Goal: Task Accomplishment & Management: Manage account settings

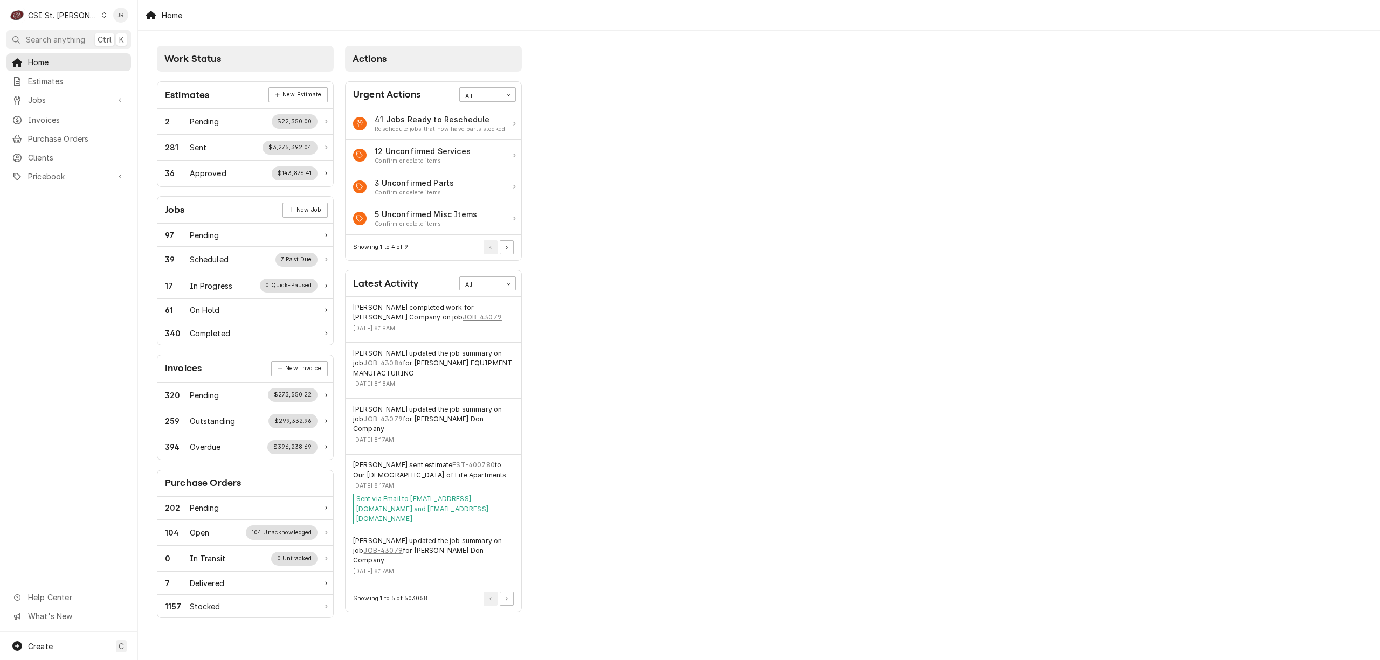
click at [54, 18] on div "CSI St. Louis" at bounding box center [63, 15] width 70 height 11
click at [126, 24] on div "CSI [US_STATE][GEOGRAPHIC_DATA]" at bounding box center [166, 21] width 142 height 11
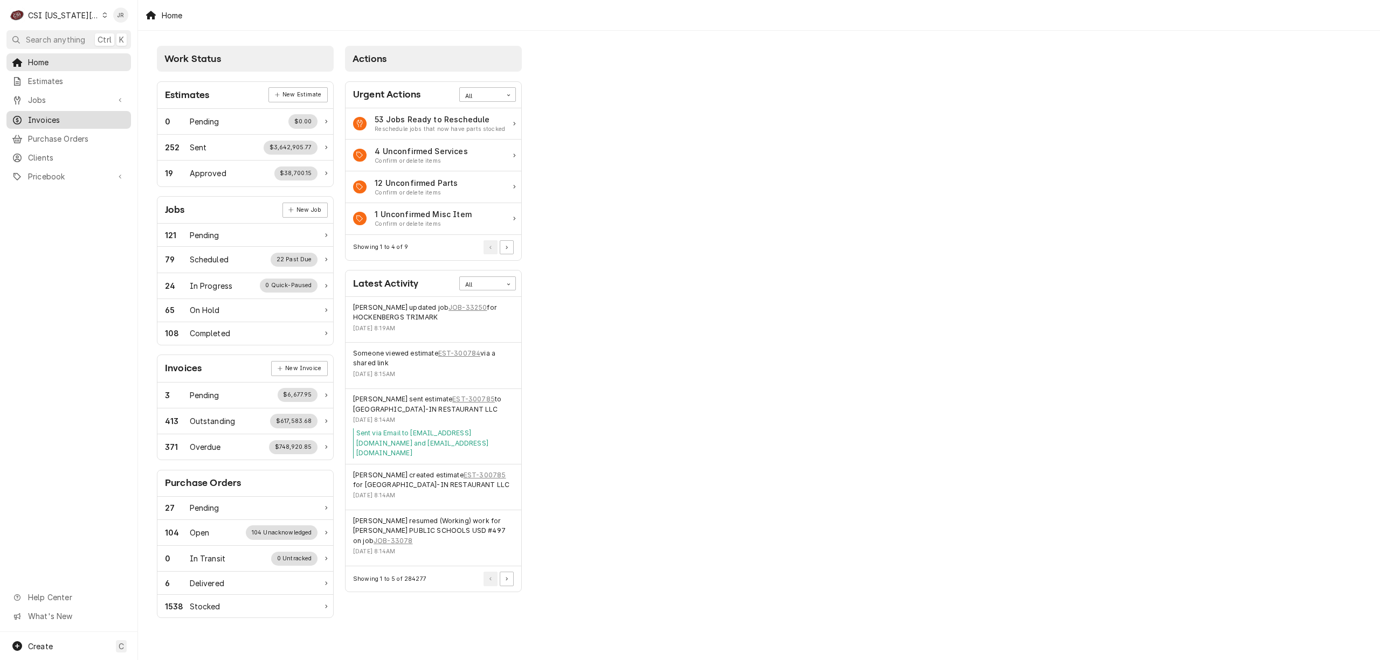
click at [79, 115] on span "Invoices" at bounding box center [77, 119] width 98 height 11
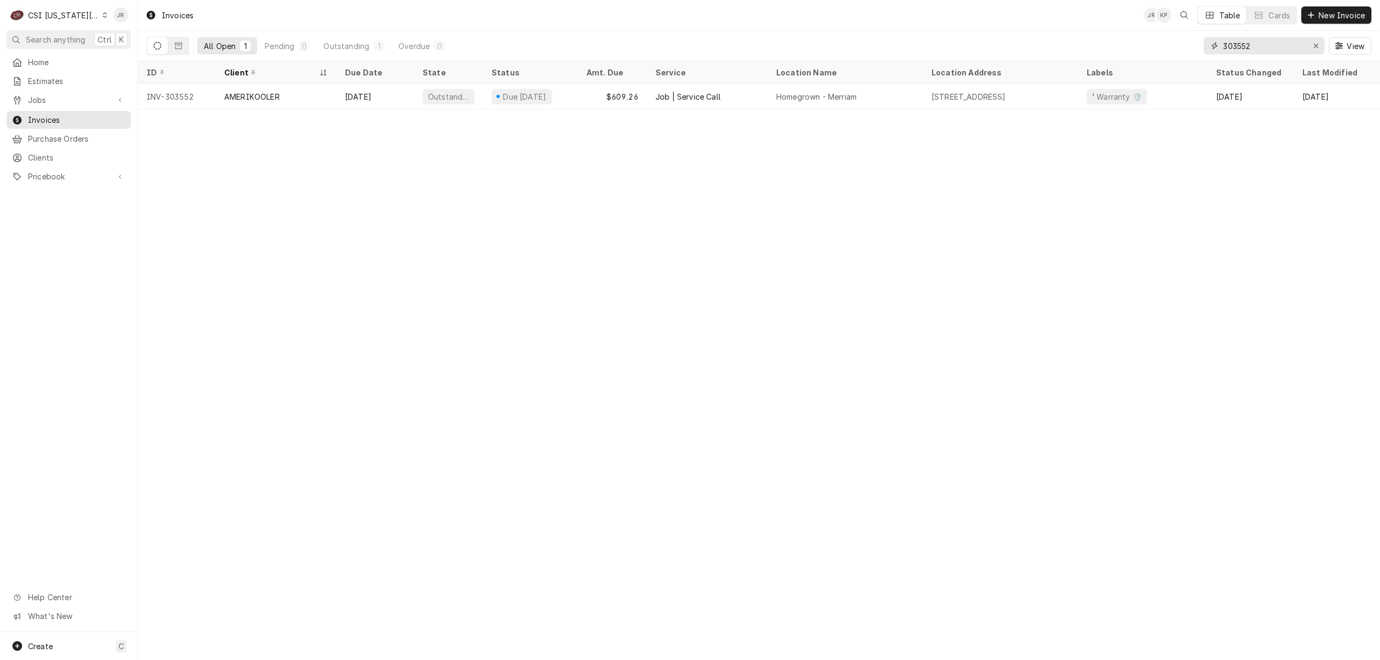
drag, startPoint x: 1125, startPoint y: 54, endPoint x: 1104, endPoint y: 52, distance: 20.6
click at [1104, 52] on div "All Open 1 Pending 0 Outstanding 1 Overdue 0 303552 View" at bounding box center [759, 46] width 1225 height 30
paste input "15305 W 67th"
type input "15305 W 67th"
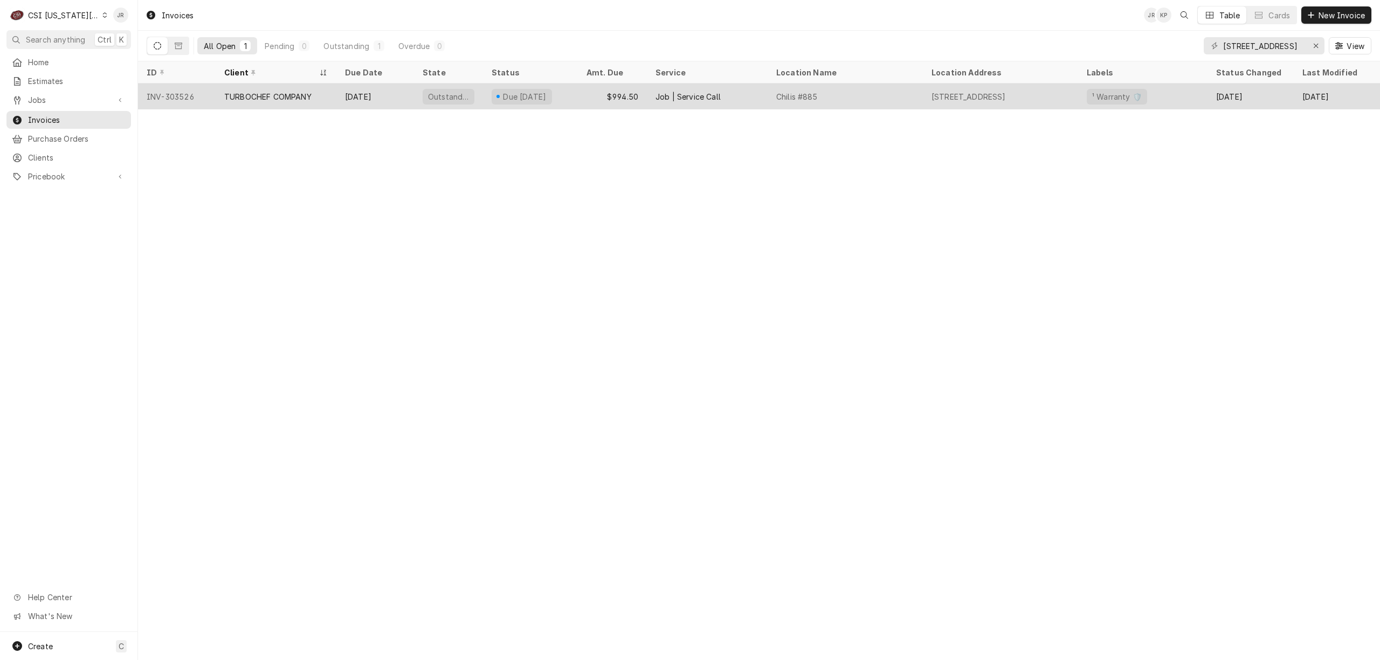
click at [857, 89] on div "Chilis #885" at bounding box center [845, 97] width 155 height 26
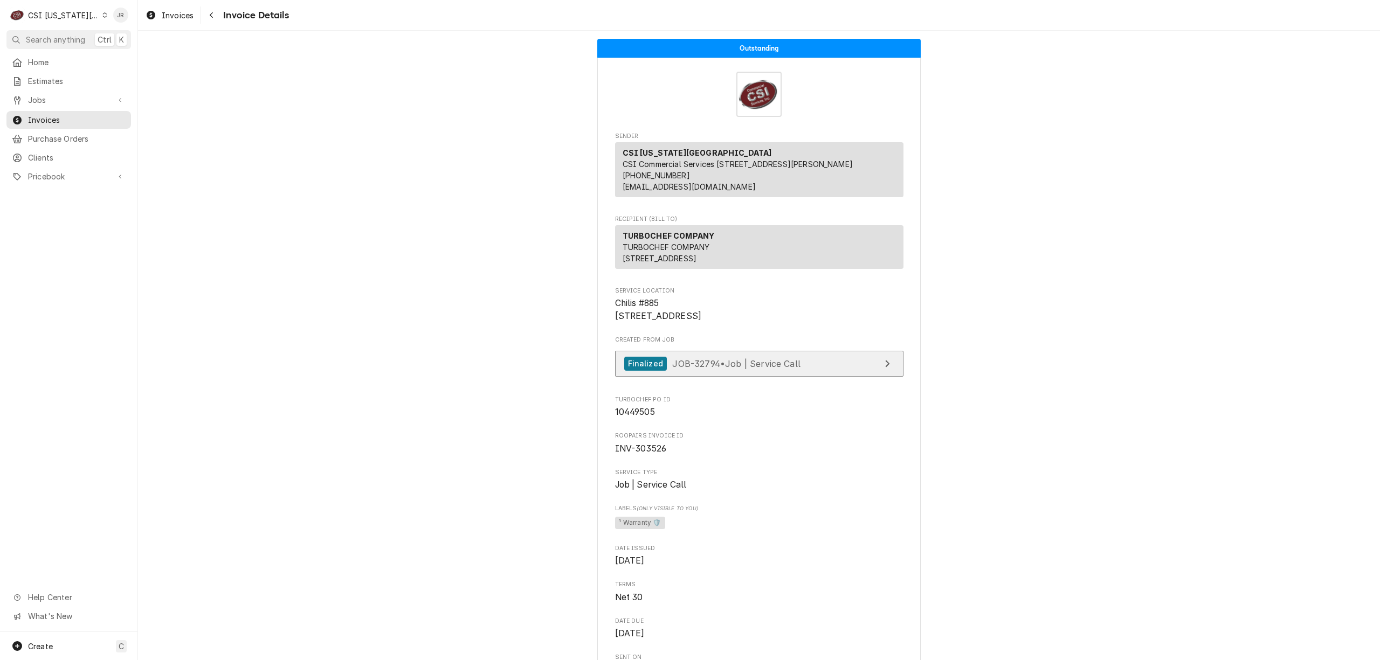
click at [814, 377] on link "Finalized JOB-32794 • Job | Service Call" at bounding box center [759, 364] width 288 height 26
click at [67, 16] on div "CSI [US_STATE][GEOGRAPHIC_DATA]" at bounding box center [63, 15] width 71 height 11
click at [130, 38] on div "CSI Kentucky" at bounding box center [184, 40] width 157 height 11
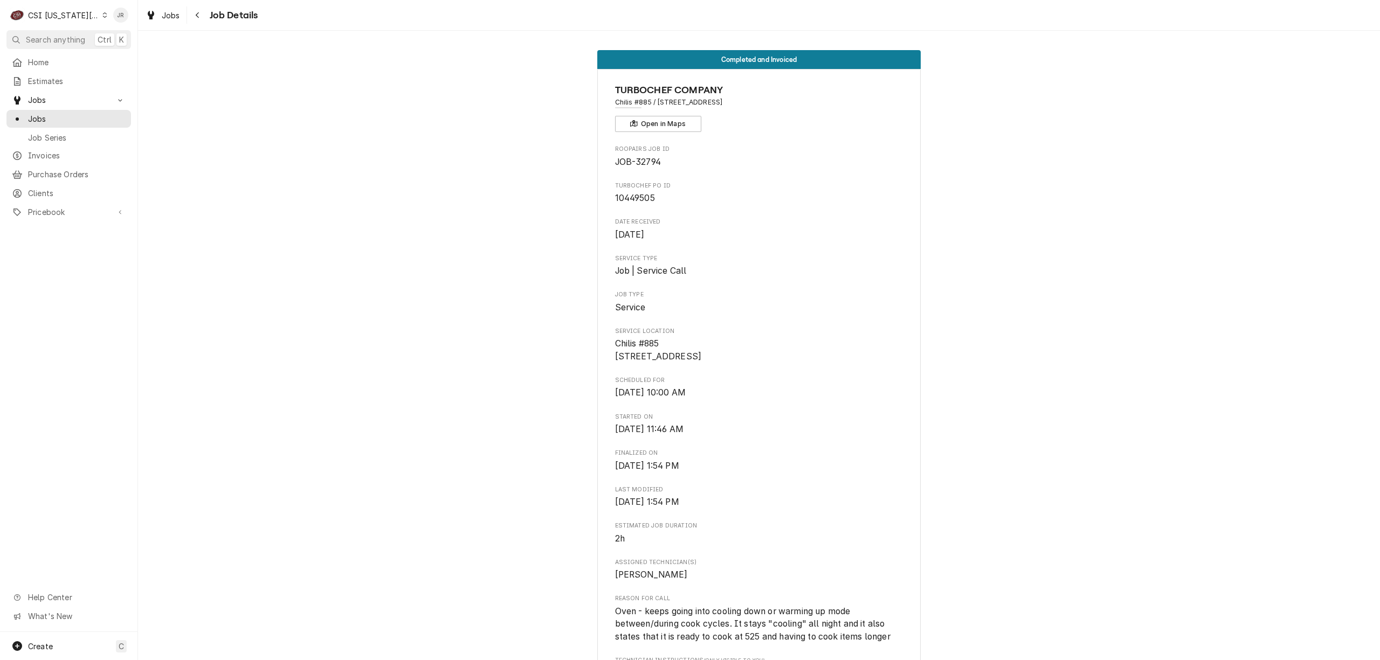
click at [631, 198] on span "10449505" at bounding box center [635, 198] width 40 height 10
copy span "10449505"
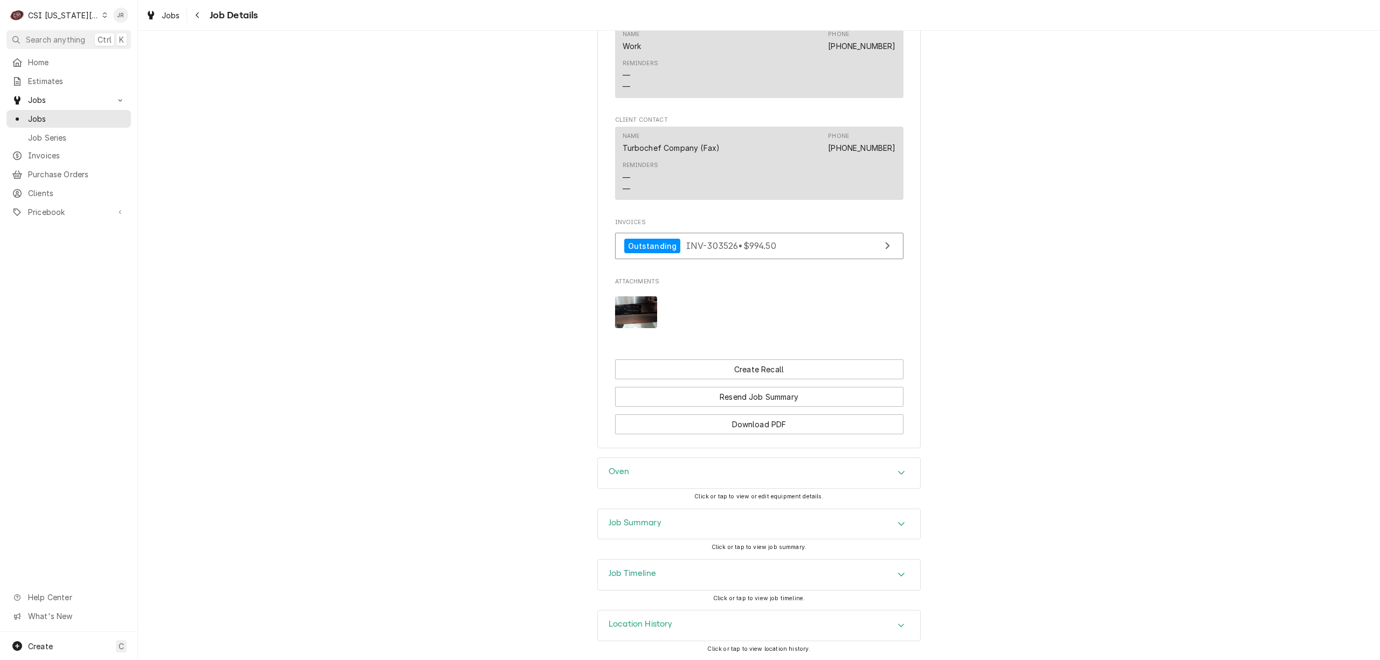
scroll to position [1163, 0]
drag, startPoint x: 648, startPoint y: 617, endPoint x: 676, endPoint y: 600, distance: 33.2
click at [649, 616] on div "Location History" at bounding box center [759, 625] width 322 height 30
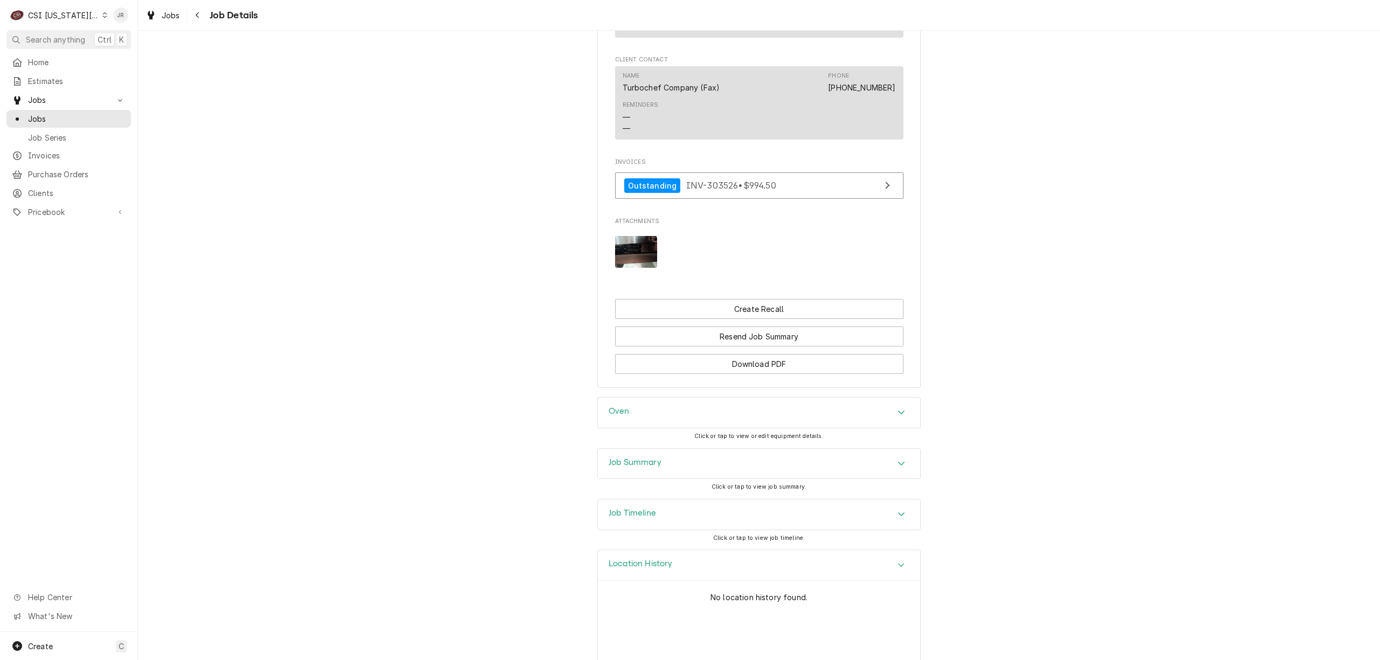
scroll to position [1263, 0]
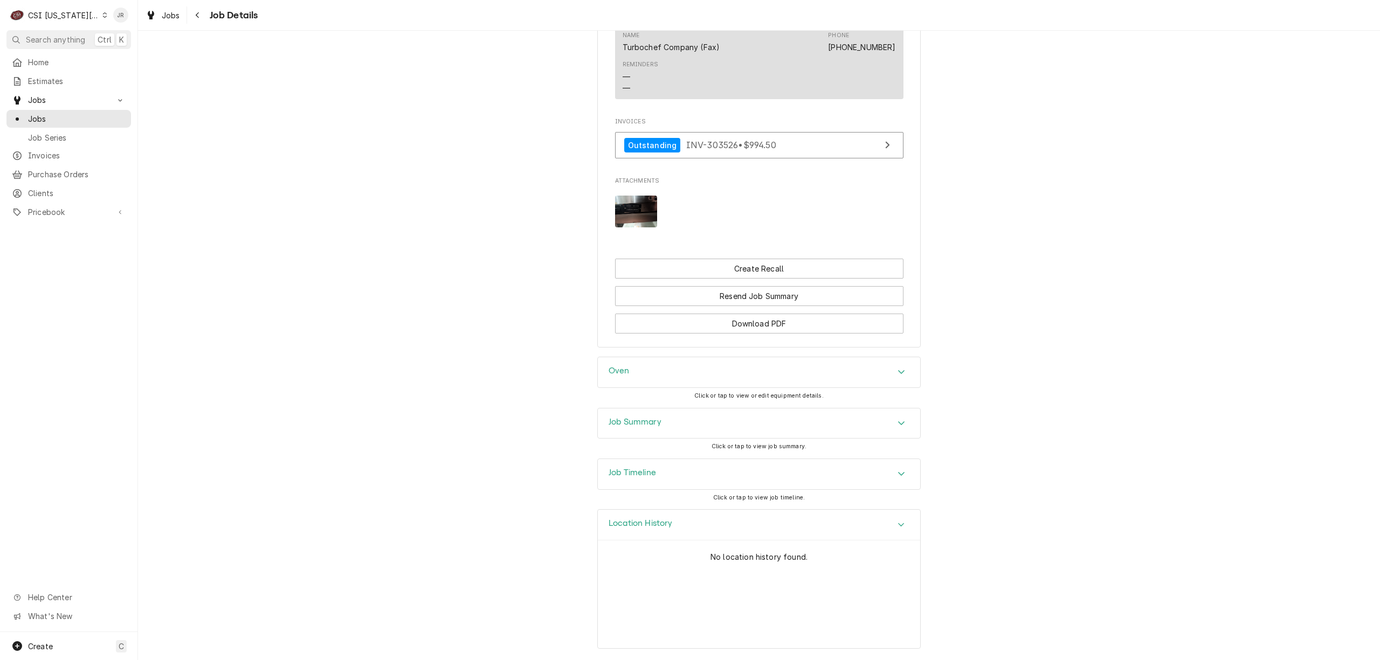
click at [615, 419] on h3 "Job Summary" at bounding box center [635, 422] width 53 height 10
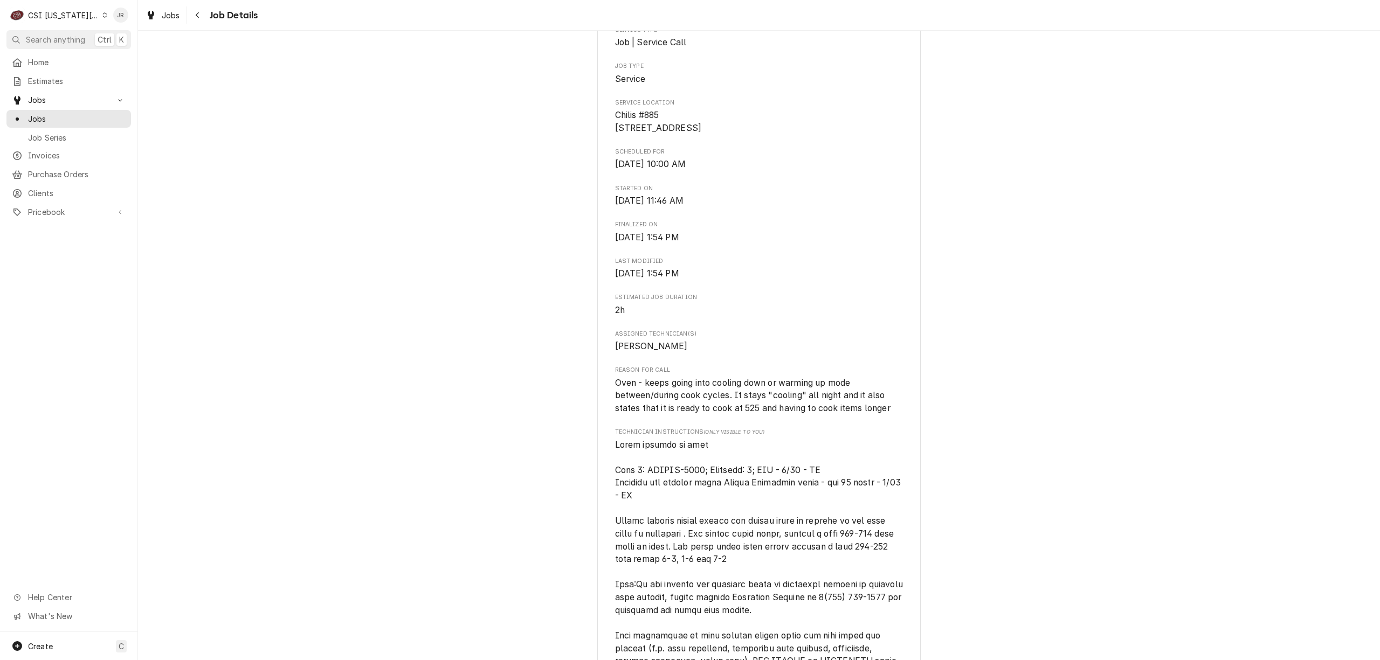
scroll to position [575, 0]
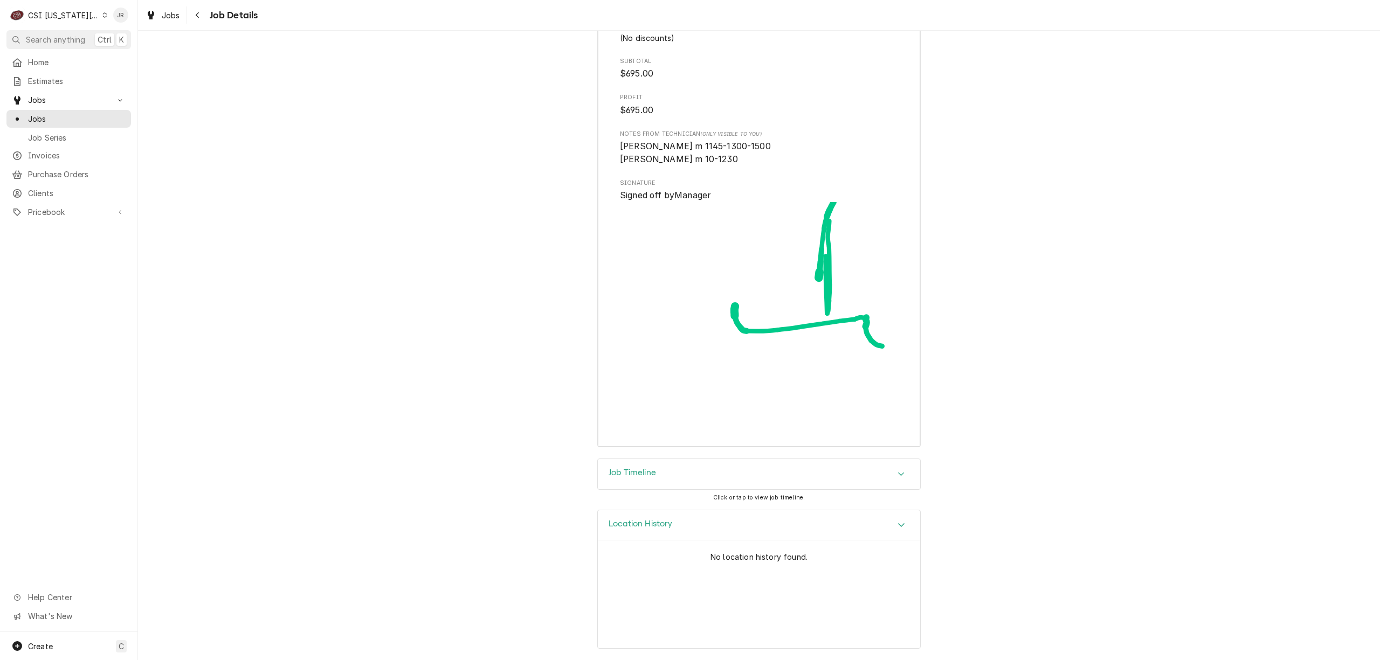
click at [620, 529] on div "Location History" at bounding box center [641, 525] width 64 height 13
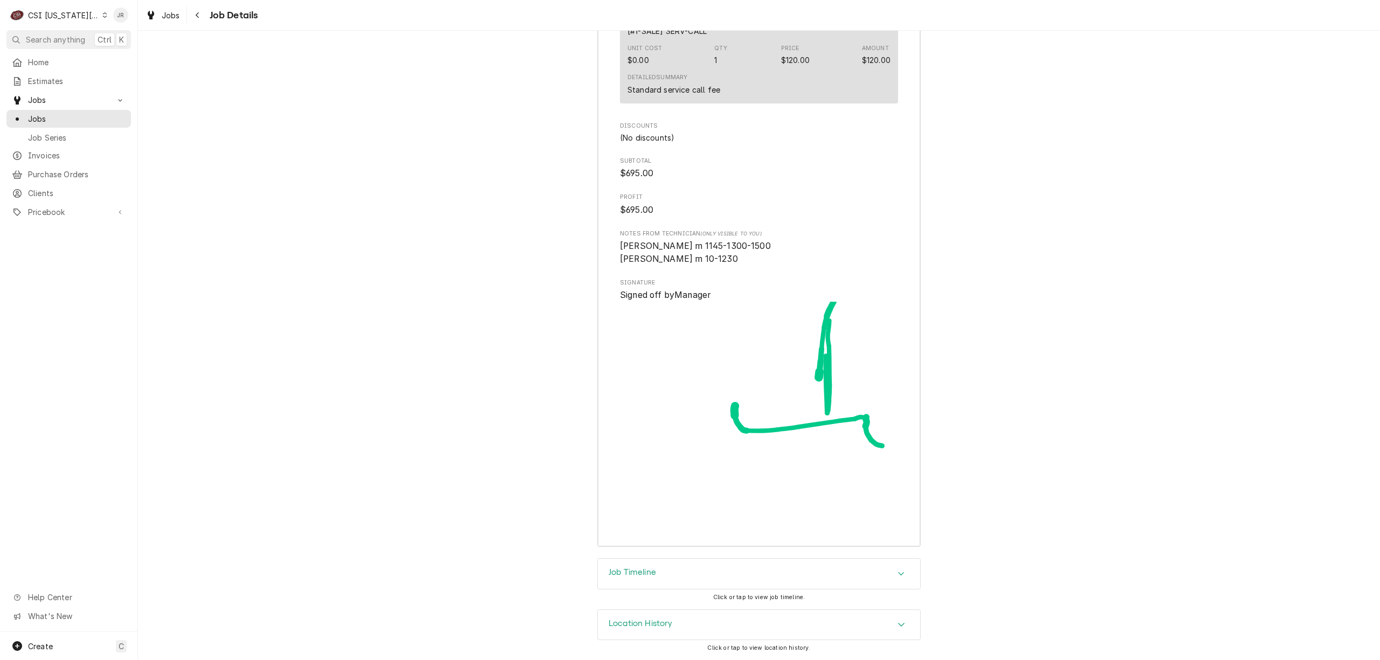
scroll to position [3455, 0]
click at [645, 568] on h3 "Job Timeline" at bounding box center [632, 573] width 47 height 10
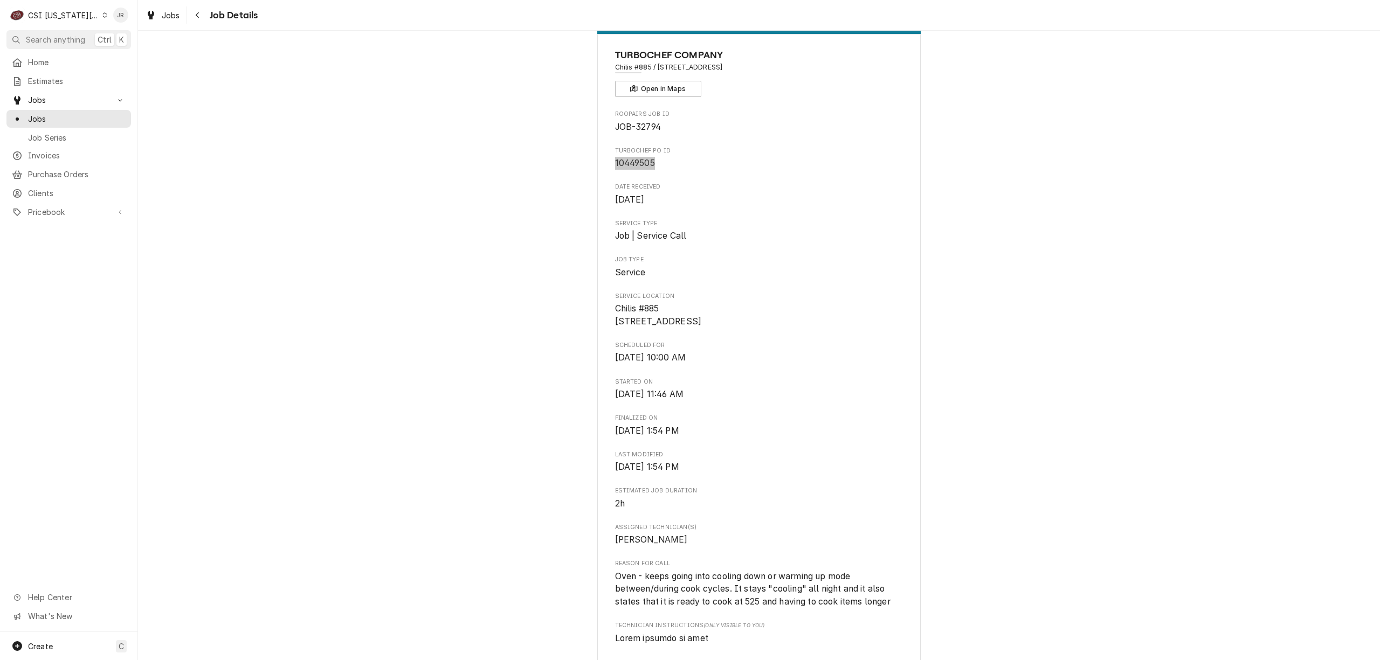
scroll to position [0, 0]
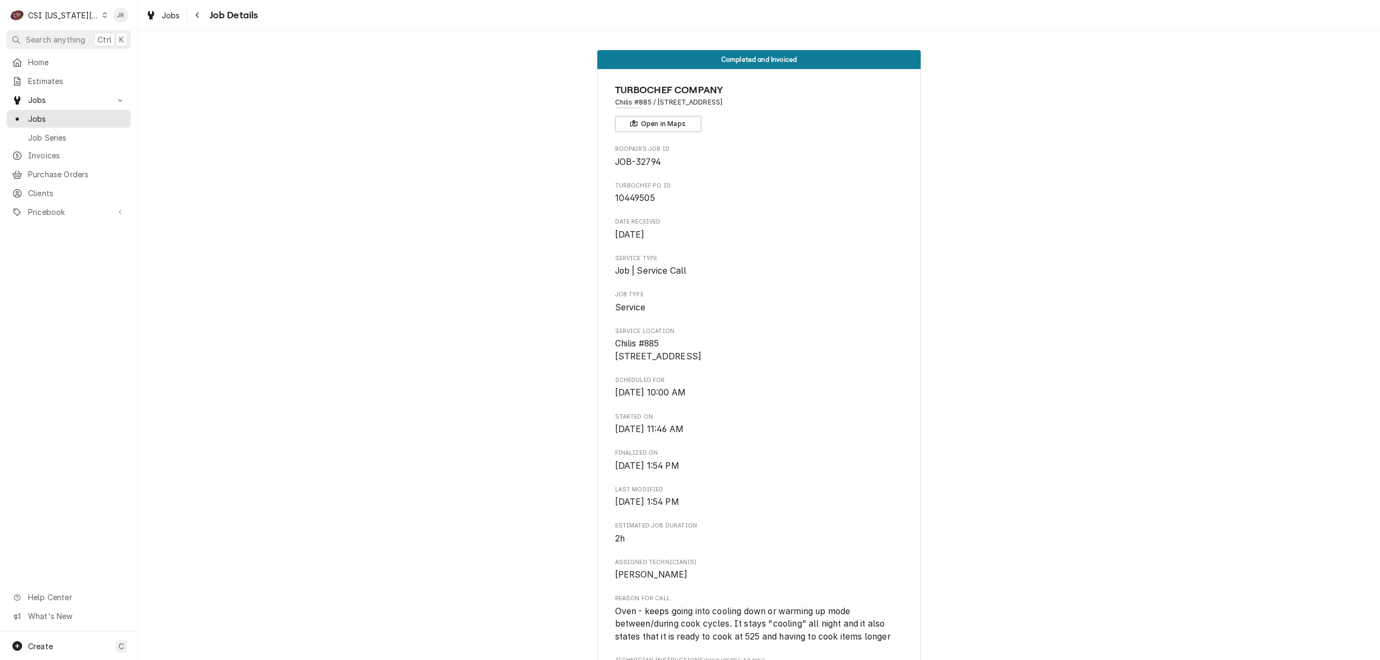
click at [682, 154] on div "Roopairs Job ID JOB-32794" at bounding box center [759, 156] width 288 height 23
click at [637, 160] on span "JOB-32794" at bounding box center [638, 162] width 46 height 10
copy span "32794"
click at [639, 199] on span "10449505" at bounding box center [635, 198] width 40 height 10
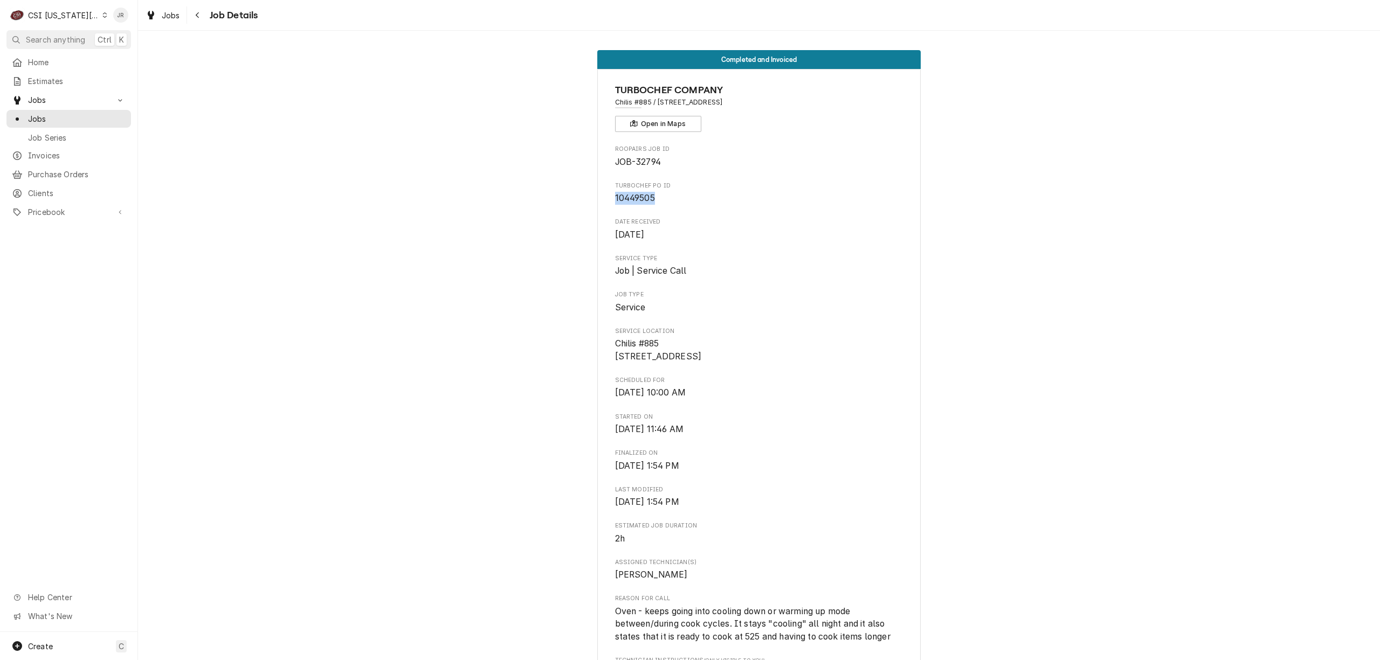
click at [639, 199] on span "10449505" at bounding box center [635, 198] width 40 height 10
copy span "10449505"
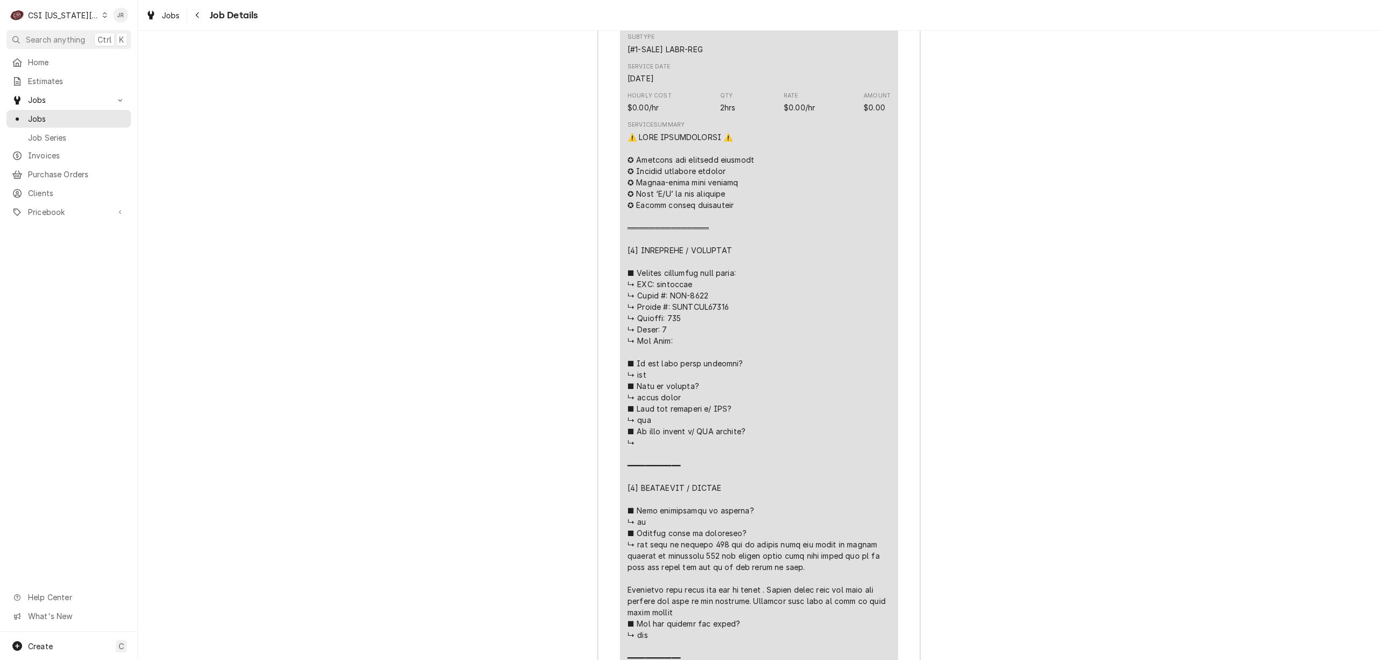
scroll to position [2372, 0]
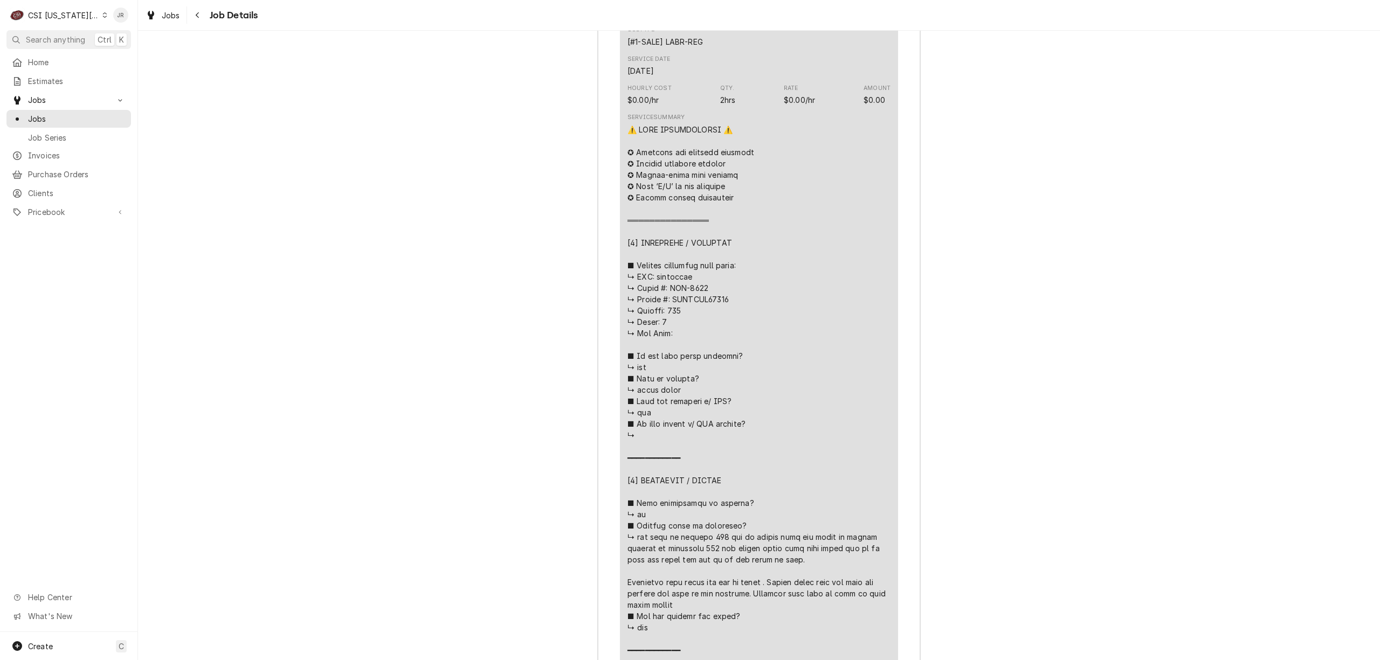
click at [699, 303] on div "Line Item" at bounding box center [759, 554] width 263 height 861
click at [699, 302] on div "Line Item" at bounding box center [759, 554] width 263 height 861
copy div "𝗲𝗿? ↳ ━━━━━"
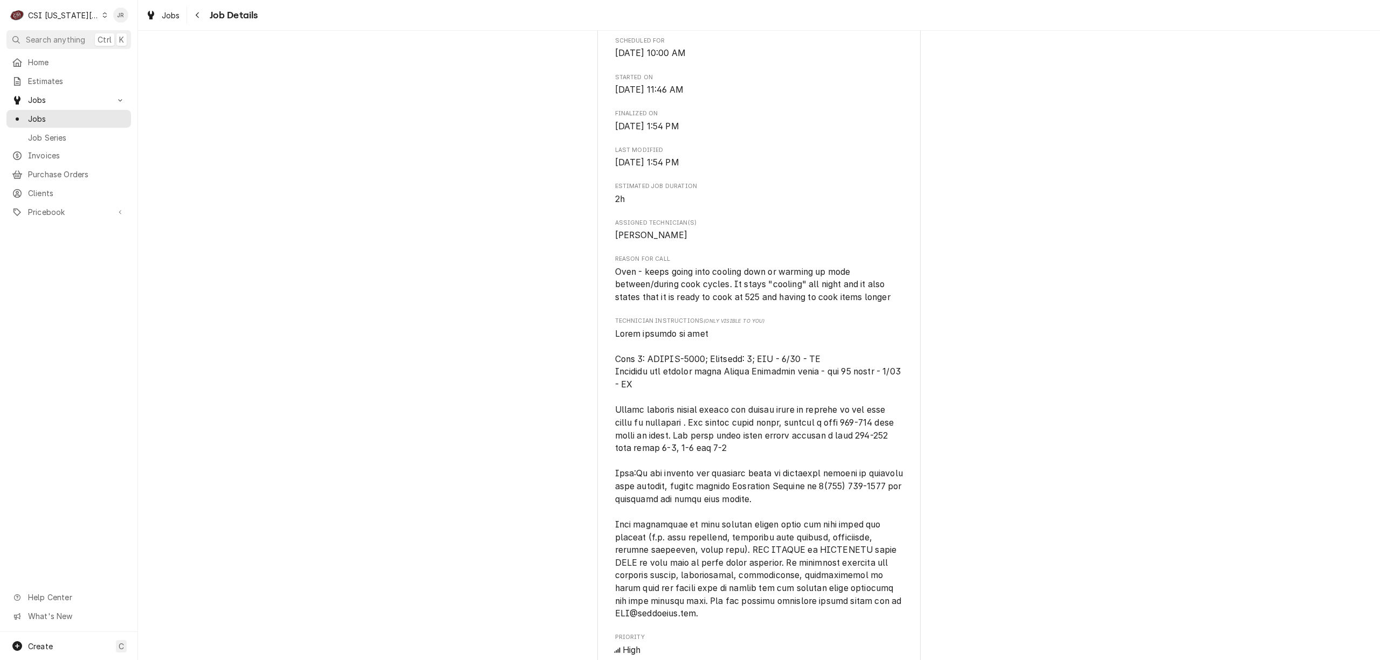
scroll to position [359, 0]
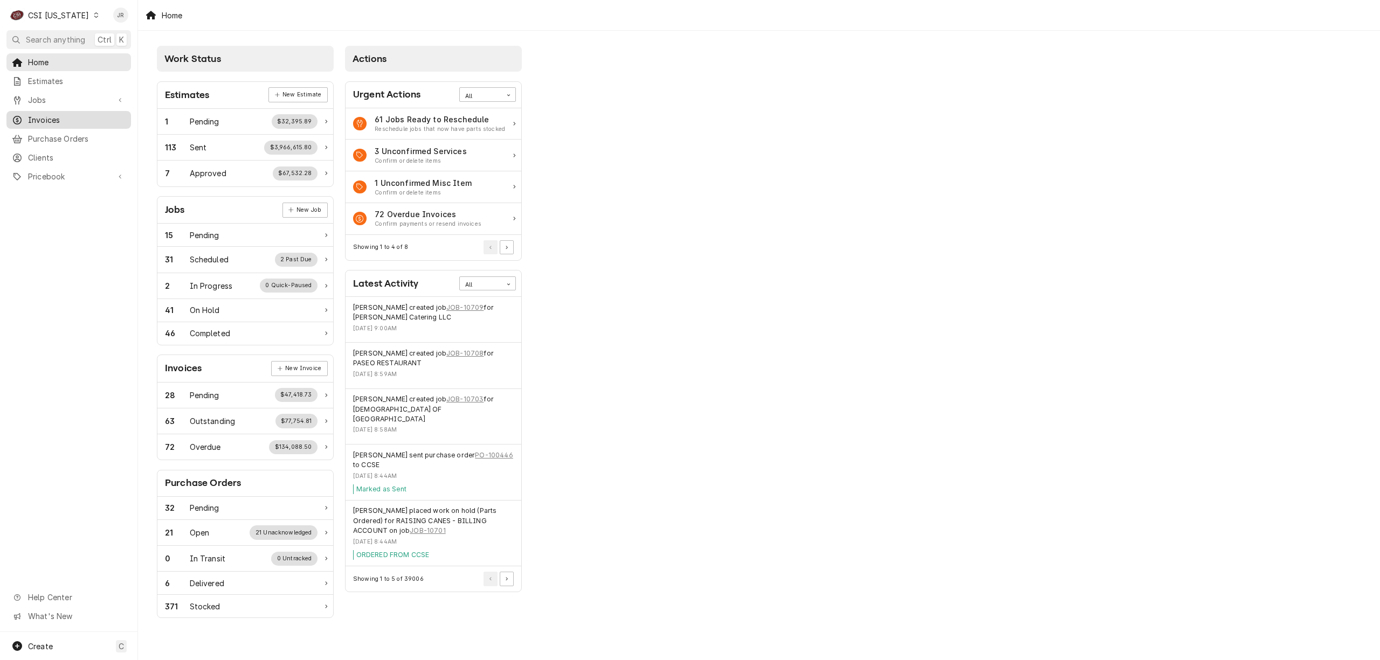
click at [39, 114] on span "Invoices" at bounding box center [77, 119] width 98 height 11
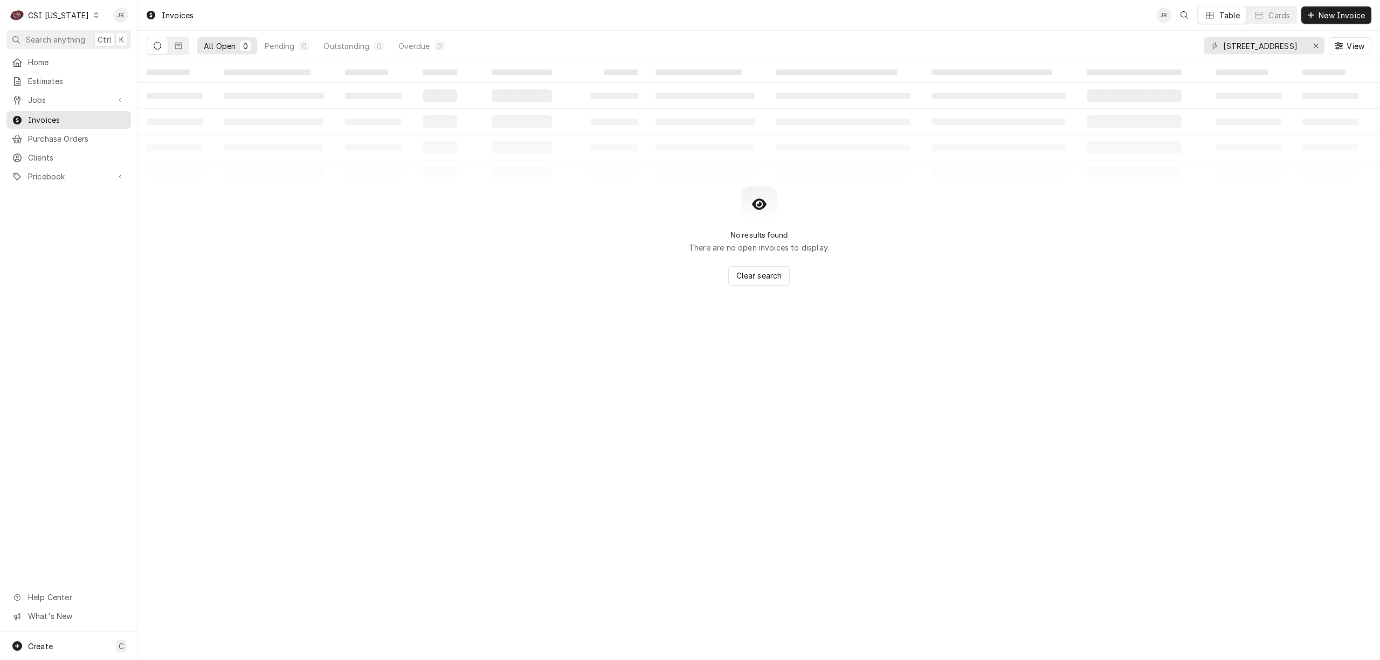
click at [1261, 54] on div "15305 W 67th View" at bounding box center [1288, 46] width 168 height 30
click at [1261, 48] on input "15305 W 67th" at bounding box center [1263, 45] width 81 height 17
paste input "00688"
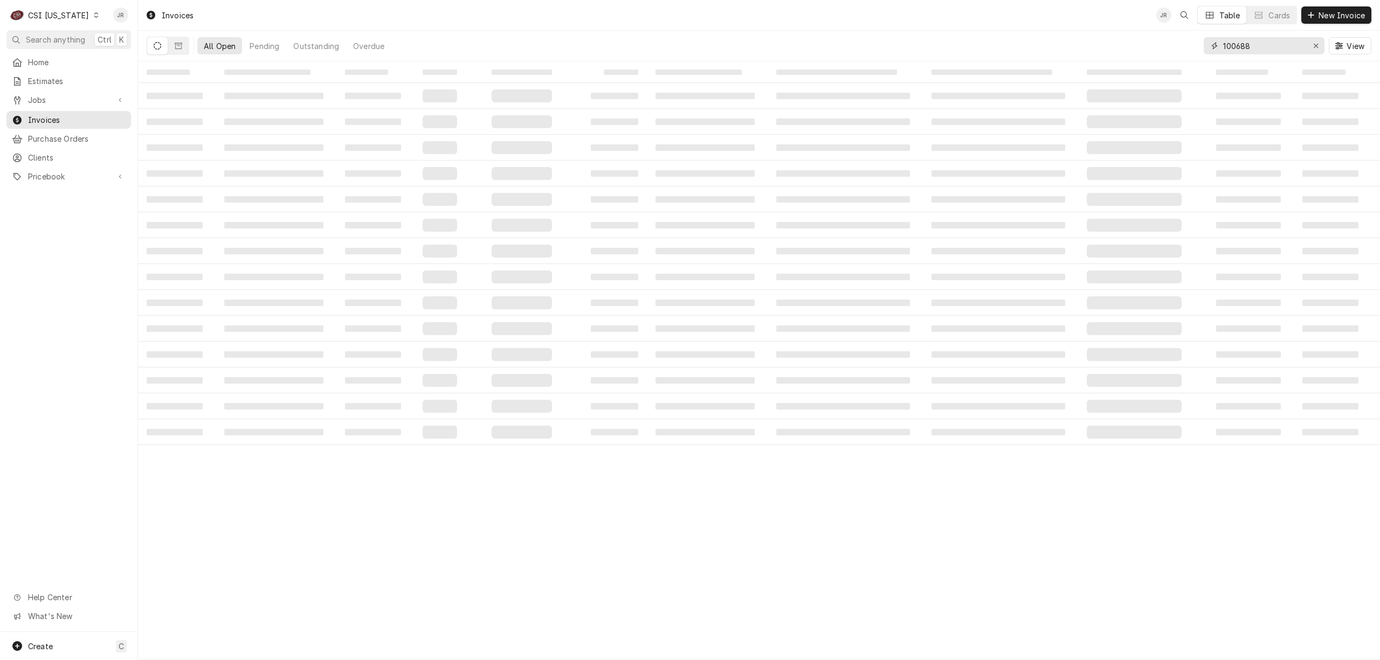
type input "100688"
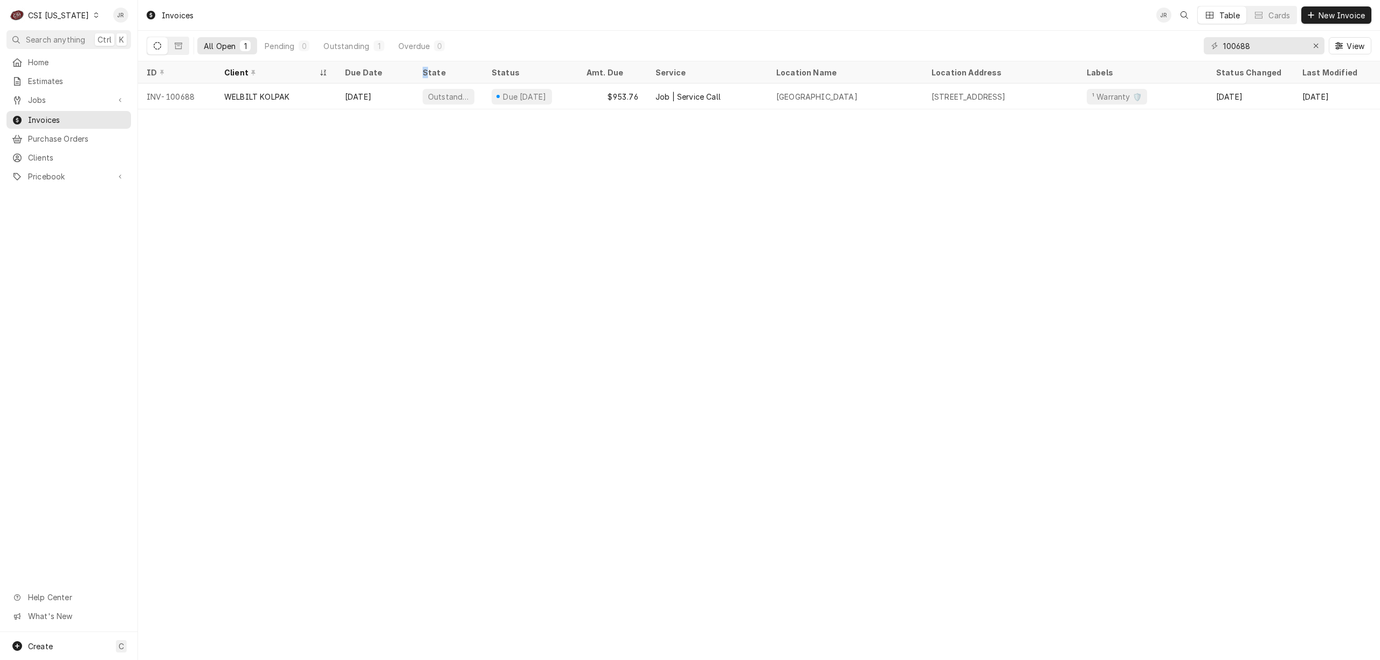
drag, startPoint x: 412, startPoint y: 63, endPoint x: 596, endPoint y: 116, distance: 191.5
click at [520, 93] on table "ID Client Due Date State Status Amt. Due Service Location Name Location Address…" at bounding box center [759, 85] width 1242 height 48
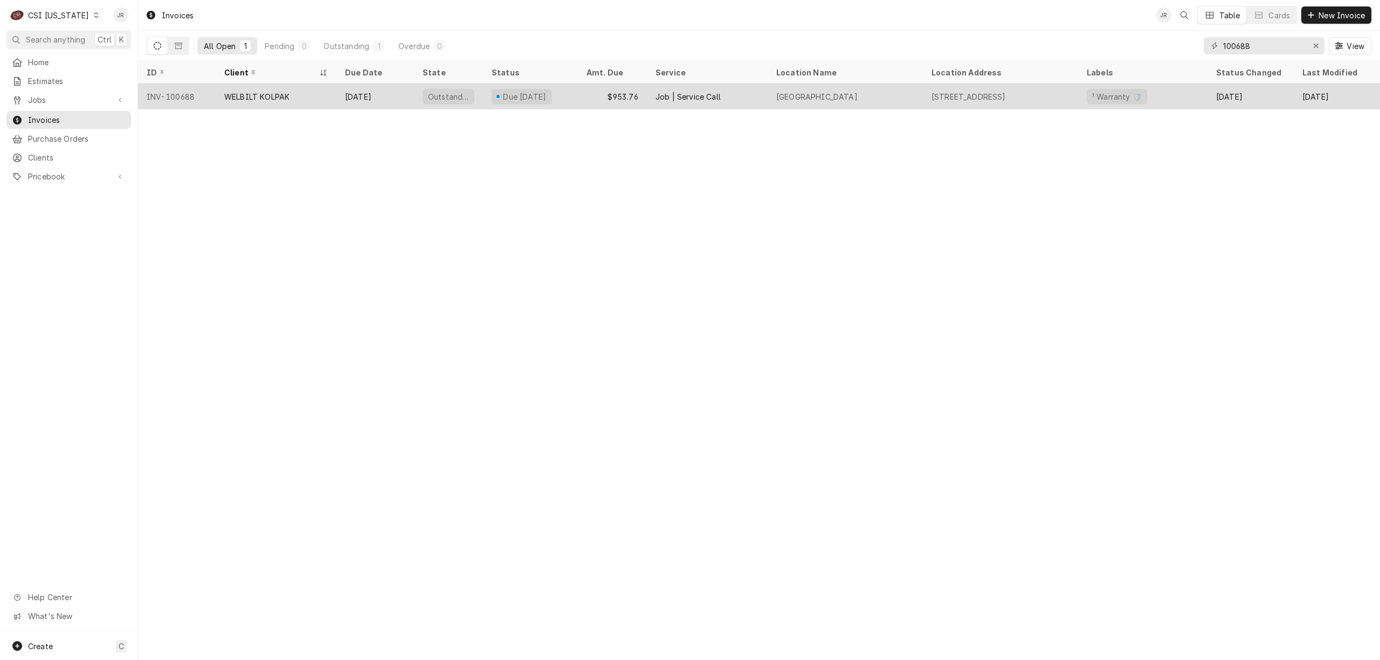
click at [581, 91] on div "$953.76" at bounding box center [612, 97] width 69 height 26
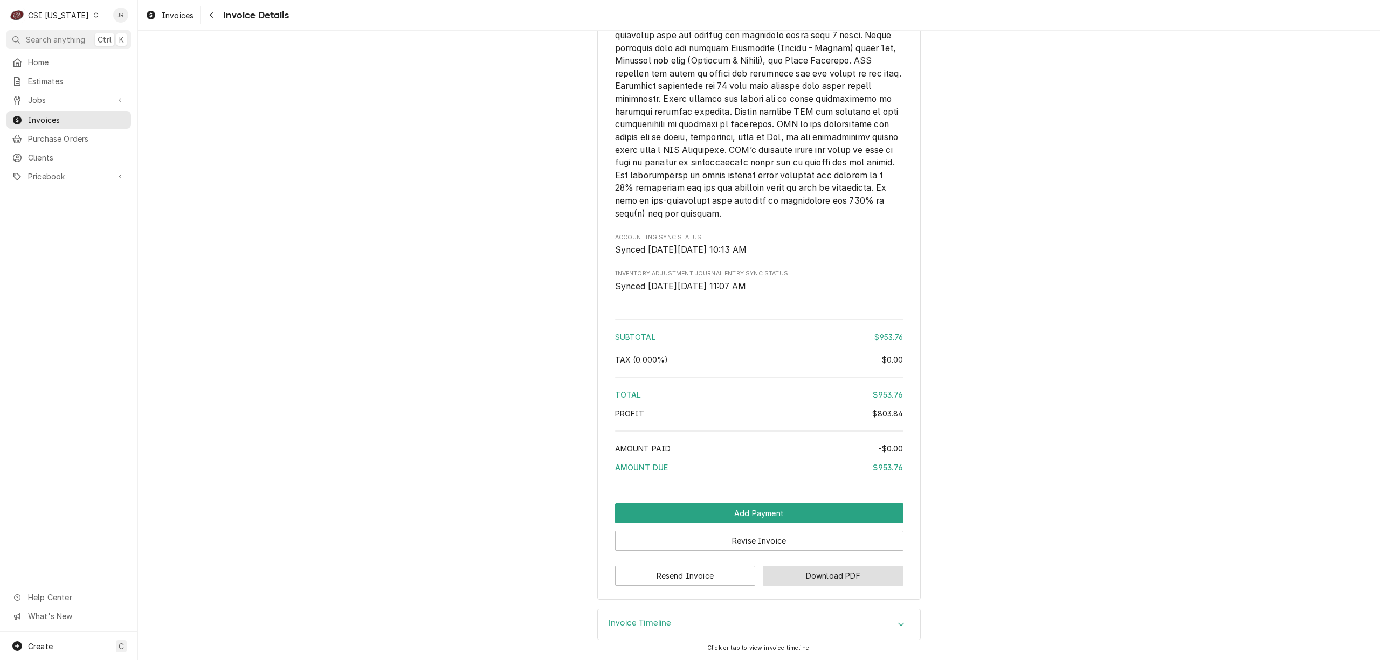
click at [862, 578] on button "Download PDF" at bounding box center [833, 576] width 141 height 20
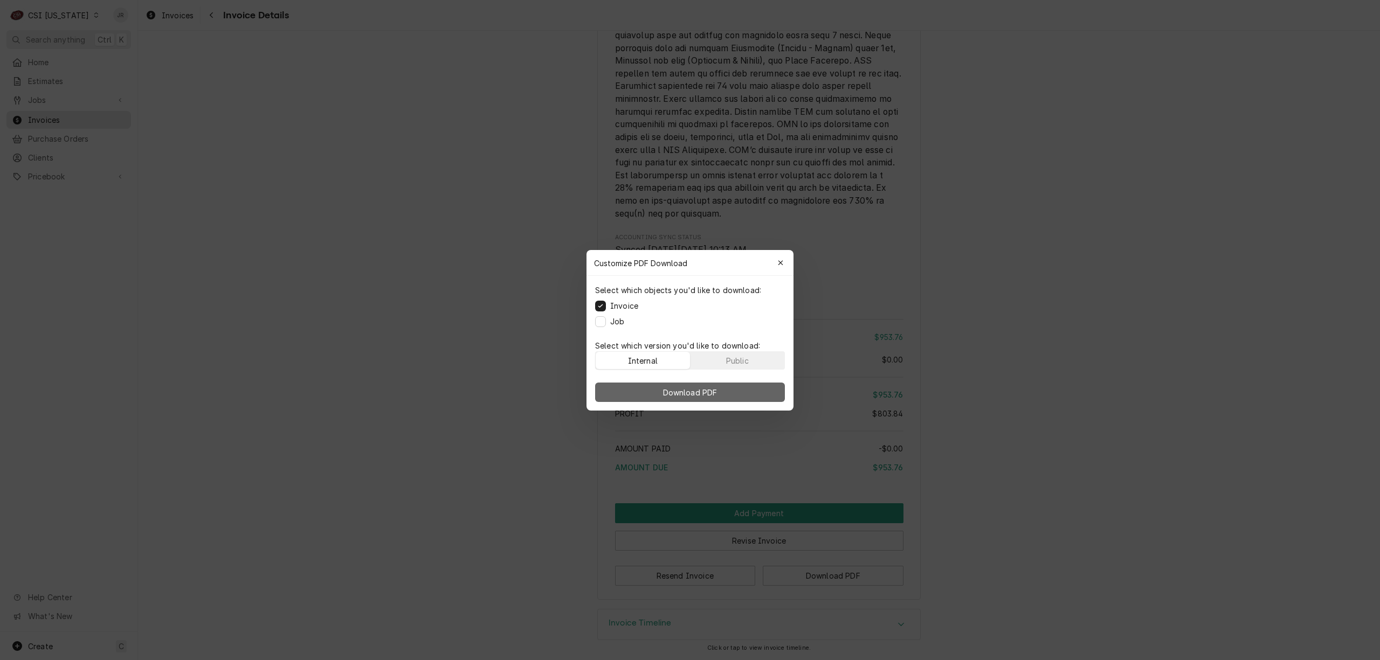
click at [706, 397] on span "Download PDF" at bounding box center [690, 392] width 59 height 11
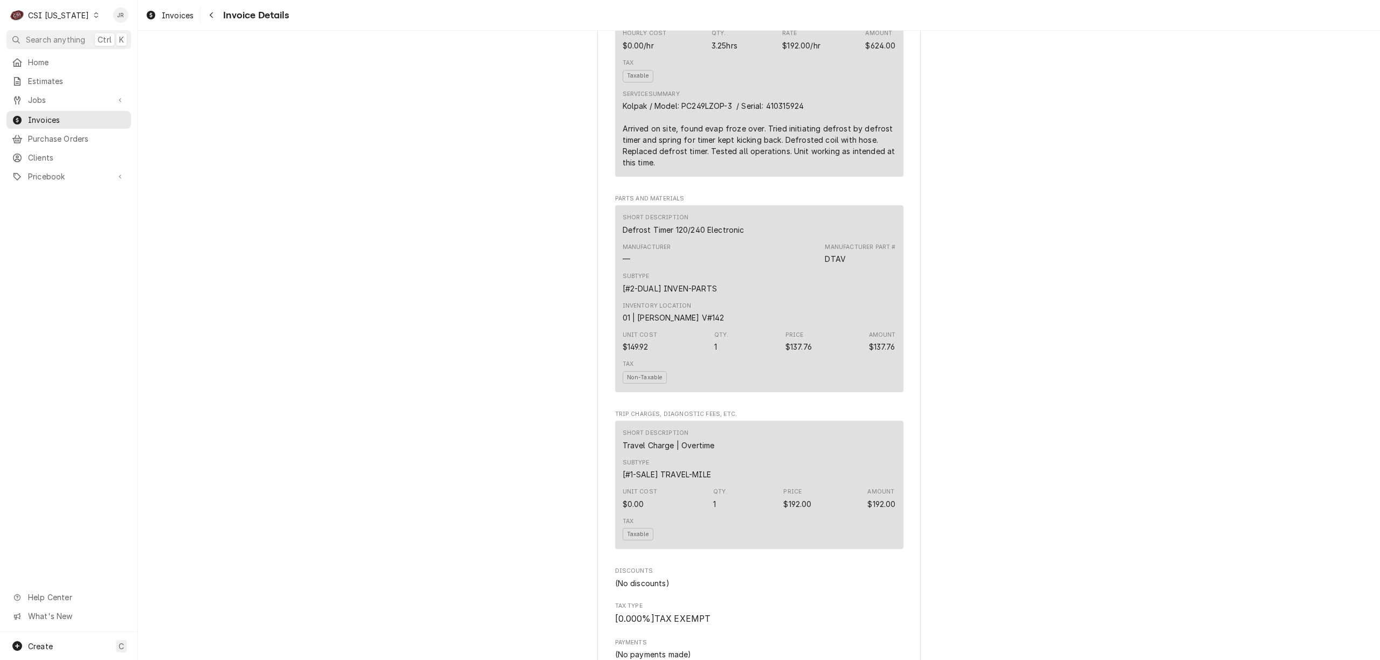
scroll to position [757, 0]
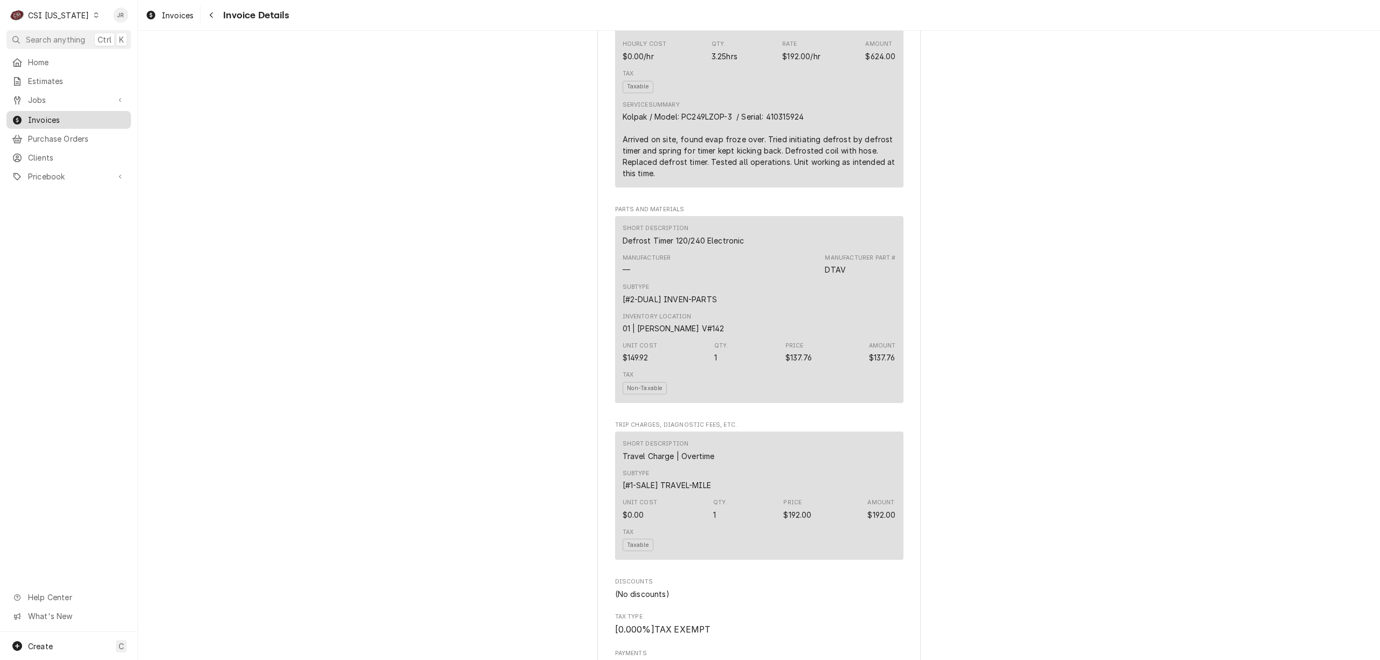
click at [45, 115] on span "Invoices" at bounding box center [77, 119] width 98 height 11
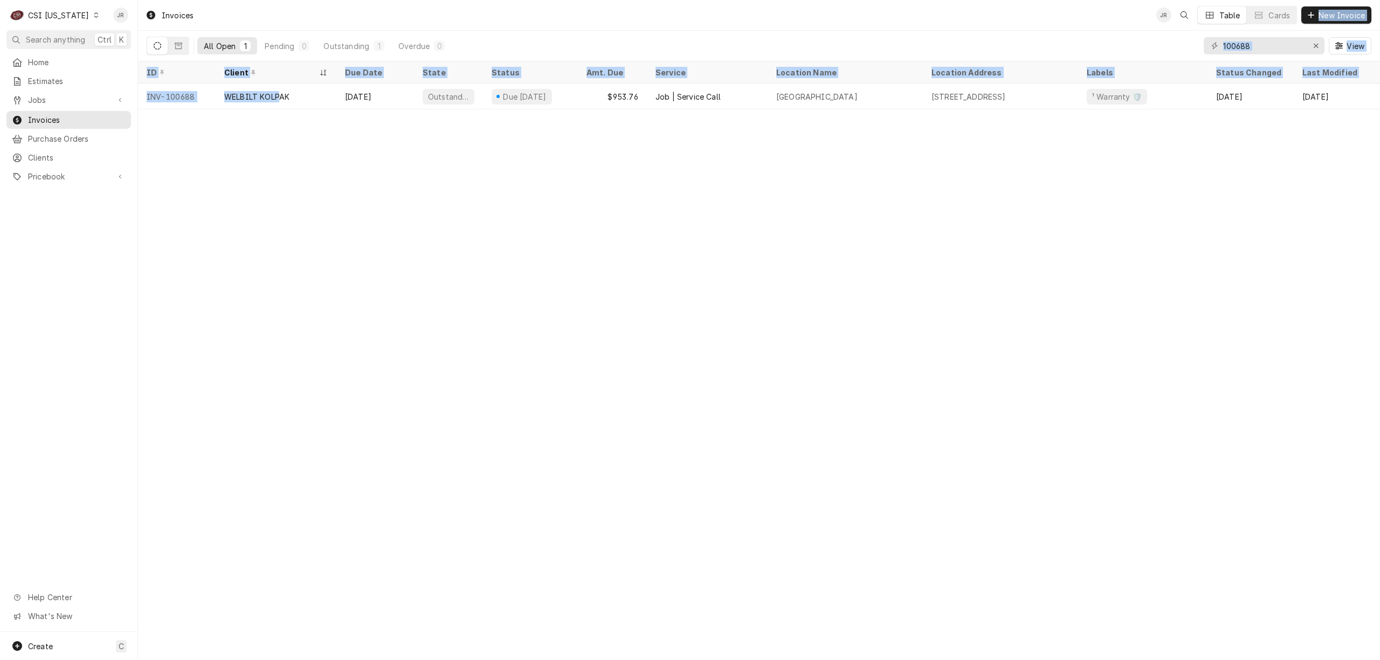
drag, startPoint x: 279, startPoint y: 87, endPoint x: 889, endPoint y: 13, distance: 614.8
click at [968, 0] on html "C CSI [US_STATE] JR Search anything Ctrl K Home Estimates Jobs Jobs Job Series …" at bounding box center [690, 330] width 1380 height 660
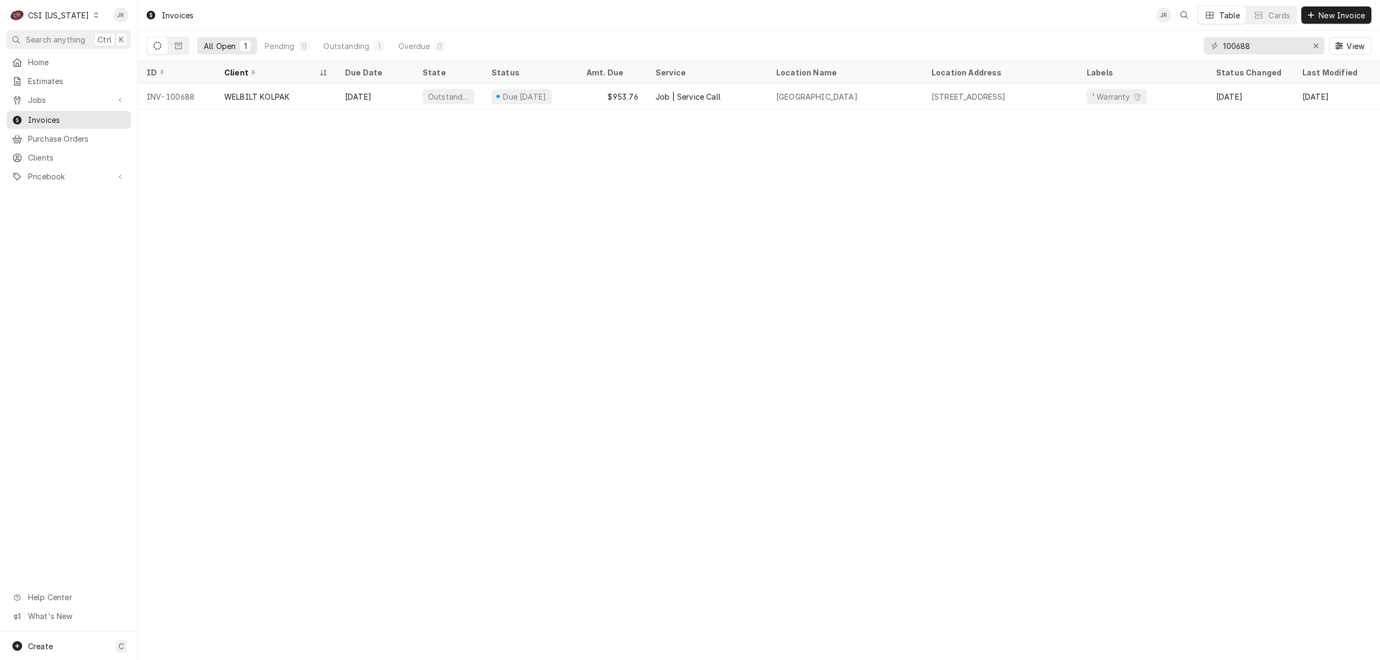
click at [80, 11] on div "C CSI [US_STATE]" at bounding box center [54, 15] width 97 height 22
click at [139, 57] on div "CSI St. [PERSON_NAME]" at bounding box center [168, 58] width 142 height 11
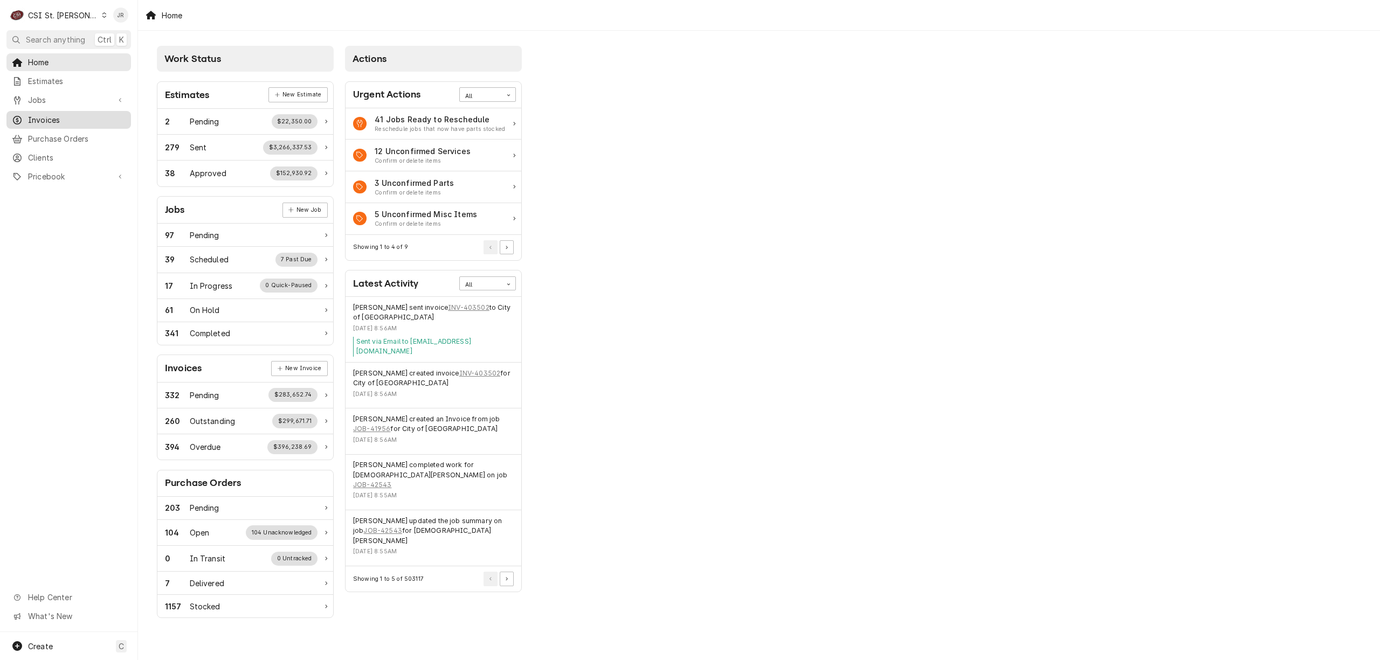
click at [58, 120] on span "Invoices" at bounding box center [77, 119] width 98 height 11
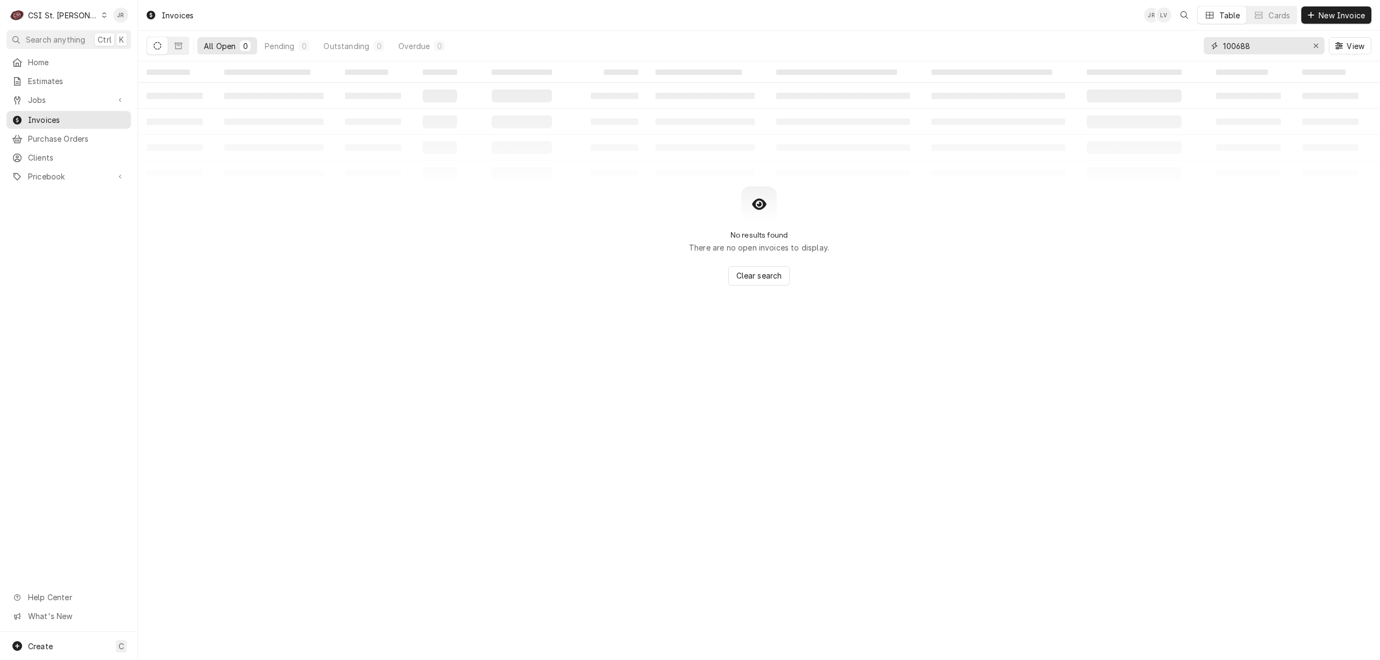
click at [1256, 50] on input "100688" at bounding box center [1263, 45] width 81 height 17
paste input "403977"
type input "403977"
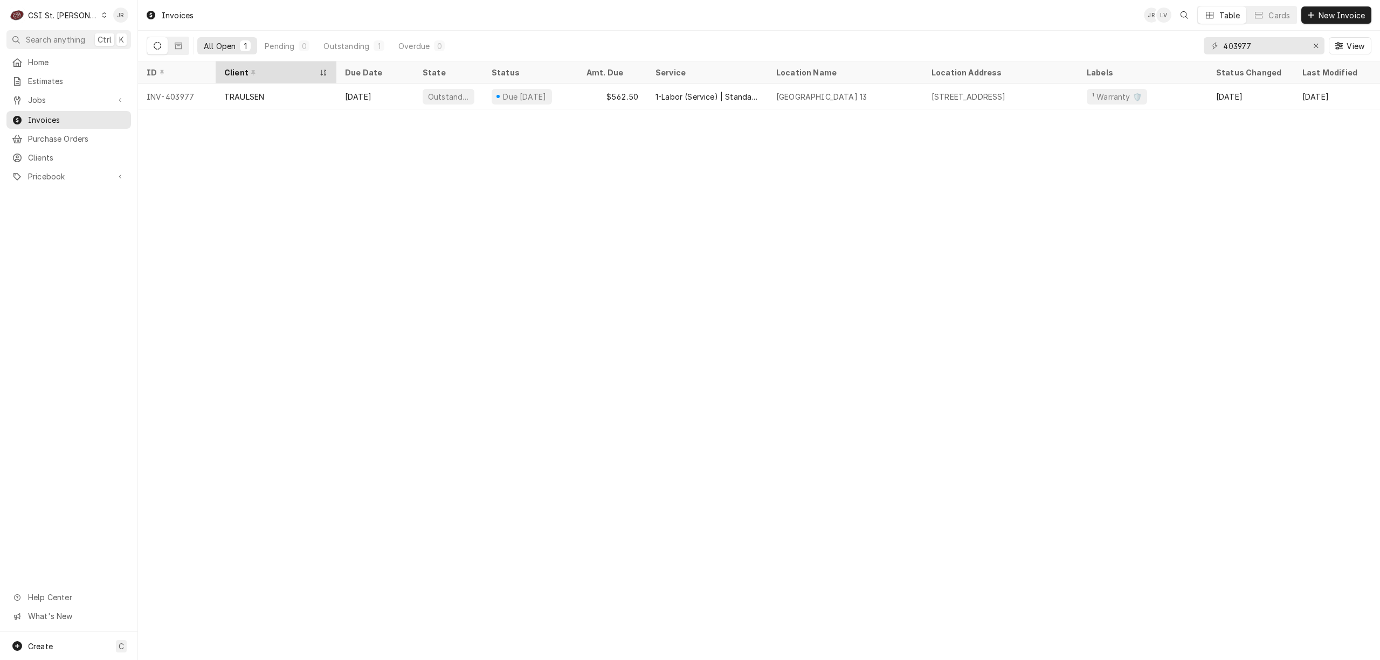
click at [272, 82] on th "Client" at bounding box center [276, 72] width 121 height 22
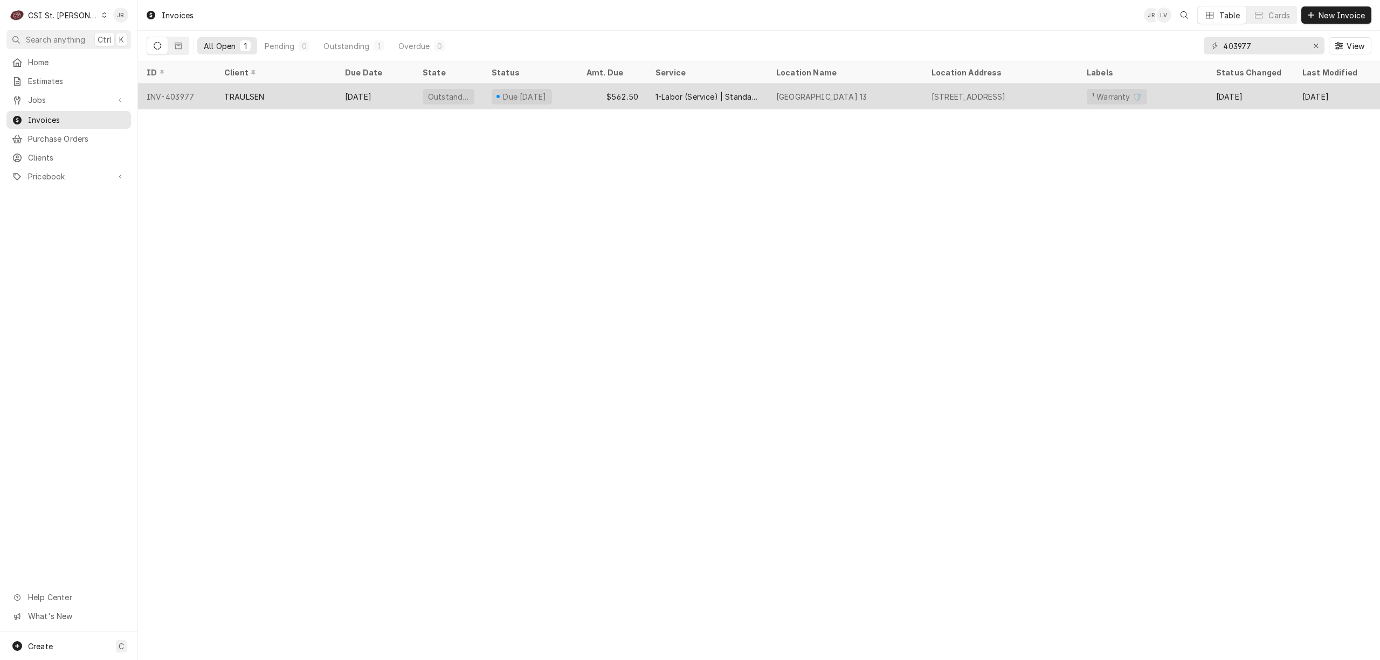
drag, startPoint x: 272, startPoint y: 82, endPoint x: 279, endPoint y: 92, distance: 12.0
click at [279, 92] on div "TRAULSEN" at bounding box center [276, 97] width 121 height 26
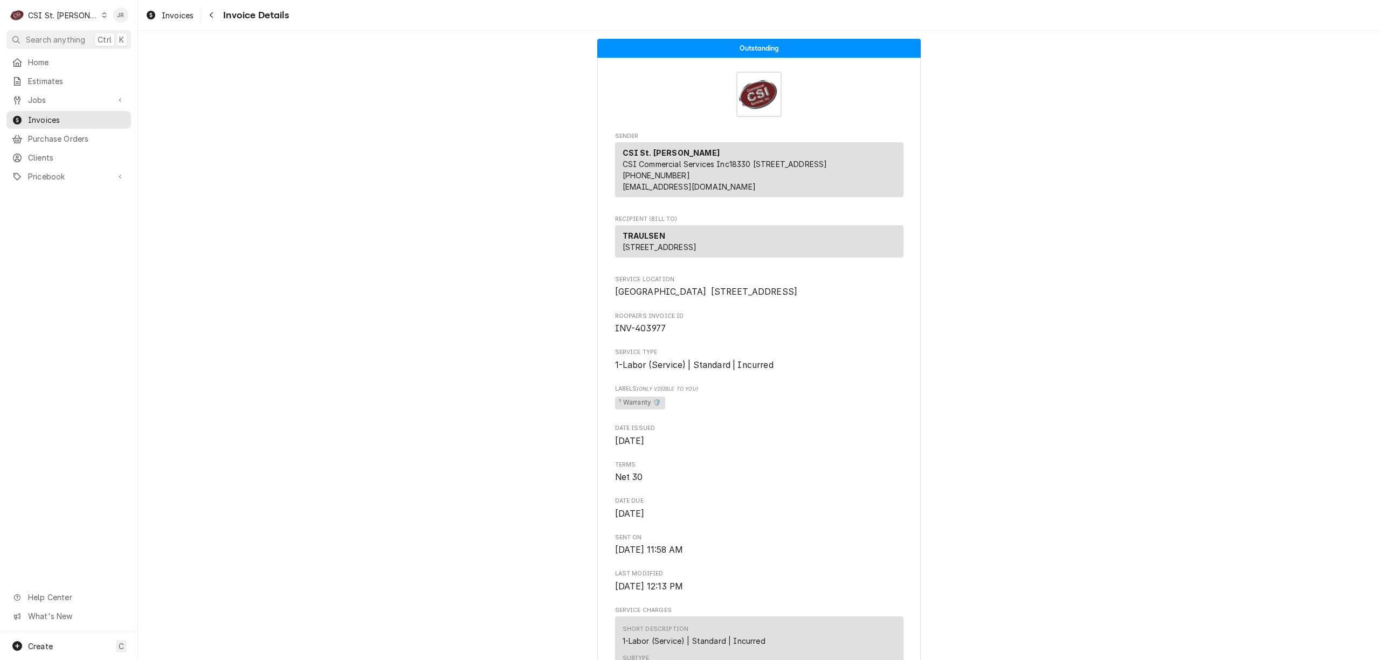
click at [72, 16] on div "CSI St. Louis" at bounding box center [63, 15] width 70 height 11
click at [121, 39] on div "CSI Kentucky" at bounding box center [166, 40] width 142 height 11
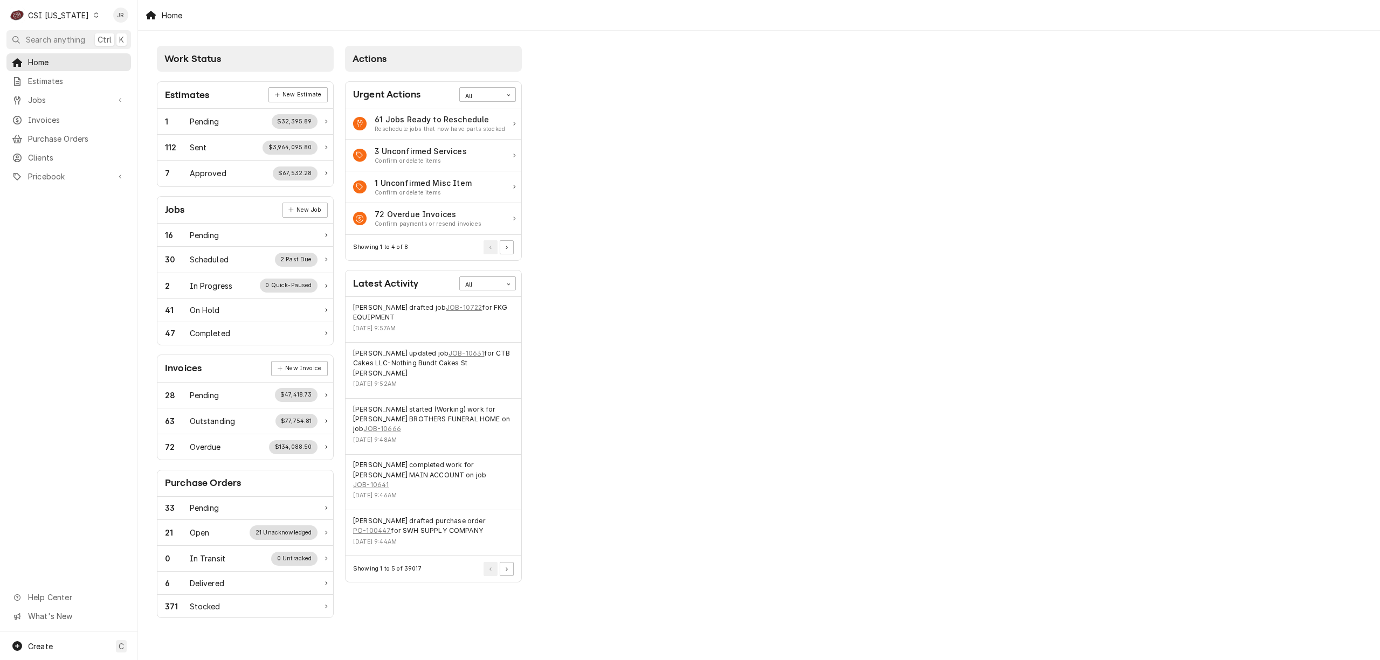
click at [43, 10] on div "CSI [US_STATE]" at bounding box center [58, 15] width 61 height 11
click at [100, 18] on div "CSI [US_STATE][GEOGRAPHIC_DATA]" at bounding box center [168, 21] width 142 height 11
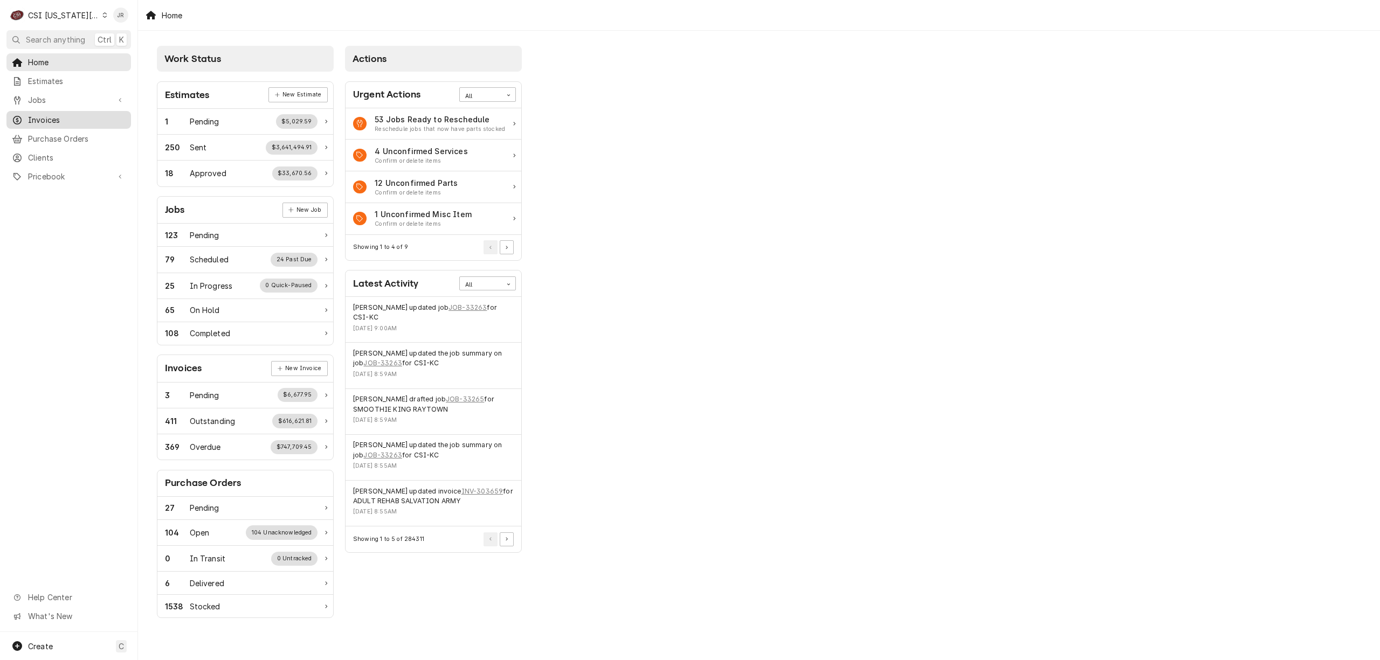
click at [50, 114] on span "Invoices" at bounding box center [77, 119] width 98 height 11
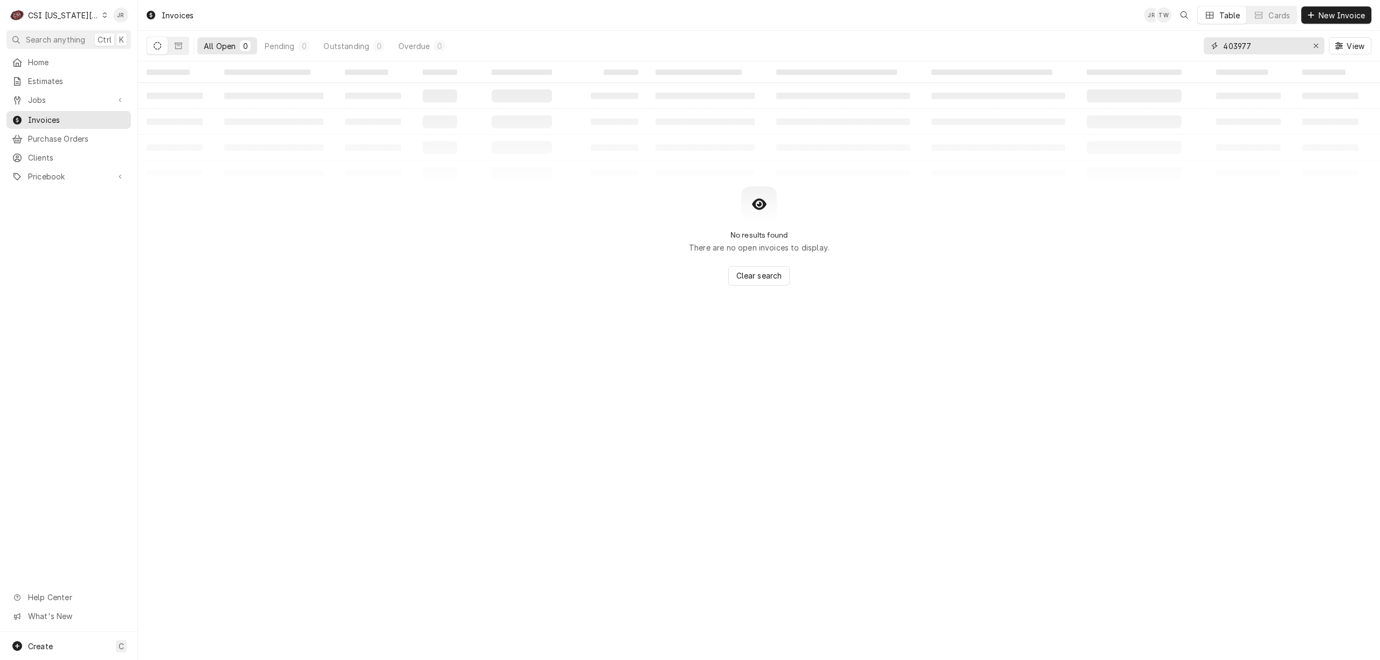
click at [1263, 50] on input "403977" at bounding box center [1263, 45] width 81 height 17
click at [1262, 50] on input "403977" at bounding box center [1263, 45] width 81 height 17
paste input "303526"
type input "303526"
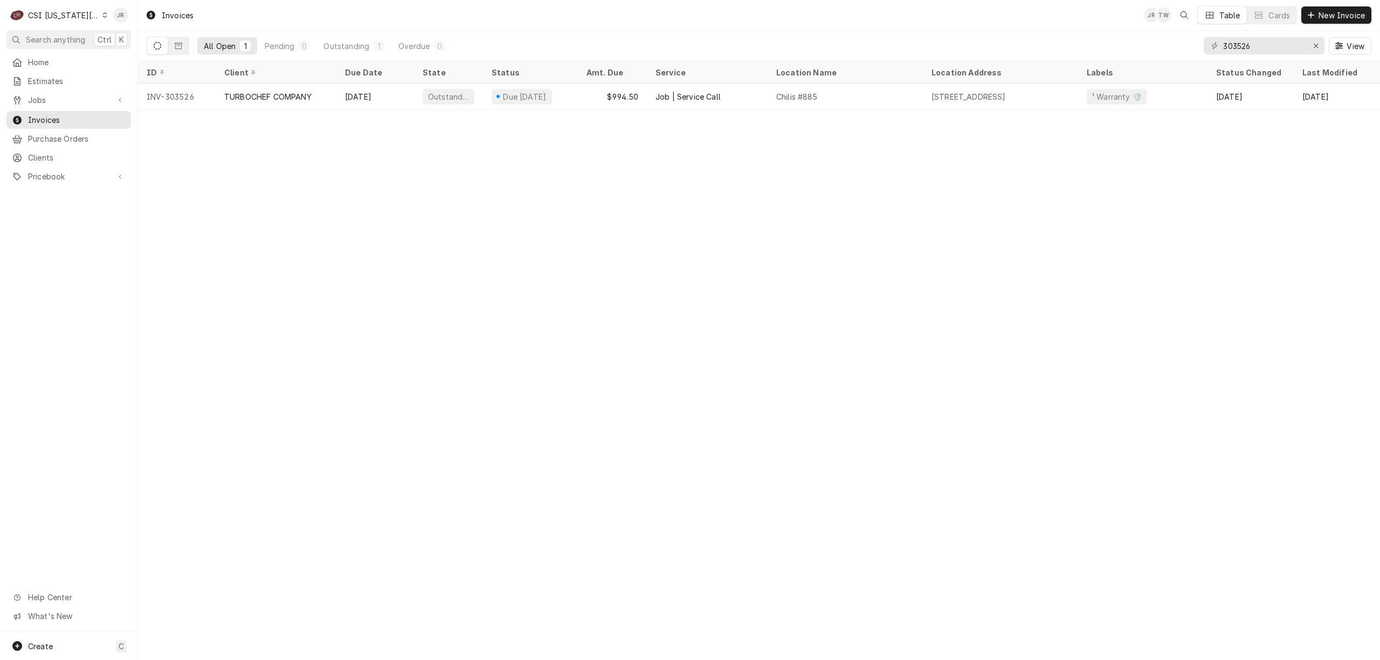
drag, startPoint x: 270, startPoint y: 64, endPoint x: 286, endPoint y: 77, distance: 20.3
click at [274, 68] on div "Client" at bounding box center [276, 73] width 116 height 18
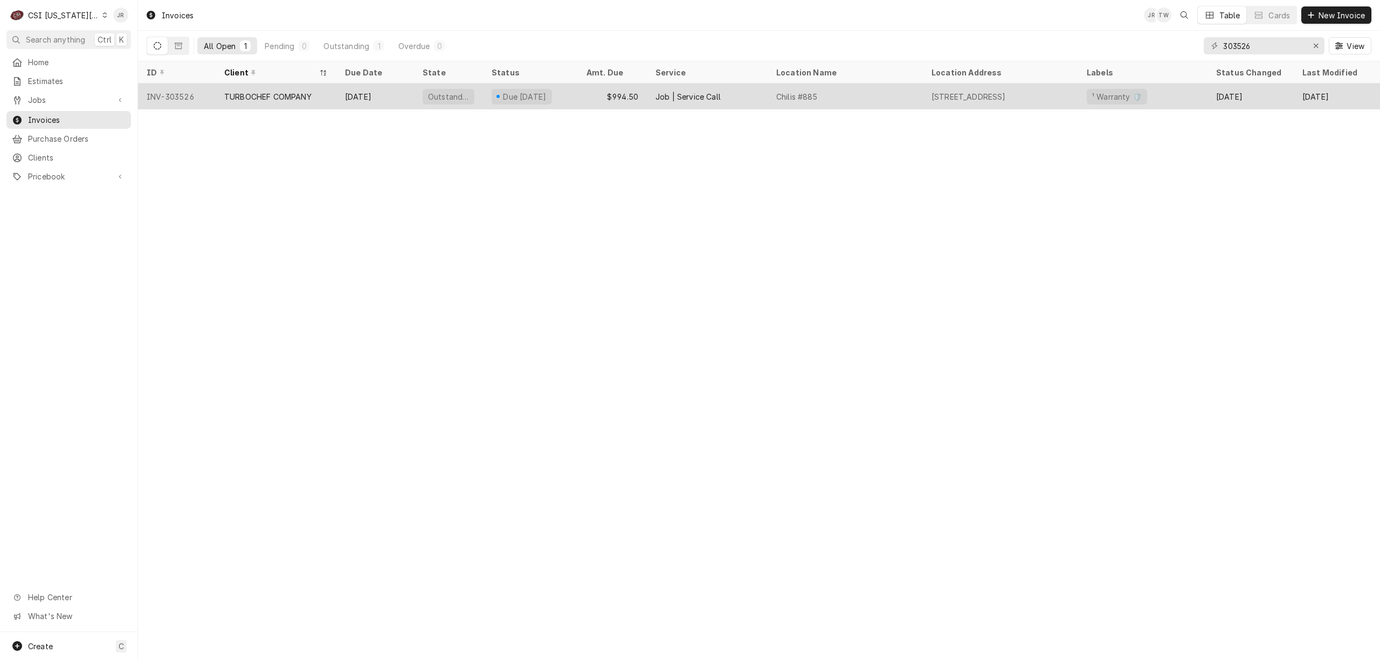
click at [255, 89] on div "TURBOCHEF COMPANY" at bounding box center [276, 97] width 121 height 26
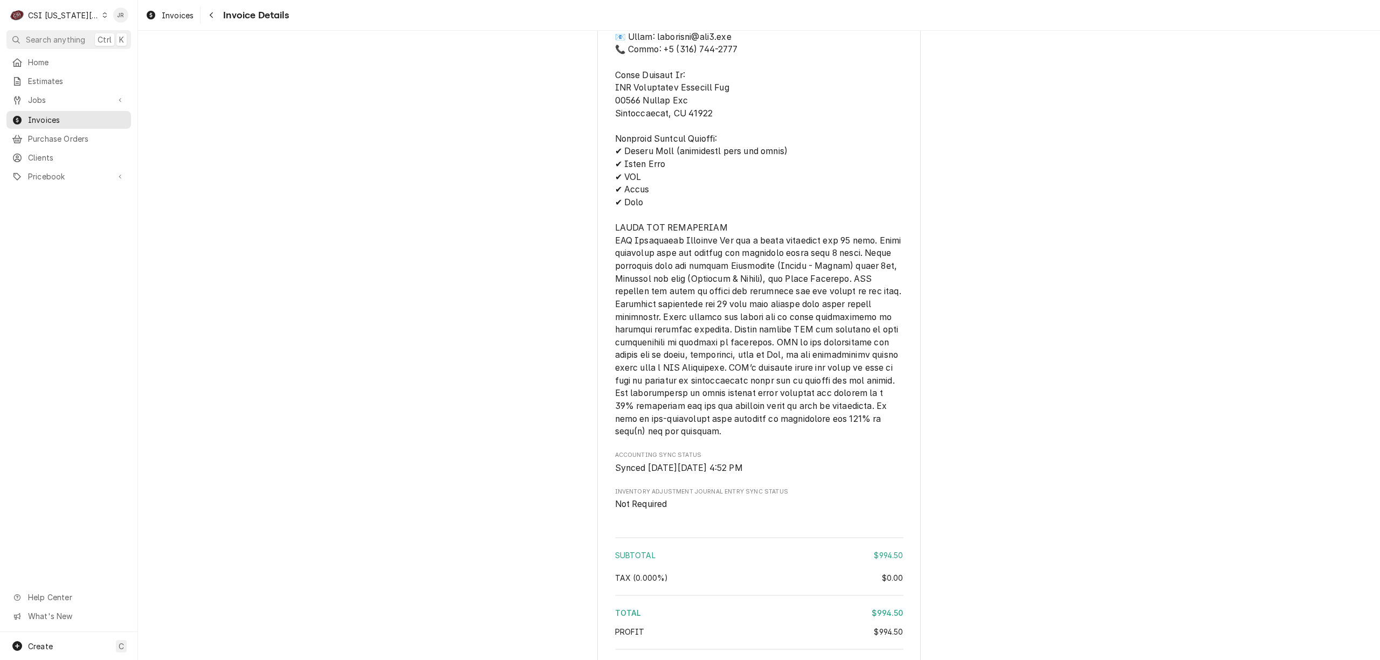
scroll to position [1835, 0]
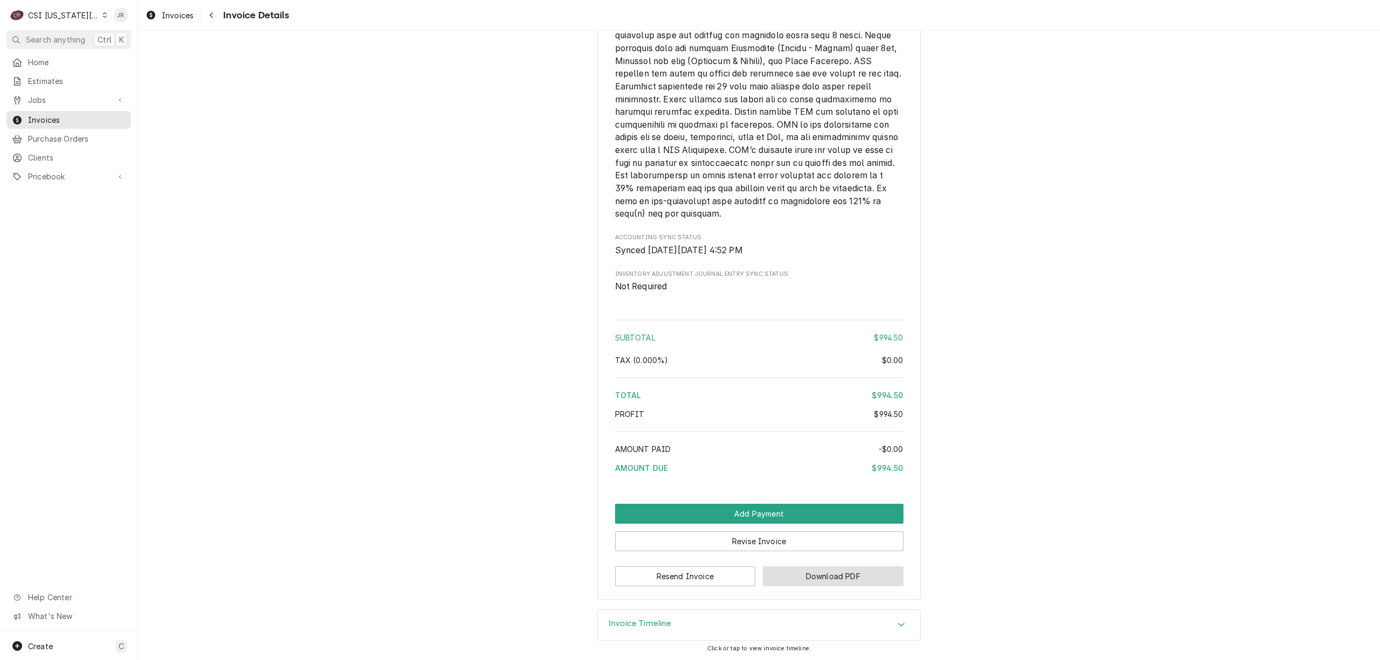
click at [809, 577] on button "Download PDF" at bounding box center [833, 577] width 141 height 20
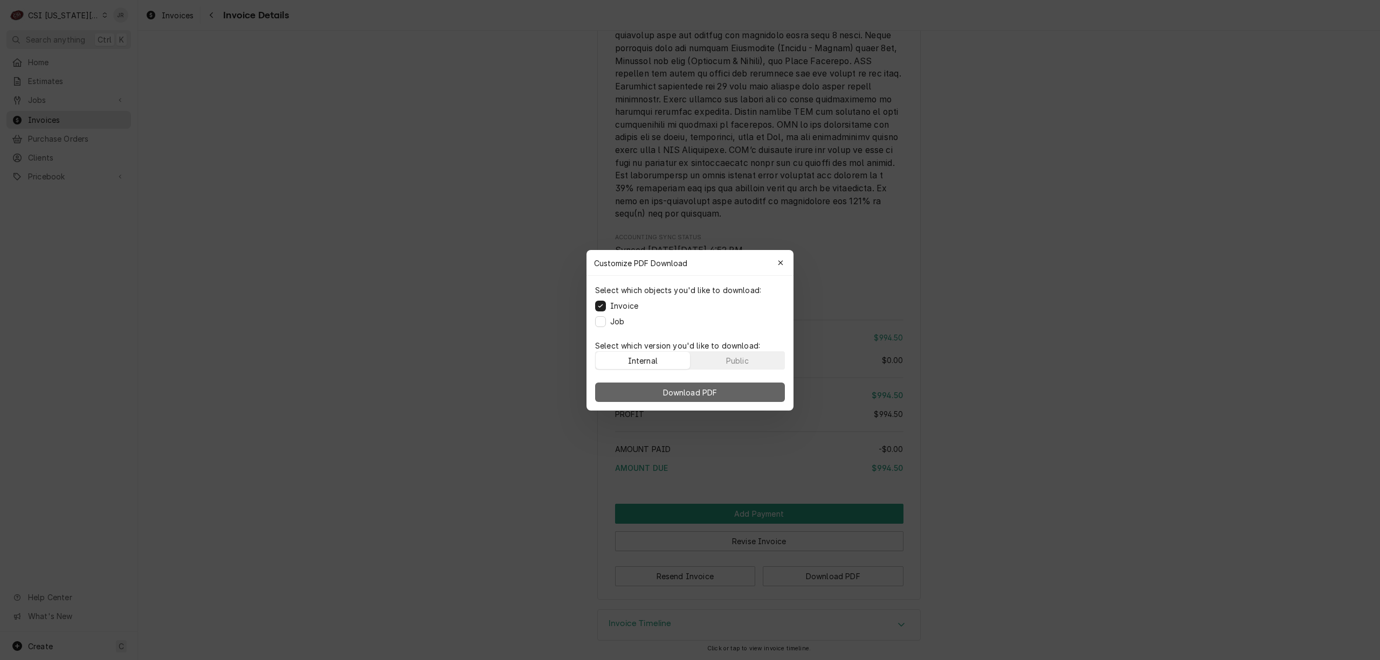
click at [705, 390] on button "Download PDF" at bounding box center [690, 392] width 190 height 19
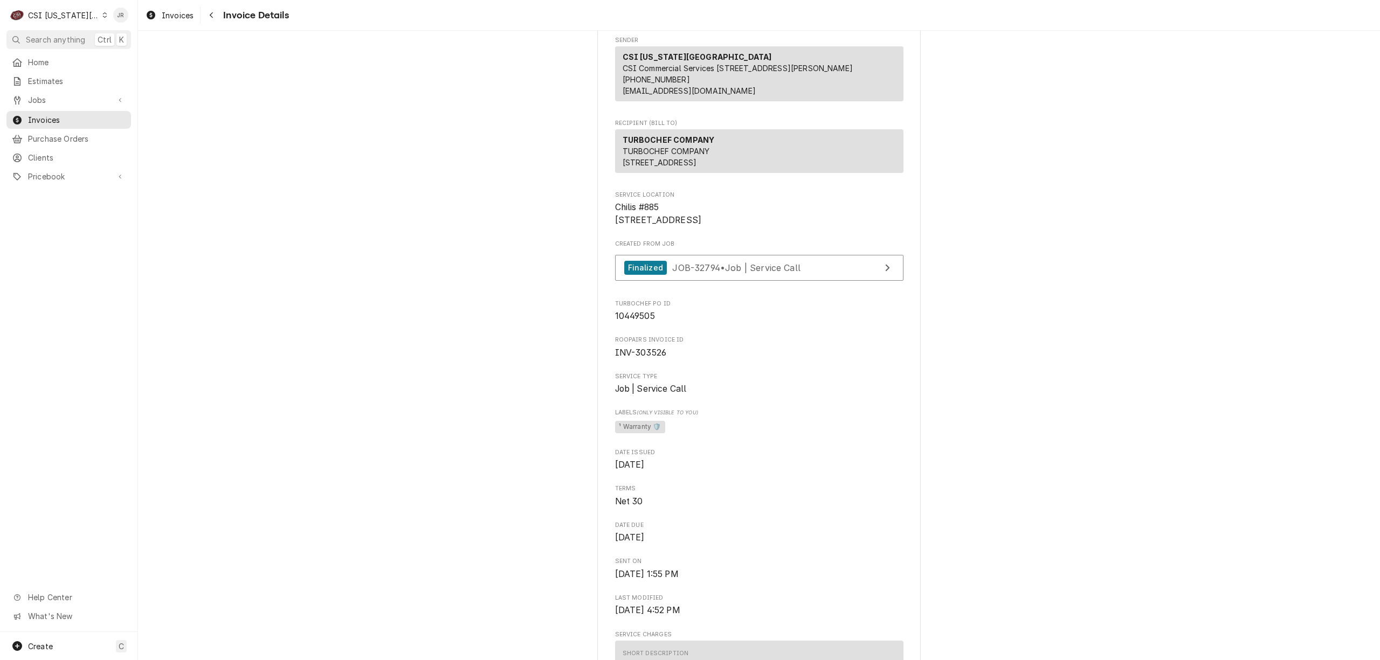
scroll to position [0, 0]
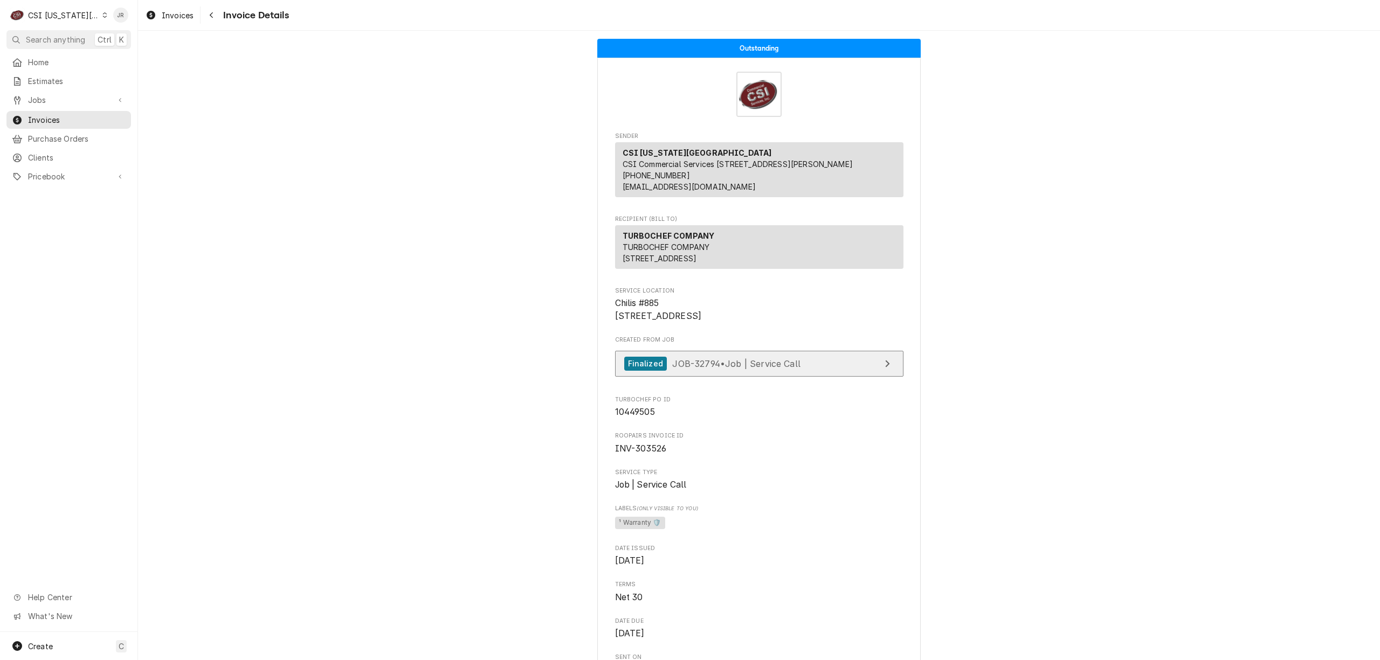
click at [803, 377] on link "Finalized JOB-32794 • Job | Service Call" at bounding box center [759, 364] width 288 height 26
click at [43, 12] on div "CSI [US_STATE][GEOGRAPHIC_DATA]" at bounding box center [63, 15] width 71 height 11
click at [43, 12] on html "C CSI Kansas City JR Search anything Ctrl K Home Estimates Jobs Jobs Job Series…" at bounding box center [690, 330] width 1380 height 660
click at [45, 114] on span "Invoices" at bounding box center [77, 119] width 98 height 11
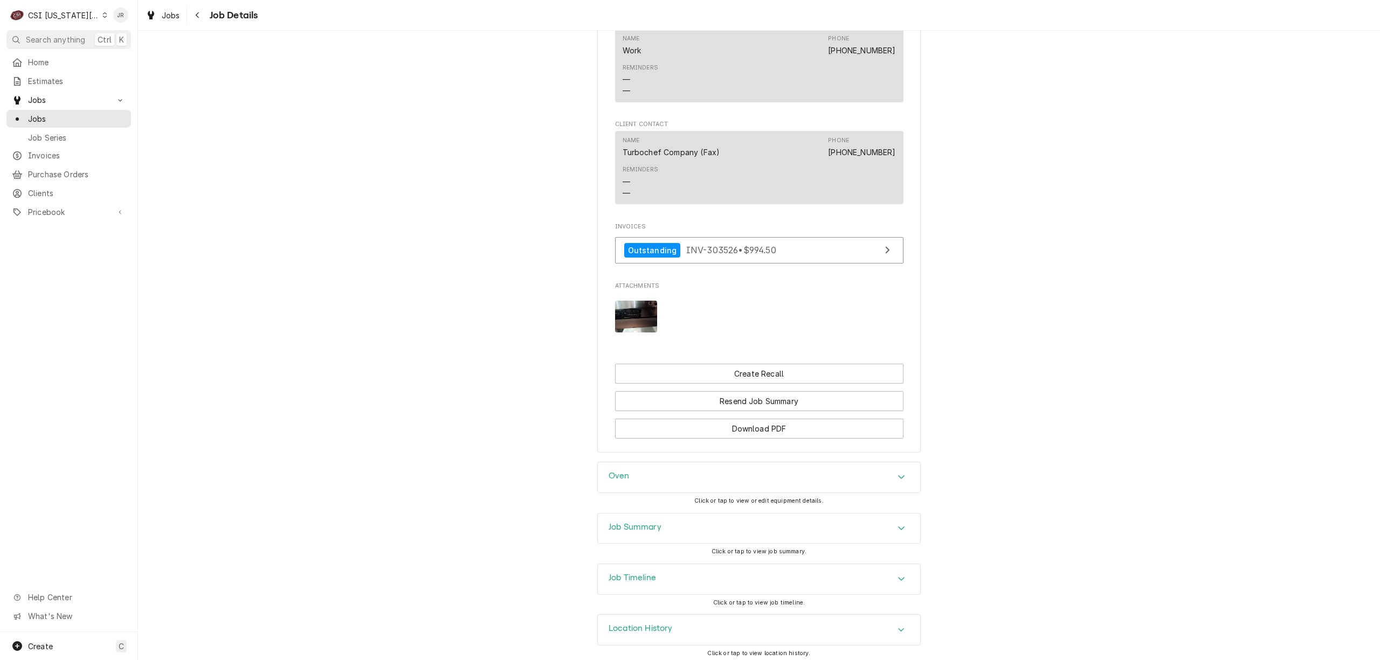
scroll to position [1163, 0]
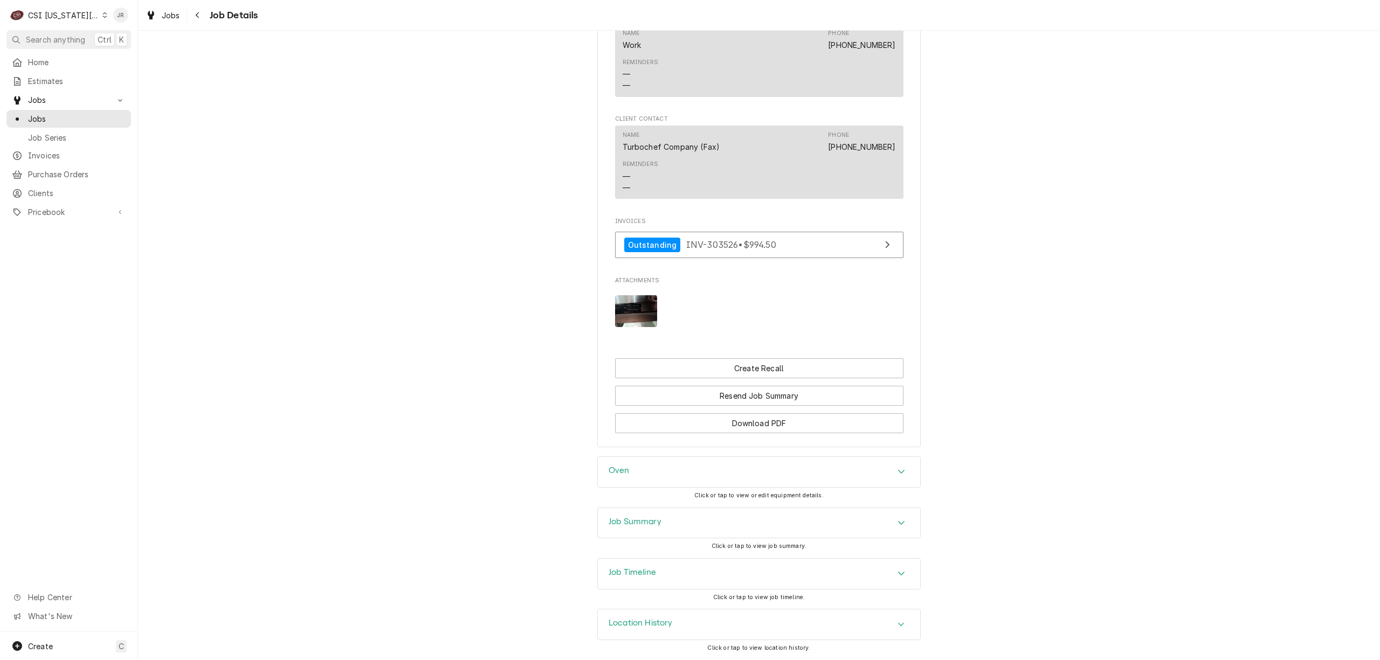
drag, startPoint x: 645, startPoint y: 517, endPoint x: 760, endPoint y: 518, distance: 114.8
click at [650, 520] on h3 "Job Summary" at bounding box center [635, 522] width 53 height 10
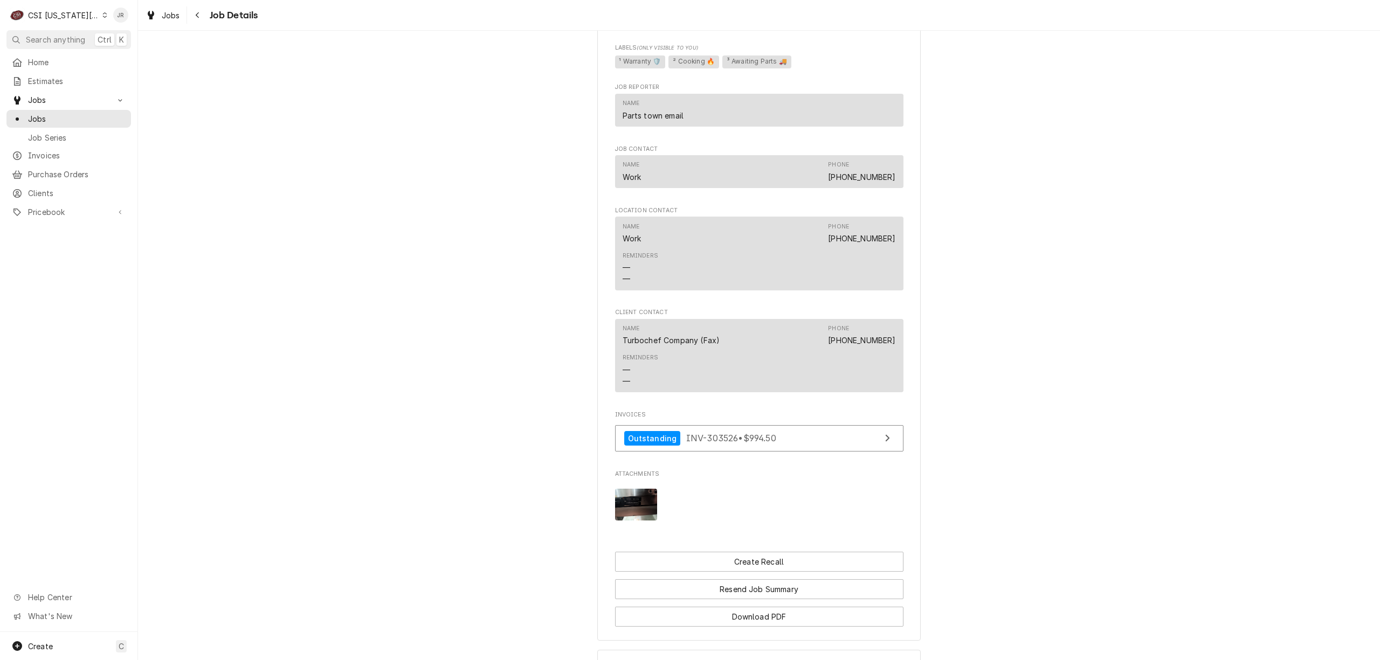
scroll to position [1083, 0]
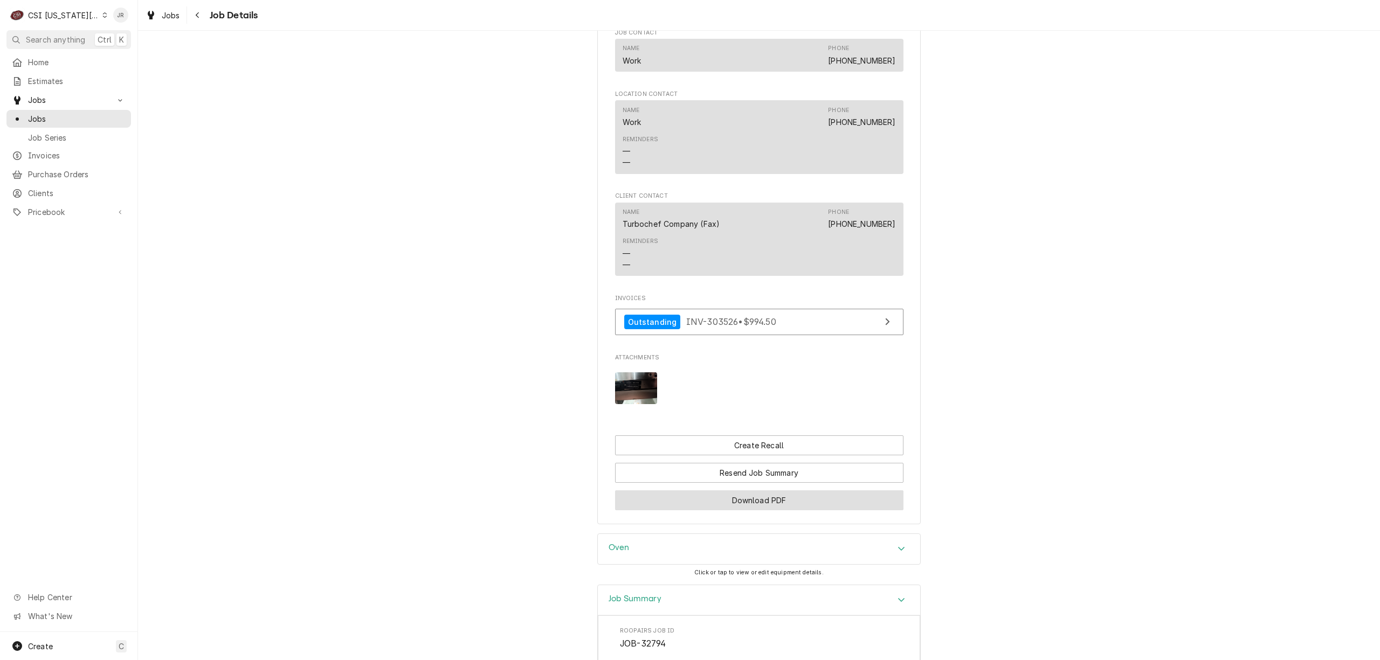
click at [768, 503] on button "Download PDF" at bounding box center [759, 501] width 288 height 20
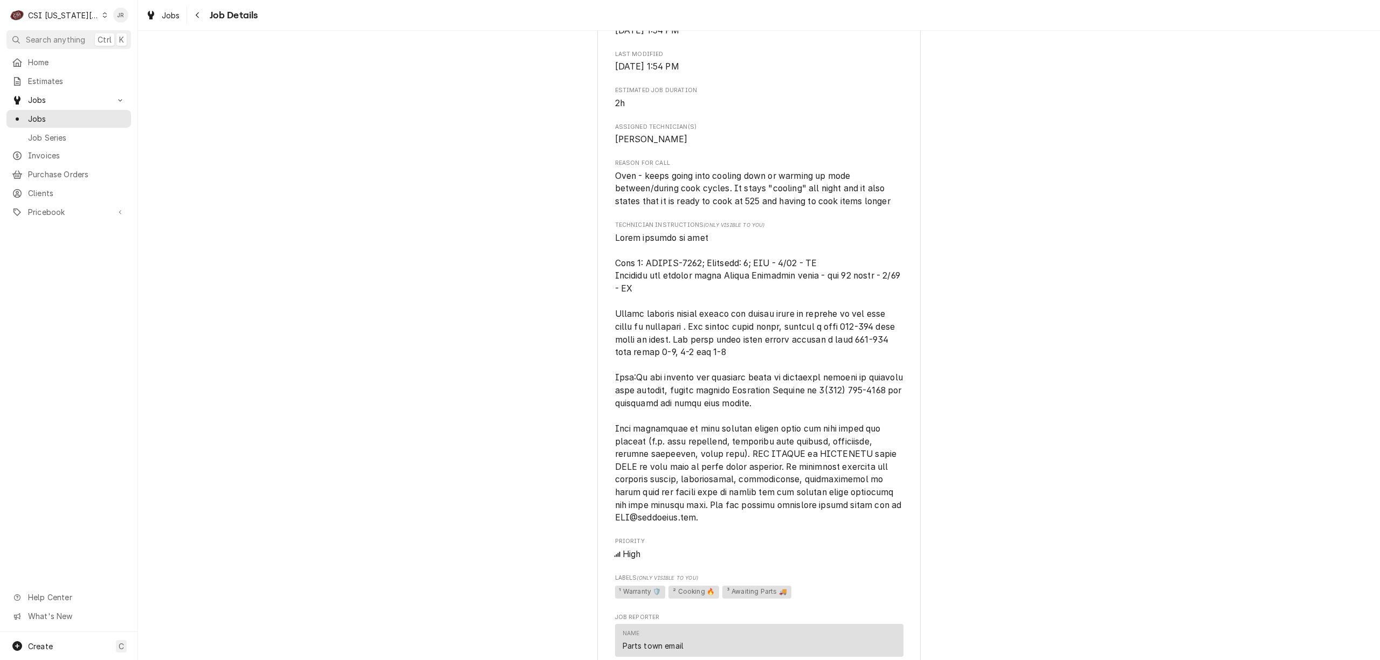
scroll to position [939, 0]
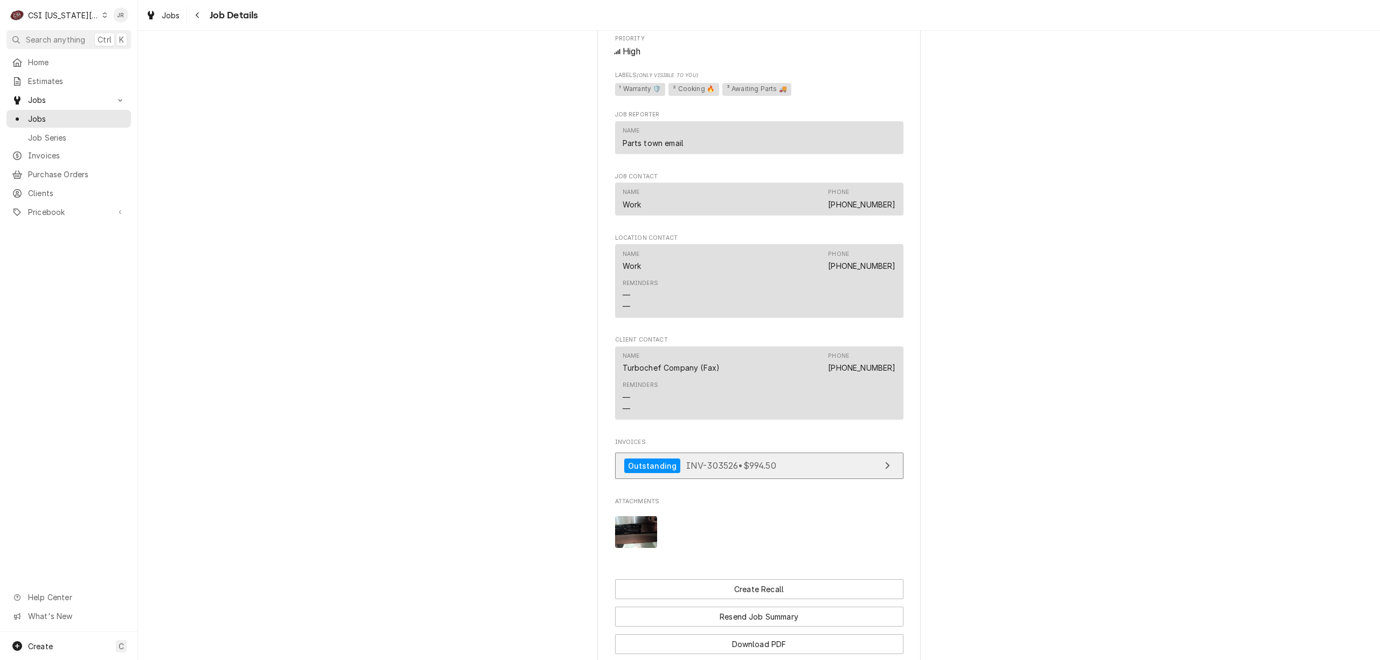
click at [824, 454] on link "Outstanding INV-303526 • $994.50" at bounding box center [759, 466] width 288 height 26
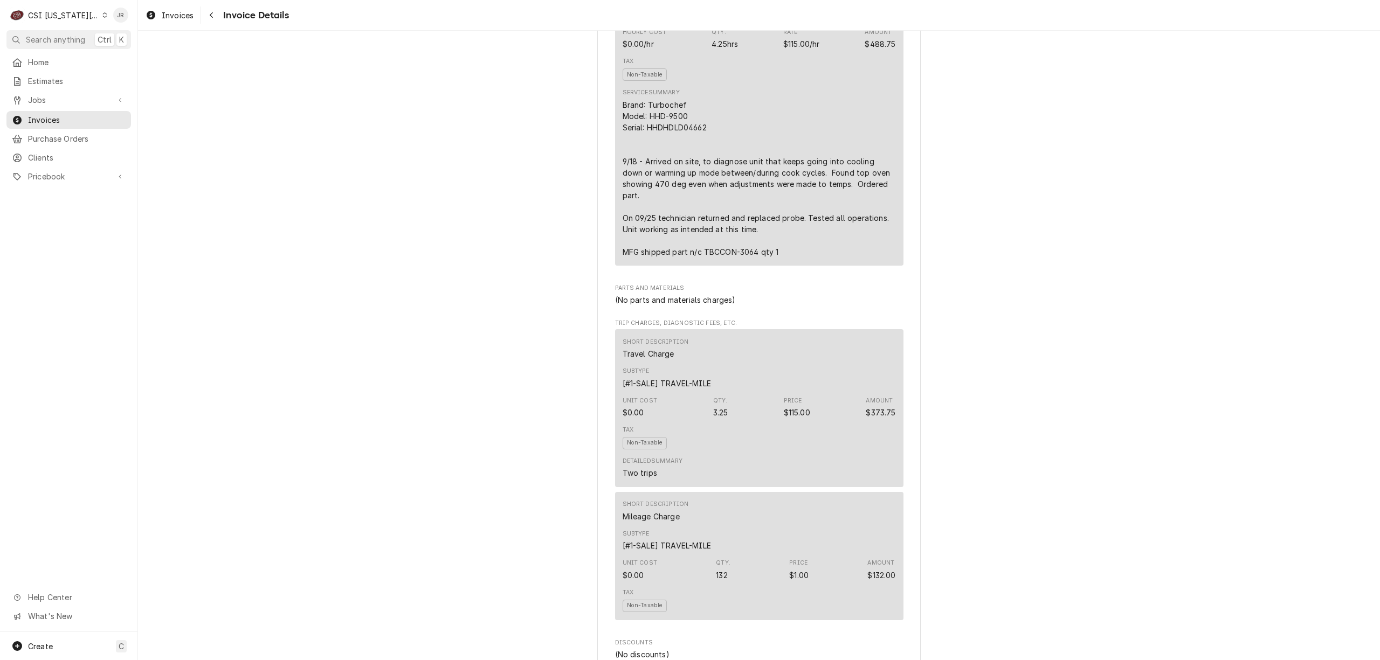
scroll to position [934, 0]
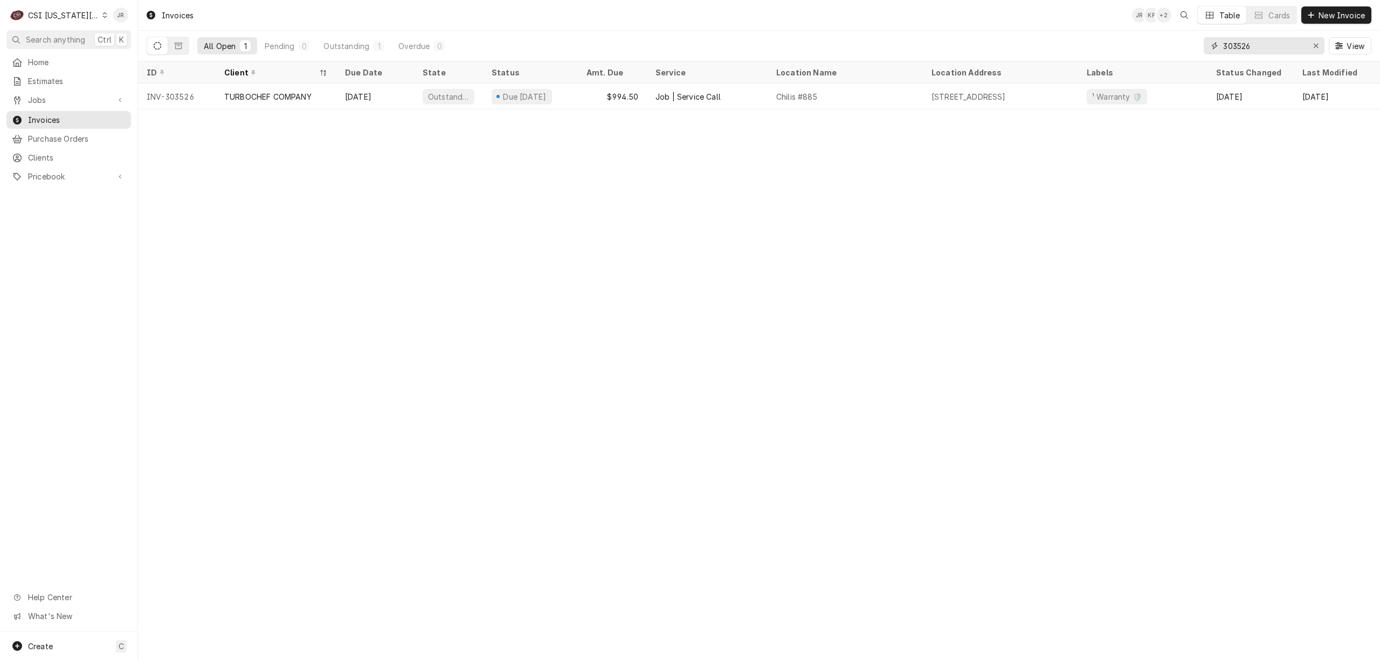
click at [1269, 46] on input "303526" at bounding box center [1263, 45] width 81 height 17
paste input "281"
type input "303281"
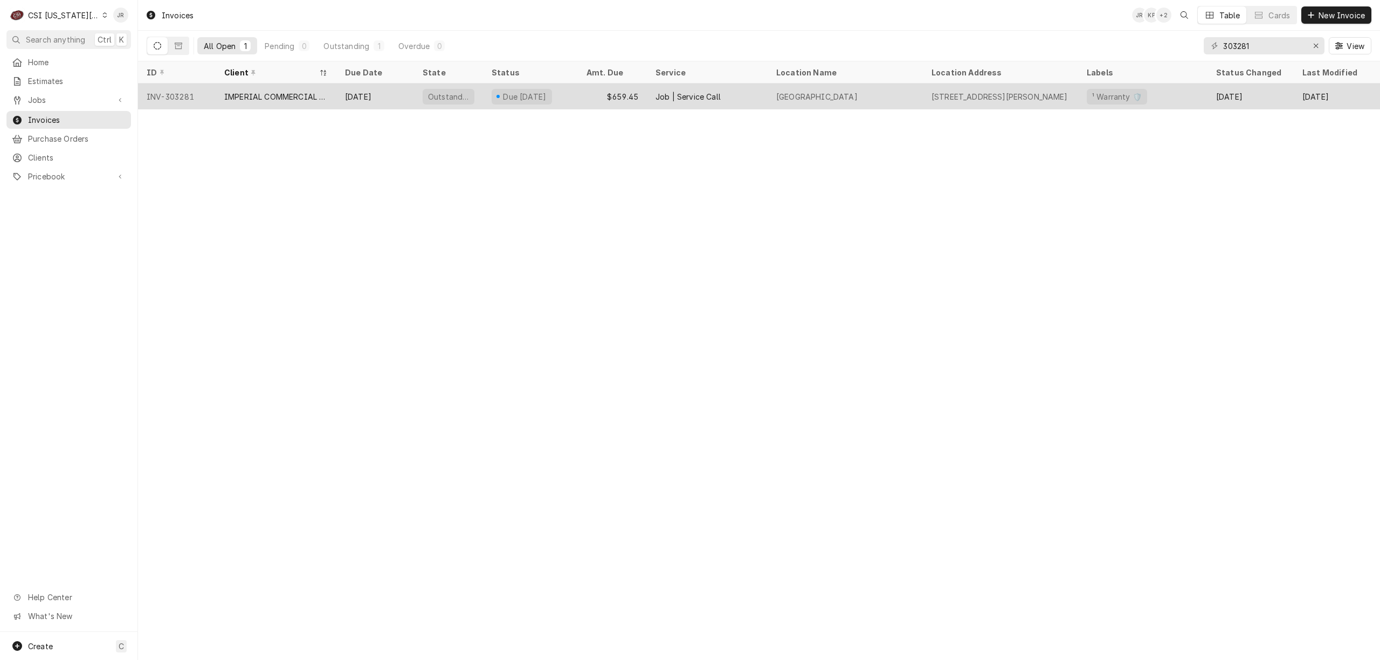
click at [329, 95] on div "IMPERIAL COMMERCIAL COOKING EQUIP" at bounding box center [276, 97] width 121 height 26
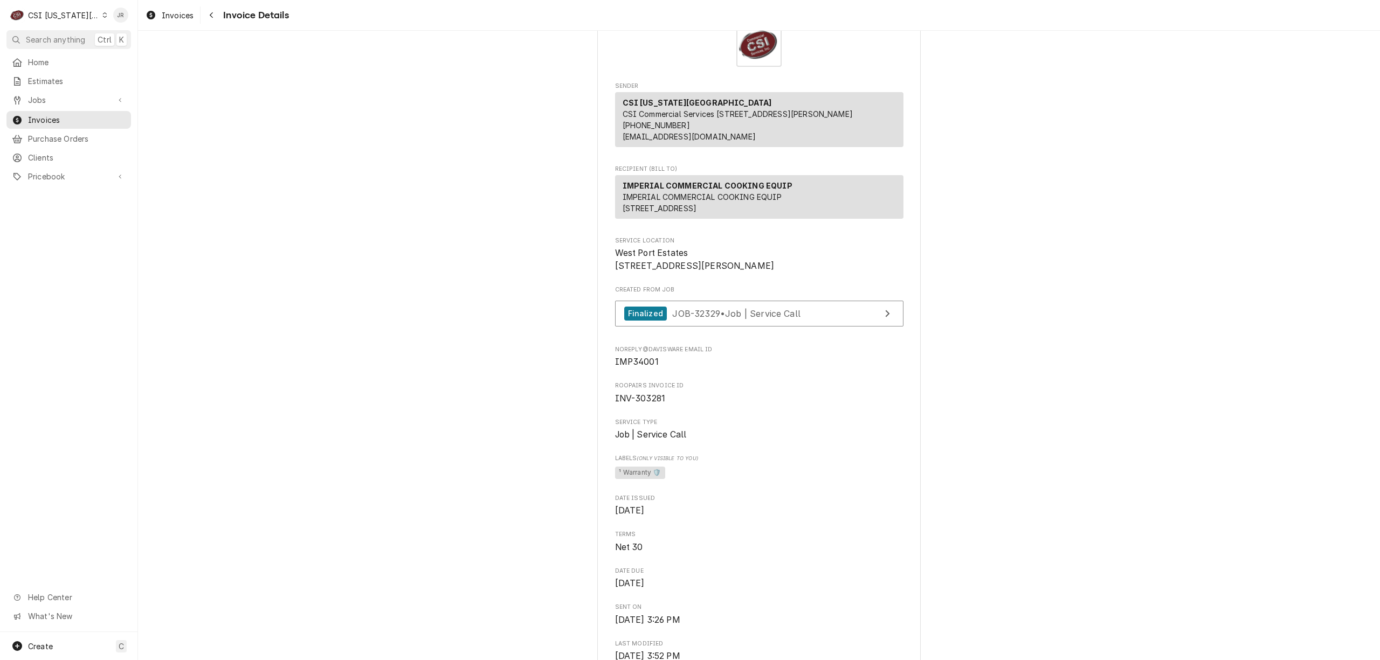
scroll to position [72, 0]
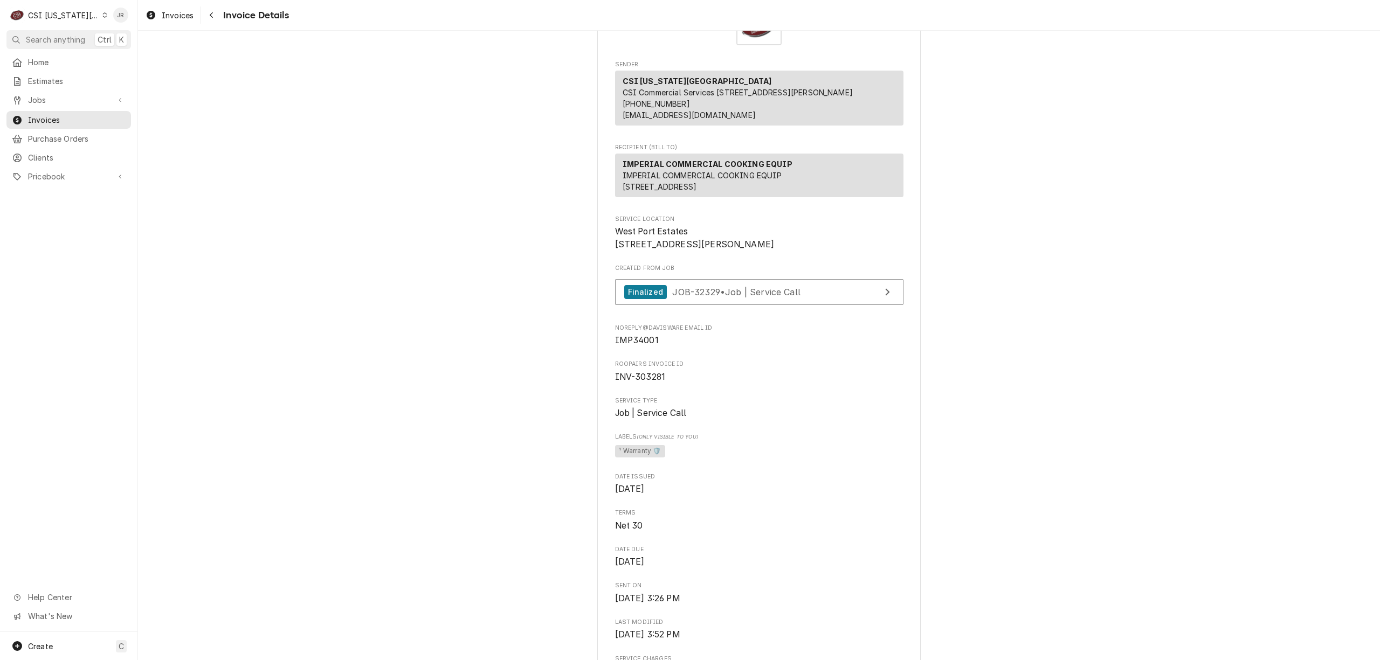
click at [637, 382] on span "INV-303281" at bounding box center [640, 377] width 51 height 10
drag, startPoint x: 637, startPoint y: 410, endPoint x: 996, endPoint y: 372, distance: 361.1
drag, startPoint x: 613, startPoint y: 373, endPoint x: 568, endPoint y: 382, distance: 45.7
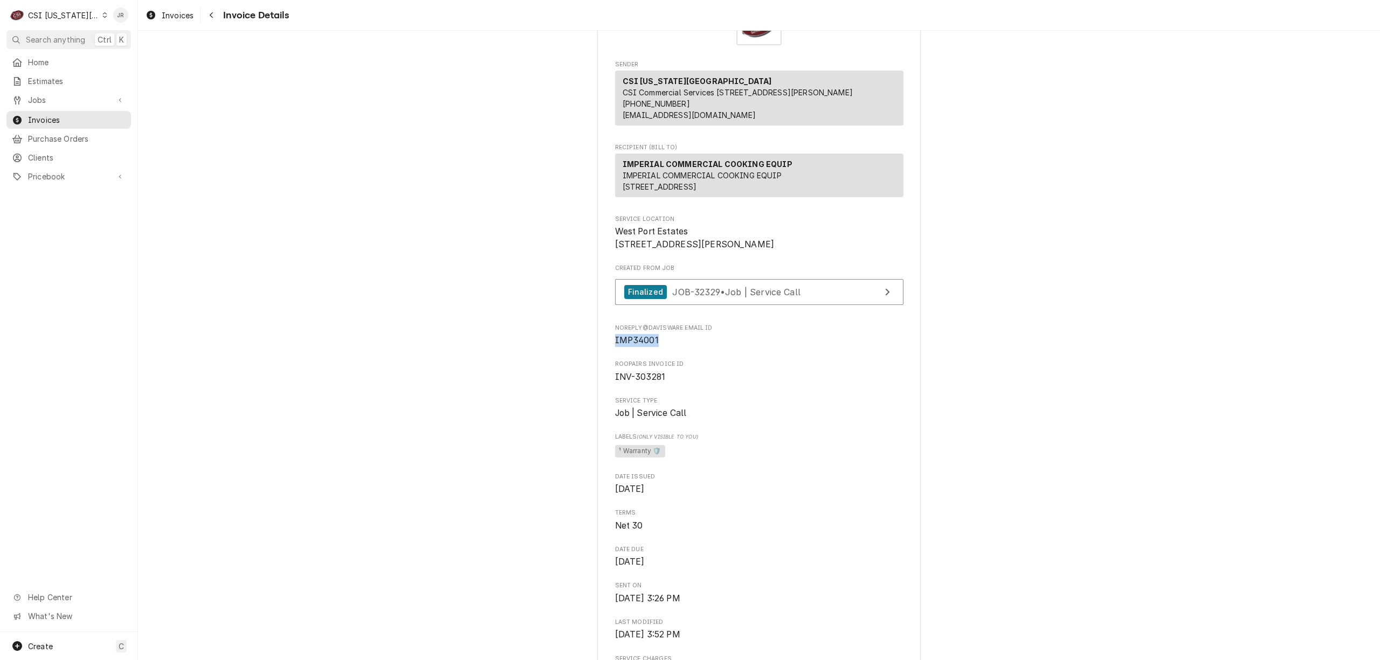
drag, startPoint x: 618, startPoint y: 364, endPoint x: 699, endPoint y: 384, distance: 83.7
copy div "Noreply@davisware email ID IMP34001"
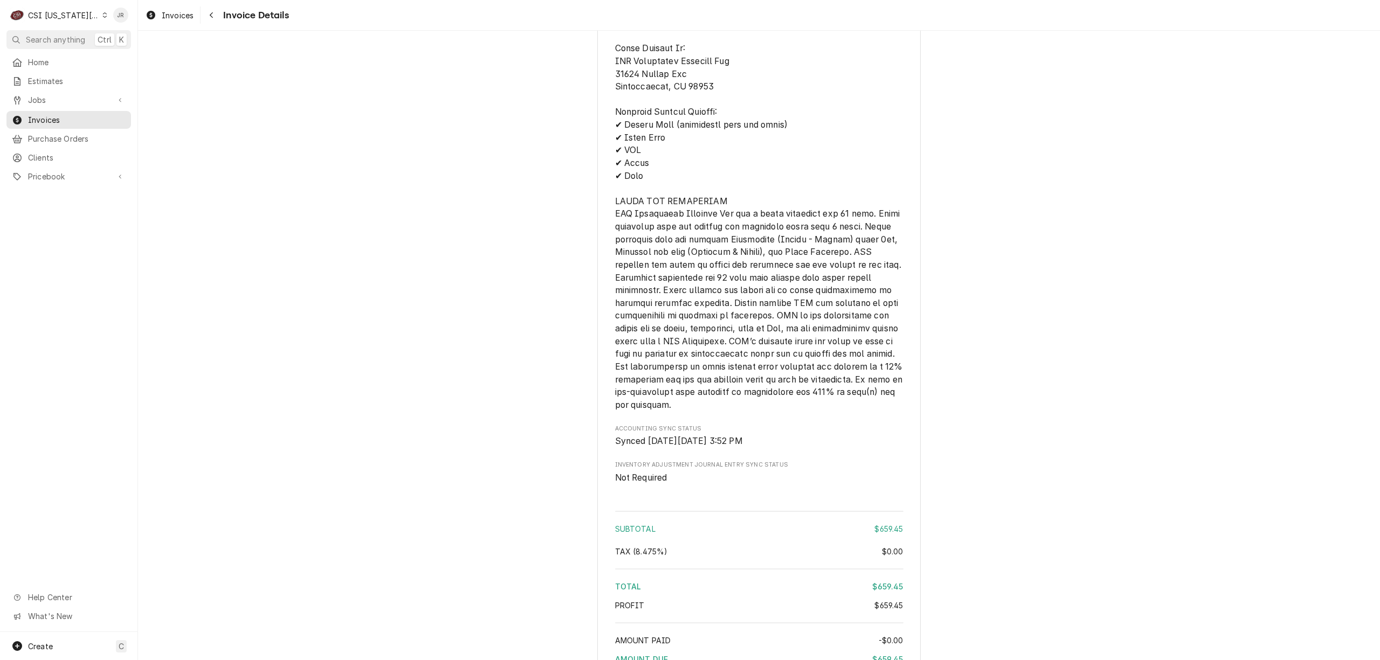
scroll to position [1804, 0]
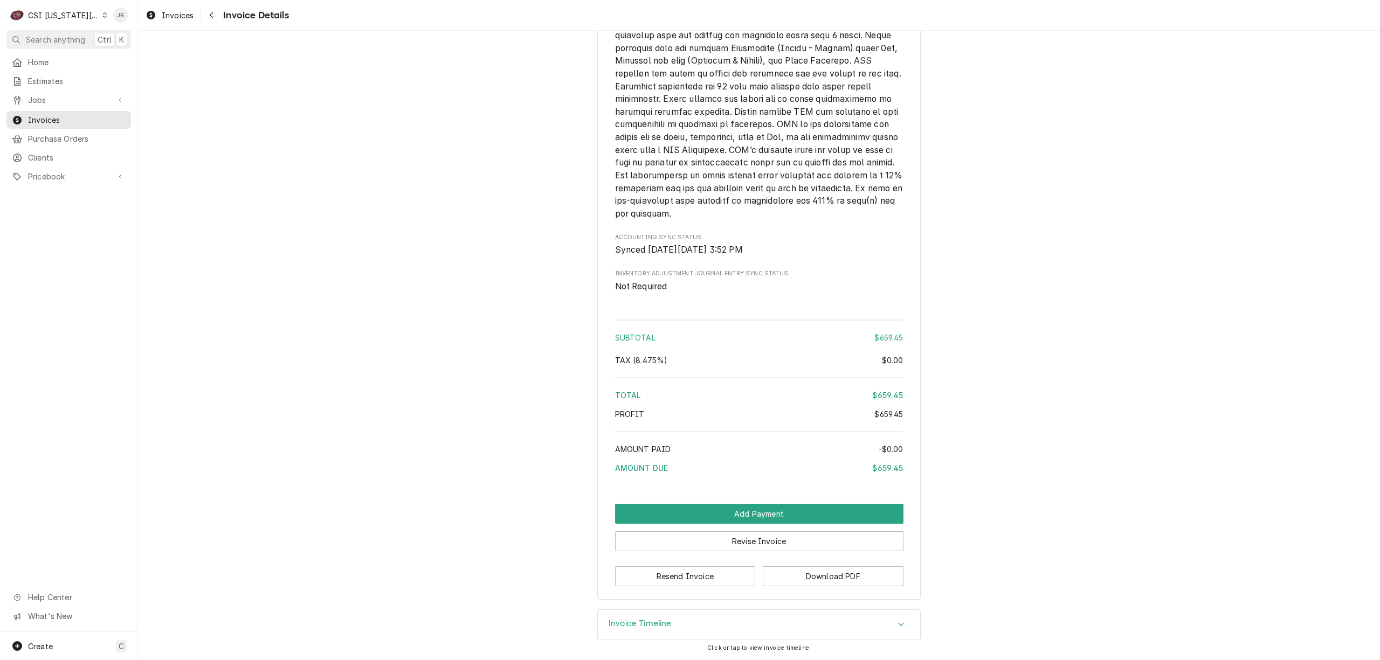
click at [67, 14] on div "CSI Kansas City" at bounding box center [63, 15] width 71 height 11
click at [139, 40] on div "CSI [US_STATE]" at bounding box center [184, 40] width 157 height 11
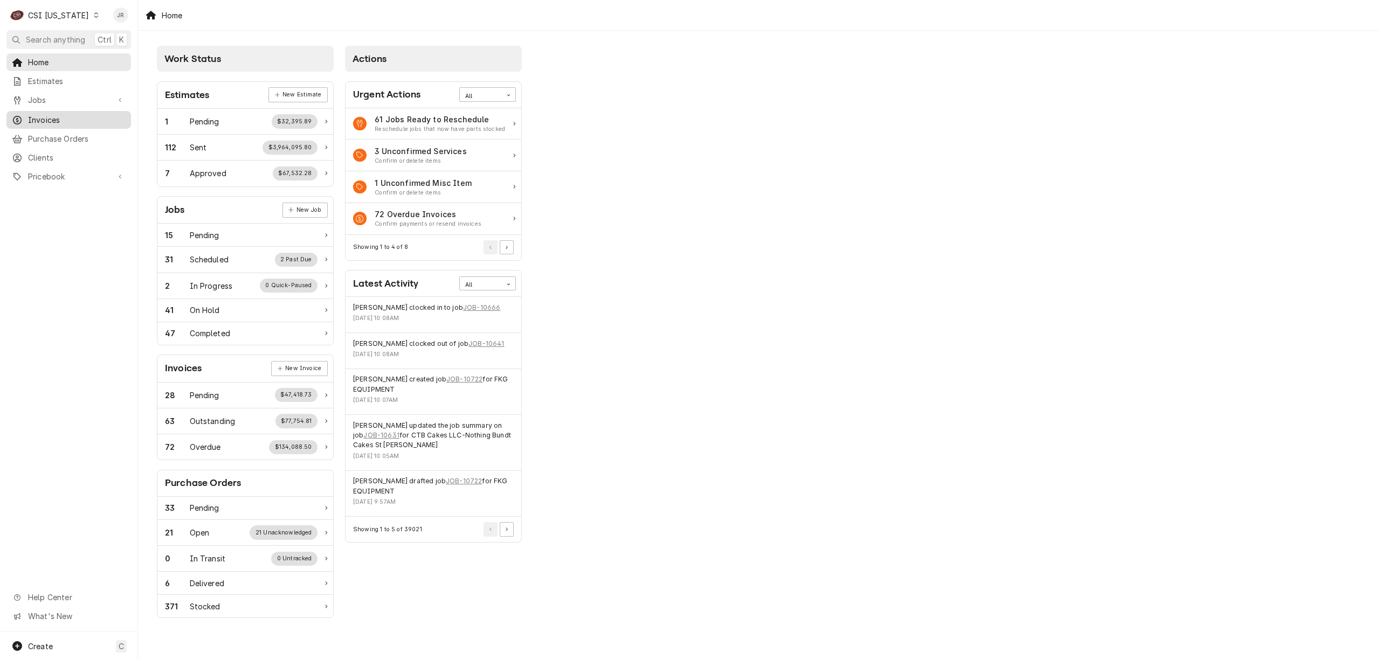
click at [59, 120] on span "Invoices" at bounding box center [77, 119] width 98 height 11
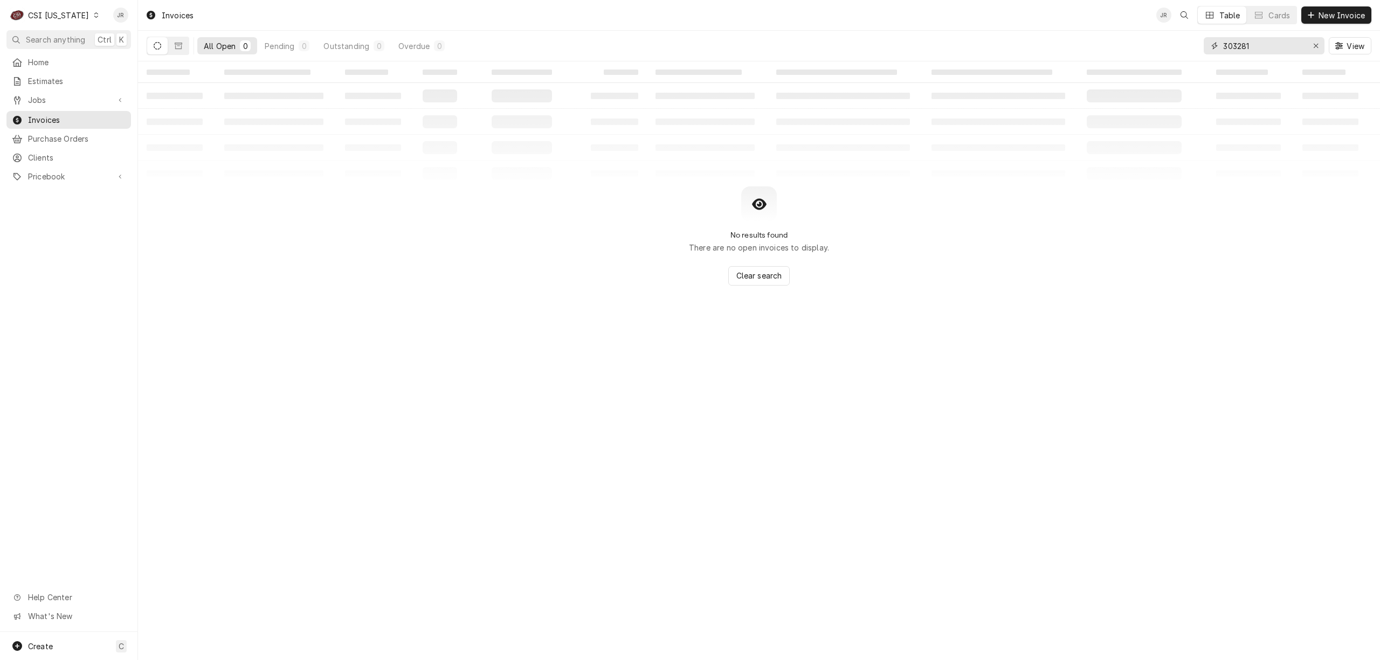
click at [1235, 50] on input "303281" at bounding box center [1263, 45] width 81 height 17
click at [1234, 50] on input "303281" at bounding box center [1263, 45] width 81 height 17
paste input "100006"
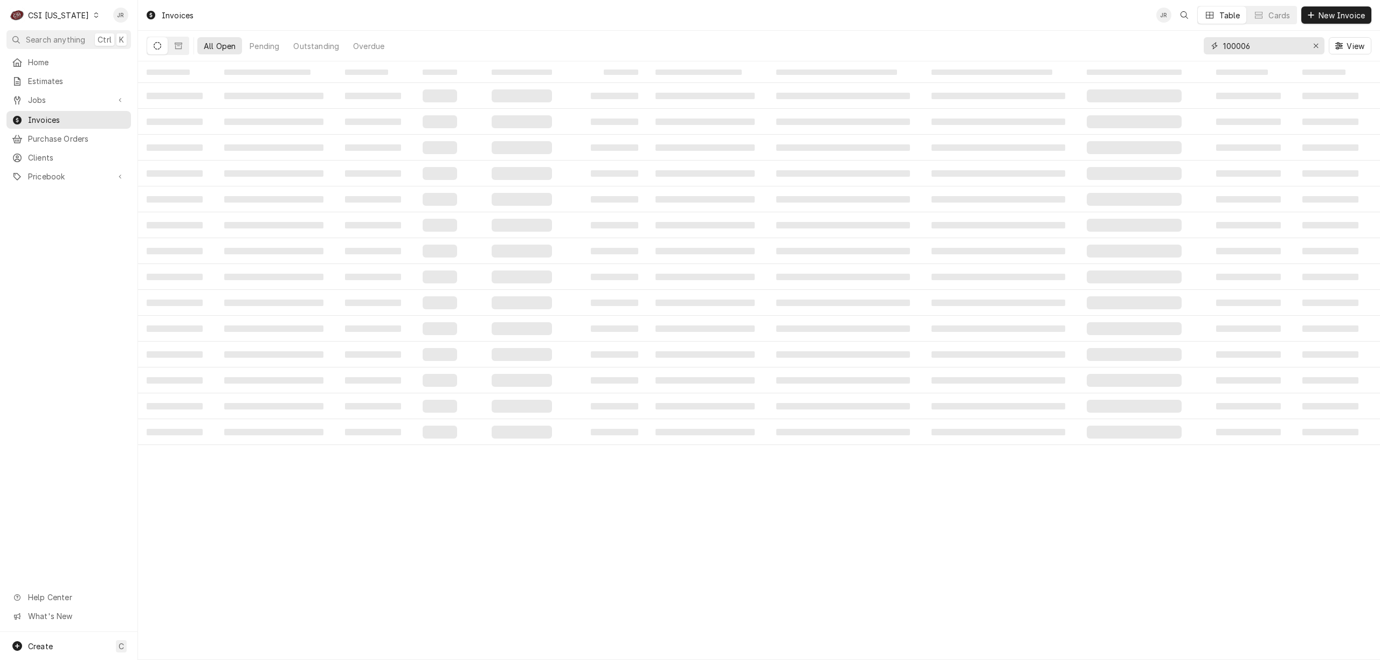
type input "100006"
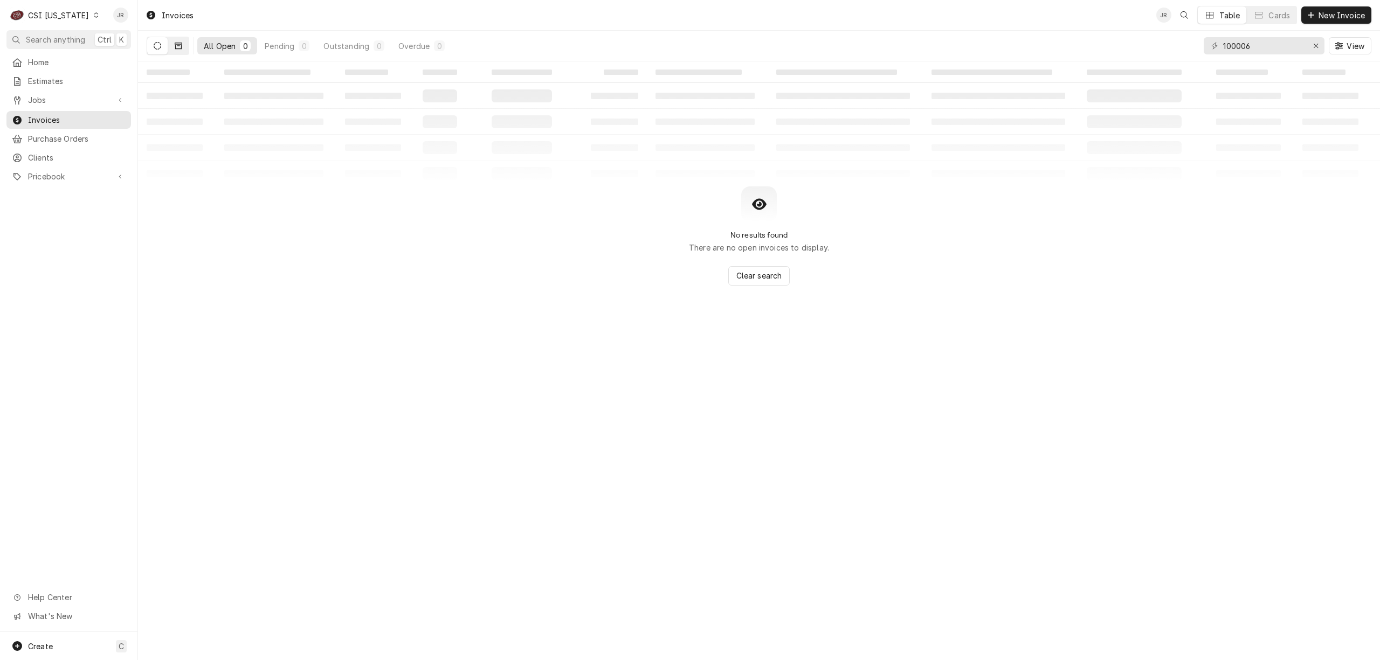
drag, startPoint x: 186, startPoint y: 48, endPoint x: 179, endPoint y: 44, distance: 8.0
click at [184, 47] on button "Dynamic Content Wrapper" at bounding box center [178, 45] width 20 height 17
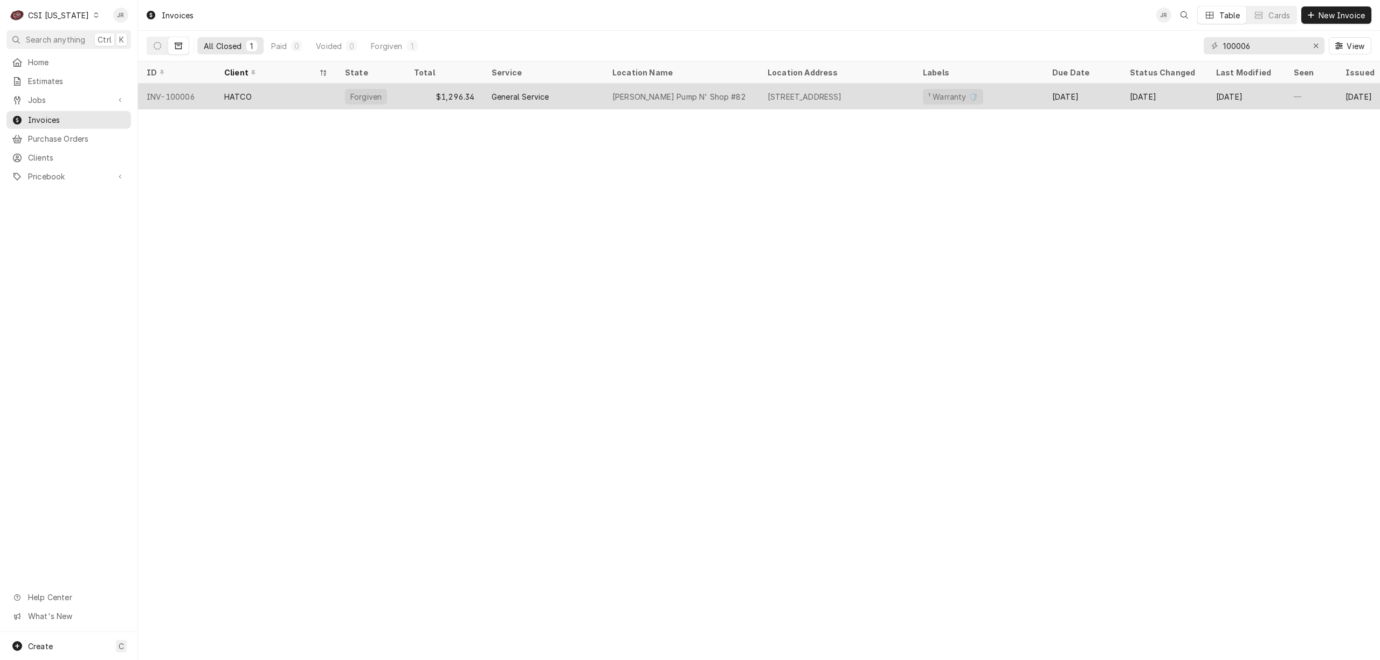
click at [553, 93] on div "General Service" at bounding box center [543, 97] width 121 height 26
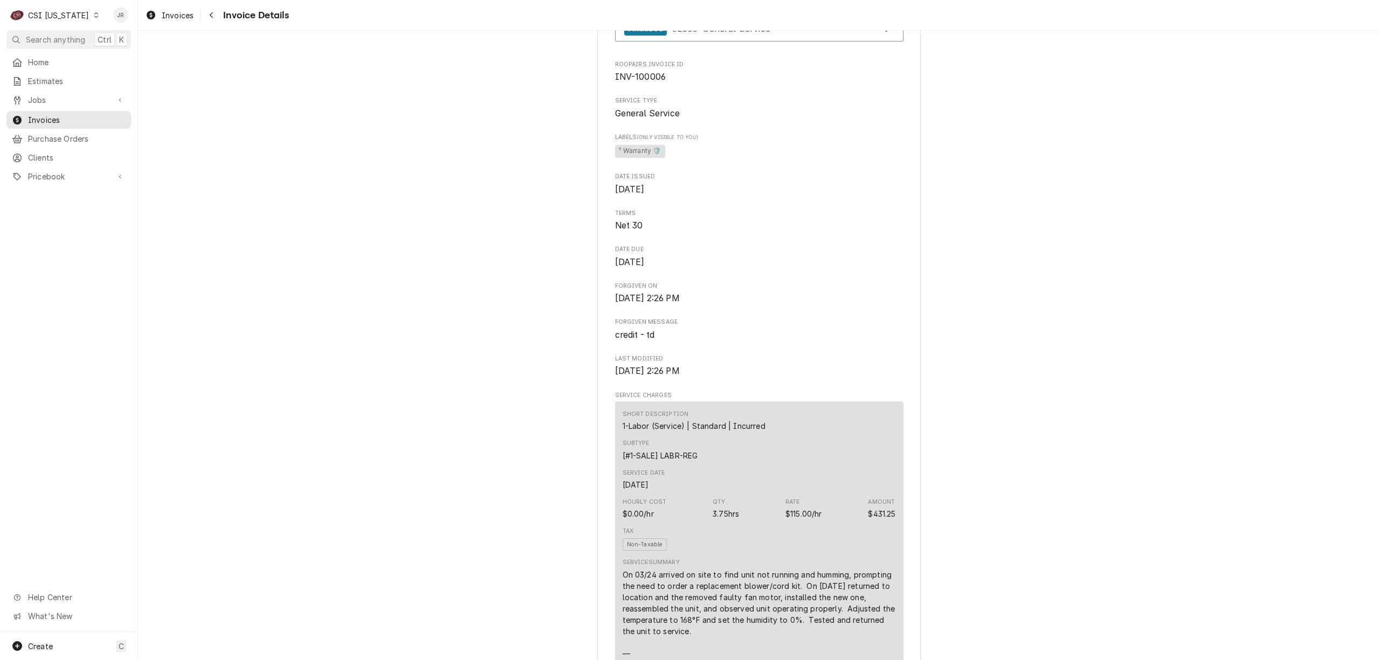
scroll to position [431, 0]
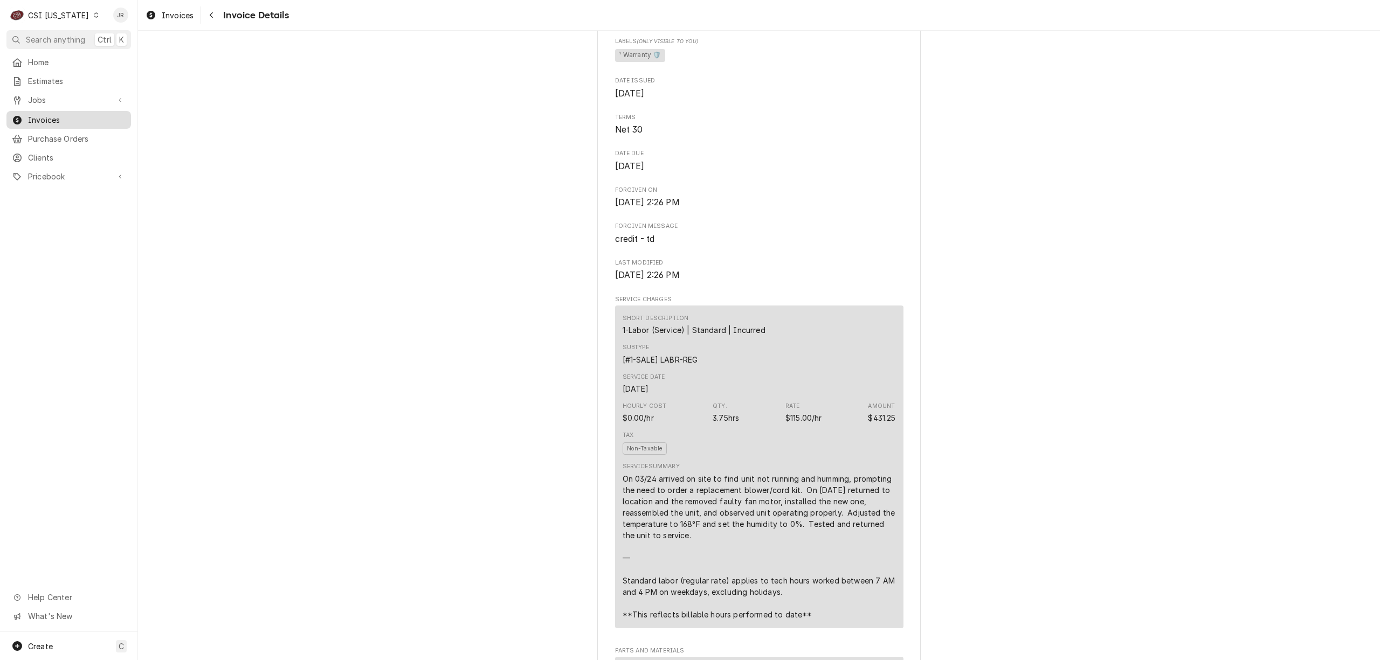
click at [57, 116] on span "Invoices" at bounding box center [77, 119] width 98 height 11
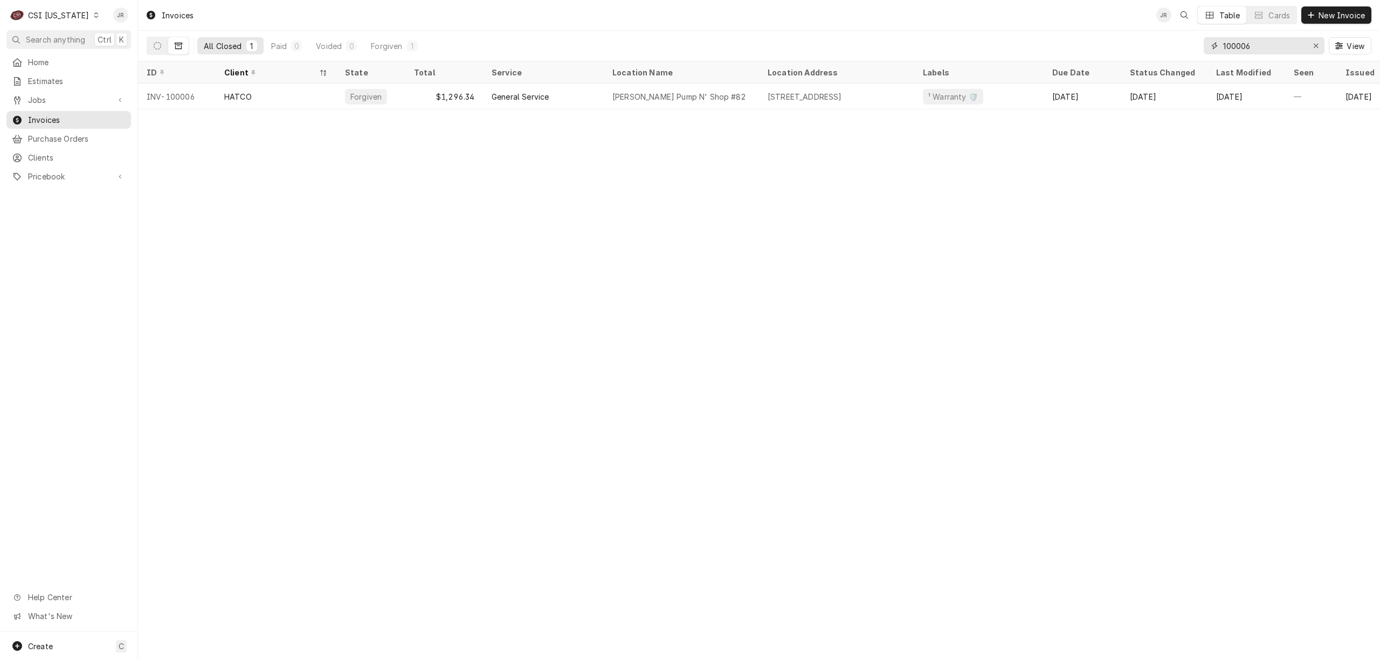
click at [1256, 44] on input "100006" at bounding box center [1263, 45] width 81 height 17
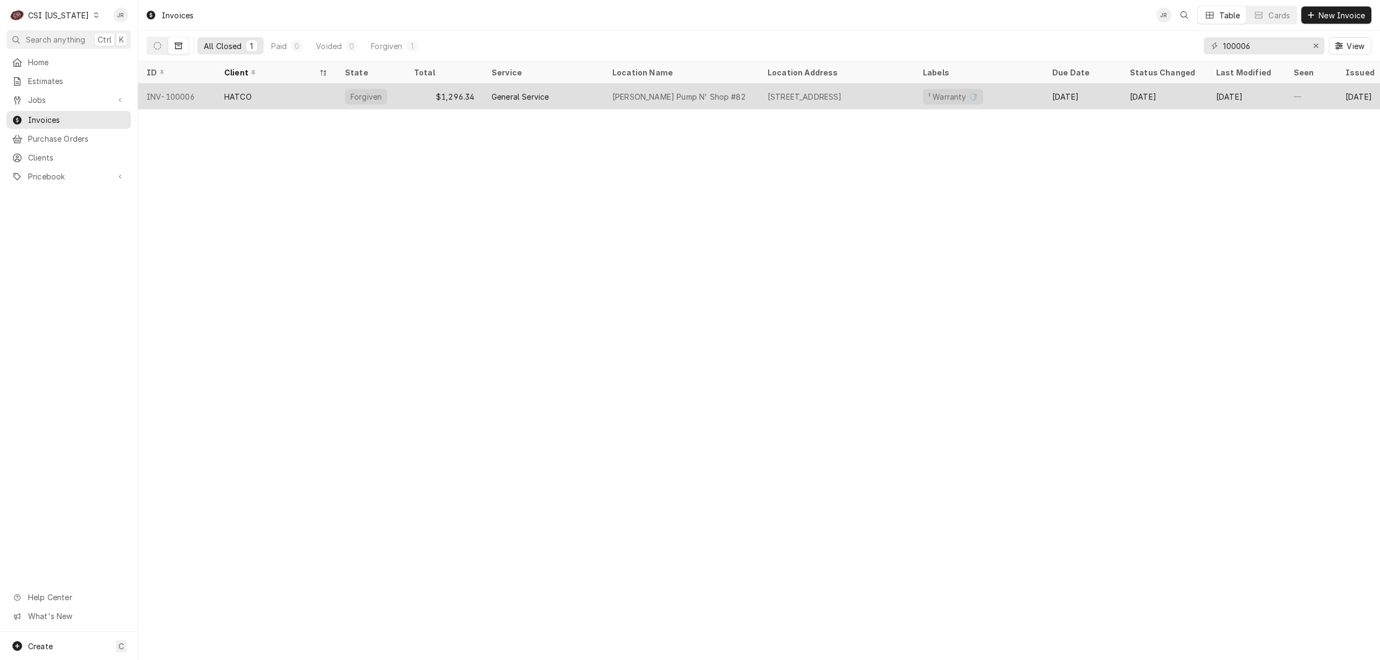
click at [712, 93] on div "[PERSON_NAME] Pump N' Shop #82" at bounding box center [681, 97] width 155 height 26
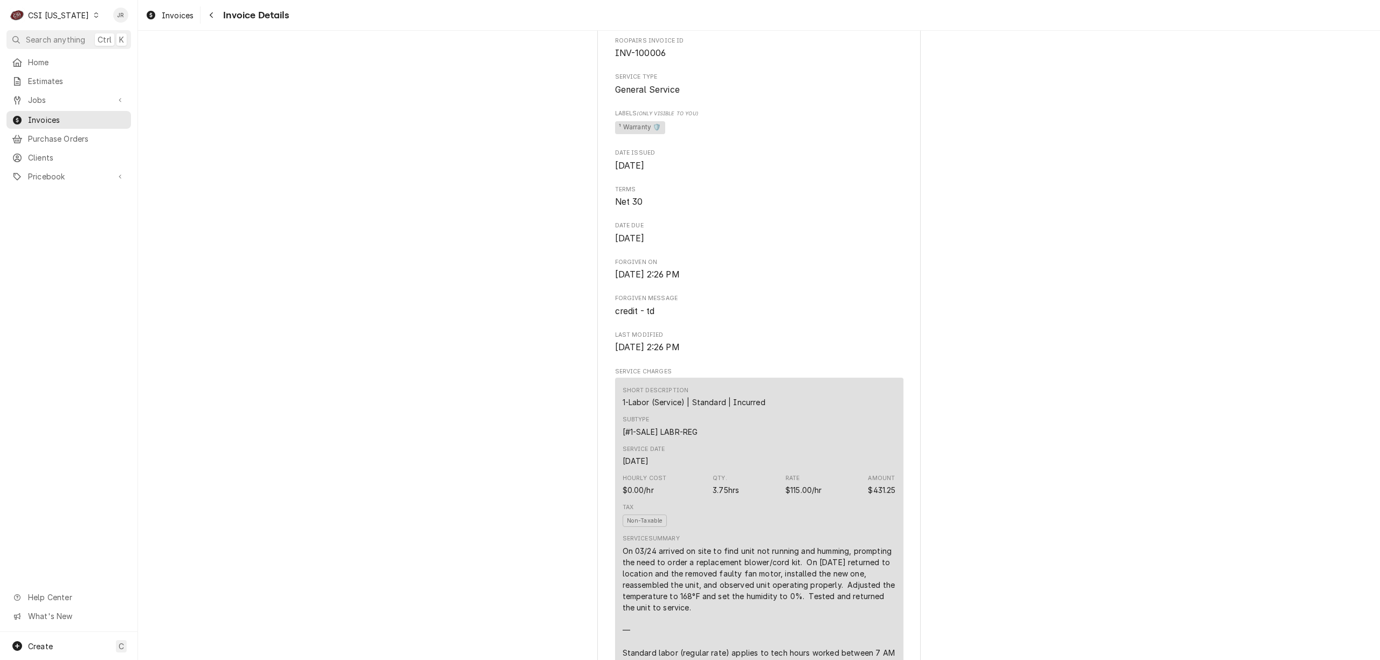
scroll to position [72, 0]
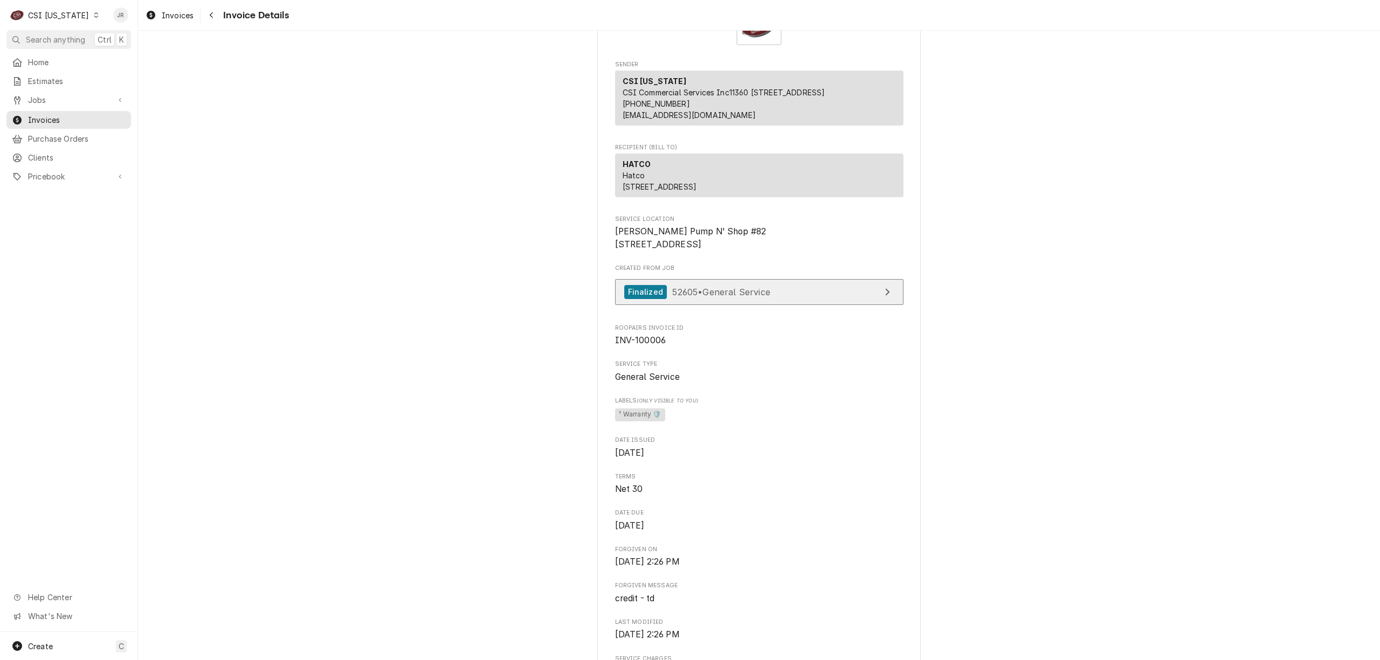
click at [835, 306] on link "Finalized 52605 • General Service" at bounding box center [759, 292] width 288 height 26
click at [641, 347] on span "INV-100006" at bounding box center [759, 340] width 288 height 13
copy span "100006"
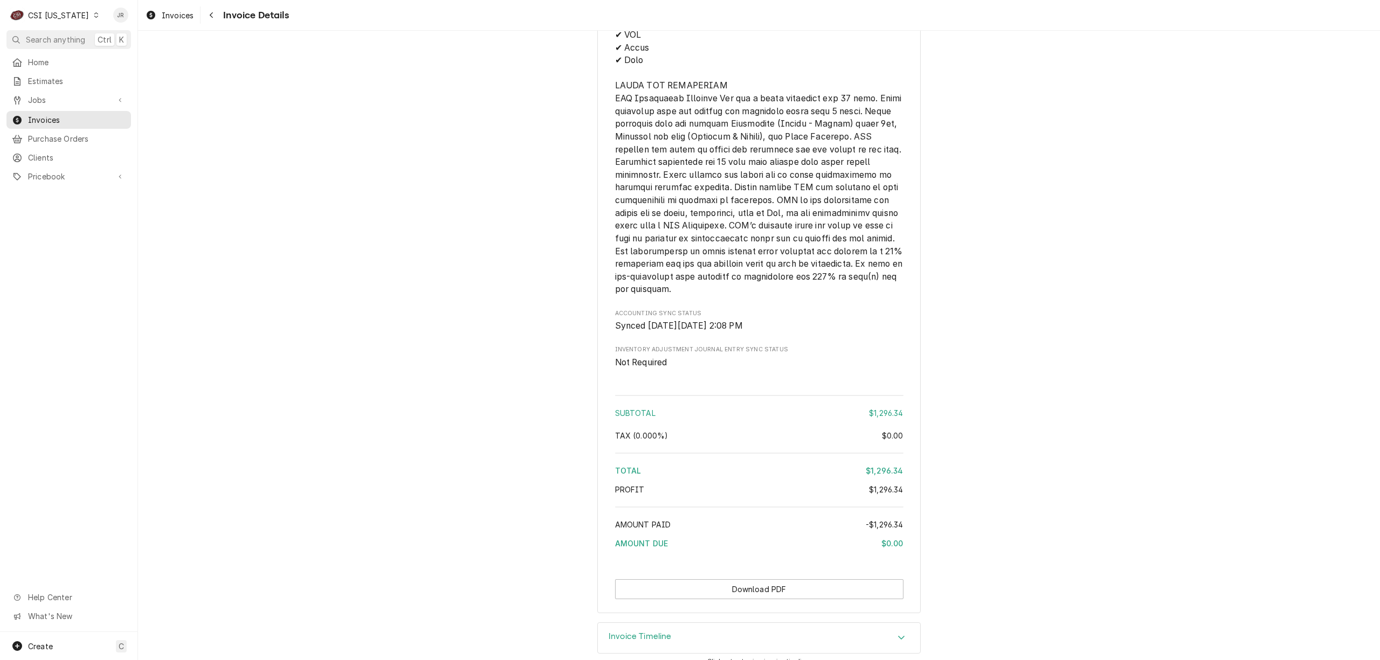
scroll to position [2179, 0]
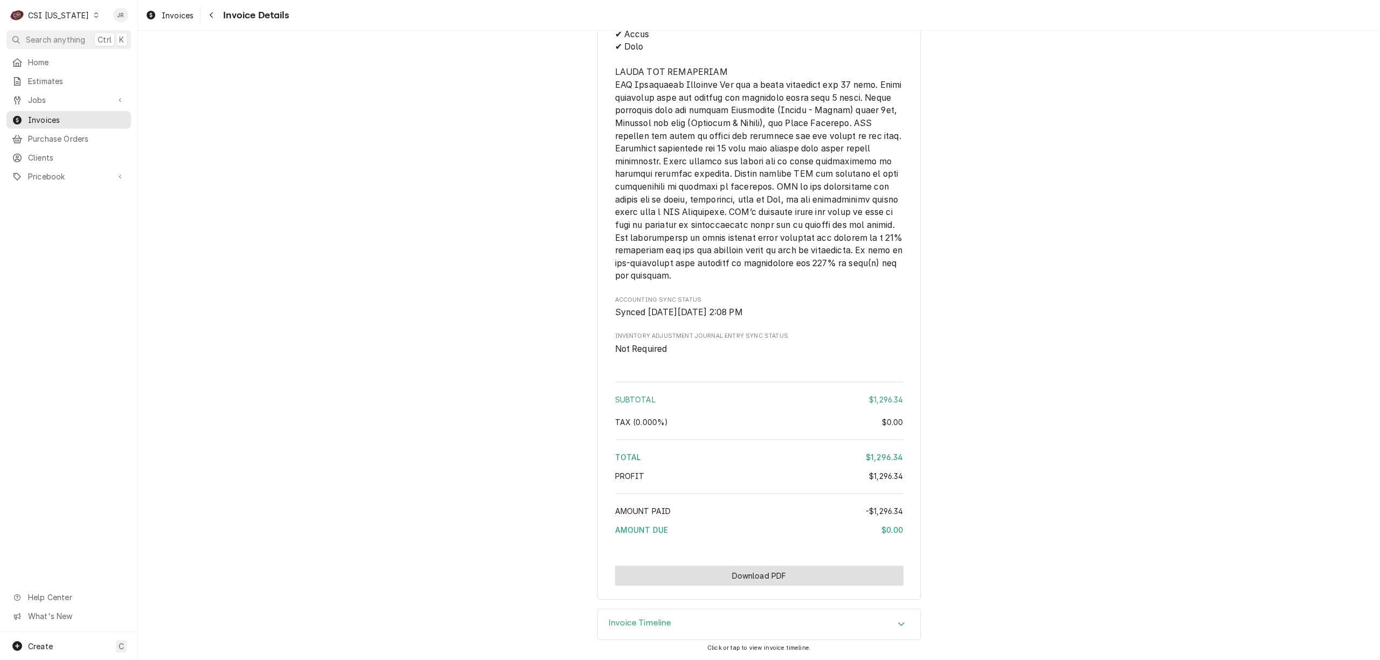
drag, startPoint x: 774, startPoint y: 563, endPoint x: 783, endPoint y: 578, distance: 17.4
click at [777, 579] on button "Download PDF" at bounding box center [759, 576] width 288 height 20
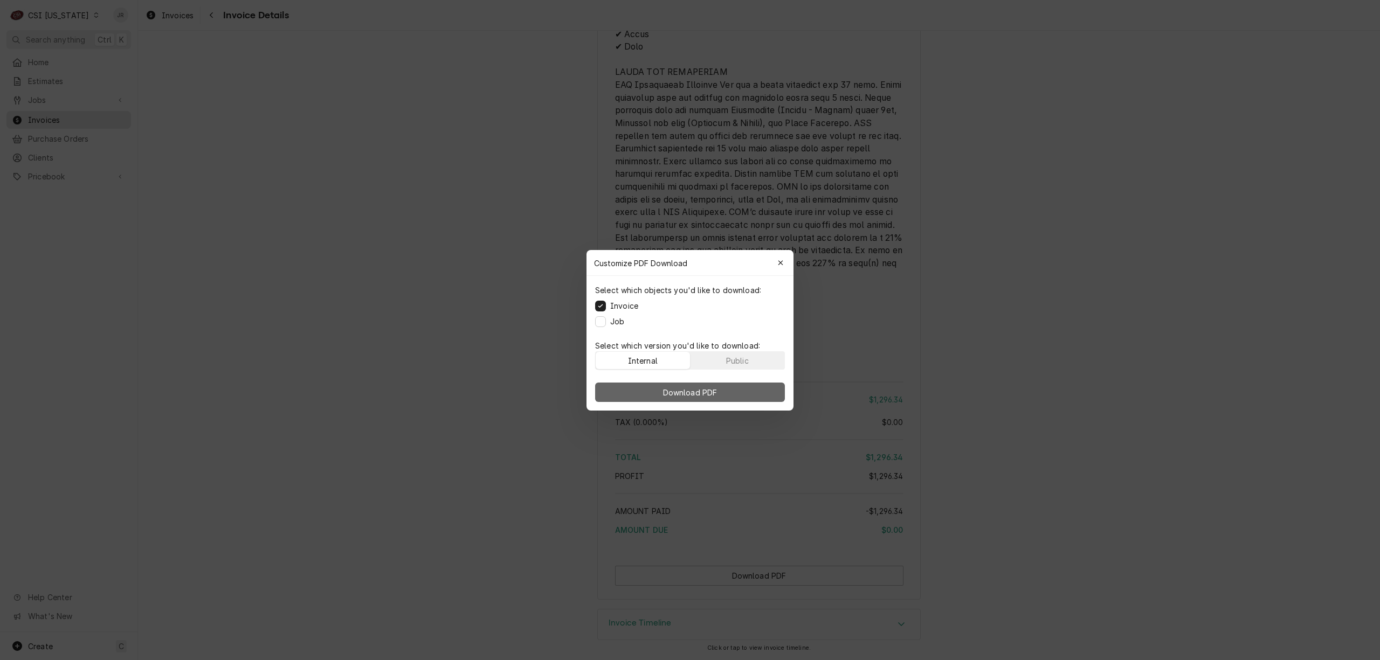
click at [654, 394] on button "Download PDF" at bounding box center [690, 392] width 190 height 19
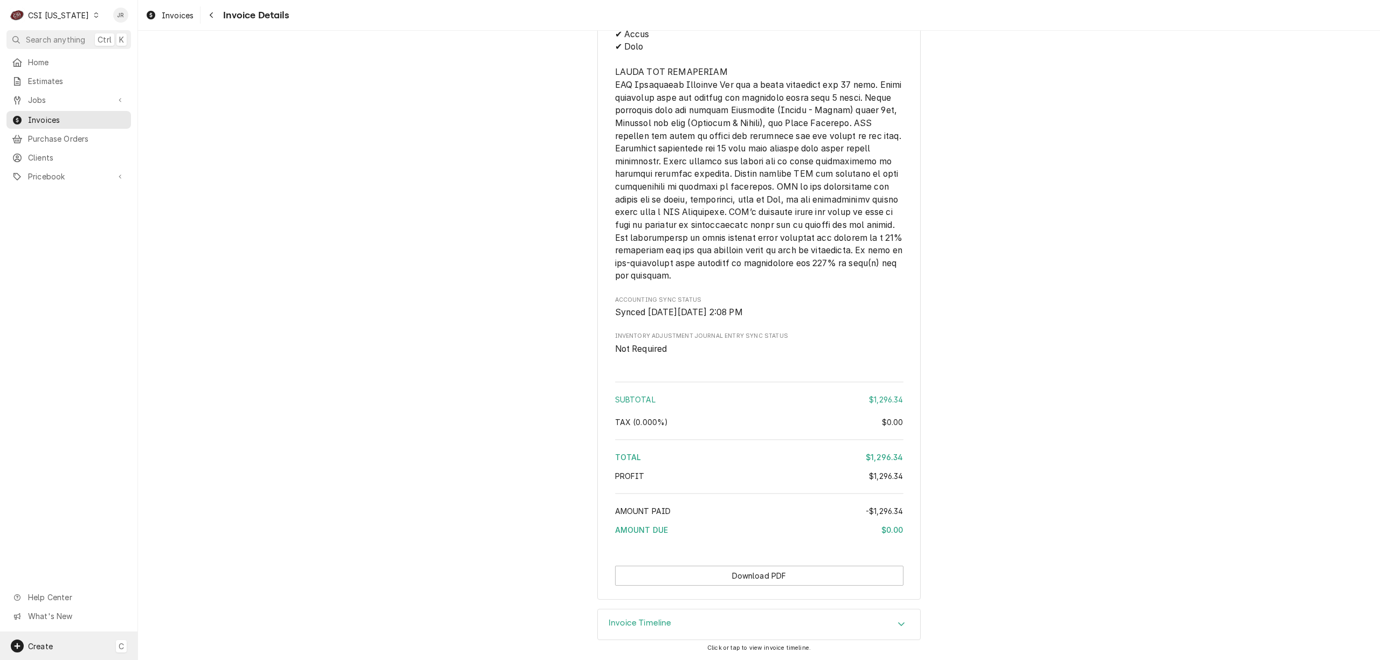
click at [41, 647] on span "Create" at bounding box center [40, 646] width 25 height 9
click at [201, 603] on div "Invoice" at bounding box center [202, 608] width 72 height 11
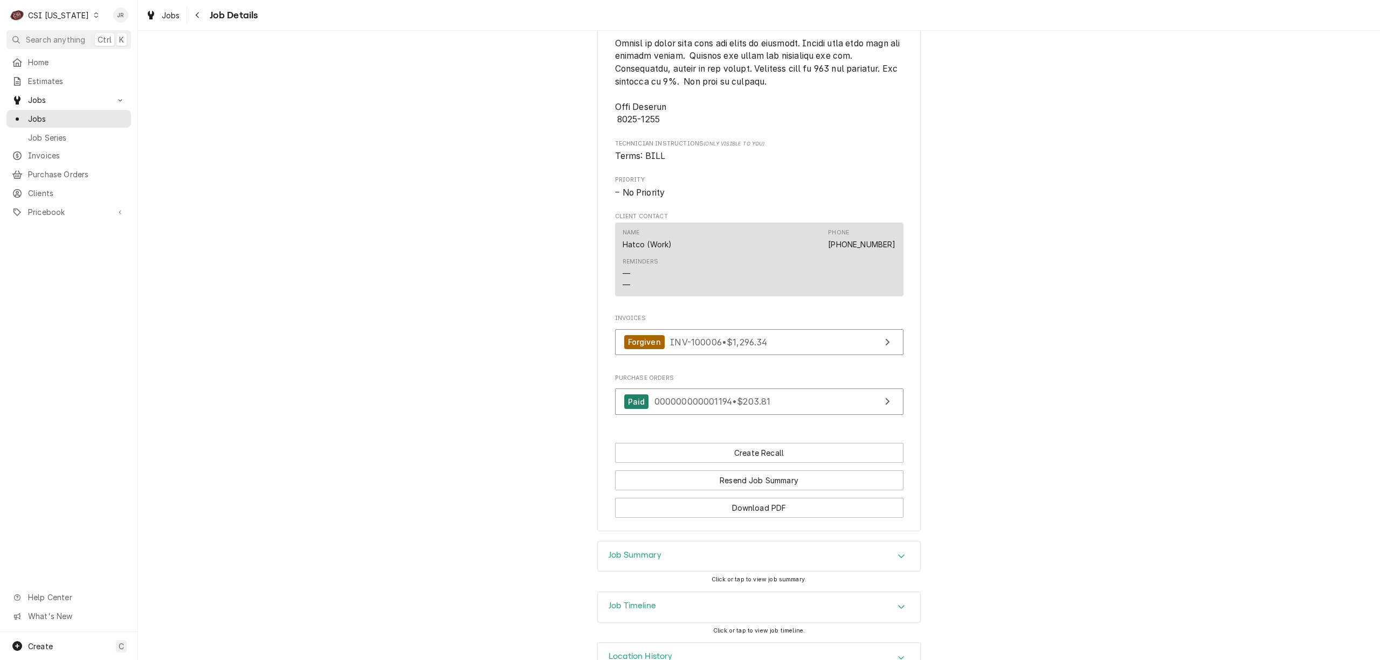
scroll to position [1346, 0]
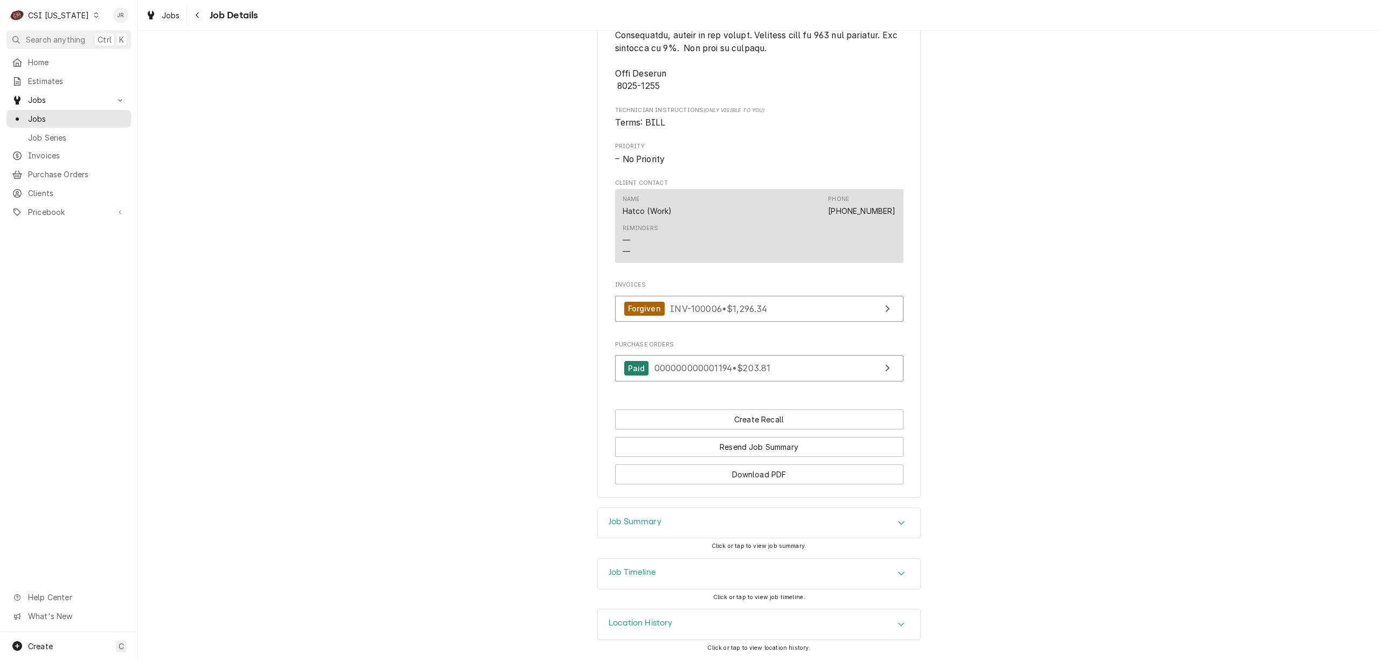
click at [647, 619] on h3 "Location History" at bounding box center [641, 623] width 64 height 10
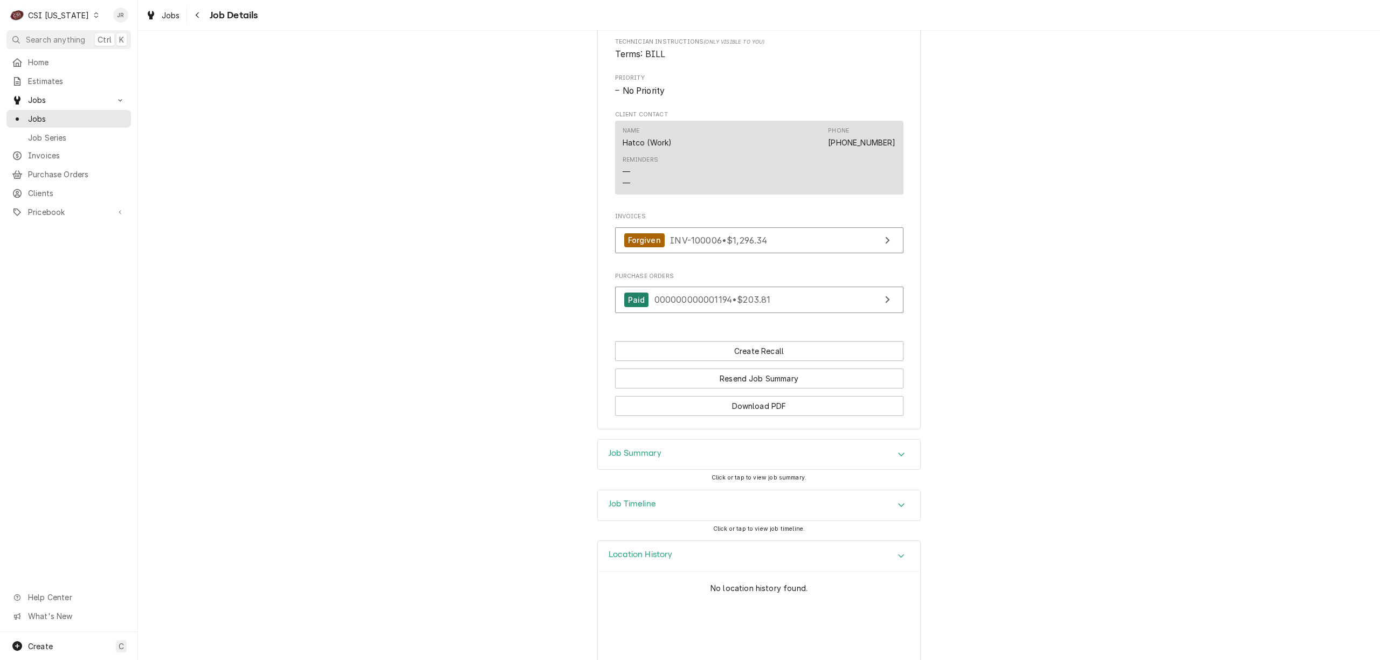
scroll to position [1446, 0]
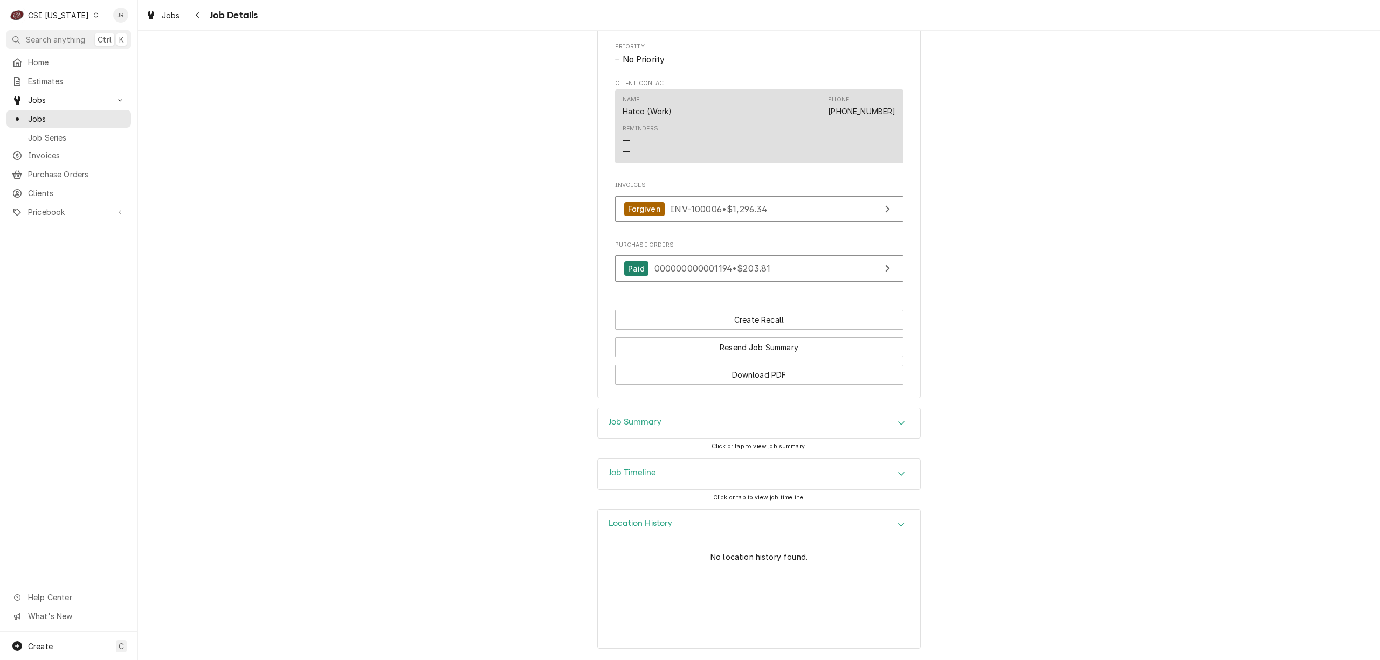
click at [669, 477] on div "Job Timeline" at bounding box center [759, 474] width 322 height 30
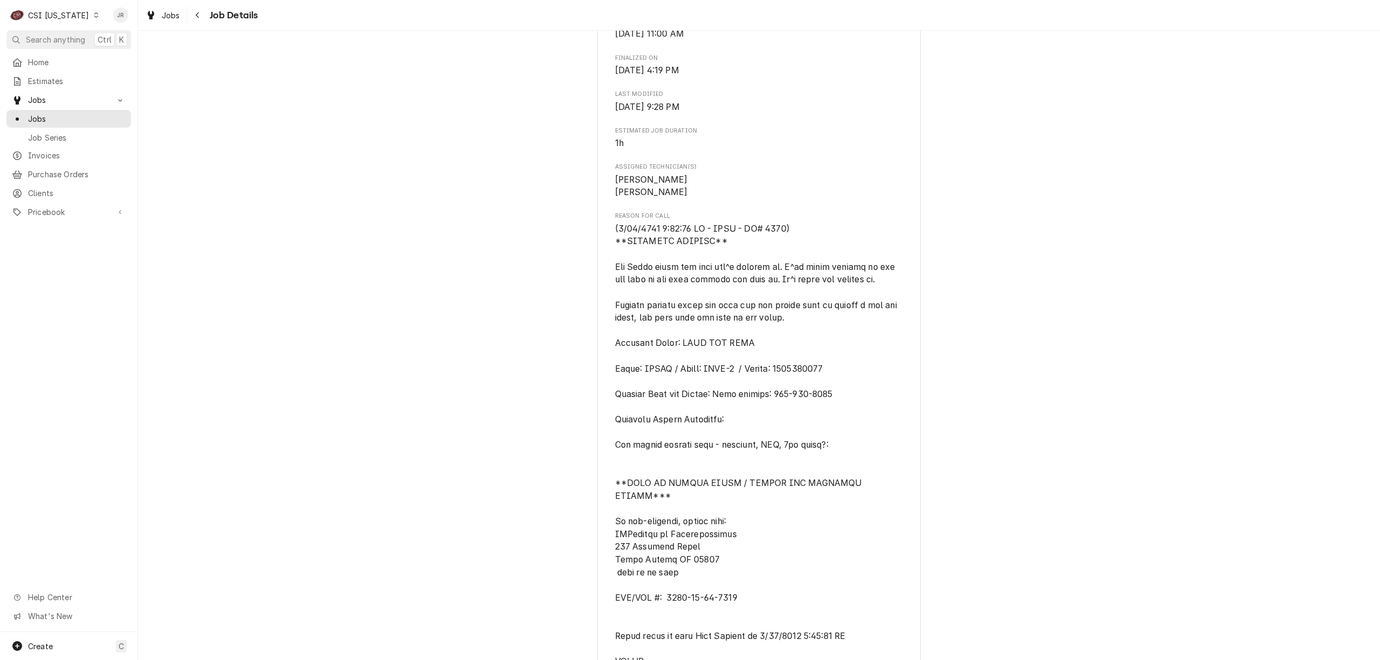
scroll to position [431, 0]
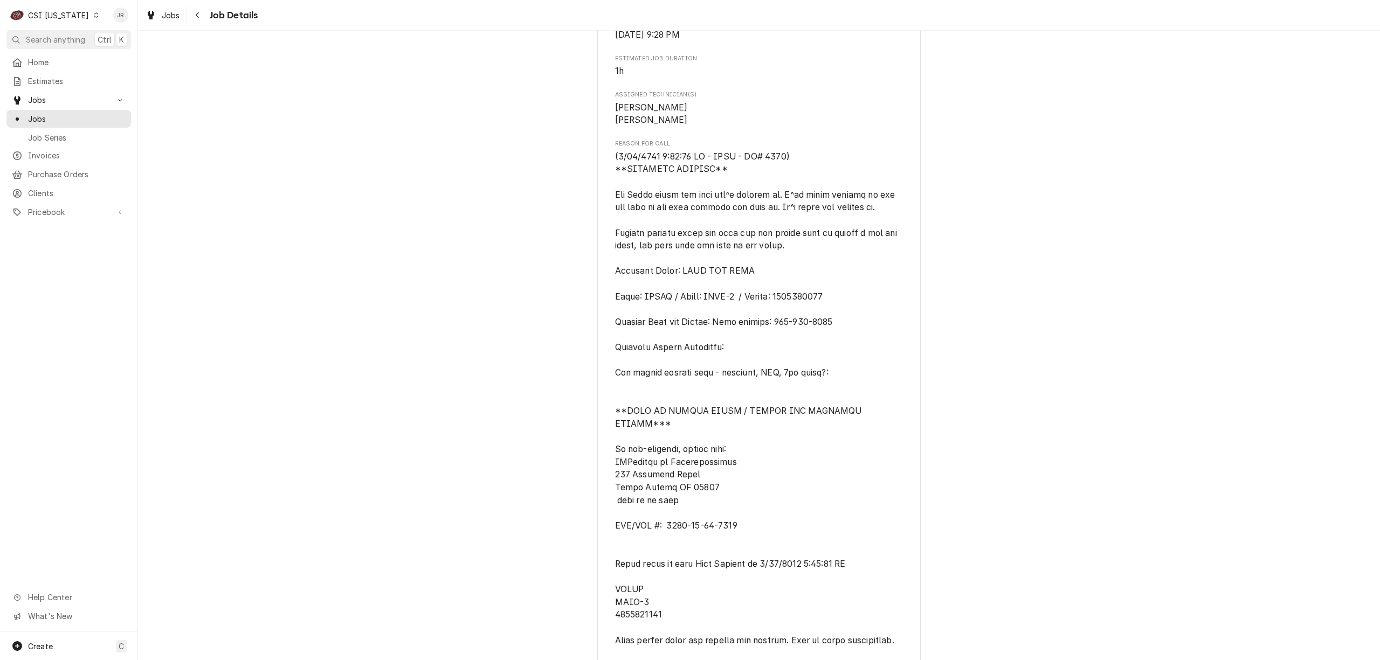
click at [42, 12] on div "CSI [US_STATE]" at bounding box center [58, 15] width 61 height 11
click at [136, 41] on div "CSI [US_STATE]" at bounding box center [160, 40] width 127 height 11
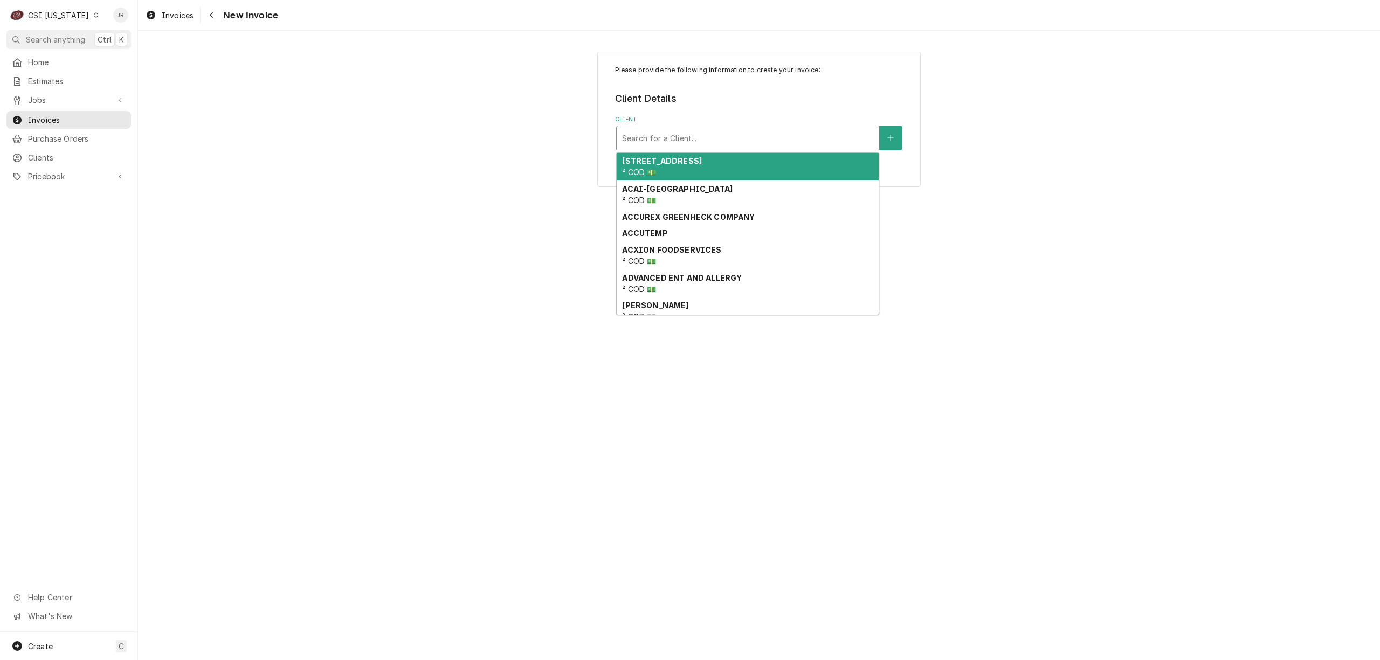
click at [680, 136] on div "Client" at bounding box center [747, 137] width 251 height 19
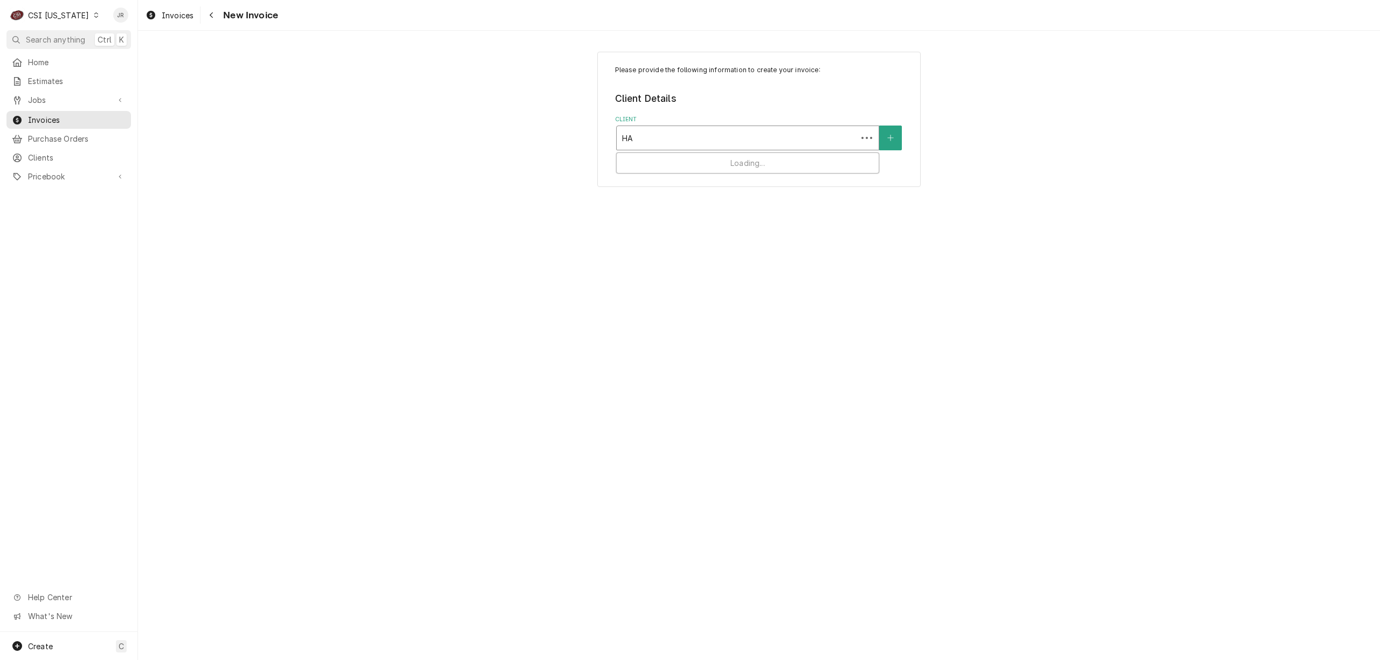
type input "HAT"
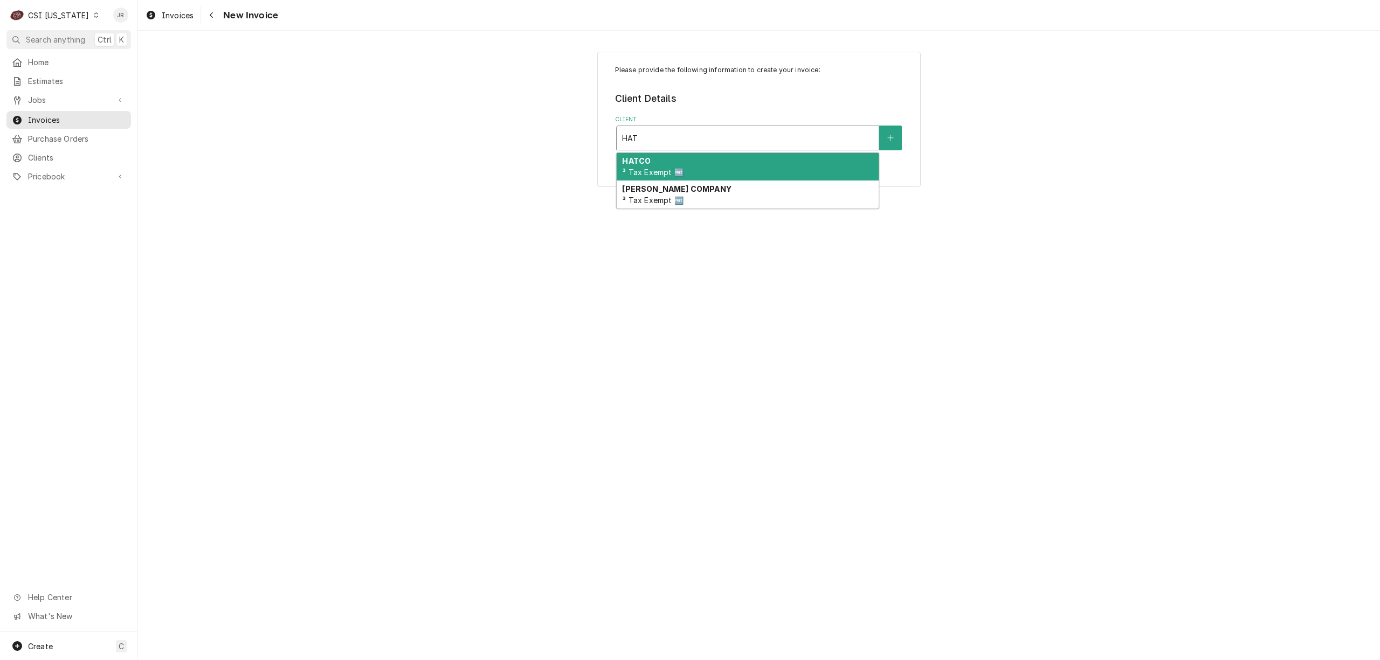
click at [690, 169] on div "HATCO ³ Tax Exempt 🆓" at bounding box center [748, 167] width 262 height 28
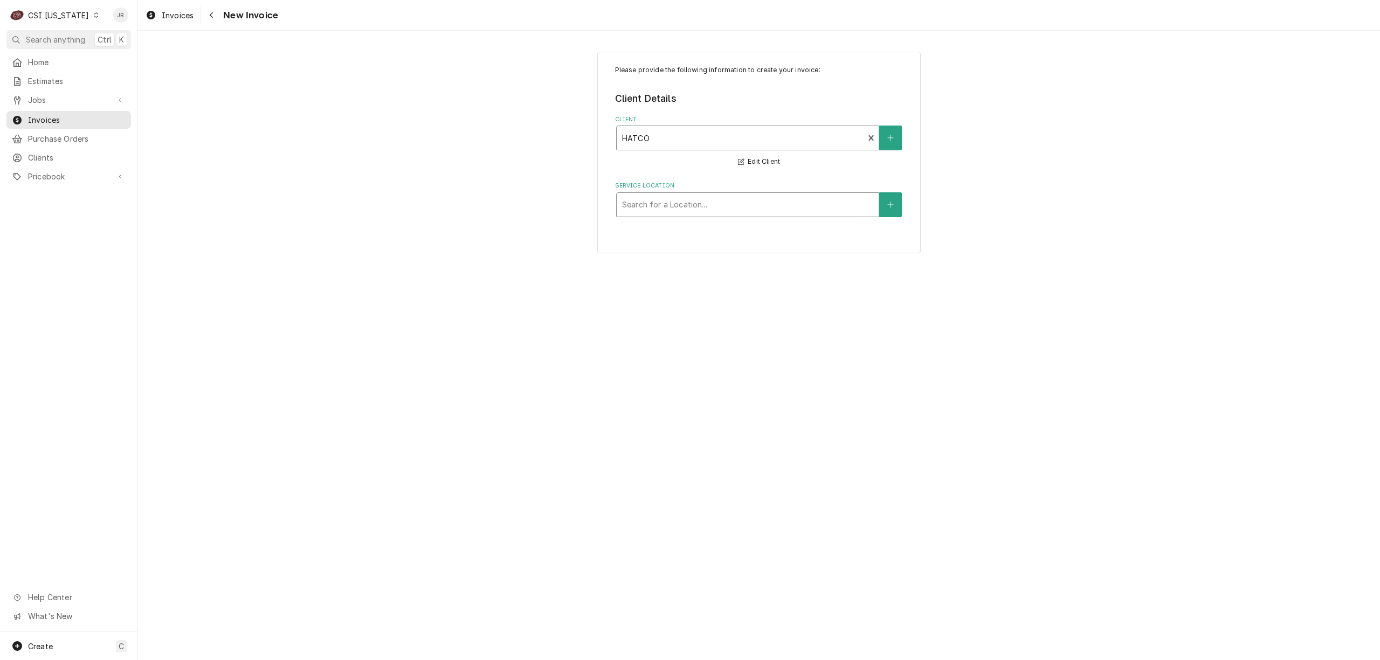
click at [678, 209] on div "Service Location" at bounding box center [747, 204] width 251 height 19
type input "381 CHERRY BL"
click at [684, 235] on div "Clark'S Pump N' Shop #82 / 381 Cherry Blossom Spur, Georgetown, KY 40324" at bounding box center [748, 227] width 262 height 17
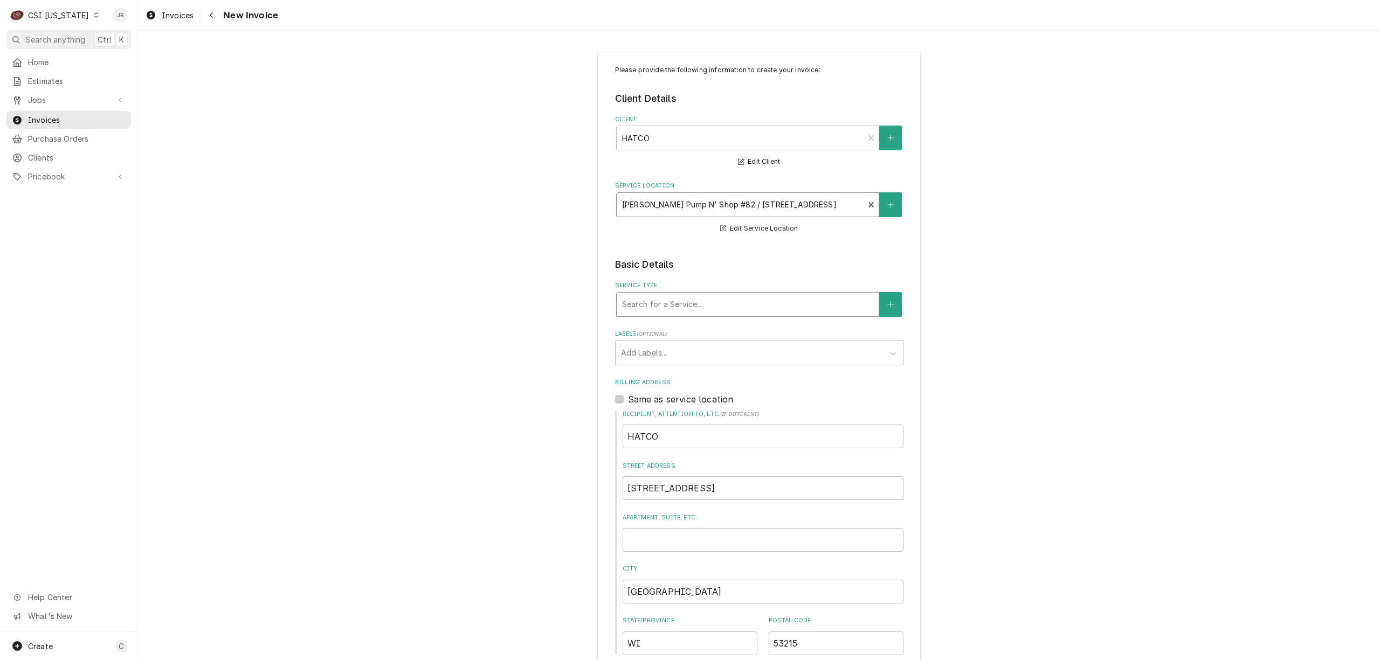
click at [713, 307] on div "Service Type" at bounding box center [747, 304] width 251 height 19
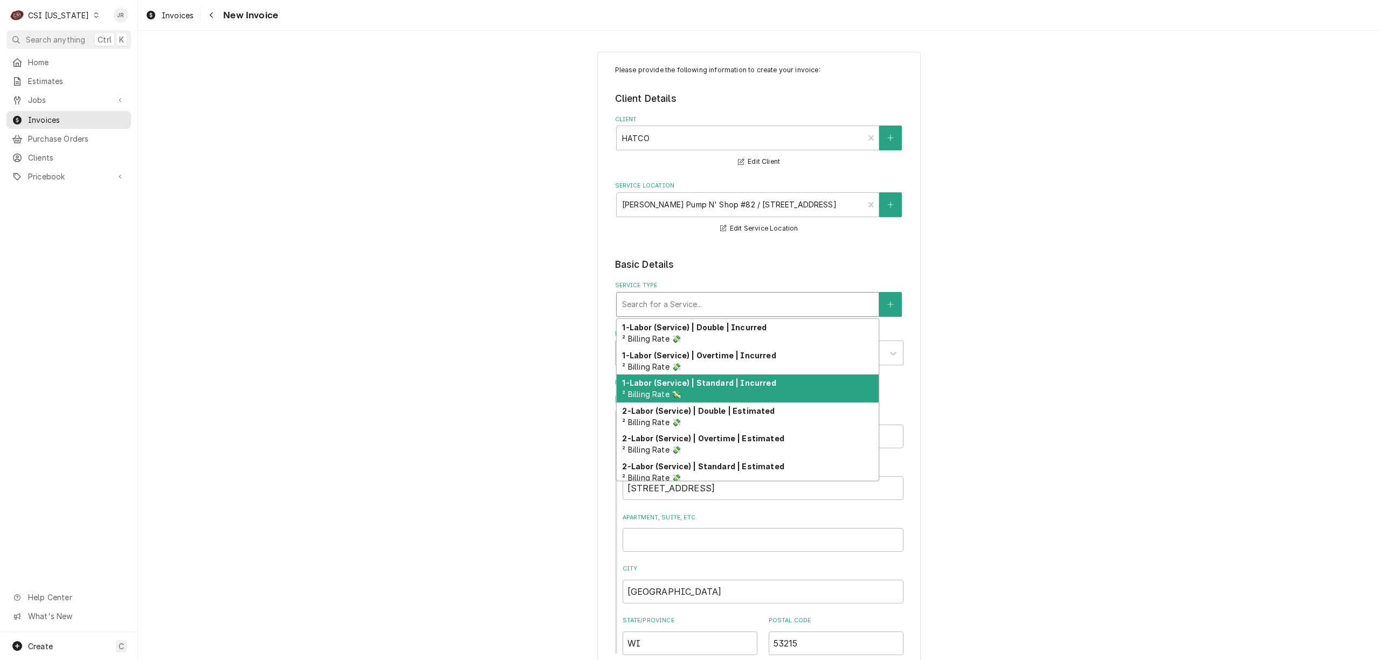
click at [731, 385] on strong "1-Labor (Service) | Standard | Incurred" at bounding box center [699, 383] width 154 height 9
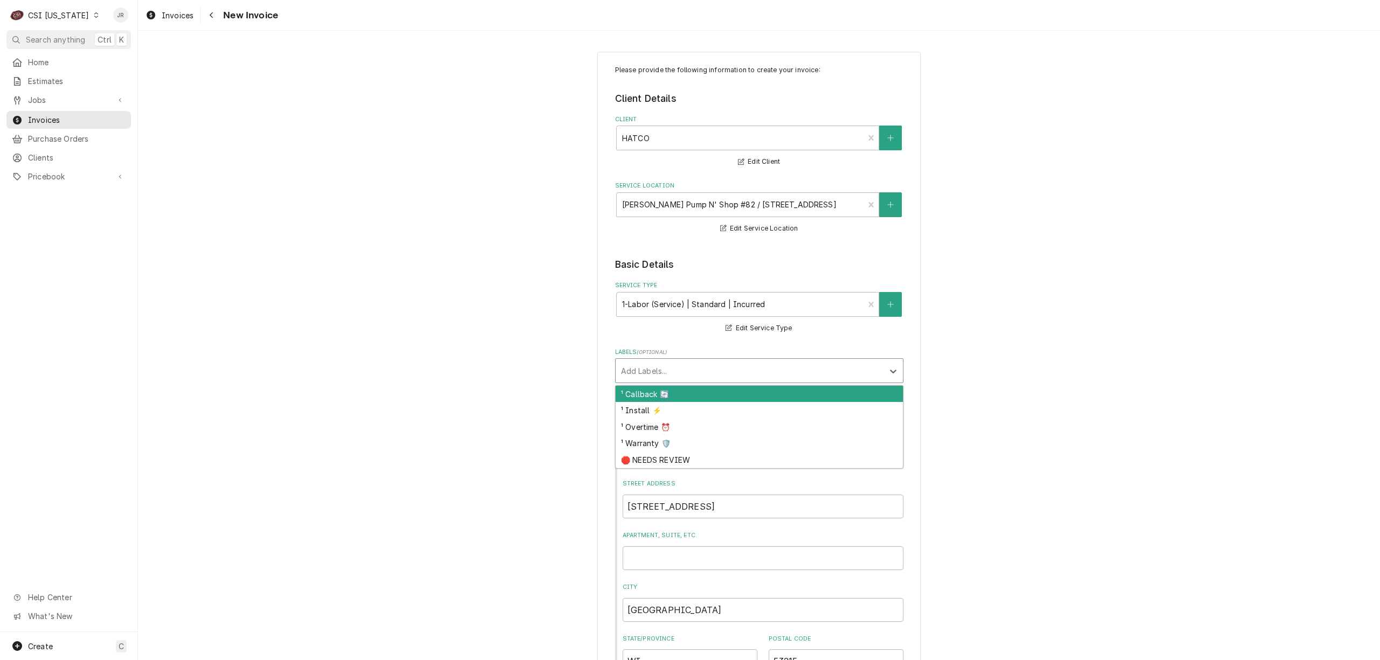
click at [678, 369] on div "Labels" at bounding box center [749, 370] width 257 height 19
type input "W"
click at [667, 395] on div "¹ Warranty 🛡️" at bounding box center [759, 394] width 287 height 17
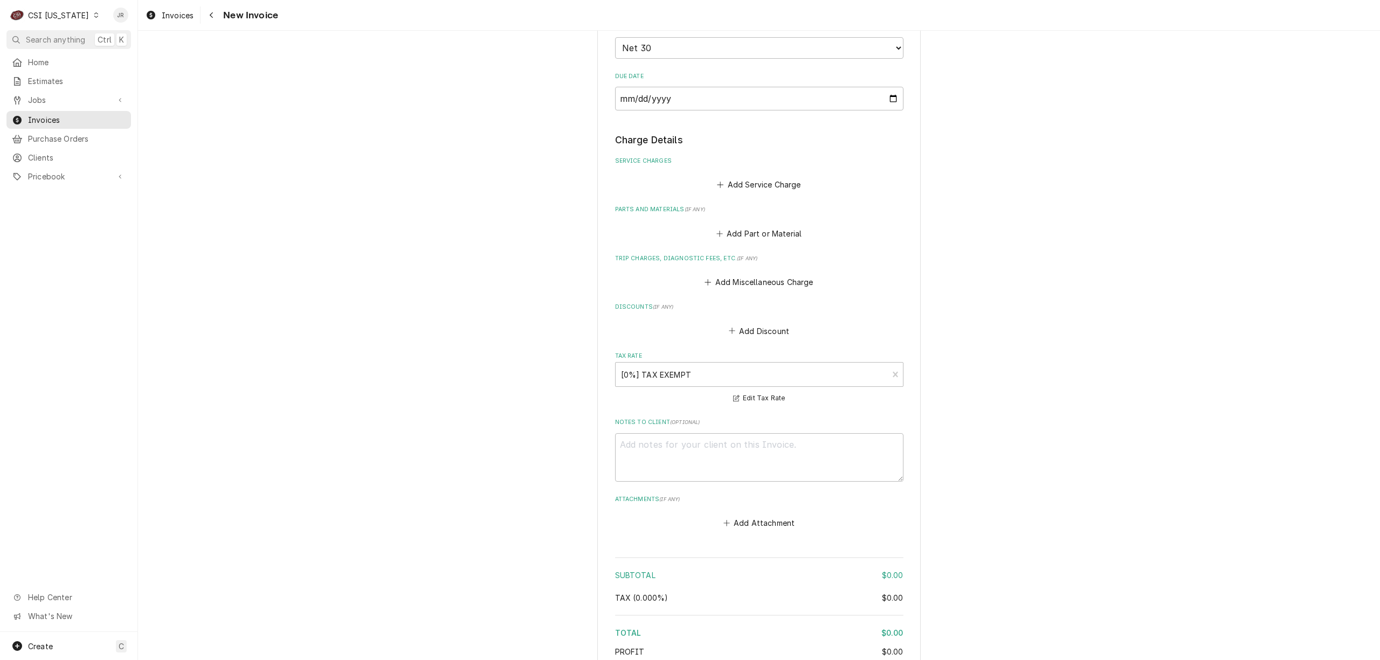
scroll to position [719, 0]
click at [744, 182] on button "Add Service Charge" at bounding box center [758, 182] width 87 height 15
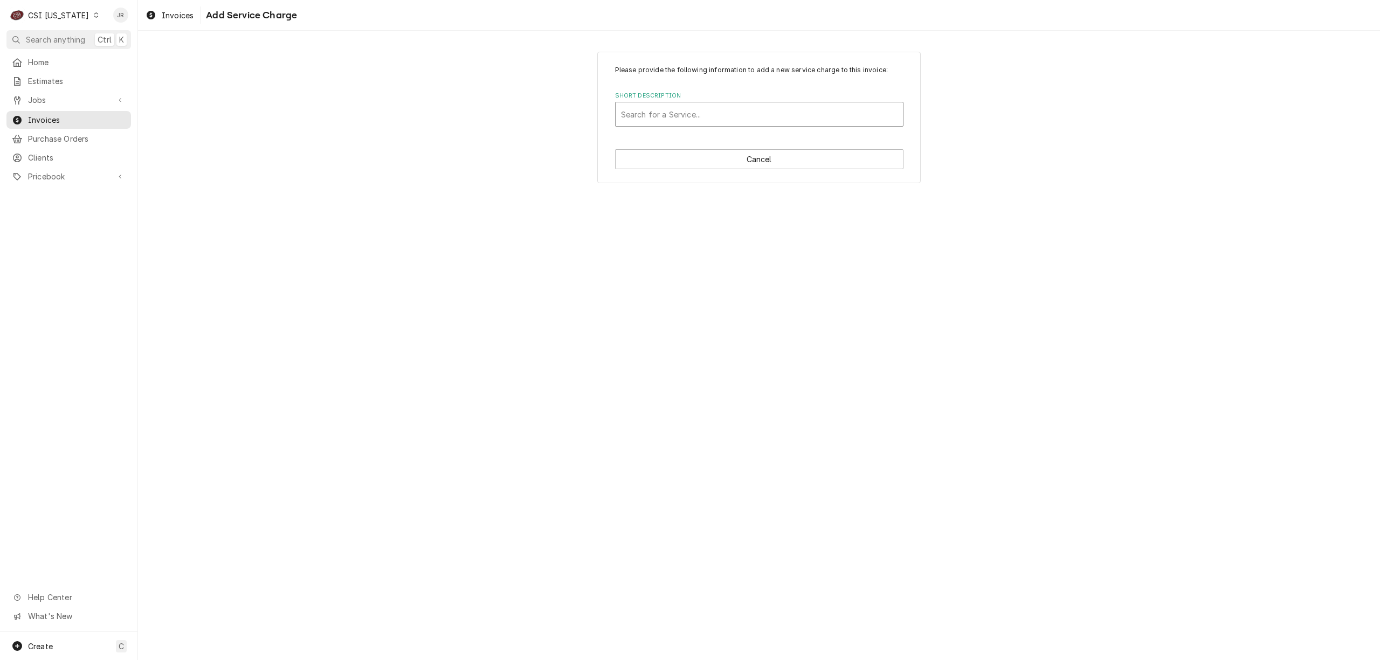
drag, startPoint x: 647, startPoint y: 100, endPoint x: 657, endPoint y: 110, distance: 14.1
click at [650, 102] on div "Short Description Search for a Service..." at bounding box center [759, 109] width 288 height 35
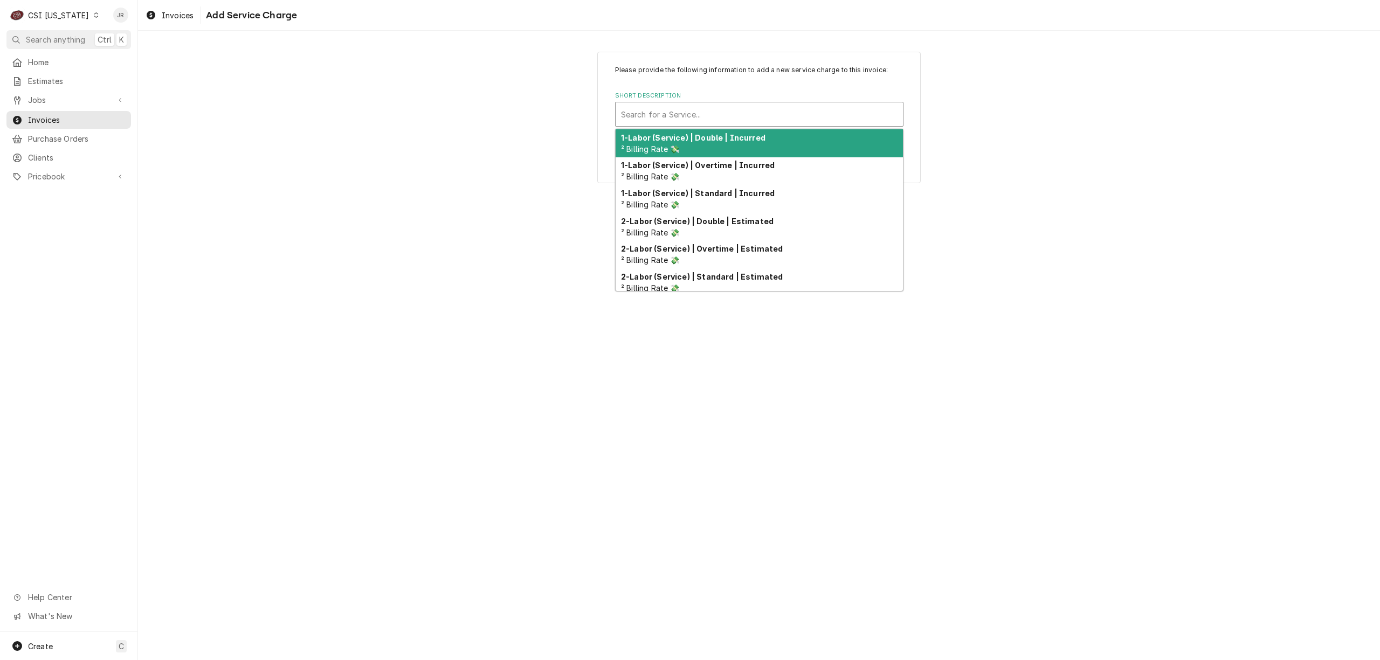
click at [657, 109] on div "Short Description" at bounding box center [759, 114] width 277 height 19
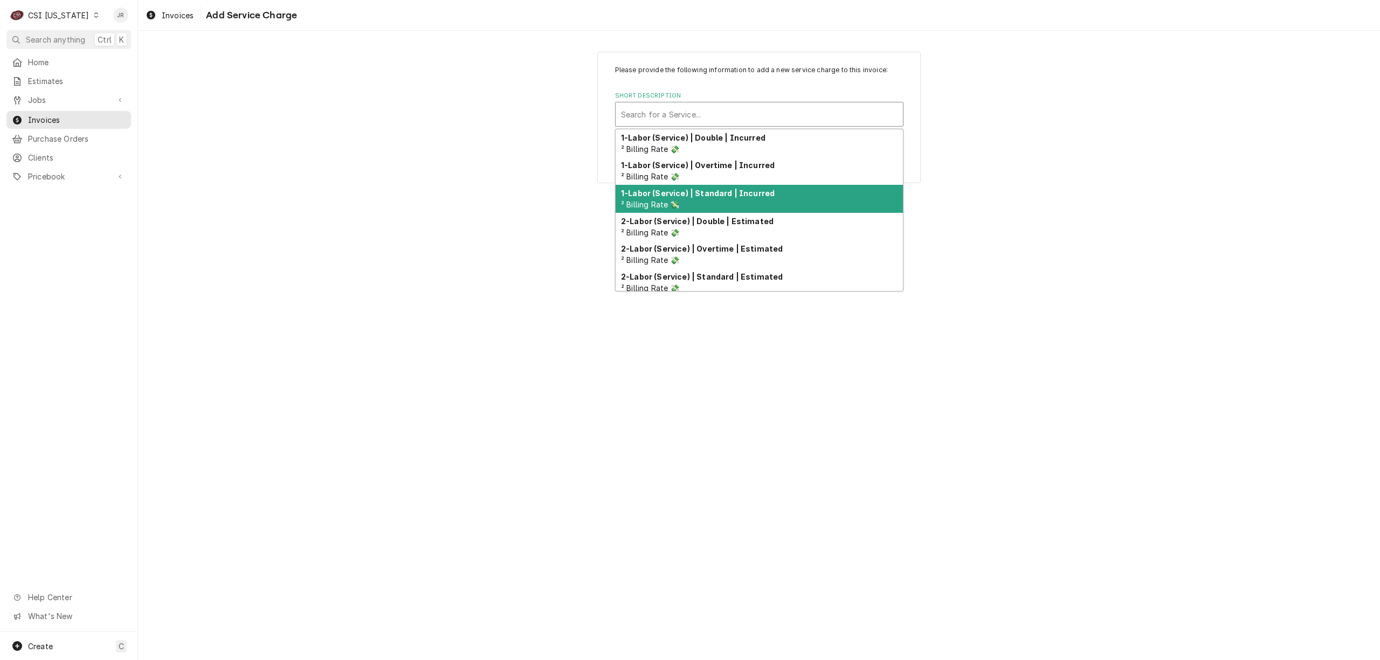
click at [719, 195] on strong "1-Labor (Service) | Standard | Incurred" at bounding box center [698, 193] width 154 height 9
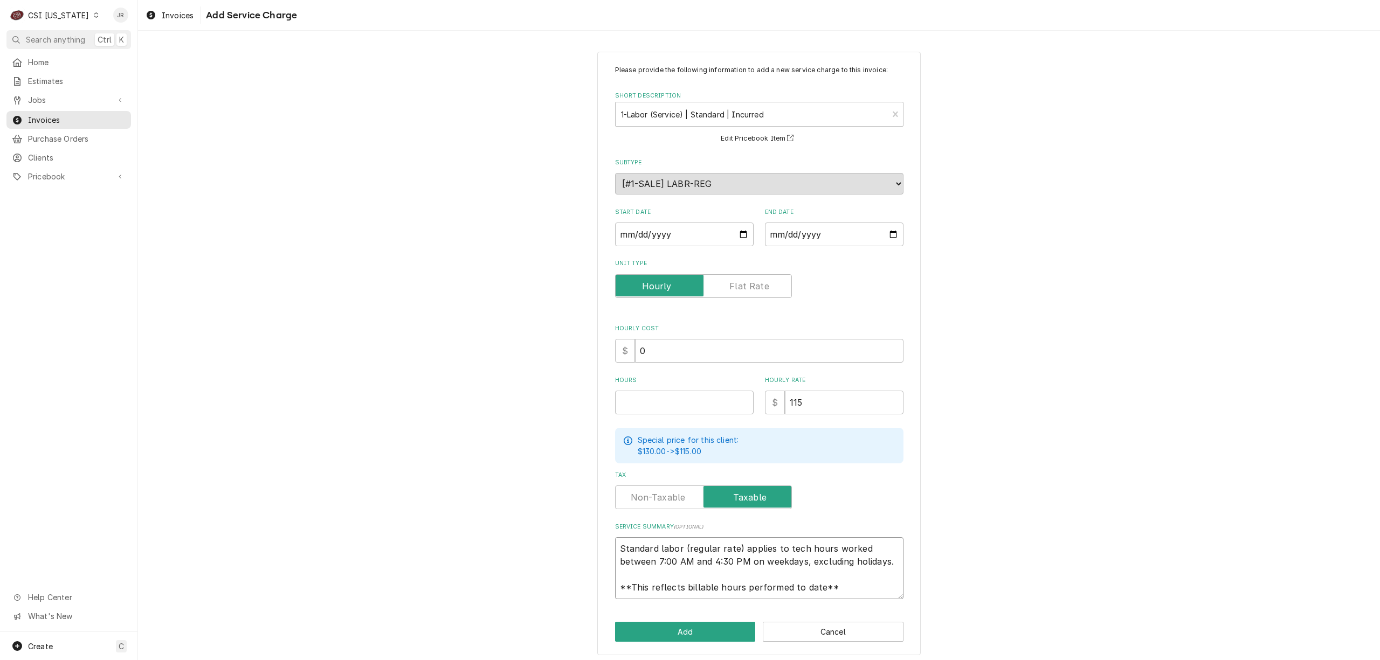
click at [775, 561] on textarea "Standard labor (regular rate) applies to tech hours worked between 7:00 AM and …" at bounding box center [759, 569] width 288 height 62
type textarea "x"
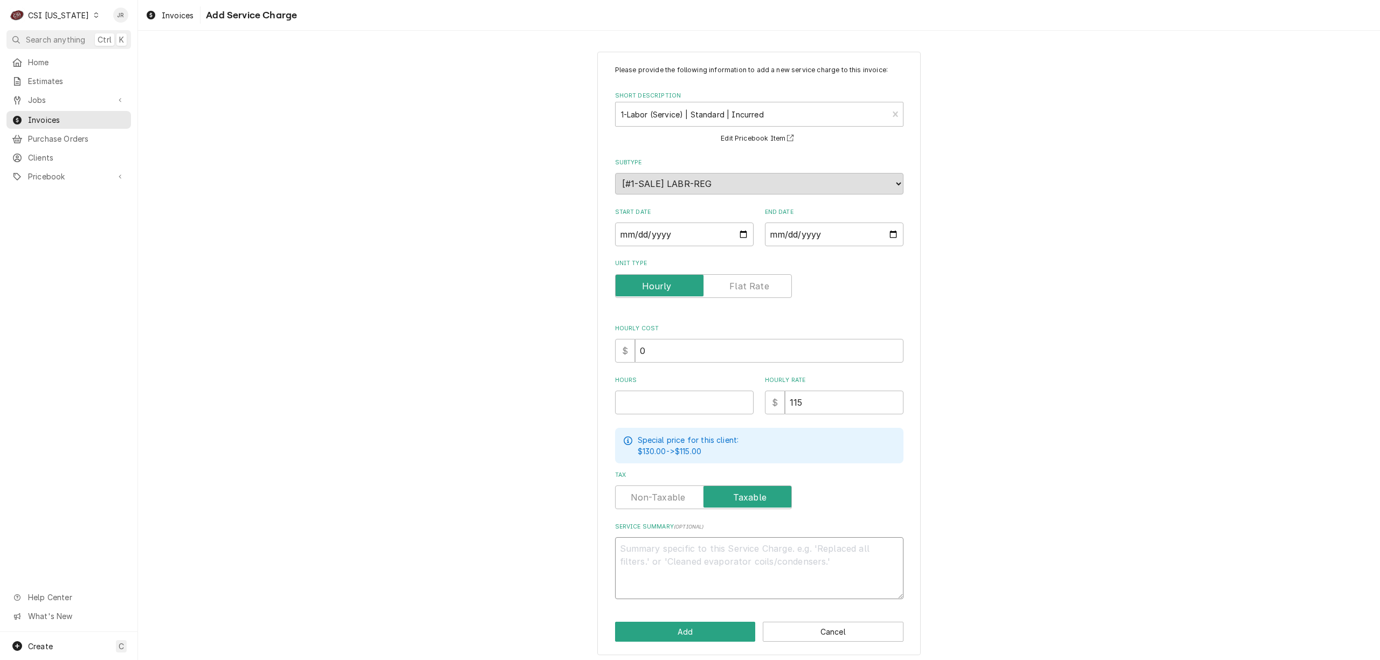
scroll to position [0, 0]
paste textarea "On 03/24 arrived on site to find unit not running and humming, prompting the ne…"
type textarea "x"
type textarea "On 03/24 arrived on site to find unit not running and humming, prompting the ne…"
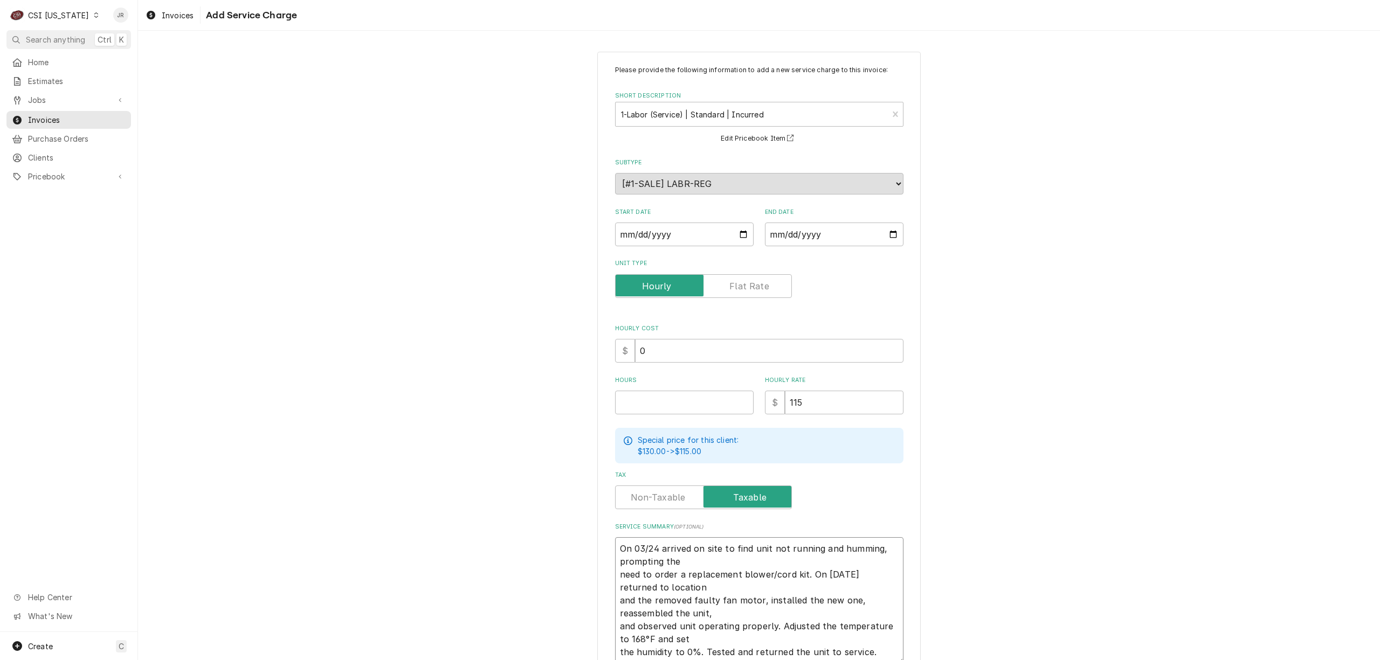
click at [777, 563] on textarea "On 03/24 arrived on site to find unit not running and humming, prompting the ne…" at bounding box center [759, 601] width 288 height 127
type textarea "x"
type textarea "On 03/24 arrived on site to find unit not running and humming, prompting the ne…"
type textarea "x"
type textarea "On 03/24 arrived on site to find unit not running and humming, prompting the ne…"
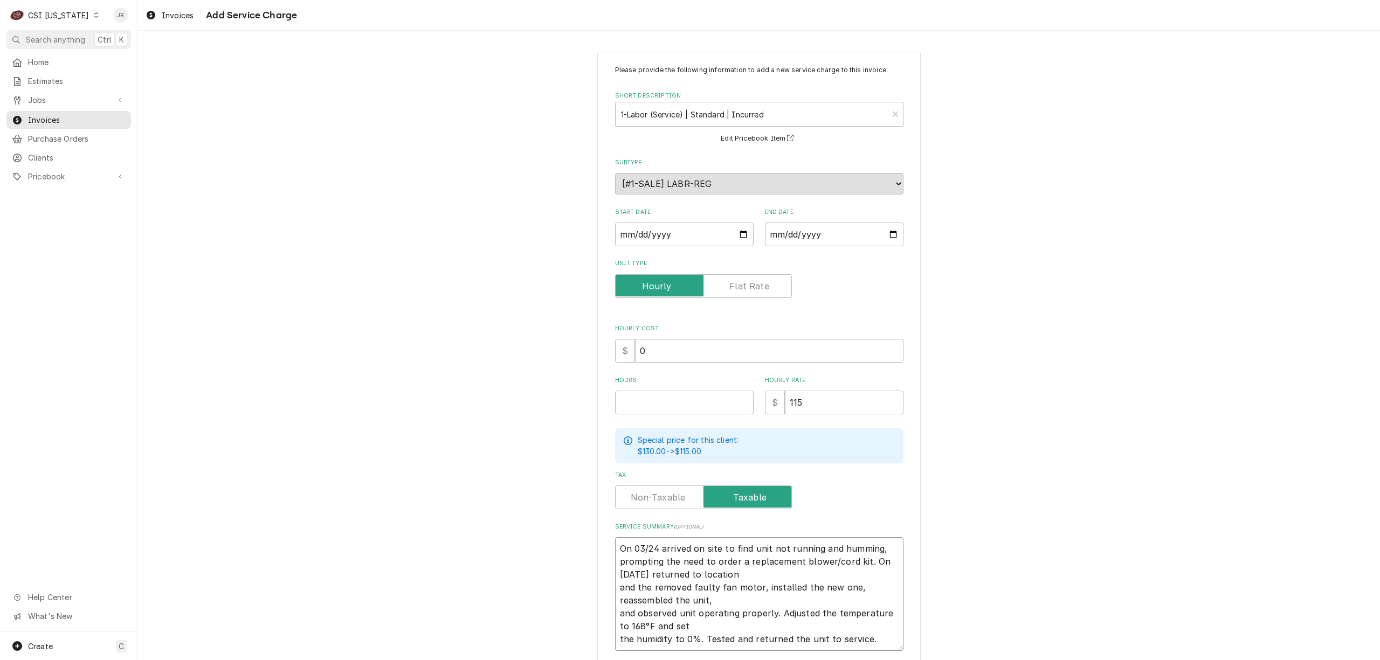
type textarea "x"
type textarea "On 03/24 arrived on site to find unit not running and humming, prompting the ne…"
type textarea "x"
type textarea "On 03/24 arrived on site to find unit not running and humming, prompting the ne…"
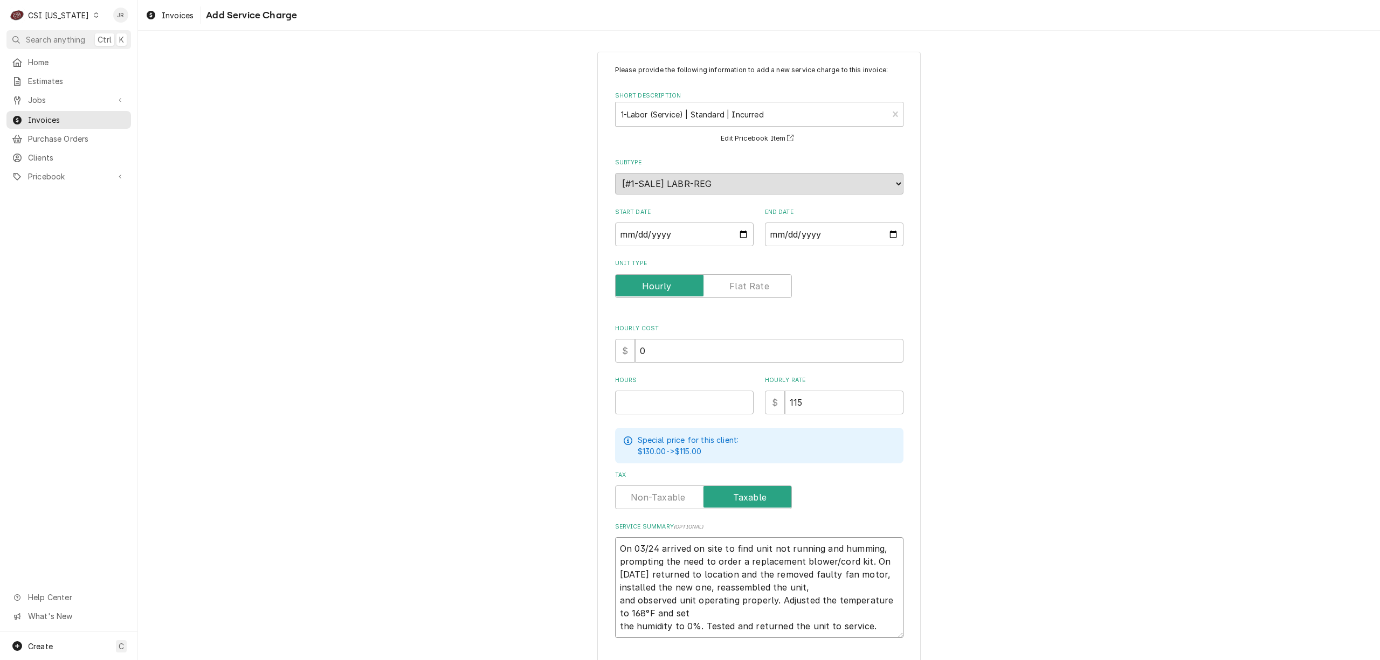
type textarea "x"
type textarea "On 03/24 arrived on site to find unit not running and humming, prompting the ne…"
type textarea "x"
type textarea "On 03/24 arrived on site to find unit not running and humming, prompting the ne…"
click at [699, 413] on input "Hours" at bounding box center [684, 403] width 139 height 24
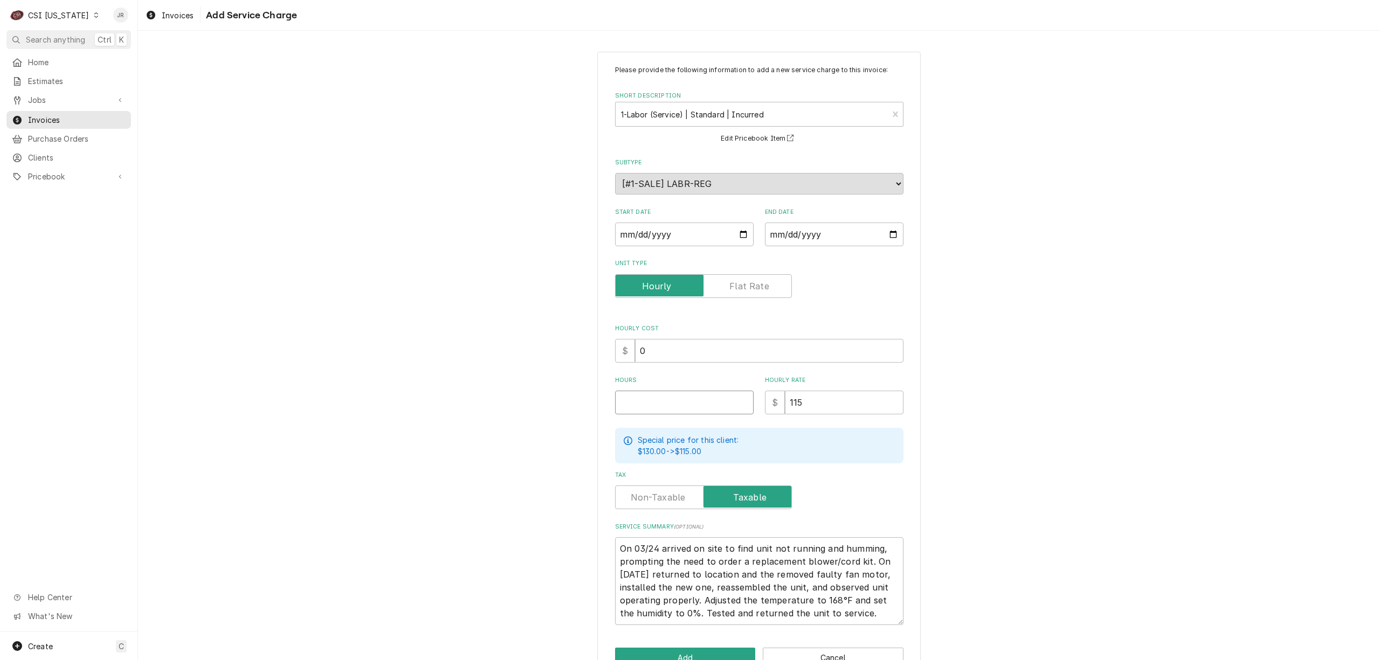
type textarea "x"
type input "3"
type textarea "x"
type input "3.7"
type textarea "x"
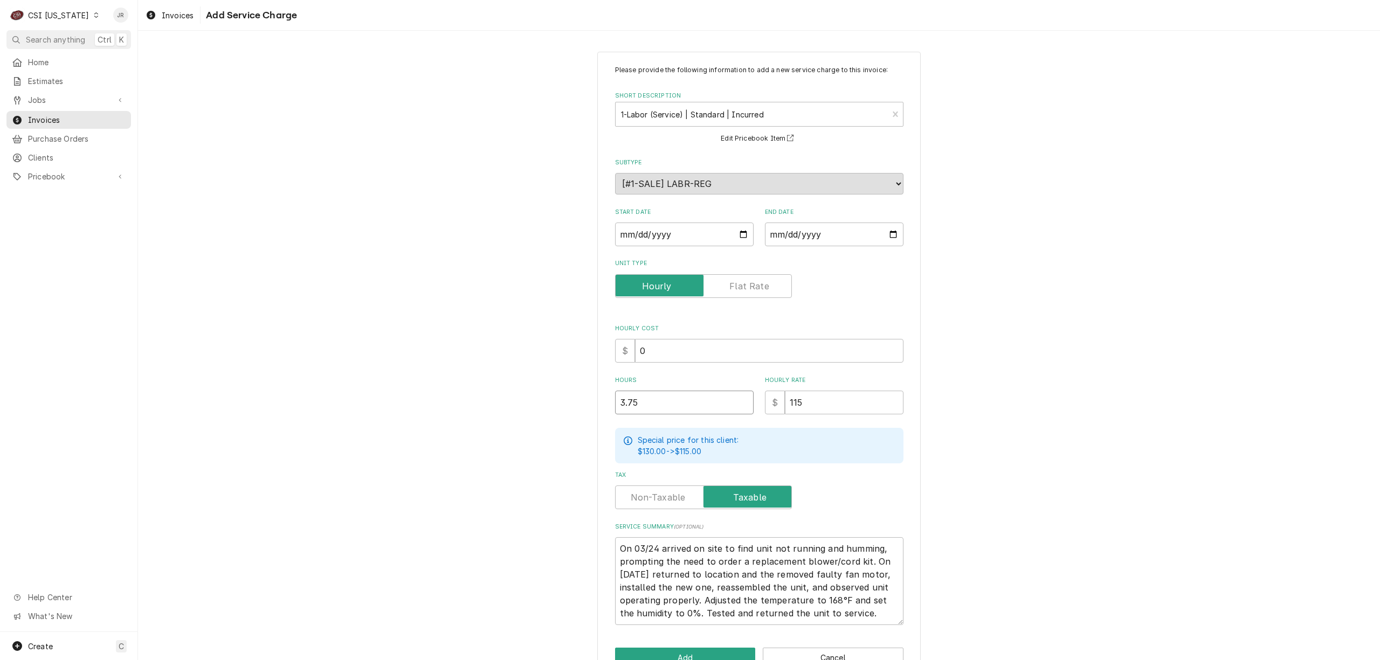
type input "3.75"
click at [626, 231] on input "Start Date" at bounding box center [684, 235] width 139 height 24
type input "0002-04-01"
type textarea "x"
type input "0020-04-01"
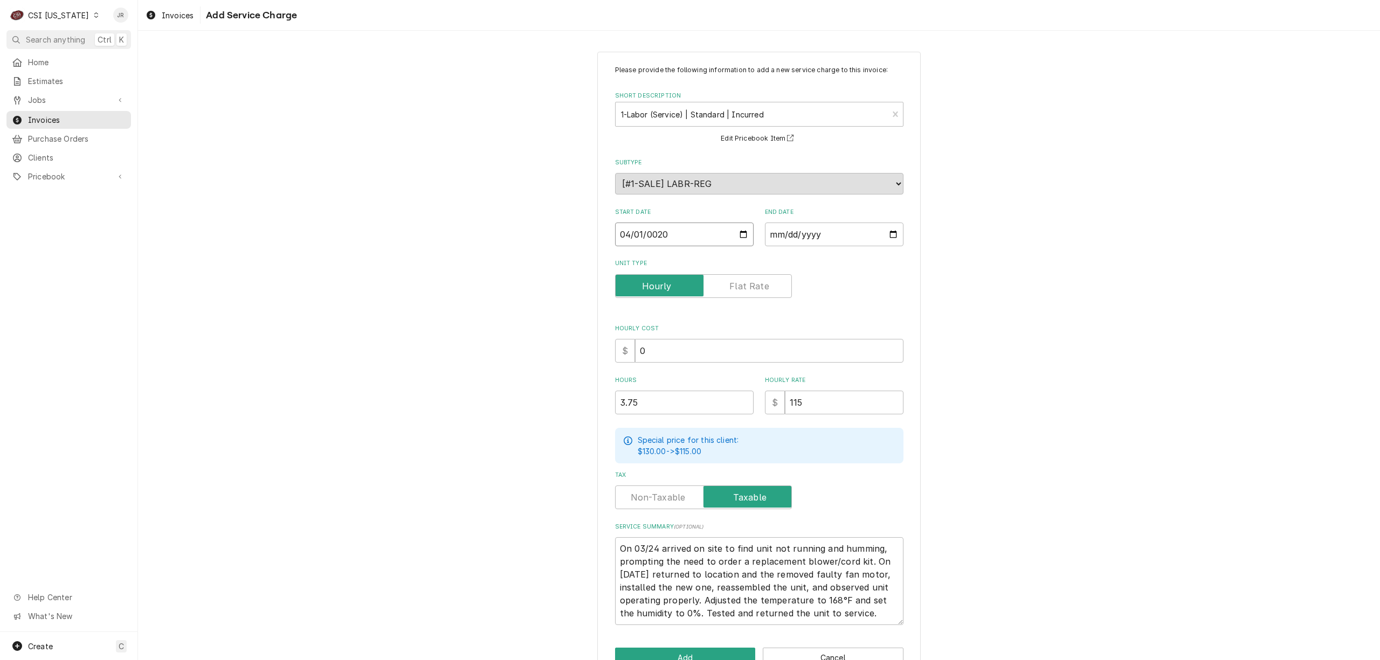
type textarea "x"
type input "0202-04-01"
type textarea "x"
type input "2025-04-01"
type textarea "x"
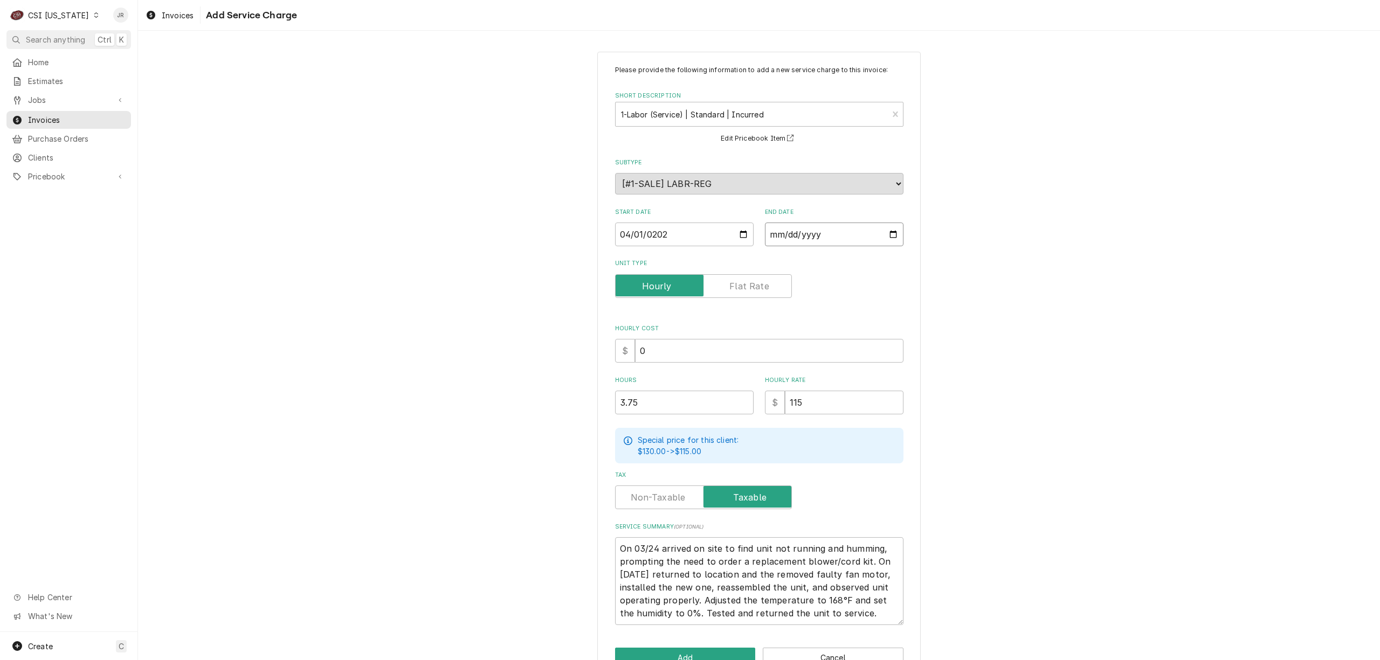
type input "0002-04-01"
type textarea "x"
type input "0020-04-01"
type textarea "x"
type input "0202-04-01"
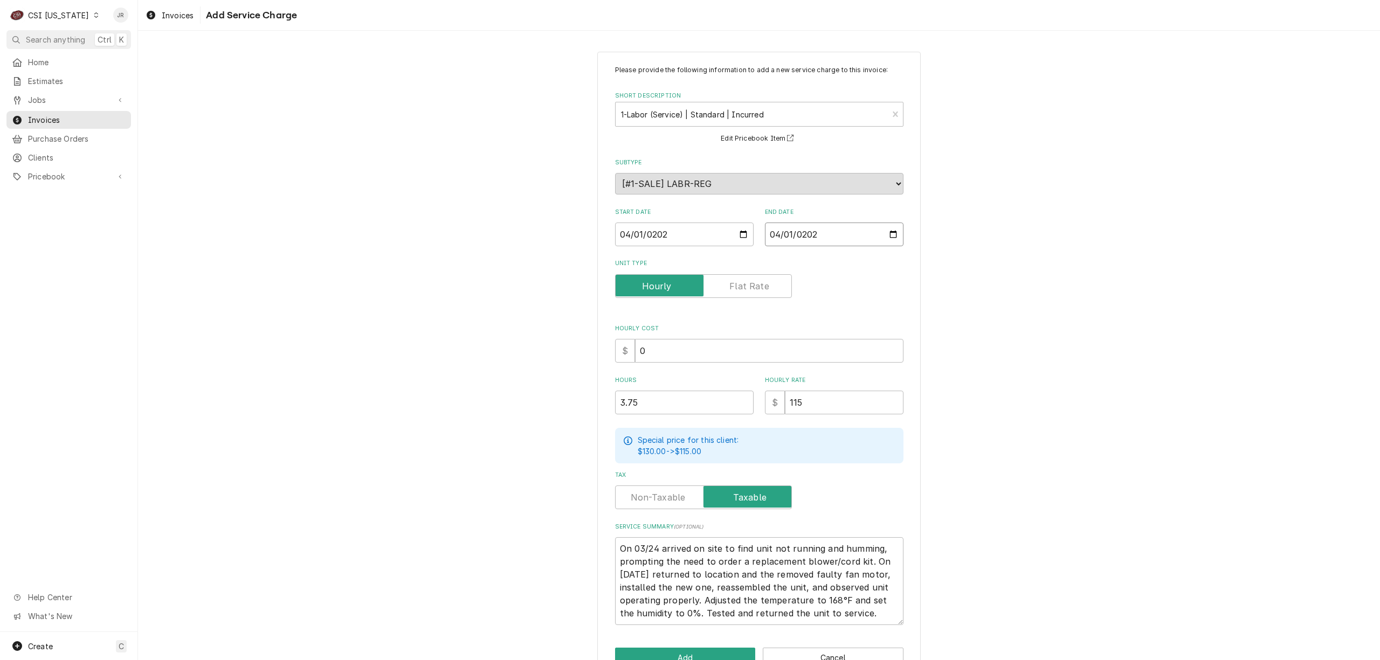
type textarea "x"
type input "2025-04-01"
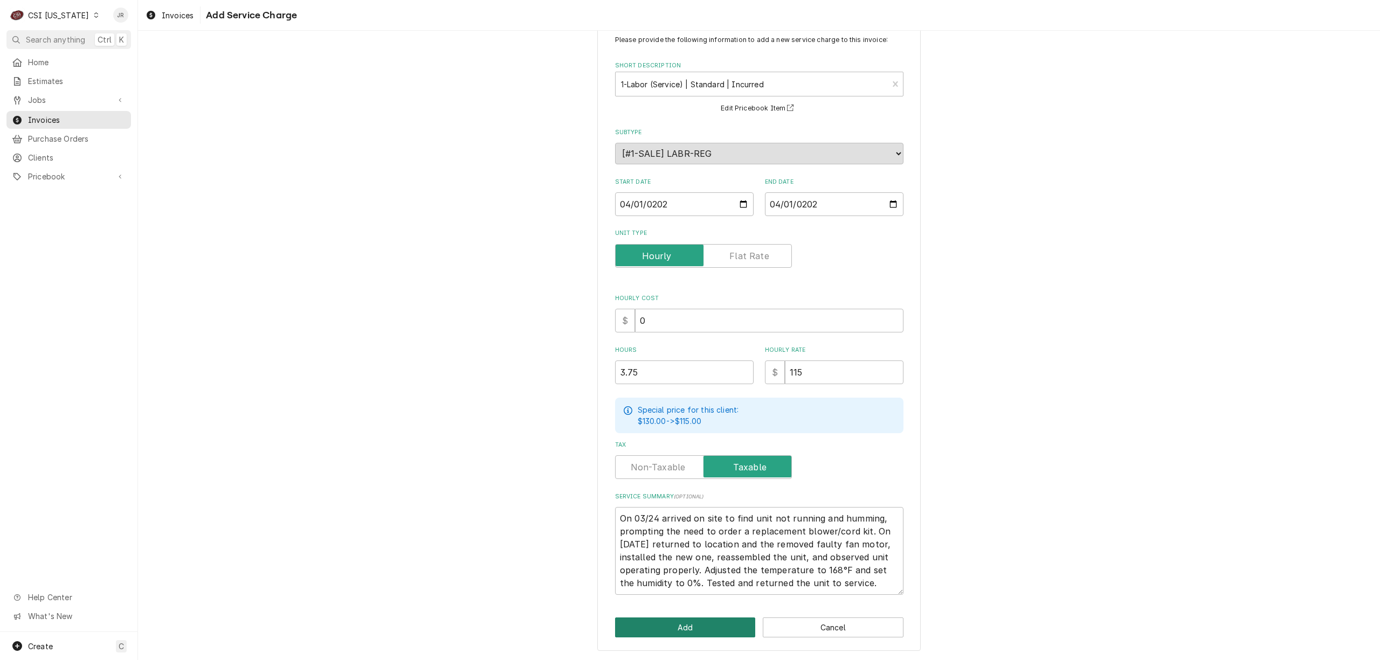
click at [703, 625] on button "Add" at bounding box center [685, 628] width 141 height 20
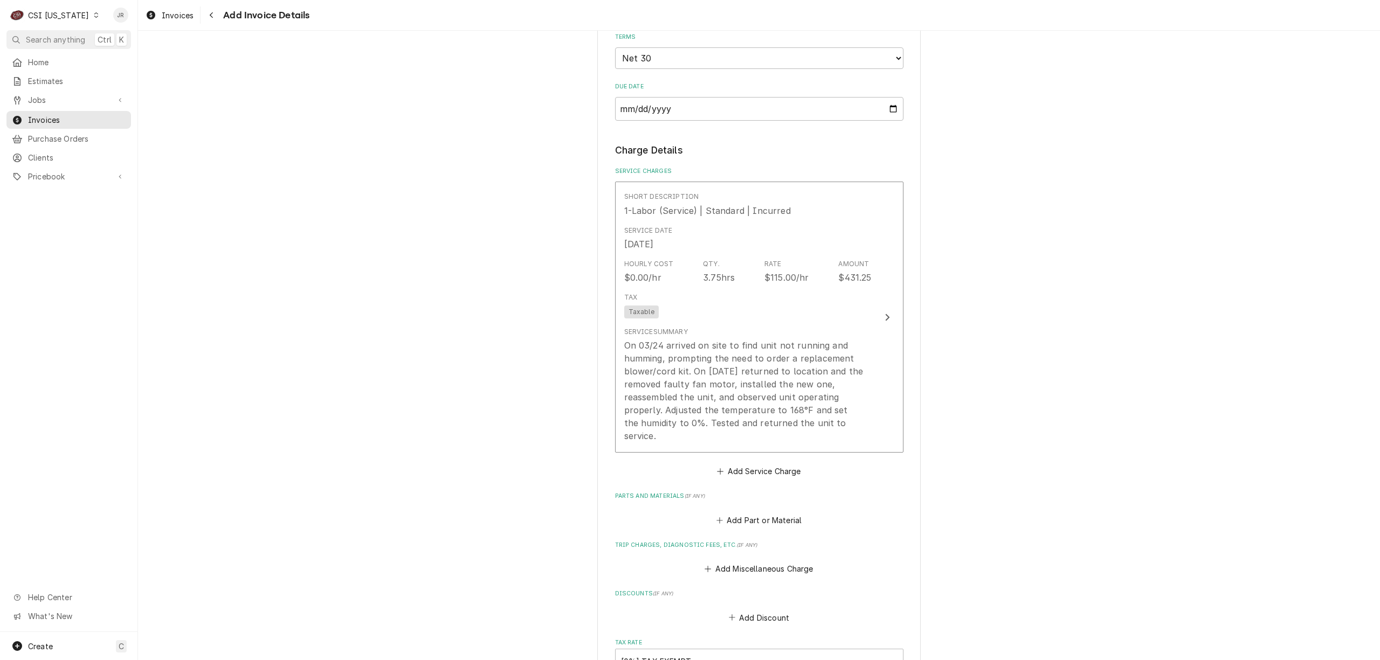
scroll to position [706, 0]
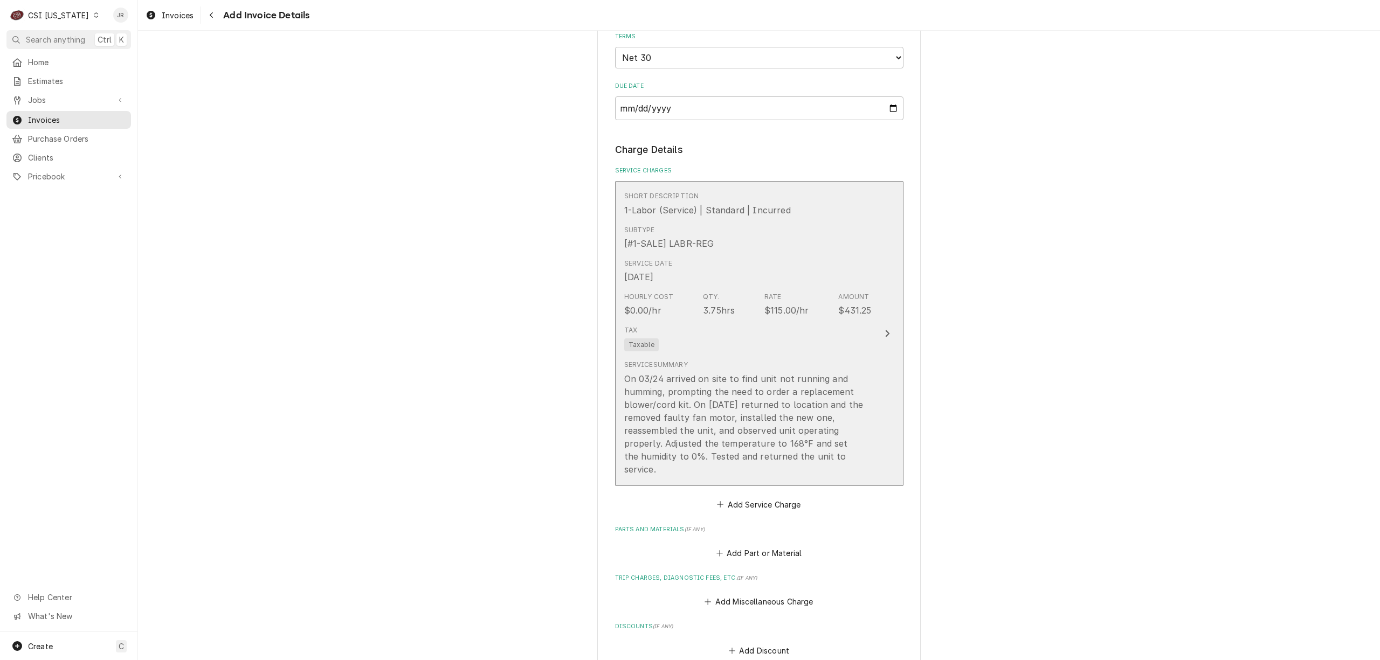
click at [693, 274] on div "Service Date Apr 1, 2025" at bounding box center [747, 270] width 247 height 33
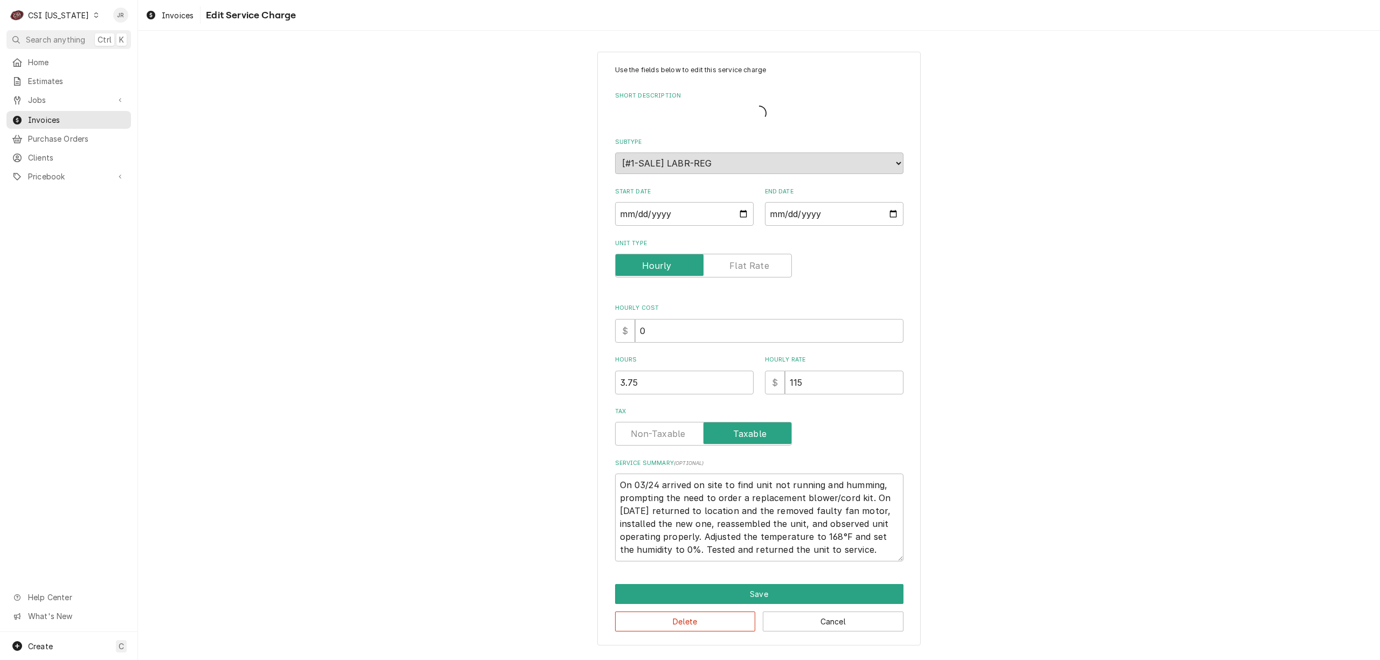
type textarea "x"
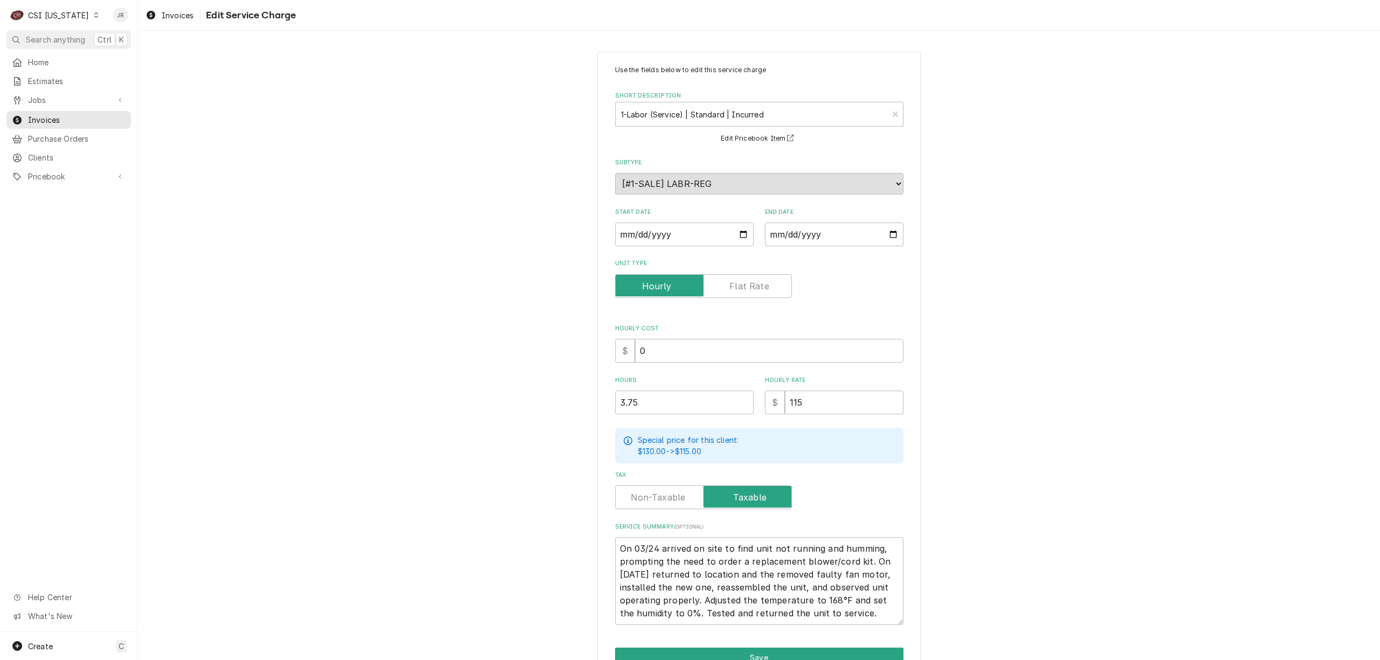
drag, startPoint x: 662, startPoint y: 447, endPoint x: 639, endPoint y: 484, distance: 43.4
click at [657, 456] on p "$130.00 -> $115.00" at bounding box center [688, 451] width 101 height 11
click at [660, 493] on label "Tax" at bounding box center [703, 498] width 177 height 24
click at [660, 493] on input "Tax" at bounding box center [703, 498] width 167 height 24
checkbox input "false"
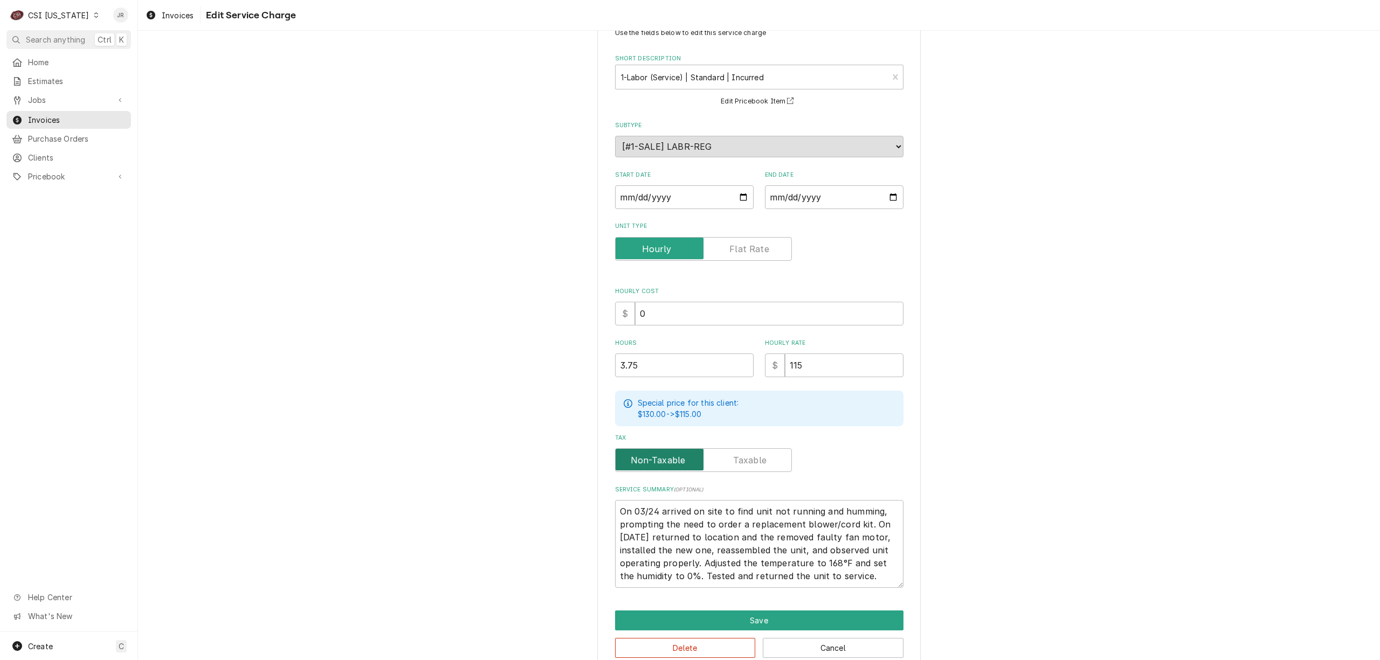
scroll to position [57, 0]
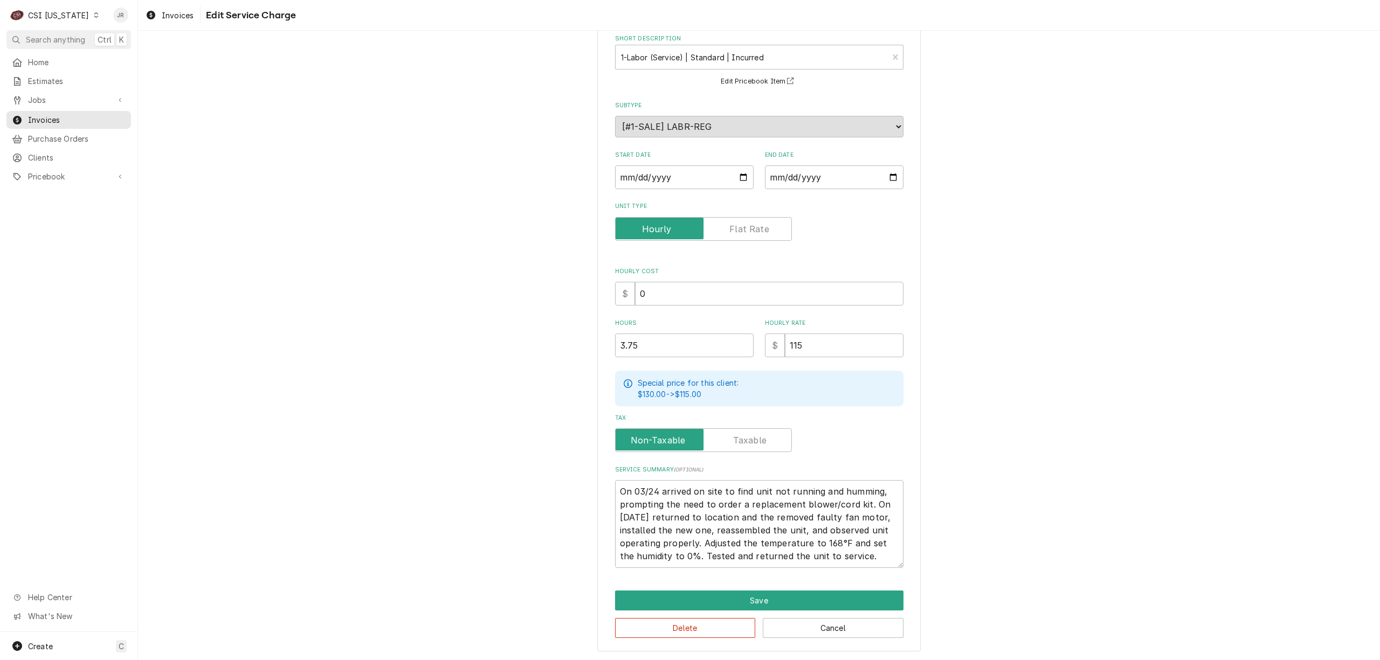
click at [746, 587] on div "Use the fields below to edit this service charge Short Description 1-Labor (Ser…" at bounding box center [759, 324] width 324 height 658
click at [754, 600] on button "Save" at bounding box center [759, 601] width 288 height 20
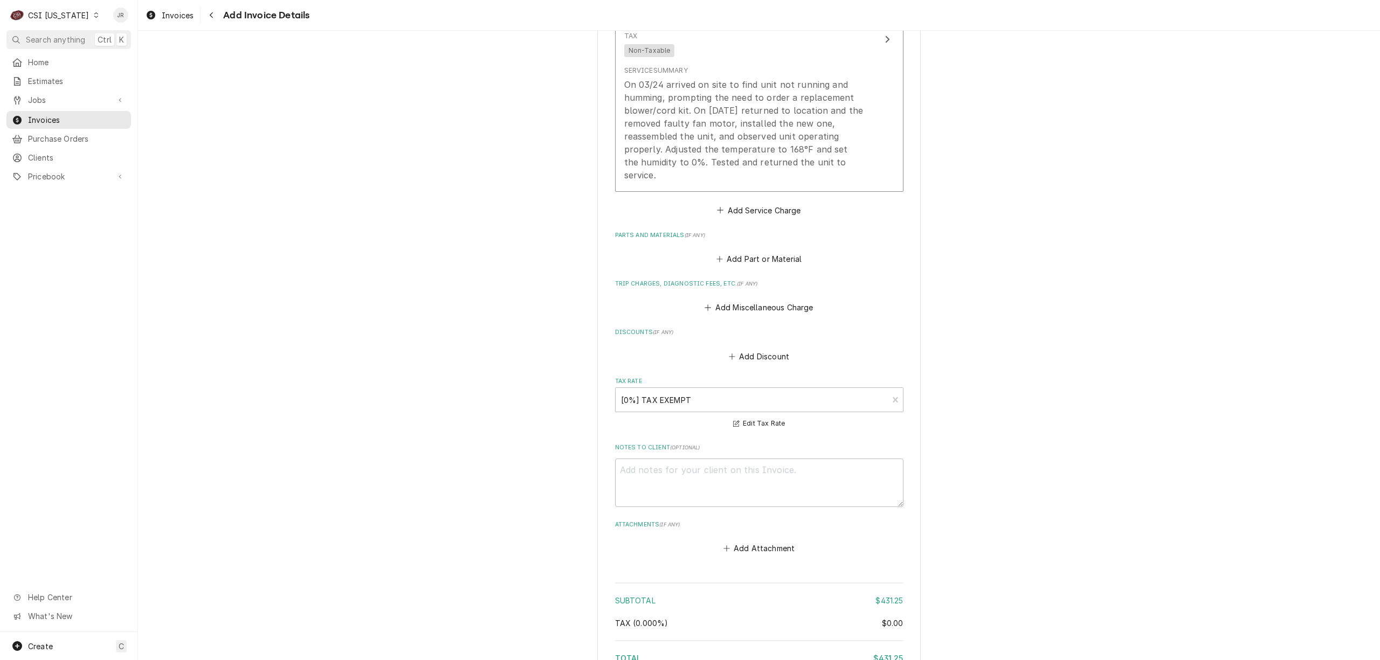
scroll to position [909, 0]
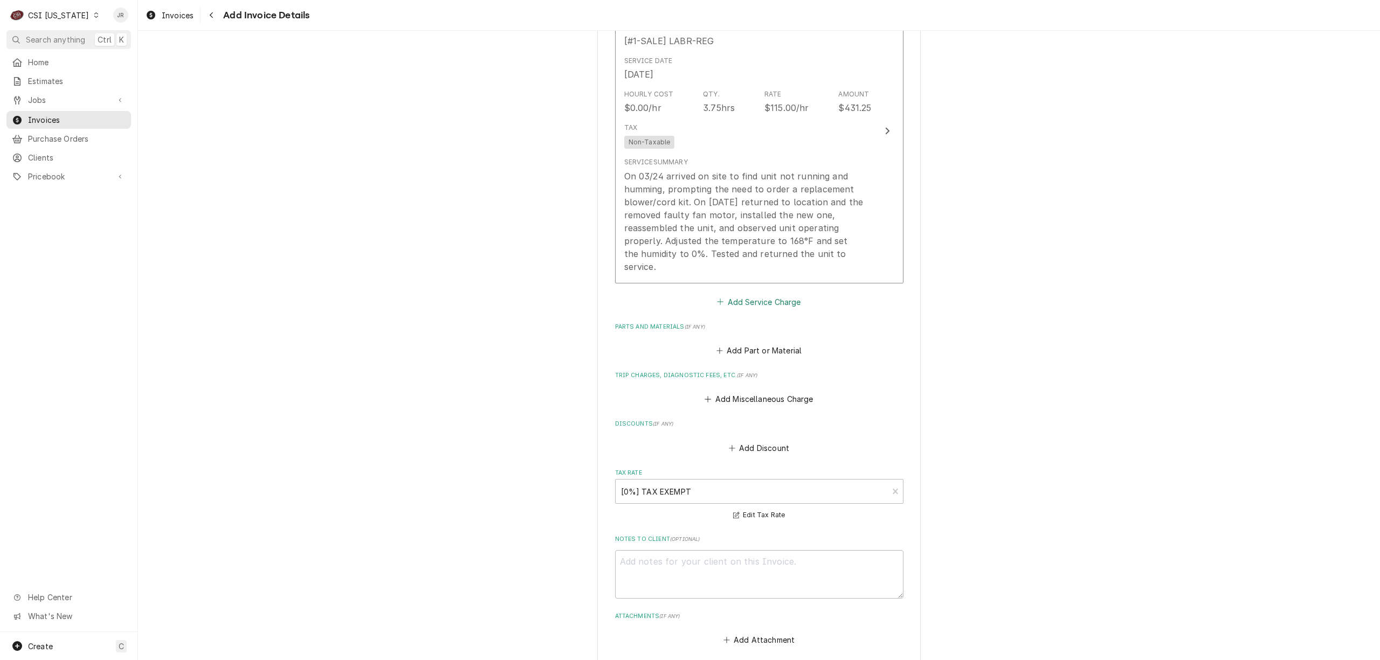
click at [758, 304] on button "Add Service Charge" at bounding box center [758, 301] width 87 height 15
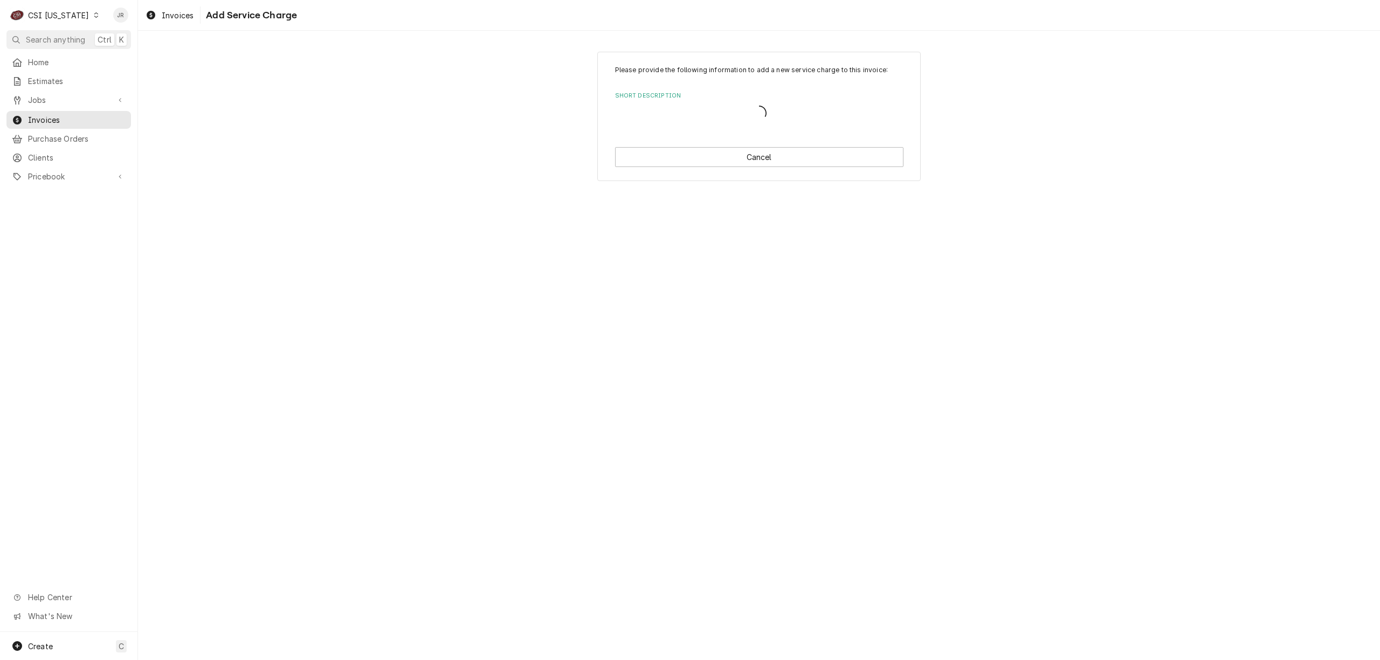
drag, startPoint x: 1255, startPoint y: 357, endPoint x: 1116, endPoint y: 341, distance: 140.5
click at [1239, 354] on div "Please provide the following information to add a new service charge to this in…" at bounding box center [759, 346] width 1242 height 630
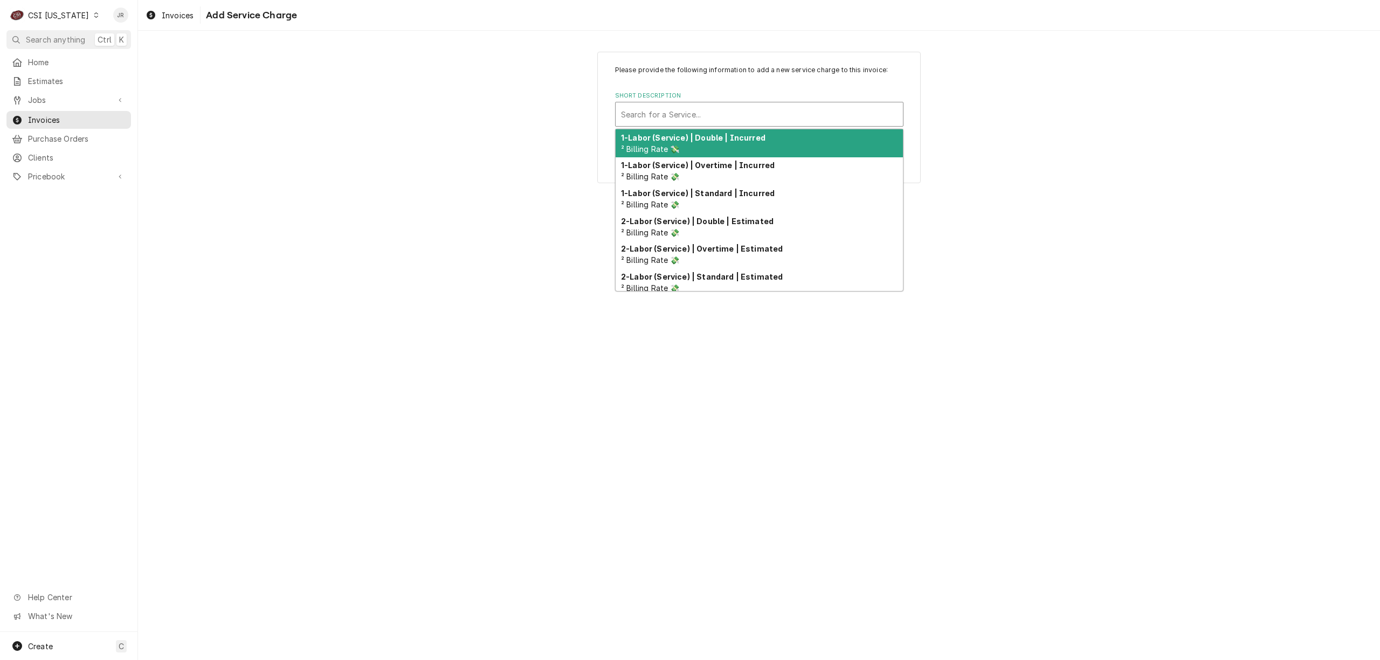
click at [644, 117] on div "Short Description" at bounding box center [759, 114] width 277 height 19
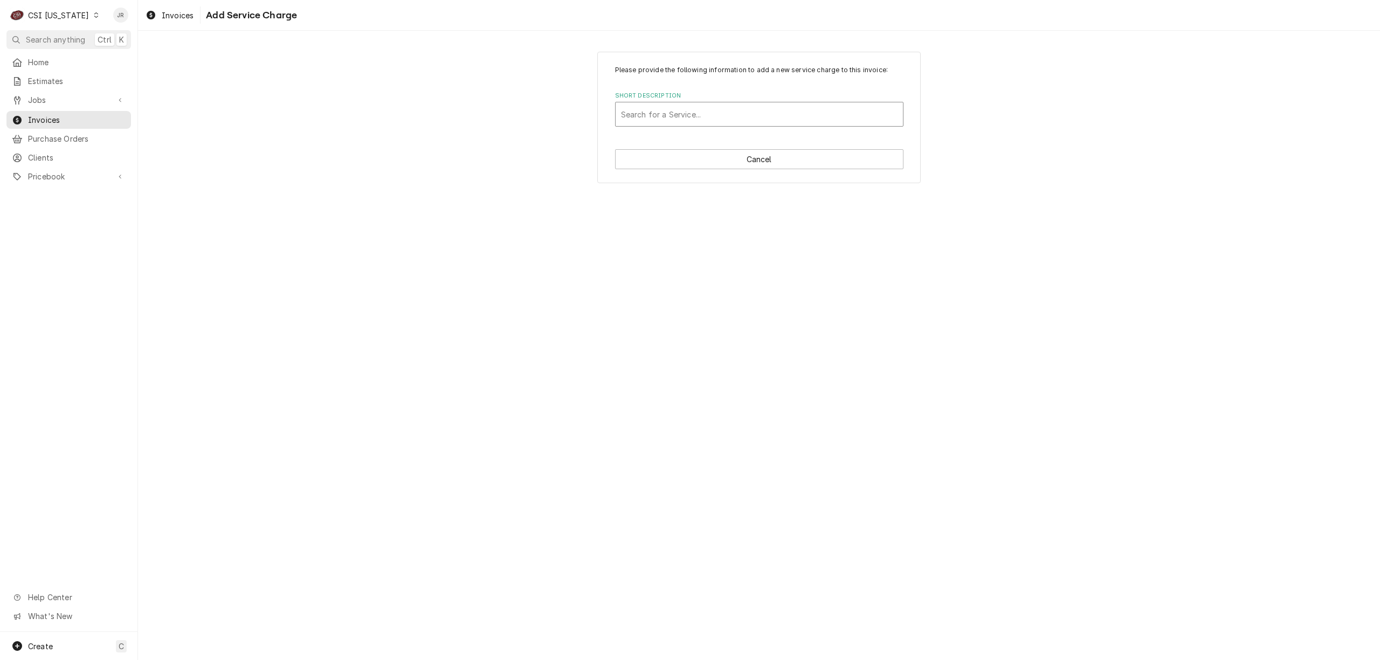
click at [644, 117] on div "Short Description" at bounding box center [759, 114] width 277 height 19
type textarea "x"
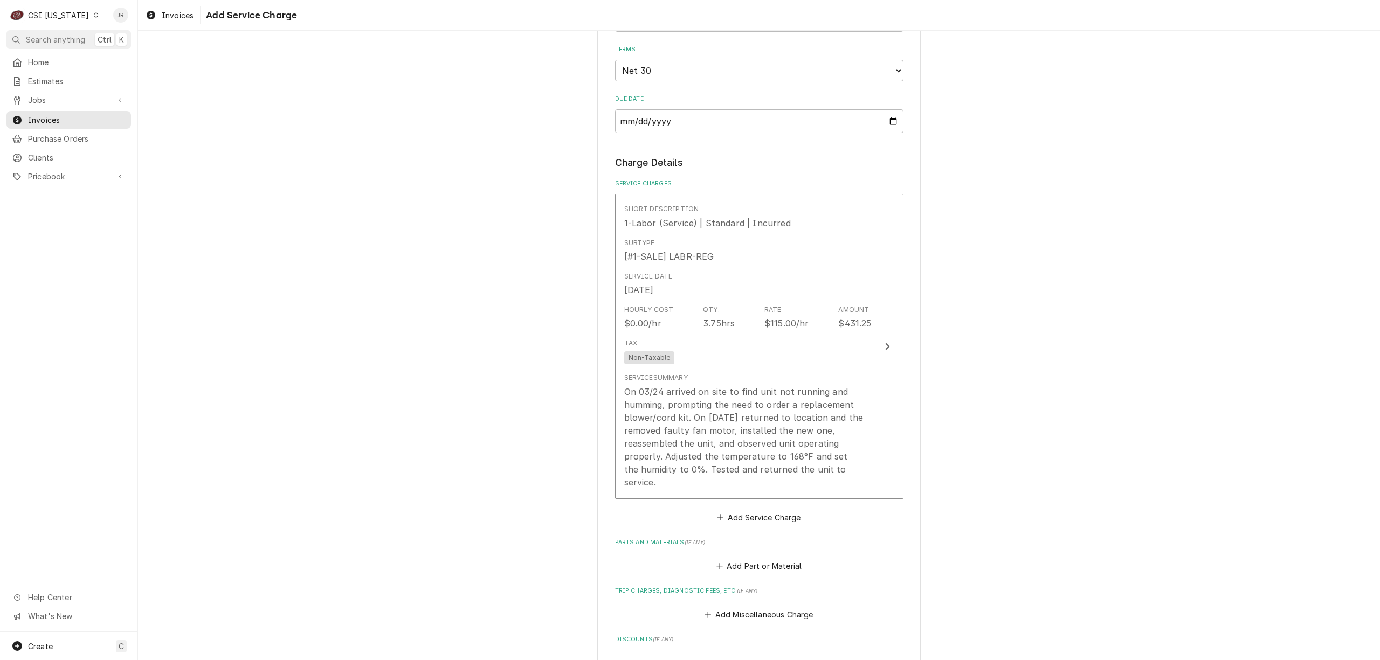
scroll to position [1053, 0]
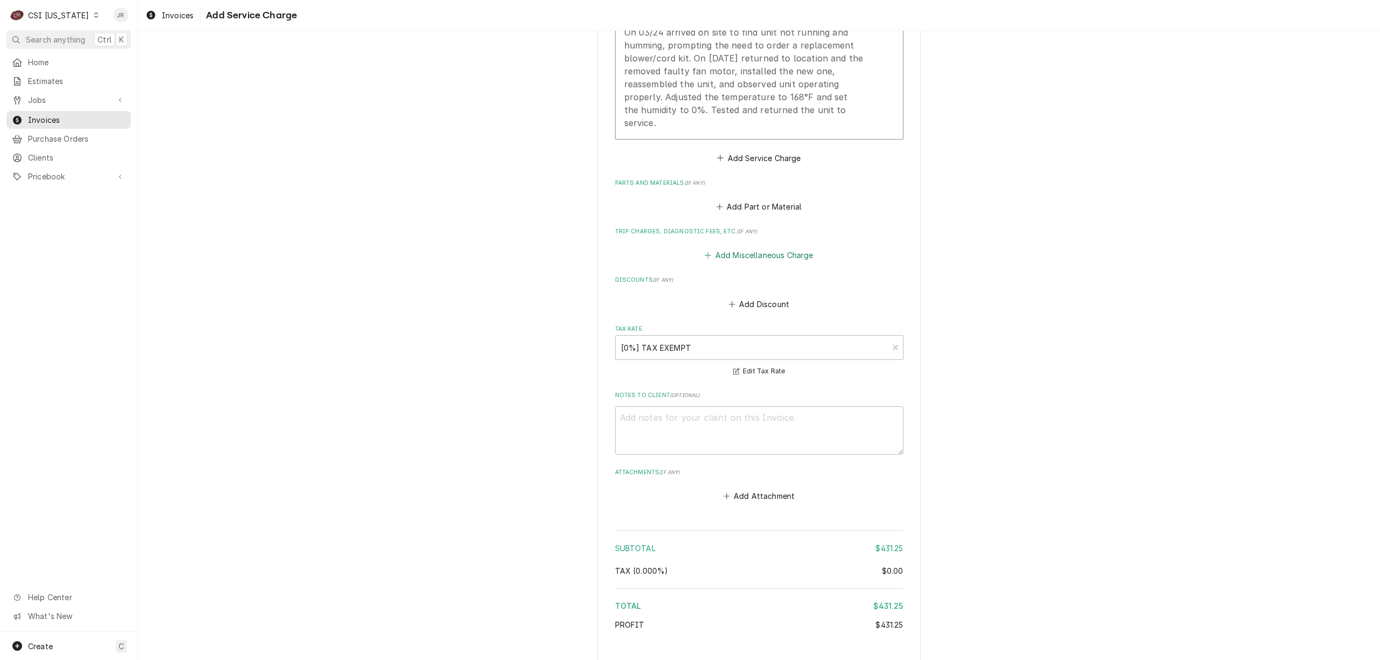
click at [753, 250] on button "Add Miscellaneous Charge" at bounding box center [759, 255] width 112 height 15
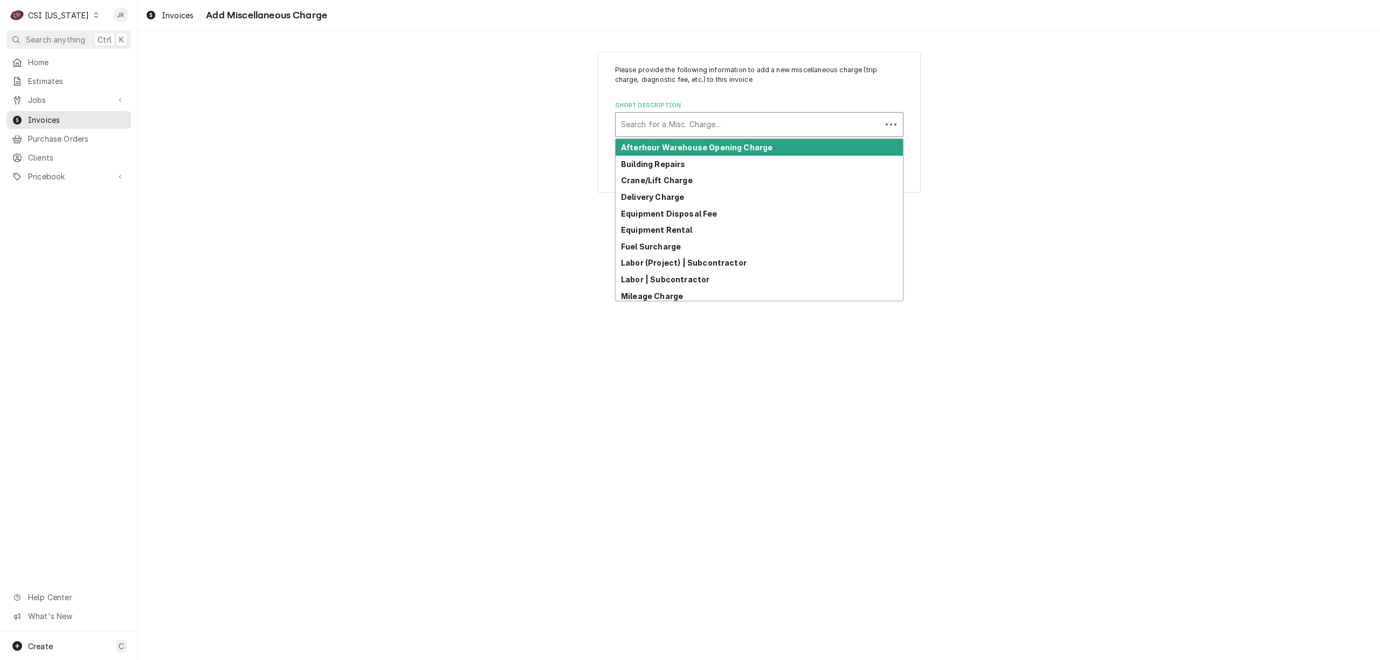
click at [705, 123] on div "Short Description" at bounding box center [748, 124] width 255 height 19
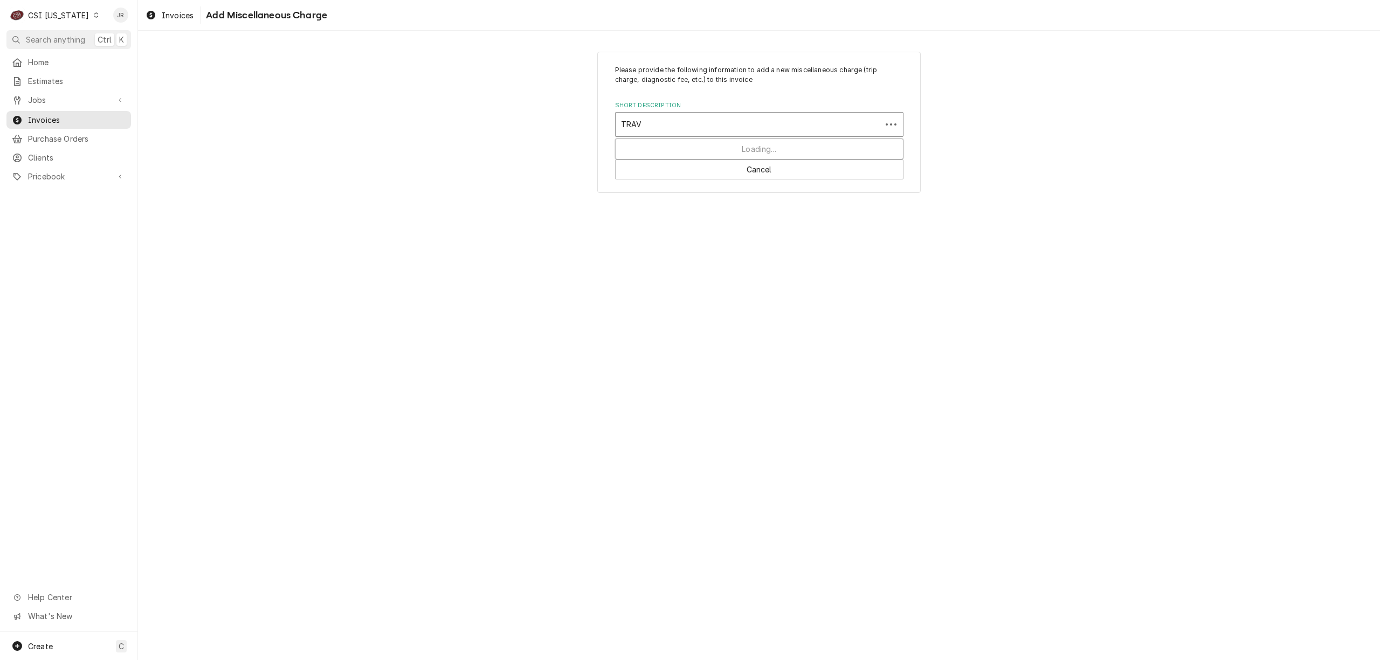
type input "TRAVE"
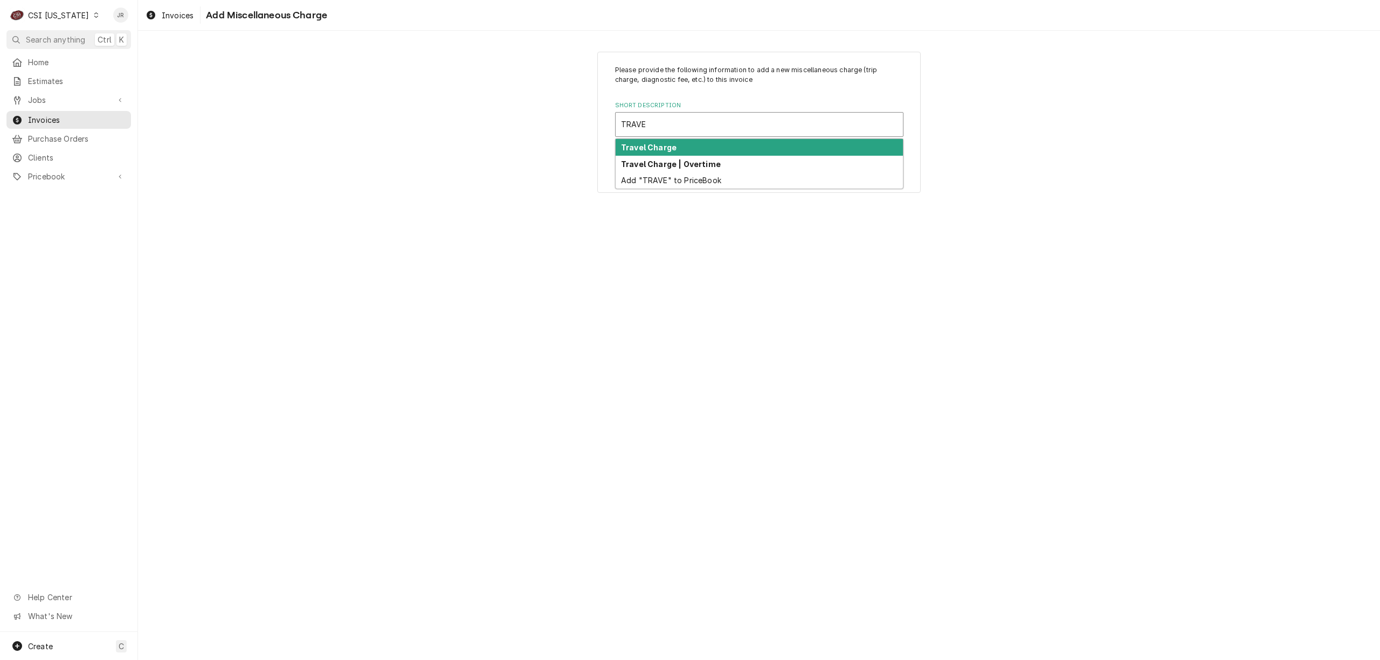
click at [699, 147] on div "Travel Charge" at bounding box center [759, 147] width 287 height 17
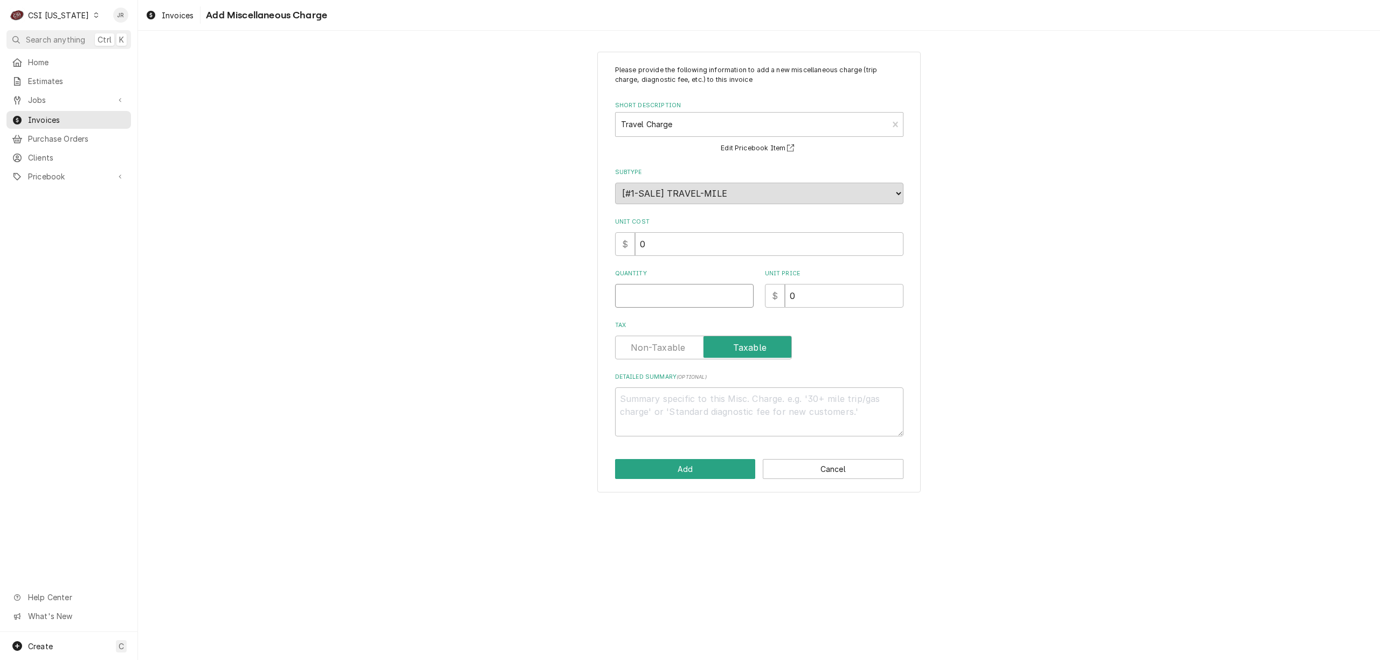
click at [693, 306] on input "Quantity" at bounding box center [684, 296] width 139 height 24
type textarea "x"
type input "4"
type textarea "x"
type input "1"
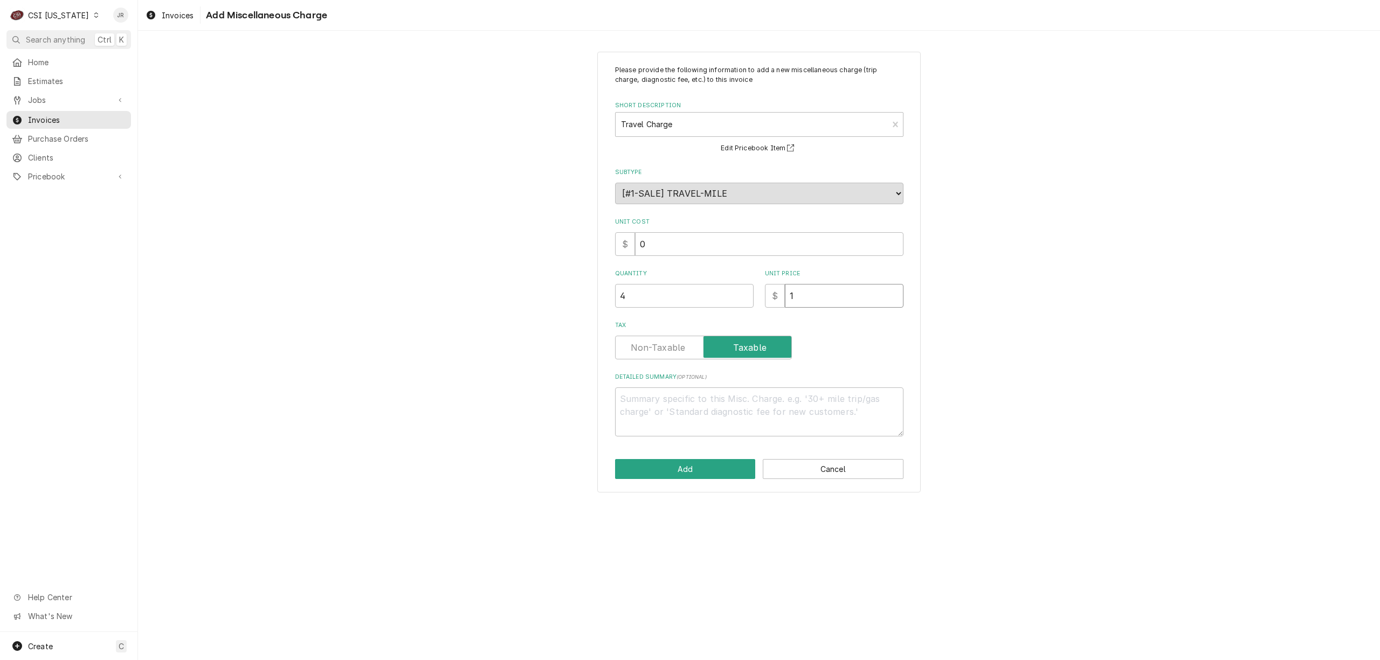
type textarea "x"
type input "11"
type textarea "x"
type input "115"
click at [682, 349] on label "Tax" at bounding box center [703, 348] width 177 height 24
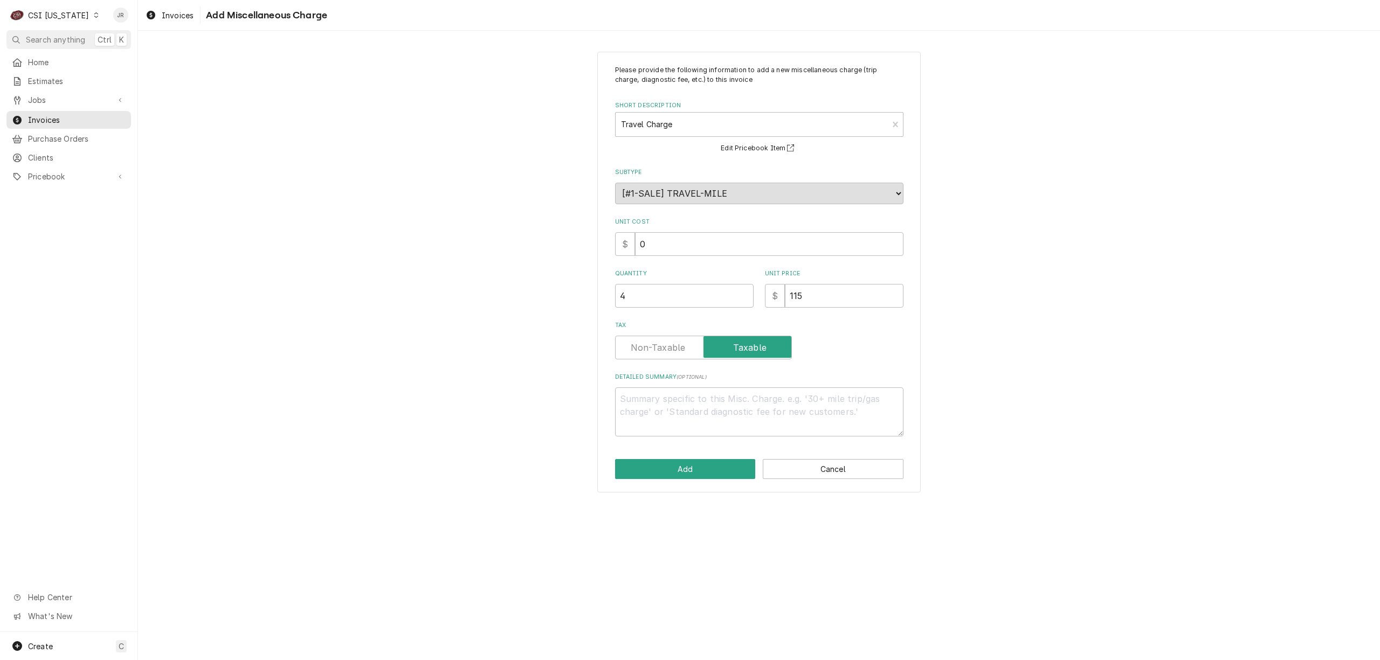
click at [682, 349] on input "Tax" at bounding box center [703, 348] width 167 height 24
checkbox input "false"
click at [705, 462] on button "Add" at bounding box center [685, 469] width 141 height 20
type textarea "x"
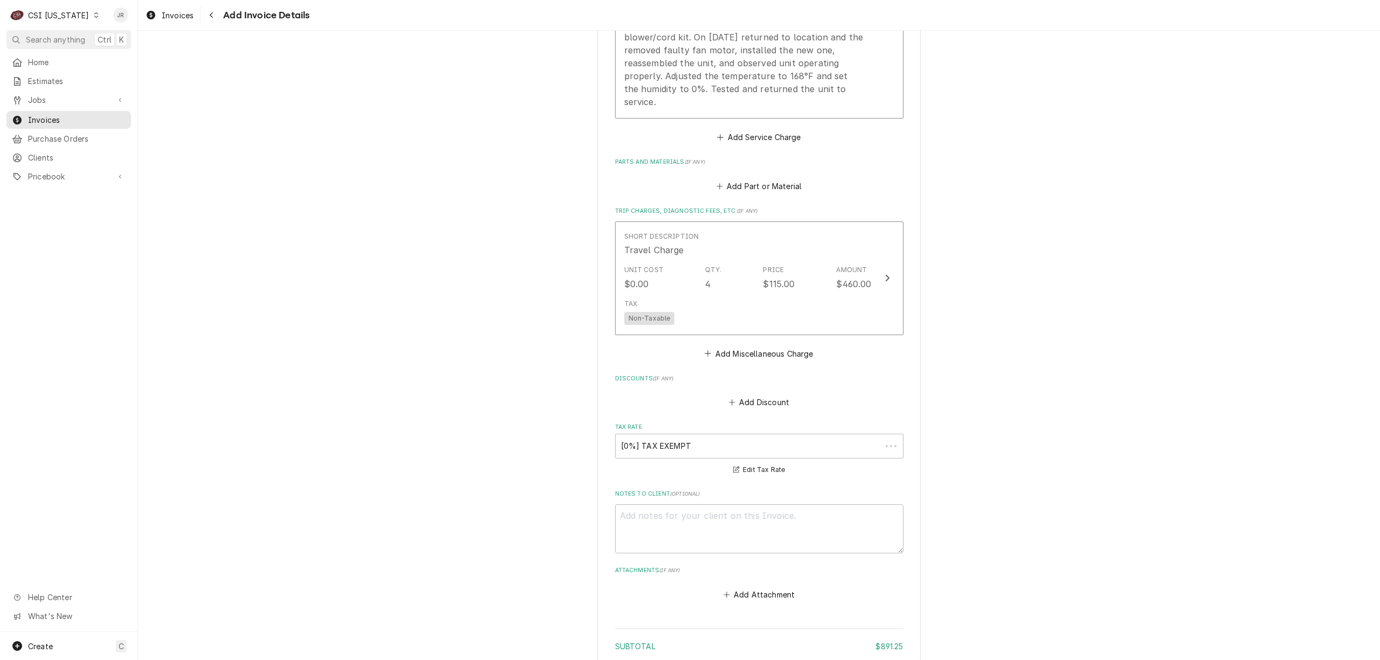
scroll to position [1074, 0]
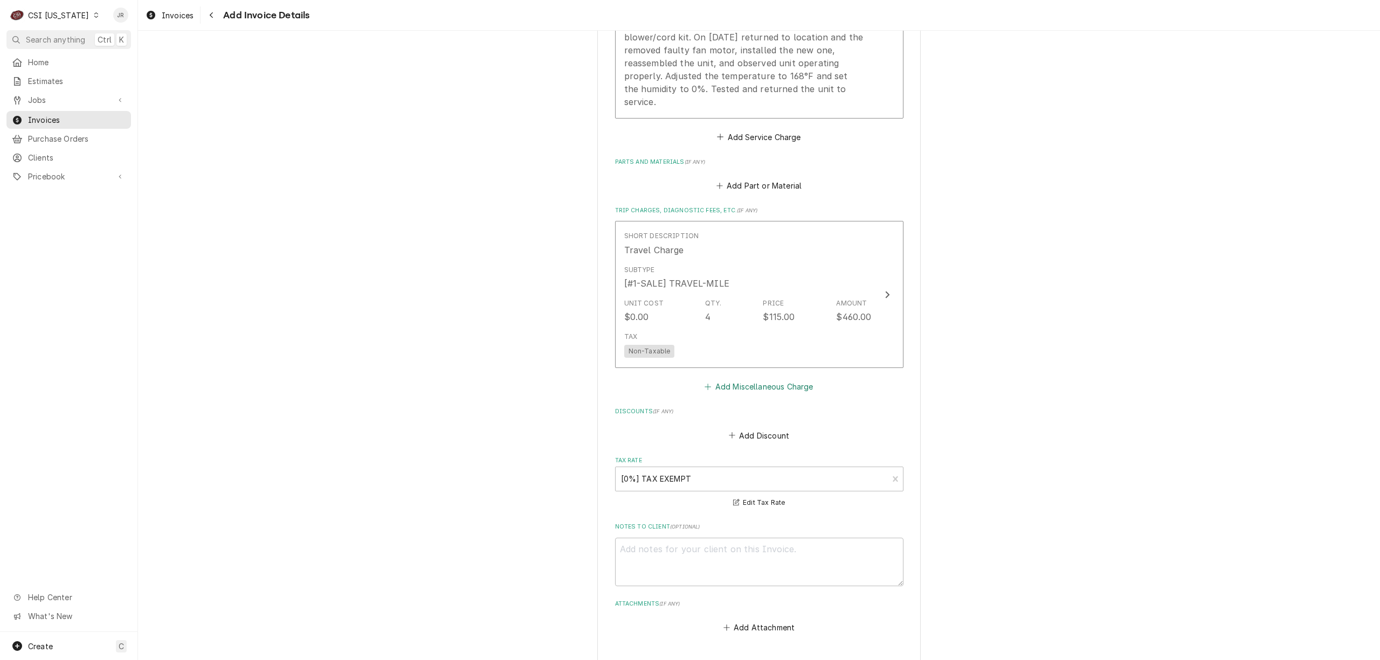
click at [759, 384] on button "Add Miscellaneous Charge" at bounding box center [759, 387] width 112 height 15
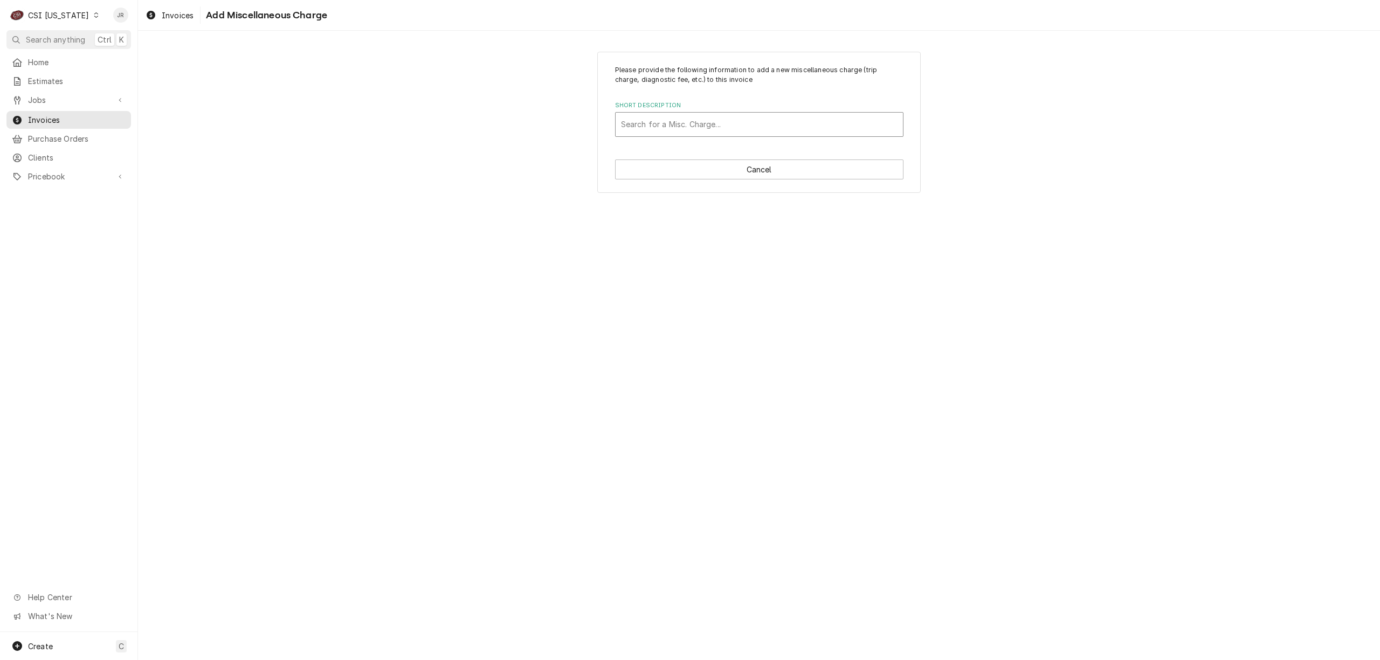
click at [706, 121] on div "Short Description" at bounding box center [759, 124] width 277 height 19
type input "MILE"
drag, startPoint x: 688, startPoint y: 135, endPoint x: 697, endPoint y: 143, distance: 12.6
click at [697, 143] on div "Please provide the following information to add a new miscellaneous charge (tri…" at bounding box center [759, 123] width 324 height 142
click at [686, 115] on div "Short Description Search for a Misc. Charge..." at bounding box center [759, 118] width 288 height 35
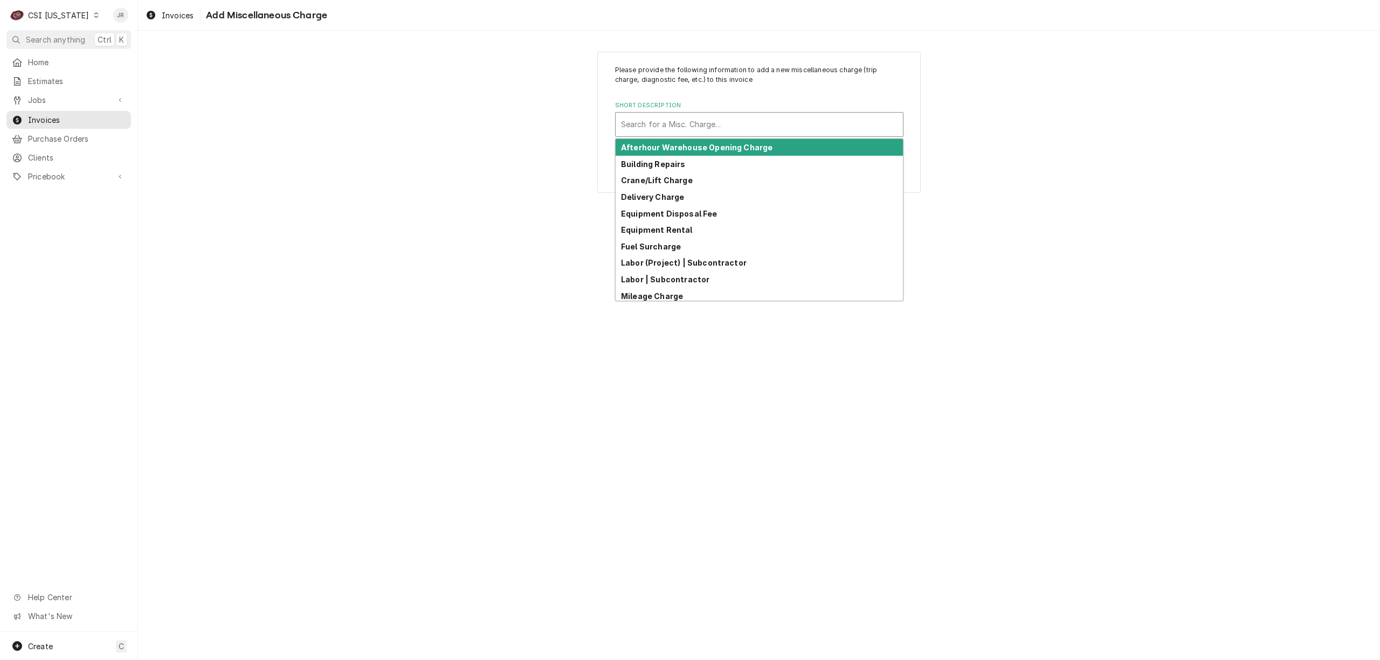
click at [691, 121] on div "Short Description" at bounding box center [759, 124] width 277 height 19
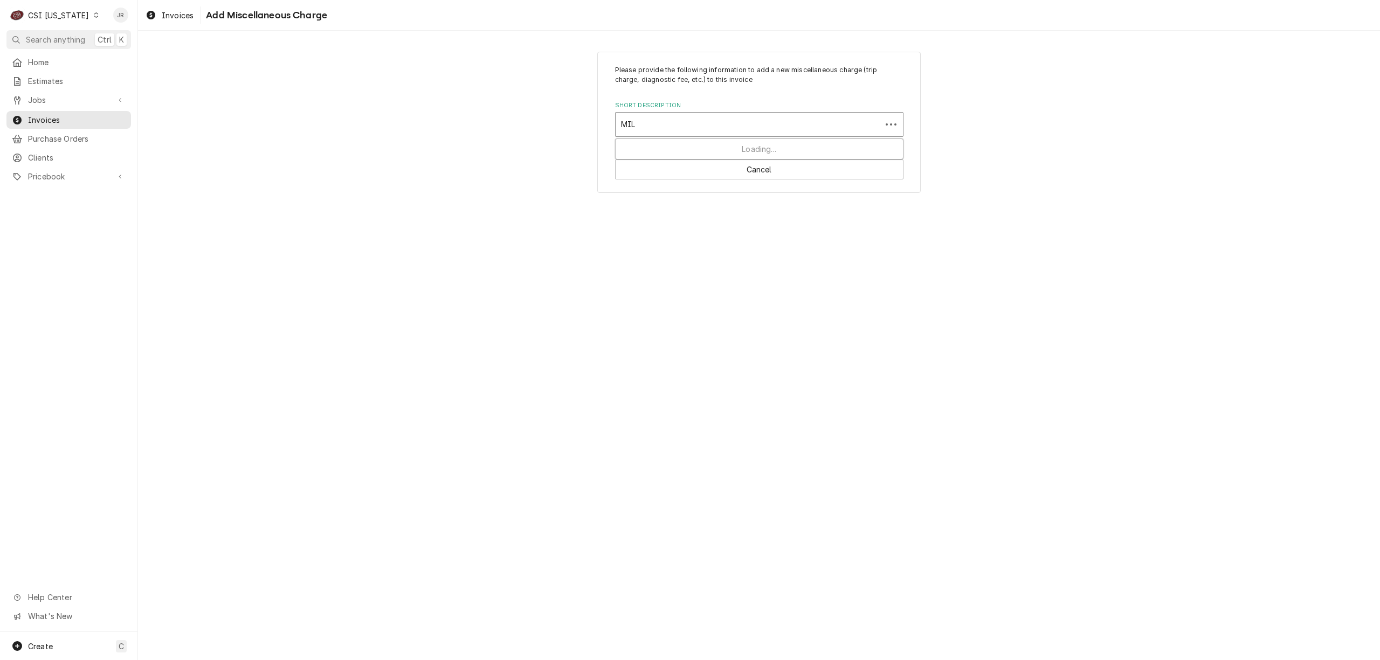
type input "MILE"
click at [717, 146] on div "Mileage Charge" at bounding box center [759, 147] width 287 height 17
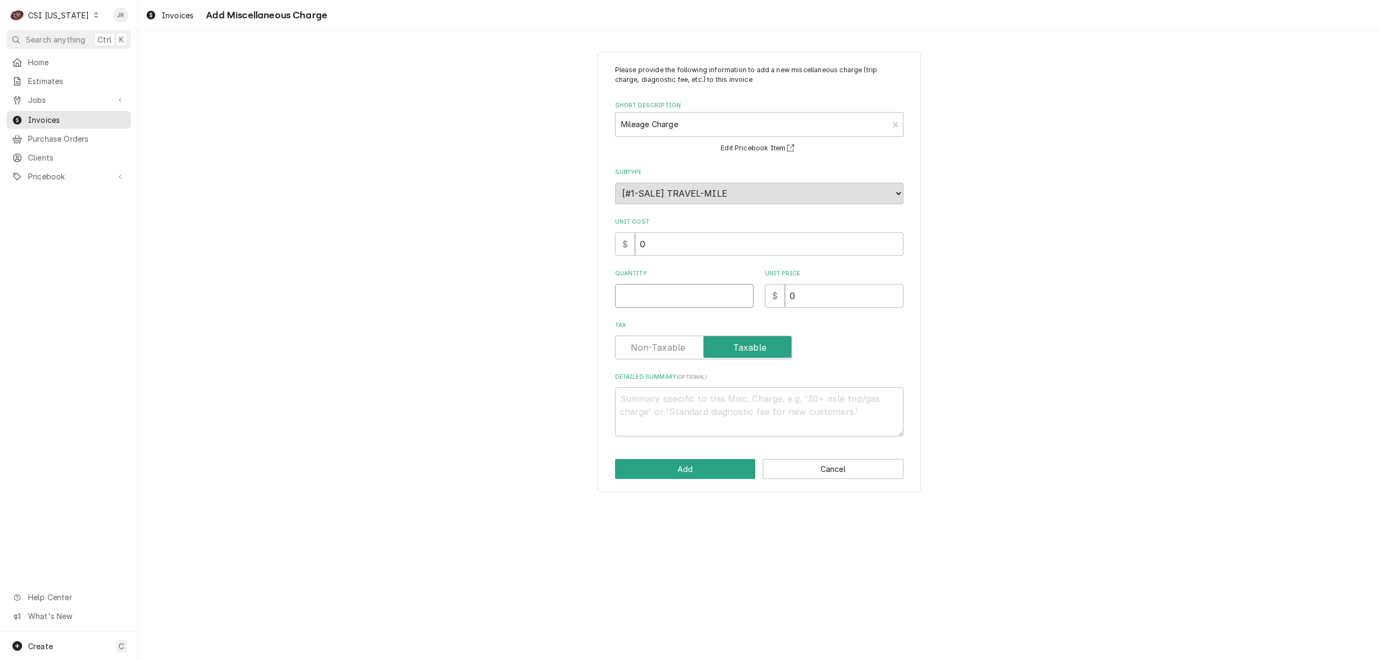
click at [659, 287] on input "Quantity" at bounding box center [684, 296] width 139 height 24
type textarea "x"
type input "2"
type textarea "x"
type input "26"
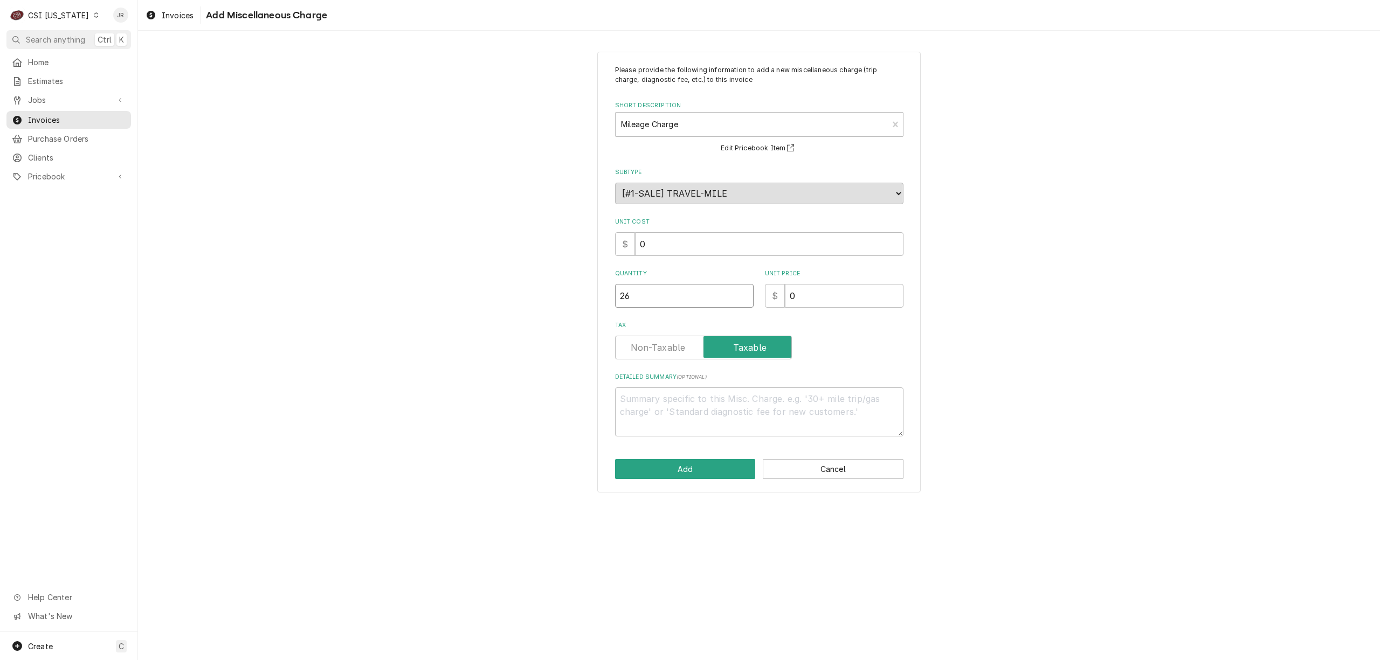
type textarea "x"
type input "260"
type textarea "x"
type input "1"
type textarea "x"
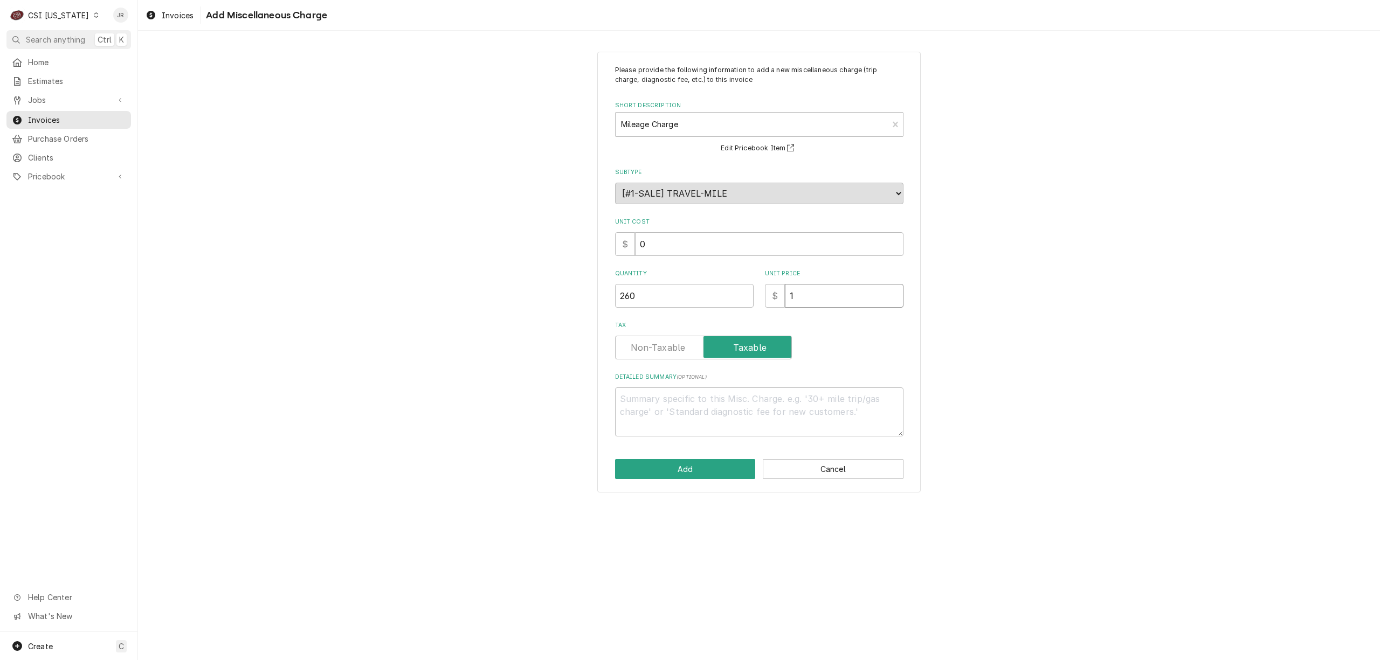
type input "1.1"
type textarea "x"
type input "1.15"
type textarea "x"
type textarea "t"
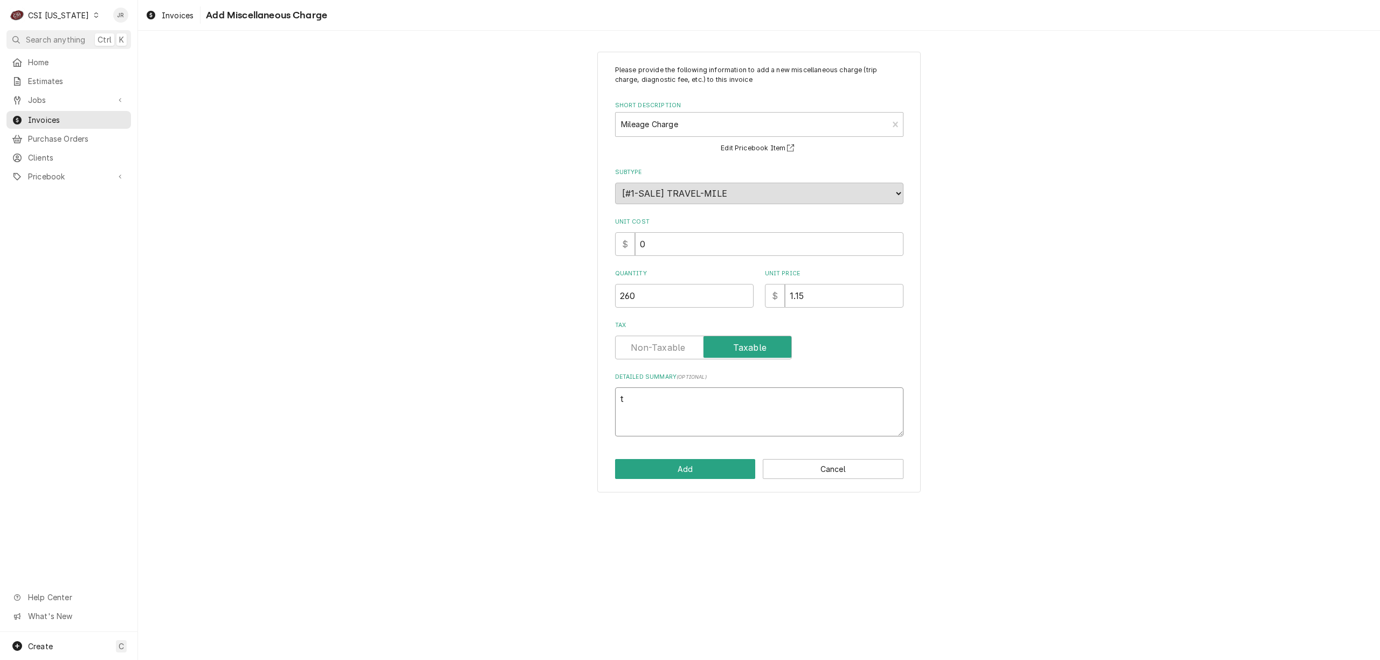
type textarea "x"
type textarea "tW"
type textarea "x"
type textarea "tWO"
type textarea "x"
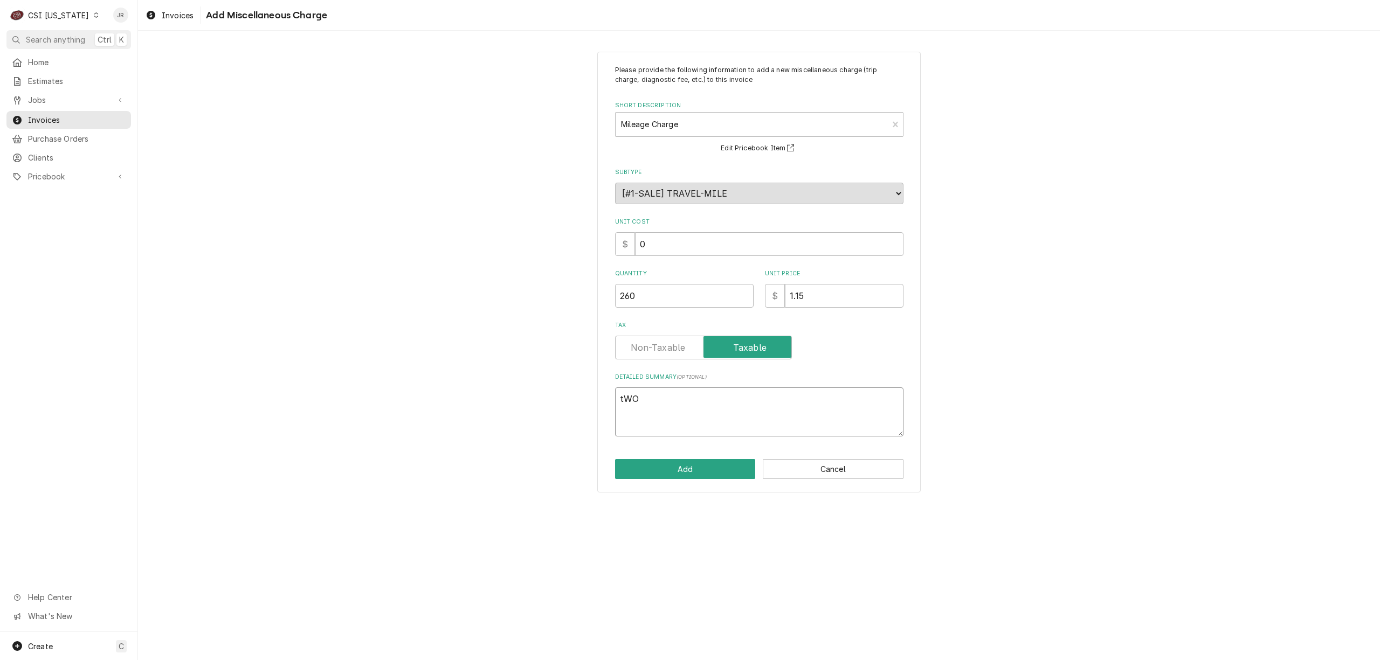
type textarea "tWO"
type textarea "x"
type textarea "tWO T"
type textarea "x"
type textarea "tWO"
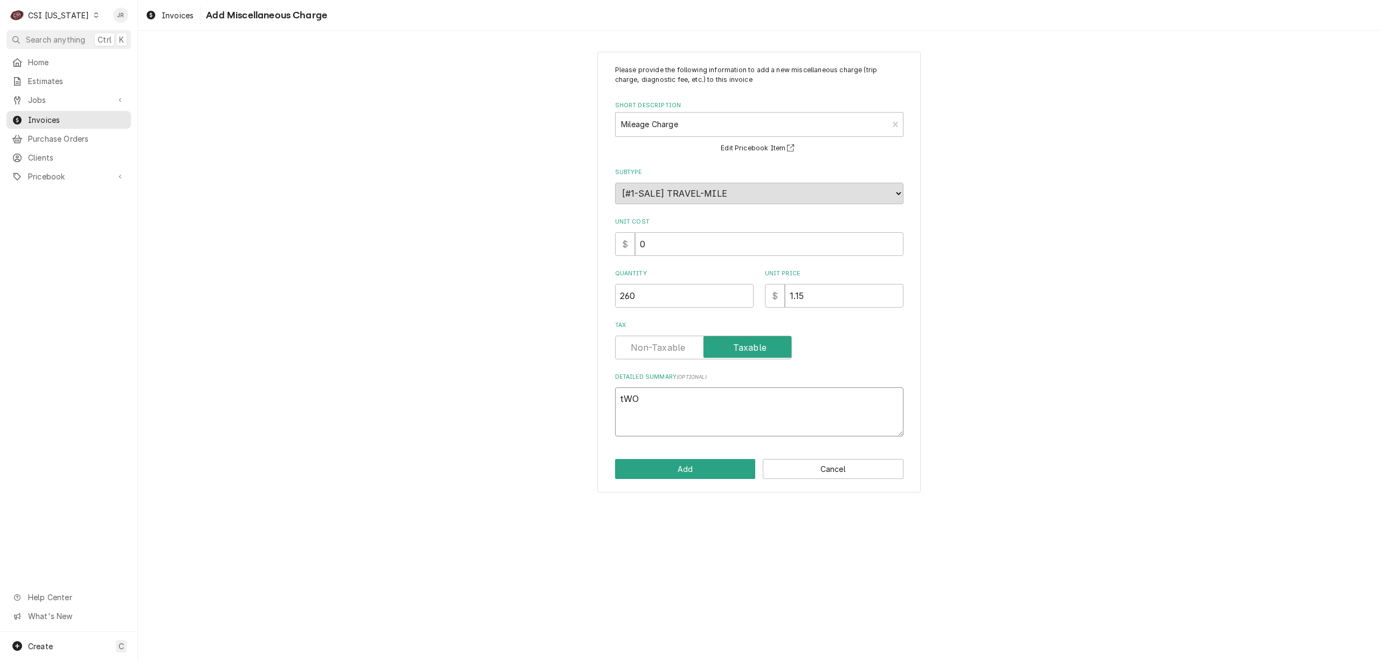
type textarea "x"
type textarea "tWO"
type textarea "x"
type textarea "tW"
type textarea "x"
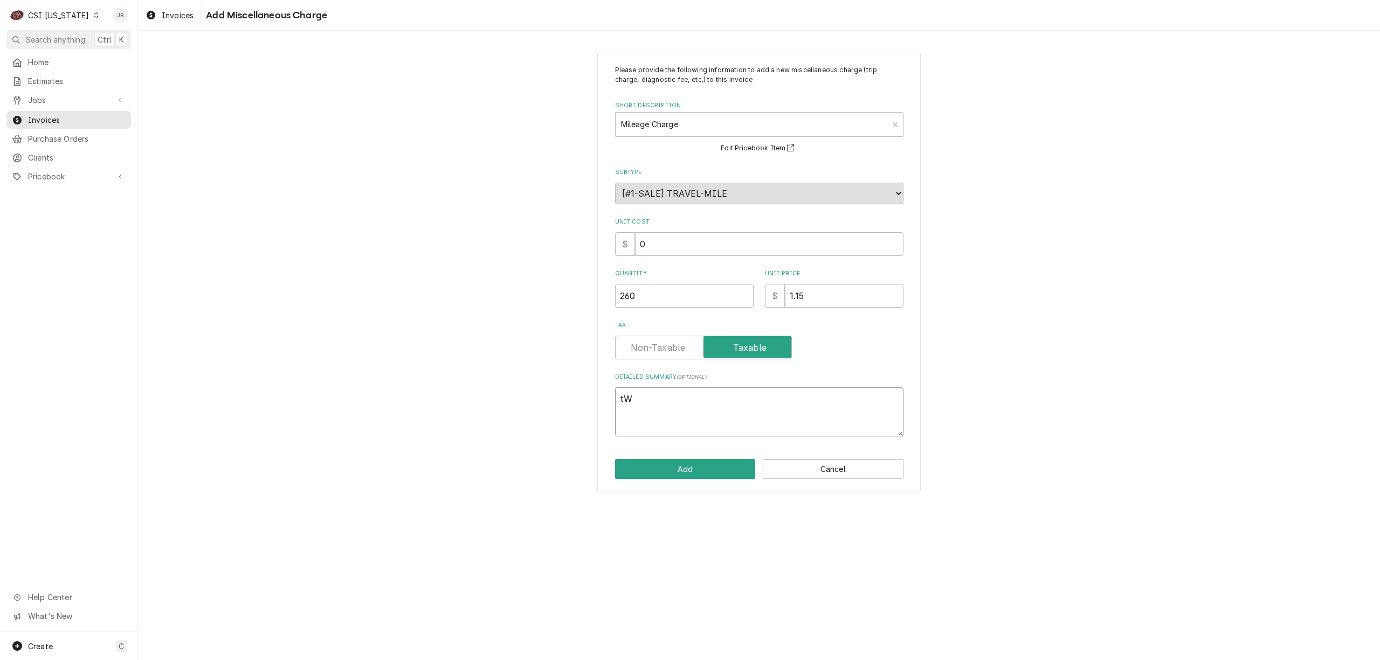
type textarea "t"
type textarea "x"
type textarea "T"
type textarea "x"
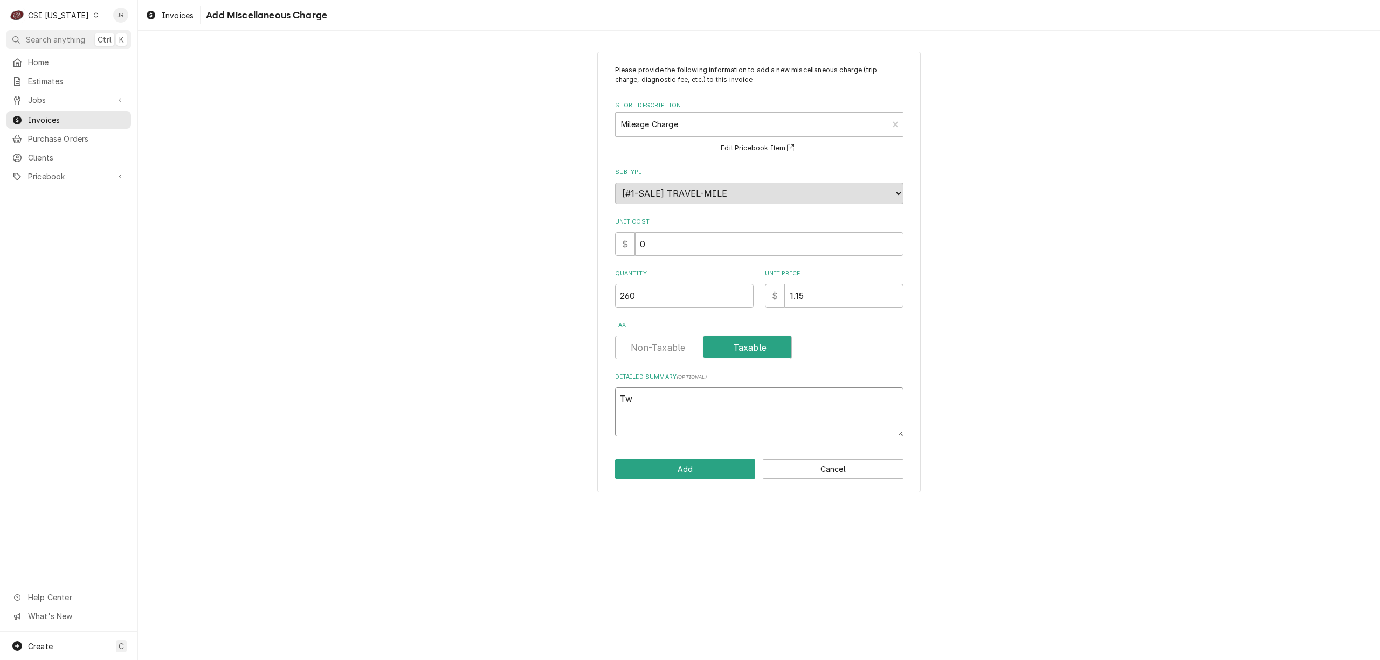
type textarea "Two"
type textarea "x"
type textarea "Two"
type textarea "x"
type textarea "Two t"
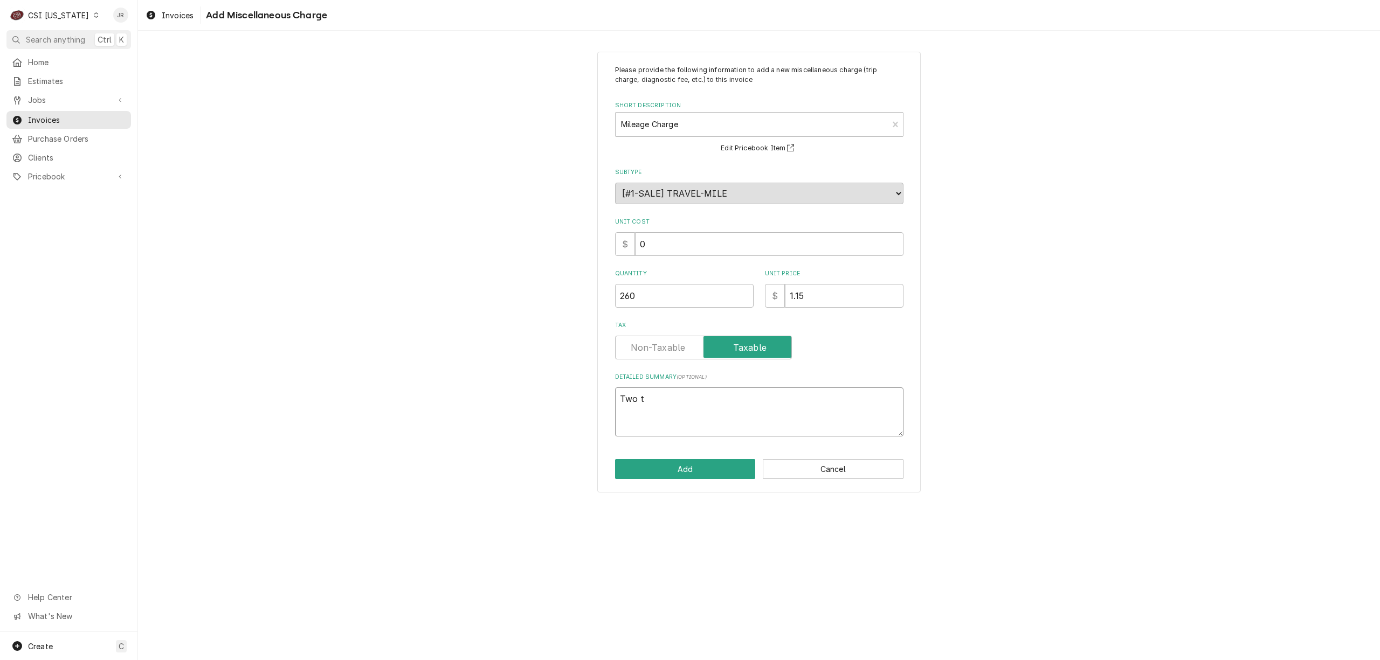
type textarea "x"
type textarea "Two tr"
type textarea "x"
type textarea "Two tri"
type textarea "x"
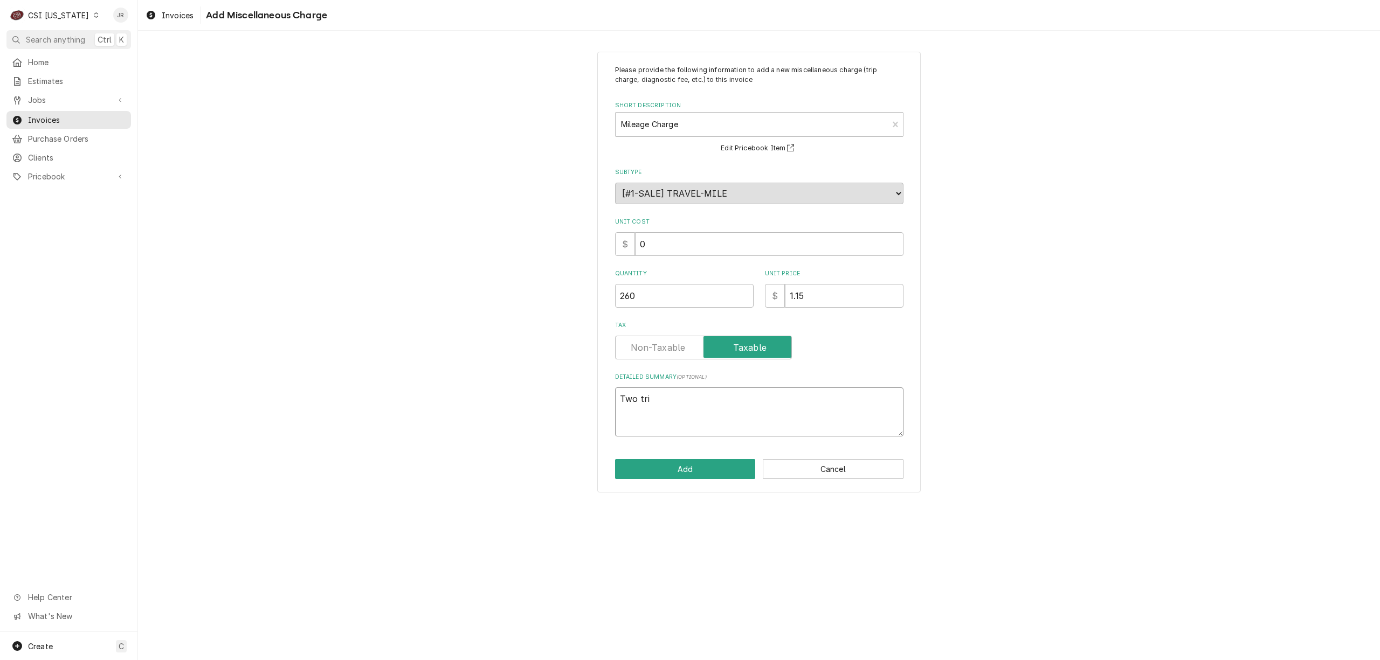
type textarea "Two trip"
type textarea "x"
type textarea "Two trips"
click at [650, 352] on label "Tax" at bounding box center [703, 348] width 177 height 24
click at [650, 352] on input "Tax" at bounding box center [703, 348] width 167 height 24
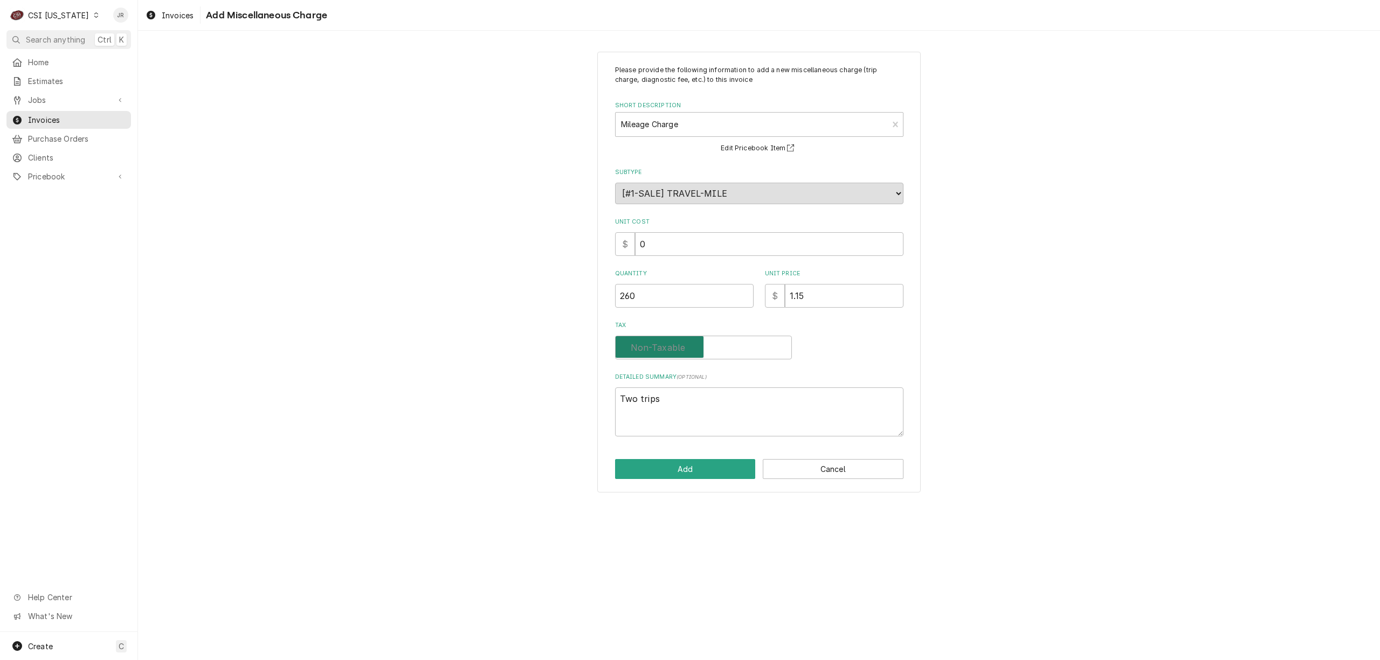
checkbox input "false"
click at [714, 466] on button "Add" at bounding box center [685, 469] width 141 height 20
type textarea "x"
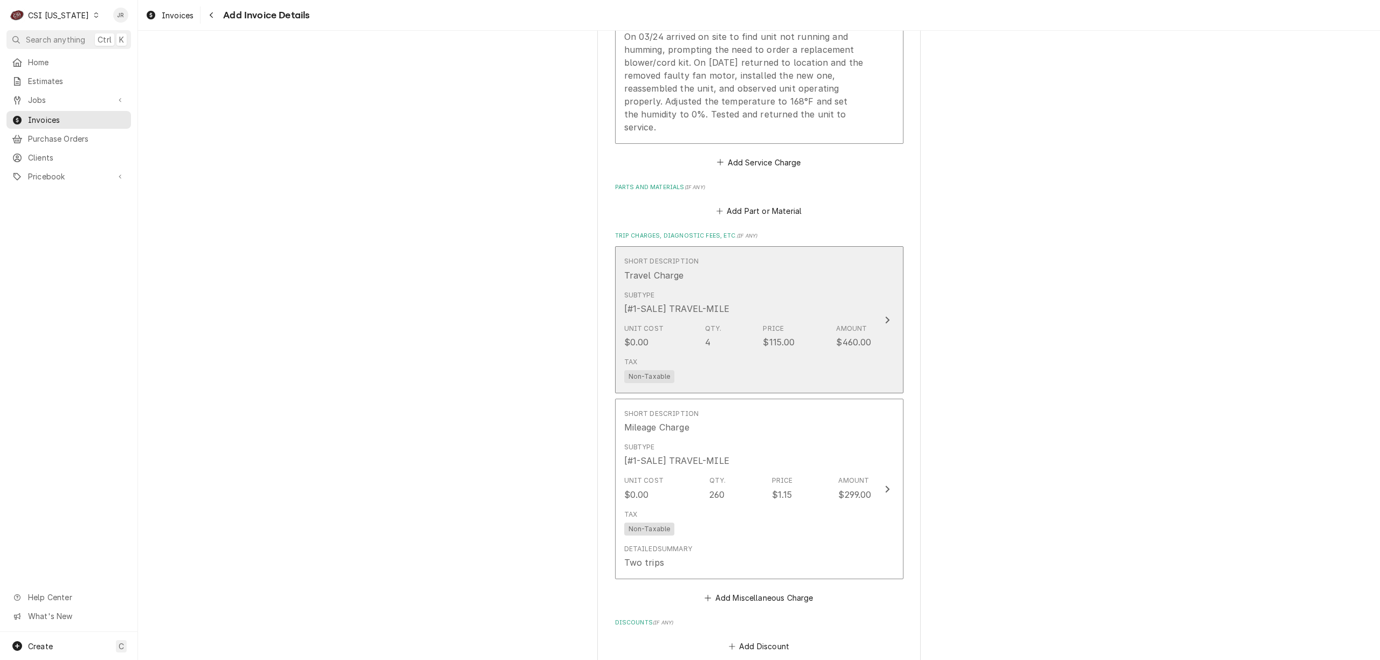
scroll to position [1023, 0]
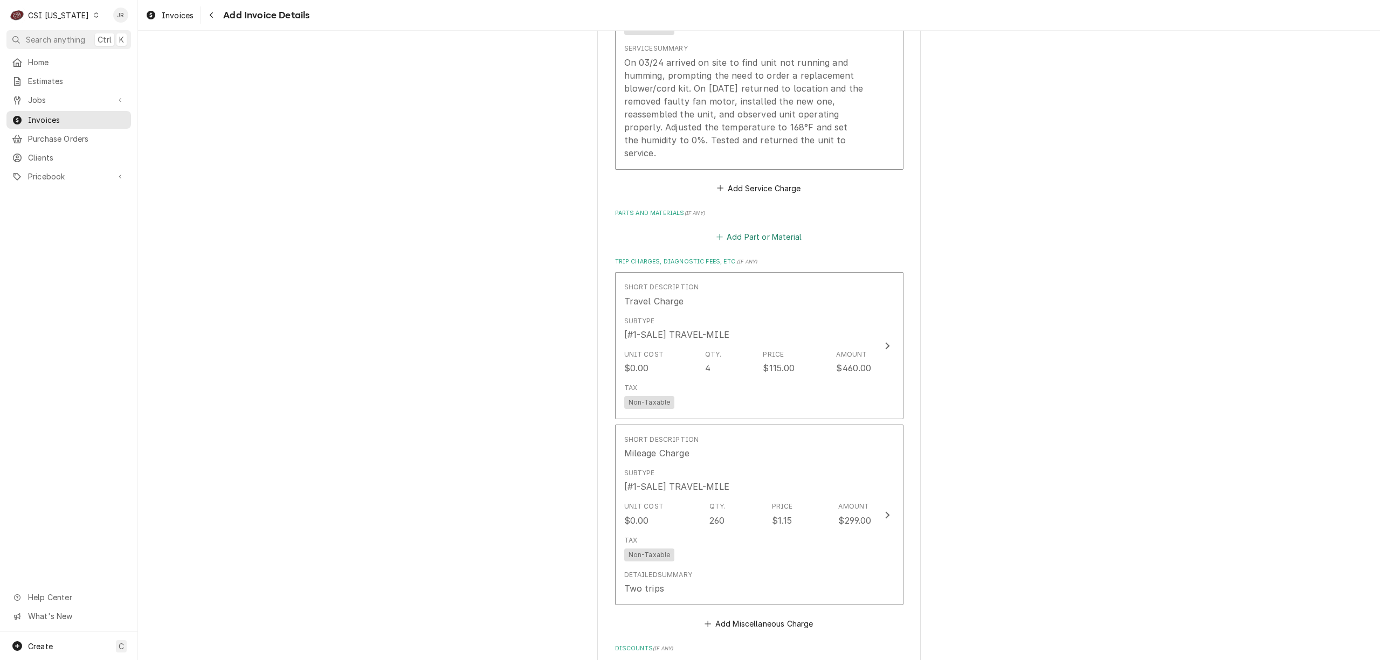
click at [788, 234] on button "Add Part or Material" at bounding box center [758, 236] width 89 height 15
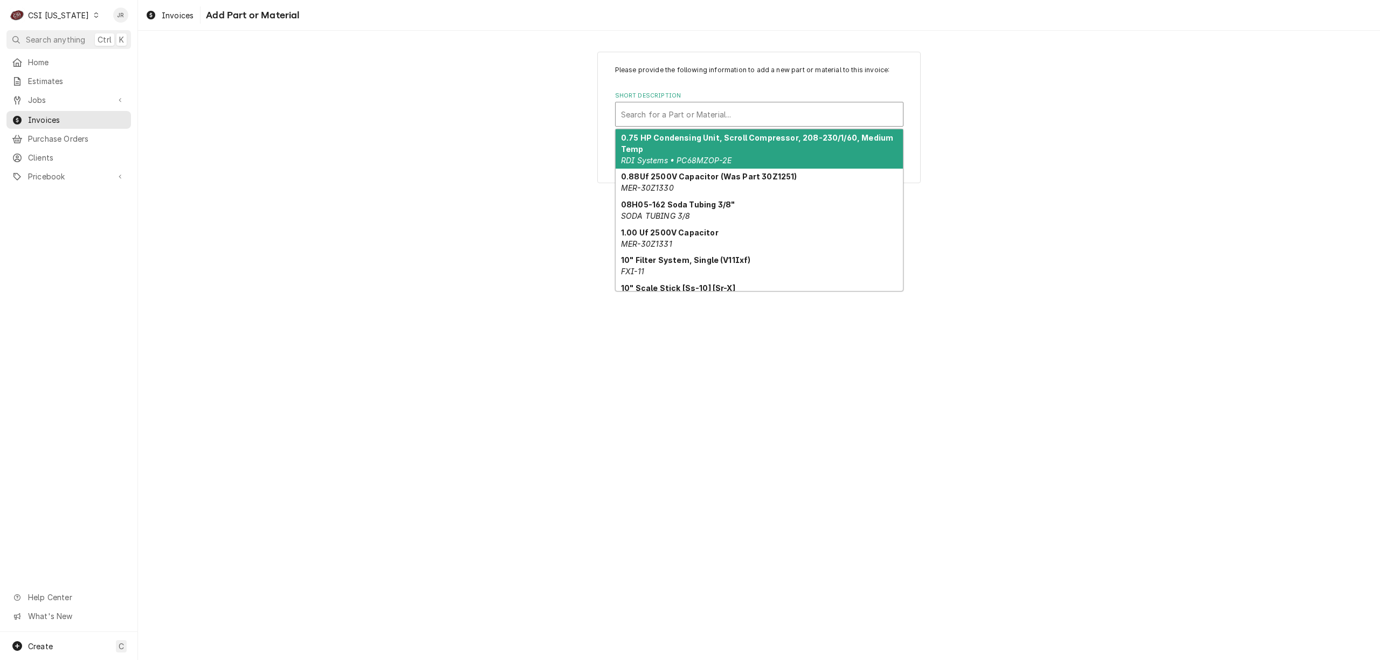
click at [671, 113] on div "Short Description" at bounding box center [759, 114] width 277 height 19
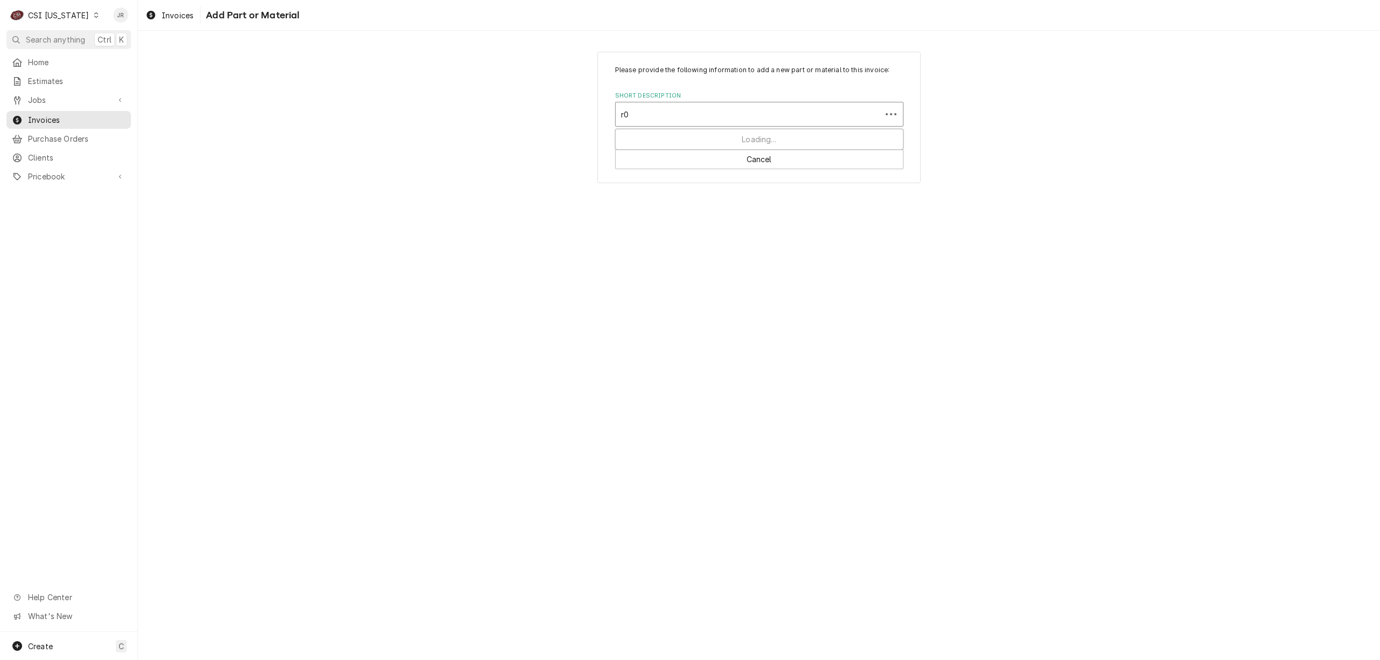
type input "r02"
type textarea "x"
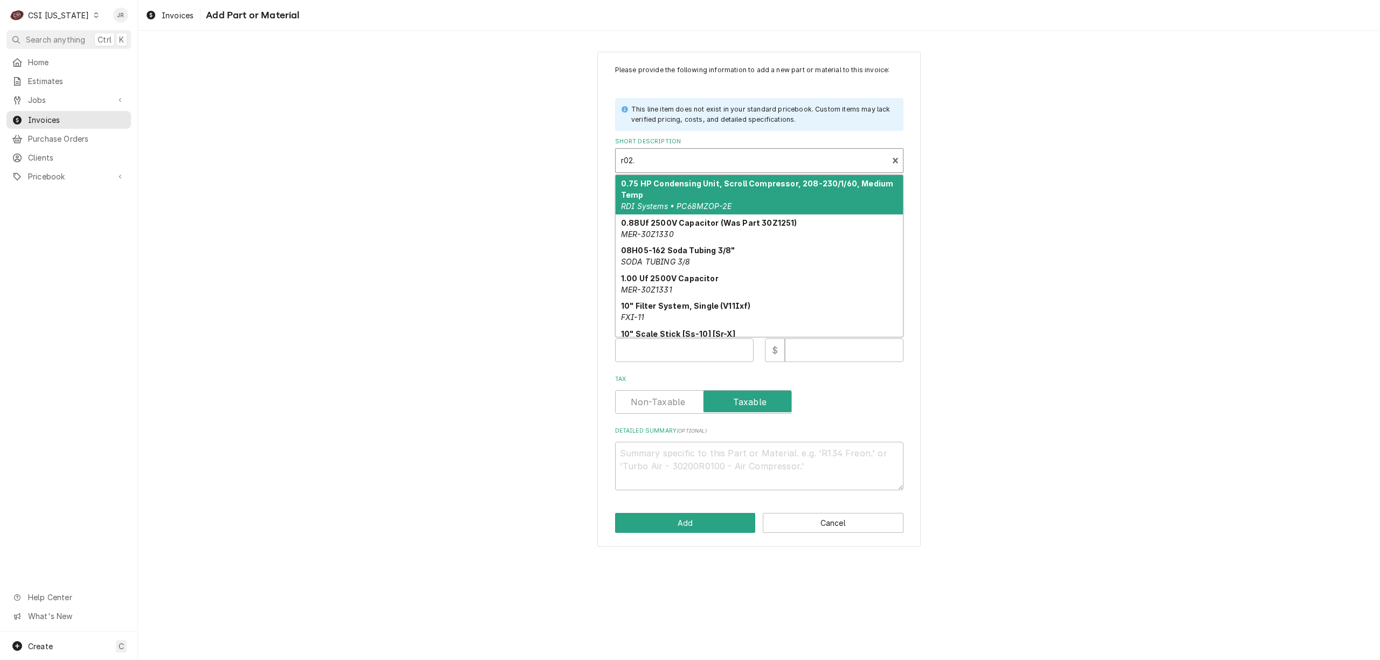
drag, startPoint x: 693, startPoint y: 170, endPoint x: 690, endPoint y: 162, distance: 8.7
click at [691, 166] on div "r02." at bounding box center [752, 161] width 273 height 24
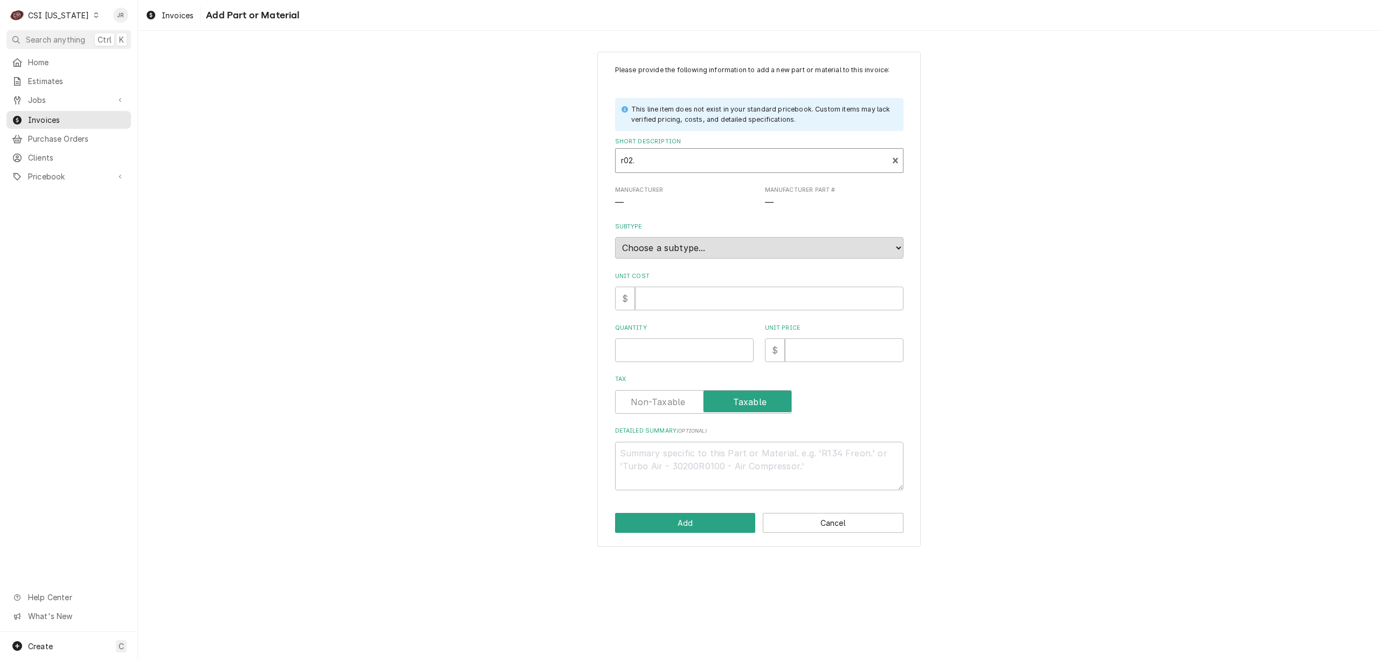
click at [689, 161] on div "Short Description" at bounding box center [752, 160] width 262 height 19
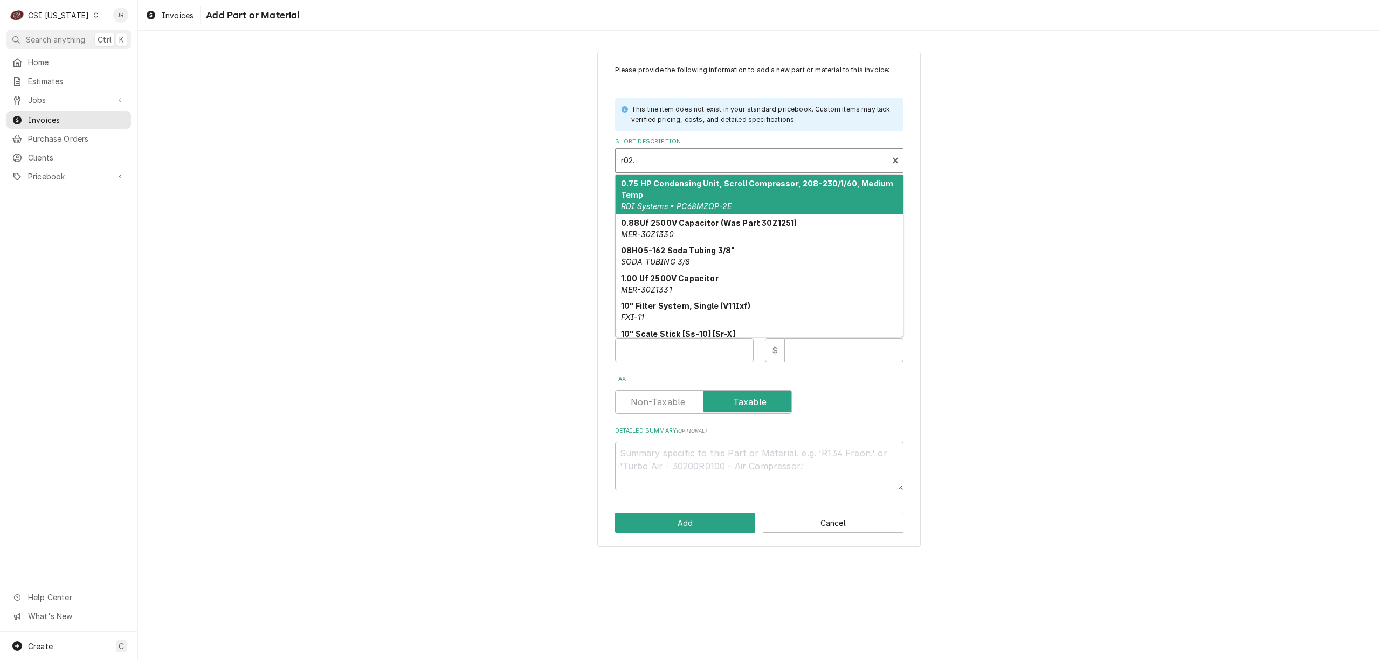
drag, startPoint x: 689, startPoint y: 161, endPoint x: 648, endPoint y: 157, distance: 41.1
click at [648, 157] on div "Short Description" at bounding box center [752, 160] width 262 height 19
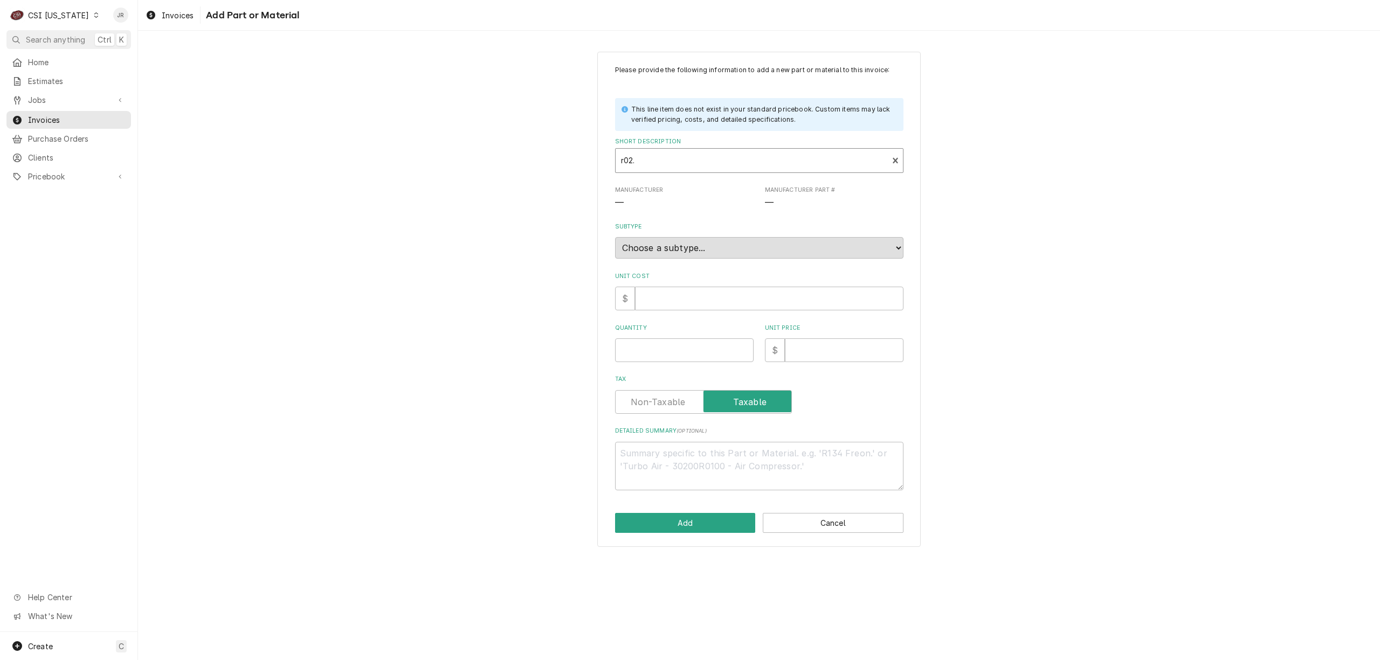
click at [629, 154] on div "Short Description" at bounding box center [752, 160] width 262 height 19
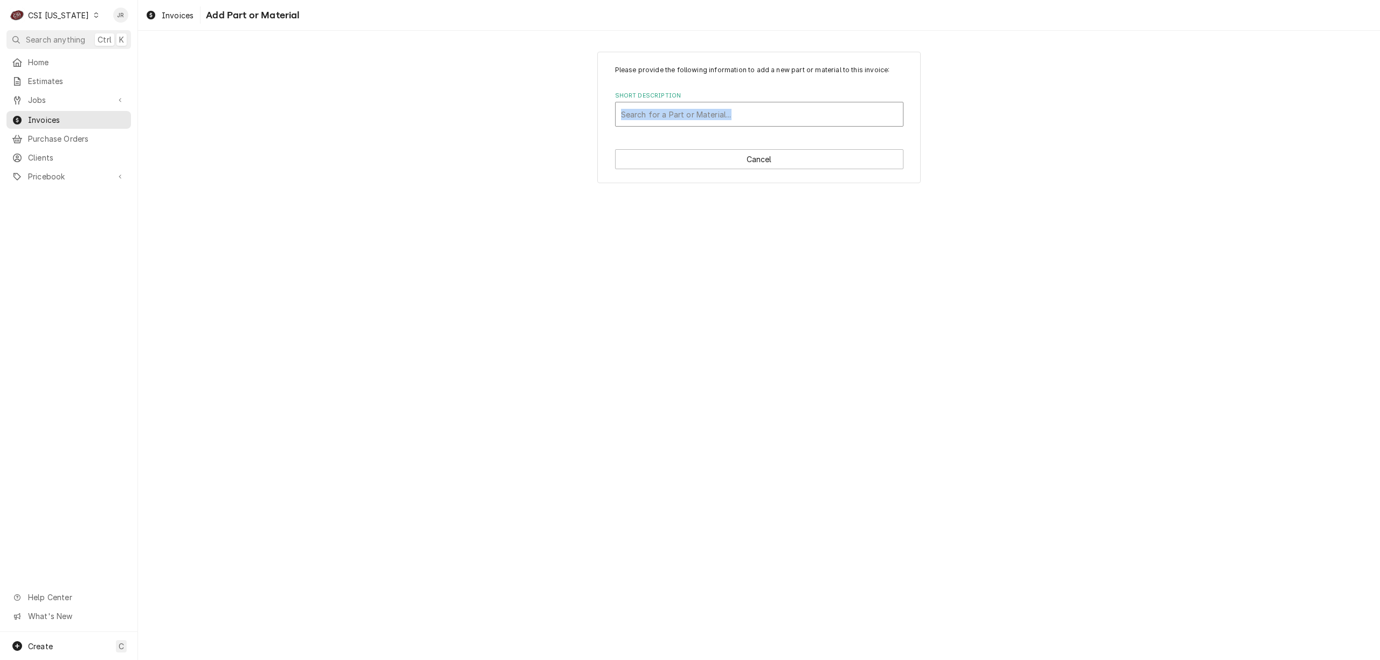
drag, startPoint x: 691, startPoint y: 99, endPoint x: 693, endPoint y: 114, distance: 15.3
click at [690, 109] on div "Short Description Search for a Part or Material..." at bounding box center [759, 109] width 288 height 35
click at [697, 115] on div "Short Description" at bounding box center [759, 114] width 277 height 19
type input "r02.12.001.00"
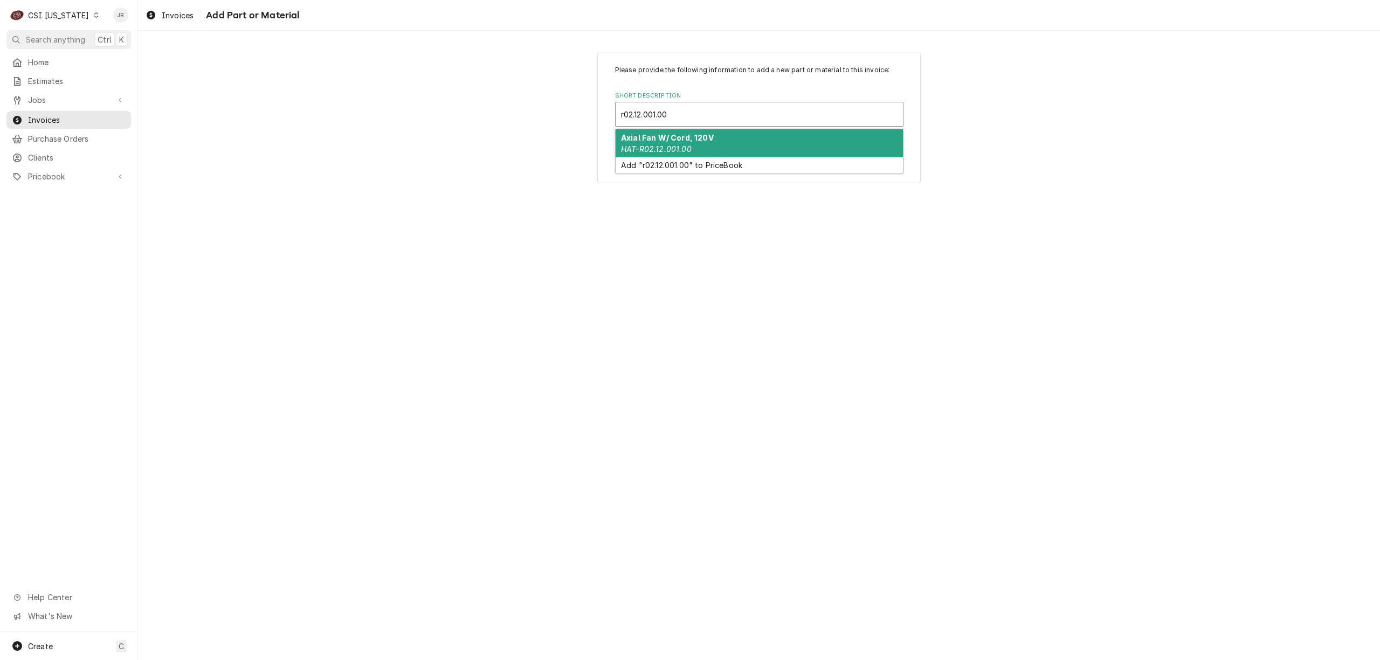
click at [721, 145] on div "Axial Fan W/ Cord, 120V HAT-R02.12.001.00" at bounding box center [759, 143] width 287 height 28
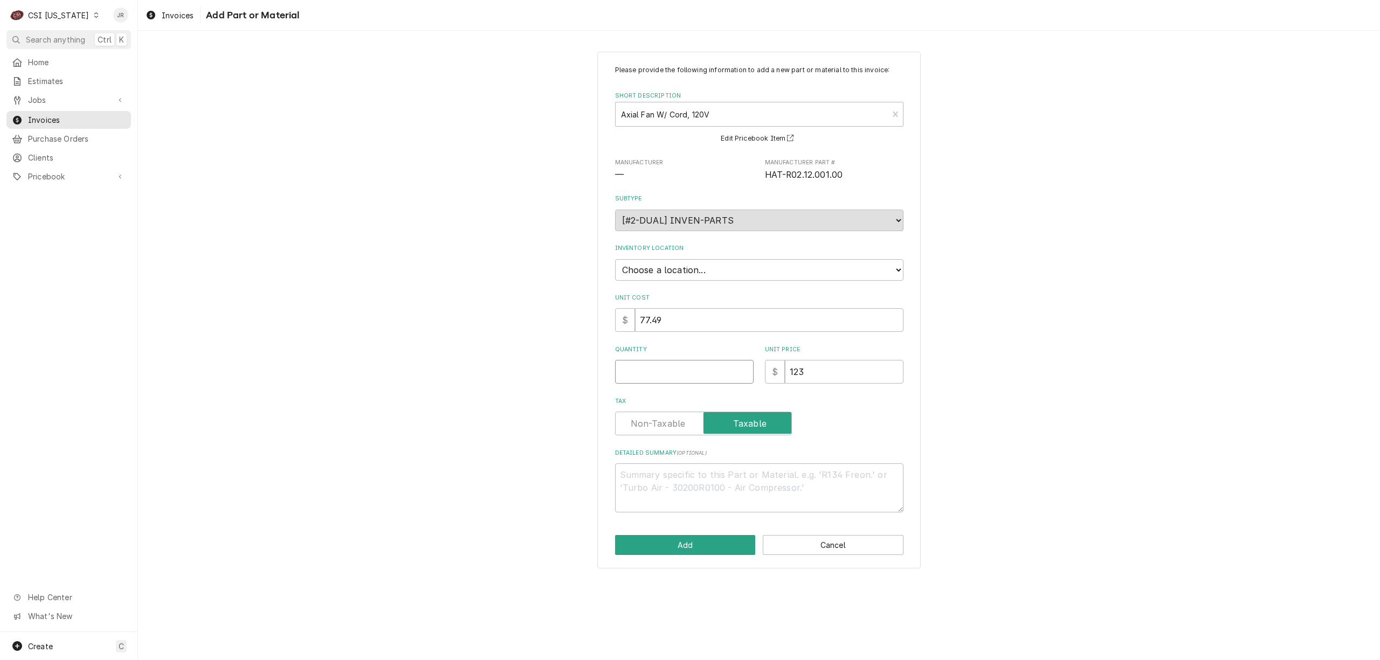
click at [657, 377] on input "Quantity" at bounding box center [684, 372] width 139 height 24
type textarea "x"
type input "1"
type textarea "x"
type input "9"
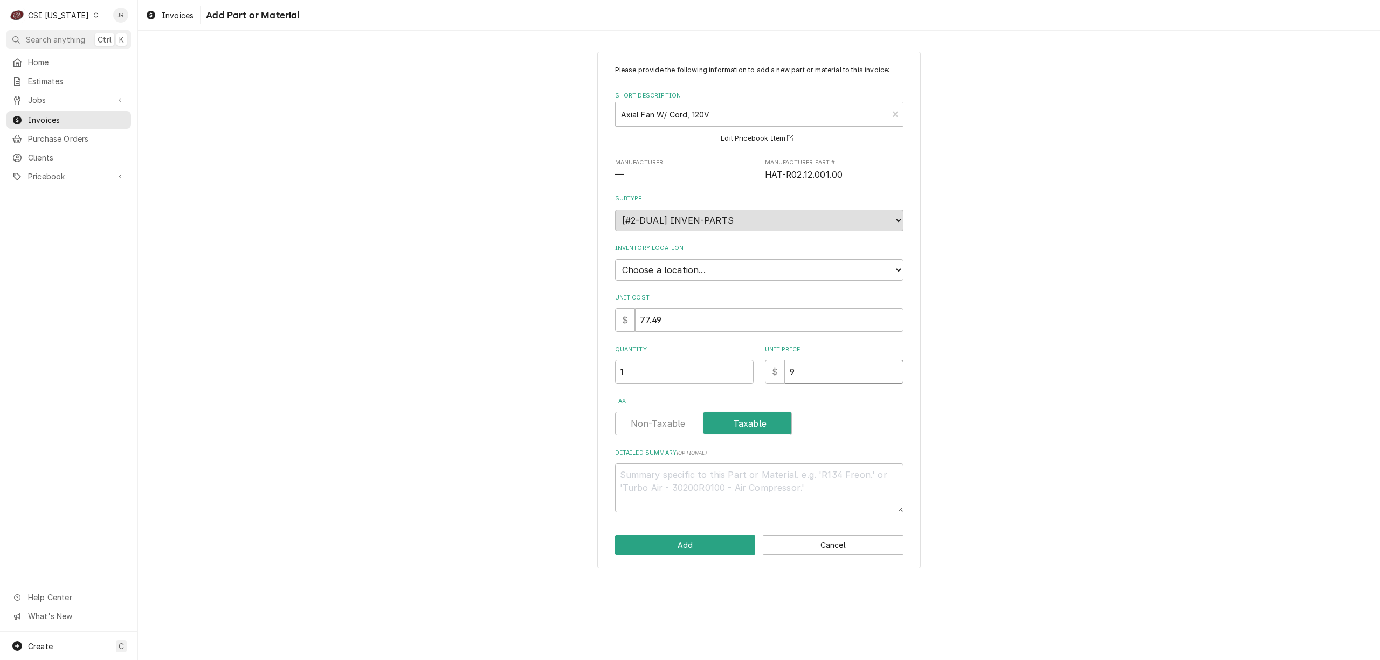
type textarea "x"
type input "92"
type textarea "x"
type input "922"
type textarea "x"
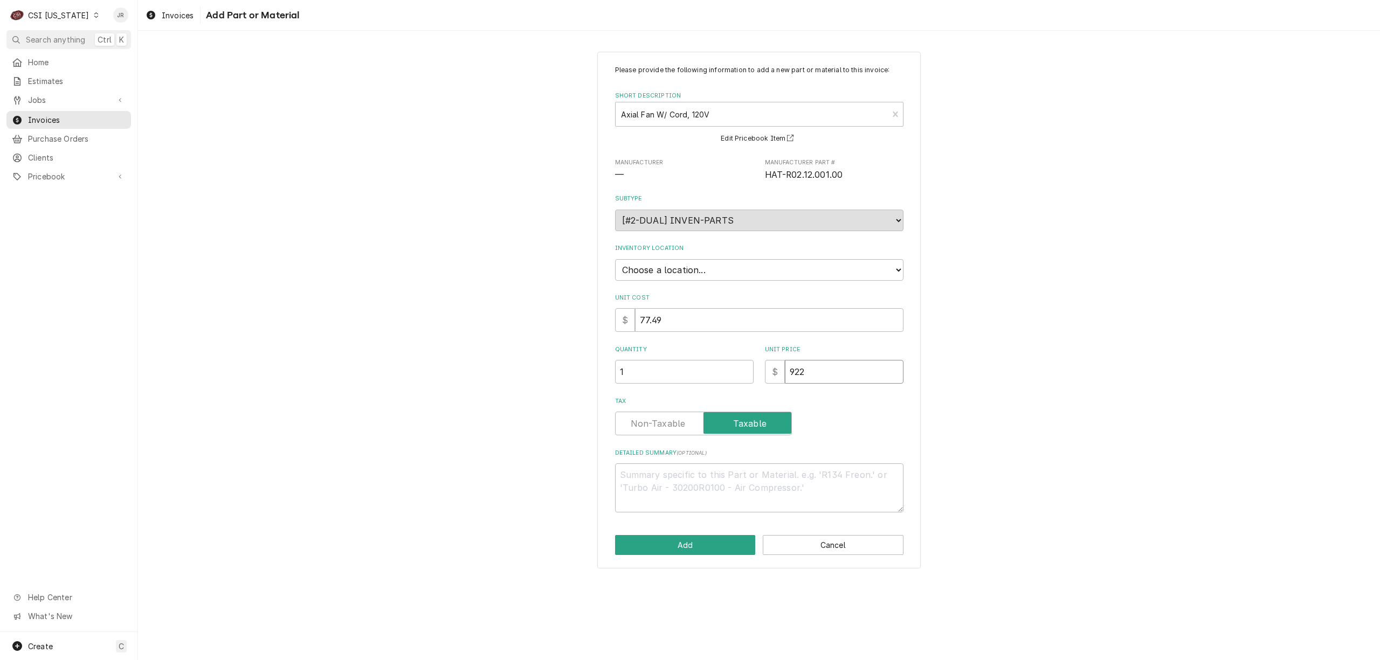
type input "92"
type textarea "x"
type input "92.2"
type textarea "x"
type input "92.25"
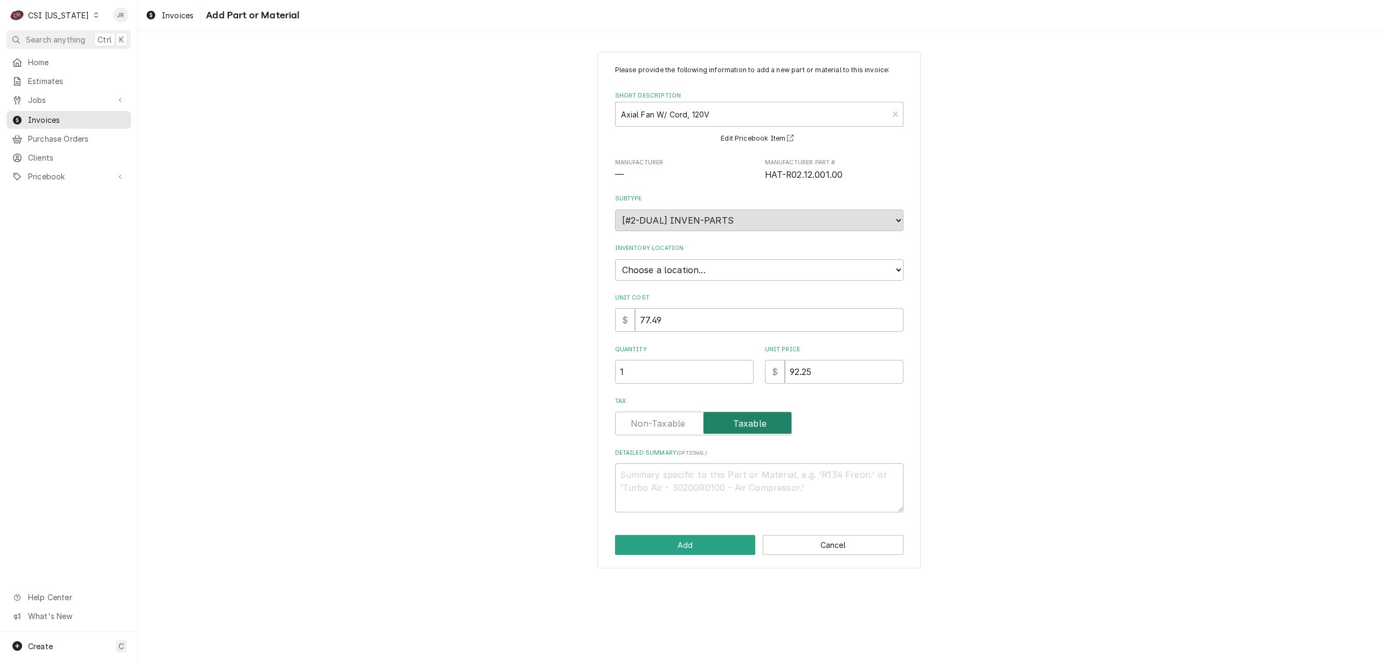
click at [637, 430] on input "Tax" at bounding box center [703, 424] width 167 height 24
checkbox input "false"
click at [712, 550] on button "Add" at bounding box center [685, 545] width 141 height 20
type textarea "x"
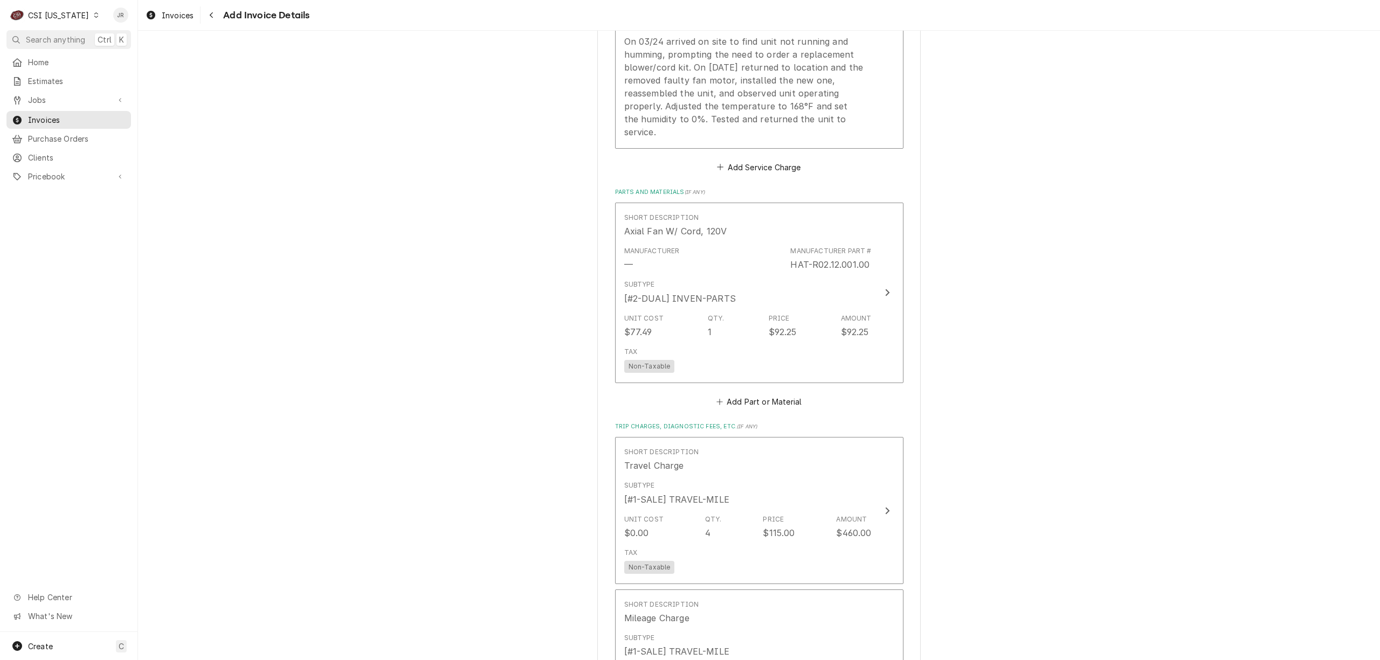
scroll to position [1331, 0]
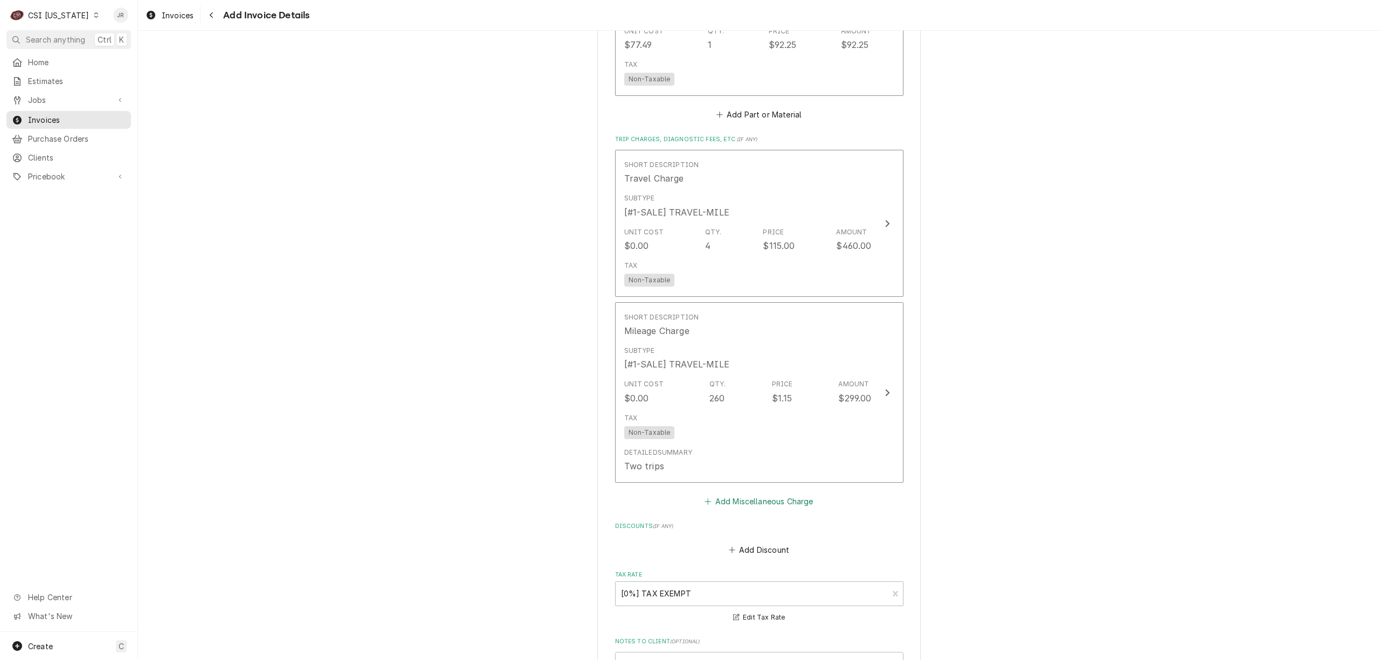
drag, startPoint x: 753, startPoint y: 492, endPoint x: 756, endPoint y: 497, distance: 5.8
click at [754, 493] on div "Short Description Travel Charge Subtype [#1-SALE] TRAVEL-MILE Unit Cost $0.00 Q…" at bounding box center [759, 329] width 288 height 359
click at [760, 506] on button "Add Miscellaneous Charge" at bounding box center [759, 501] width 112 height 15
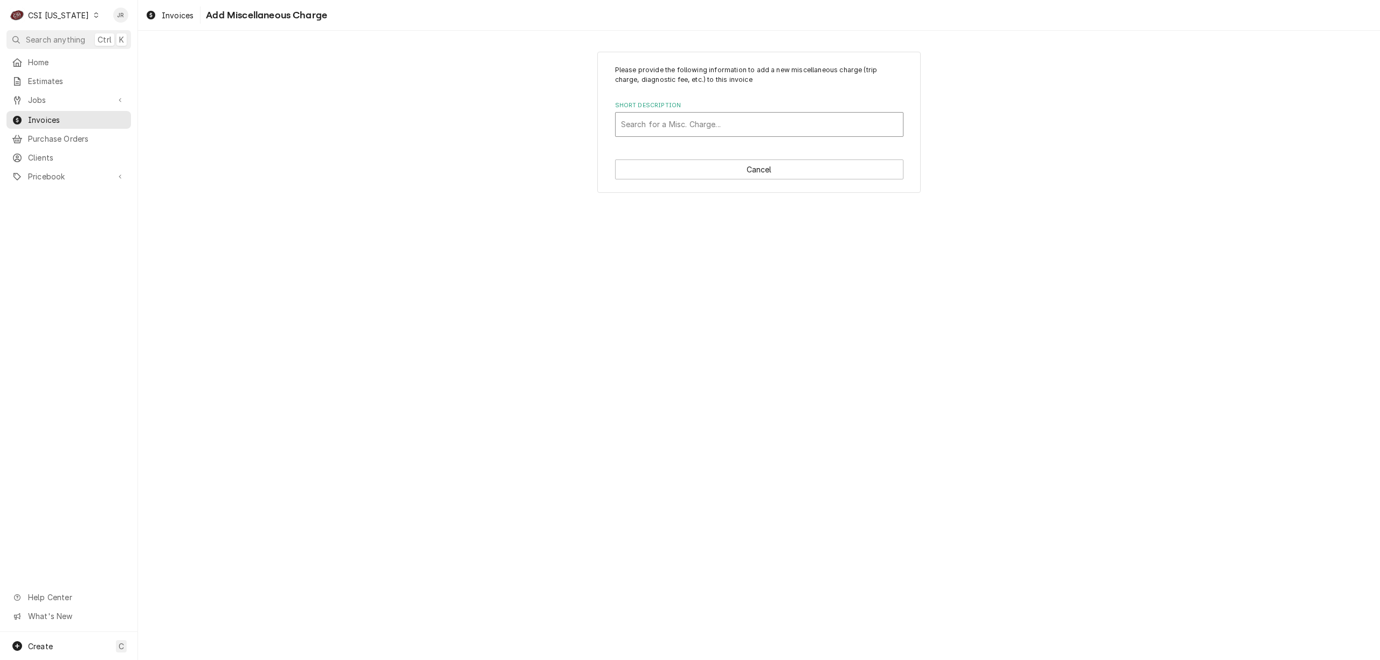
click at [684, 129] on div "Short Description" at bounding box center [759, 124] width 277 height 19
type input "ship"
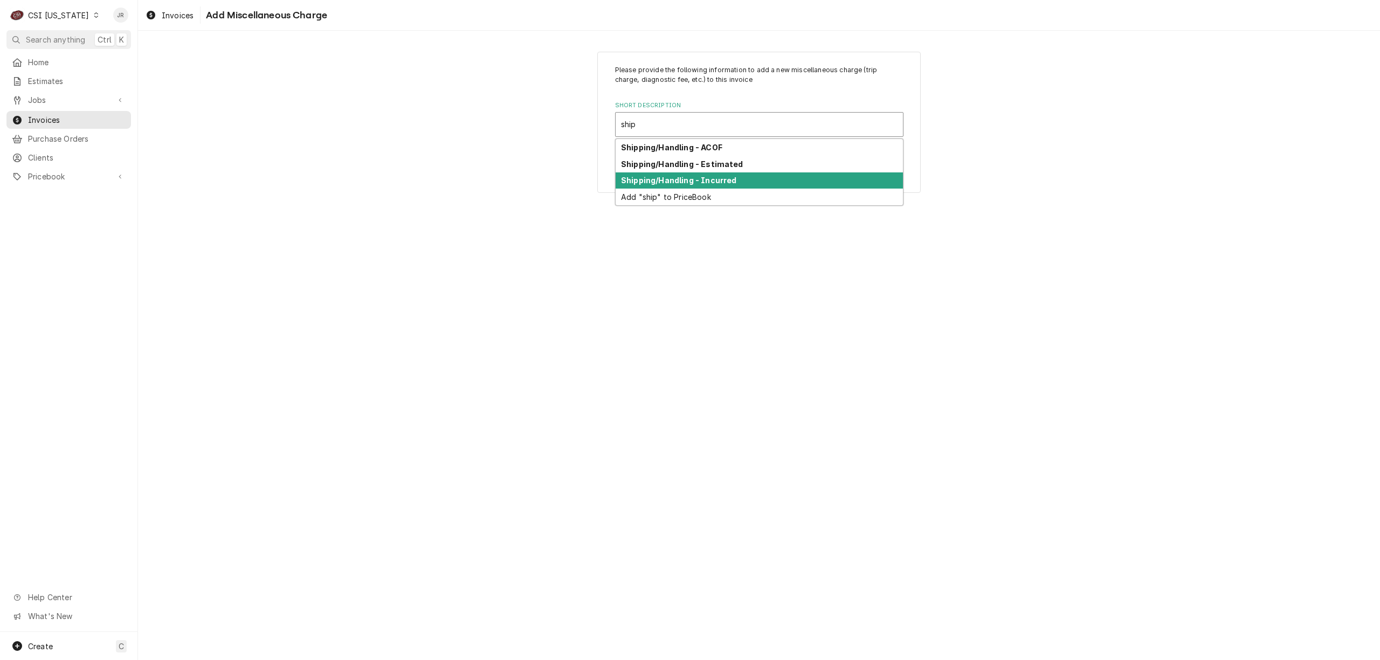
drag, startPoint x: 725, startPoint y: 168, endPoint x: 735, endPoint y: 179, distance: 14.9
click at [735, 179] on div "Shipping/Handling - ACOF Shipping/Handling - Estimated Shipping/Handling - Incu…" at bounding box center [759, 172] width 287 height 66
click at [735, 179] on div "Shipping/Handling - Incurred" at bounding box center [759, 181] width 287 height 17
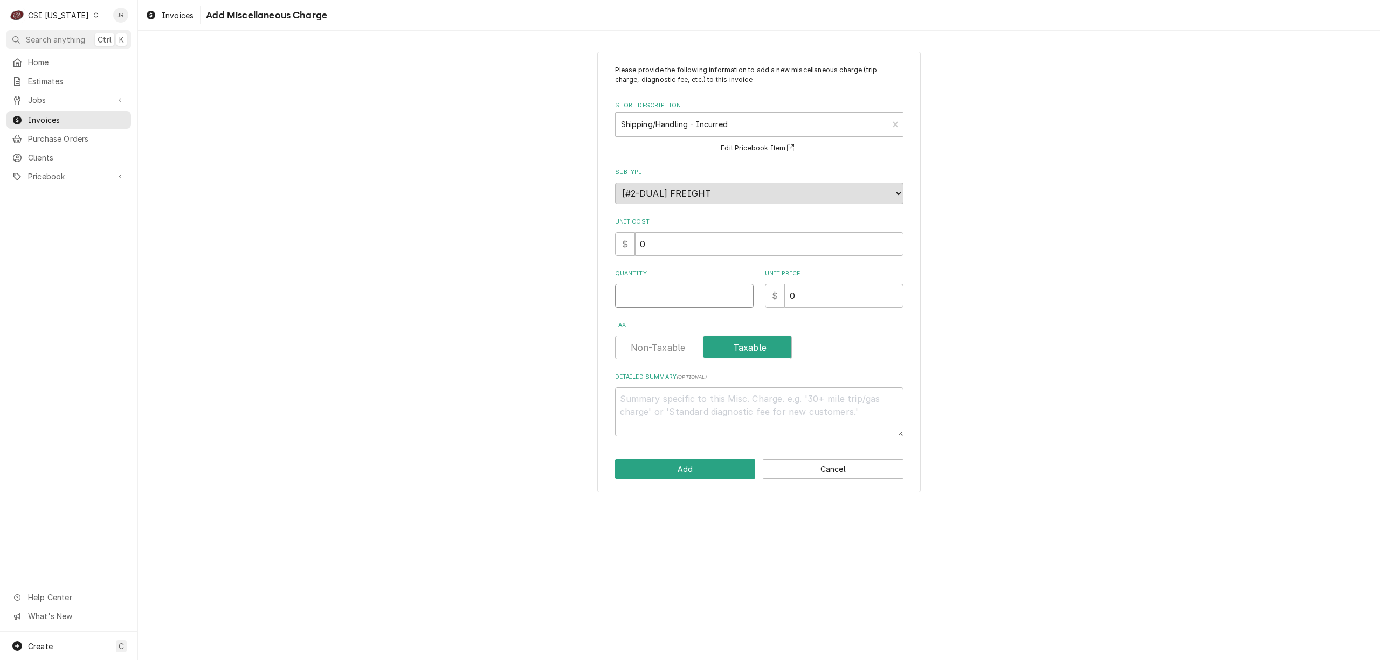
click at [679, 304] on input "Quantity" at bounding box center [684, 296] width 139 height 24
type textarea "x"
type input "1"
type textarea "x"
type input "1"
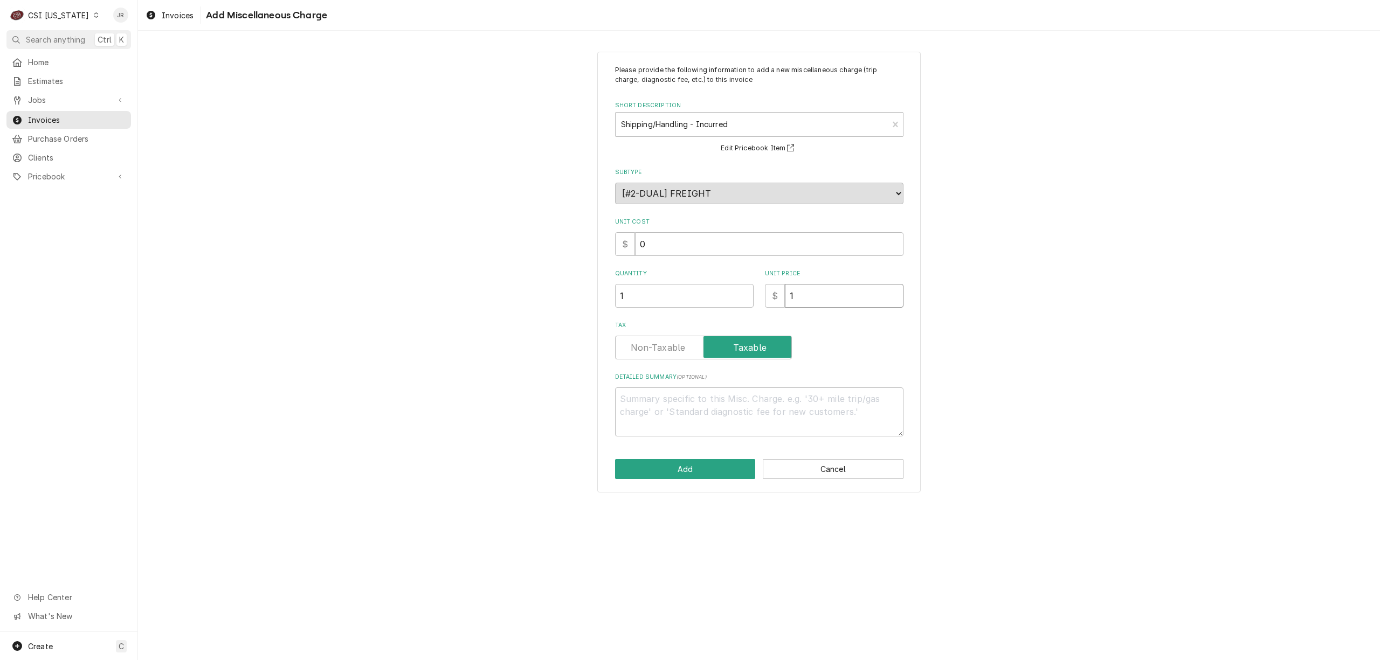
type textarea "x"
type input "13"
type textarea "x"
type input "13.8"
type textarea "x"
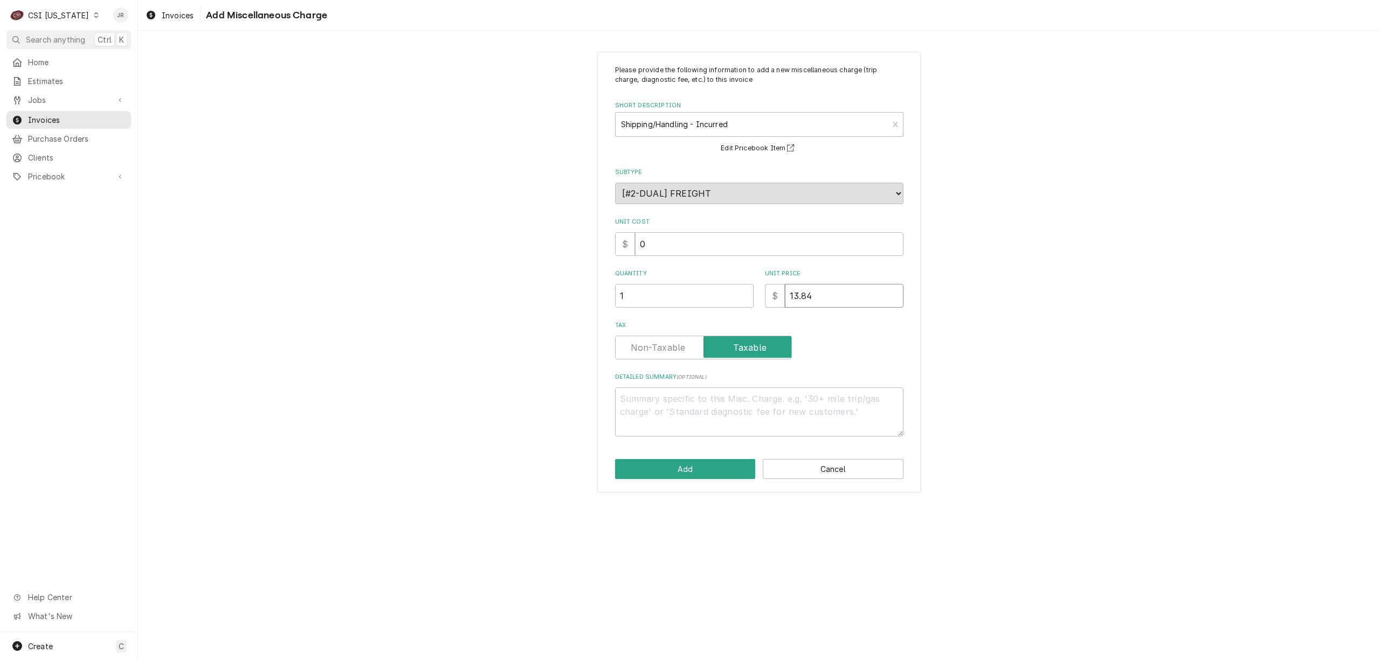
type input "13.84"
click at [643, 333] on div "Tax" at bounding box center [759, 340] width 288 height 38
drag, startPoint x: 660, startPoint y: 359, endPoint x: 660, endPoint y: 350, distance: 8.6
click at [660, 352] on label "Tax" at bounding box center [703, 348] width 177 height 24
click at [660, 352] on input "Tax" at bounding box center [703, 348] width 167 height 24
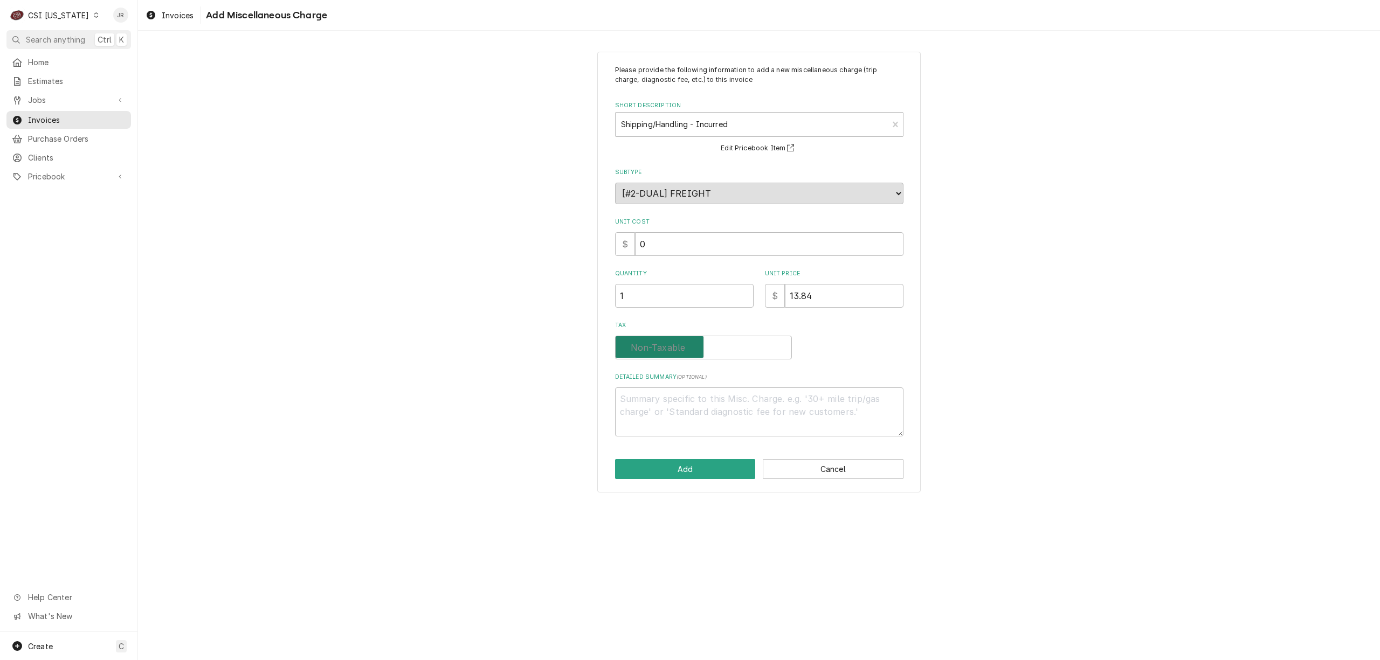
checkbox input "false"
type textarea "x"
click at [660, 347] on label "Tax" at bounding box center [703, 348] width 177 height 24
click at [660, 347] on input "Tax" at bounding box center [703, 348] width 167 height 24
checkbox input "true"
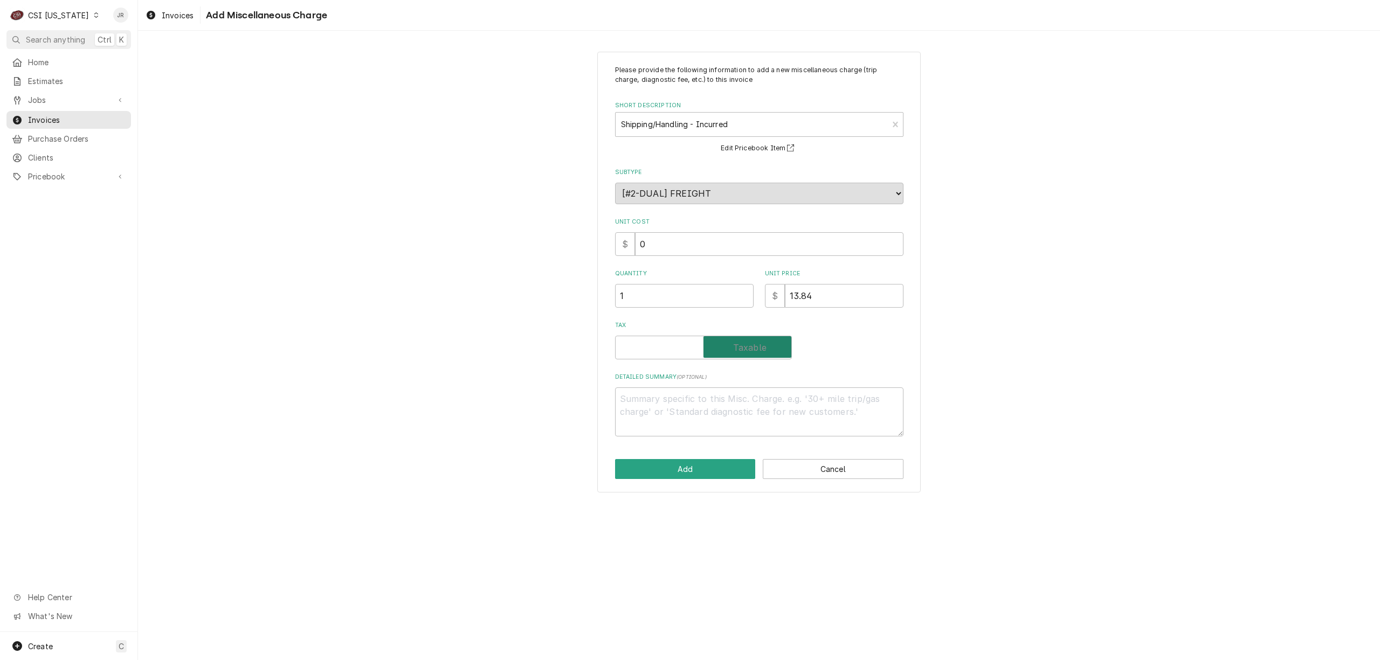
type textarea "x"
click at [660, 346] on label "Tax" at bounding box center [703, 348] width 177 height 24
click at [660, 346] on input "Tax" at bounding box center [703, 348] width 167 height 24
checkbox input "false"
click at [708, 471] on button "Add" at bounding box center [685, 469] width 141 height 20
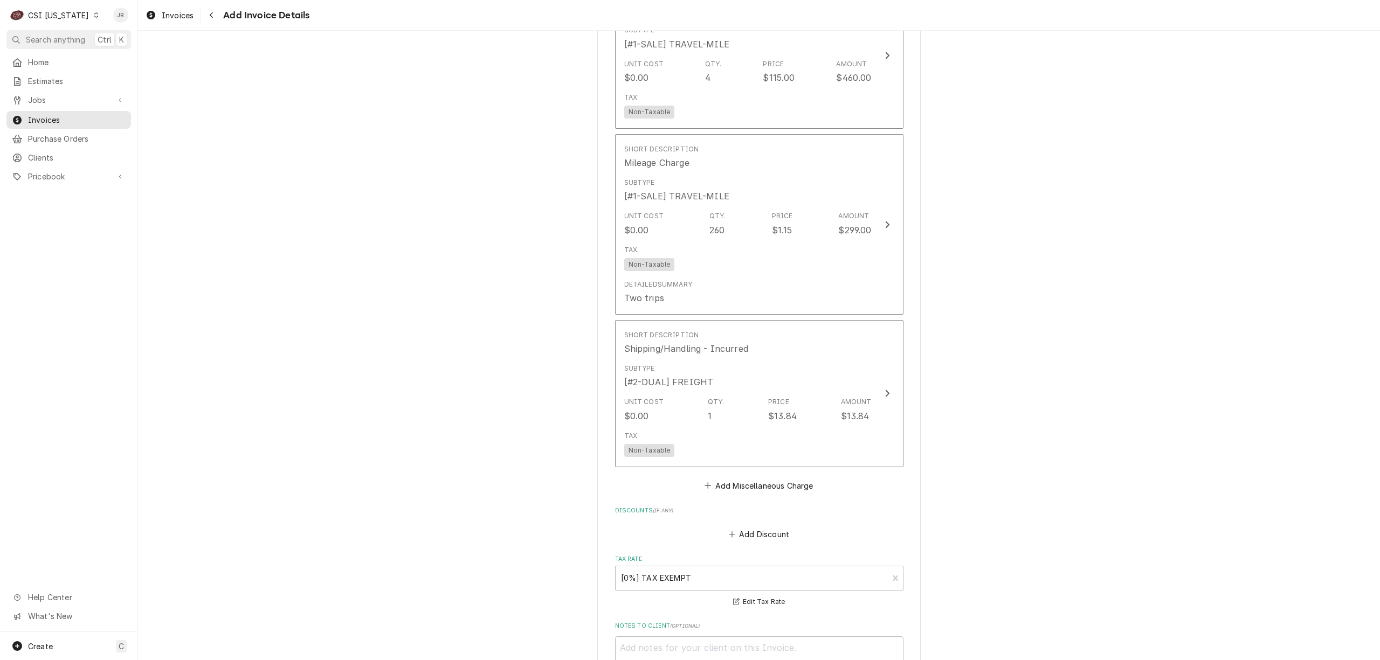
scroll to position [1724, 0]
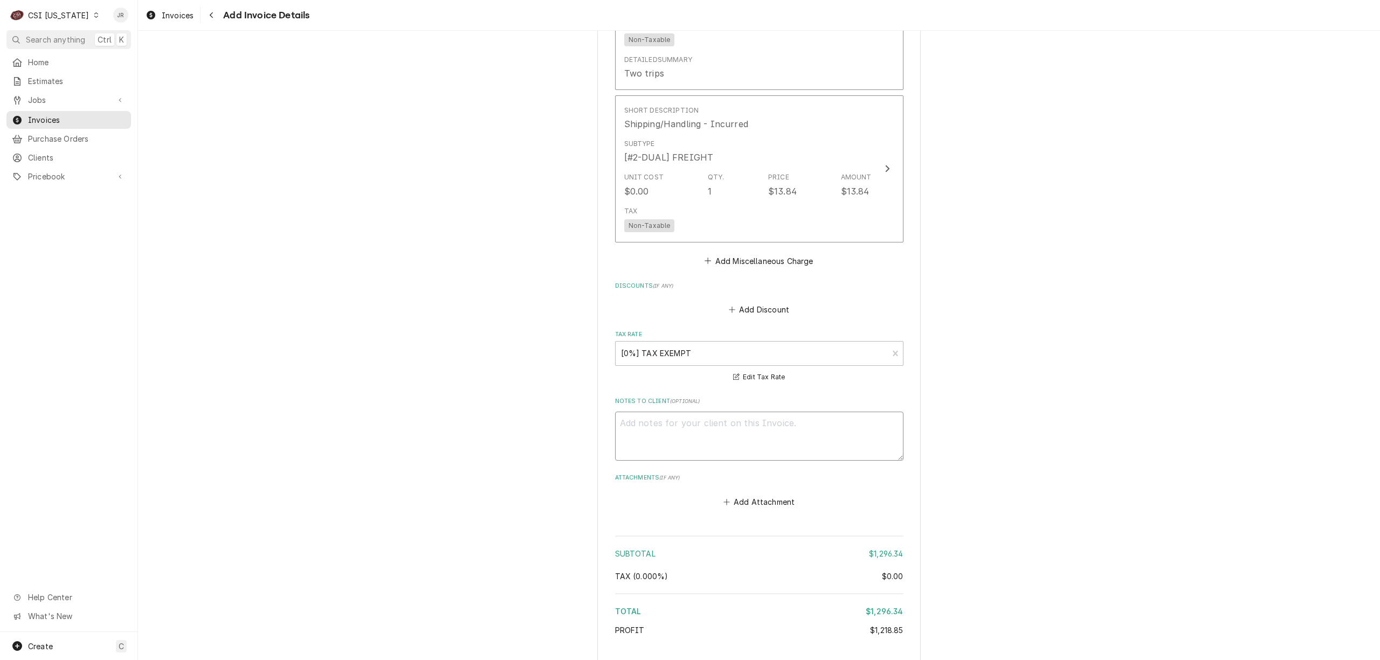
click at [771, 427] on textarea "Notes to Client ( optional )" at bounding box center [759, 436] width 288 height 49
type textarea "x"
type textarea "O"
type textarea "x"
type textarea "Or"
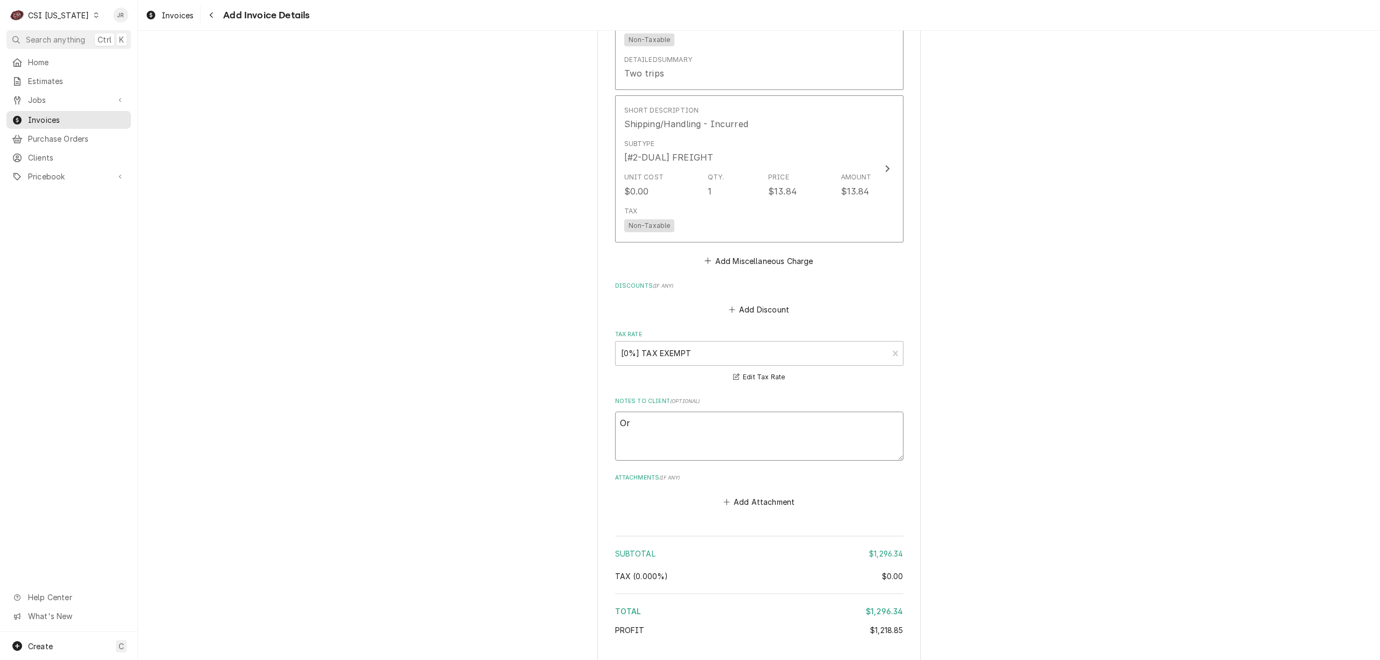
type textarea "x"
type textarea "Ori"
type textarea "x"
type textarea "Orig"
type textarea "x"
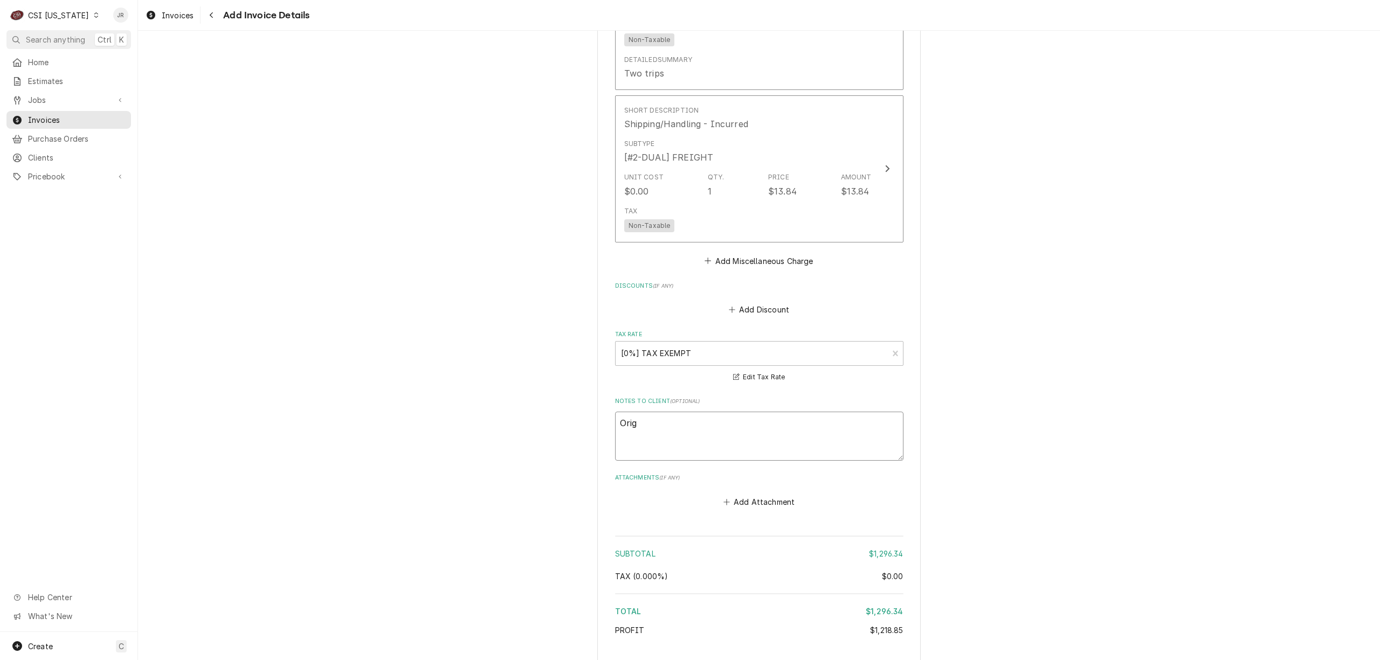
type textarea "Orig"
type textarea "x"
type textarea "Orig jo"
type textarea "x"
type textarea "Orig job"
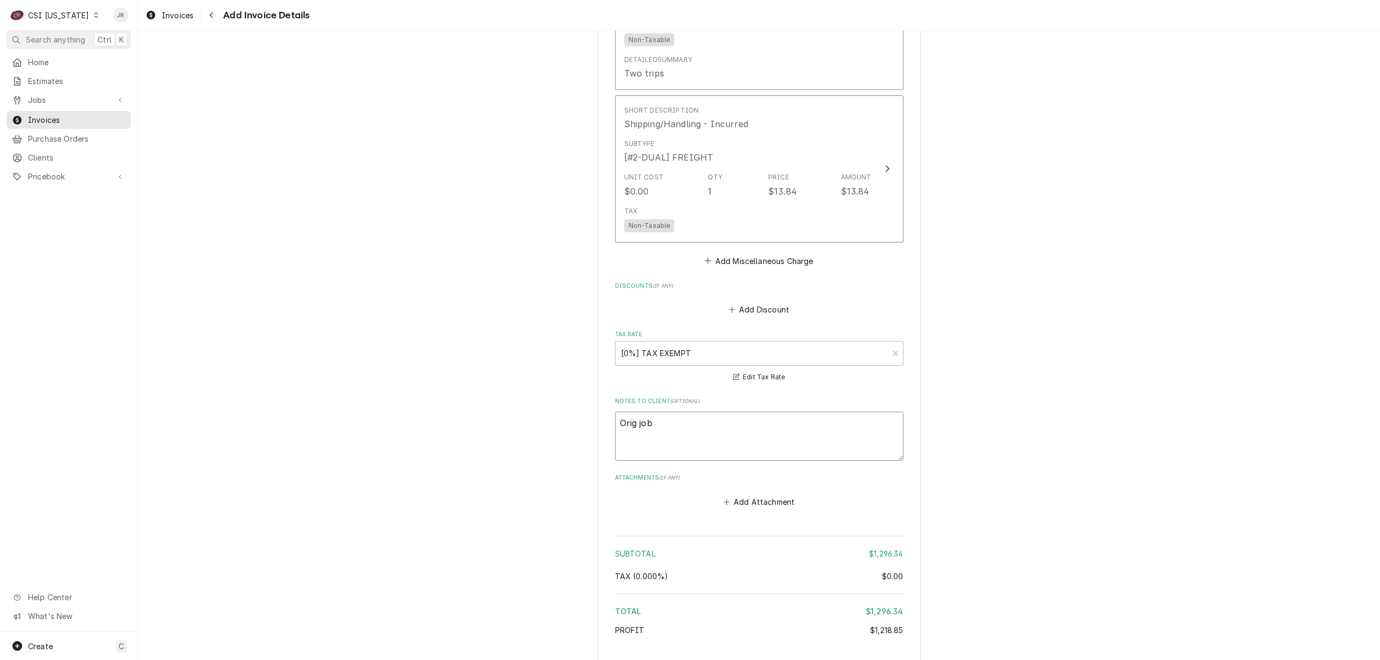
type textarea "x"
type textarea "Orig job"
type textarea "x"
type textarea "Orig0 job"
type textarea "x"
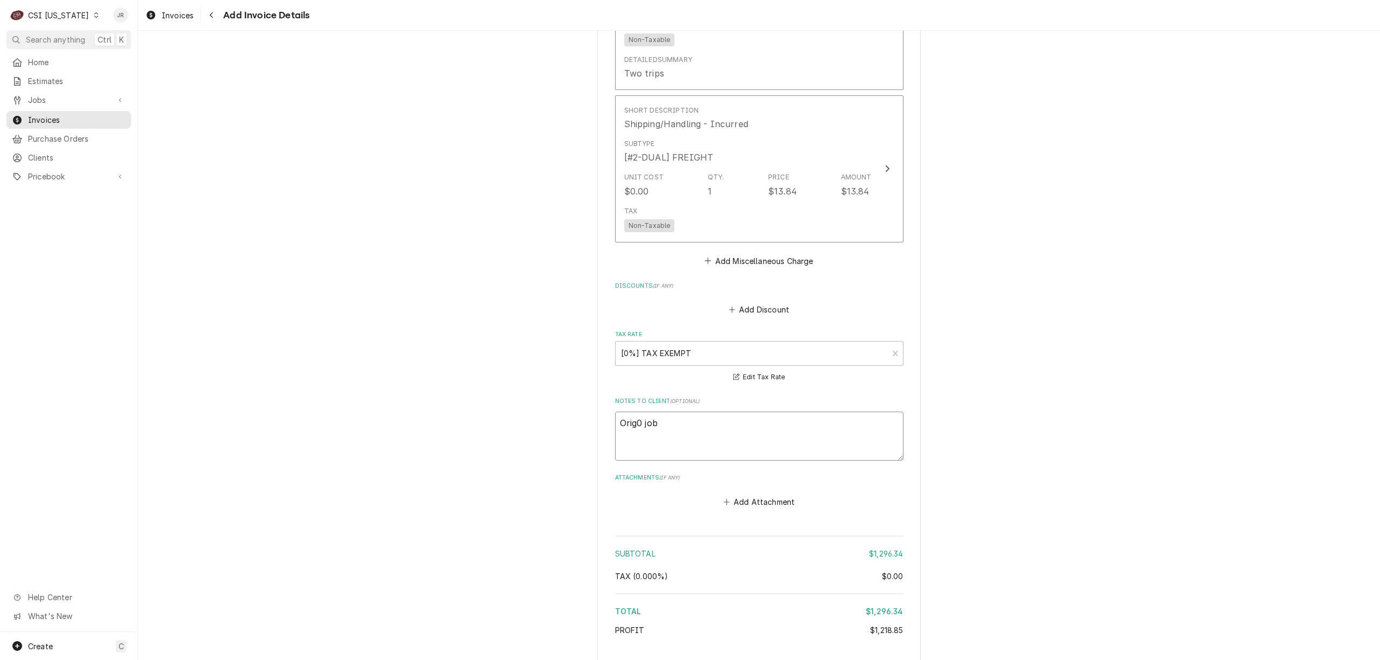
type textarea "Orig job"
type textarea "x"
type textarea "Orig. job"
click at [741, 423] on textarea "Orig. job" at bounding box center [759, 436] width 288 height 49
paste textarea "52605 inv# 100006 - REBILLED ON 100701"
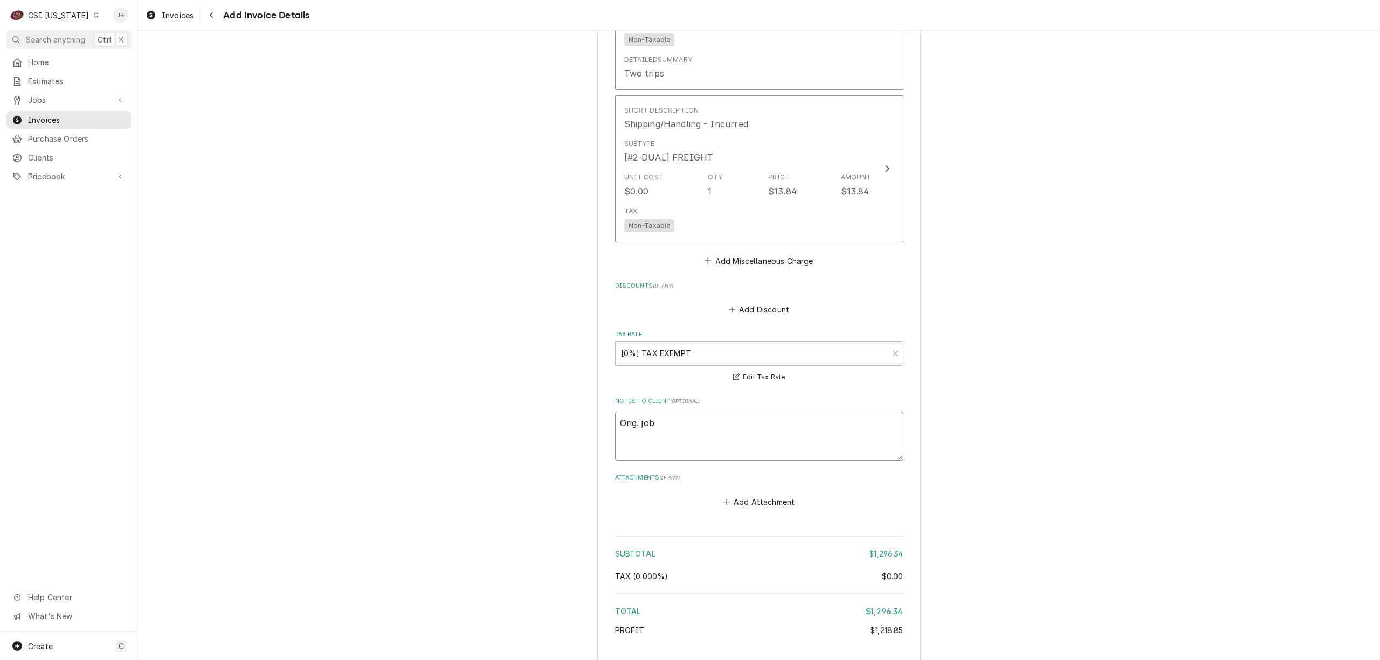
type textarea "x"
type textarea "Orig. job 52605 inv# 100006 - REBILLED ON 100701"
click at [689, 423] on textarea "Orig. job 52605 inv# 100006 - REBILLED ON 100701" at bounding box center [759, 436] width 288 height 49
type textarea "x"
type textarea "Orig. job 52605 - inv# 100006 - REBILLED ON 100701"
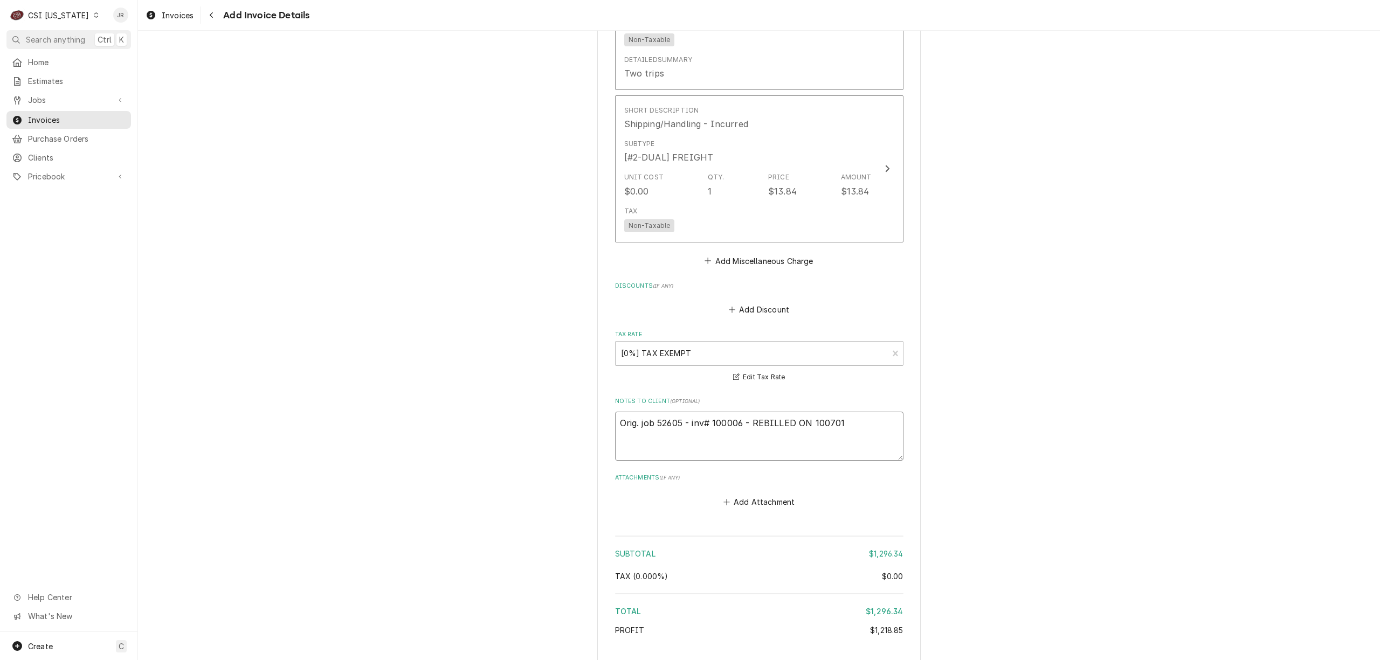
drag, startPoint x: 857, startPoint y: 424, endPoint x: 852, endPoint y: 419, distance: 6.5
click at [852, 419] on textarea "Orig. job 52605 - inv# 100006 - REBILLED ON 100701" at bounding box center [759, 436] width 288 height 49
type textarea "x"
type textarea "Orig. job 52605 - inv# 100006 - REBILLED ON 100701"
type textarea "x"
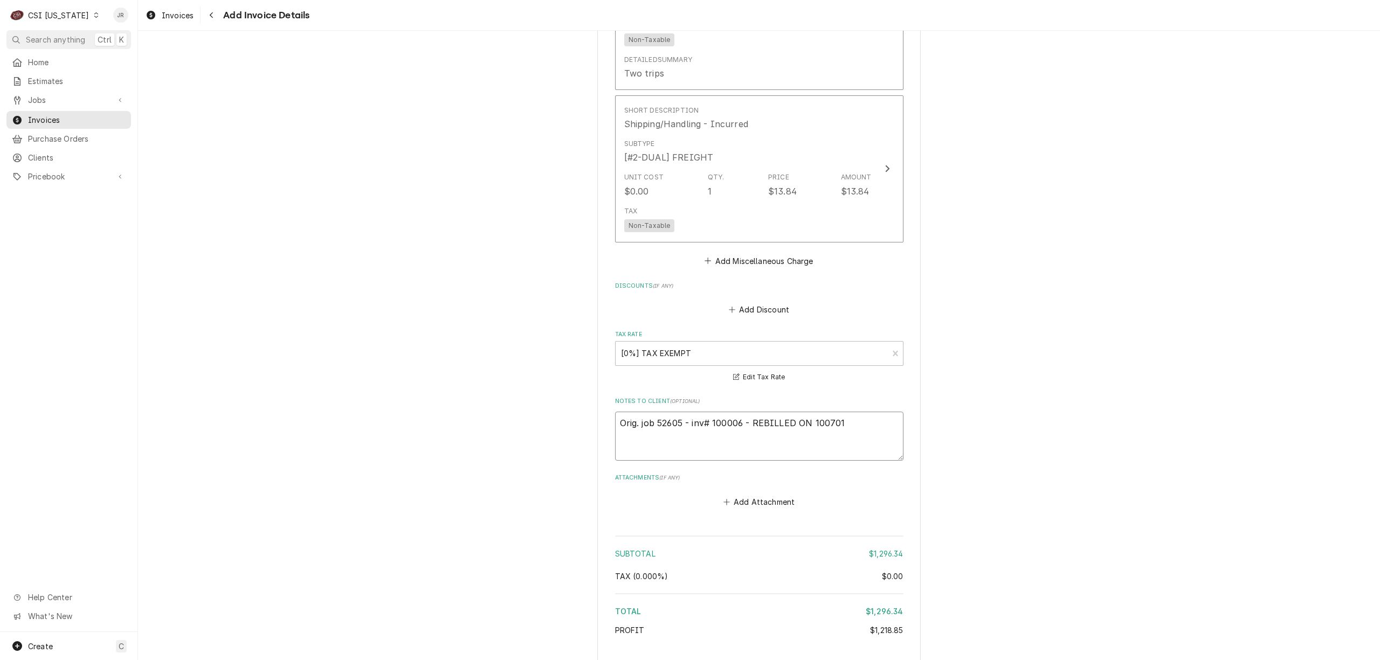
type textarea "Orig. job 52605 - inv# 100006 - REBILLED ON 100701 t"
type textarea "x"
type textarea "Orig. job 52605 - inv# 100006 - REBILLED ON 100701 to"
type textarea "x"
type textarea "Orig. job 52605 - inv# 100006 - REBILLED ON 100701 to"
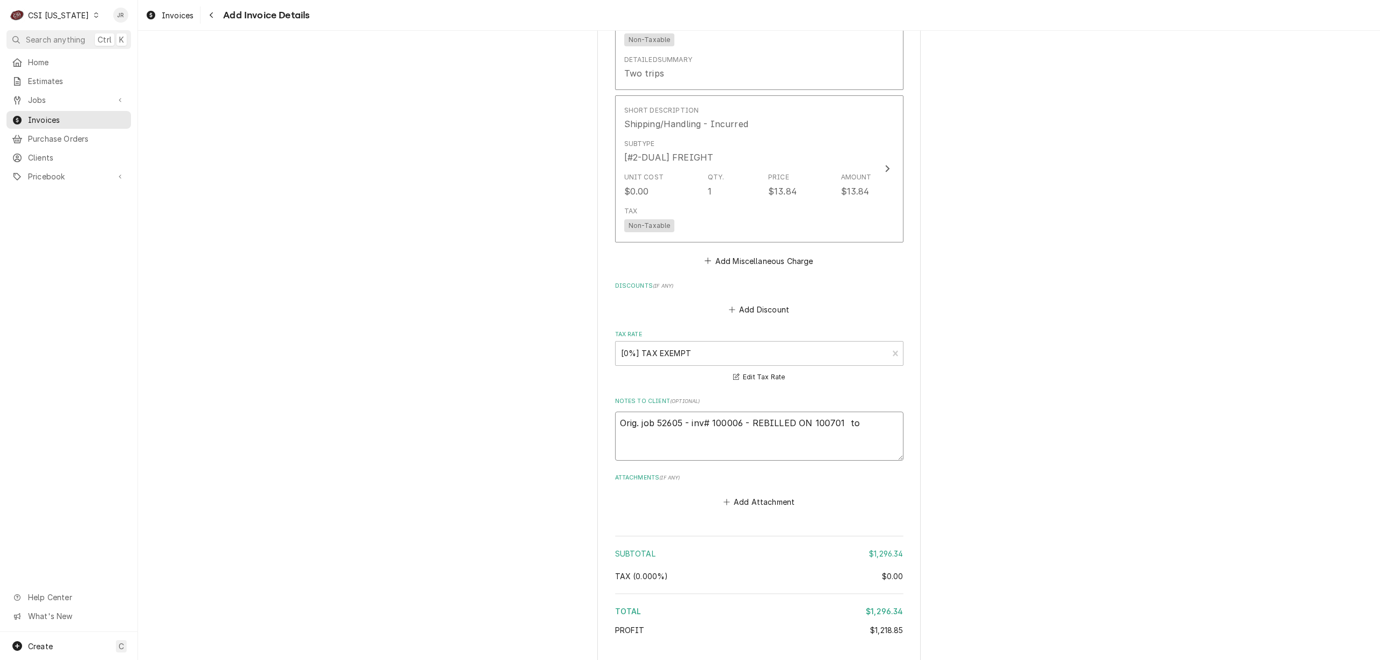
type textarea "x"
type textarea "Orig. job 52605 - inv# 100006 - REBILLED ON 100701 to P"
type textarea "x"
type textarea "Orig. job 52605 - inv# 100006 - REBILLED ON 100701 to PF"
type textarea "x"
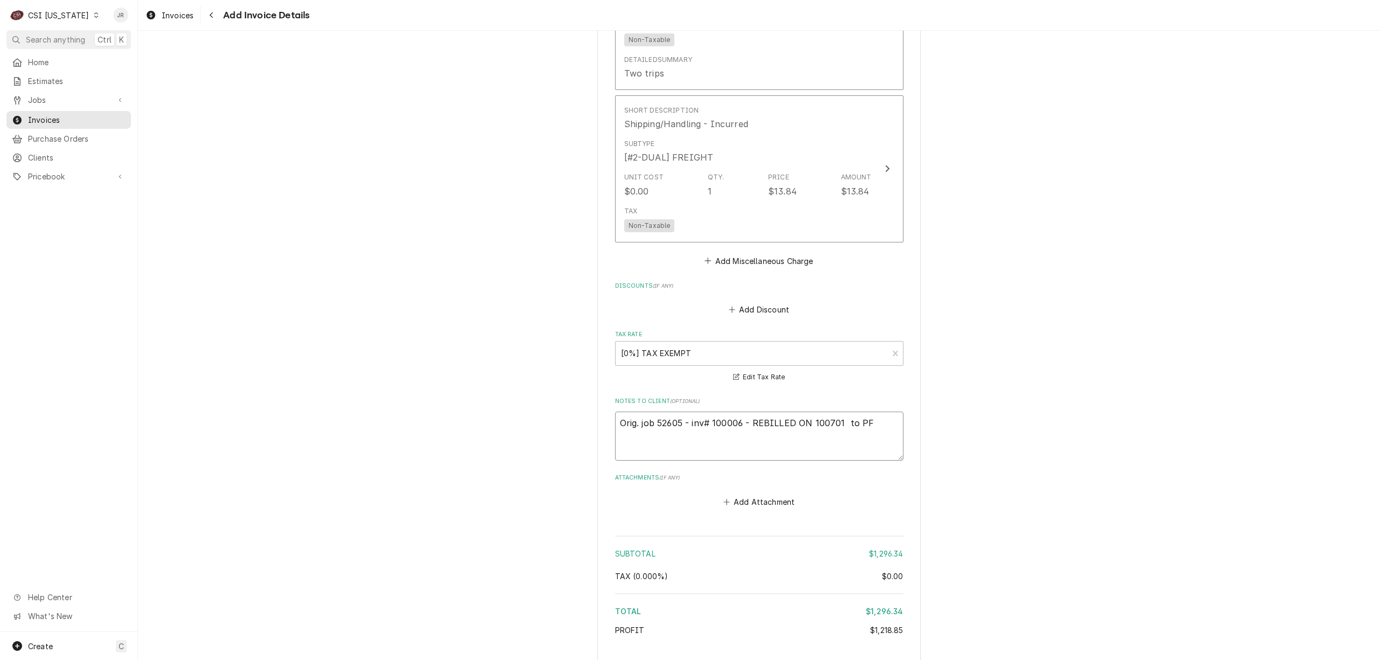
type textarea "Orig. job 52605 - inv# 100006 - REBILLED ON 100701 to PFG"
type textarea "x"
type textarea "Orig. job 52605 - inv# 100006 - REBILLED ON 100701 to PF"
type textarea "x"
type textarea "Orig. job 52605 - inv# 100006 - REBILLED ON 100701 to PFS"
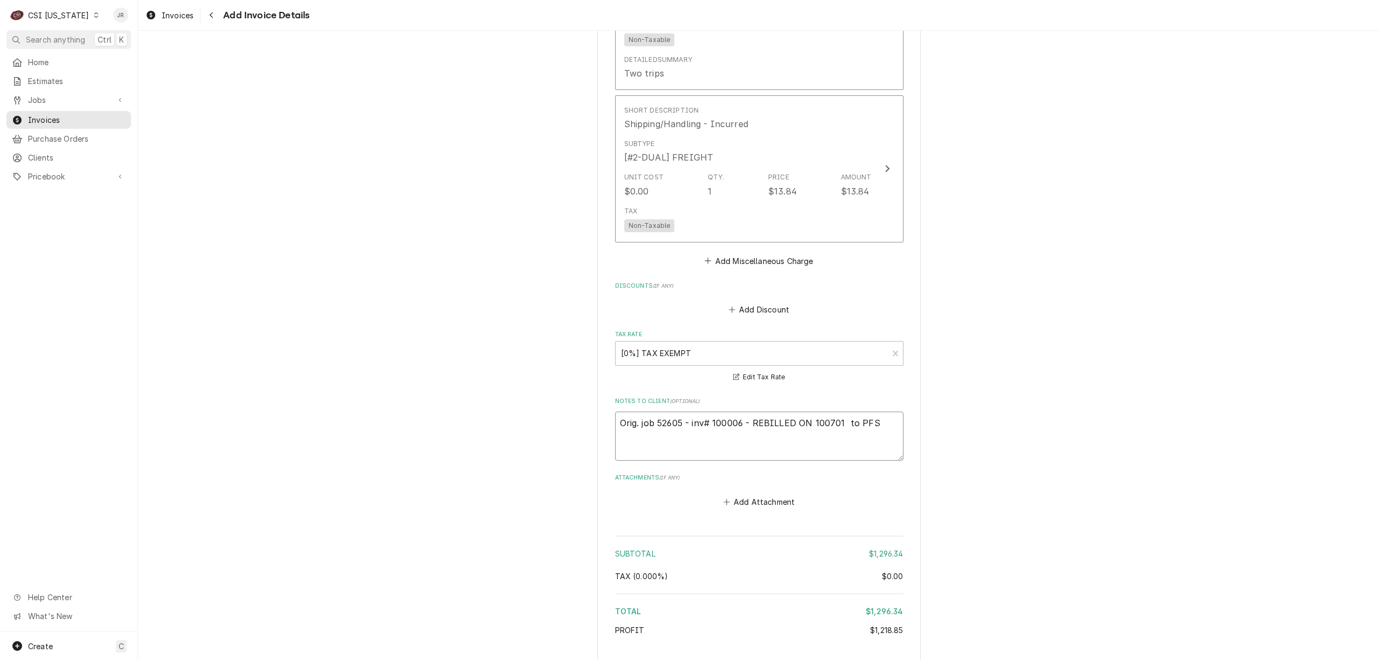
type textarea "x"
type textarea "Orig. job 52605 - inv# 100006 - REBILLED ON 100701 to PFS"
type textarea "x"
type textarea "Orig. job 52605 - inv# 100006 - REBILLED ON 100701 to PFS B"
type textarea "x"
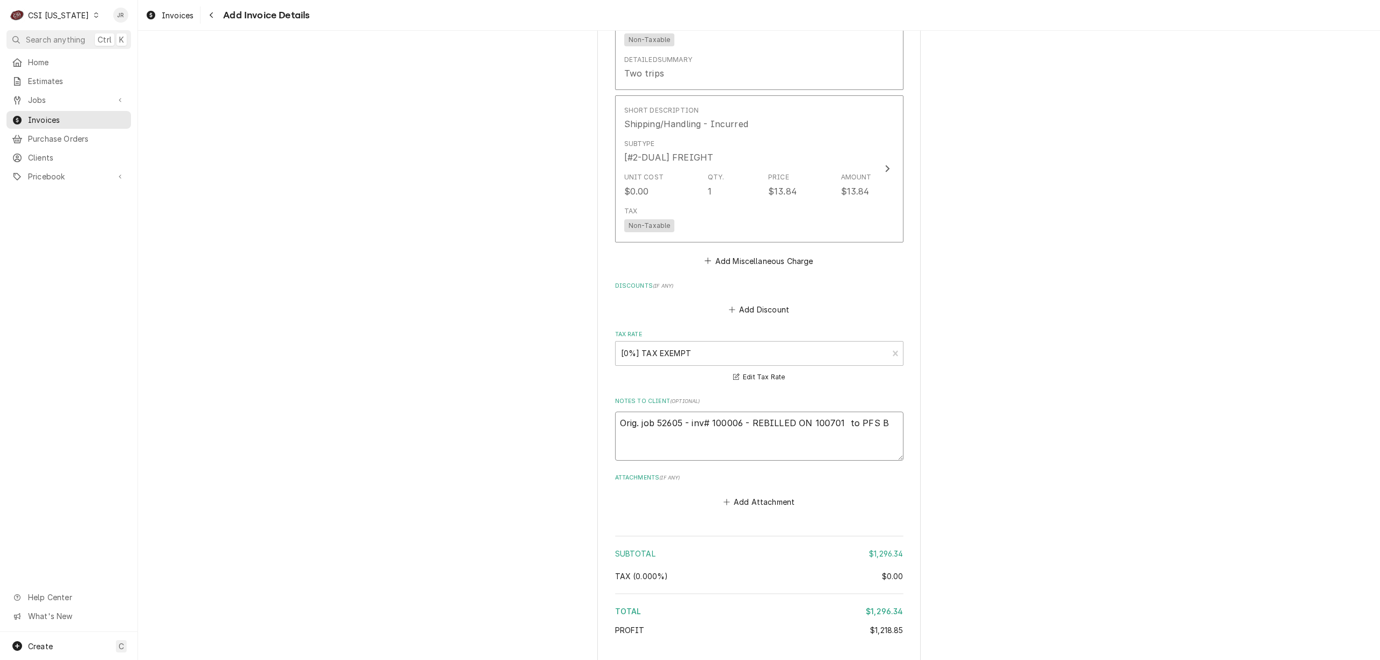
type textarea "Orig. job 52605 - inv# 100006 - REBILLED ON 100701 to PFS Br"
type textarea "x"
type textarea "Orig. job 52605 - inv# 100006 - REBILLED ON 100701 to PFS Bra"
click at [690, 417] on textarea "Approved per Jarrod. Orig. job 52605 - inv# 100006 - REBILLED ON 100701 to PFS …" at bounding box center [759, 443] width 288 height 62
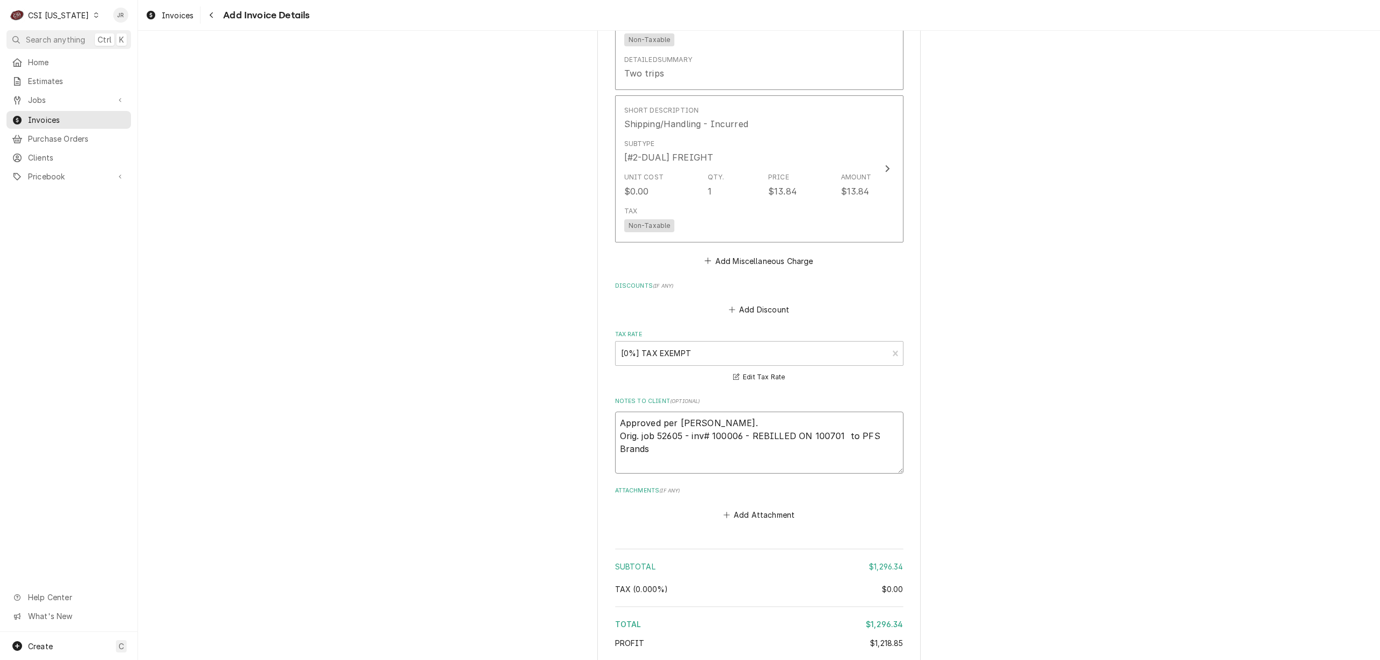
paste textarea "ed"
drag, startPoint x: 751, startPoint y: 421, endPoint x: 509, endPoint y: 414, distance: 241.6
drag, startPoint x: 509, startPoint y: 414, endPoint x: 746, endPoint y: 438, distance: 238.5
click at [746, 438] on textarea "Jared with Hatco approved rebill Orig. job 52605 - inv# 100006 - REBILLED ON 10…" at bounding box center [759, 443] width 288 height 62
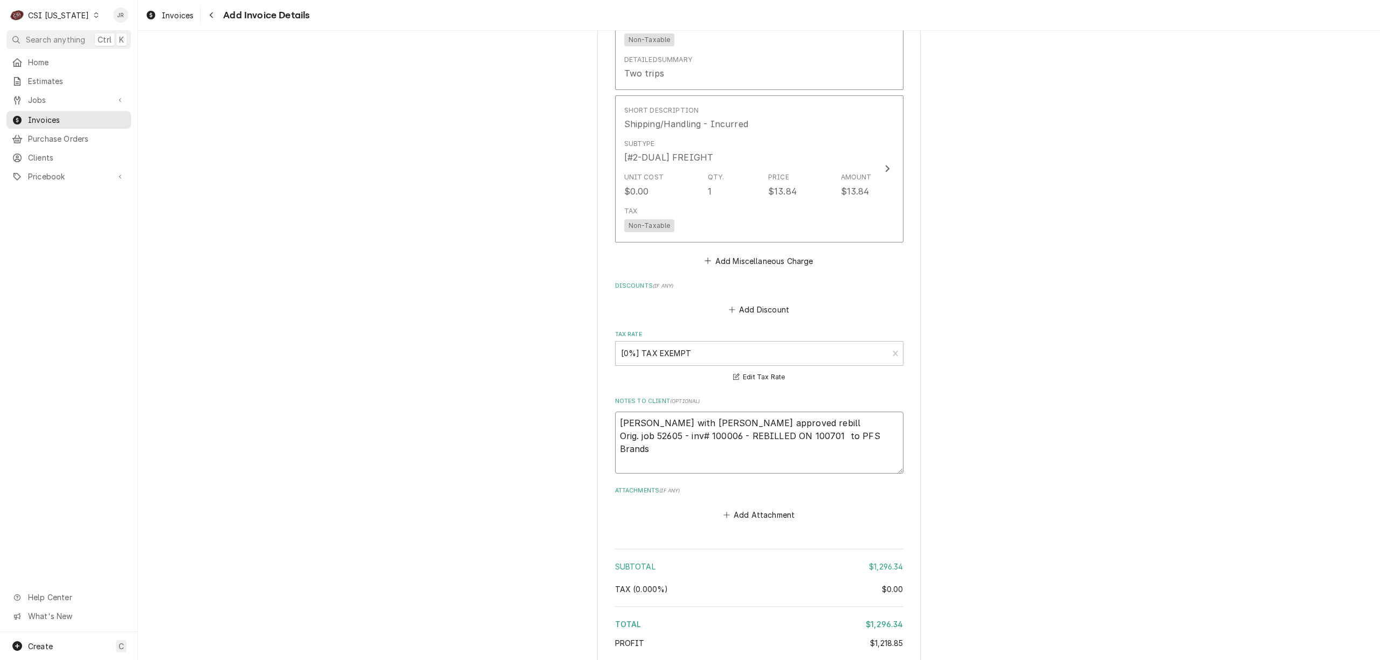
click at [768, 436] on textarea "Jared with Hatco approved rebill Orig. job 52605 - inv# 100006 - REBILLED ON 10…" at bounding box center [759, 443] width 288 height 62
drag, startPoint x: 768, startPoint y: 436, endPoint x: 781, endPoint y: 433, distance: 13.2
click at [766, 433] on textarea "Jared with Hatco approved rebill Orig. job 52605 - inv# 100006 - REBILLED ON 10…" at bounding box center [759, 443] width 288 height 62
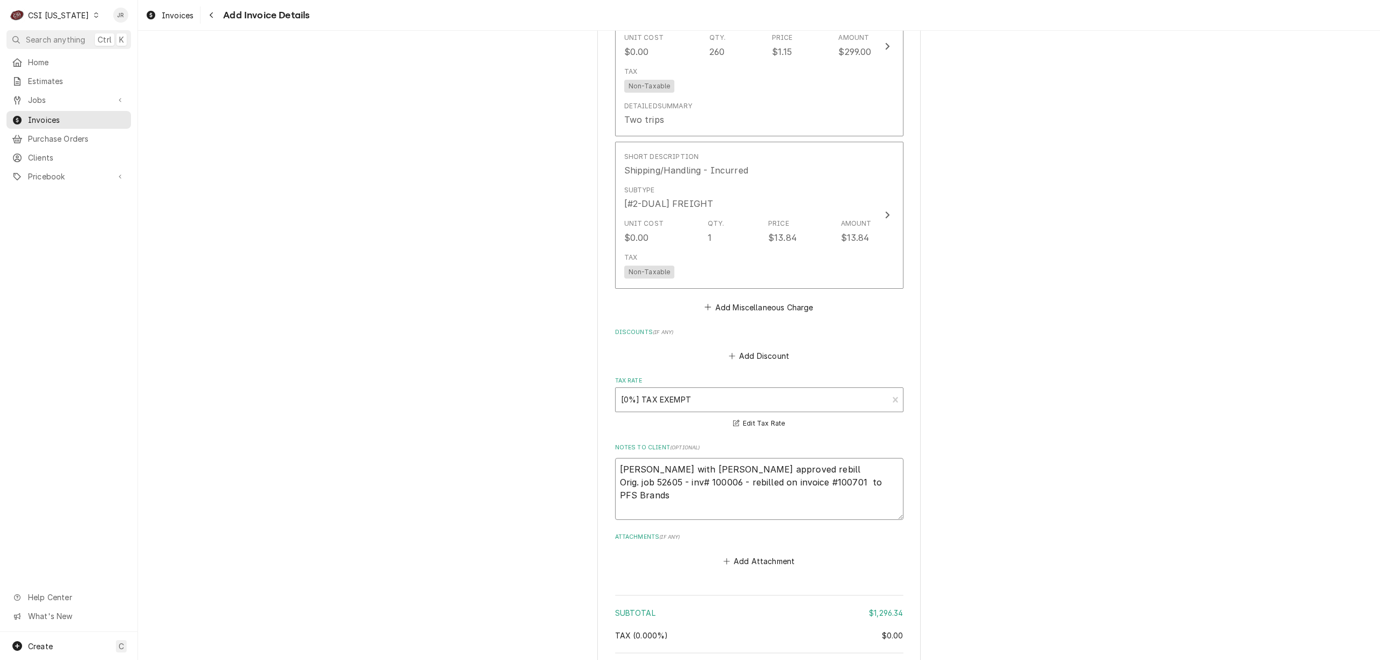
scroll to position [1653, 0]
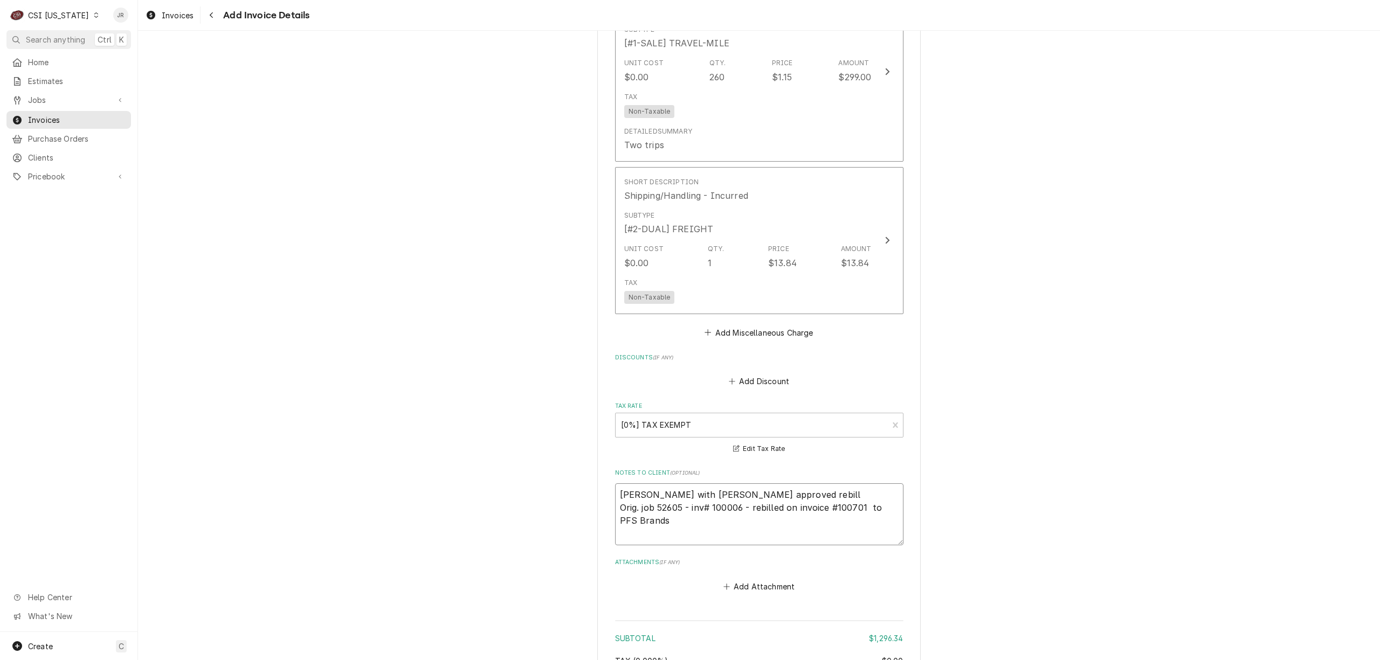
click at [771, 494] on textarea "Jared with Hatco approved rebill Orig. job 52605 - inv# 100006 - rebilled on in…" at bounding box center [759, 515] width 288 height 62
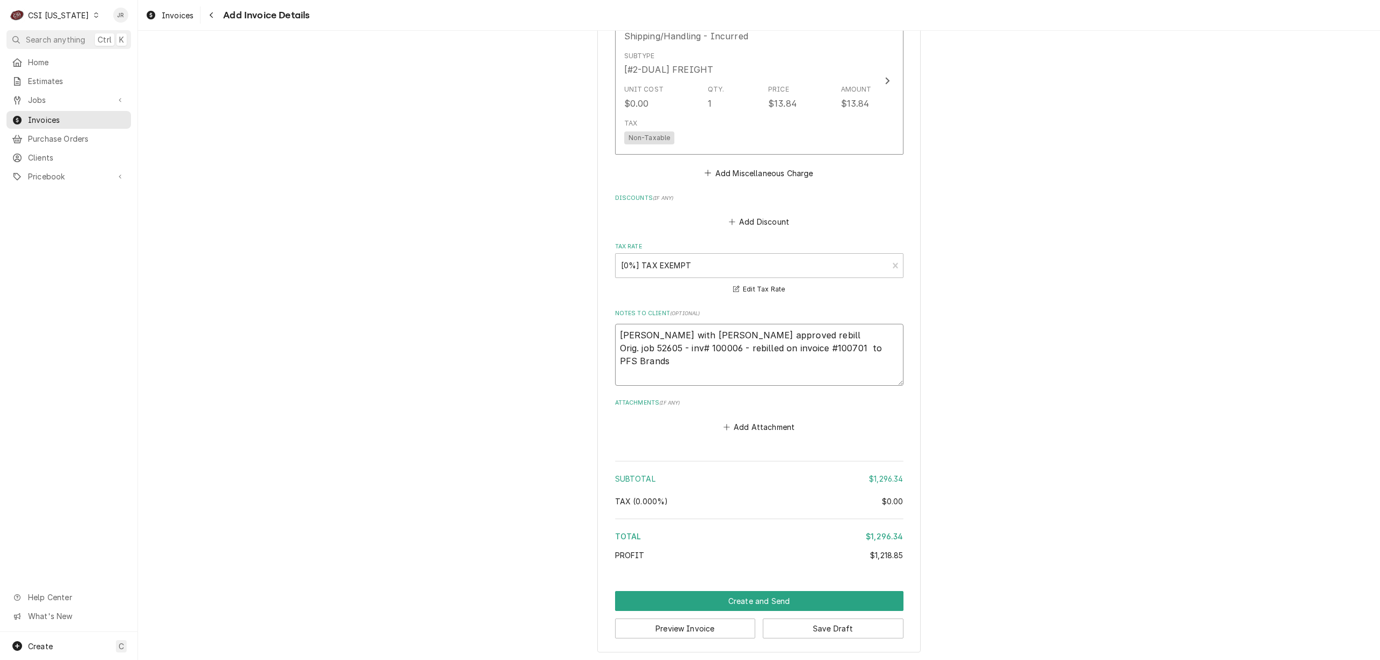
scroll to position [1815, 0]
click at [807, 331] on textarea "Jared with Hatco approved rebill Orig. job 52605 - inv# 100006 - rebilled on in…" at bounding box center [759, 353] width 288 height 62
click at [633, 342] on textarea "Jared with Hatco approved rebill 10/06/2025 Orig. job 52605 - inv# 100006 - reb…" at bounding box center [759, 353] width 288 height 62
click at [713, 348] on textarea "Jared with Hatco approved rebill 10/06/2025 Original job 52605 - inv# 100006 - …" at bounding box center [759, 353] width 288 height 62
click at [786, 350] on textarea "Jared with Hatco approved rebill 10/06/2025 Original job 52605 - invoice # 1000…" at bounding box center [759, 353] width 288 height 62
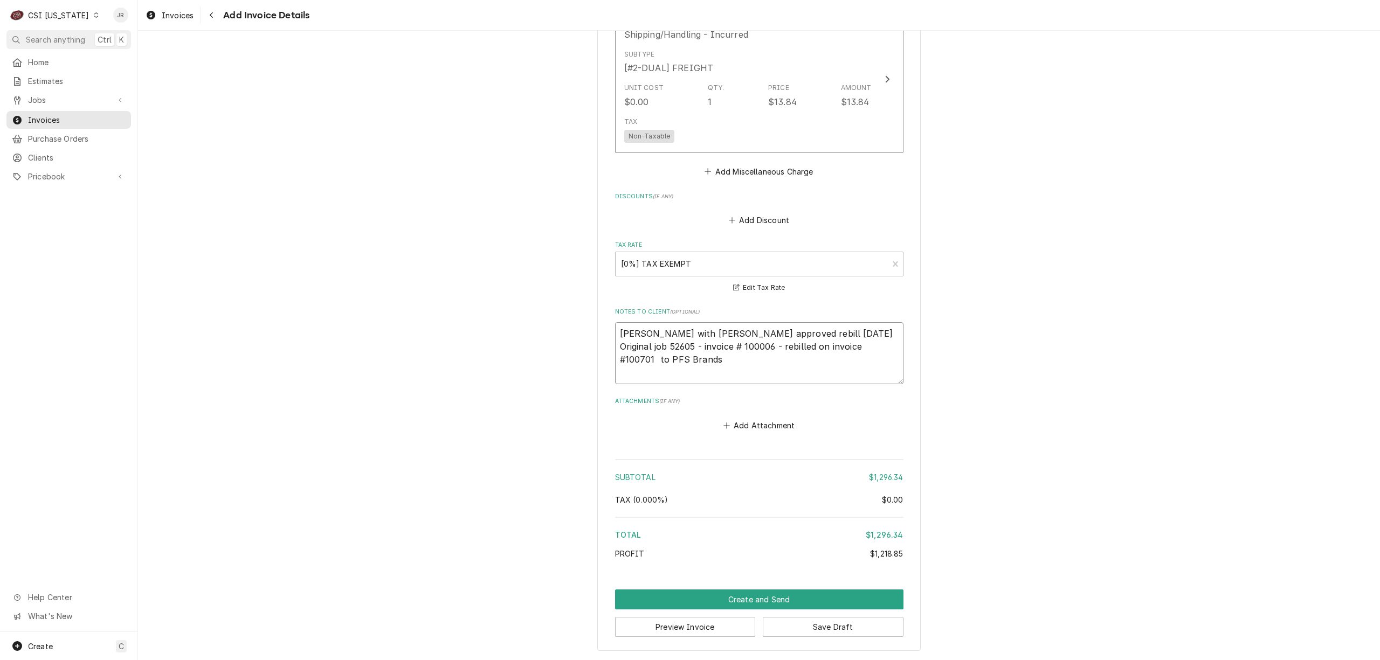
click at [822, 328] on textarea "Jared with Hatco approved rebill 10/06/2025 Original job 52605 - invoice # 1000…" at bounding box center [759, 353] width 288 height 62
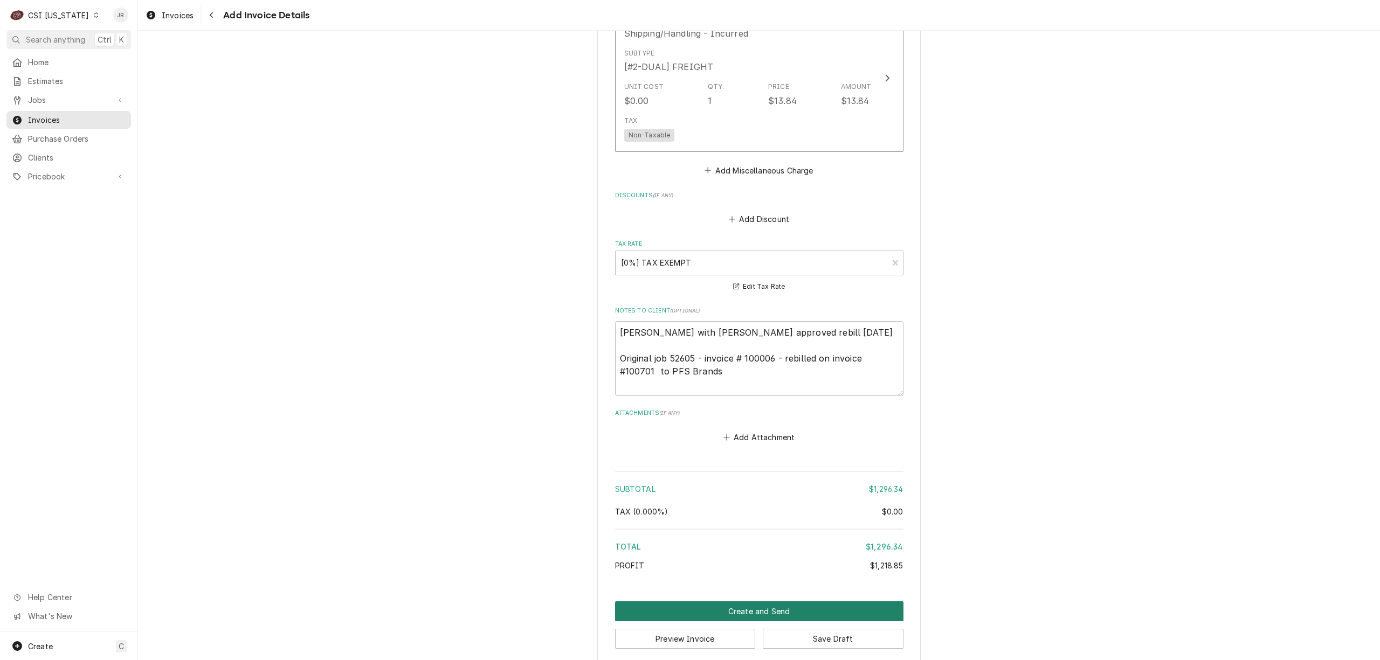
click at [803, 604] on button "Create and Send" at bounding box center [759, 612] width 288 height 20
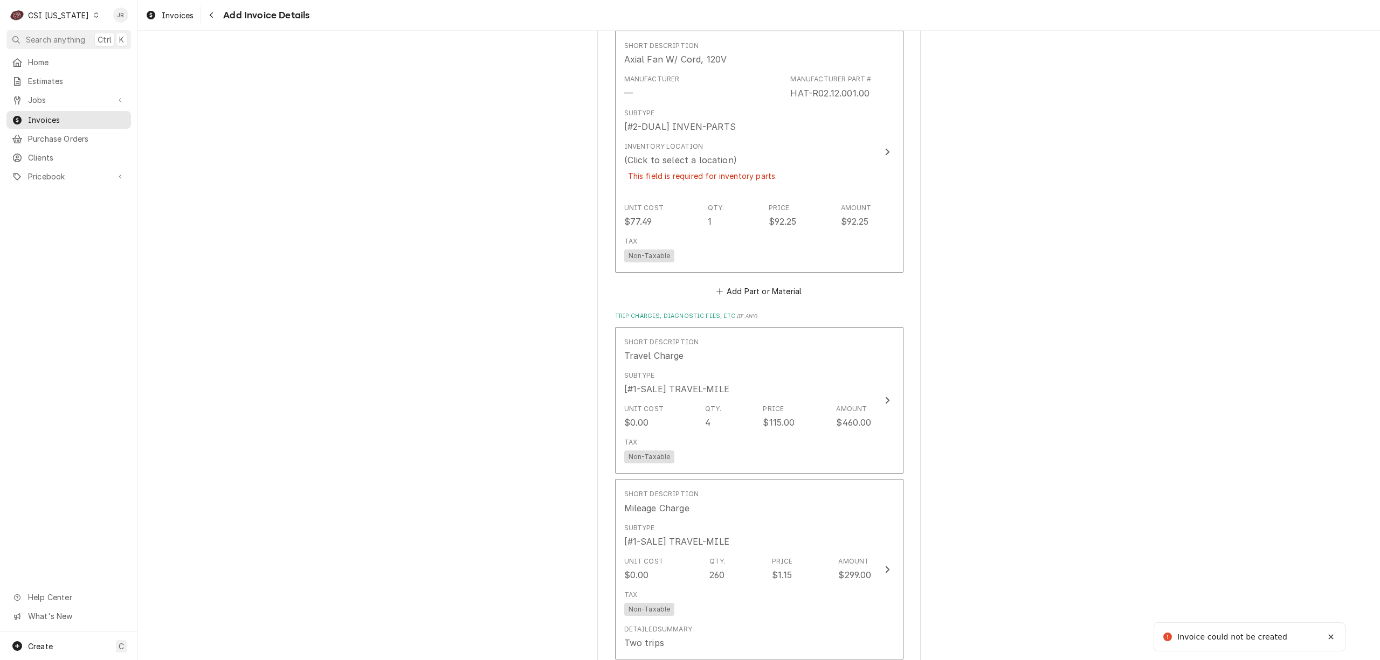
scroll to position [1096, 0]
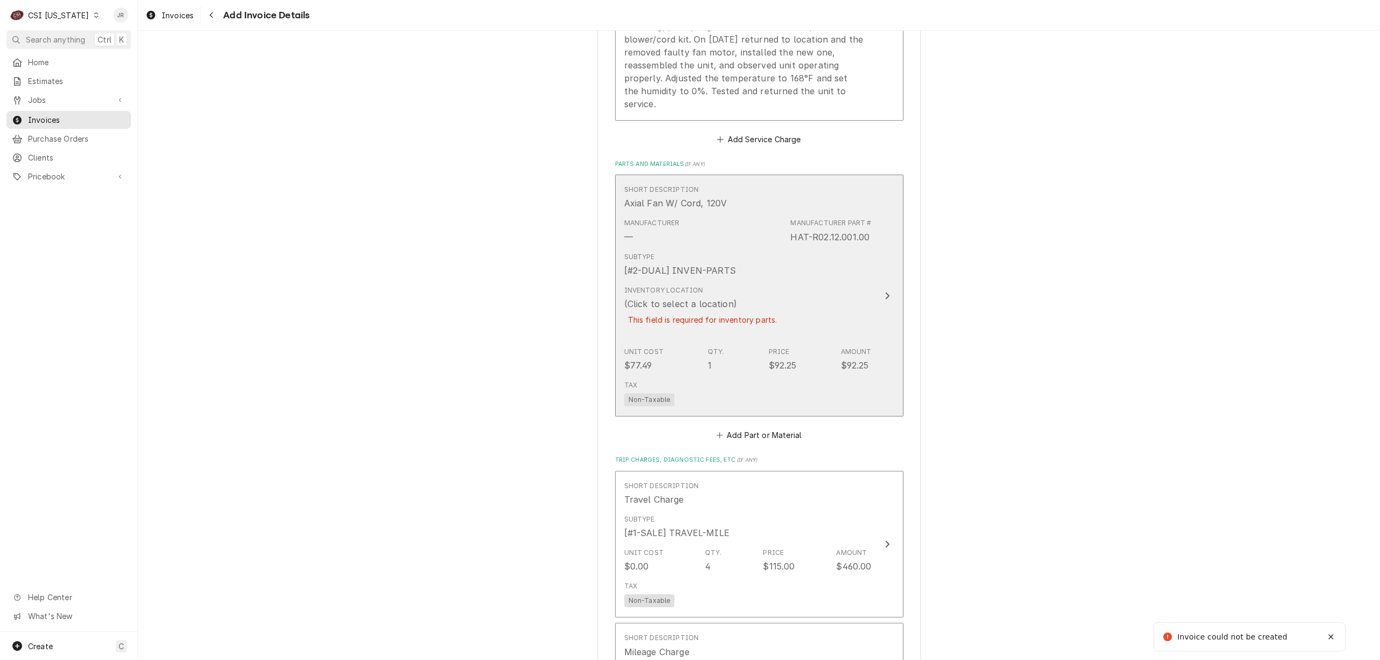
click at [829, 266] on div "Subtype [#2-DUAL] INVEN-PARTS" at bounding box center [747, 264] width 247 height 33
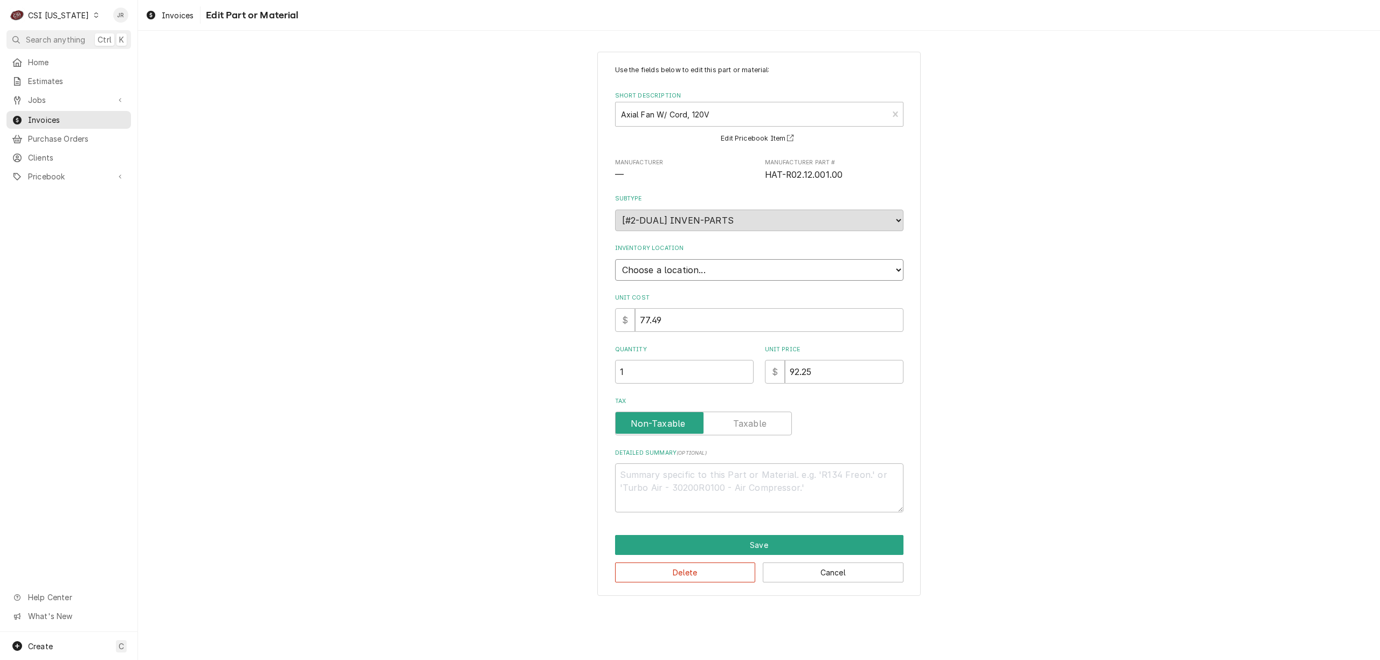
click at [680, 264] on select "Choose a location... 00 | KY WAREHOUSE 01 | BRYANT JOLLEY V#142 01 | JAY MAIDEN…" at bounding box center [759, 270] width 288 height 22
click at [615, 259] on select "Choose a location... 00 | KY WAREHOUSE 01 | BRYANT JOLLEY V#142 01 | JAY MAIDEN…" at bounding box center [759, 270] width 288 height 22
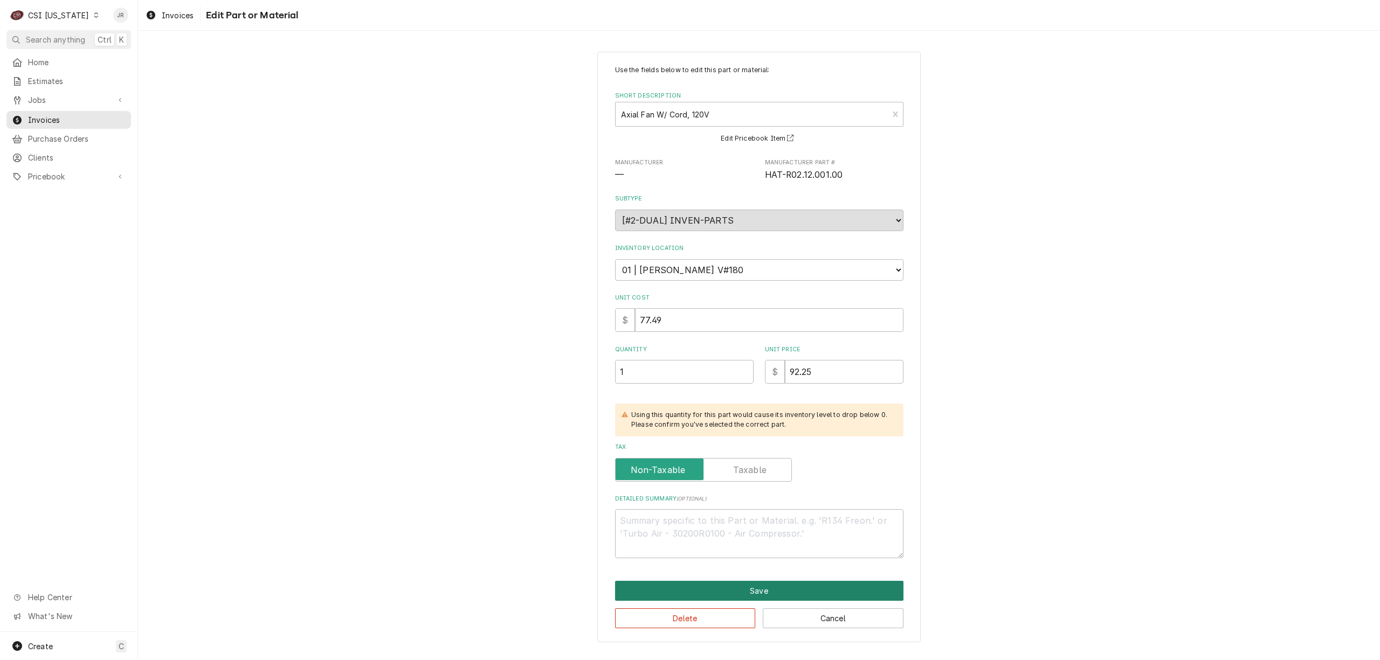
click at [772, 587] on button "Save" at bounding box center [759, 591] width 288 height 20
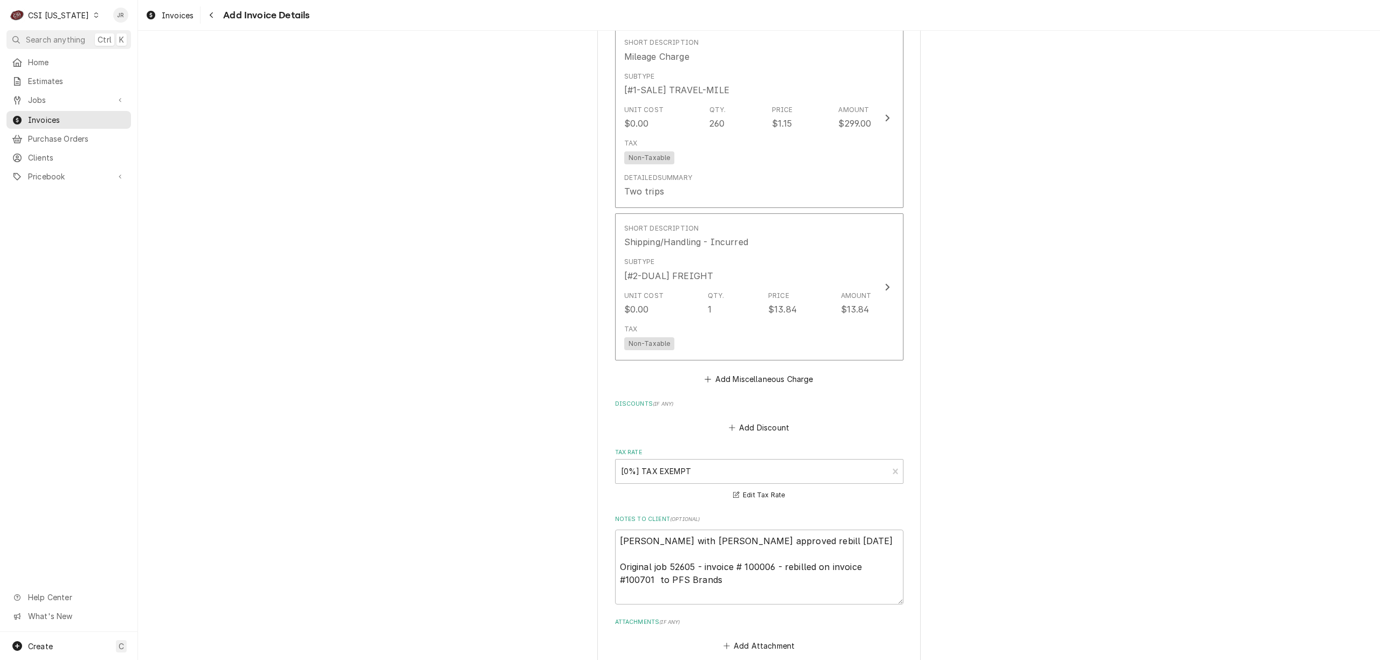
scroll to position [1914, 0]
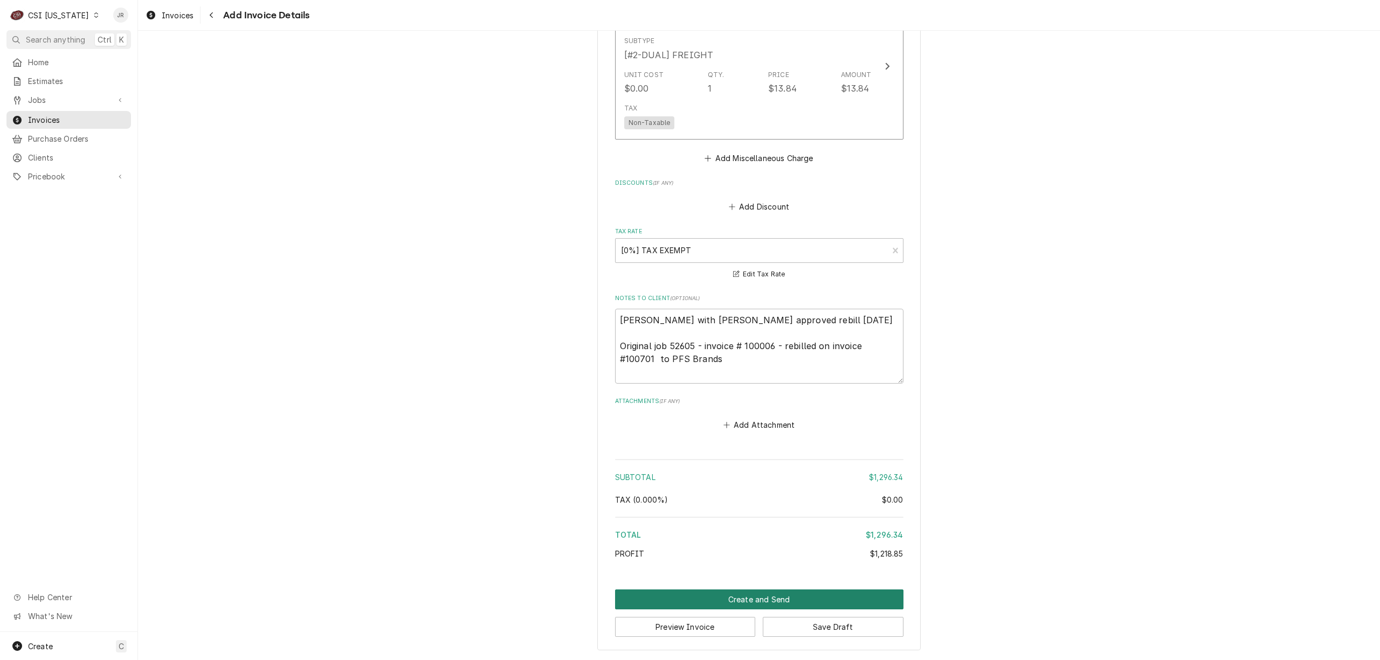
click at [745, 594] on button "Create and Send" at bounding box center [759, 600] width 288 height 20
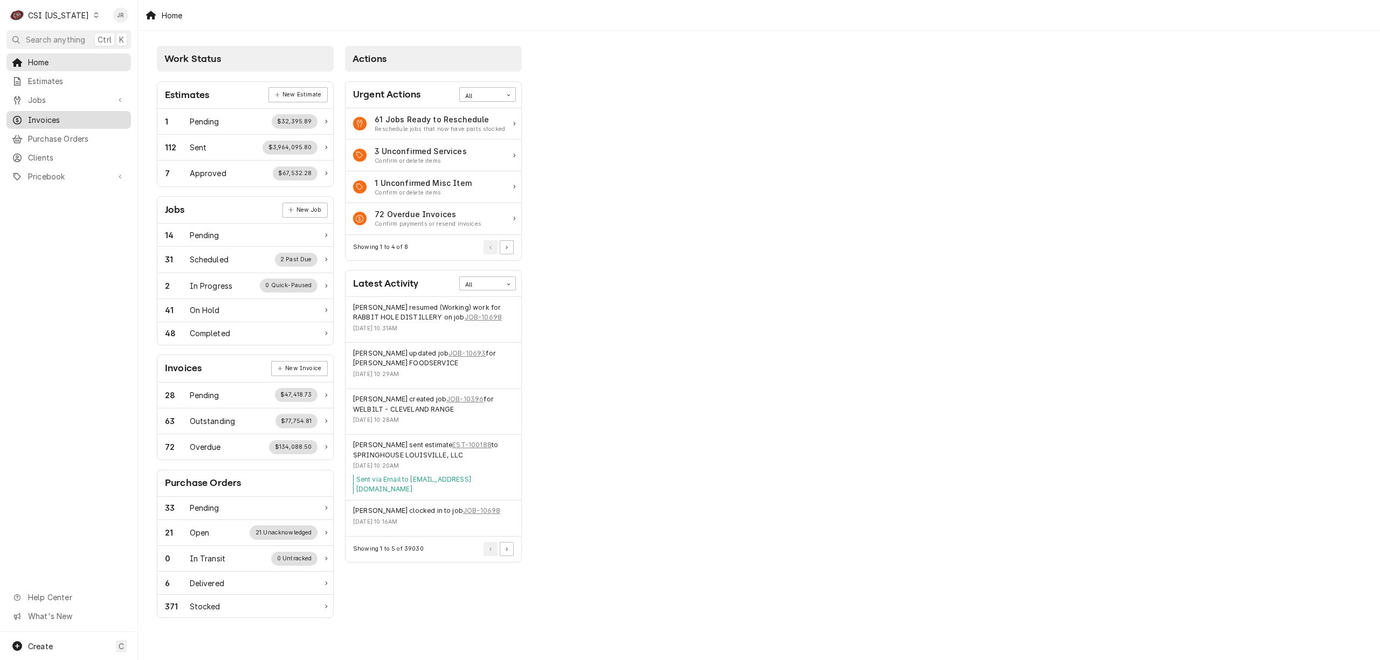
click at [44, 119] on span "Invoices" at bounding box center [77, 119] width 98 height 11
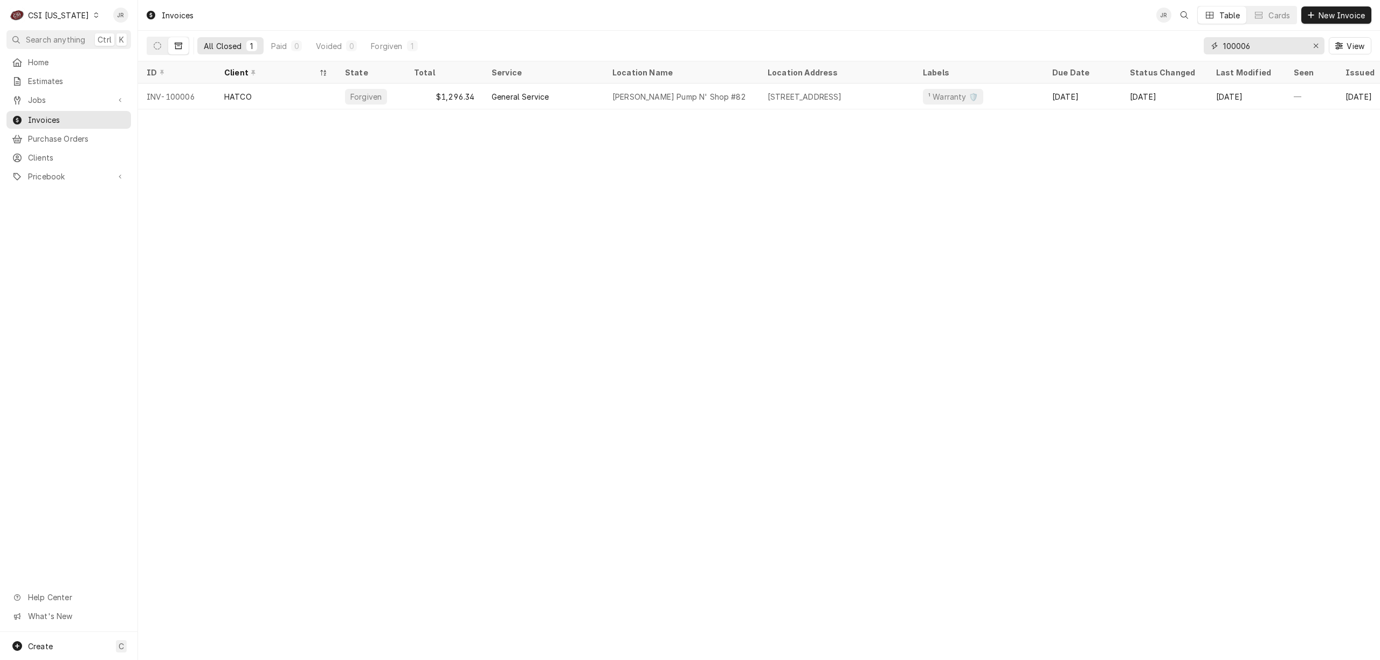
click at [1276, 44] on input "100006" at bounding box center [1263, 45] width 81 height 17
paste input "Dynamic Content Wrapper"
type input "100006"
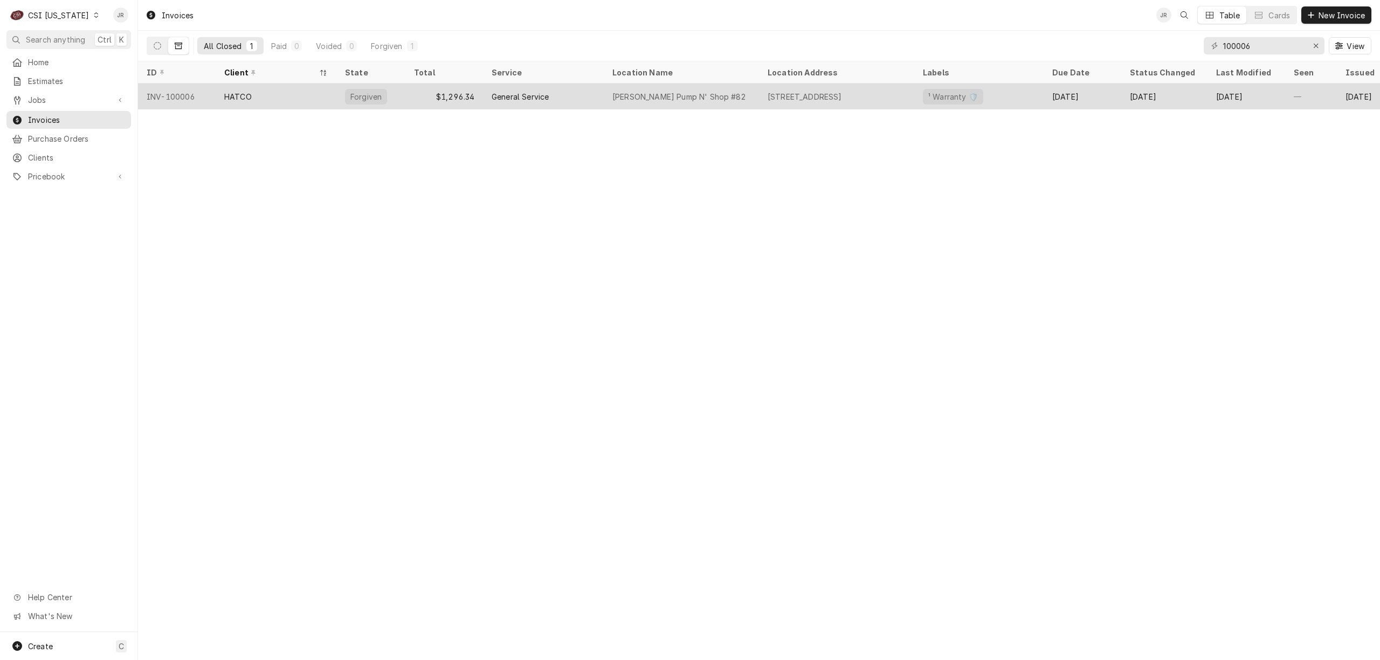
click at [290, 100] on div "HATCO" at bounding box center [276, 97] width 121 height 26
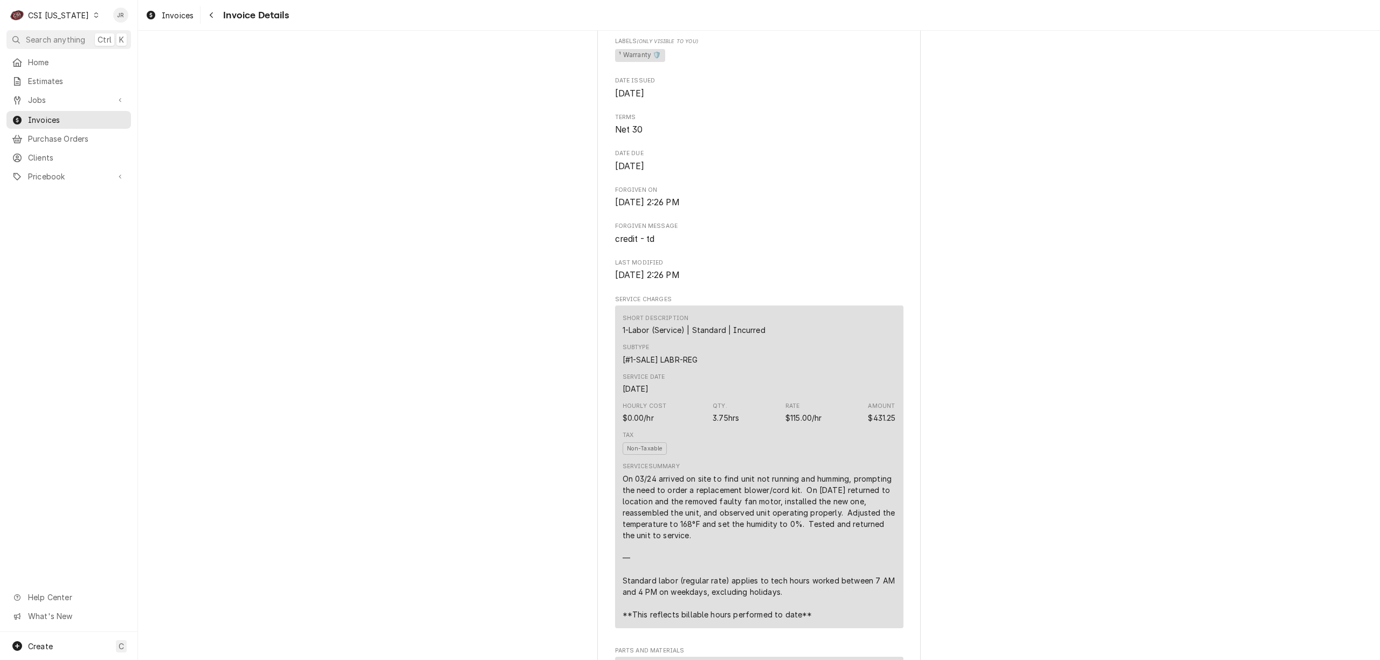
scroll to position [934, 0]
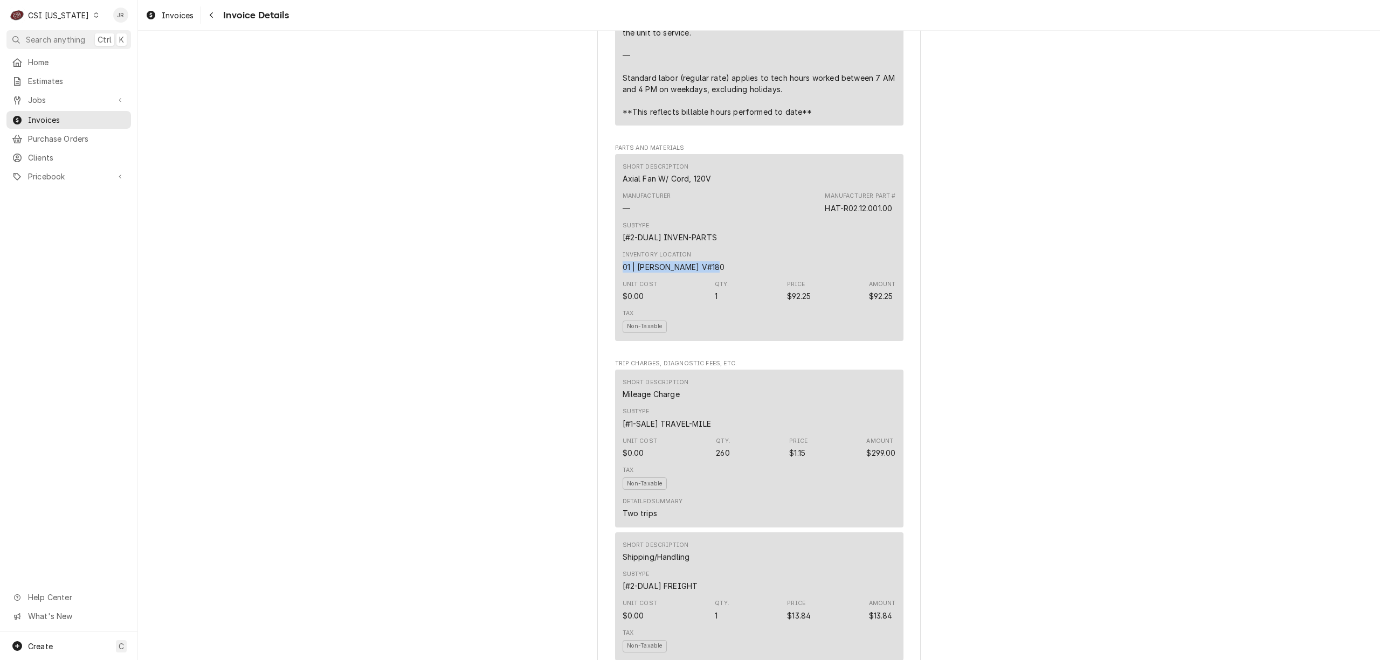
drag, startPoint x: 712, startPoint y: 297, endPoint x: 604, endPoint y: 283, distance: 109.2
click at [600, 301] on div "Sender CSI [US_STATE] CSI Commercial Services Inc11360 [STREET_ADDRESS] (502) 8…" at bounding box center [759, 466] width 324 height 2687
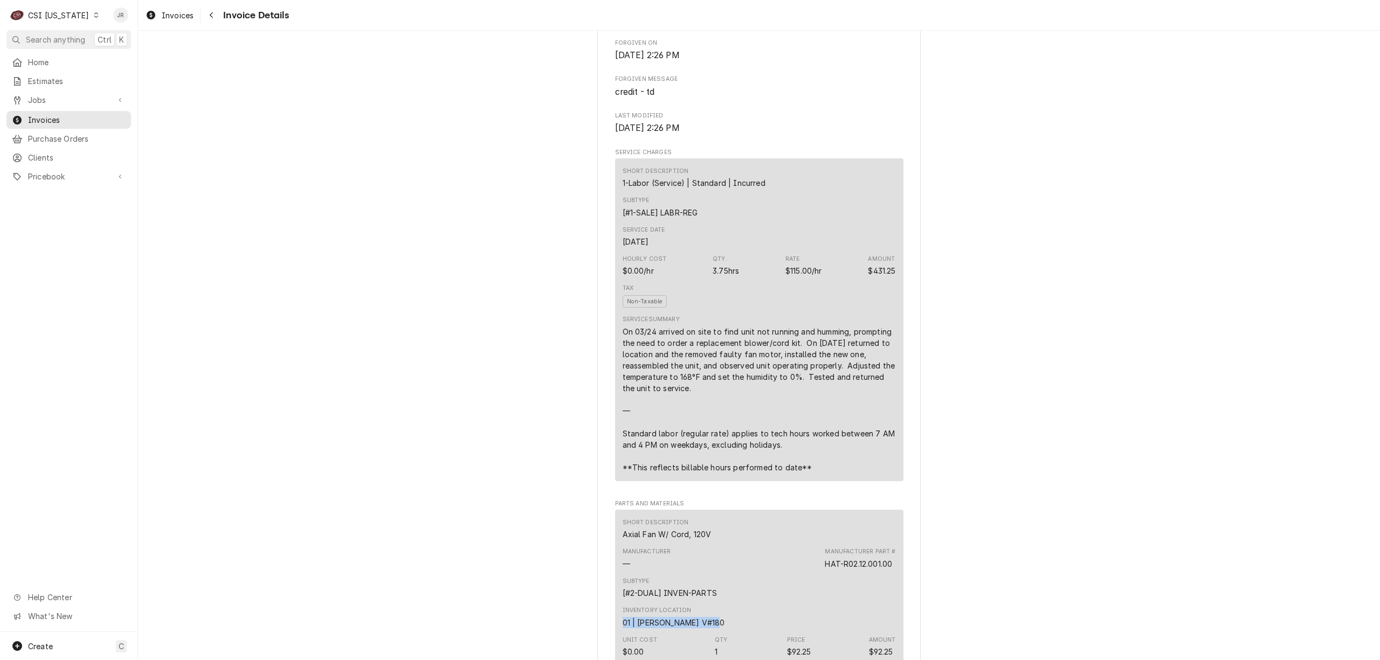
scroll to position [575, 0]
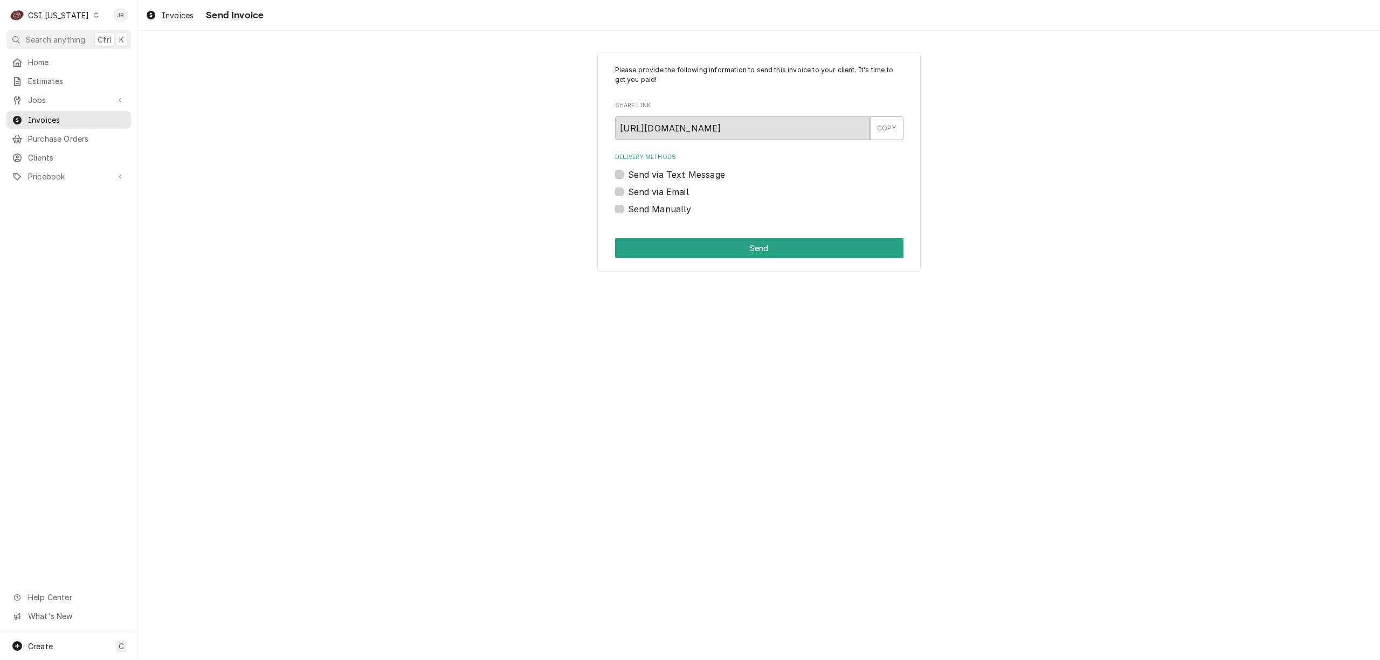
click at [628, 208] on label "Send Manually" at bounding box center [660, 209] width 64 height 13
click at [628, 208] on input "Send Manually" at bounding box center [772, 215] width 288 height 24
checkbox input "true"
click at [688, 242] on button "Send" at bounding box center [759, 248] width 288 height 20
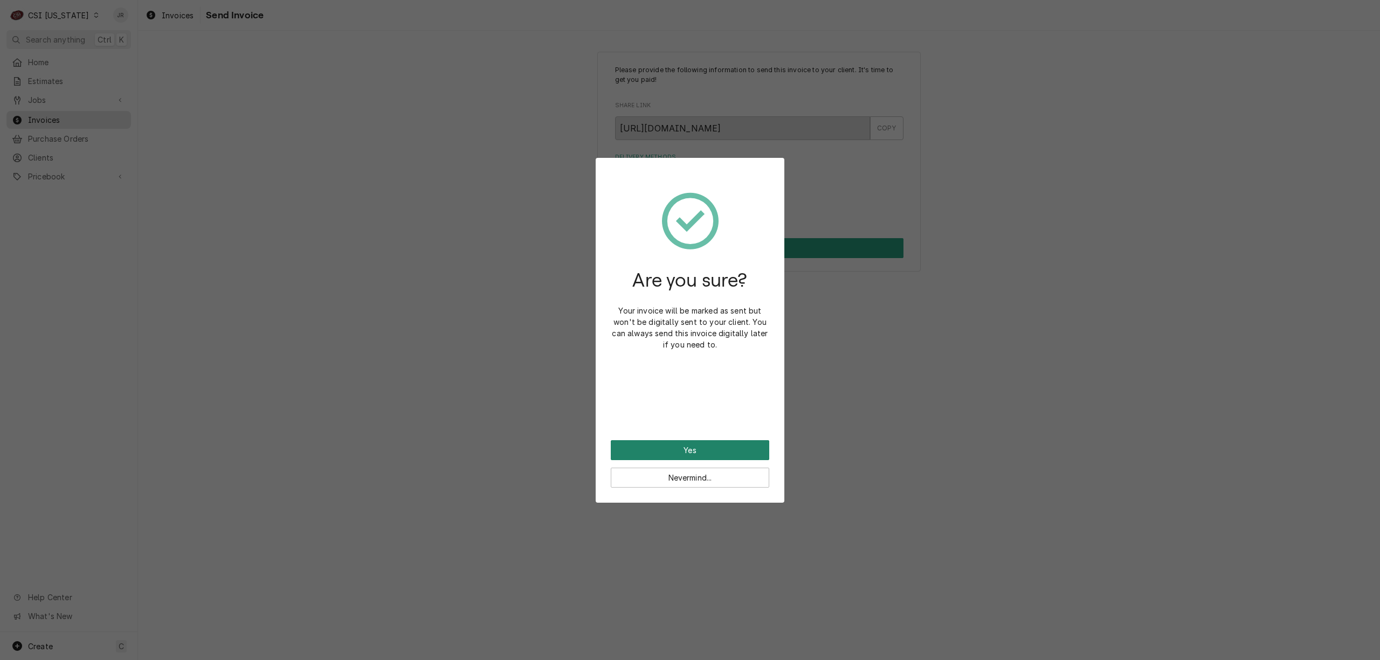
click at [733, 457] on button "Yes" at bounding box center [690, 451] width 159 height 20
click at [728, 446] on div "Nevermind..." at bounding box center [690, 447] width 159 height 8
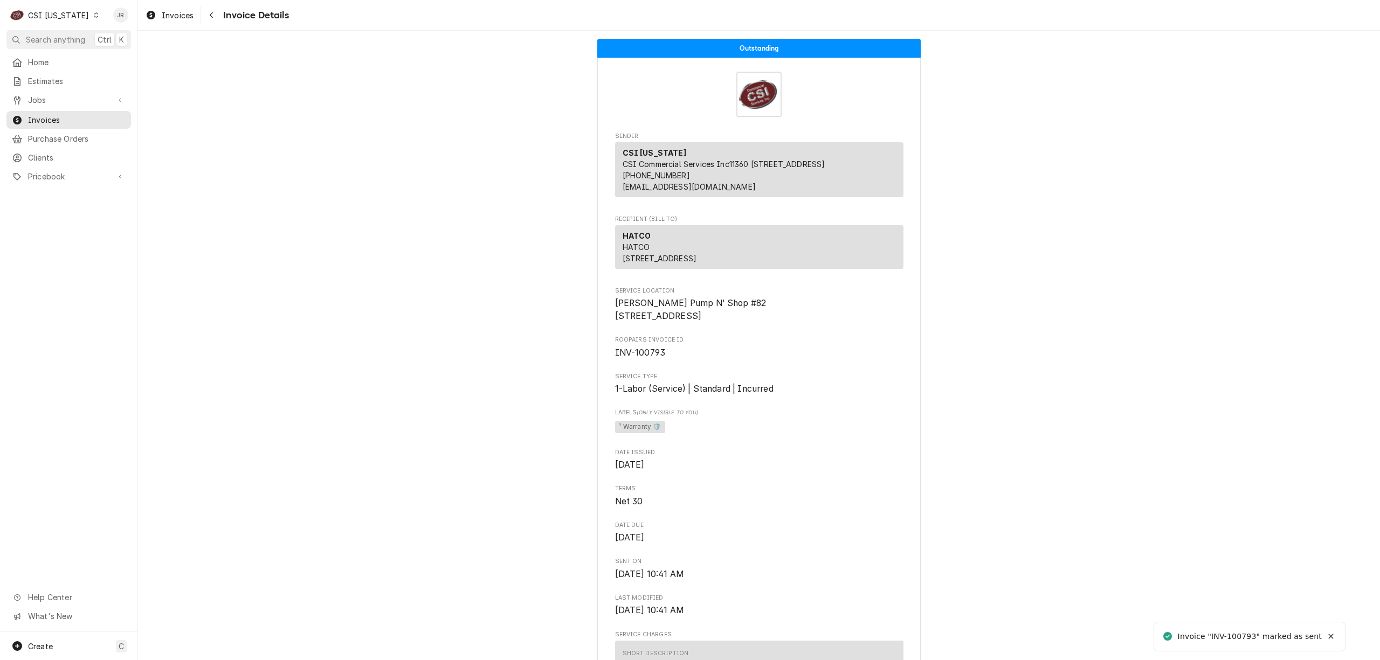
click at [1251, 639] on div "Invoice "INV-100793" marked as sent" at bounding box center [1250, 636] width 144 height 11
copy div "100793"
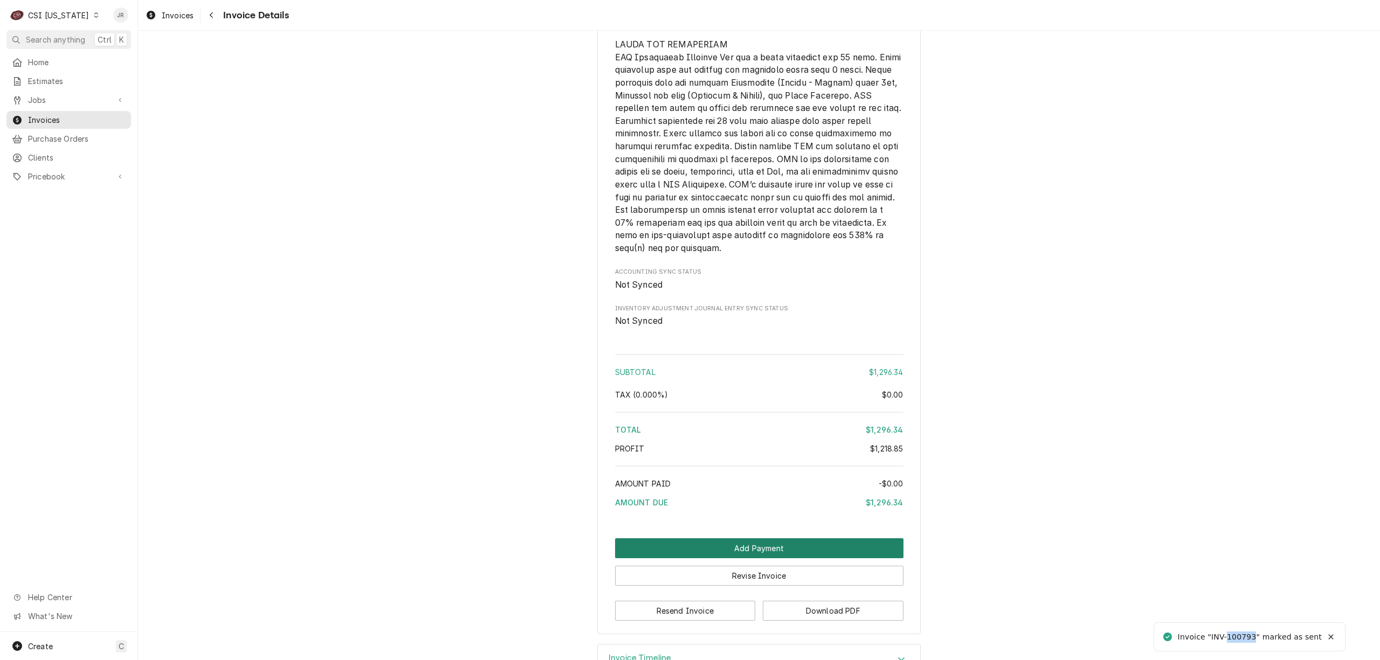
scroll to position [2036, 0]
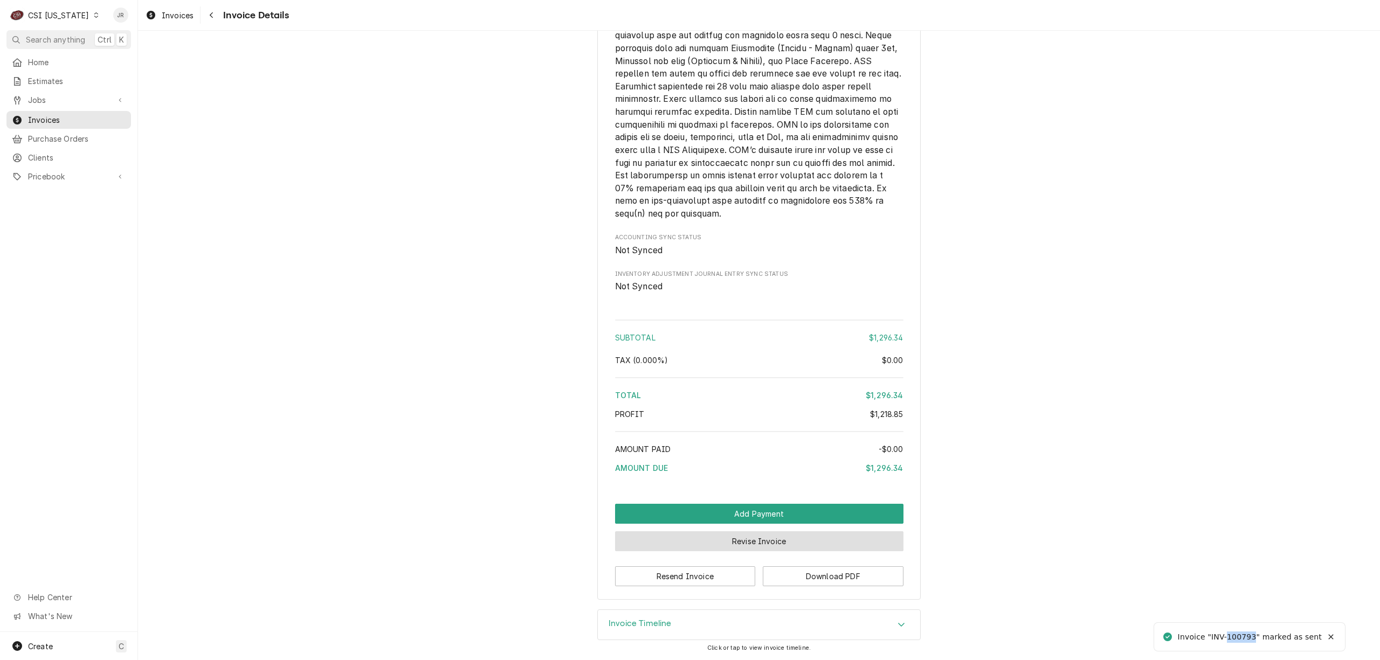
click at [809, 538] on button "Revise Invoice" at bounding box center [759, 542] width 288 height 20
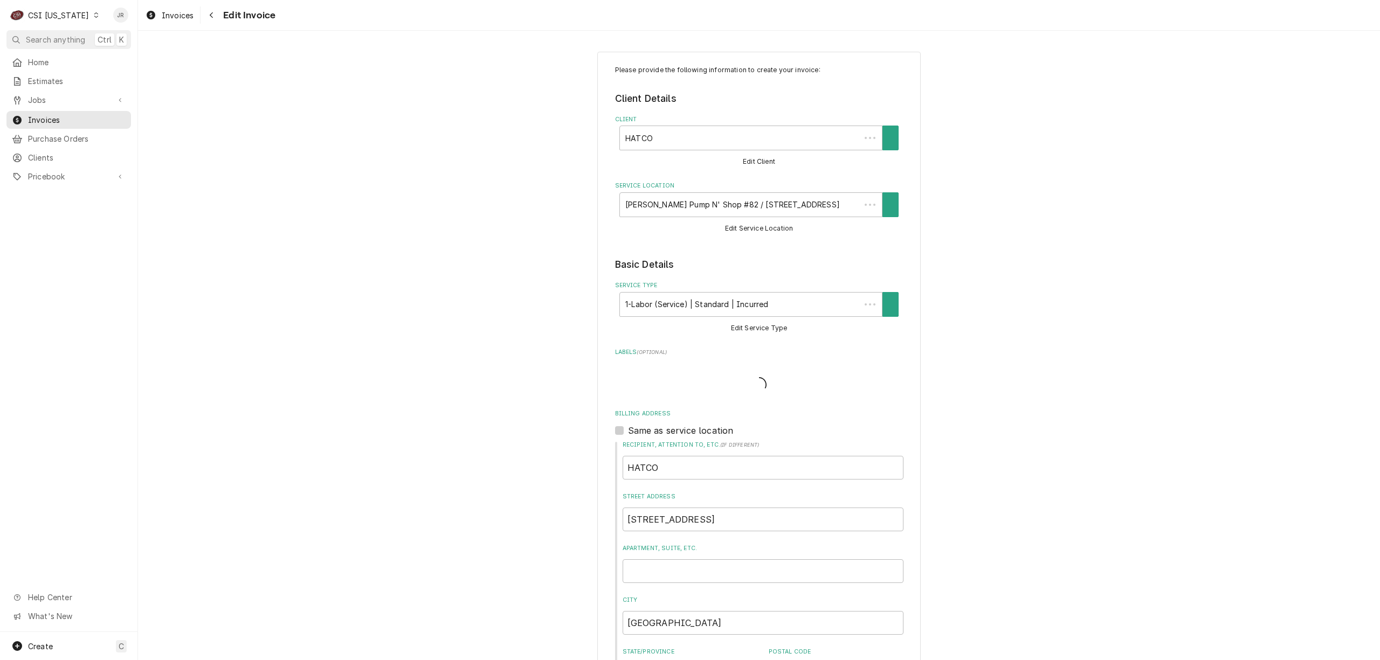
type textarea "x"
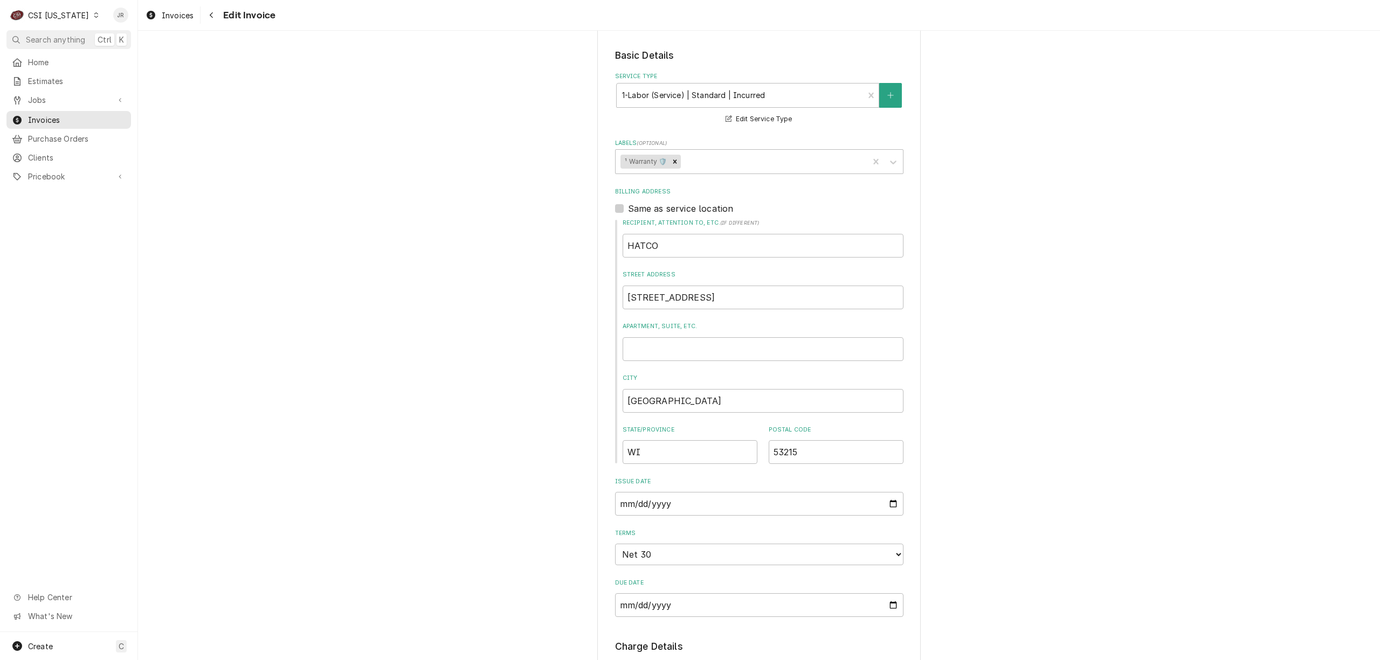
scroll to position [503, 0]
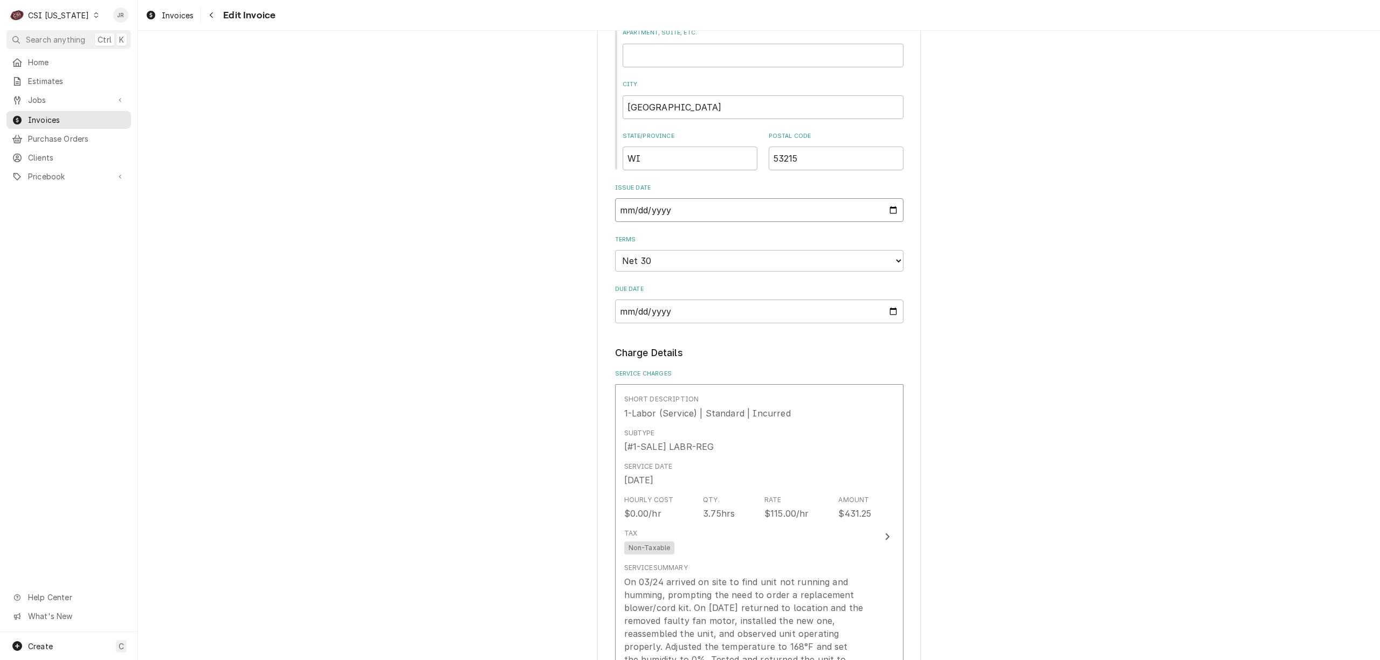
click at [700, 207] on input "[DATE]" at bounding box center [759, 210] width 288 height 24
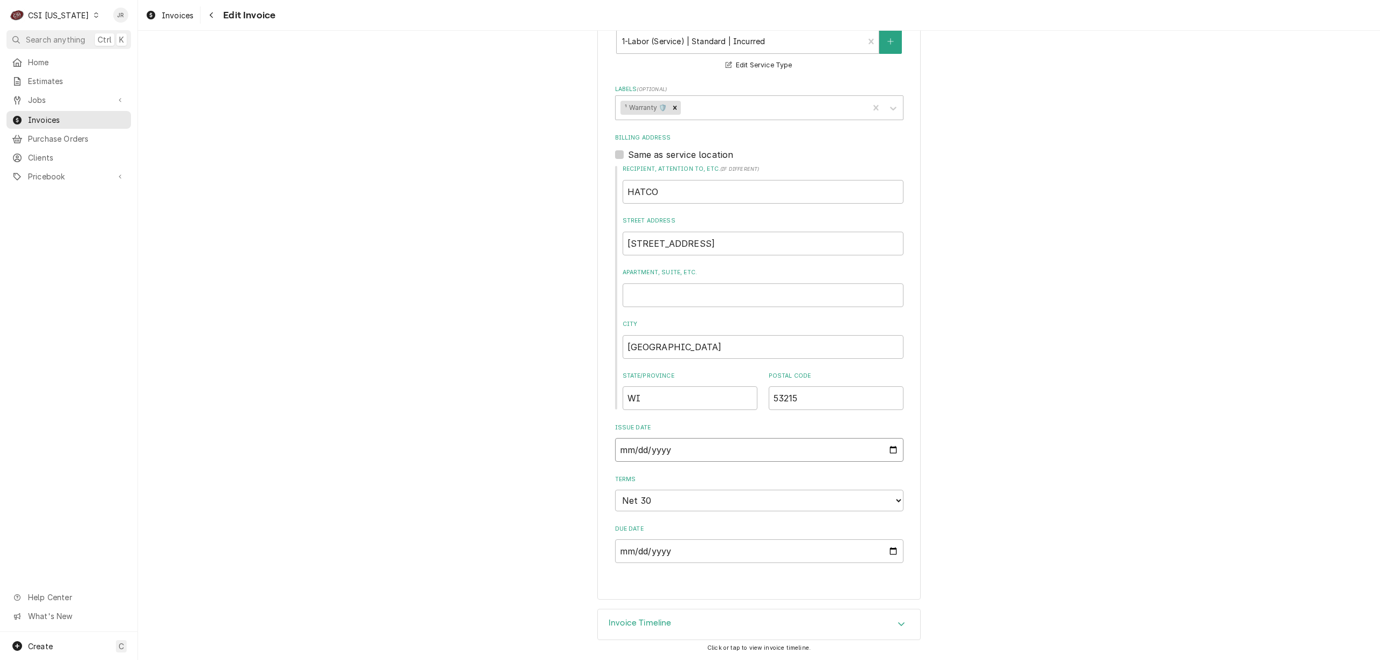
type input "2025-09-06"
type textarea "x"
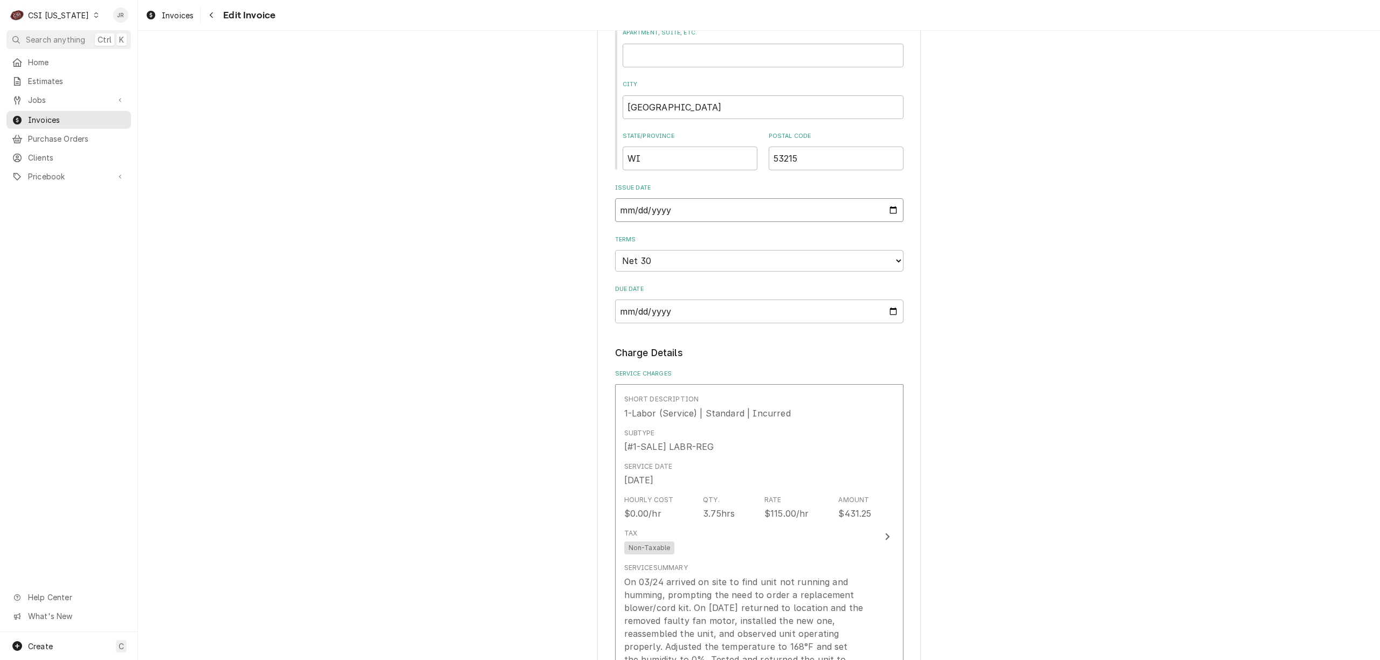
type input "2025-09-03"
type textarea "x"
type input "2025-09-30"
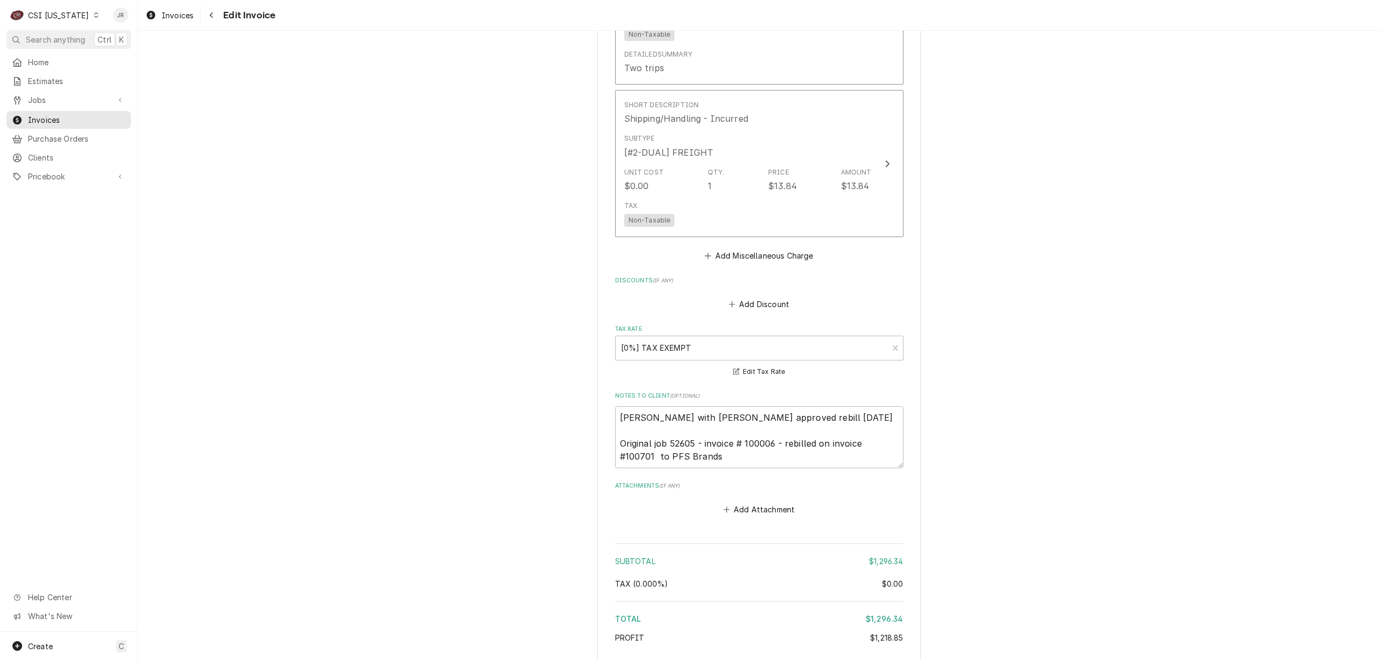
scroll to position [1872, 0]
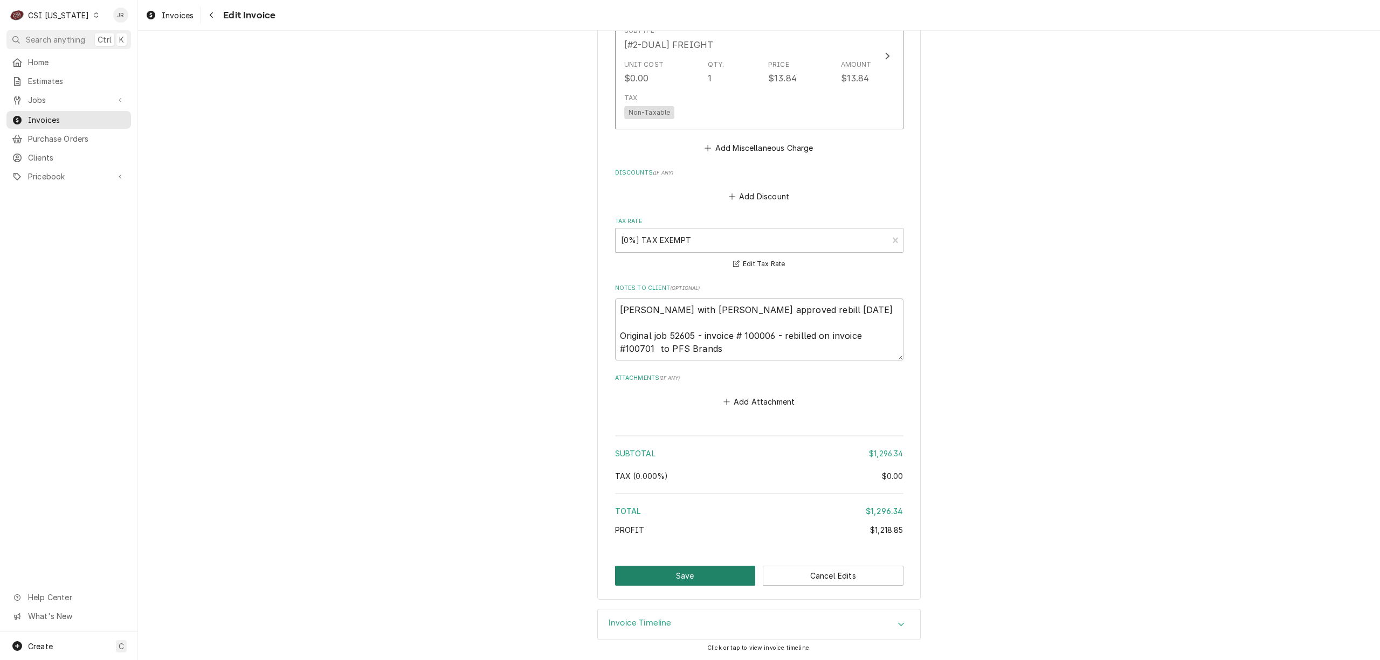
click at [714, 576] on button "Save" at bounding box center [685, 576] width 141 height 20
type textarea "x"
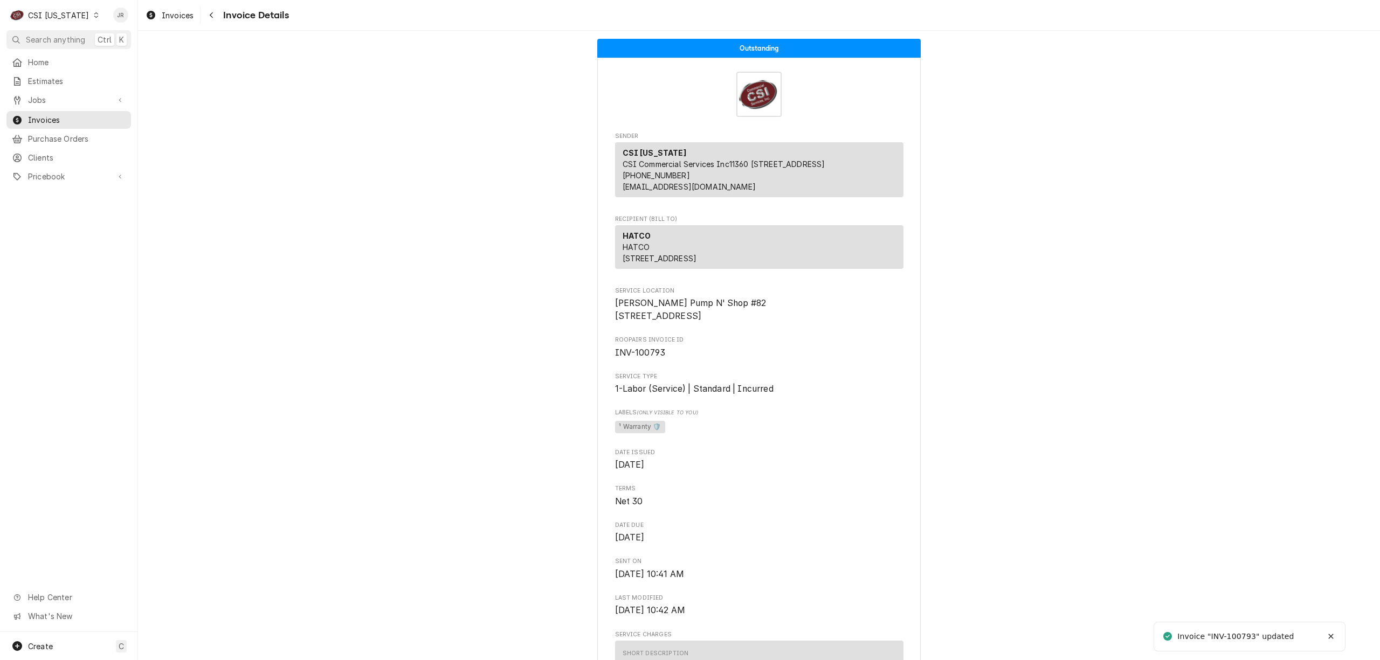
click at [1236, 635] on div "Invoice "INV-100793" updated" at bounding box center [1237, 636] width 118 height 11
copy div "100793"
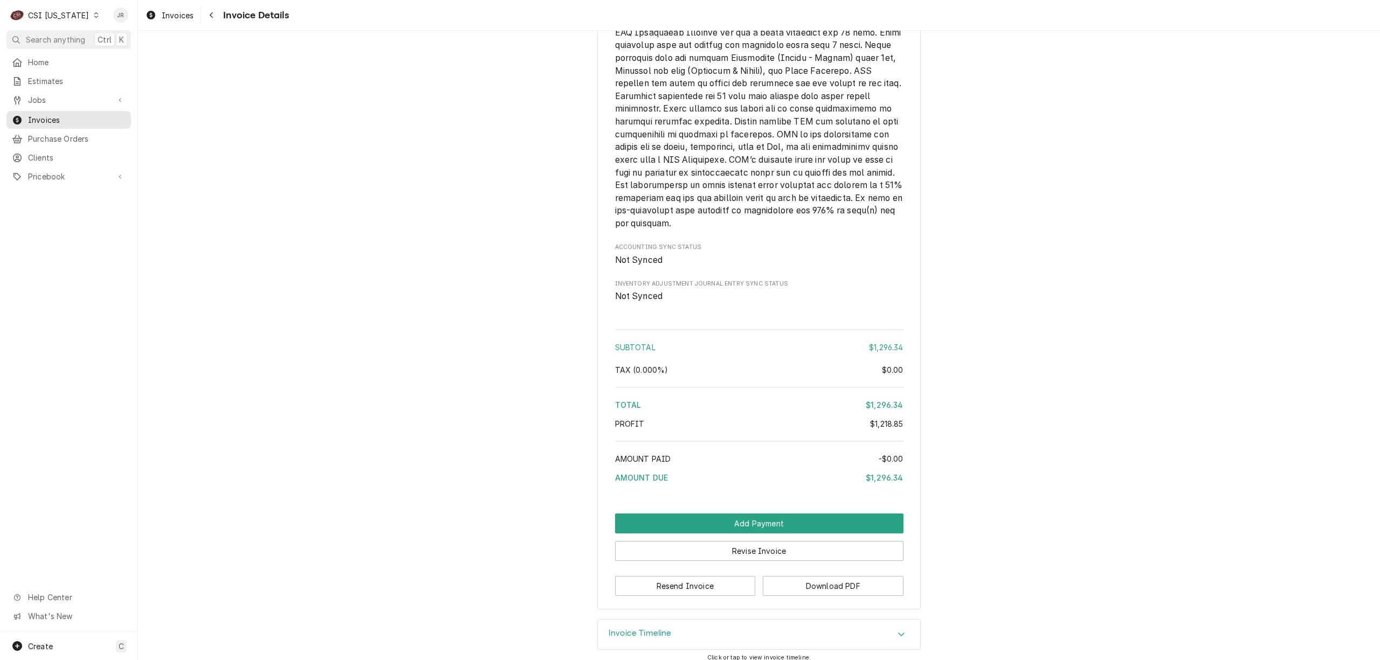
scroll to position [2013, 0]
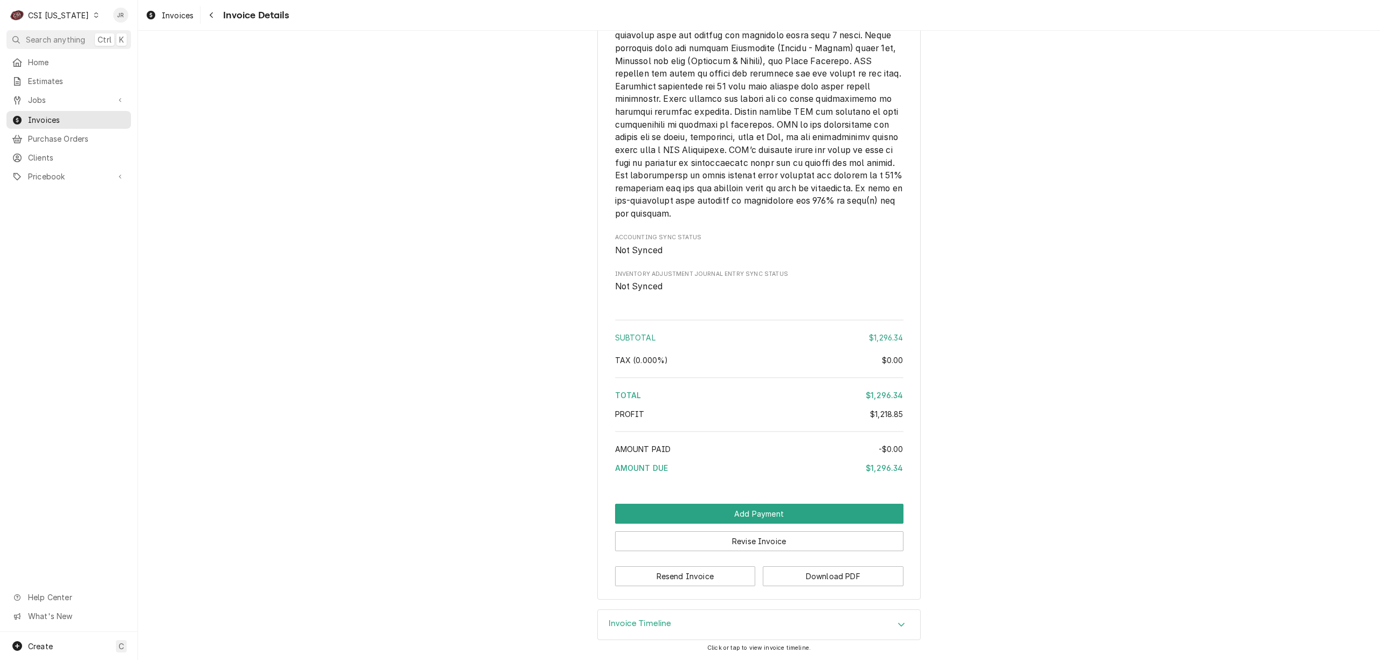
click at [46, 13] on div "CSI [US_STATE]" at bounding box center [58, 15] width 61 height 11
click at [134, 23] on div "CSI [US_STATE][GEOGRAPHIC_DATA]" at bounding box center [168, 21] width 142 height 11
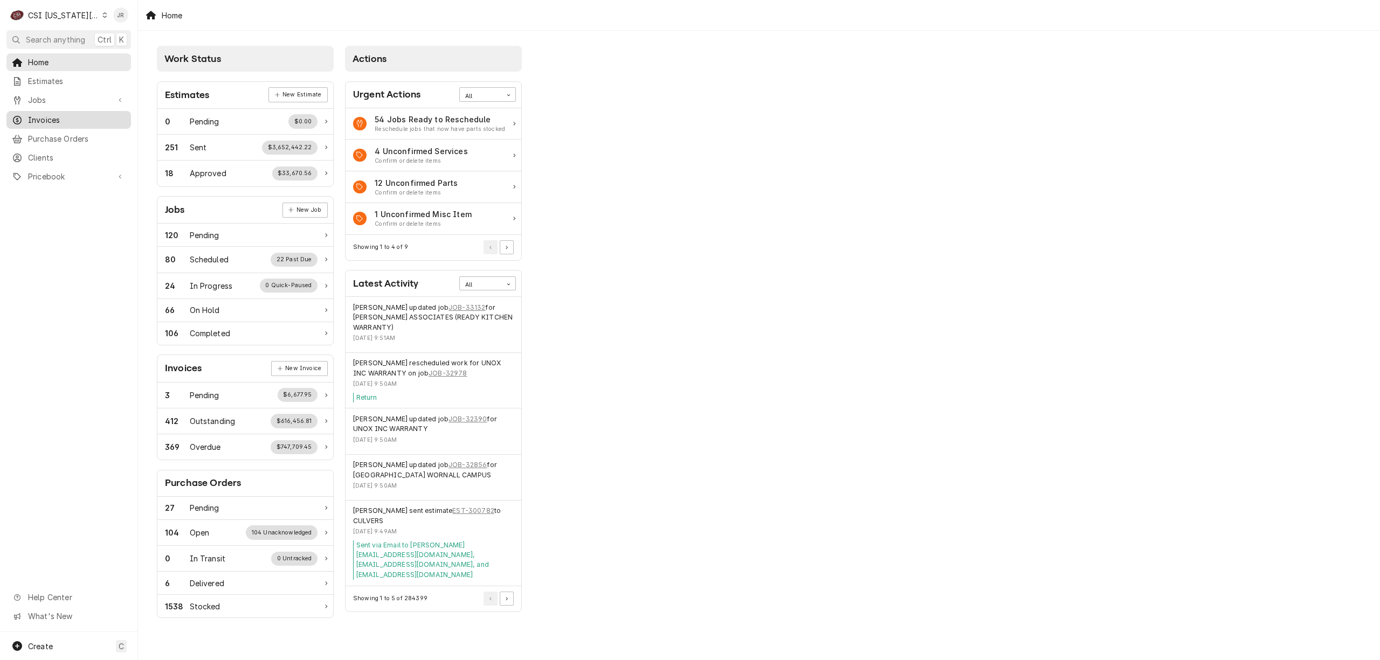
click at [36, 115] on span "Invoices" at bounding box center [77, 119] width 98 height 11
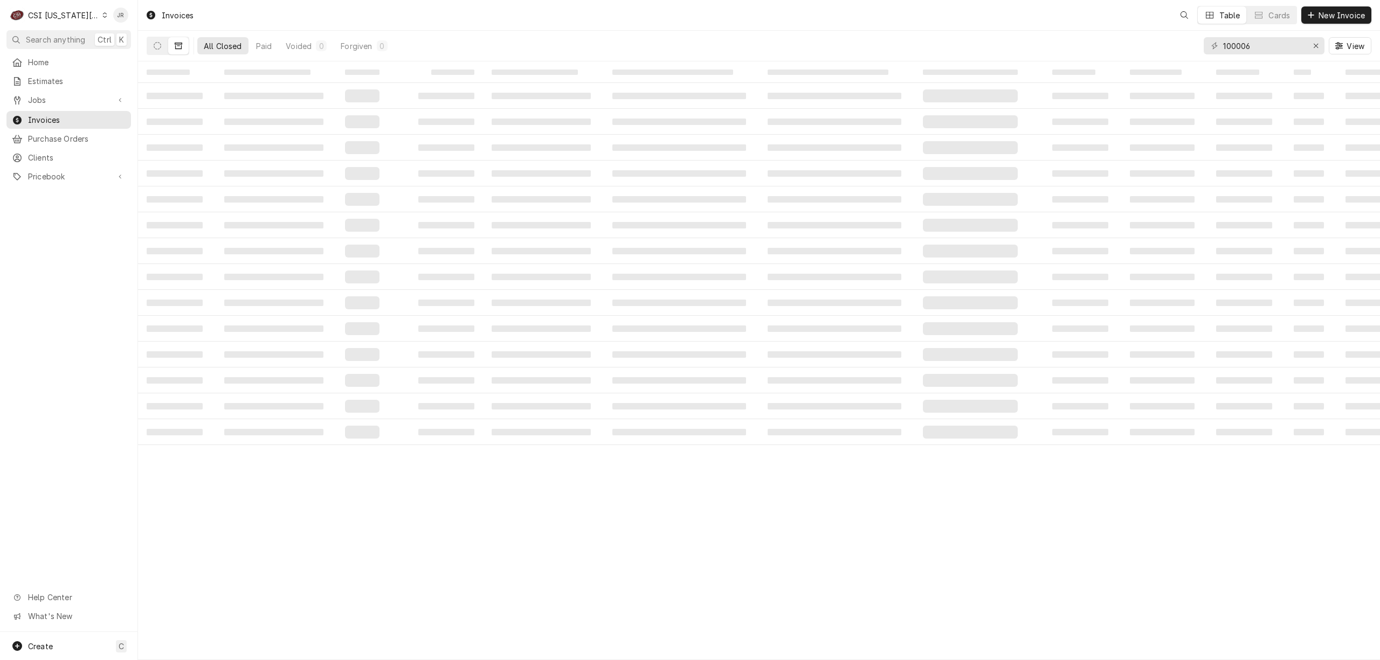
click at [1267, 33] on div "100006 View" at bounding box center [1288, 46] width 168 height 30
click at [1269, 48] on input "100006" at bounding box center [1263, 45] width 81 height 17
type input "403023"
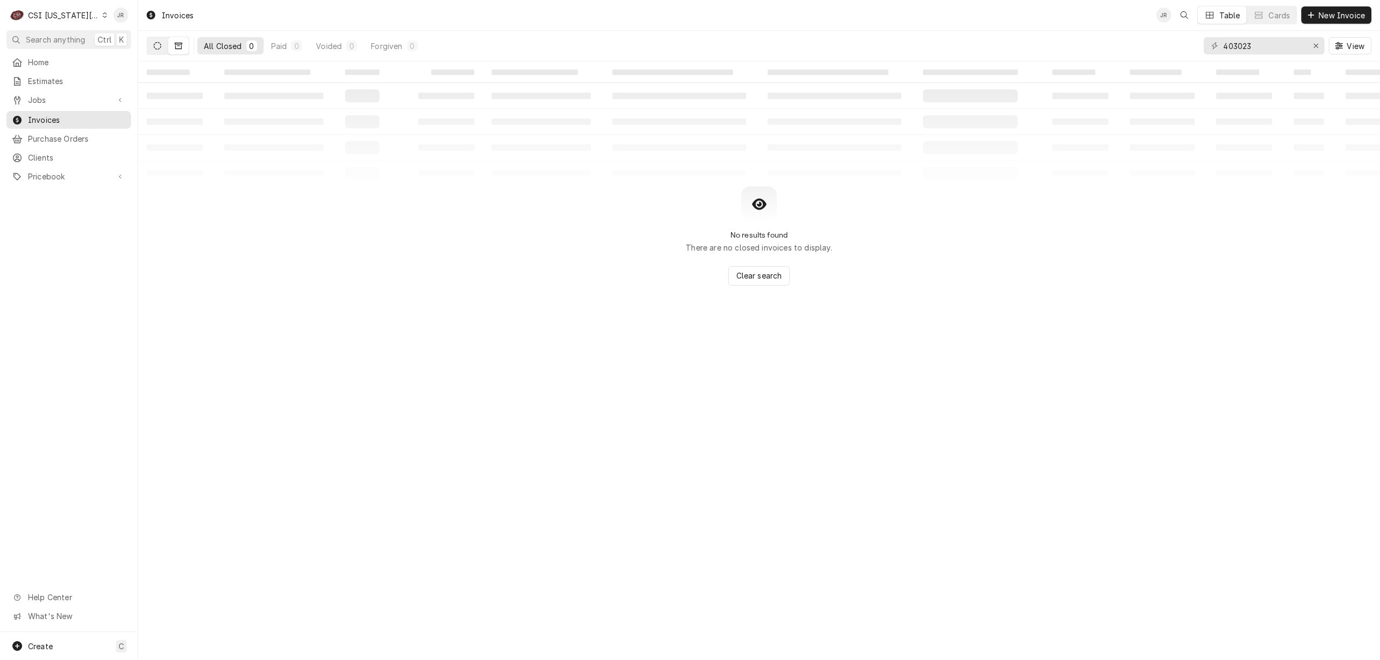
click at [158, 45] on icon "Dynamic Content Wrapper" at bounding box center [158, 46] width 8 height 8
click at [70, 11] on div "CSI [US_STATE][GEOGRAPHIC_DATA]" at bounding box center [63, 15] width 71 height 11
click at [150, 57] on div "CSI St. Louis" at bounding box center [184, 58] width 157 height 11
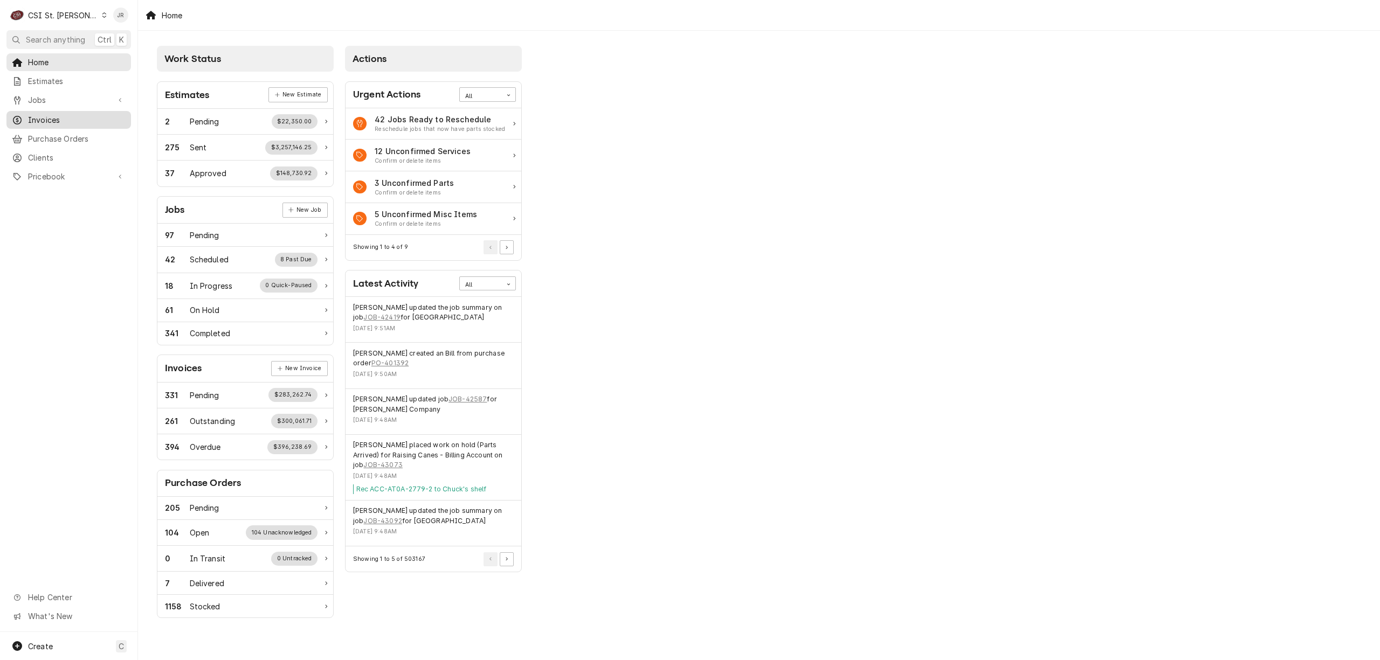
click at [37, 114] on span "Invoices" at bounding box center [77, 119] width 98 height 11
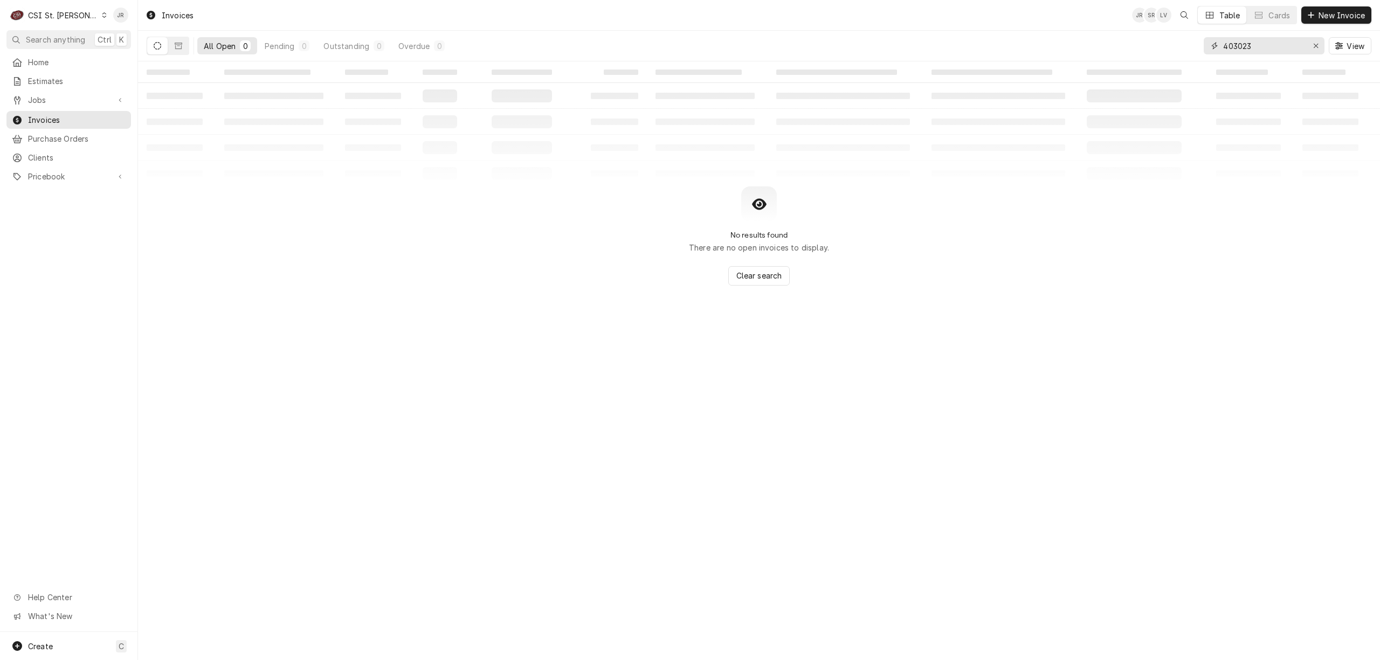
click at [1238, 43] on input "403023" at bounding box center [1263, 45] width 81 height 17
click at [175, 40] on button "Dynamic Content Wrapper" at bounding box center [178, 45] width 20 height 17
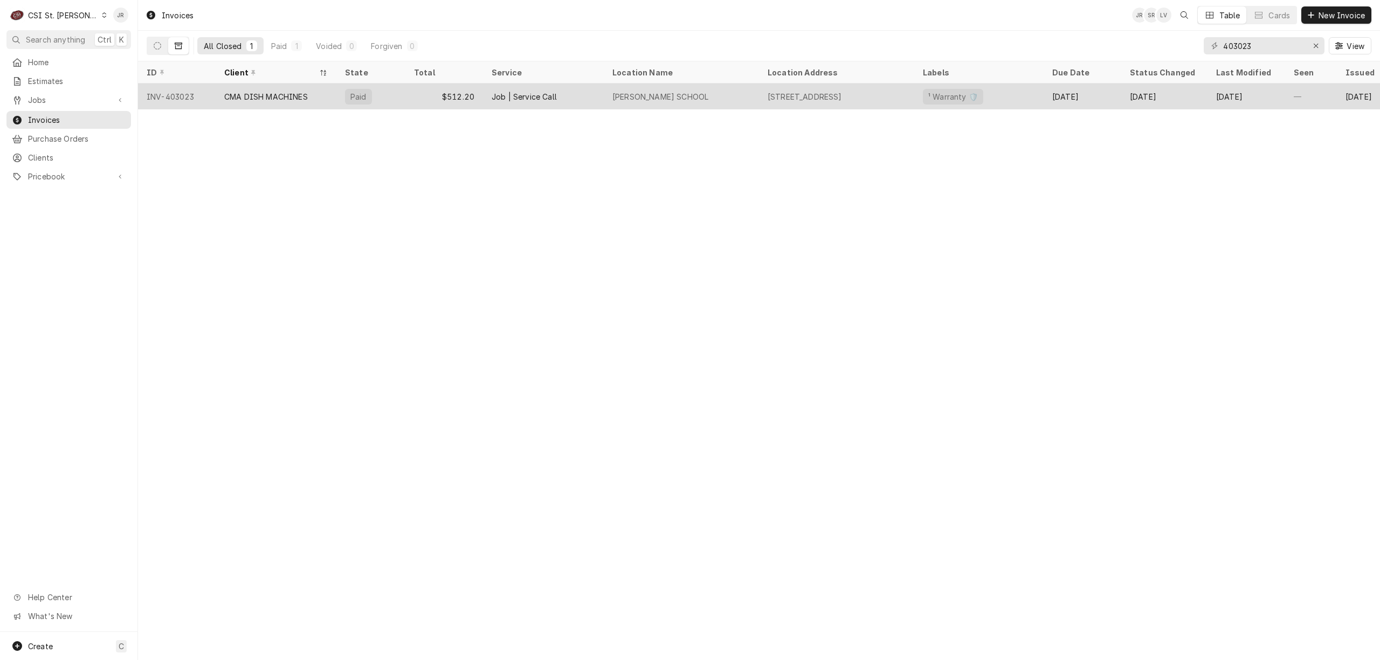
click at [490, 104] on div "Job | Service Call" at bounding box center [543, 97] width 121 height 26
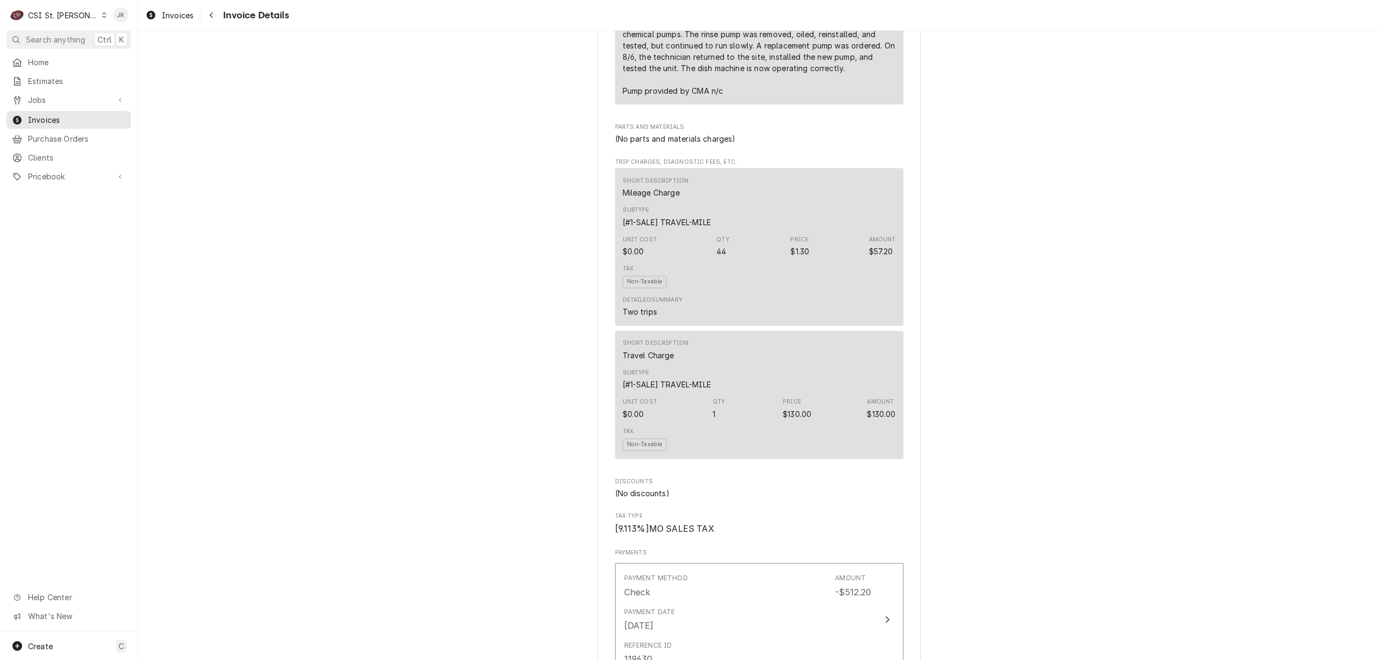
scroll to position [1150, 0]
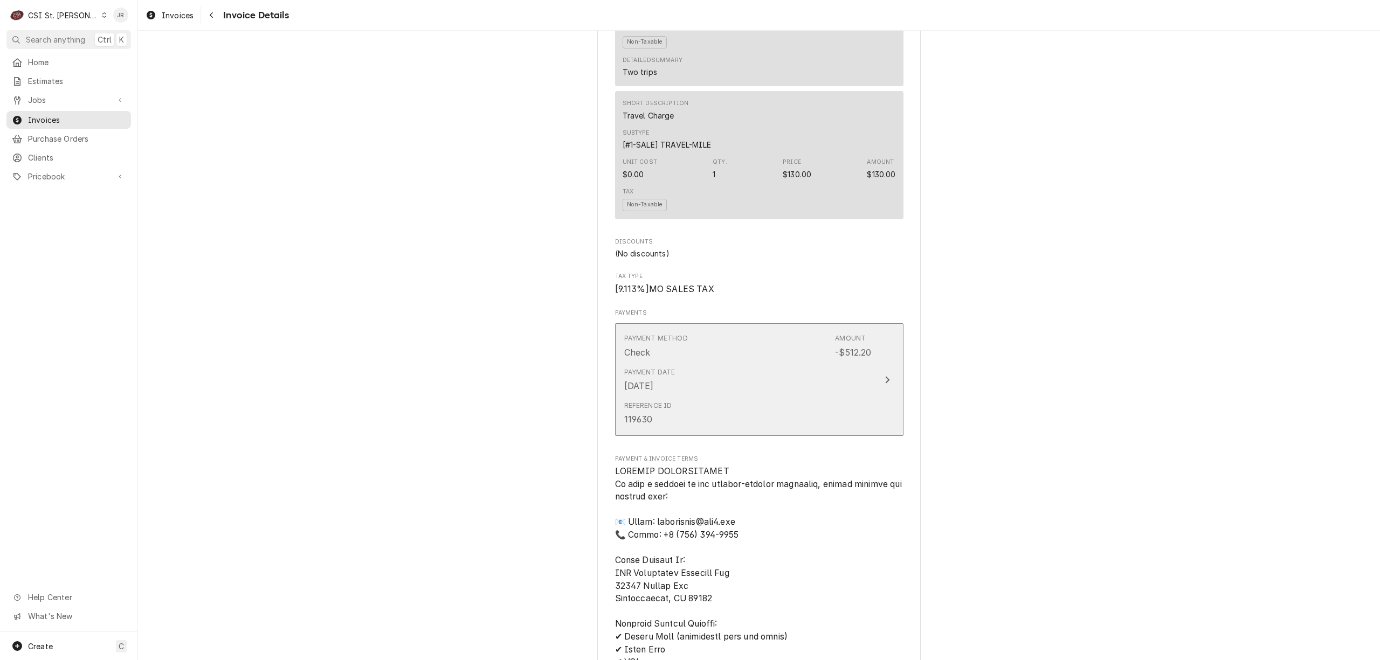
click at [872, 408] on button "Payment Method Check Amount -$512.20 Payment Date [DATE] Reference ID 119630" at bounding box center [759, 380] width 288 height 113
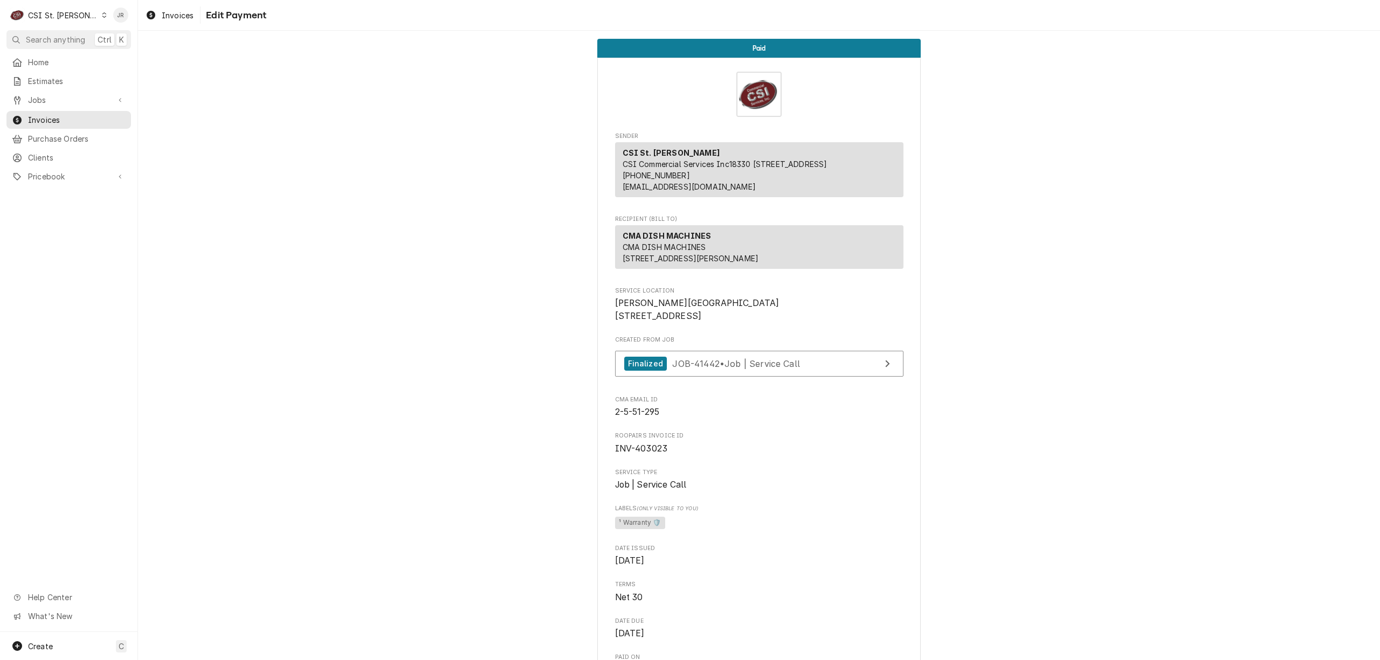
click at [55, 15] on div "CSI St. [PERSON_NAME]" at bounding box center [63, 15] width 70 height 11
click at [121, 36] on div "CSI [US_STATE]" at bounding box center [166, 40] width 142 height 11
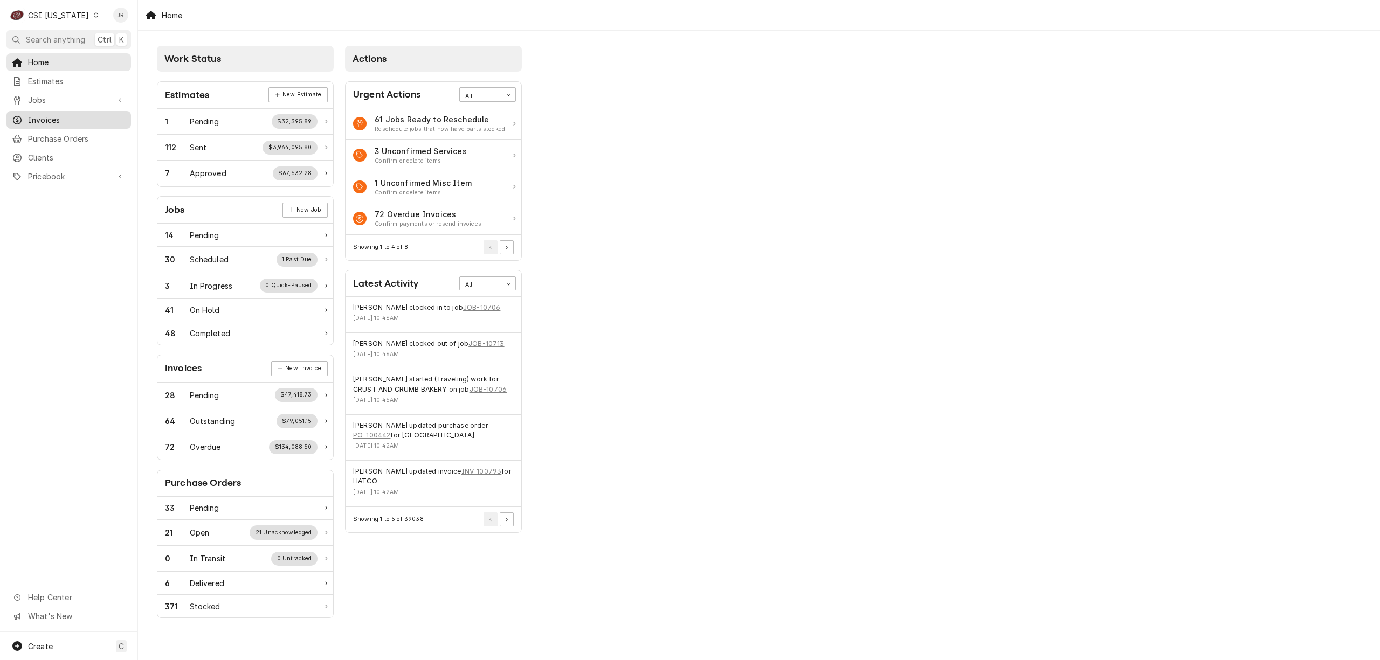
click at [65, 117] on span "Invoices" at bounding box center [77, 119] width 98 height 11
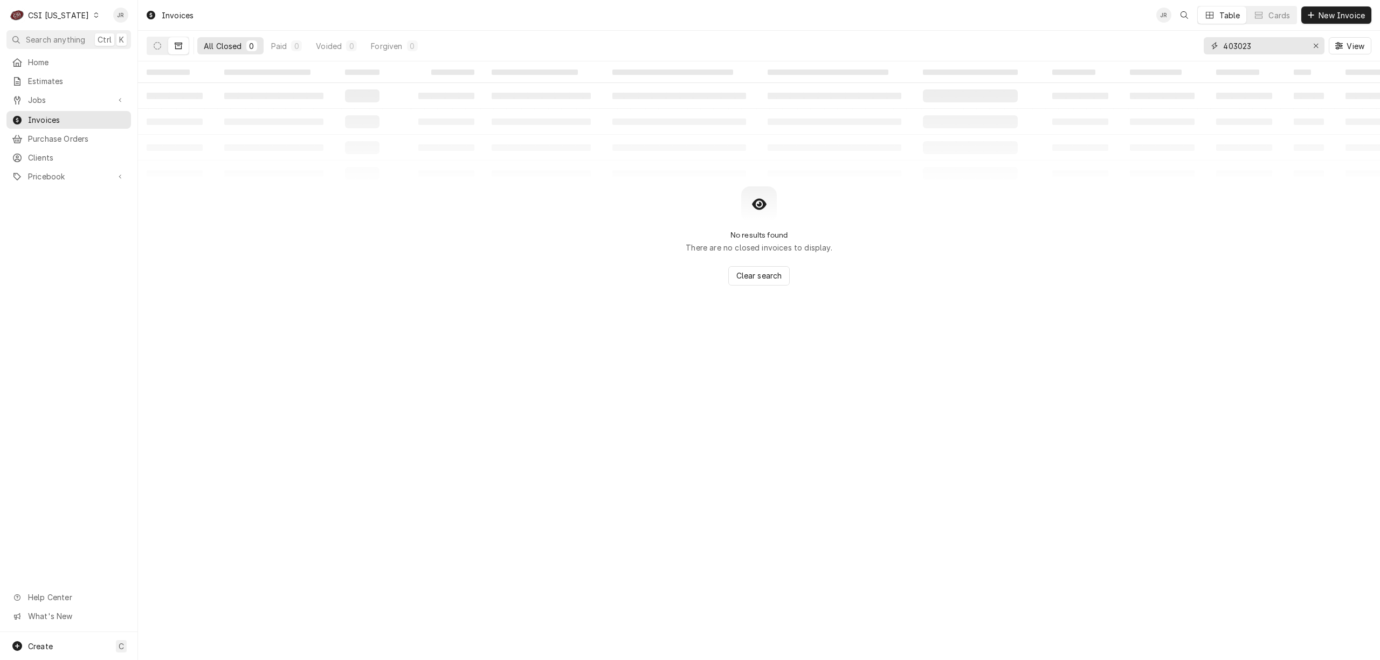
click at [1235, 40] on input "403023" at bounding box center [1263, 45] width 81 height 17
paste input "100744"
type input "100744"
click at [159, 43] on icon "Dynamic Content Wrapper" at bounding box center [158, 46] width 8 height 8
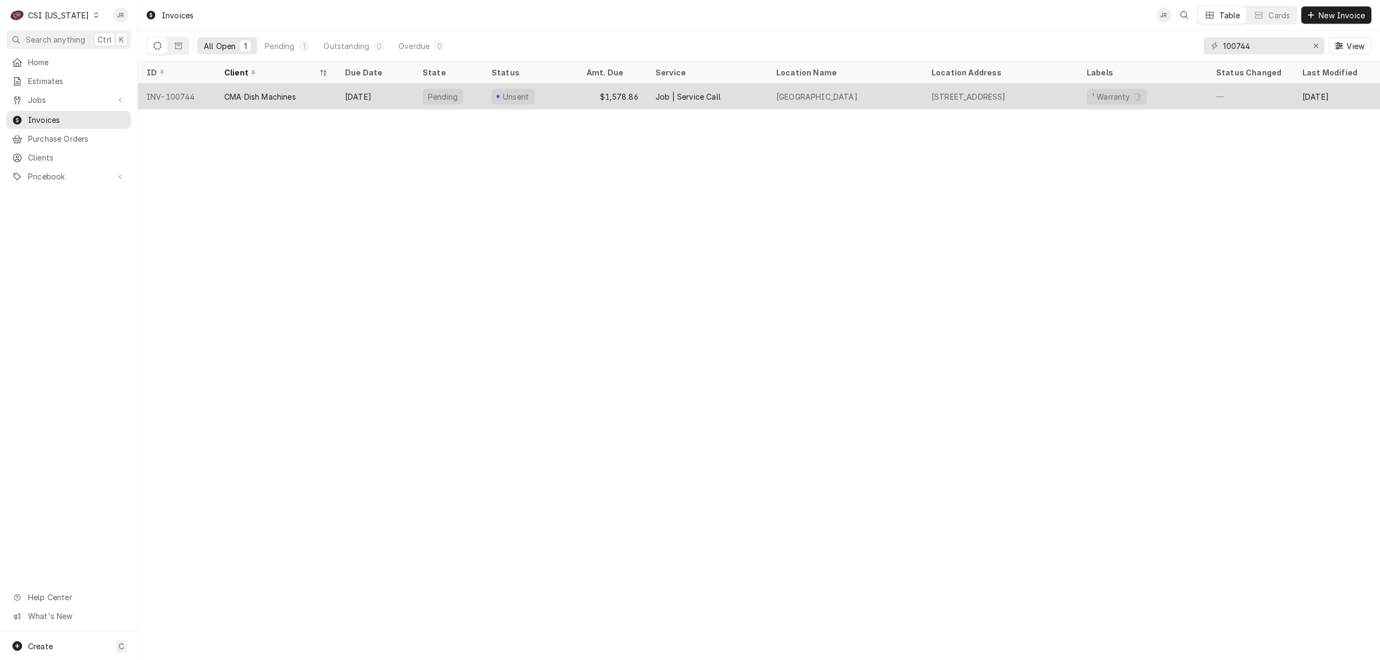
click at [235, 91] on div "CMA Dish Machines" at bounding box center [260, 96] width 72 height 11
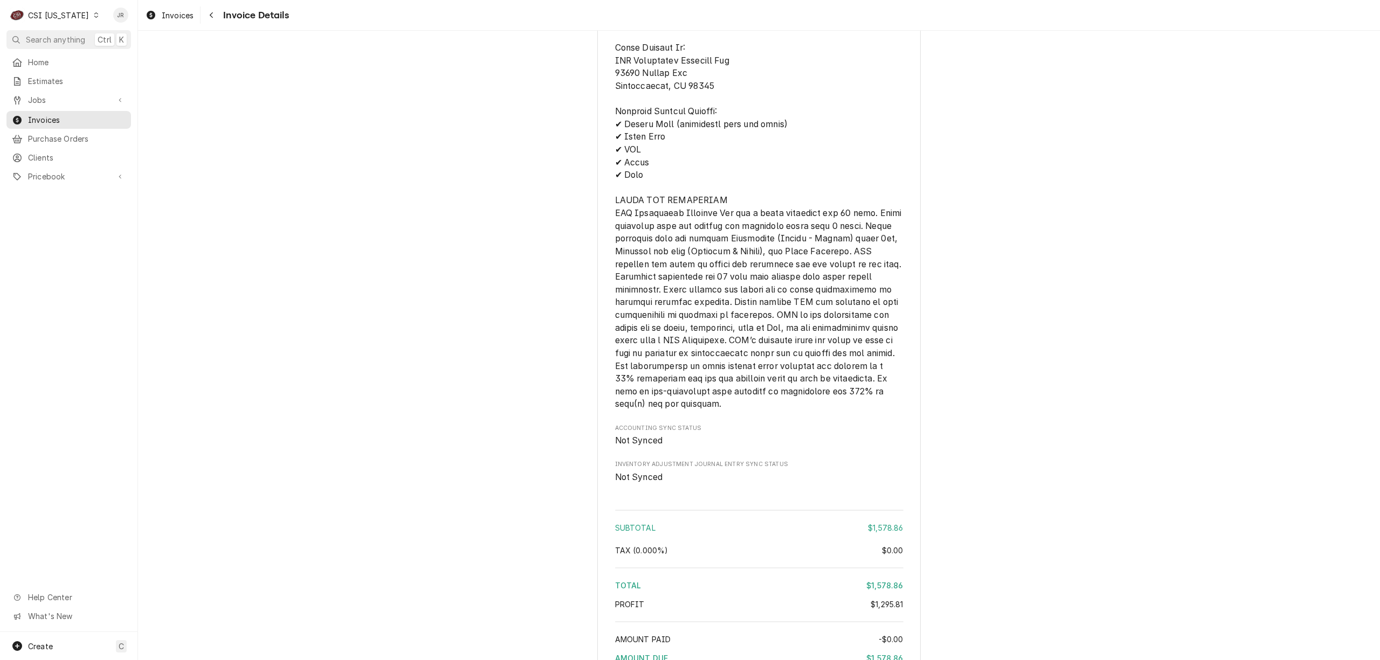
scroll to position [2251, 0]
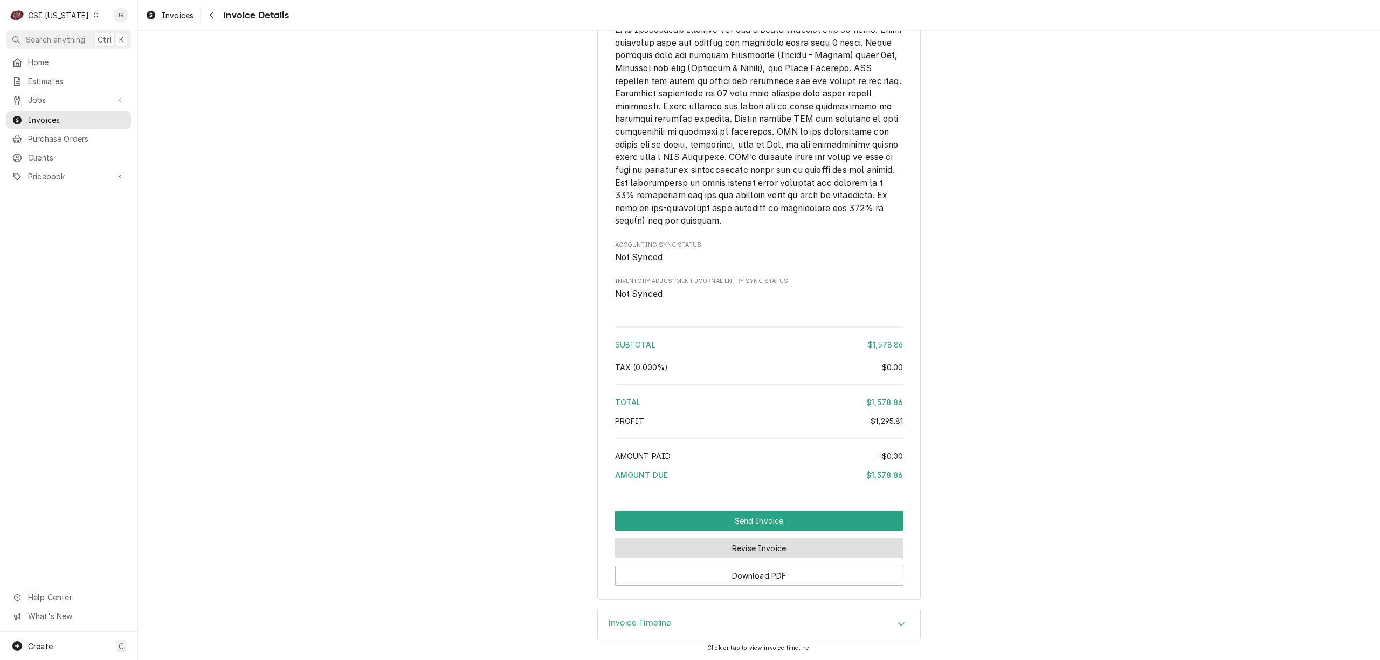
click at [773, 553] on button "Revise Invoice" at bounding box center [759, 549] width 288 height 20
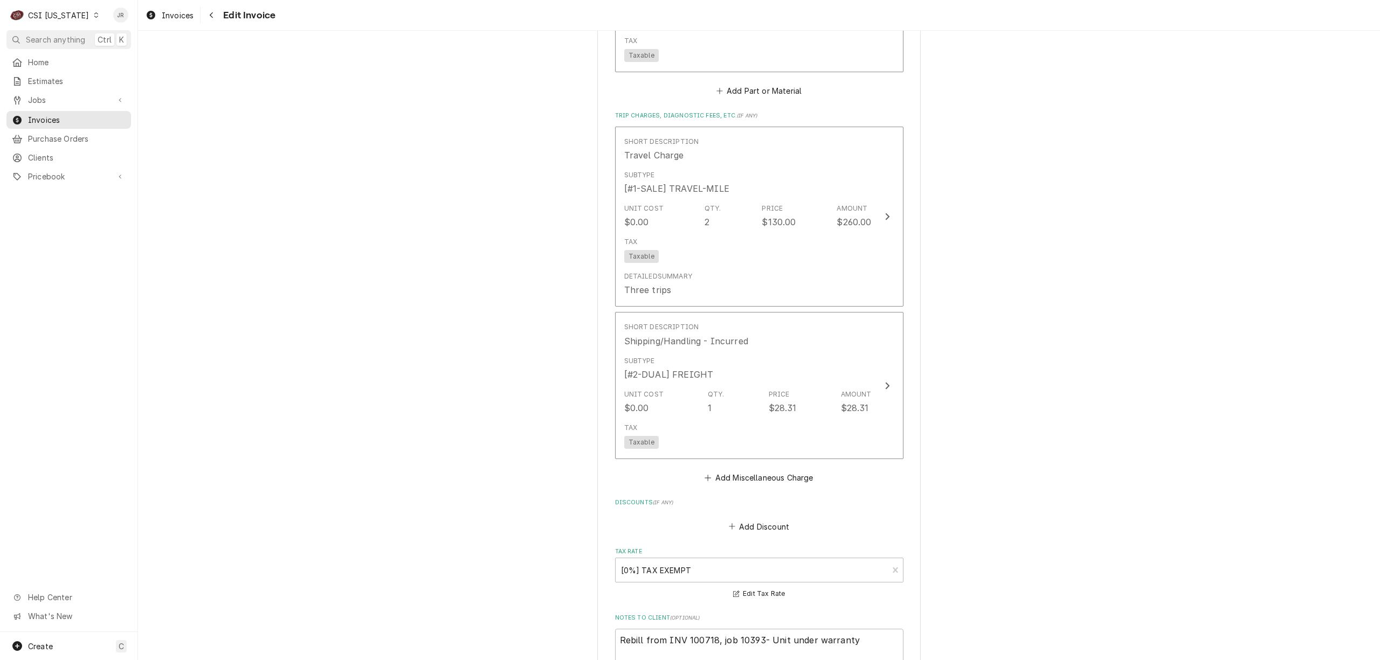
scroll to position [2584, 0]
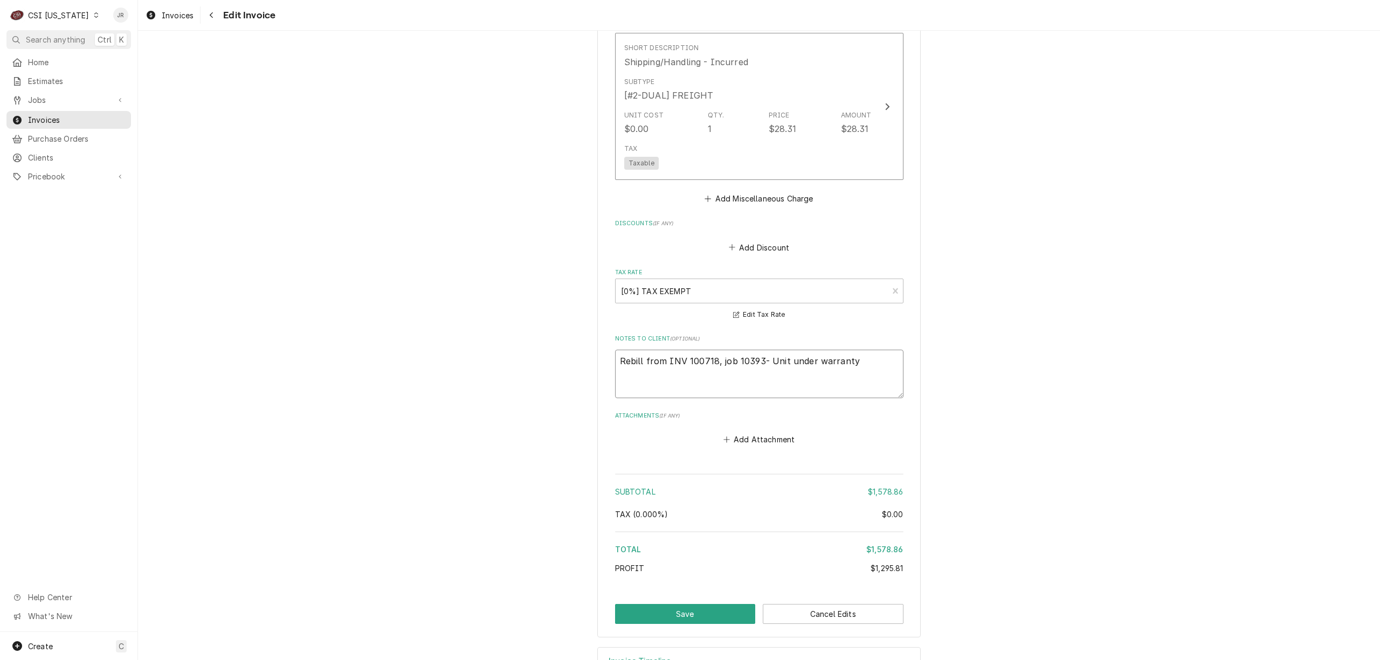
click at [736, 350] on textarea "Rebill from INV 100718, job 10393- Unit under warranty" at bounding box center [759, 374] width 288 height 49
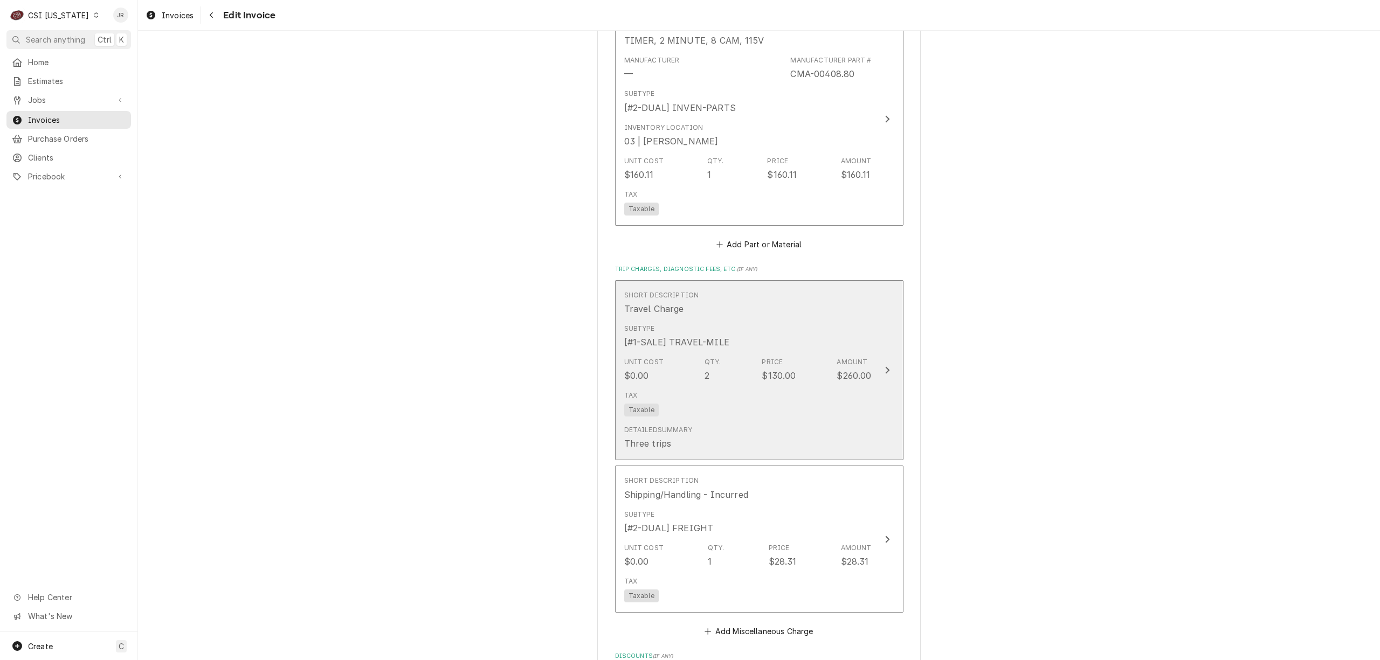
scroll to position [2296, 0]
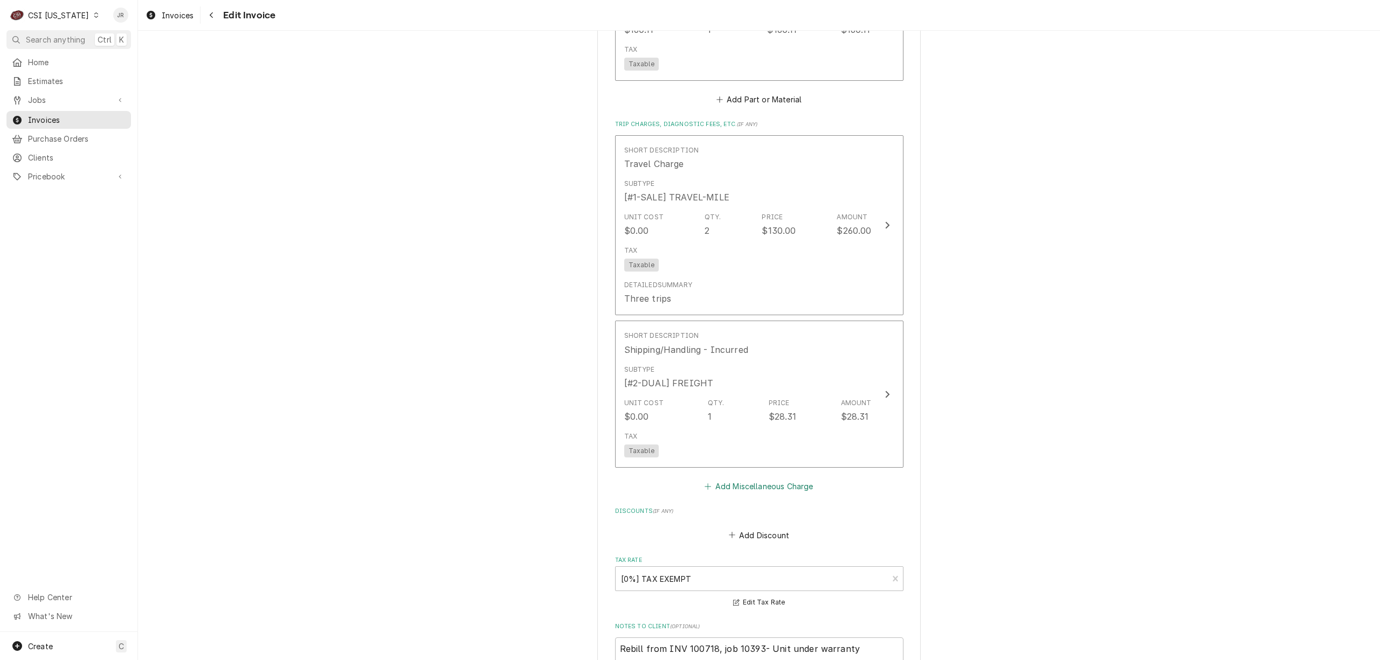
click at [742, 479] on button "Add Miscellaneous Charge" at bounding box center [759, 486] width 112 height 15
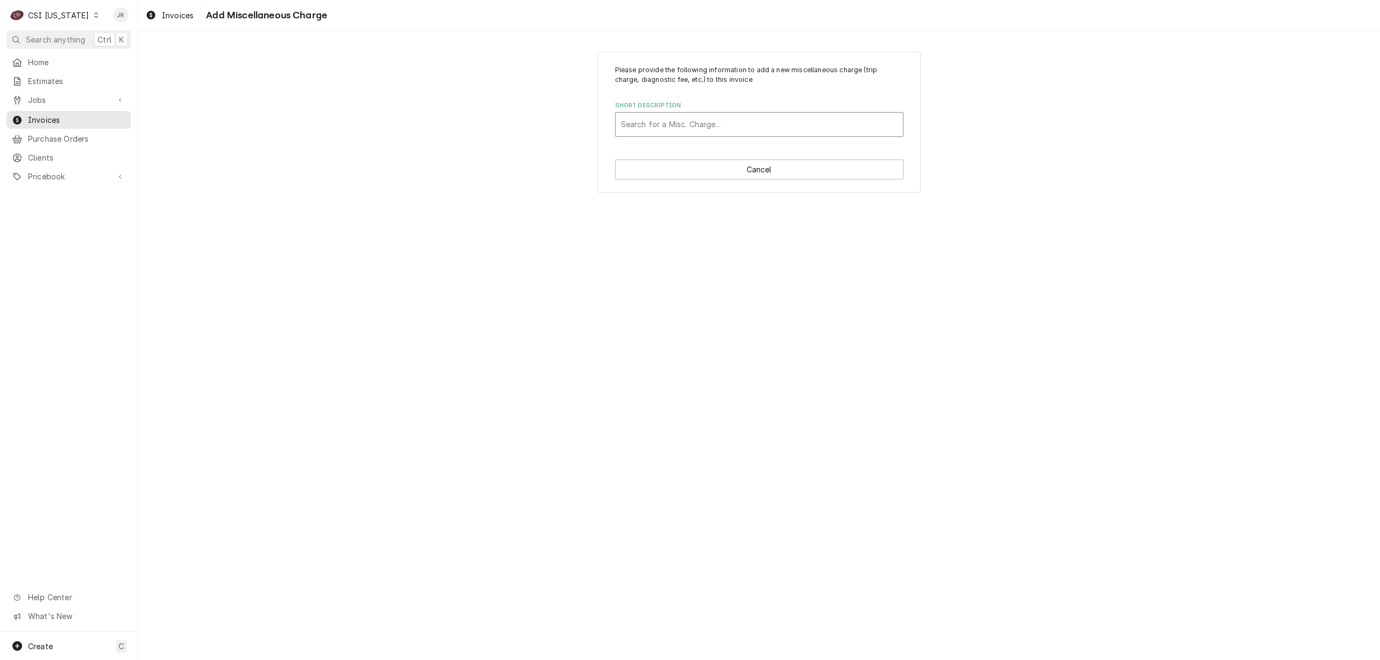
click at [714, 127] on div "Short Description" at bounding box center [759, 124] width 277 height 19
type input "mil"
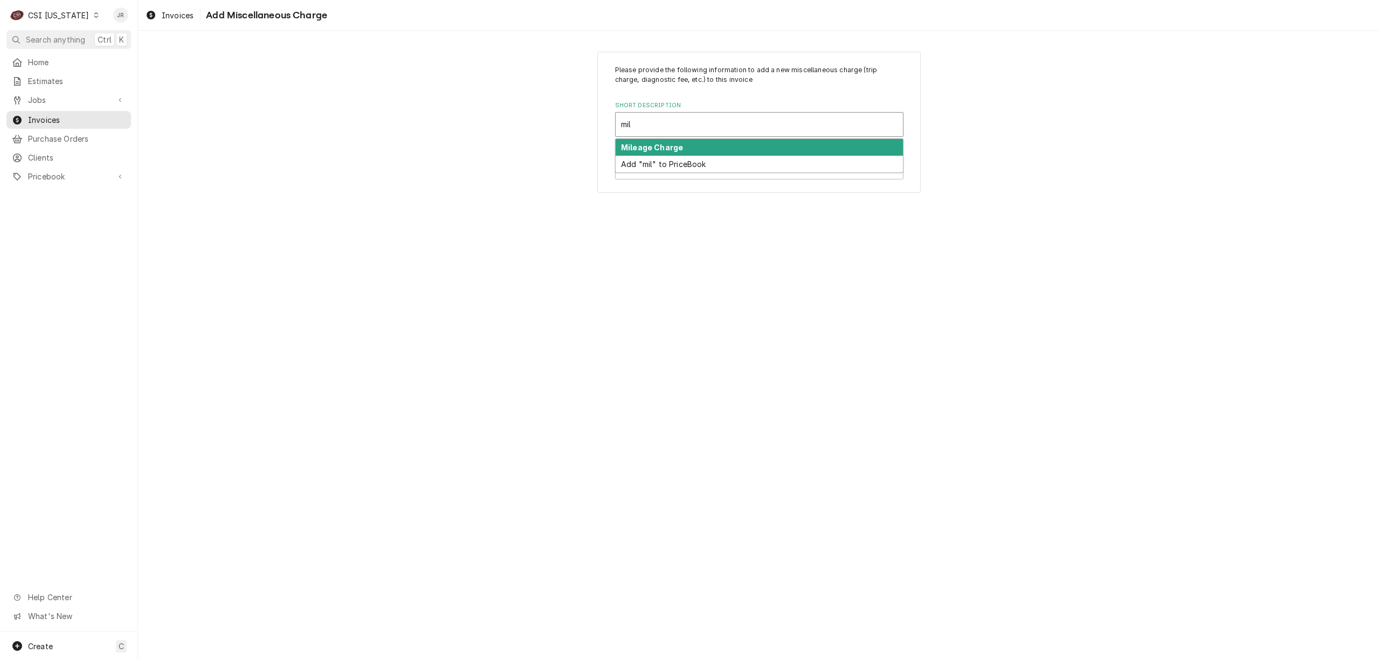
click at [727, 143] on div "Mileage Charge" at bounding box center [759, 147] width 287 height 17
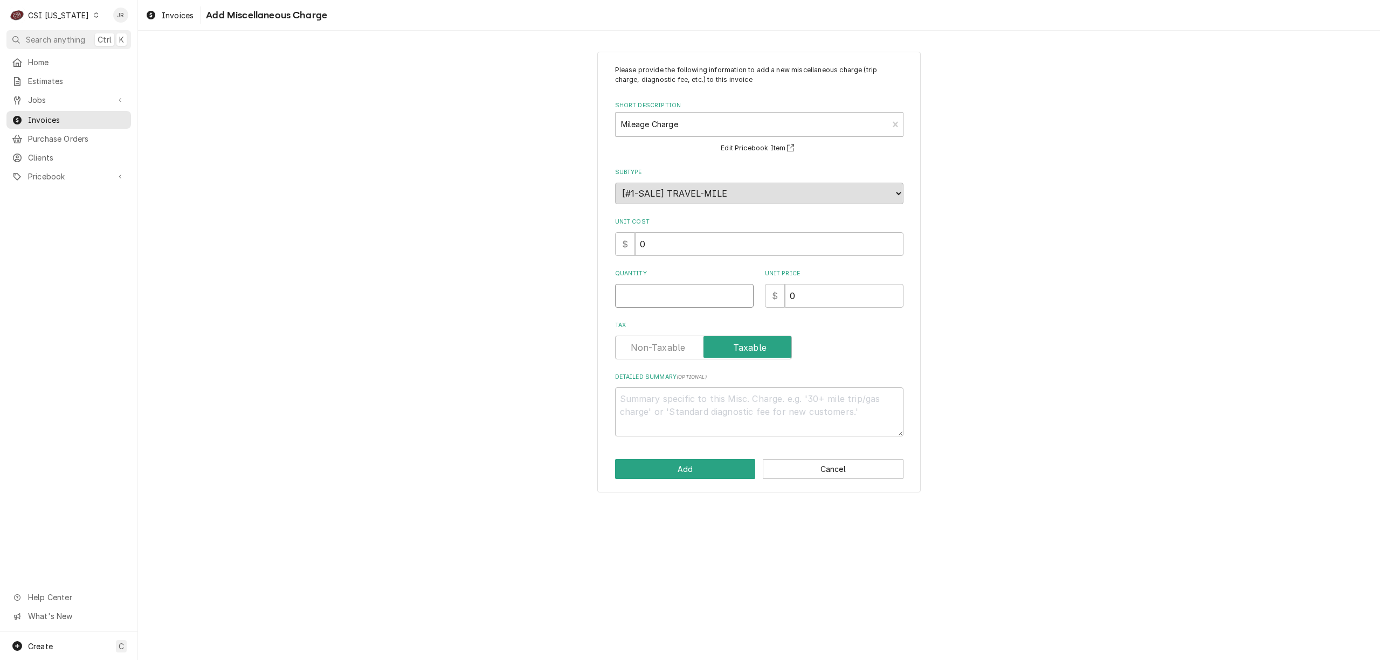
click at [665, 288] on input "Quantity" at bounding box center [684, 296] width 139 height 24
type textarea "x"
type input "7"
type textarea "x"
type input "74"
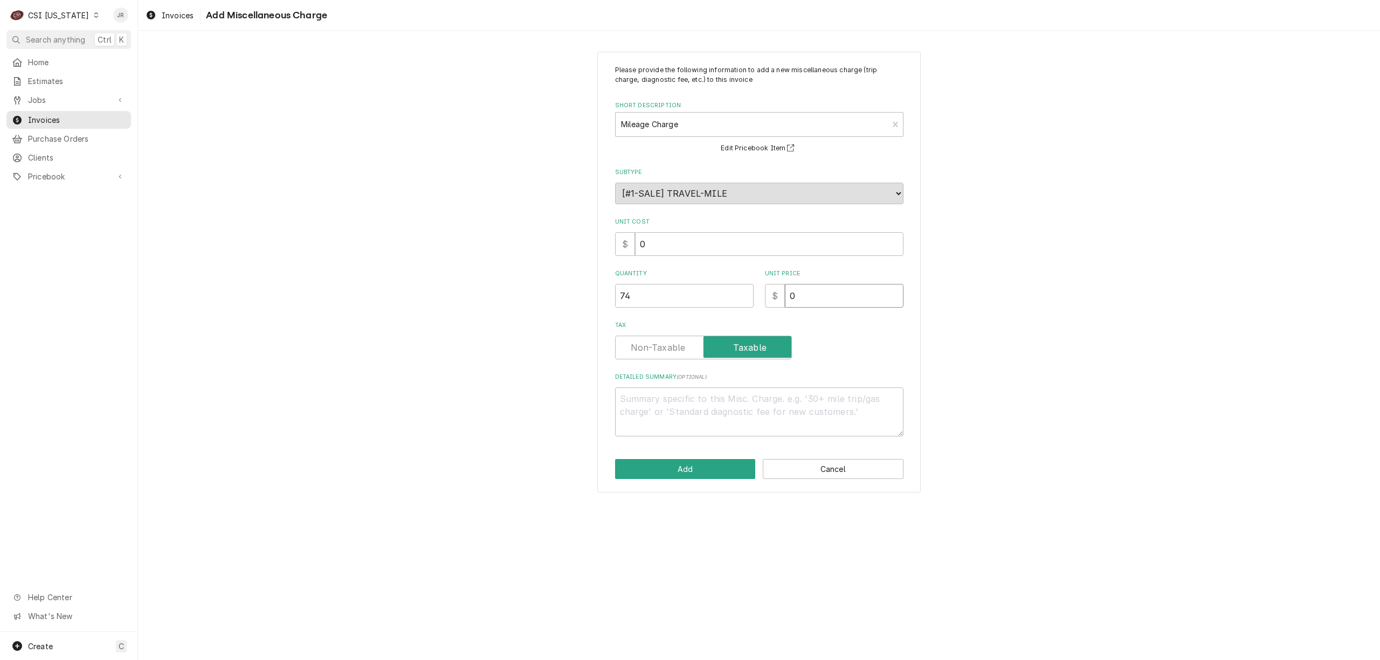
click at [820, 292] on input "0" at bounding box center [844, 296] width 119 height 24
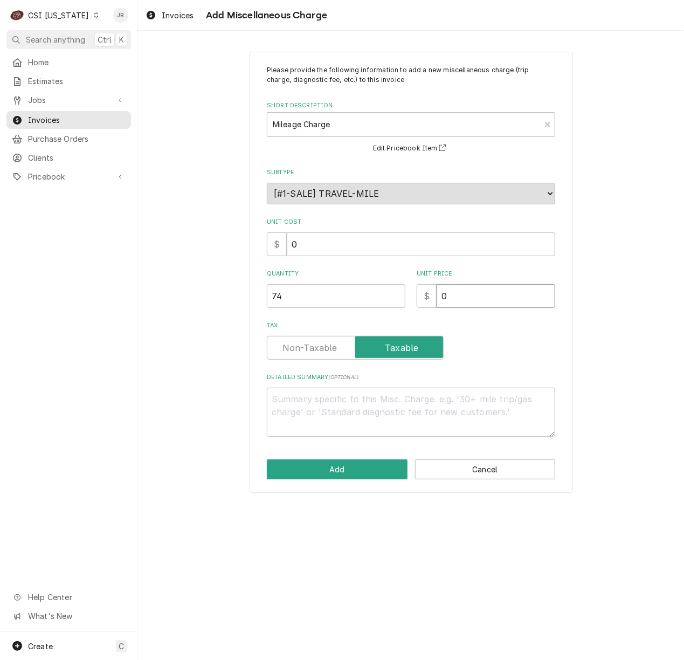
drag, startPoint x: 473, startPoint y: 292, endPoint x: 257, endPoint y: 227, distance: 226.4
click at [251, 227] on div "Please provide the following information to add a new miscellaneous charge (tri…" at bounding box center [412, 273] width 324 height 442
type textarea "x"
type input "1"
type textarea "x"
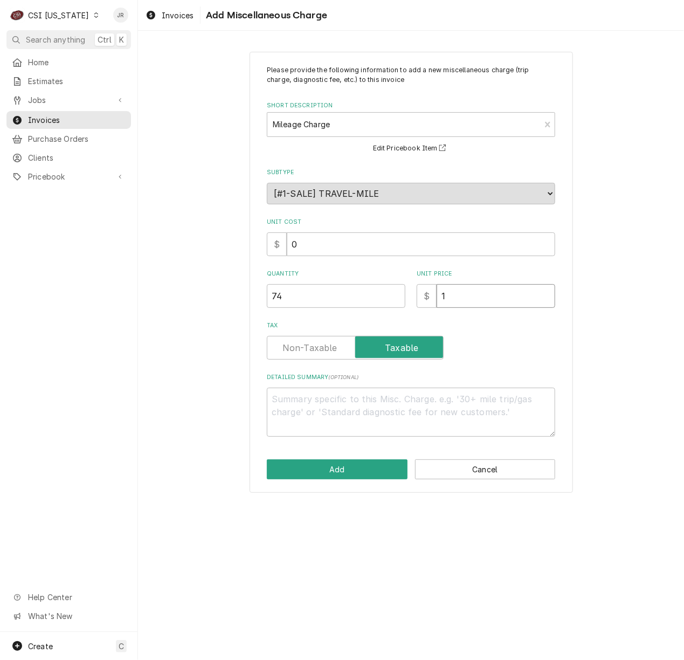
type input "1.3"
type textarea "x"
type input "1.30"
click at [339, 466] on button "Add" at bounding box center [337, 469] width 141 height 20
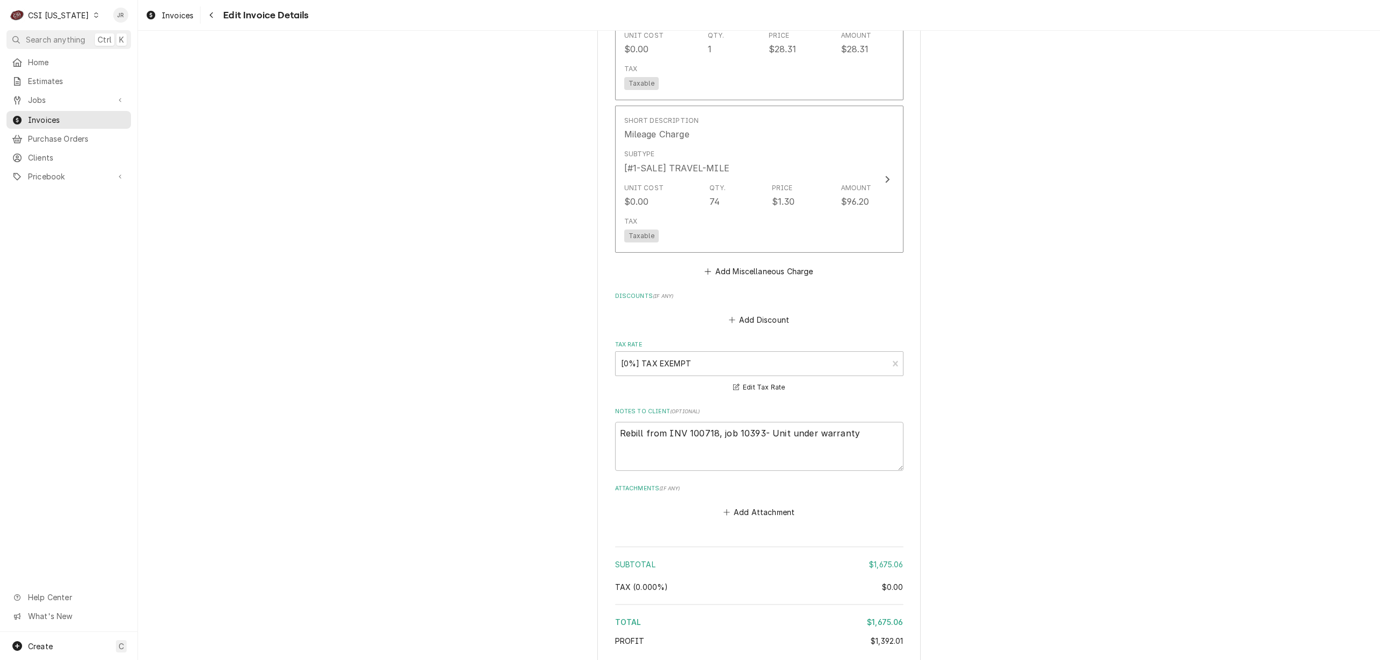
scroll to position [2664, 0]
type textarea "x"
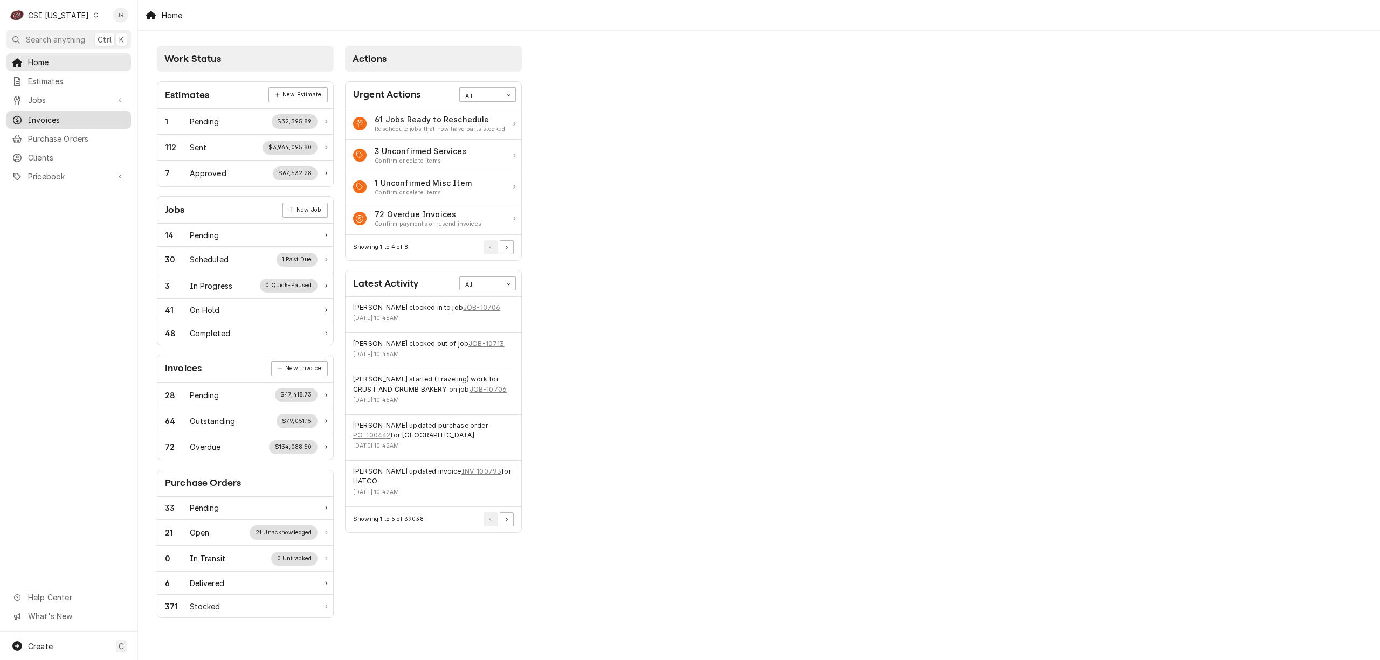
click at [40, 115] on span "Invoices" at bounding box center [77, 119] width 98 height 11
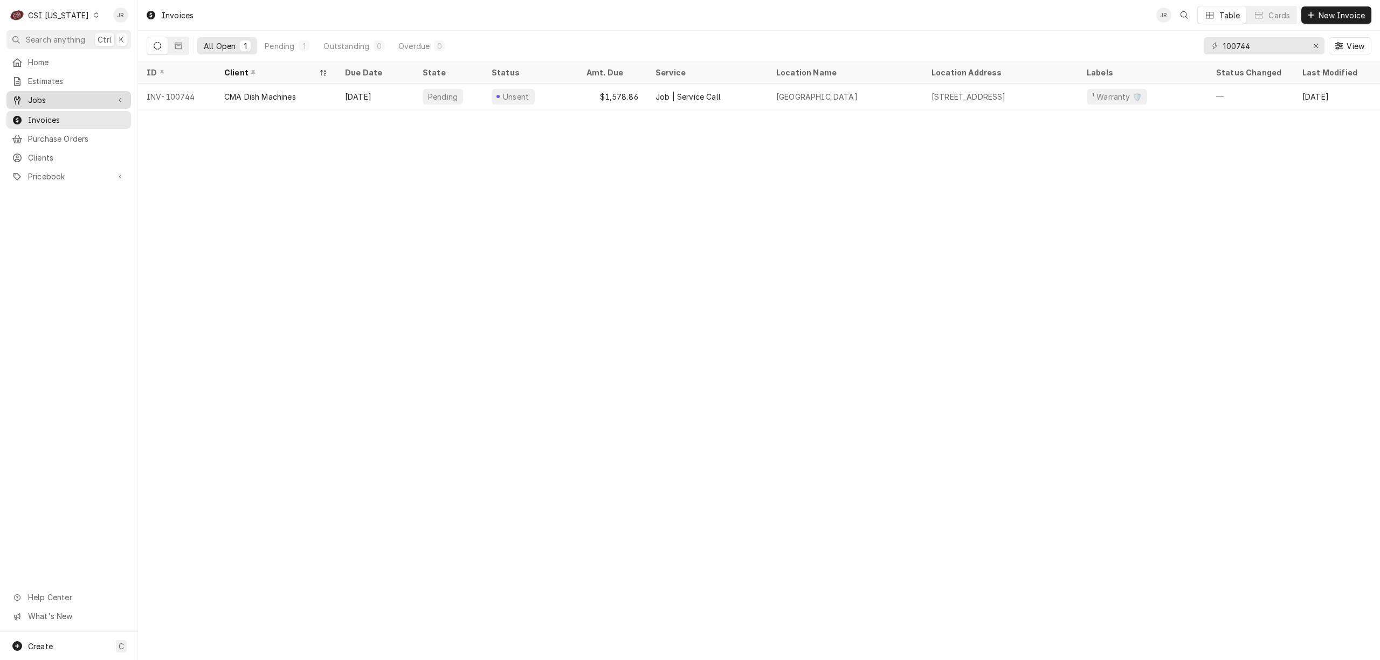
click at [42, 102] on span "Jobs" at bounding box center [68, 99] width 81 height 11
click at [41, 114] on span "Jobs" at bounding box center [77, 118] width 98 height 11
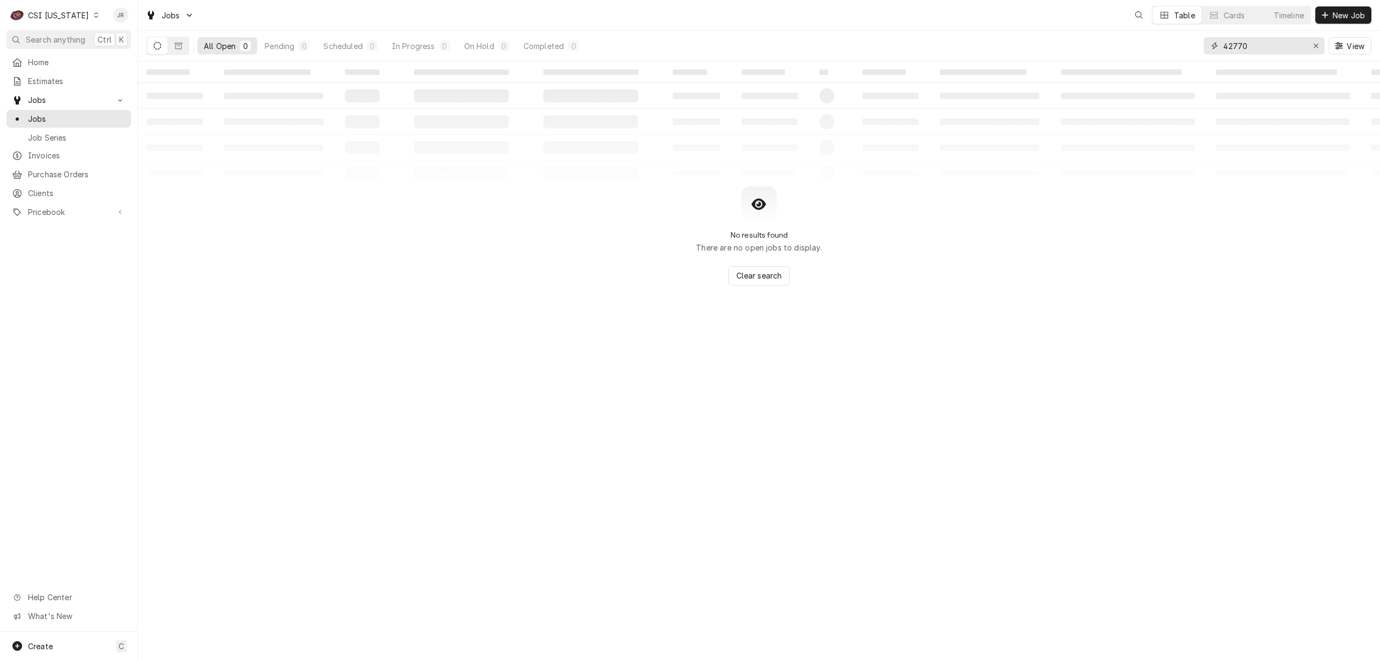
click at [1251, 39] on input "42770" at bounding box center [1263, 45] width 81 height 17
click at [1251, 40] on input "42770" at bounding box center [1263, 45] width 81 height 17
click at [1247, 48] on input "42770" at bounding box center [1263, 45] width 81 height 17
click at [1247, 47] on input "42770" at bounding box center [1263, 45] width 81 height 17
click at [1247, 46] on input "42770" at bounding box center [1263, 45] width 81 height 17
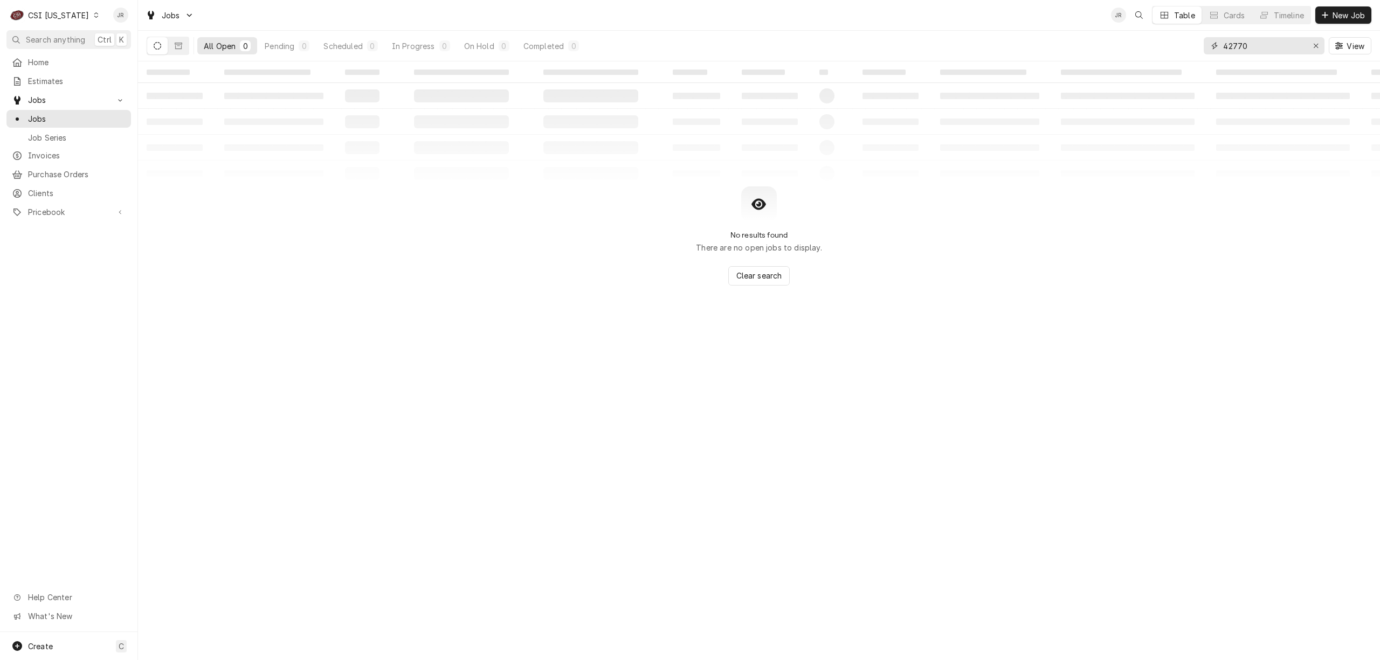
paste input "10393"
type input "10393"
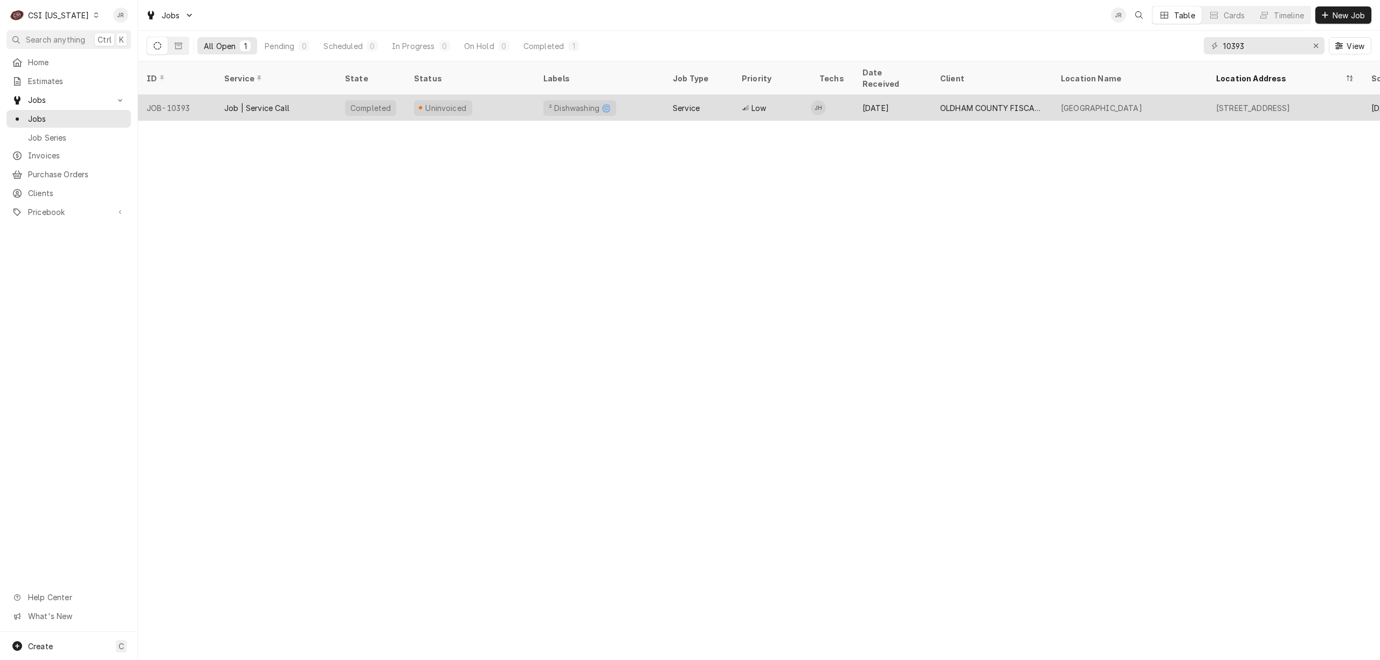
click at [529, 95] on div "Uninvoiced" at bounding box center [469, 108] width 129 height 26
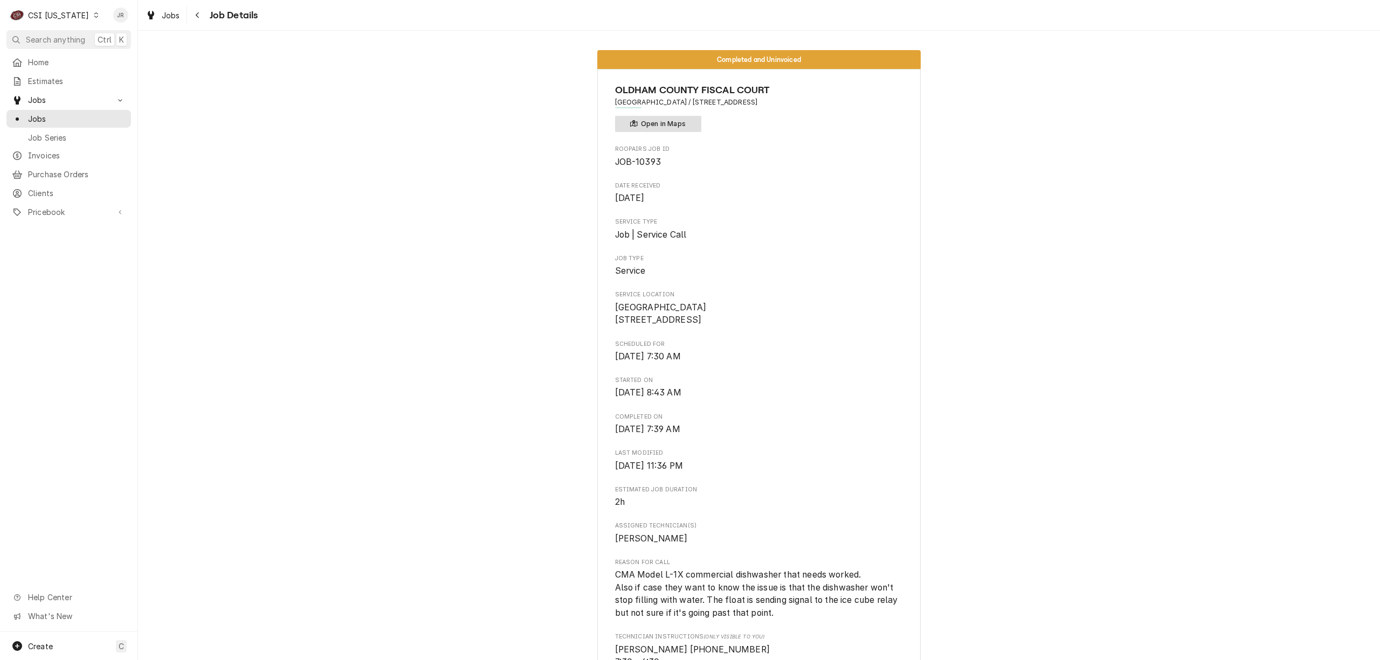
click at [676, 124] on button "Open in Maps" at bounding box center [658, 124] width 86 height 16
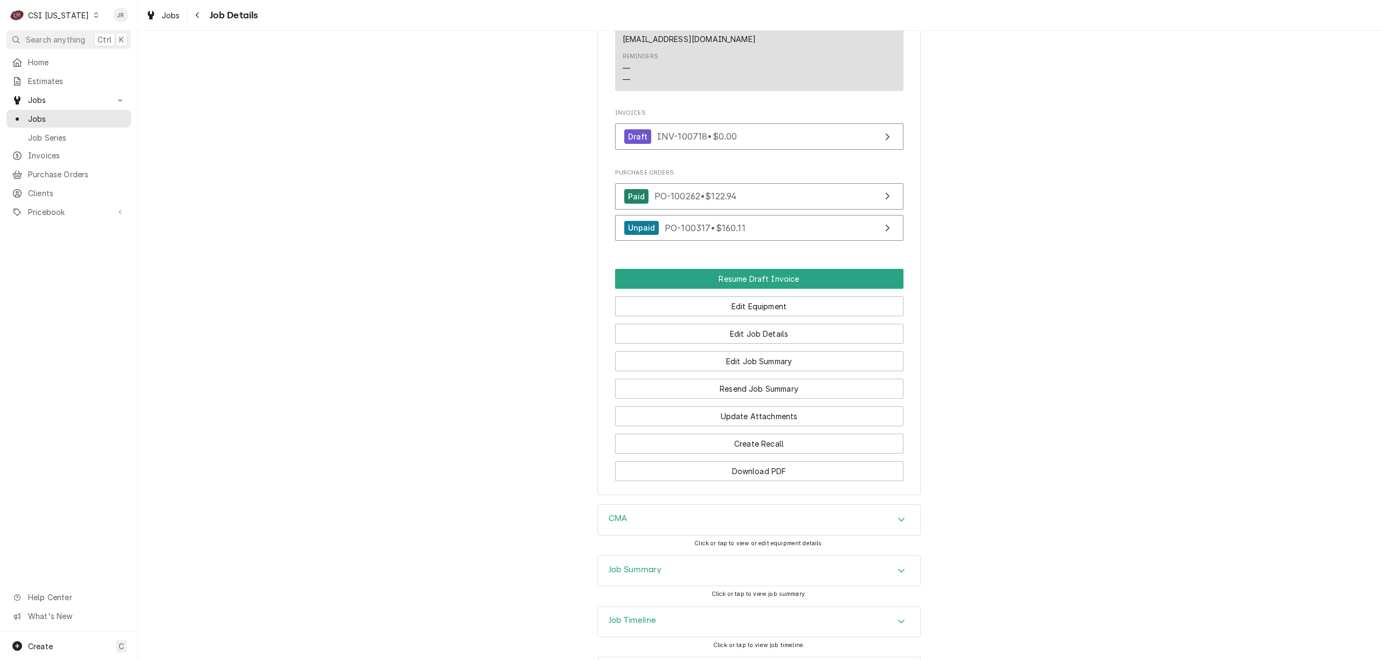
scroll to position [1072, 0]
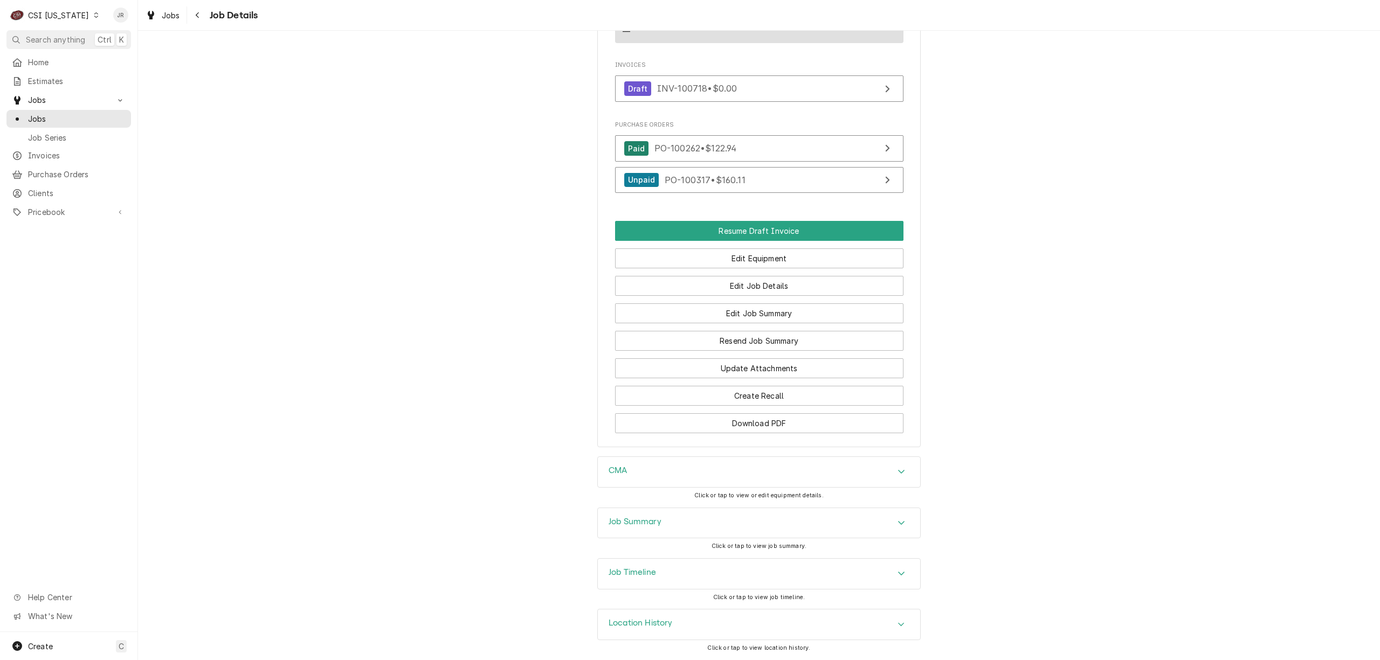
click at [738, 522] on div "Job Summary" at bounding box center [759, 523] width 322 height 30
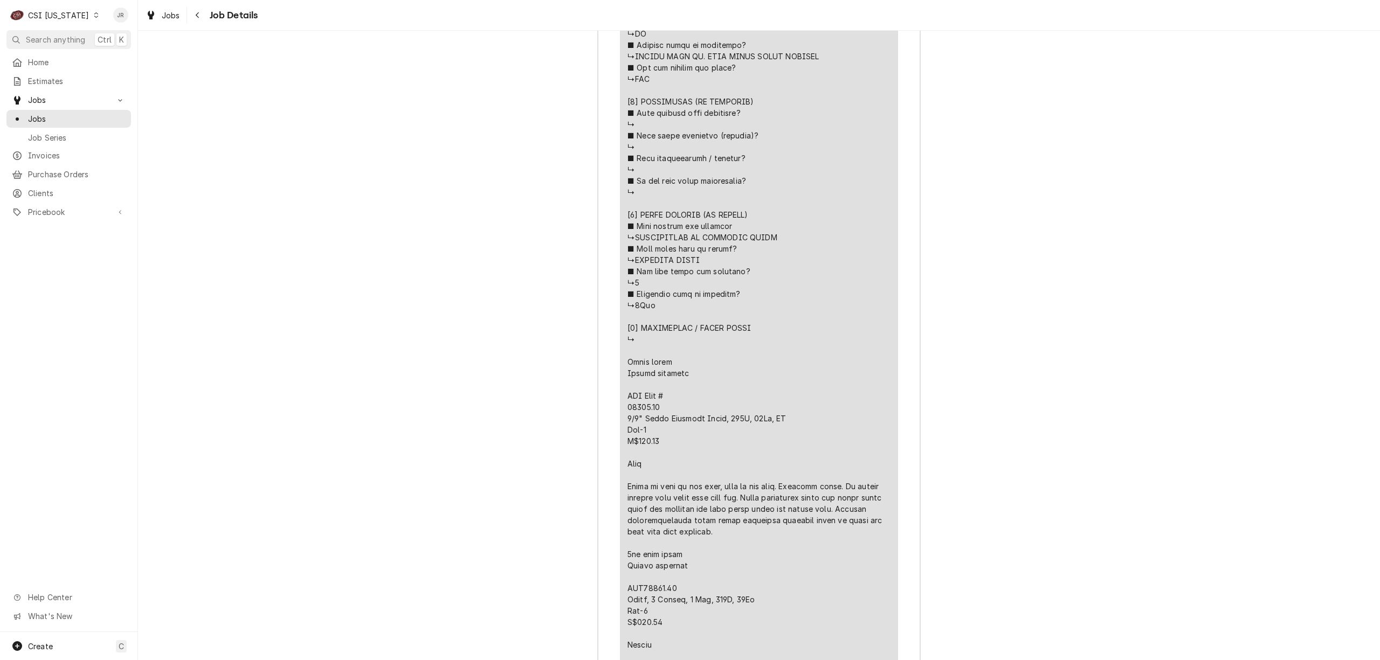
scroll to position [2366, 0]
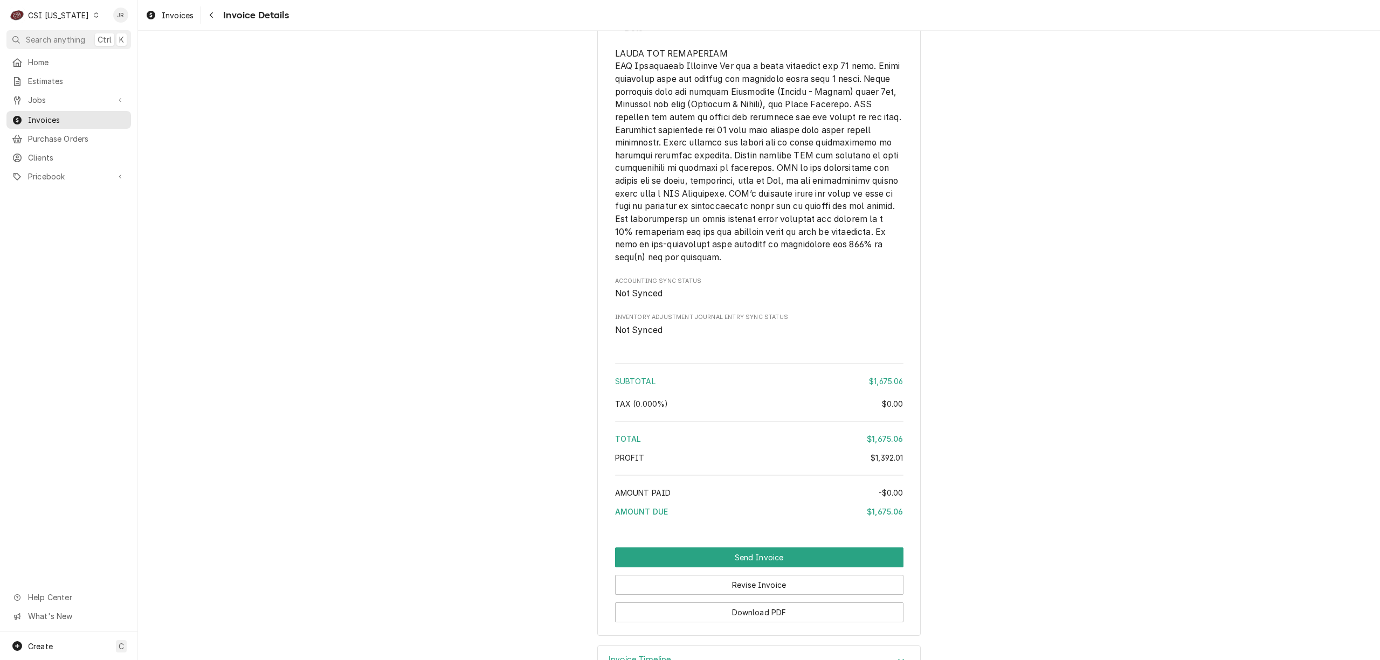
scroll to position [2384, 0]
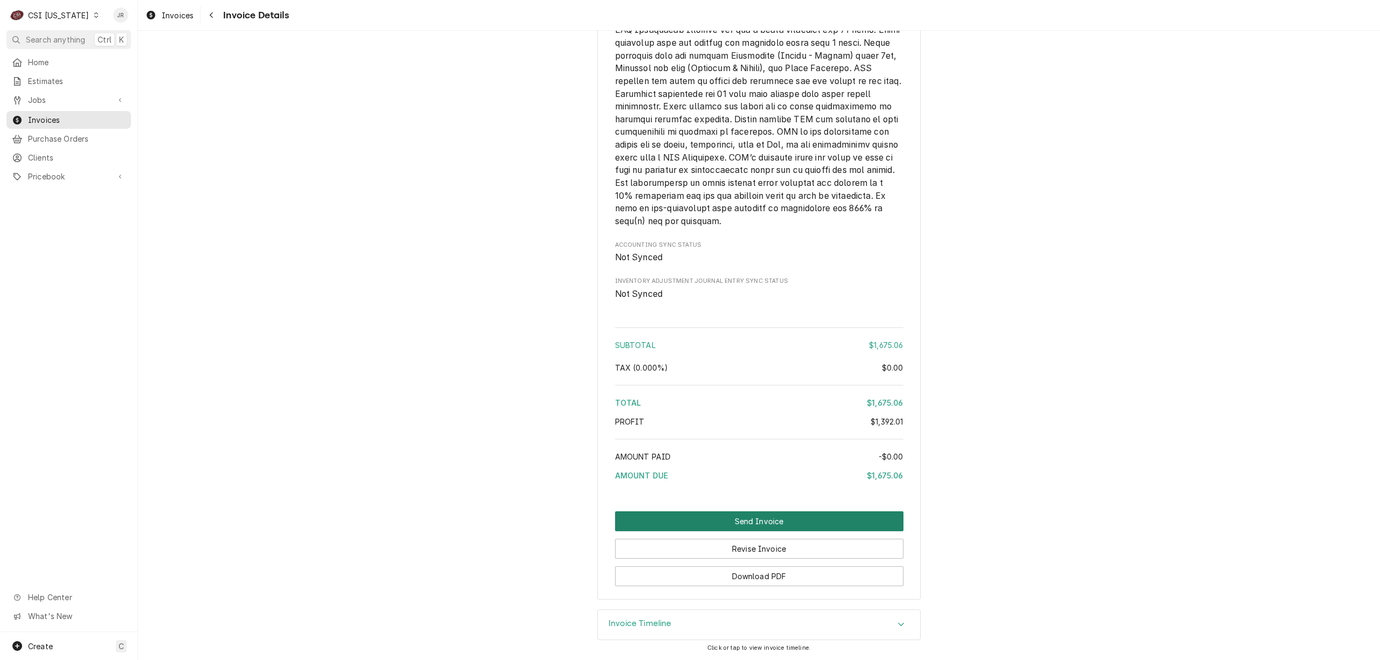
click at [714, 520] on button "Send Invoice" at bounding box center [759, 522] width 288 height 20
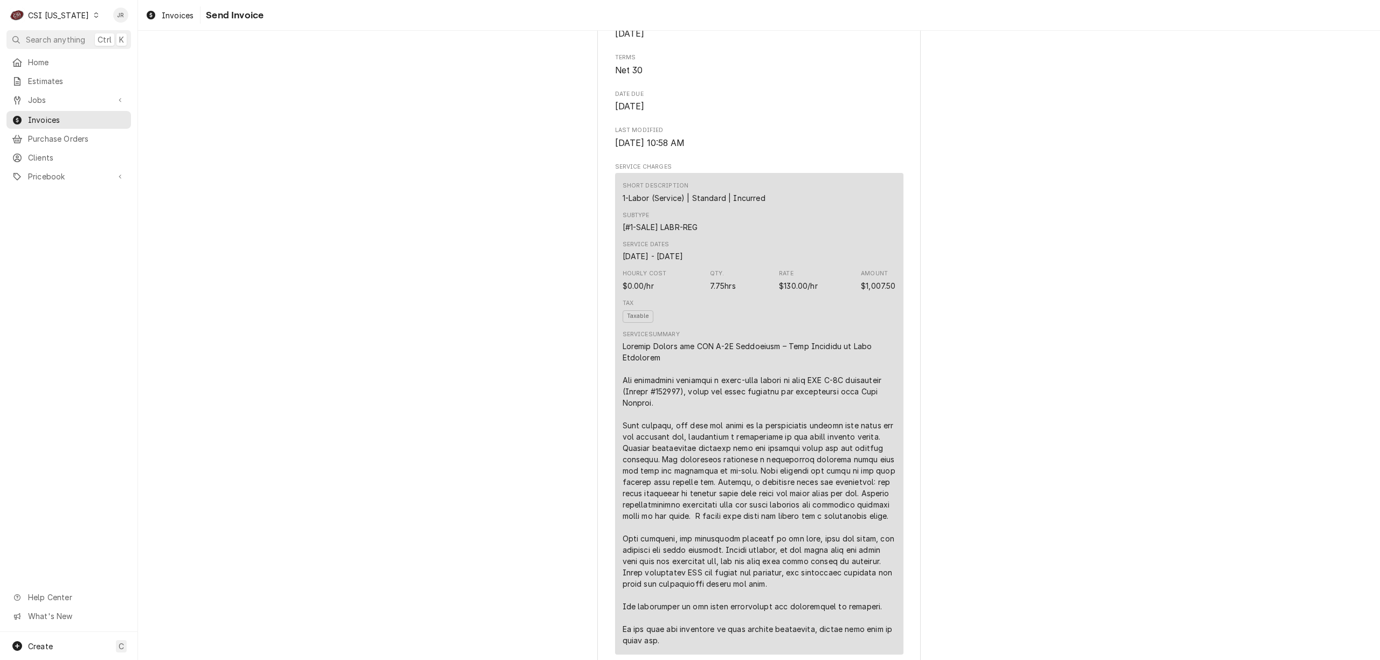
click at [846, 327] on div "Tax Taxable" at bounding box center [759, 310] width 273 height 31
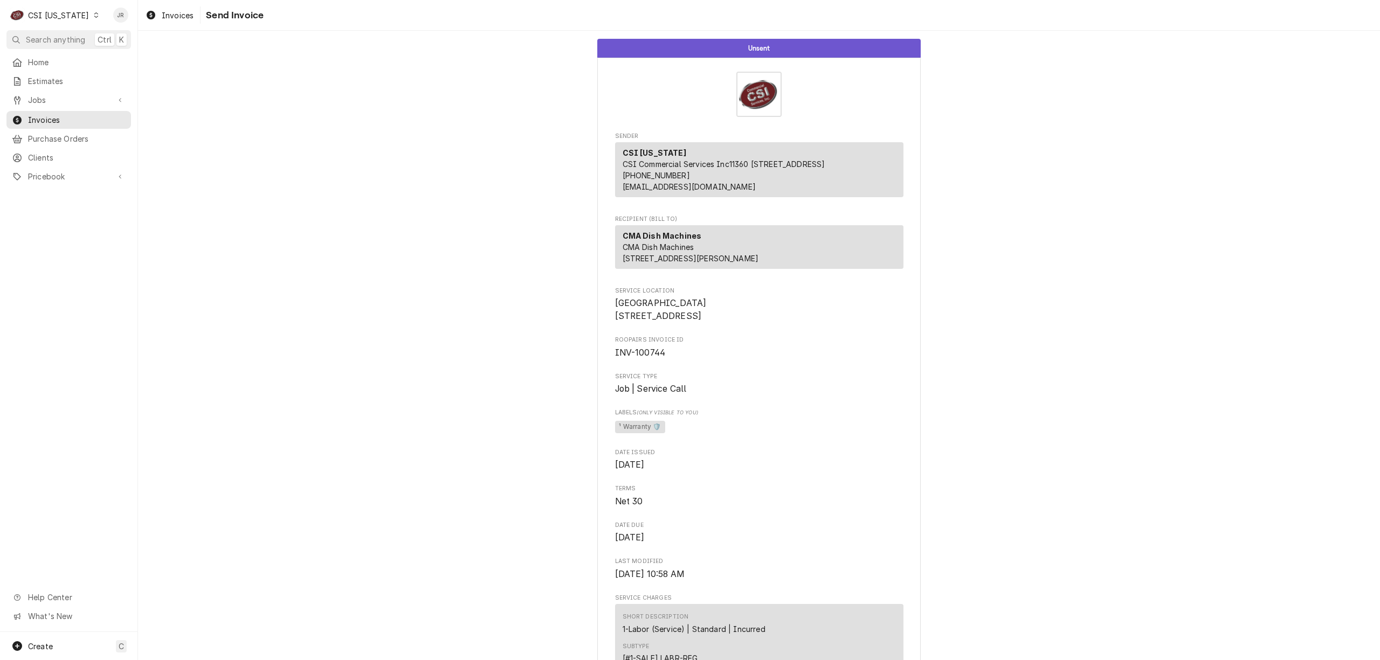
click at [641, 358] on span "INV-100744" at bounding box center [640, 353] width 51 height 10
copy span "100744"
click at [43, 14] on div "CSI [US_STATE]" at bounding box center [58, 15] width 61 height 11
click at [137, 17] on div "CSI [US_STATE][GEOGRAPHIC_DATA]" at bounding box center [168, 21] width 142 height 11
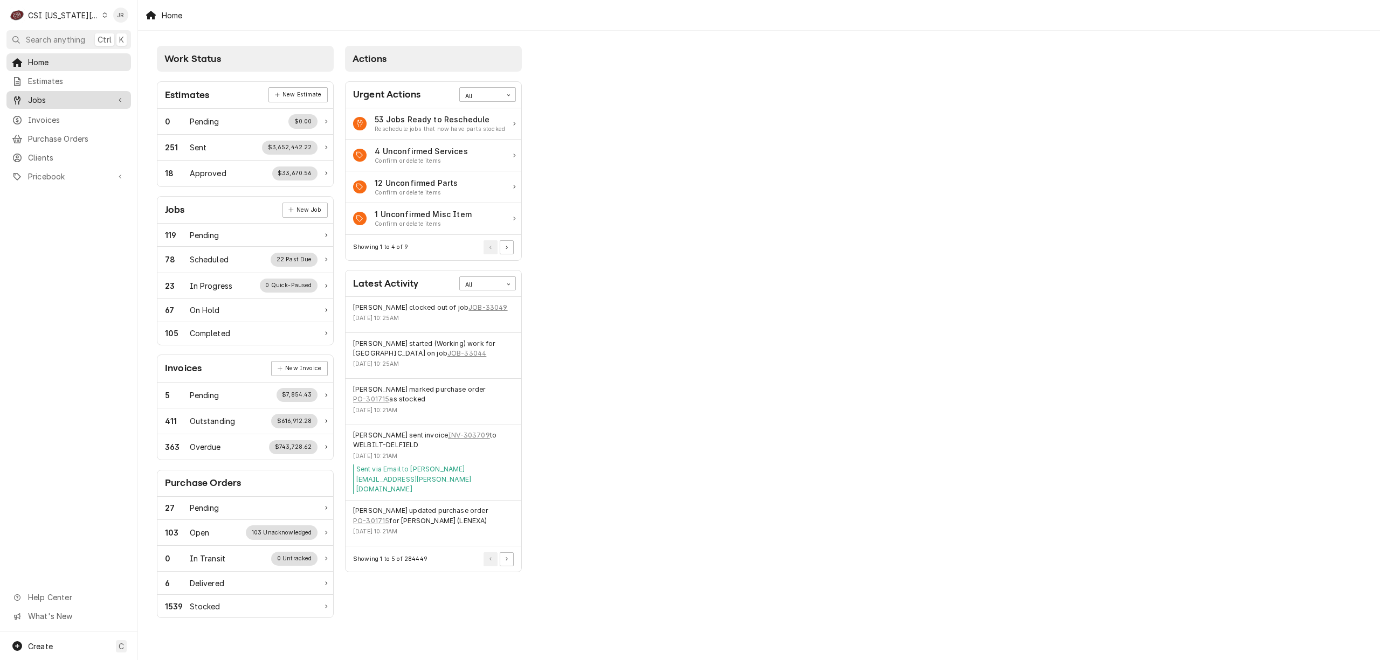
click at [63, 95] on span "Jobs" at bounding box center [68, 99] width 81 height 11
click at [54, 119] on span "Jobs" at bounding box center [77, 118] width 98 height 11
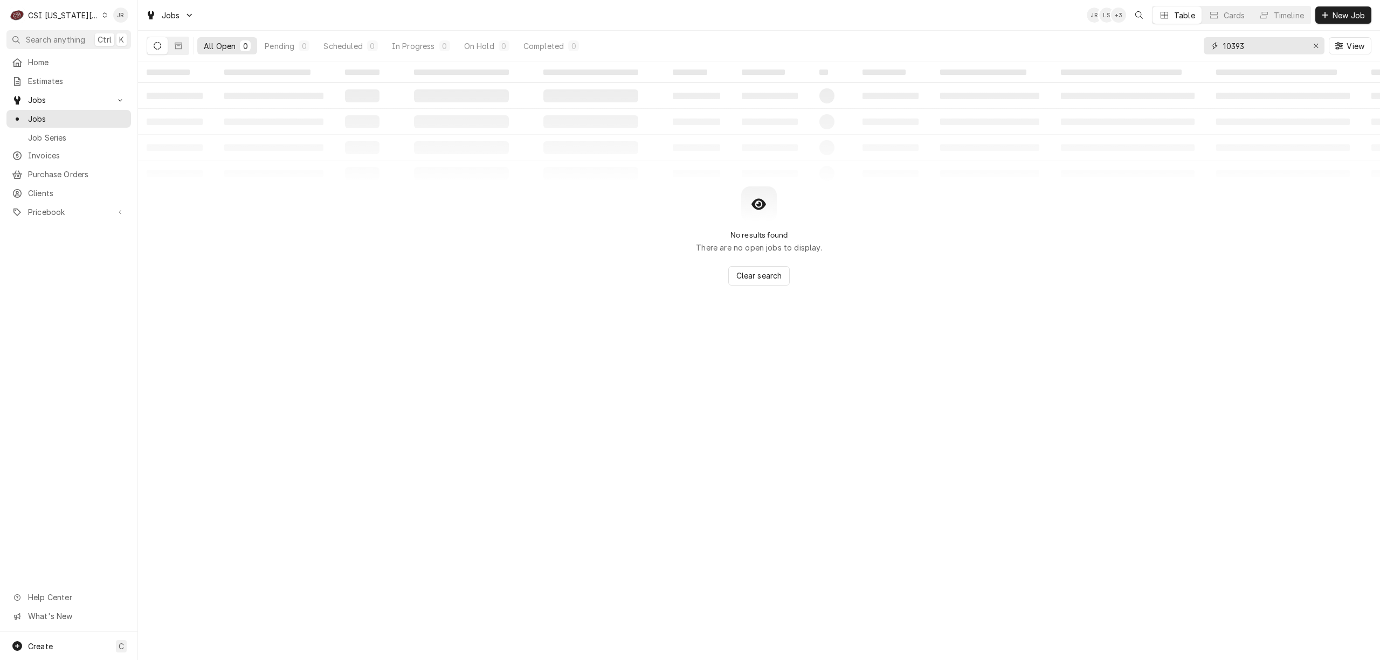
click at [1230, 45] on input "10393" at bounding box center [1263, 45] width 81 height 17
type input "30905"
click at [171, 46] on div "Dynamic Content Wrapper" at bounding box center [168, 46] width 43 height 18
click at [173, 47] on button "Dynamic Content Wrapper" at bounding box center [178, 45] width 20 height 17
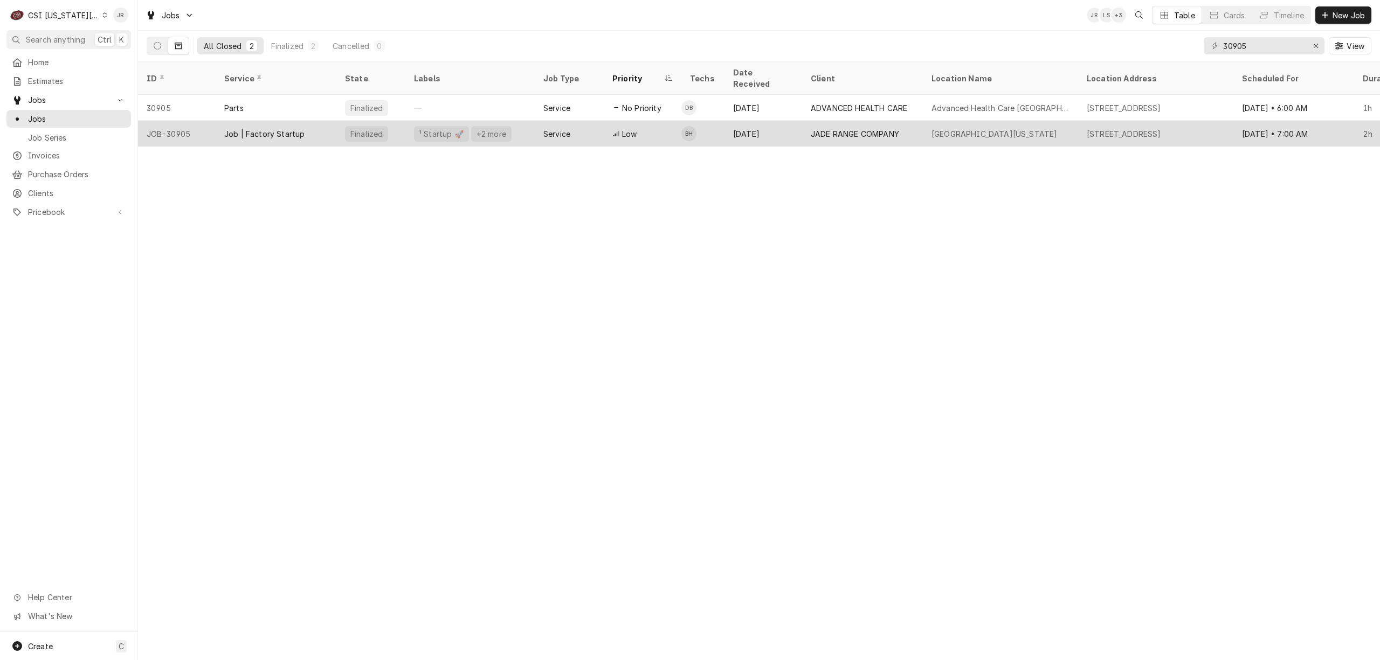
click at [395, 121] on div "Finalized" at bounding box center [370, 134] width 69 height 26
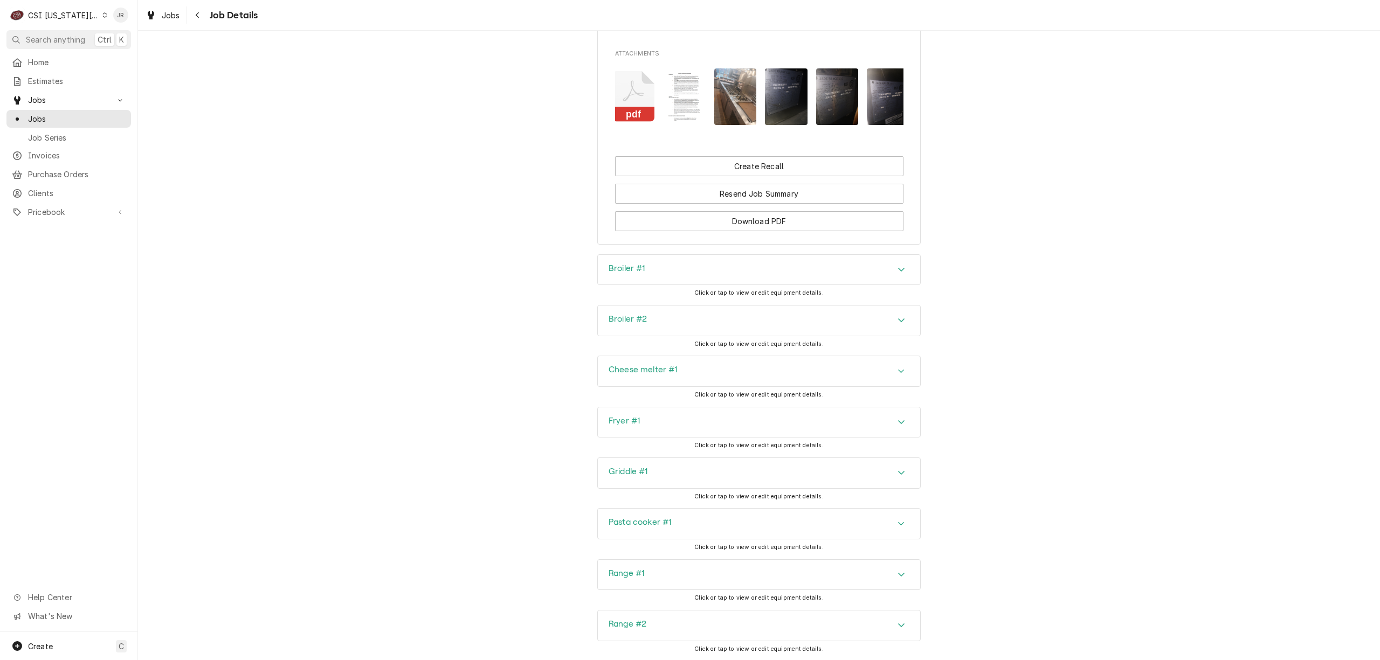
scroll to position [0, 832]
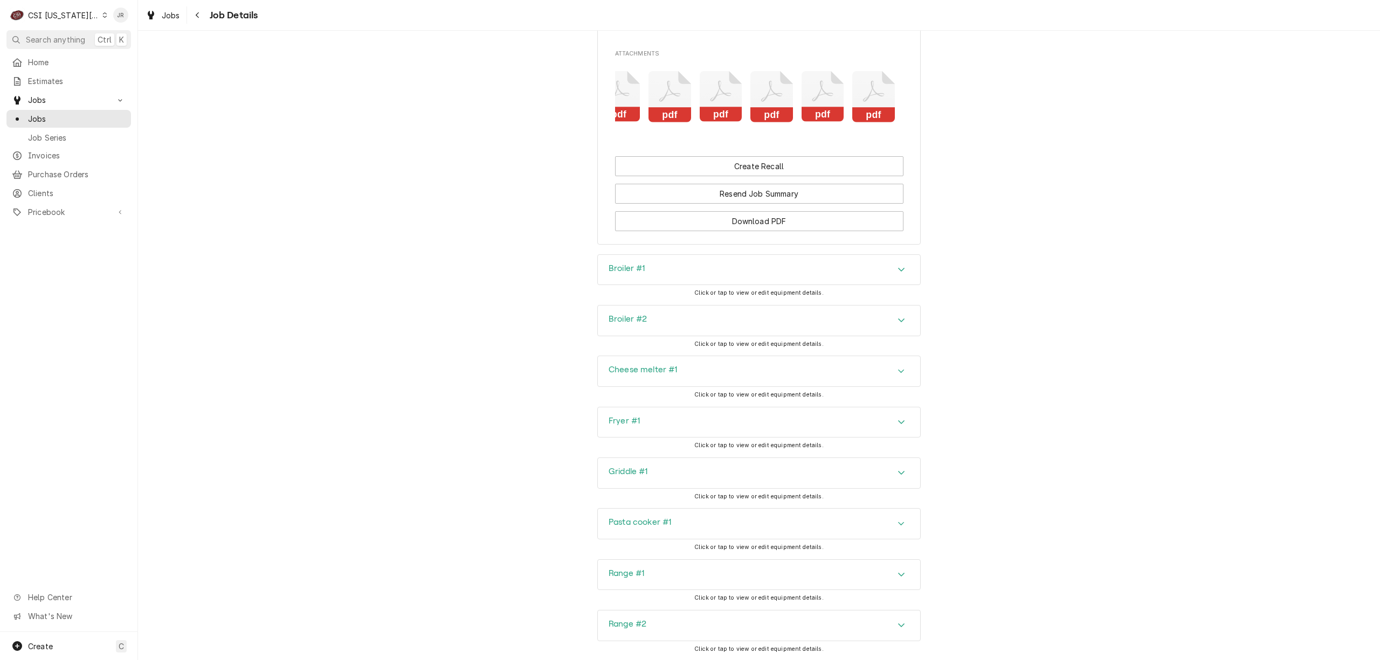
click at [849, 100] on div "pdf pdf pdf pdf pdf pdf pdf pdf pdf pdf pdf" at bounding box center [759, 97] width 288 height 74
click at [862, 100] on icon "Attachments" at bounding box center [873, 96] width 43 height 51
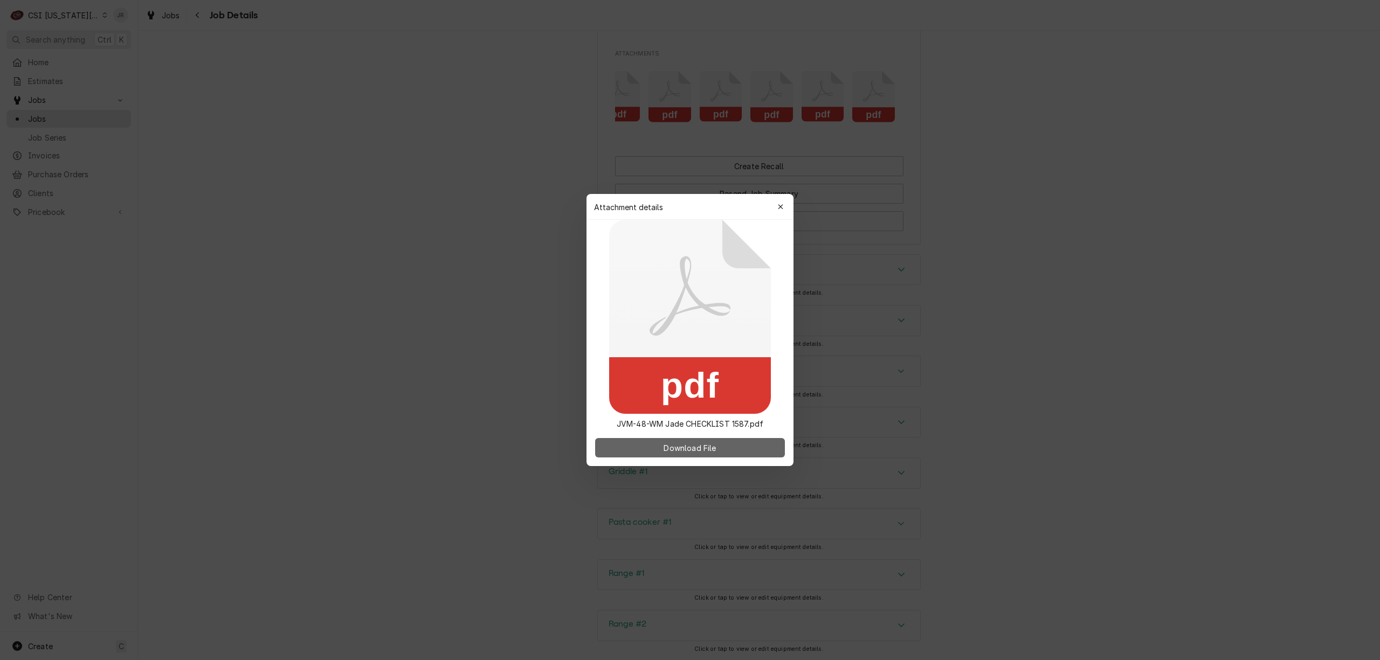
click at [721, 454] on button "Download File" at bounding box center [690, 447] width 190 height 19
click at [786, 211] on div "button" at bounding box center [780, 207] width 11 height 11
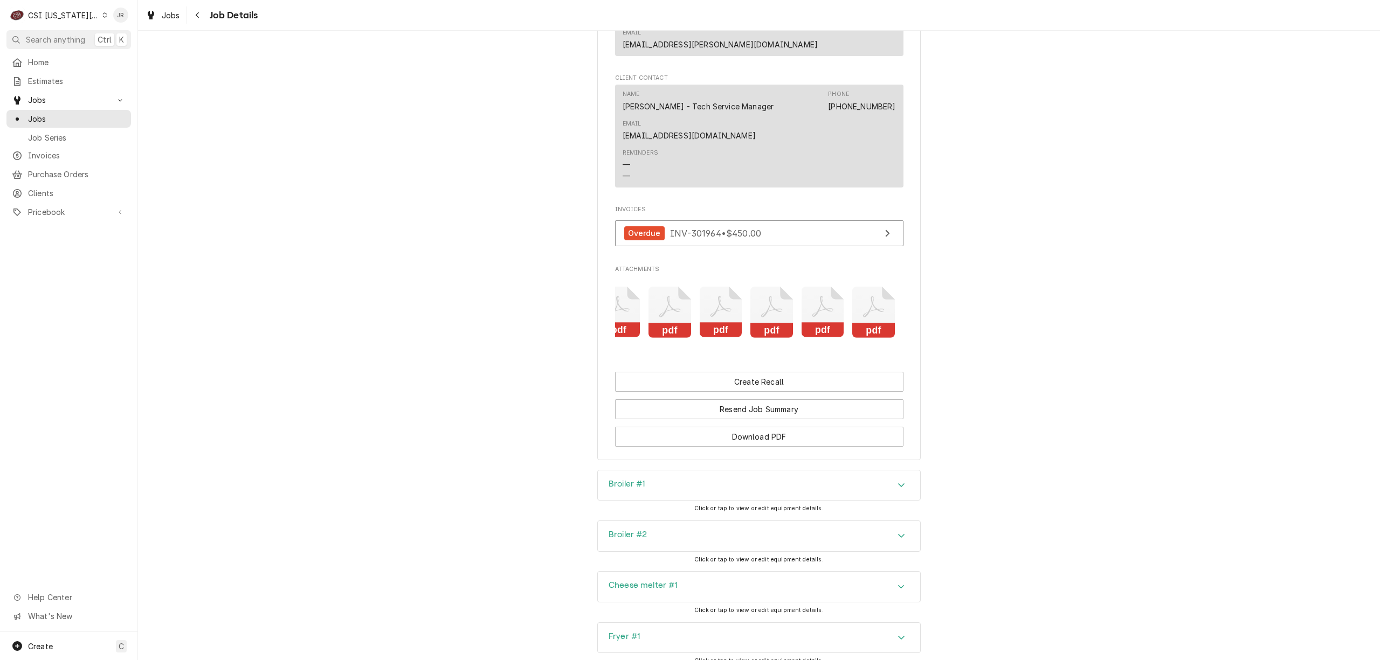
click at [868, 303] on icon "Attachments" at bounding box center [873, 312] width 43 height 51
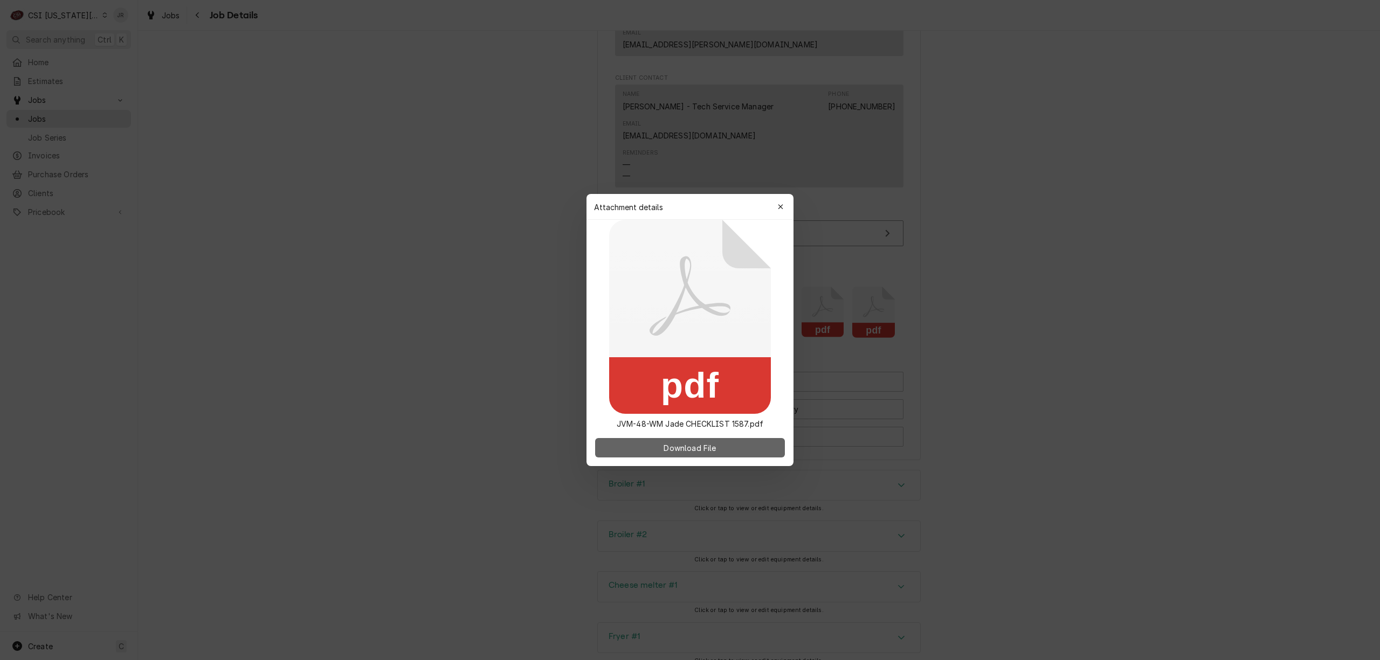
click at [744, 453] on button "Download File" at bounding box center [690, 447] width 190 height 19
click at [783, 202] on div "button" at bounding box center [780, 207] width 11 height 11
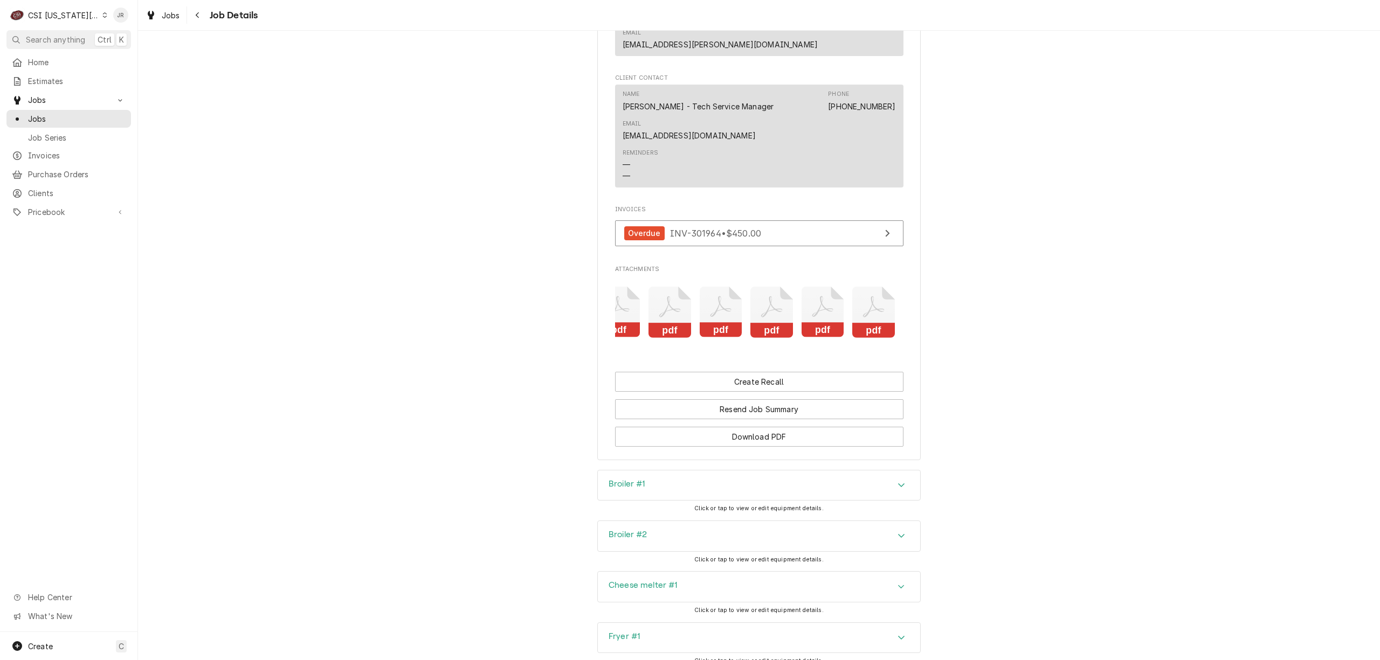
drag, startPoint x: 821, startPoint y: 320, endPoint x: 1532, endPoint y: 225, distance: 718.0
click at [1380, 225] on html "C CSI Kansas City JR Search anything Ctrl K Home Estimates Jobs Jobs Job Series…" at bounding box center [690, 330] width 1380 height 660
drag, startPoint x: 811, startPoint y: 322, endPoint x: 1561, endPoint y: 224, distance: 756.9
click at [1380, 224] on html "C CSI Kansas City JR Search anything Ctrl K Home Estimates Jobs Jobs Job Series…" at bounding box center [690, 330] width 1380 height 660
drag, startPoint x: 821, startPoint y: 311, endPoint x: 1624, endPoint y: 248, distance: 805.8
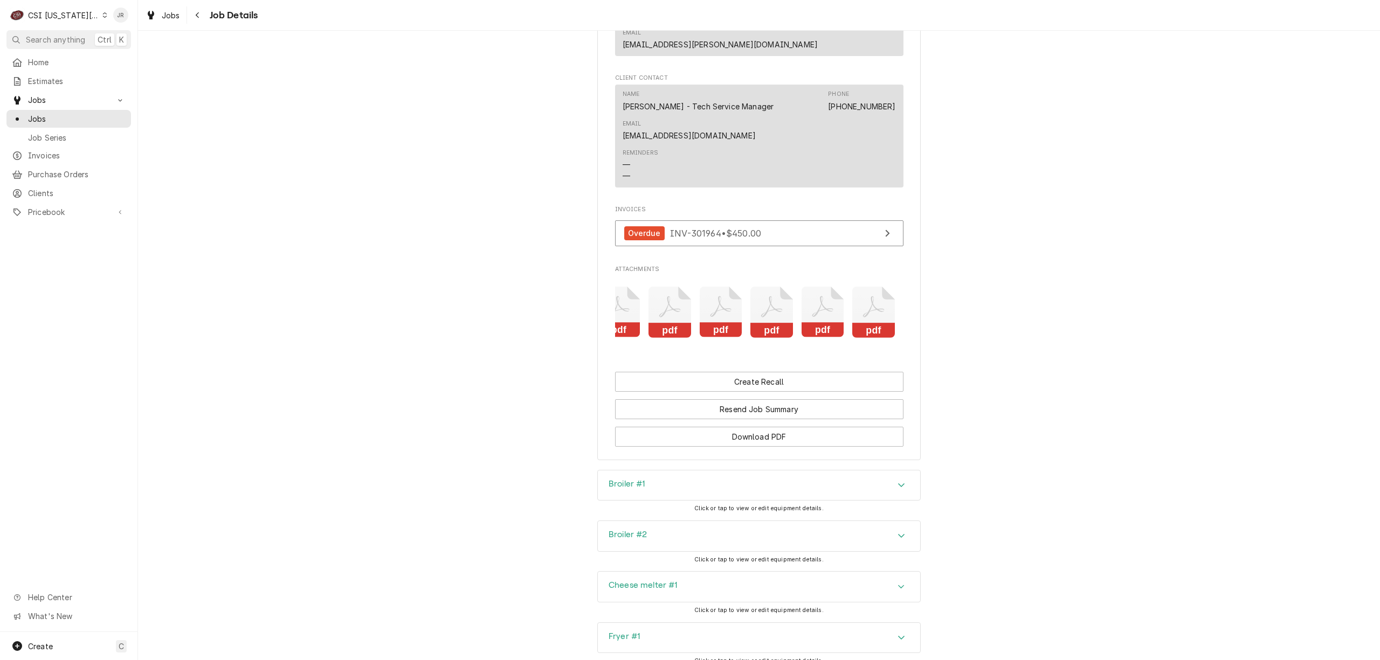
click at [1380, 248] on html "C CSI Kansas City JR Search anything Ctrl K Home Estimates Jobs Jobs Job Series…" at bounding box center [690, 330] width 1380 height 660
click at [809, 301] on icon "Attachments" at bounding box center [823, 312] width 43 height 51
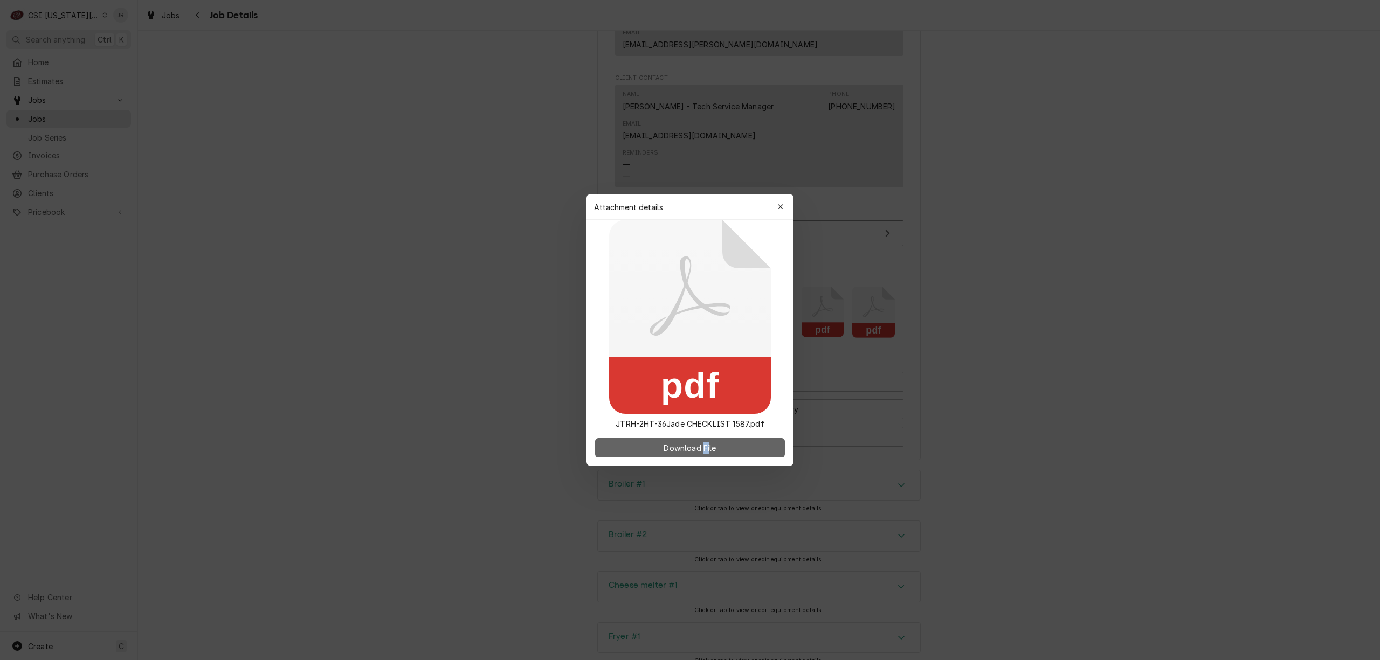
drag, startPoint x: 701, startPoint y: 435, endPoint x: 708, endPoint y: 445, distance: 12.7
click at [708, 445] on div "Download File" at bounding box center [690, 448] width 207 height 37
click at [710, 445] on span "Download File" at bounding box center [690, 448] width 57 height 11
click at [783, 207] on div "button" at bounding box center [780, 207] width 11 height 11
click at [783, 207] on span "Invoices" at bounding box center [759, 209] width 288 height 9
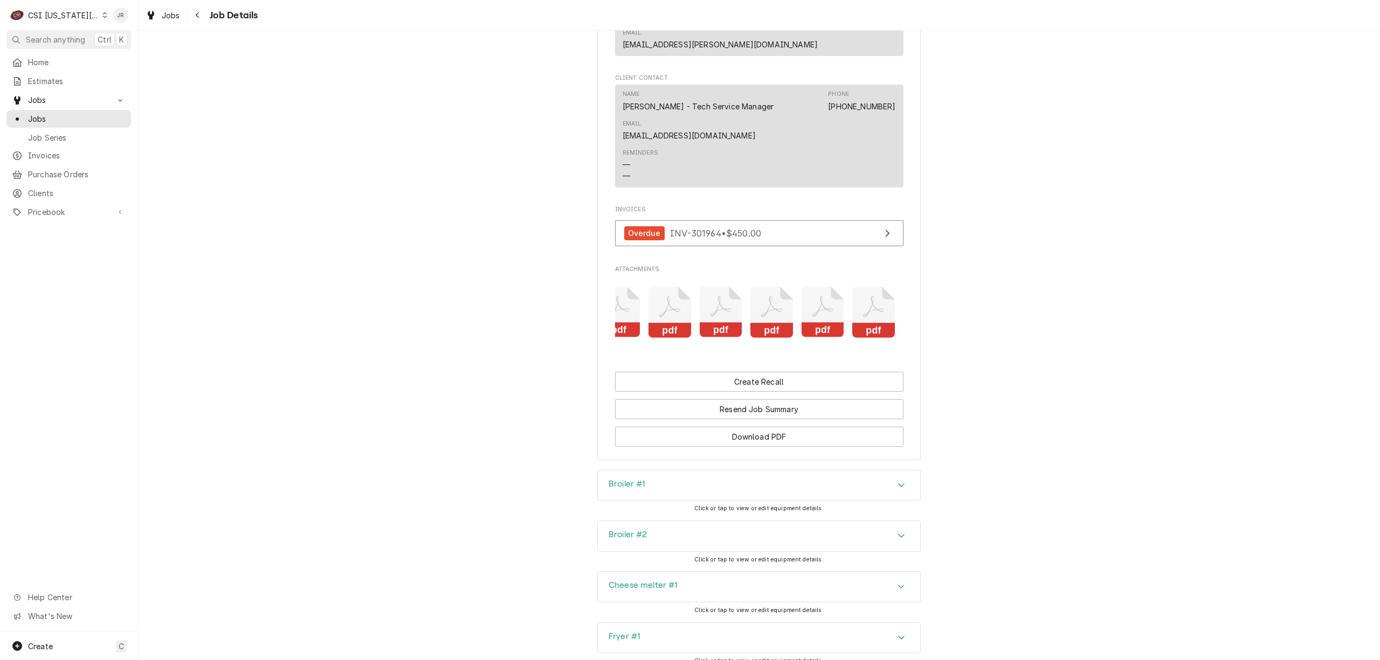
click at [754, 315] on icon "Attachments" at bounding box center [772, 312] width 43 height 51
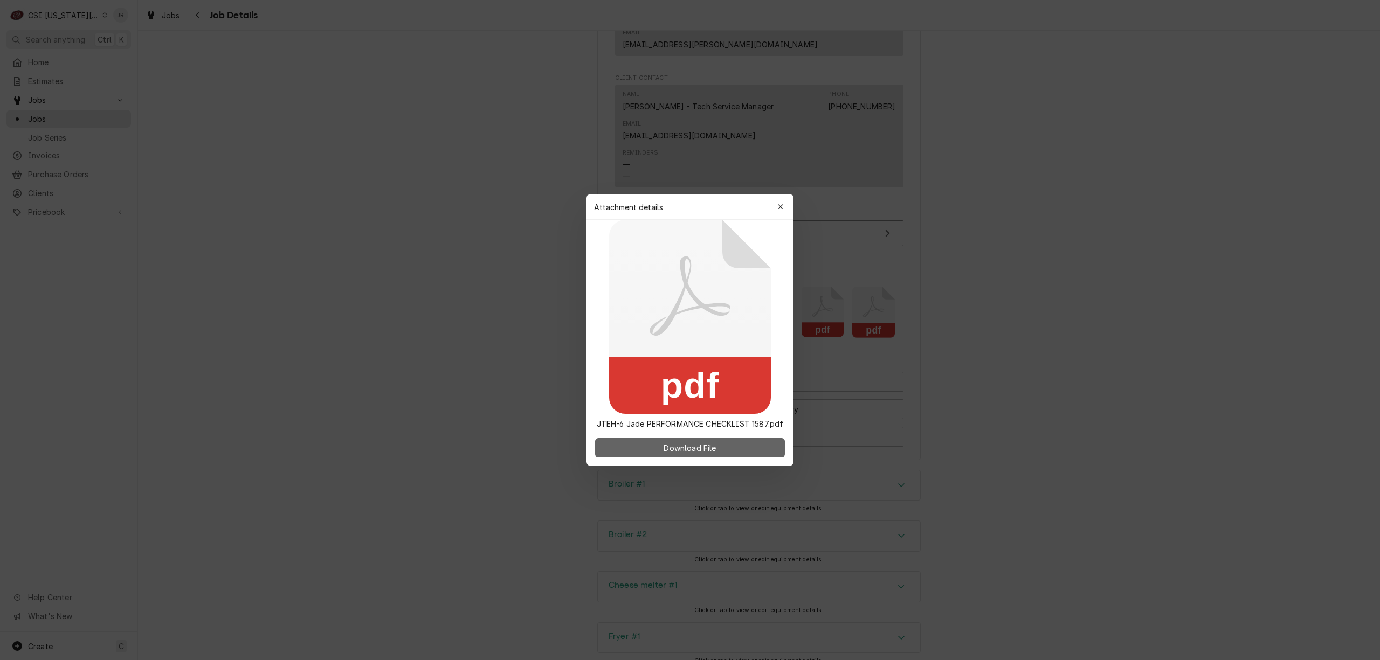
click at [723, 455] on button "Download File" at bounding box center [690, 447] width 190 height 19
click at [777, 206] on div "button" at bounding box center [780, 207] width 11 height 11
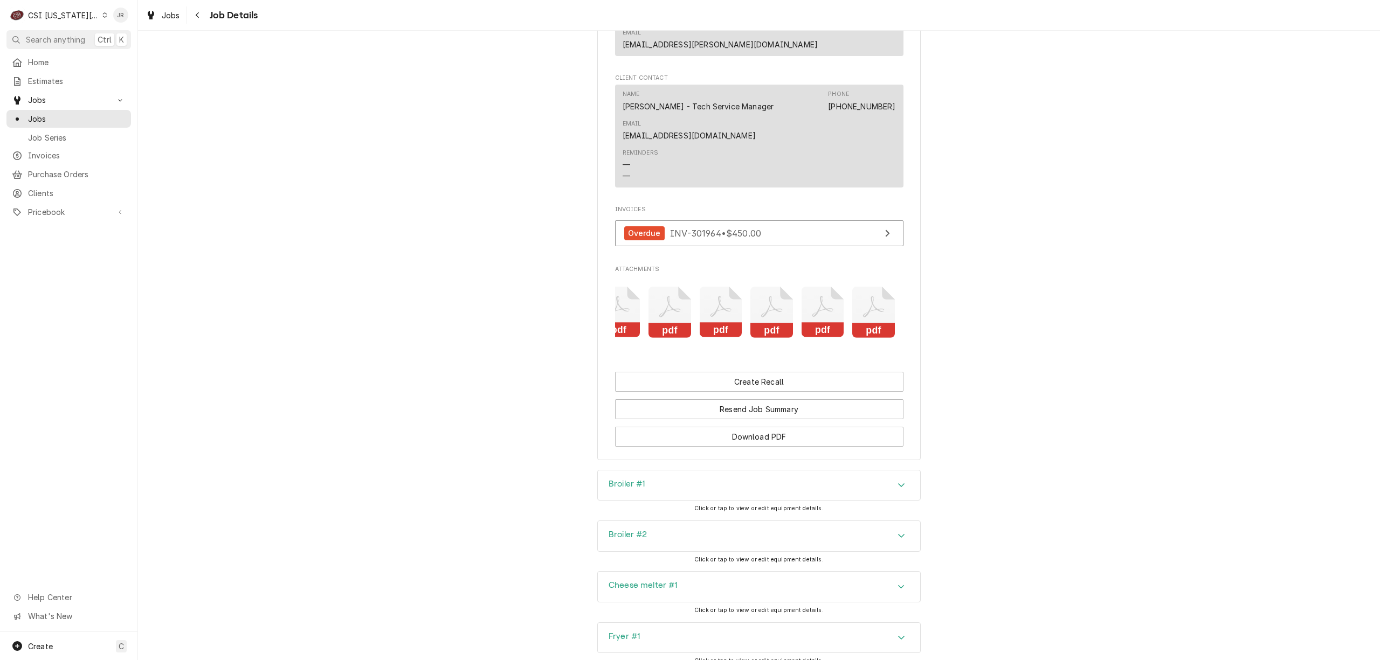
click at [670, 324] on rect "Attachments" at bounding box center [670, 330] width 43 height 15
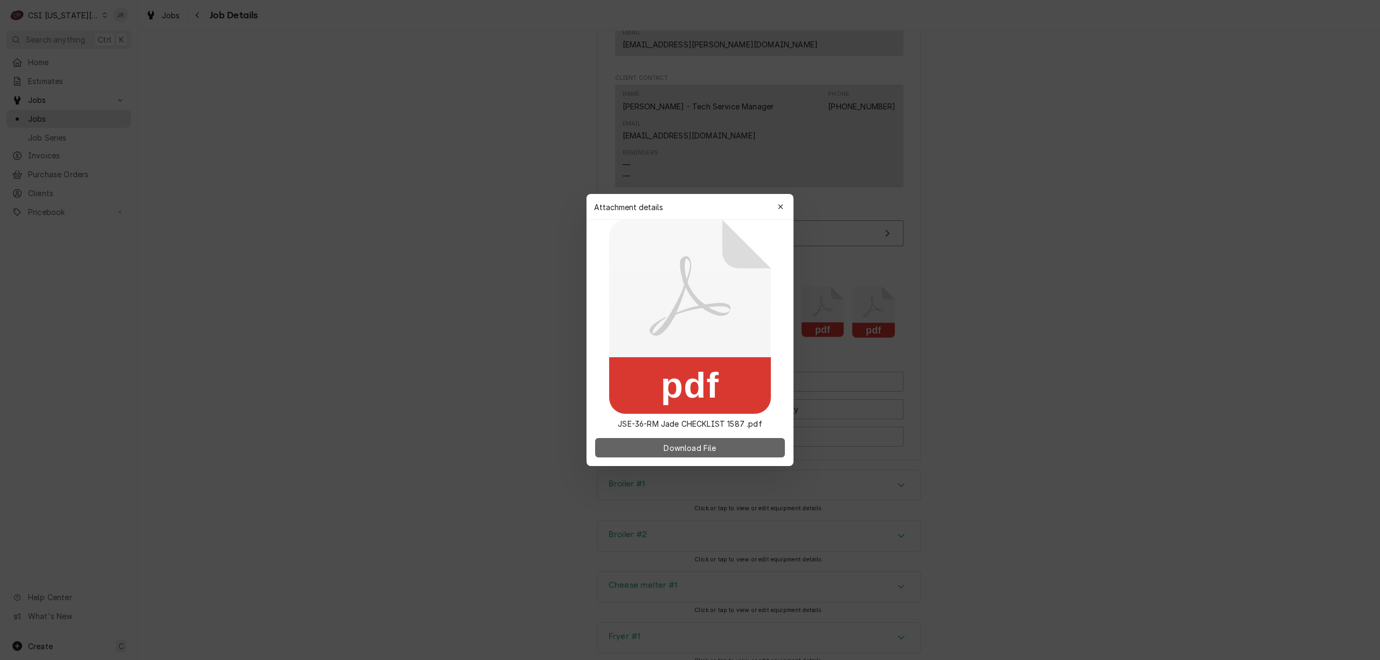
click at [699, 444] on span "Download File" at bounding box center [690, 448] width 57 height 11
drag, startPoint x: 786, startPoint y: 199, endPoint x: 785, endPoint y: 209, distance: 10.3
click at [785, 209] on button "button" at bounding box center [780, 206] width 17 height 17
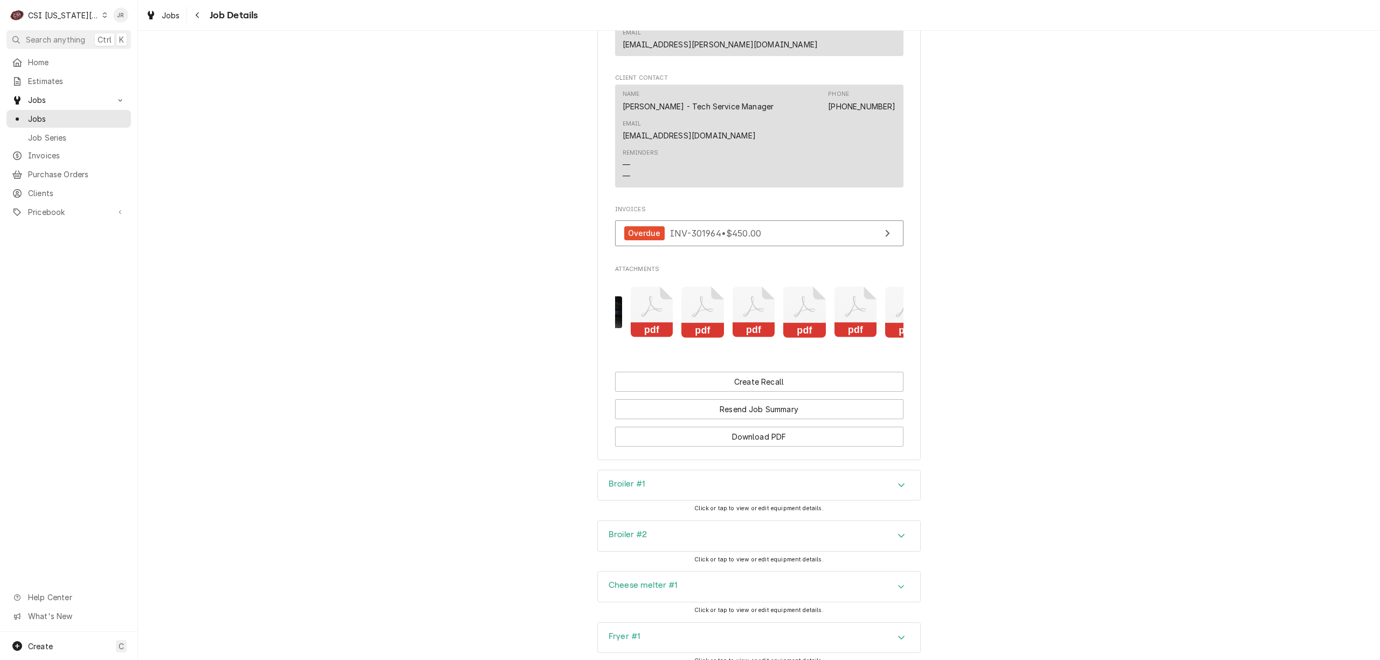
scroll to position [0, 577]
click at [866, 314] on icon "Attachments" at bounding box center [875, 312] width 43 height 51
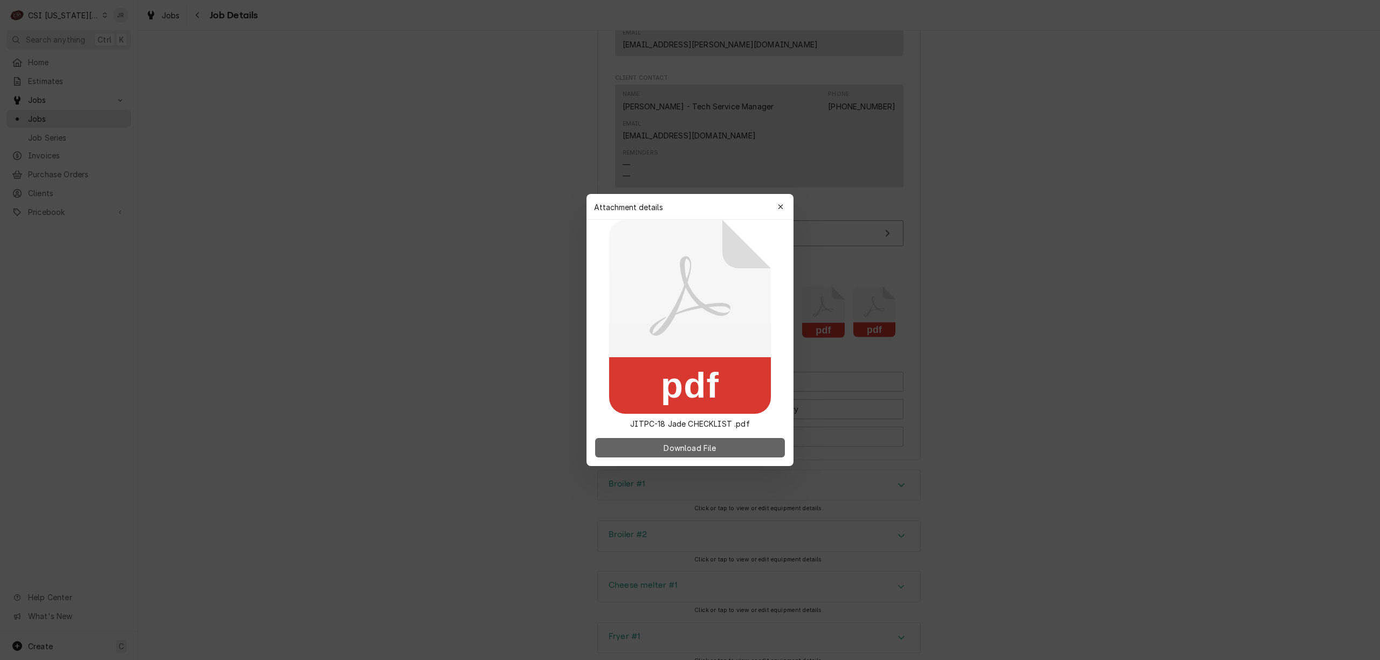
click at [739, 448] on button "Download File" at bounding box center [690, 447] width 190 height 19
click at [781, 207] on icon "button" at bounding box center [780, 206] width 5 height 5
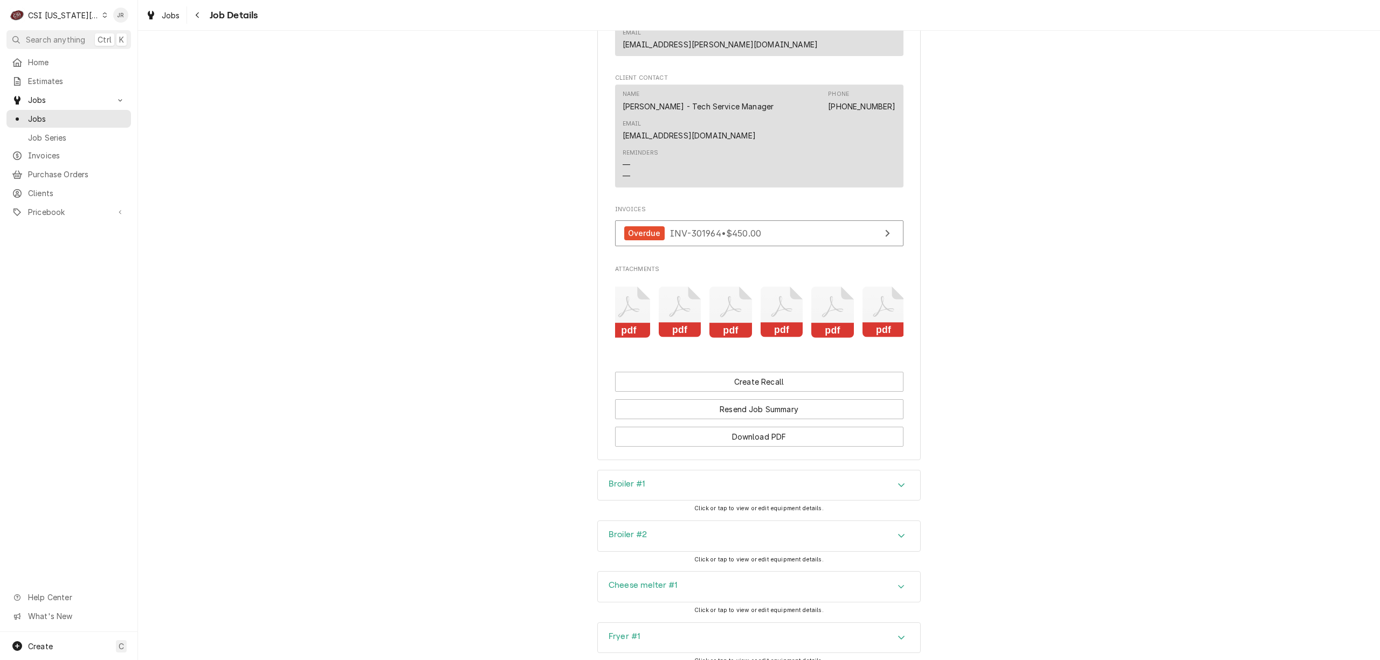
scroll to position [0, 832]
click at [617, 313] on icon "Attachments" at bounding box center [619, 312] width 43 height 51
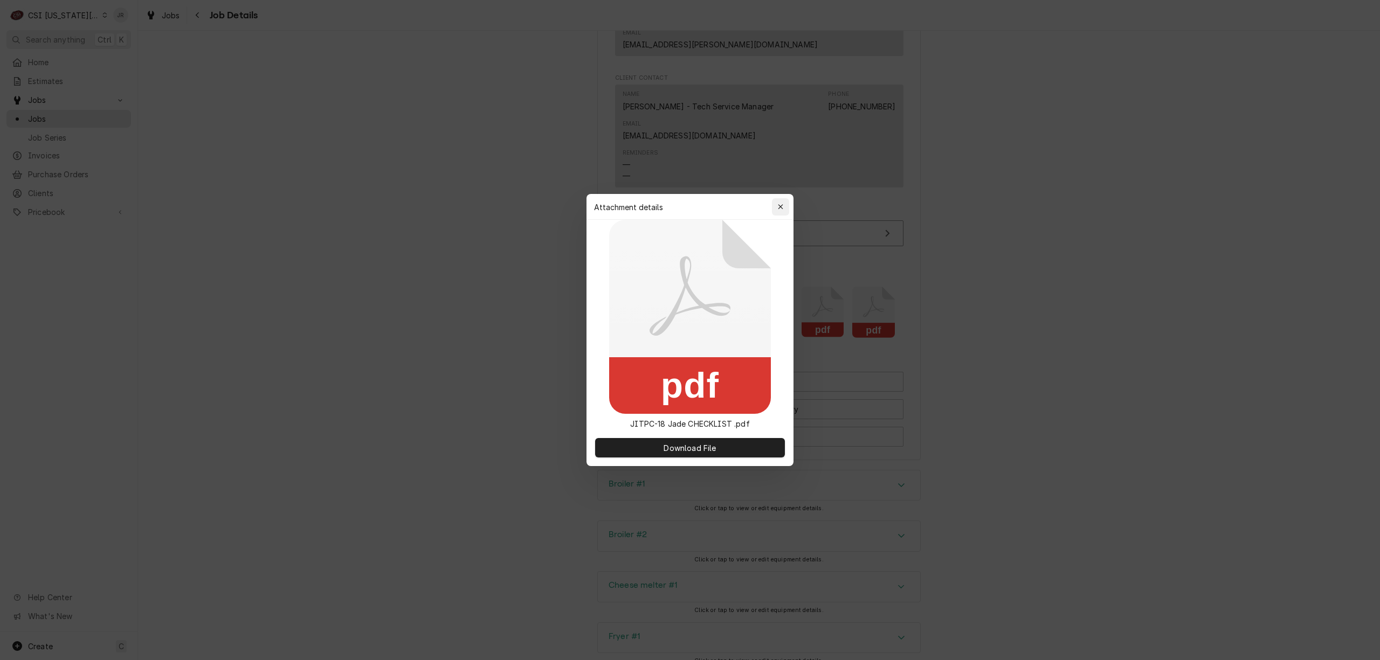
click at [779, 202] on div "button" at bounding box center [780, 207] width 11 height 11
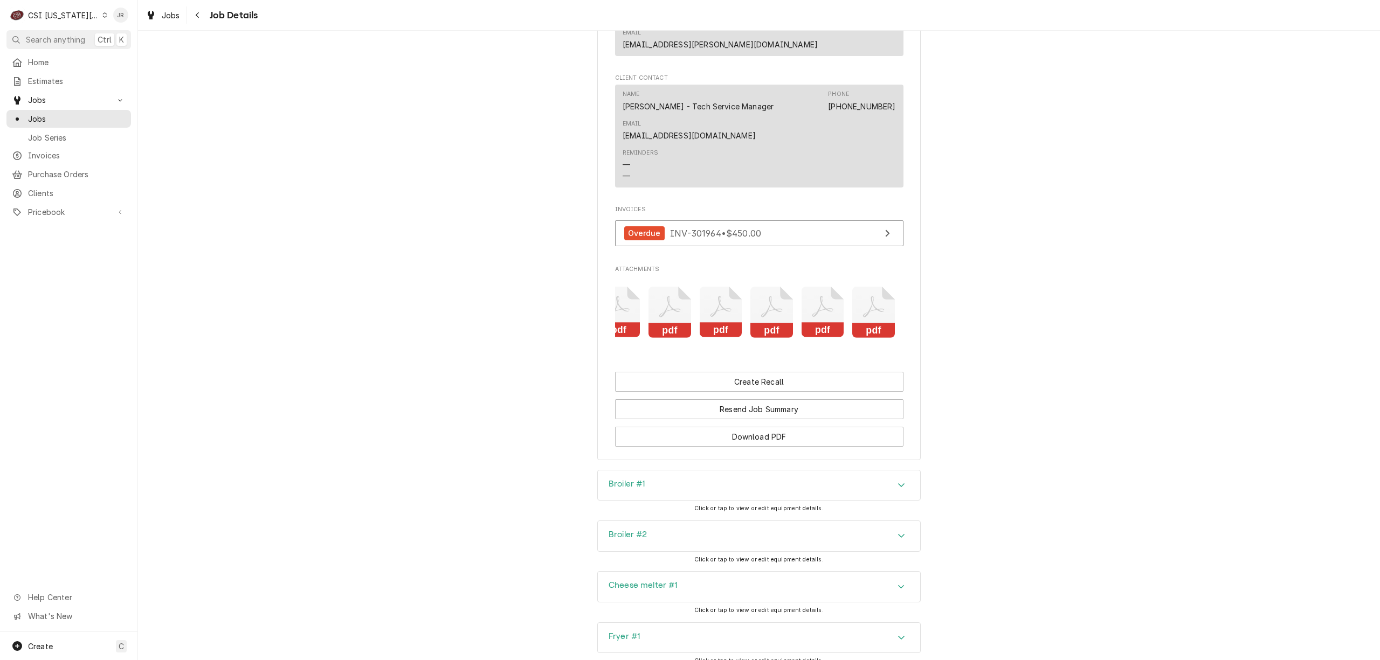
click at [619, 323] on rect "Attachments" at bounding box center [619, 330] width 43 height 15
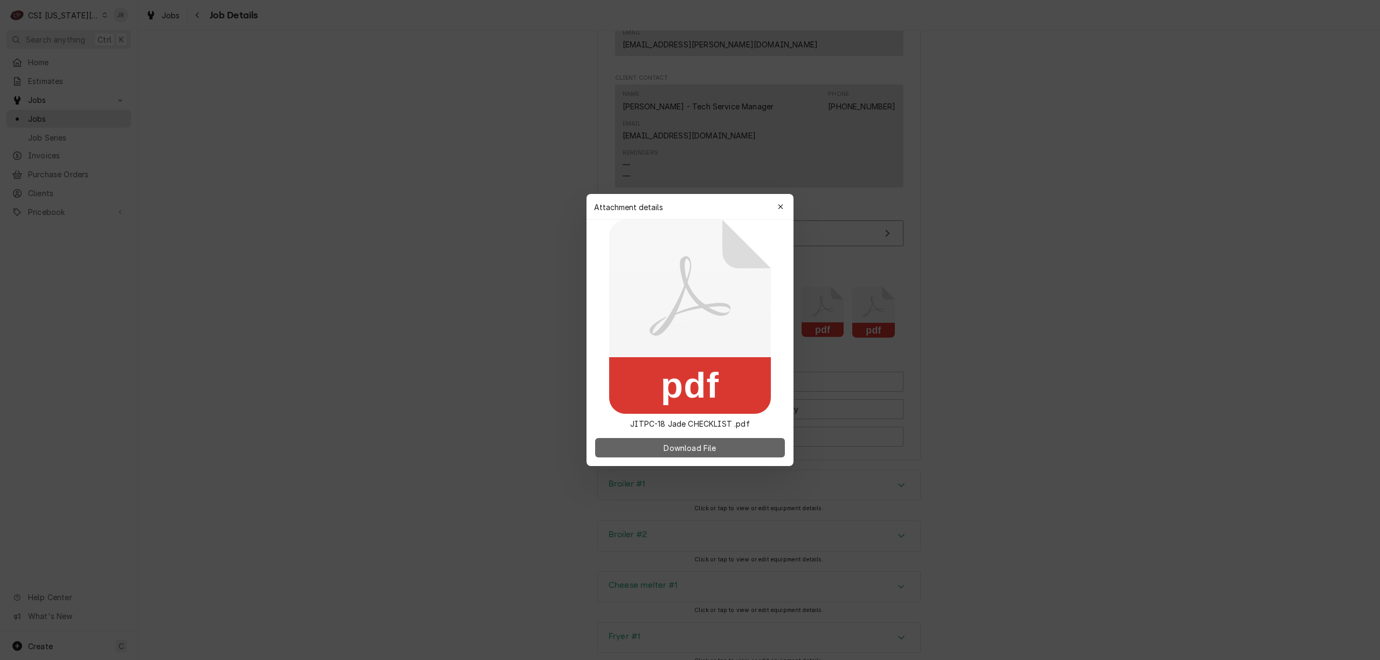
click at [715, 446] on span "Download File" at bounding box center [690, 448] width 57 height 11
click at [784, 206] on div "button" at bounding box center [780, 207] width 11 height 11
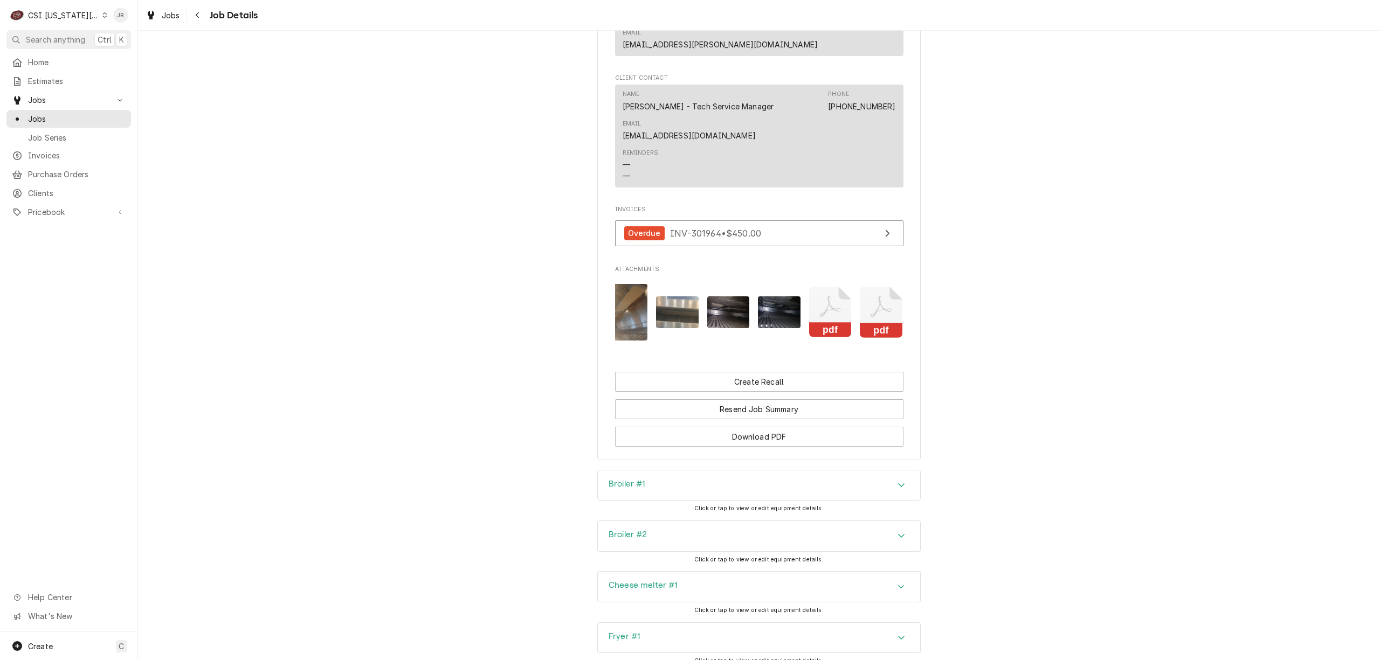
scroll to position [0, 0]
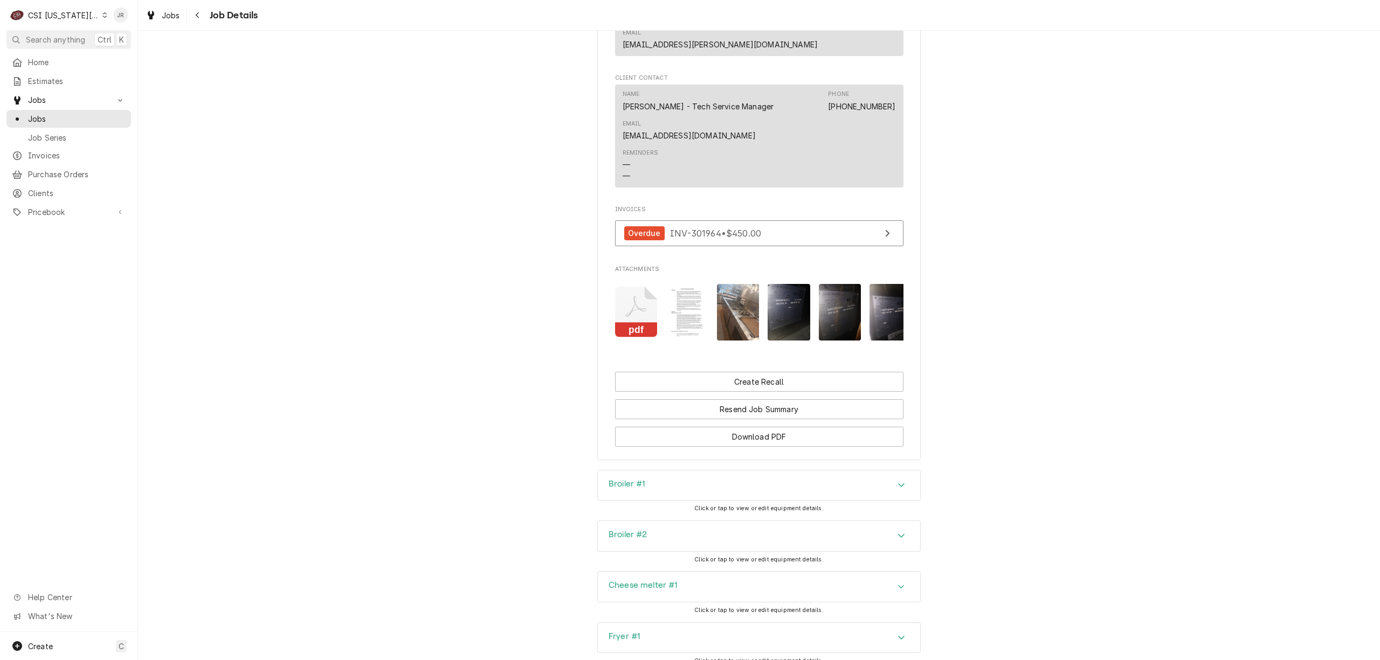
click at [643, 318] on icon "Attachments" at bounding box center [636, 312] width 43 height 51
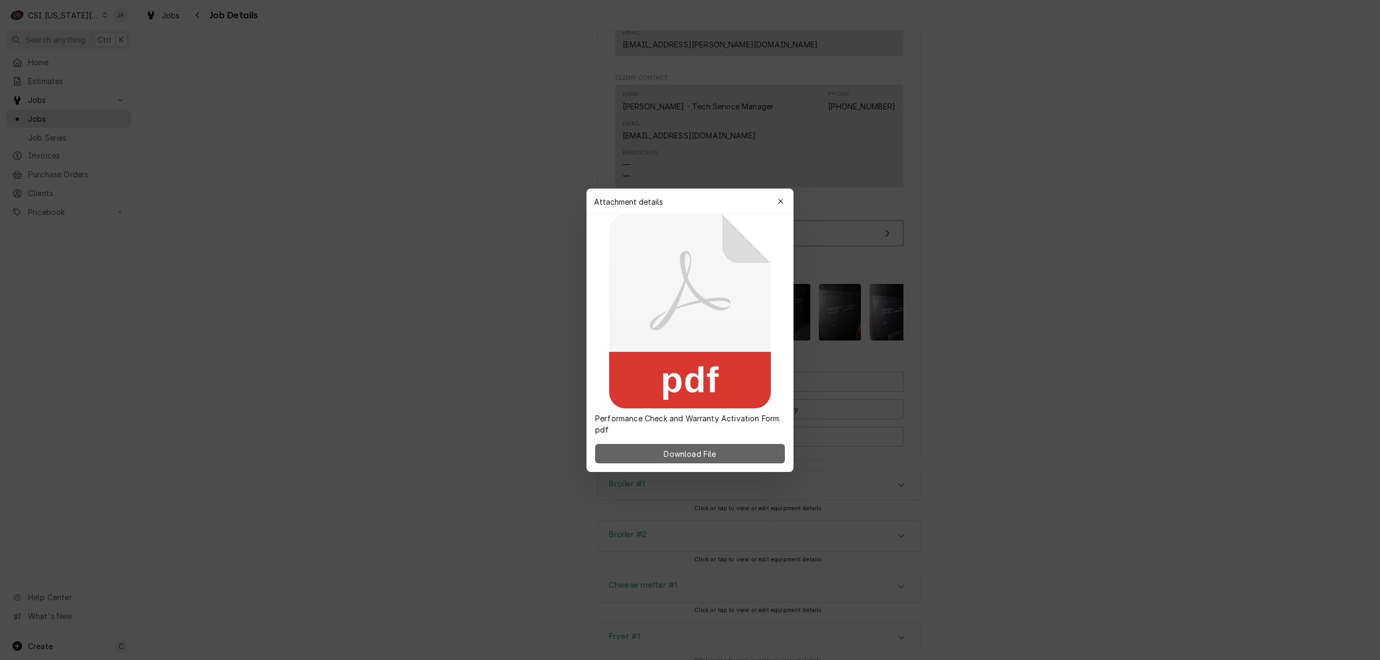
click at [714, 450] on span "Download File" at bounding box center [690, 453] width 57 height 11
click at [777, 195] on button "button" at bounding box center [780, 201] width 17 height 17
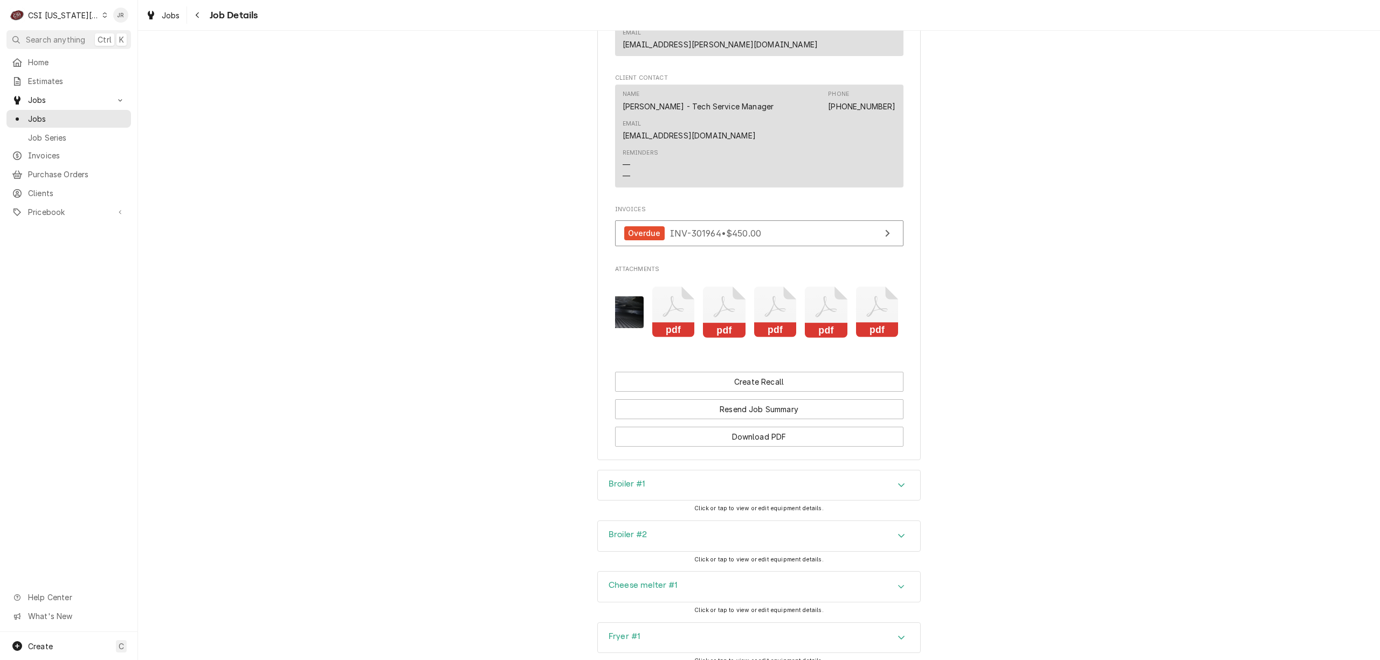
scroll to position [0, 587]
click at [858, 315] on icon "Attachments" at bounding box center [865, 312] width 43 height 51
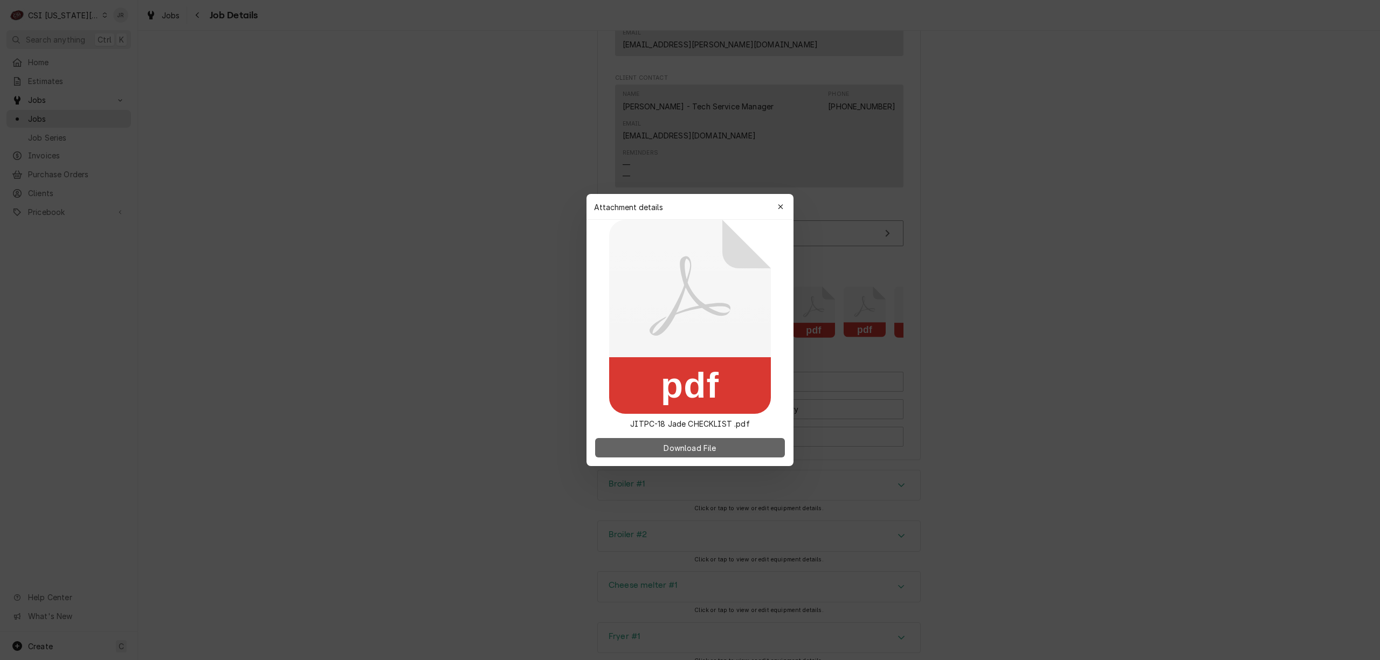
click at [732, 450] on button "Download File" at bounding box center [690, 447] width 190 height 19
click at [779, 208] on icon "button" at bounding box center [781, 207] width 6 height 8
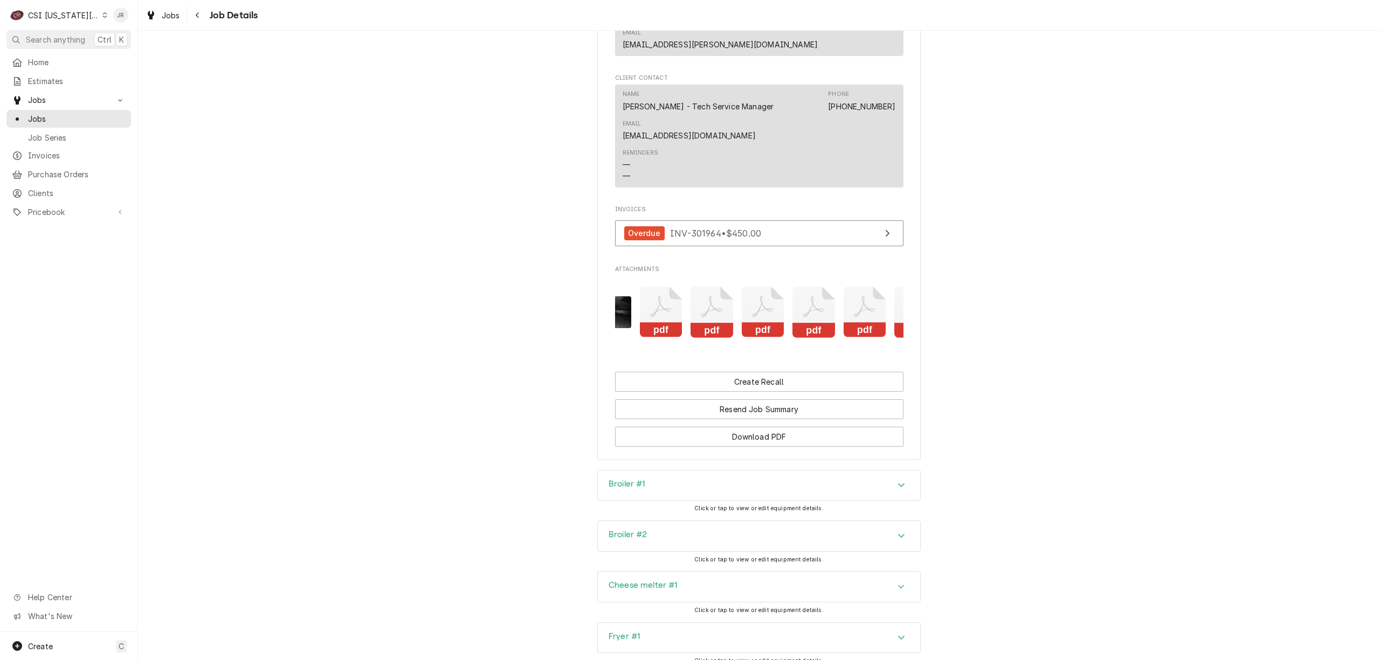
click at [665, 304] on icon "Attachments" at bounding box center [661, 312] width 43 height 51
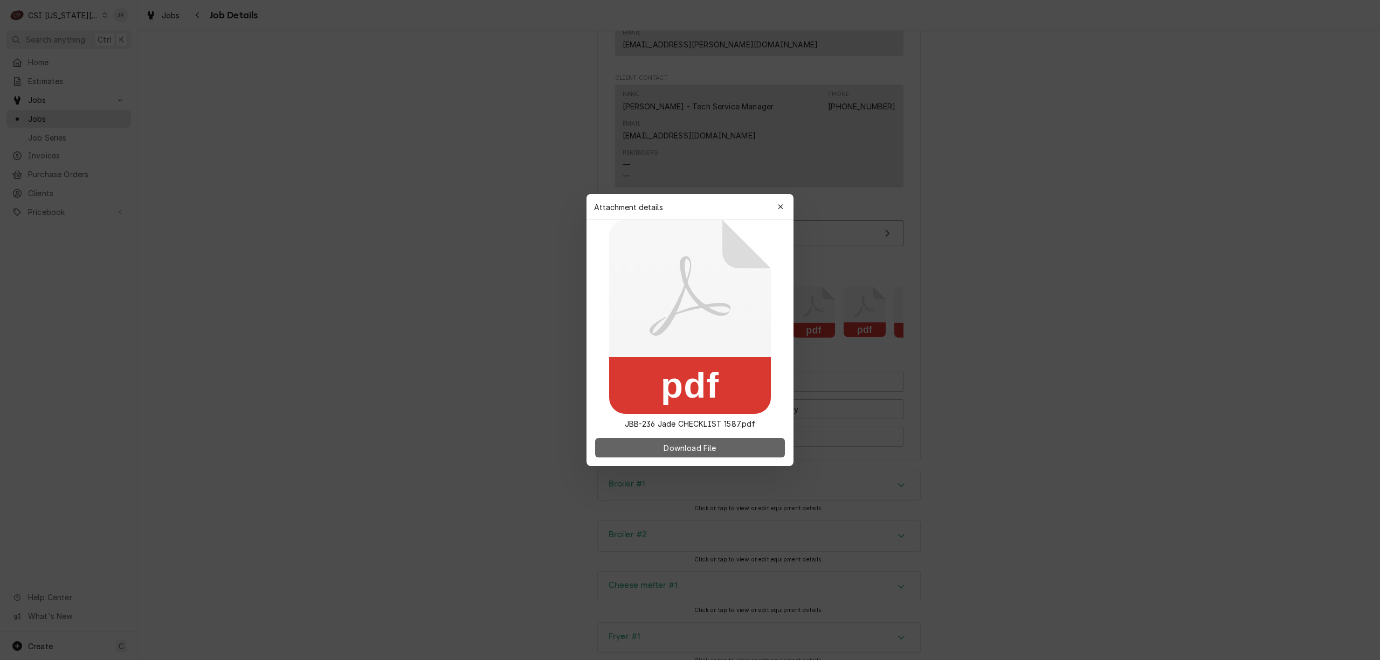
click at [732, 443] on button "Download File" at bounding box center [690, 447] width 190 height 19
click at [784, 205] on div "button" at bounding box center [780, 207] width 11 height 11
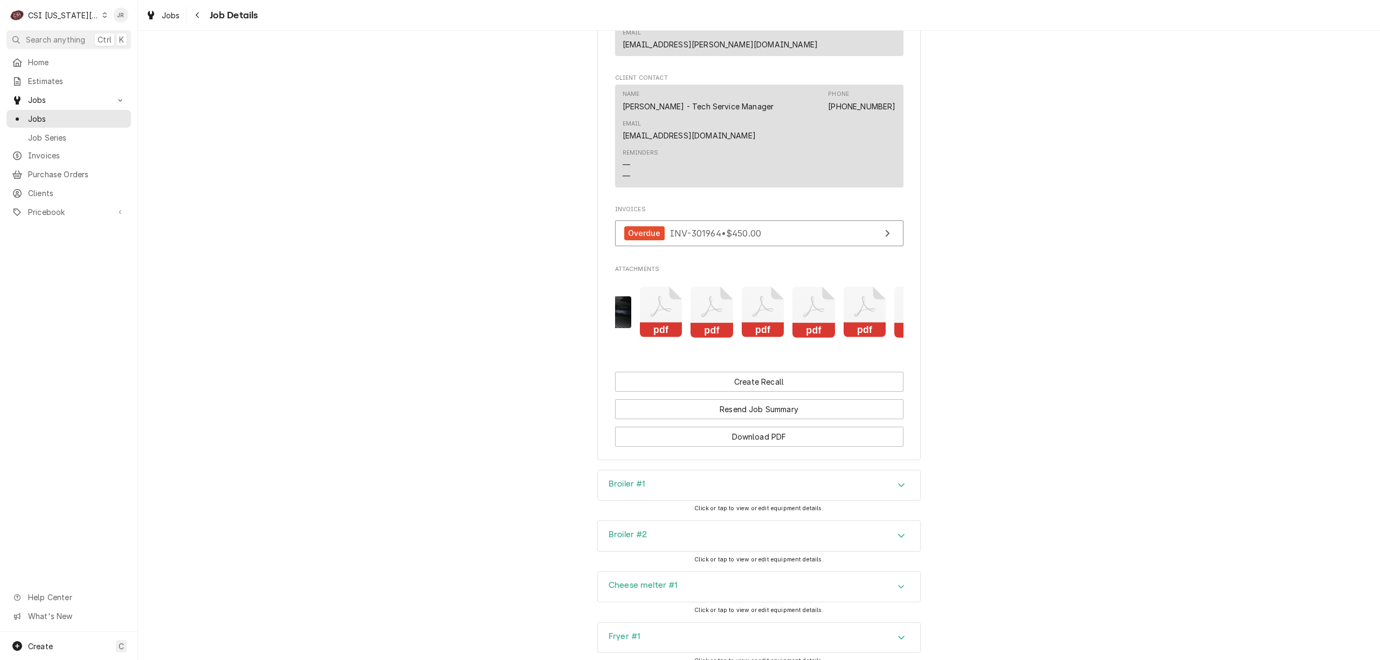
click at [710, 300] on icon "Attachments" at bounding box center [712, 312] width 43 height 51
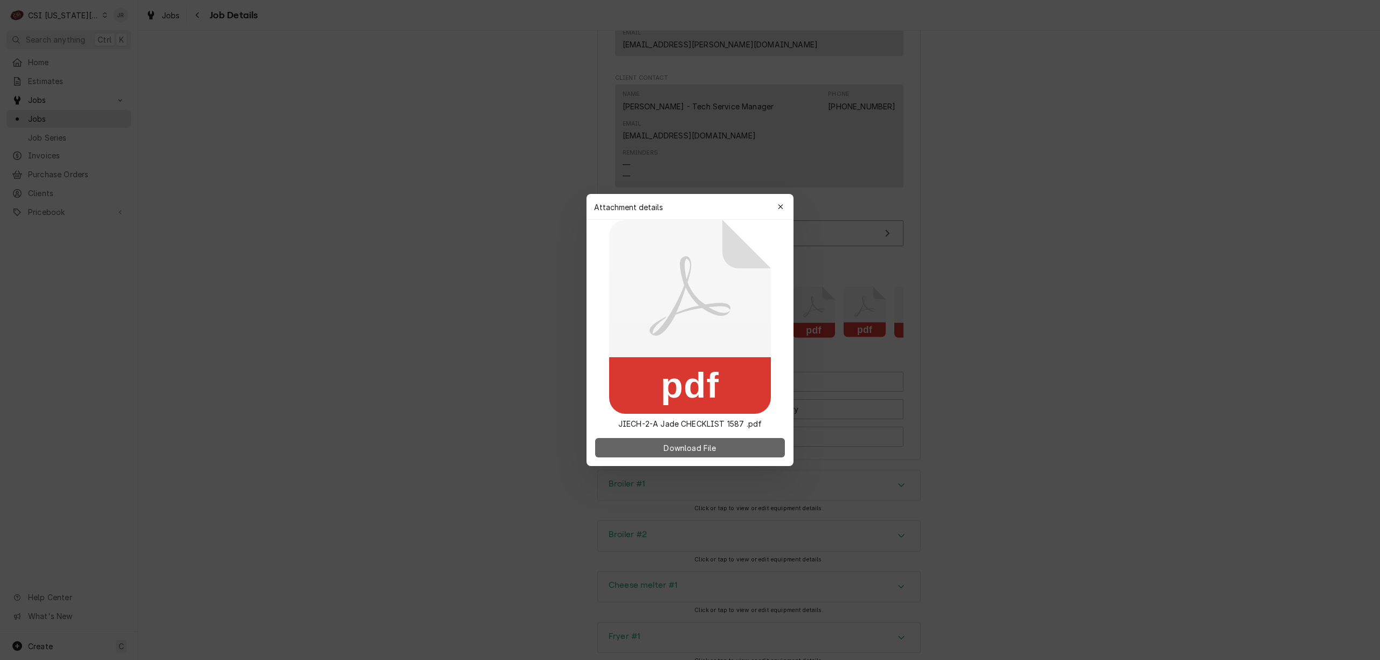
click at [683, 451] on button "Download File" at bounding box center [690, 447] width 190 height 19
click at [686, 445] on span "Download File" at bounding box center [690, 448] width 57 height 11
click at [782, 210] on icon "button" at bounding box center [781, 207] width 6 height 8
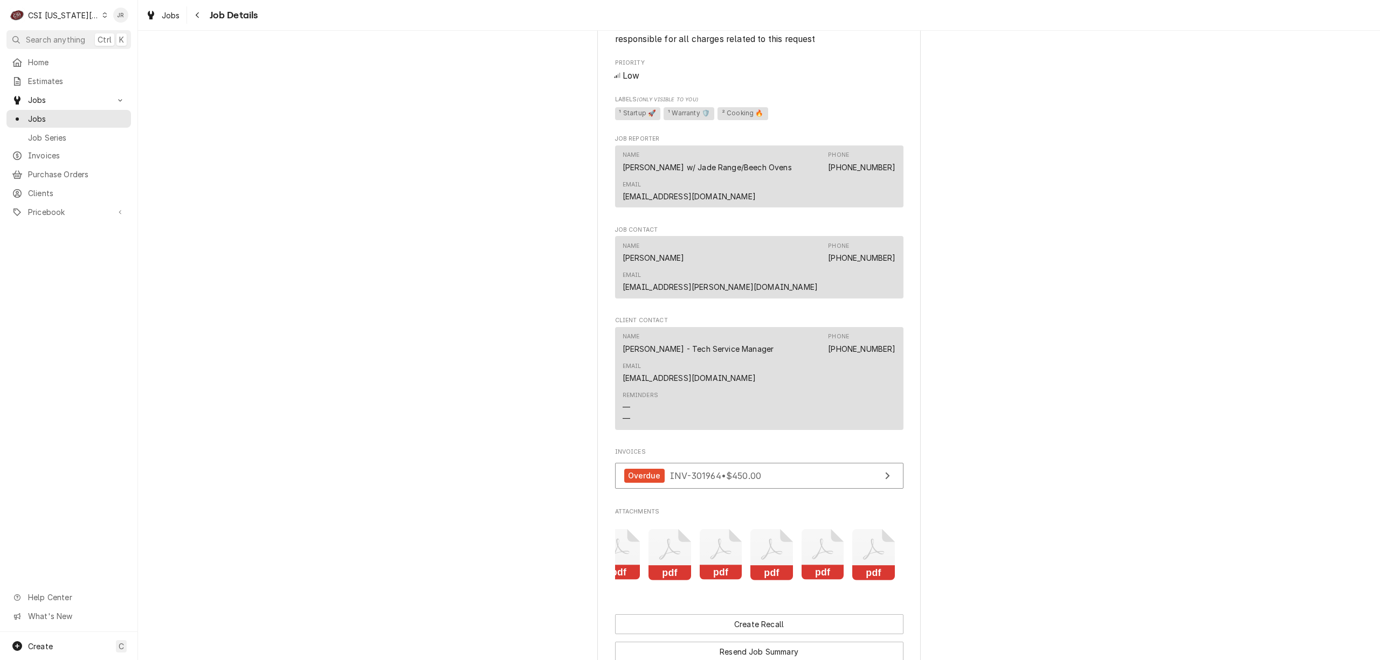
scroll to position [1161, 0]
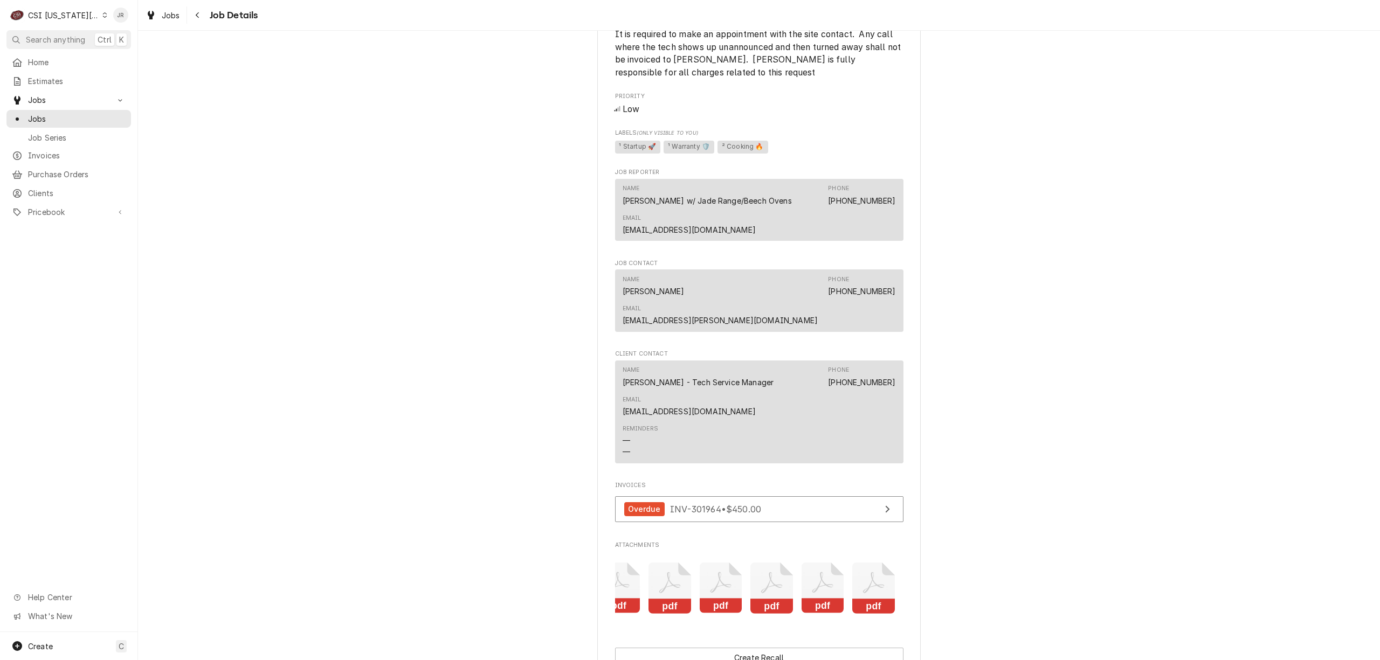
click at [672, 574] on icon "Attachments" at bounding box center [670, 588] width 43 height 51
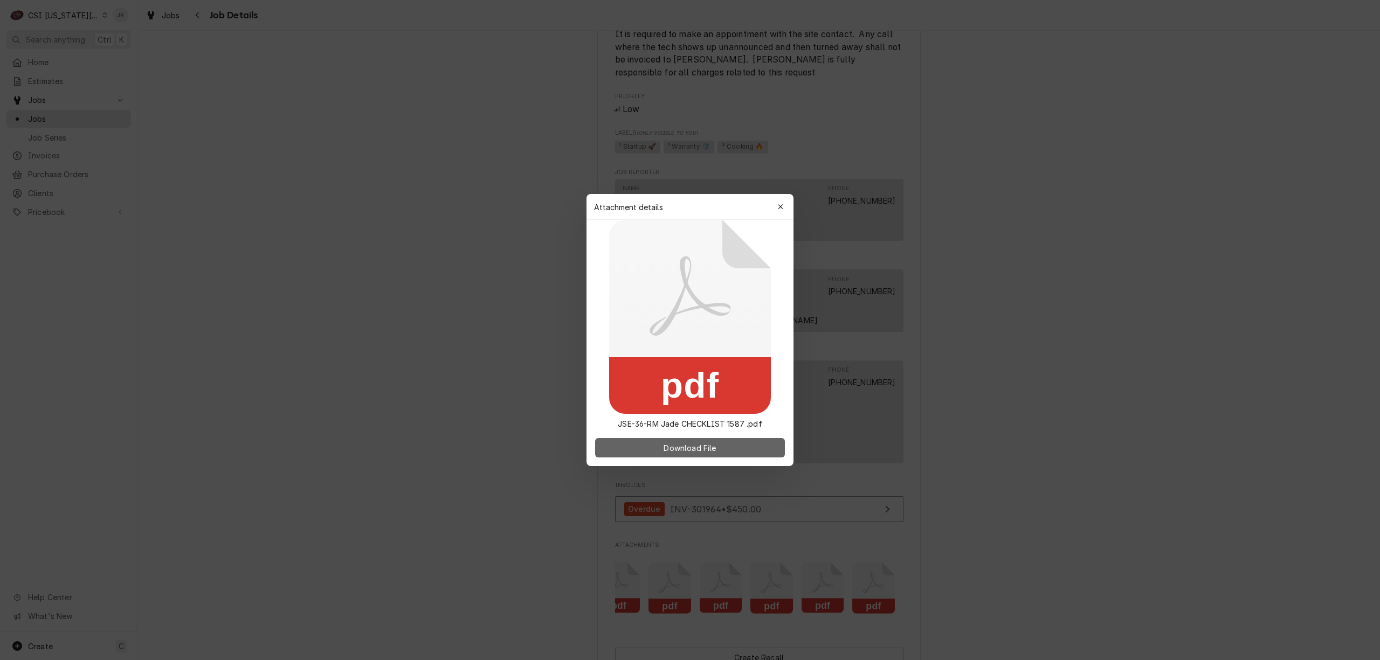
click at [717, 443] on span "Download File" at bounding box center [690, 448] width 57 height 11
click at [783, 210] on icon "button" at bounding box center [781, 207] width 6 height 8
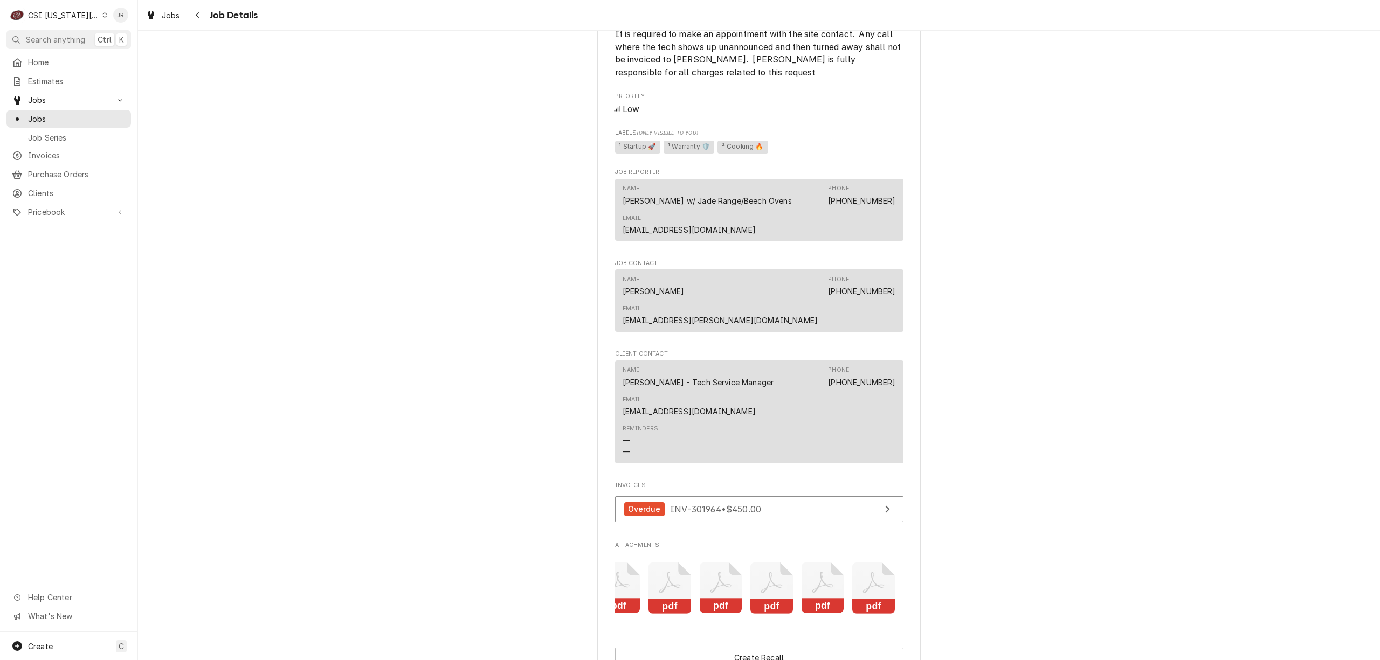
click at [865, 590] on icon "Attachments" at bounding box center [873, 588] width 43 height 51
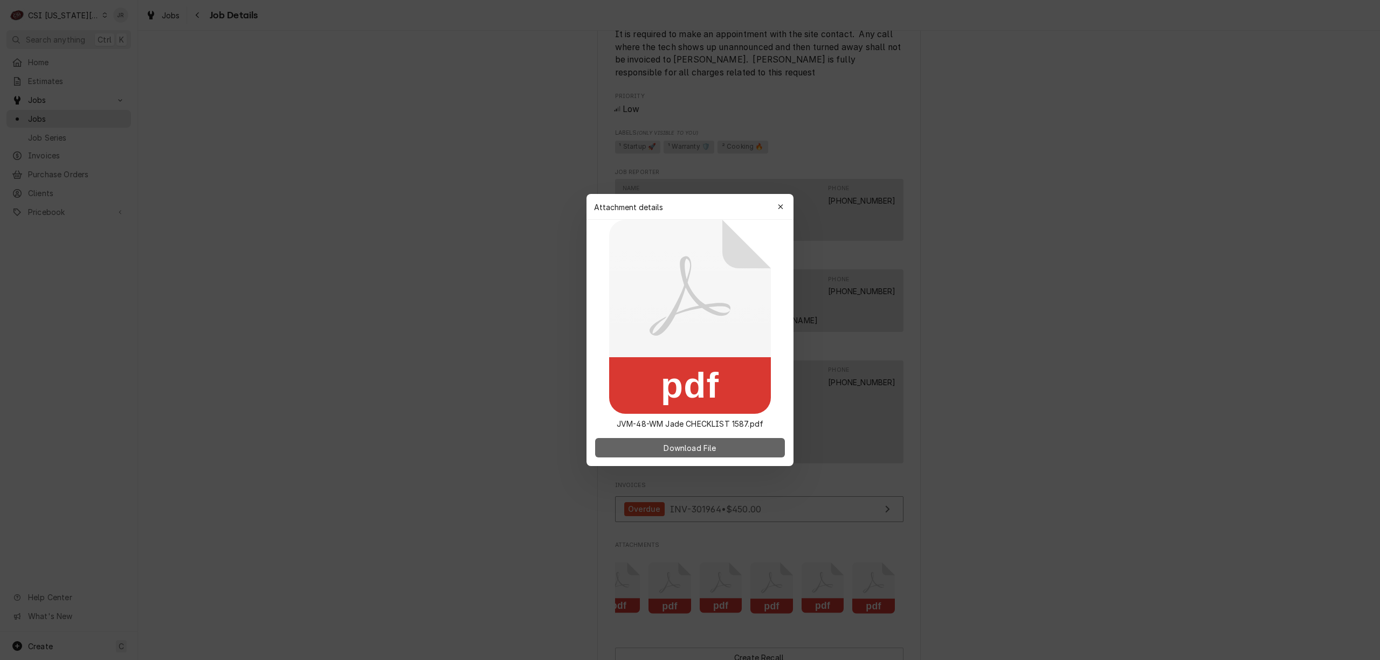
click at [758, 456] on button "Download File" at bounding box center [690, 447] width 190 height 19
click at [786, 204] on button "button" at bounding box center [780, 206] width 17 height 17
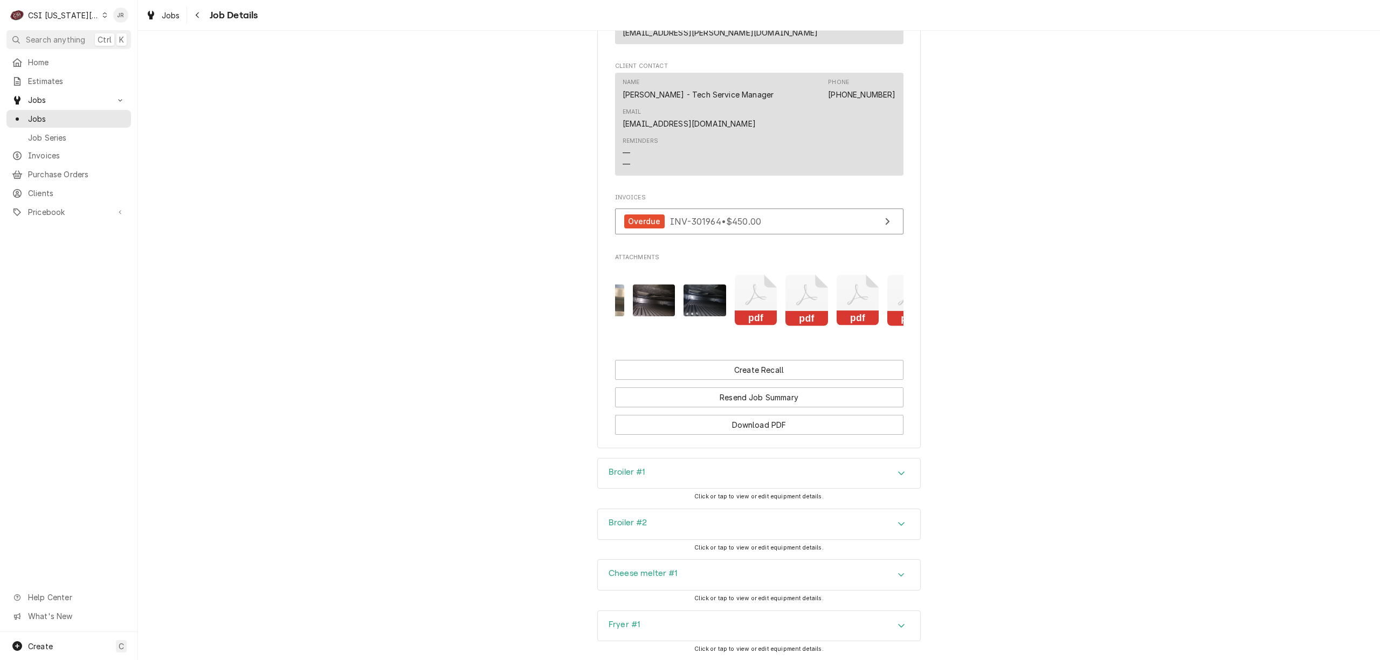
scroll to position [0, 494]
click at [742, 305] on icon "Attachments" at bounding box center [753, 300] width 43 height 51
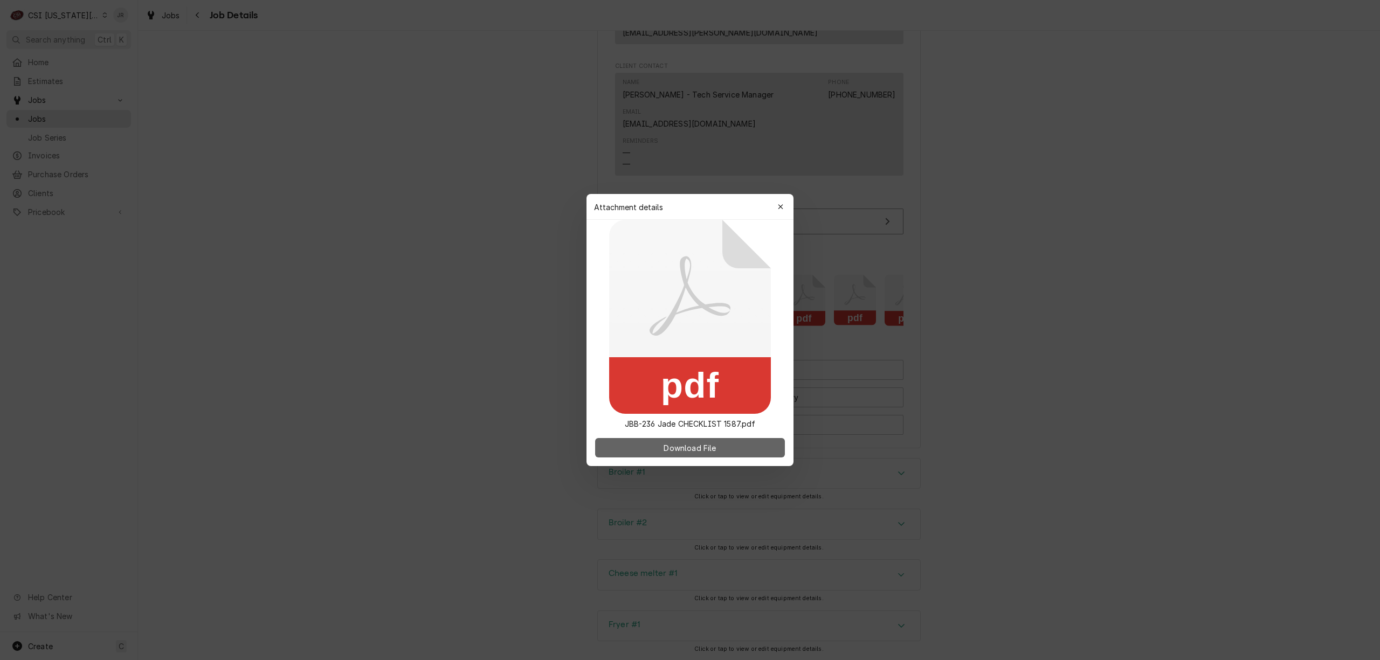
click at [714, 439] on button "Download File" at bounding box center [690, 447] width 190 height 19
click at [781, 206] on icon "button" at bounding box center [781, 207] width 6 height 8
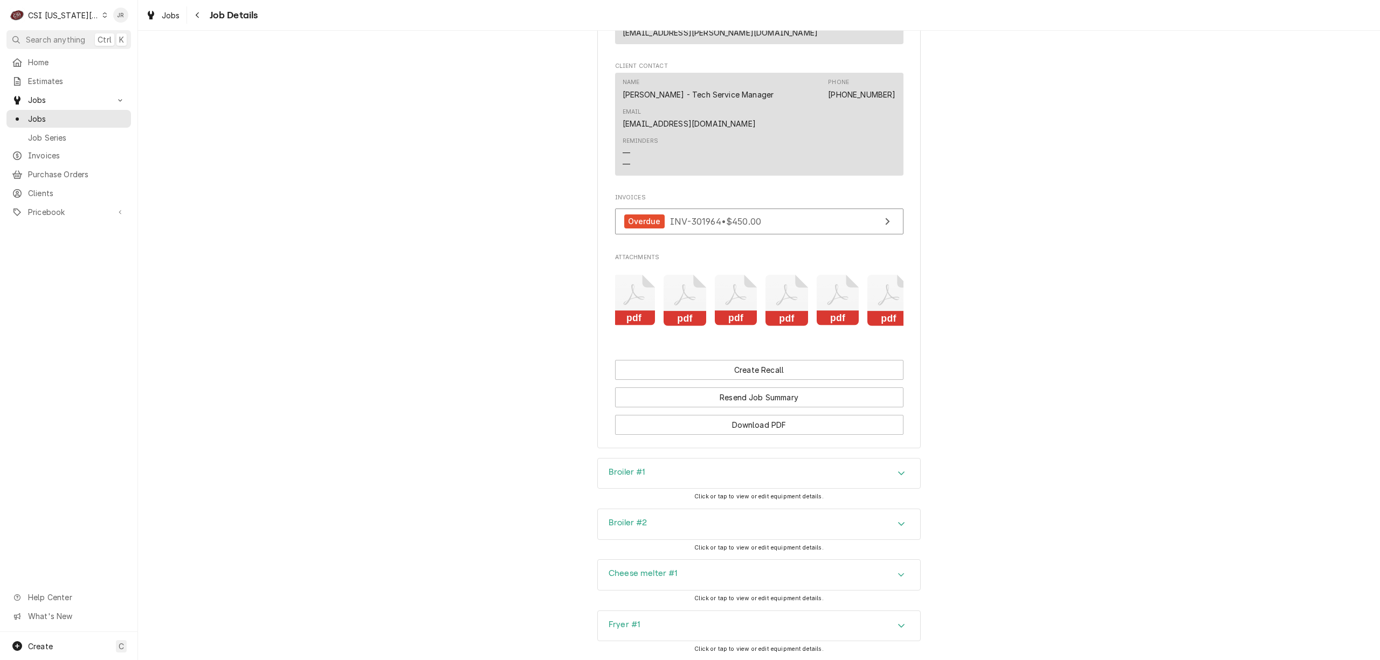
scroll to position [0, 832]
click at [755, 306] on icon "Attachments" at bounding box center [772, 300] width 43 height 51
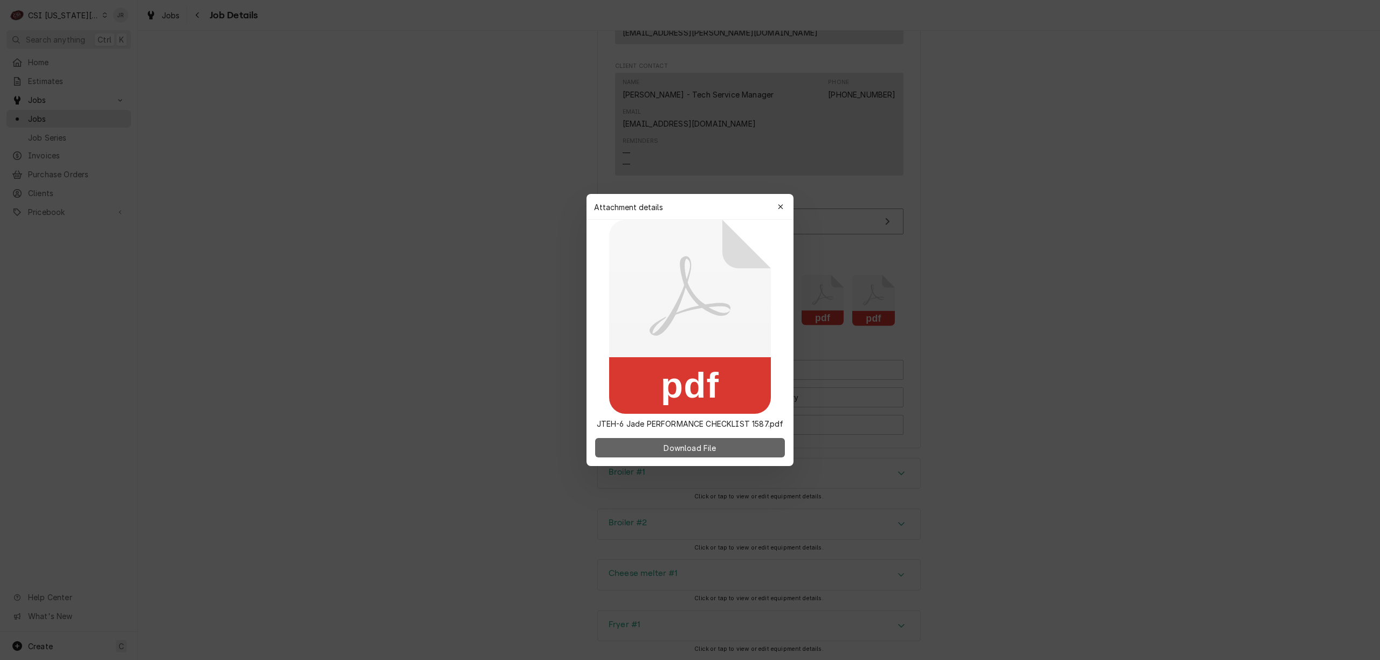
click at [751, 450] on button "Download File" at bounding box center [690, 447] width 190 height 19
drag, startPoint x: 770, startPoint y: 214, endPoint x: 773, endPoint y: 206, distance: 7.9
click at [772, 209] on div "Attachment details Close" at bounding box center [690, 207] width 207 height 26
click at [785, 199] on button "button" at bounding box center [780, 206] width 17 height 17
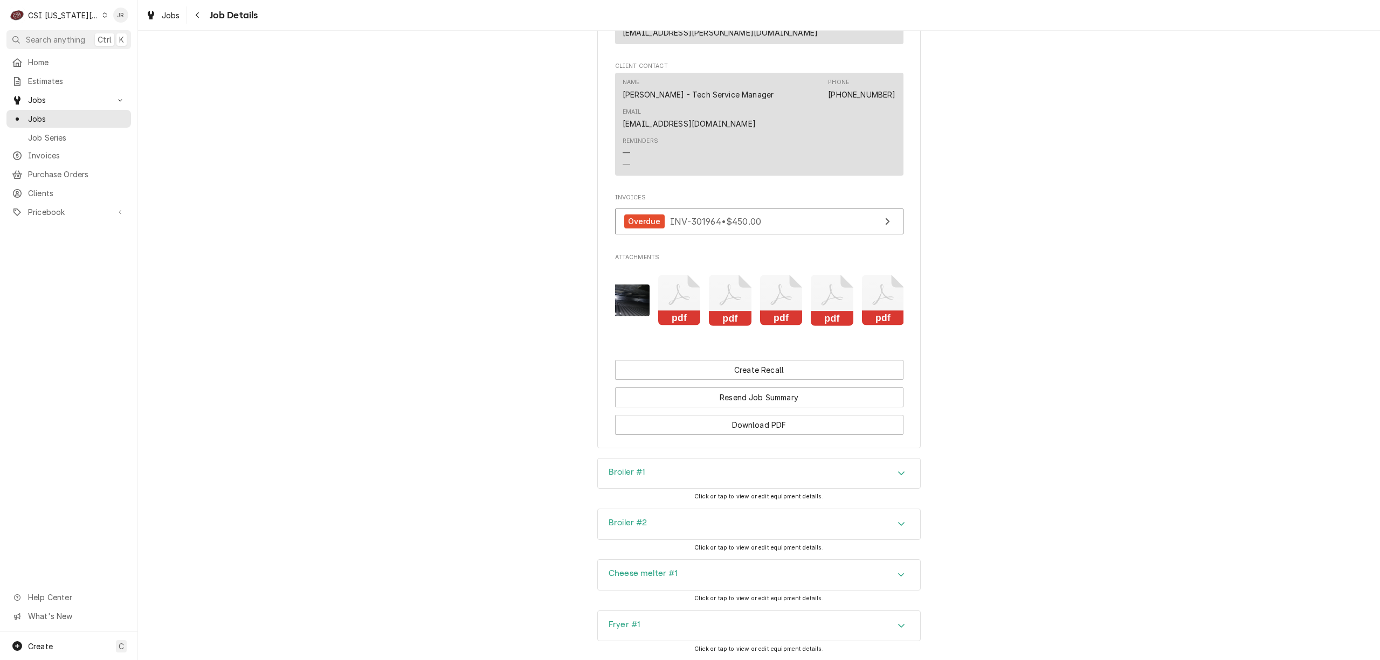
scroll to position [0, 577]
drag, startPoint x: 718, startPoint y: 307, endPoint x: 713, endPoint y: 307, distance: 5.4
click at [713, 307] on icon "Attachments" at bounding box center [721, 300] width 43 height 51
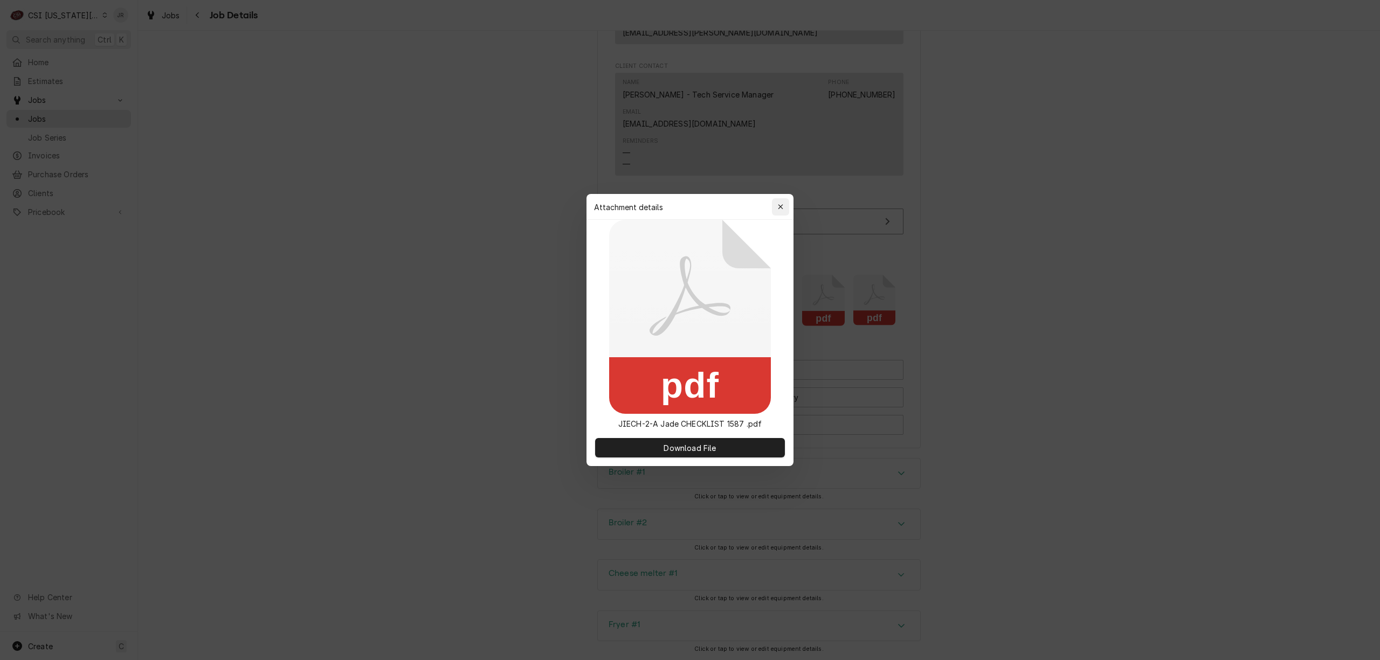
click at [781, 198] on div "Attachment details Close" at bounding box center [690, 207] width 207 height 26
click at [774, 208] on button "button" at bounding box center [780, 206] width 17 height 17
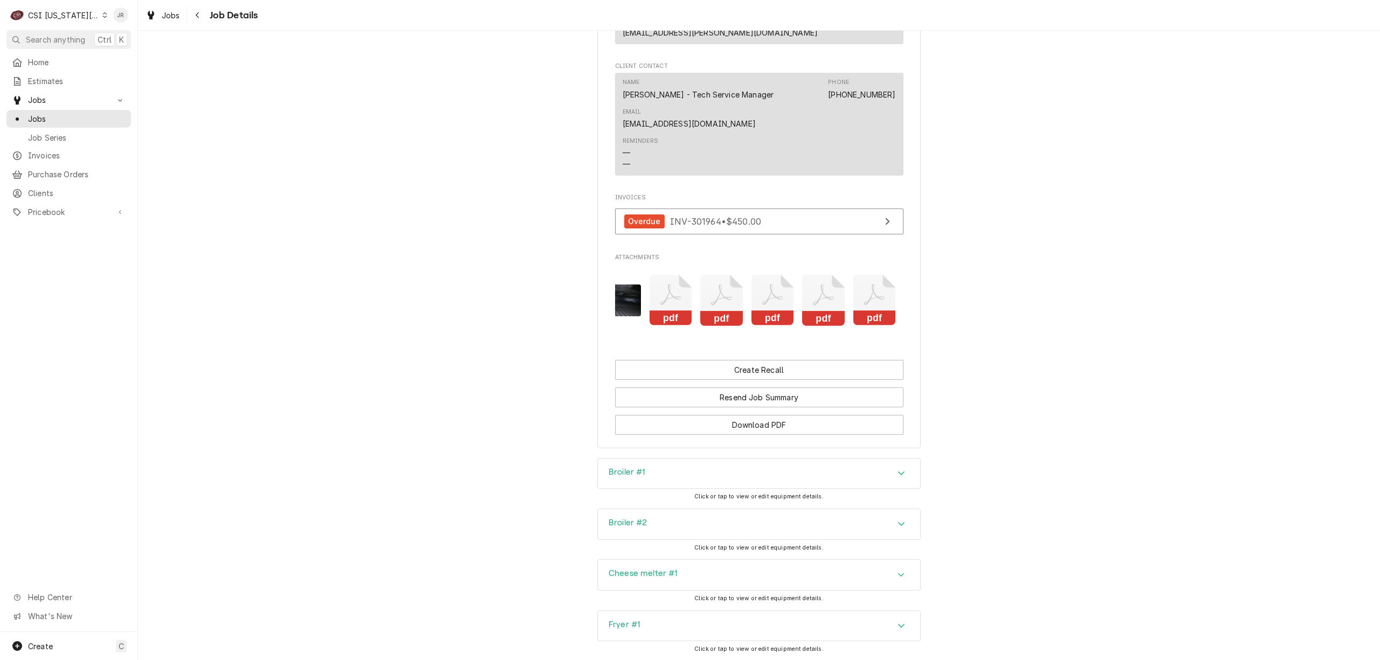
click at [676, 285] on icon "Attachments" at bounding box center [671, 300] width 43 height 51
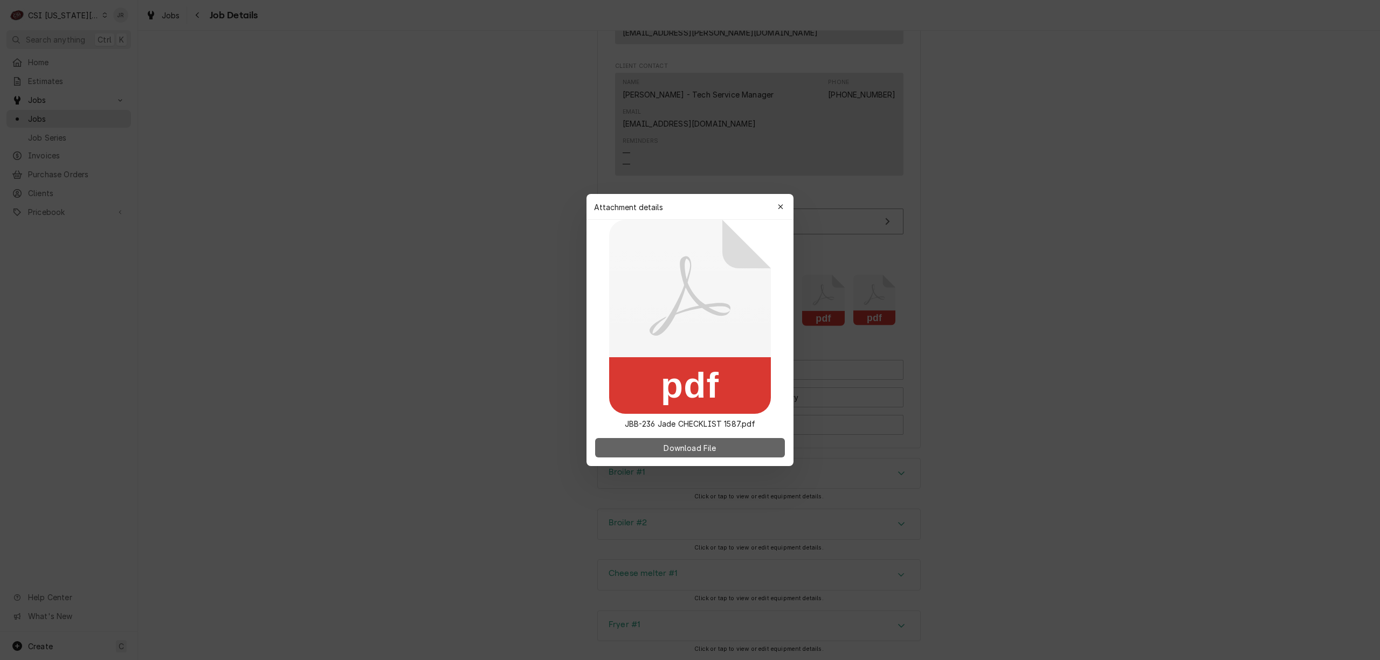
click at [717, 451] on button "Download File" at bounding box center [690, 447] width 190 height 19
click at [686, 443] on span "Download File" at bounding box center [690, 448] width 57 height 11
click at [780, 204] on icon "button" at bounding box center [781, 207] width 6 height 8
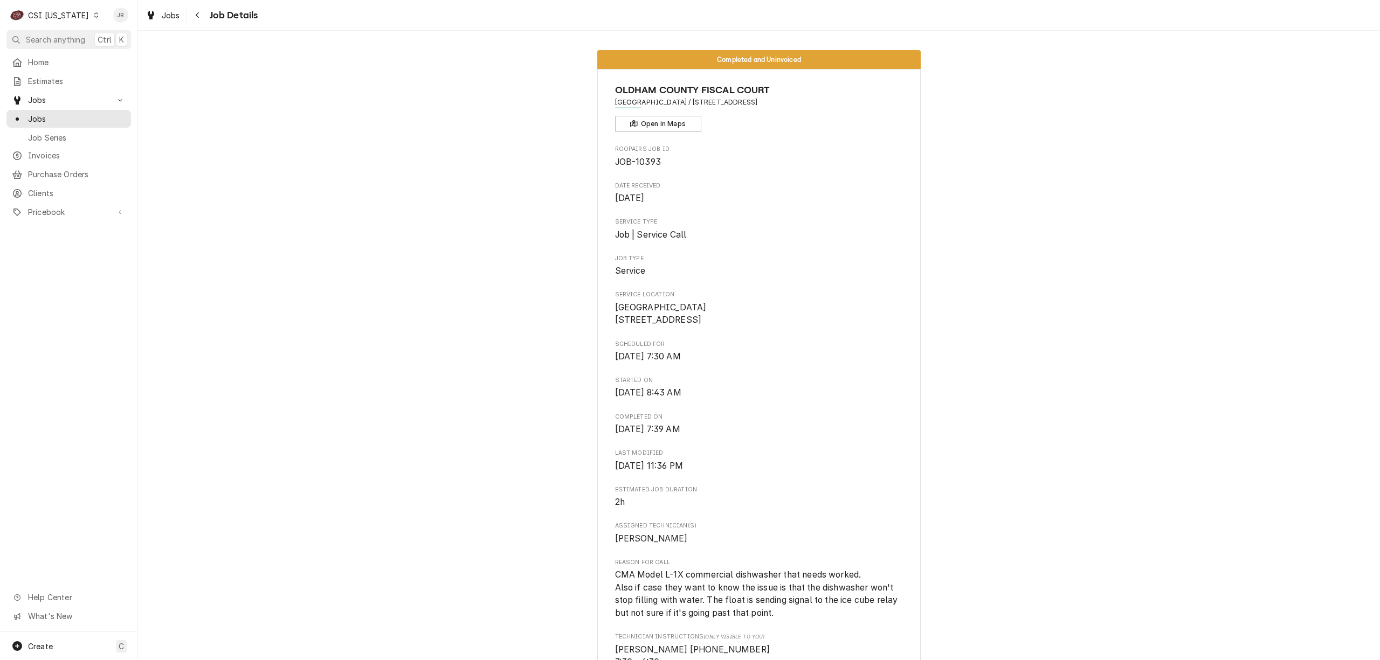
scroll to position [2478, 0]
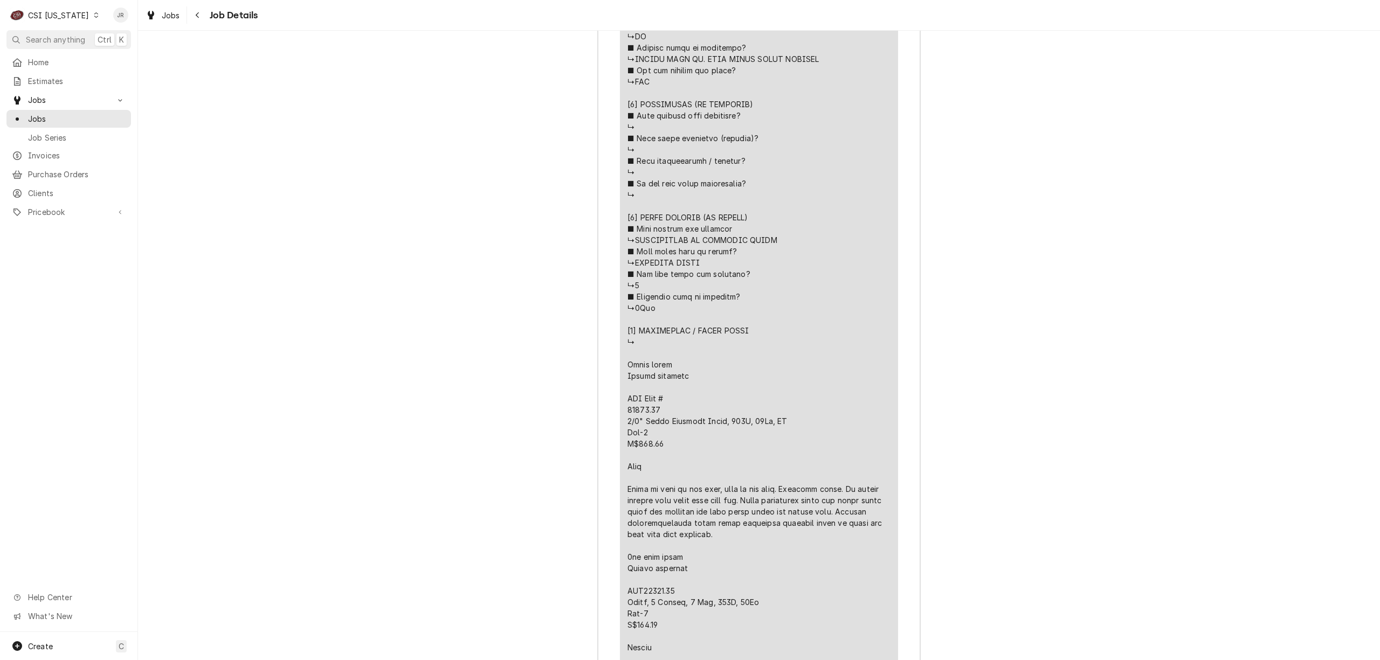
click at [51, 13] on div "CSI Kentucky" at bounding box center [58, 15] width 61 height 11
drag, startPoint x: 153, startPoint y: 54, endPoint x: 179, endPoint y: 61, distance: 26.8
click at [226, 124] on html "C CSI Kentucky JR Search anything Ctrl K Home Estimates Jobs Jobs Job Series In…" at bounding box center [690, 330] width 1380 height 660
click at [152, 22] on div "CSI Kansas City" at bounding box center [168, 21] width 142 height 11
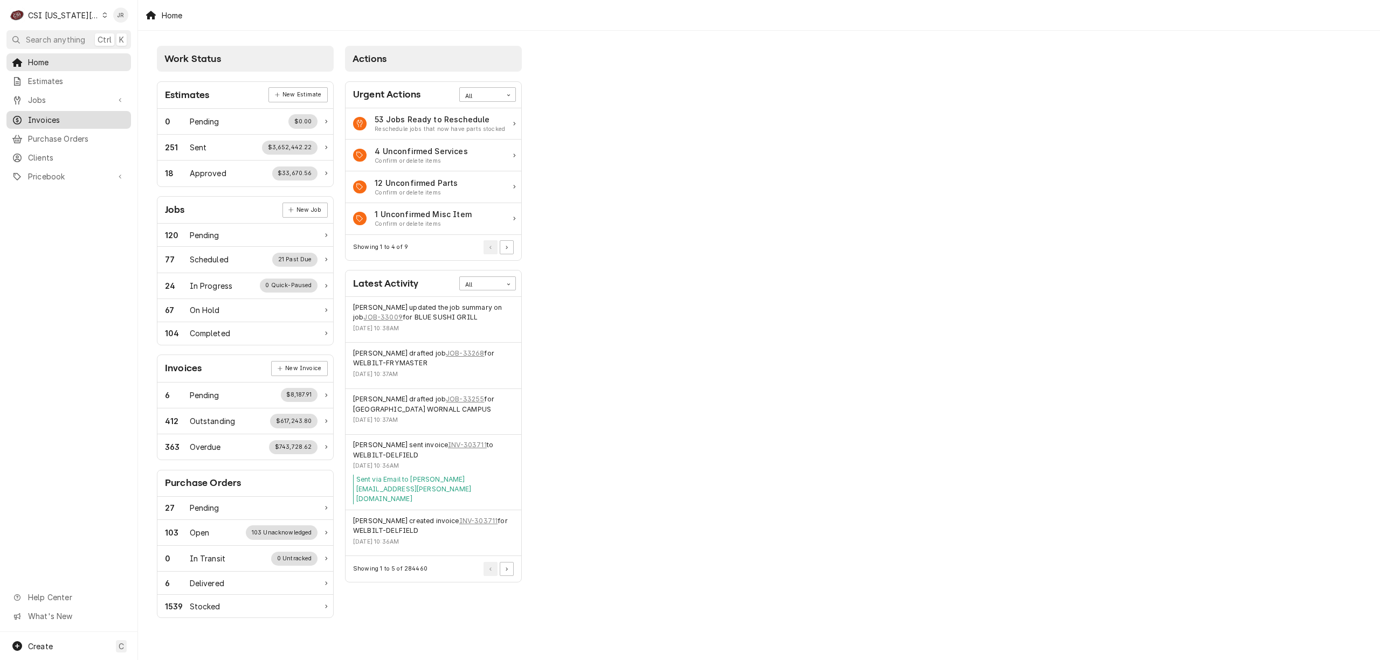
click at [57, 119] on span "Invoices" at bounding box center [77, 119] width 98 height 11
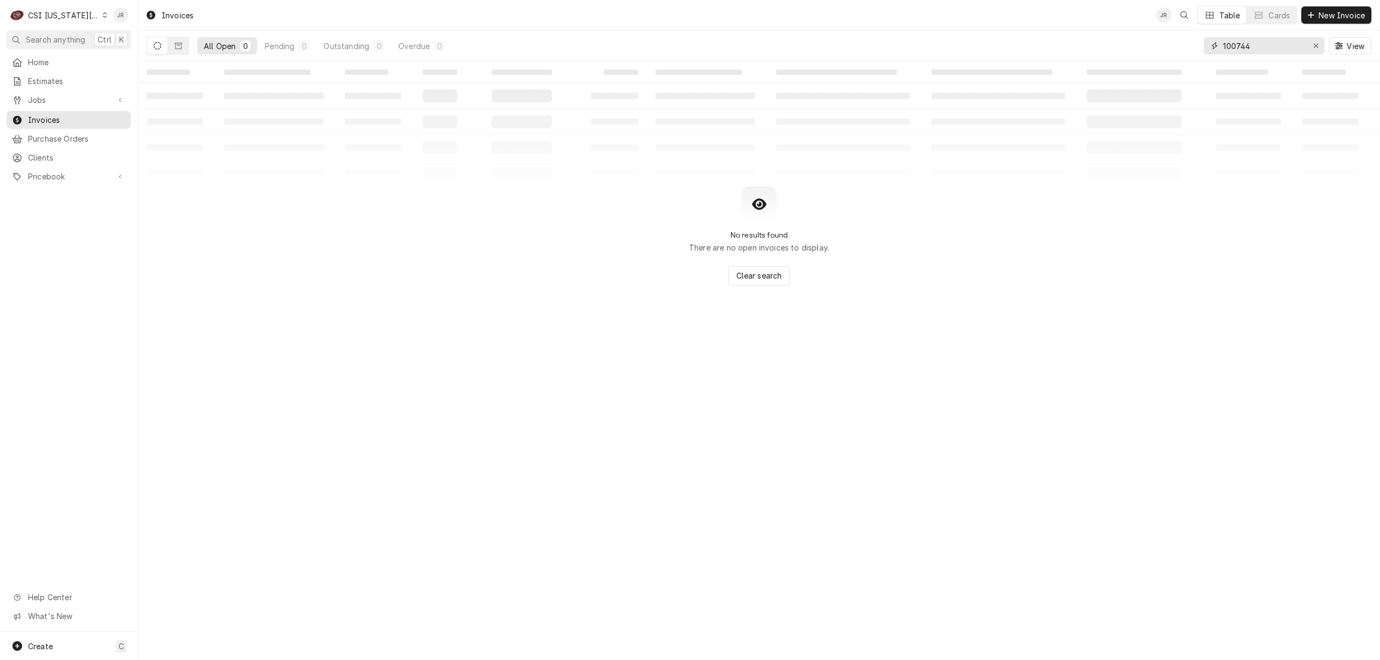
click at [1249, 42] on input "100744" at bounding box center [1263, 45] width 81 height 17
click at [64, 16] on div "CSI [US_STATE][GEOGRAPHIC_DATA]" at bounding box center [63, 15] width 71 height 11
drag, startPoint x: 140, startPoint y: 20, endPoint x: 132, endPoint y: 64, distance: 44.4
click at [149, 75] on html "C CSI [US_STATE] City JR Search anything Ctrl K Home Estimates Jobs Jobs Job Se…" at bounding box center [690, 330] width 1380 height 660
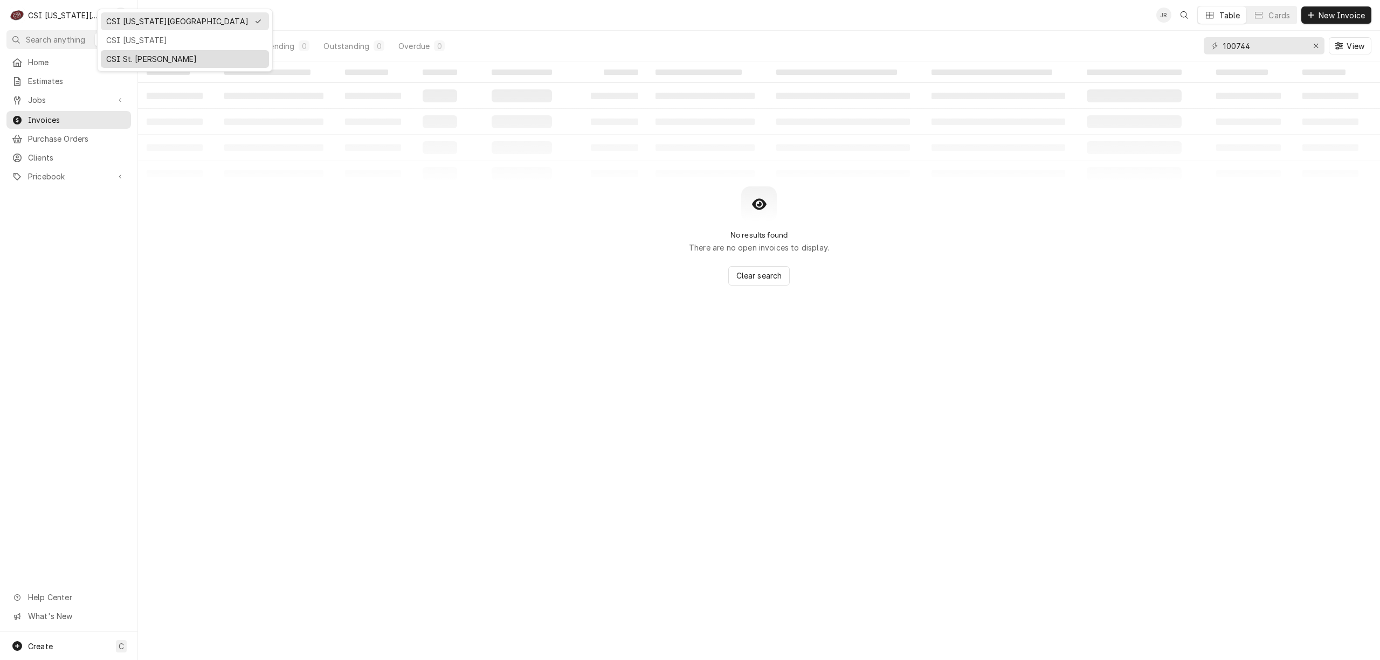
click at [132, 55] on div "CSI St. [PERSON_NAME]" at bounding box center [184, 58] width 157 height 11
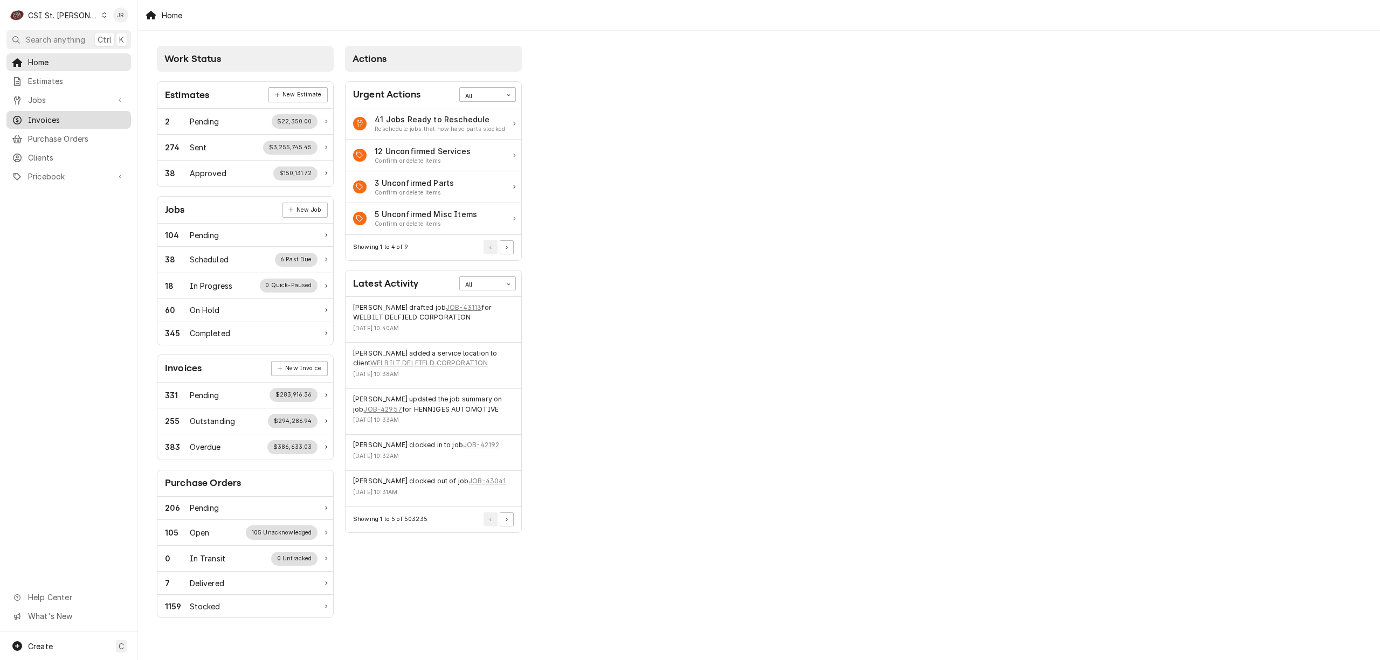
click at [42, 120] on span "Invoices" at bounding box center [77, 119] width 98 height 11
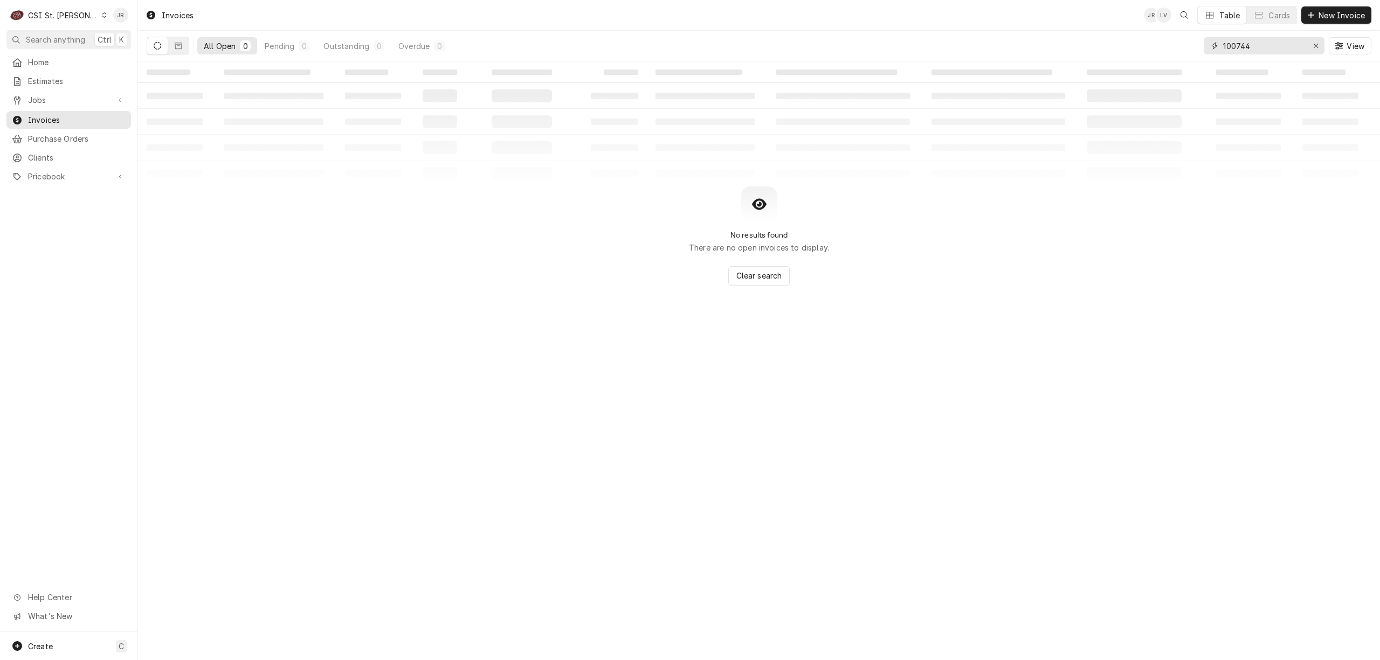
click at [1278, 43] on input "100744" at bounding box center [1263, 45] width 81 height 17
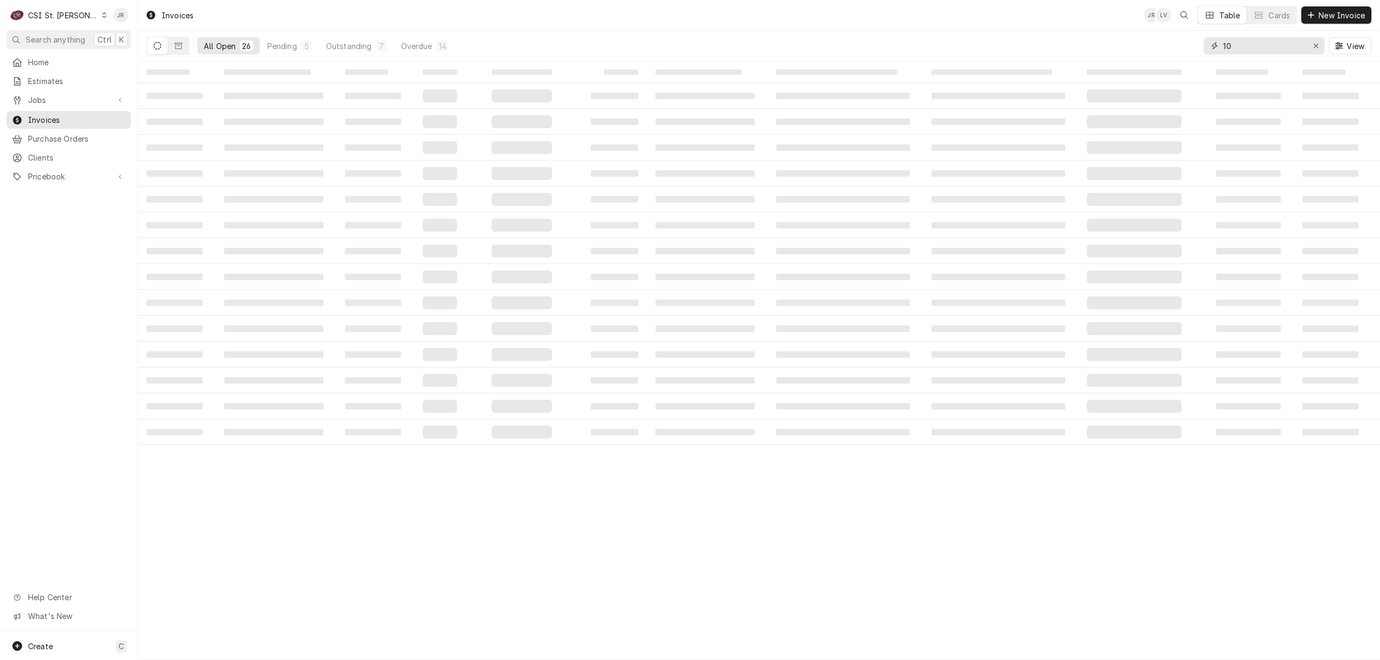
type input "1"
type input "9"
type input "19"
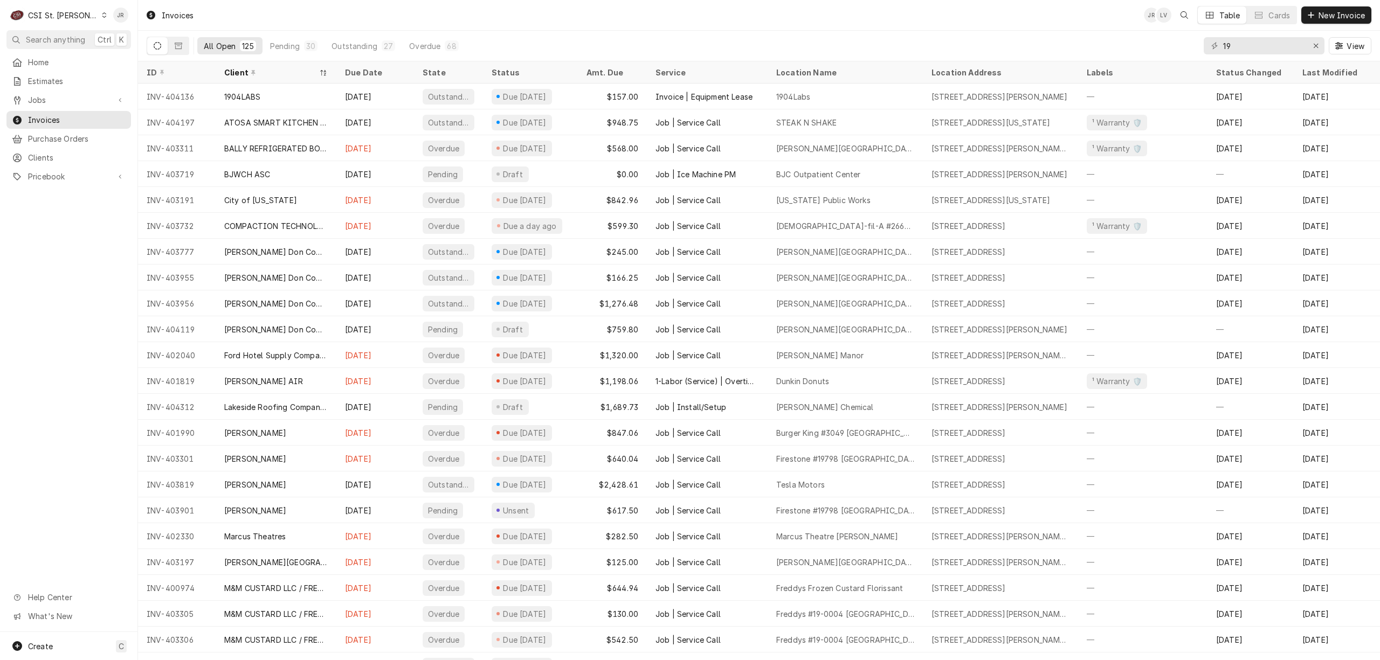
click at [44, 20] on div "CSI St. Louis" at bounding box center [63, 15] width 70 height 11
click at [118, 41] on div "CSI Kentucky" at bounding box center [166, 40] width 142 height 11
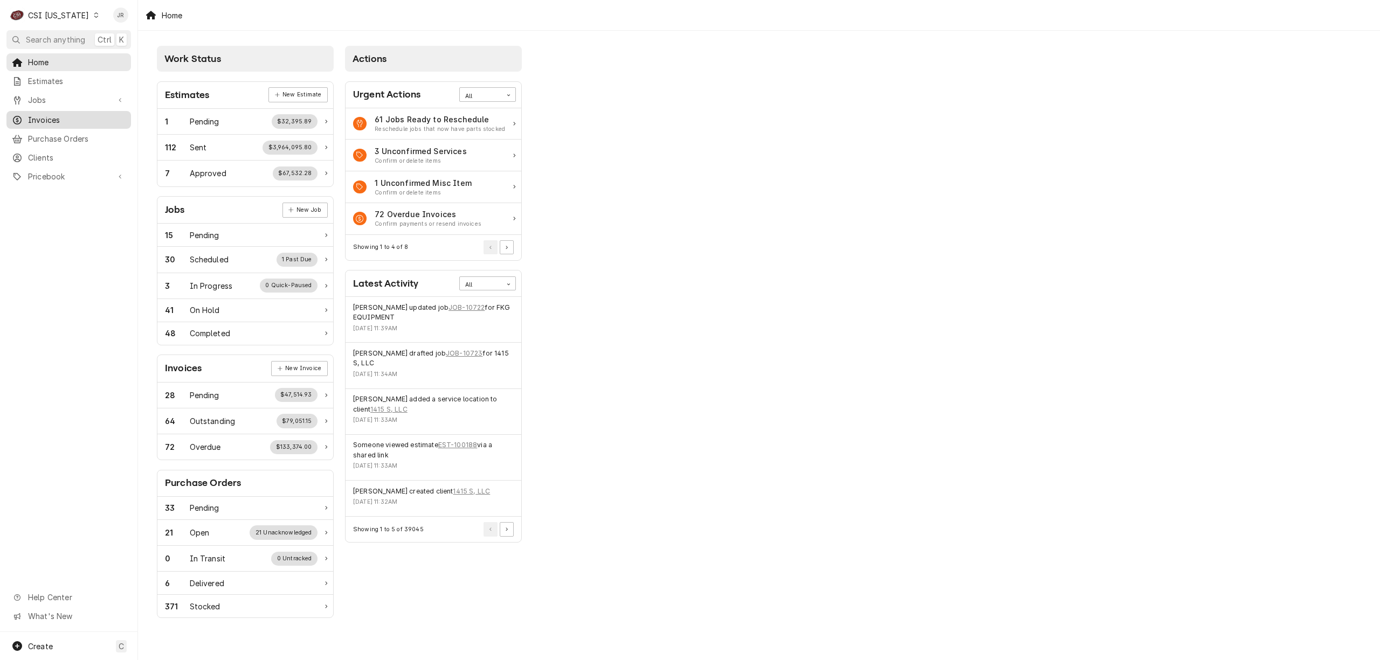
click at [64, 115] on span "Invoices" at bounding box center [77, 119] width 98 height 11
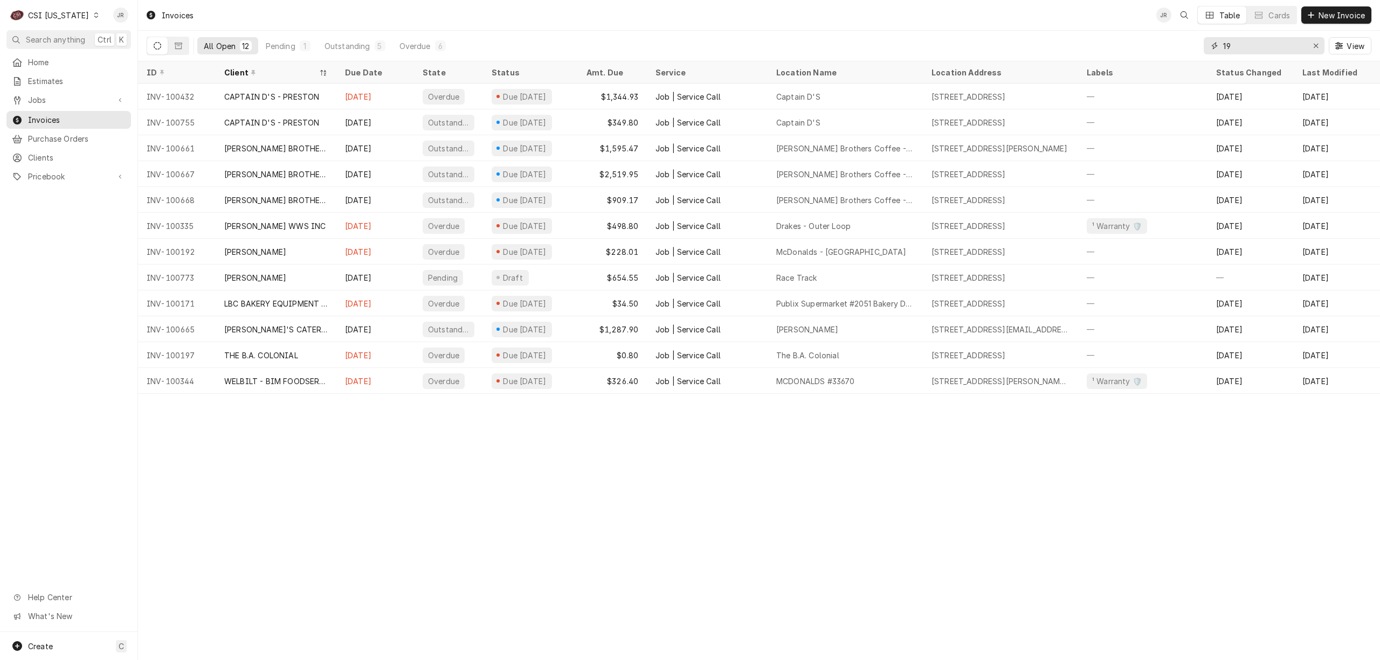
drag, startPoint x: 1269, startPoint y: 44, endPoint x: 1079, endPoint y: 33, distance: 190.7
click at [1079, 33] on div "All Open 12 Pending 1 Outstanding 5 Overdue 6 19 View" at bounding box center [759, 46] width 1225 height 30
type input "1"
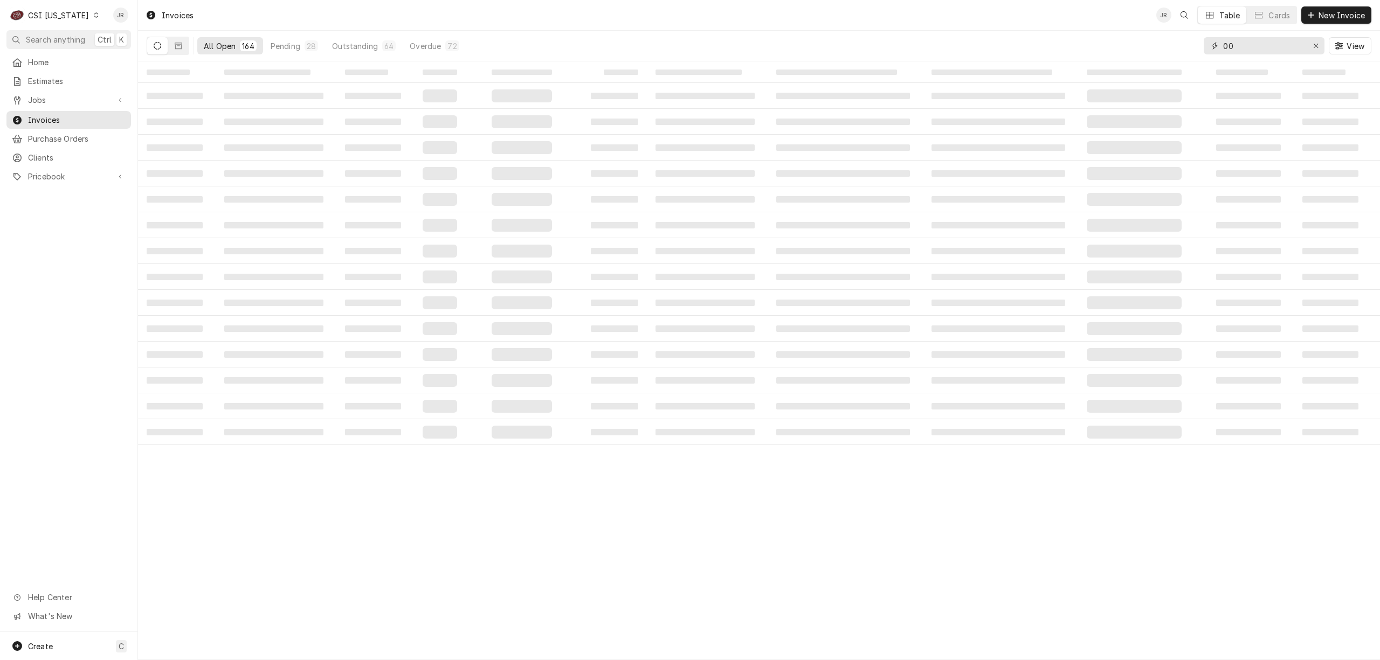
type input "0"
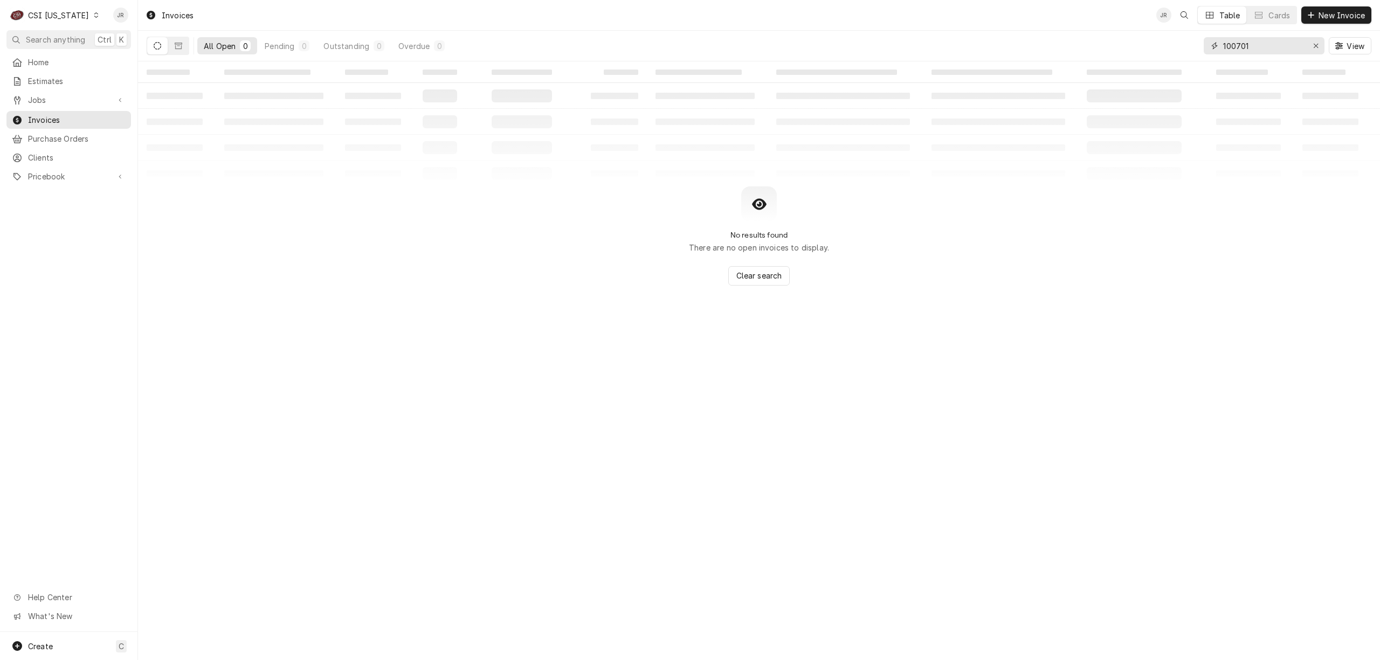
type input "100701"
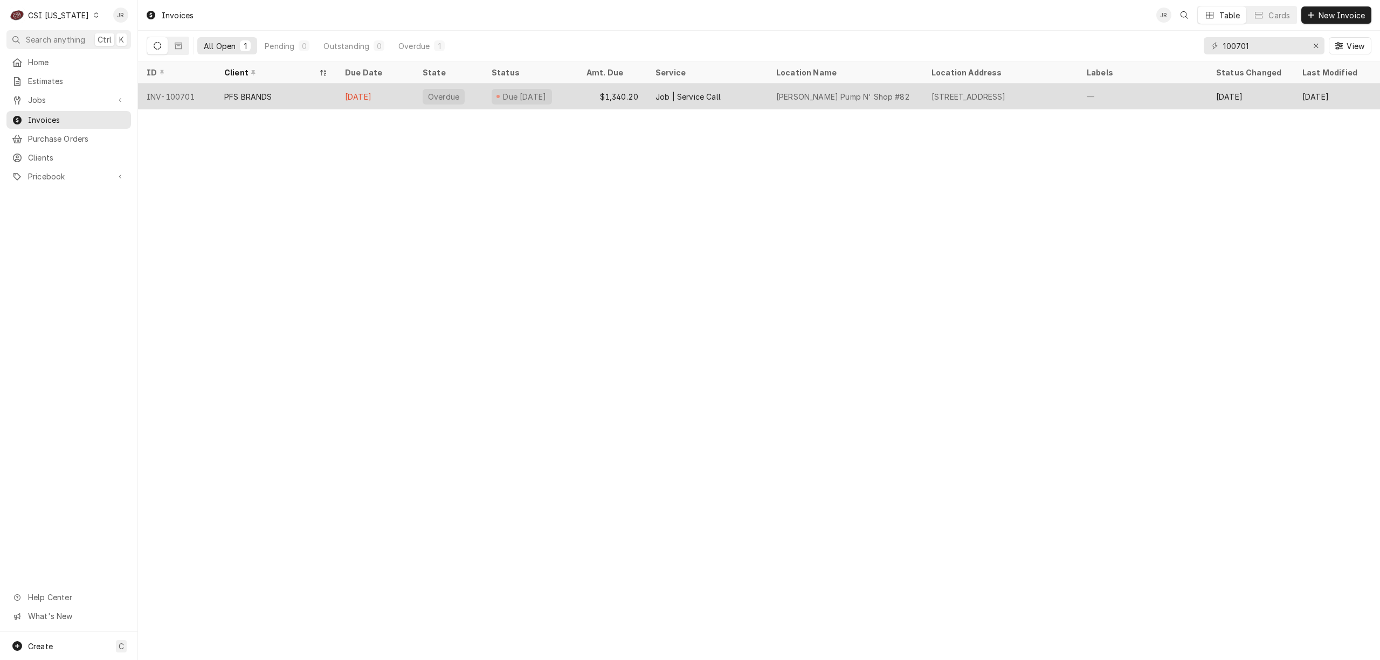
click at [405, 100] on div "[DATE]" at bounding box center [375, 97] width 78 height 26
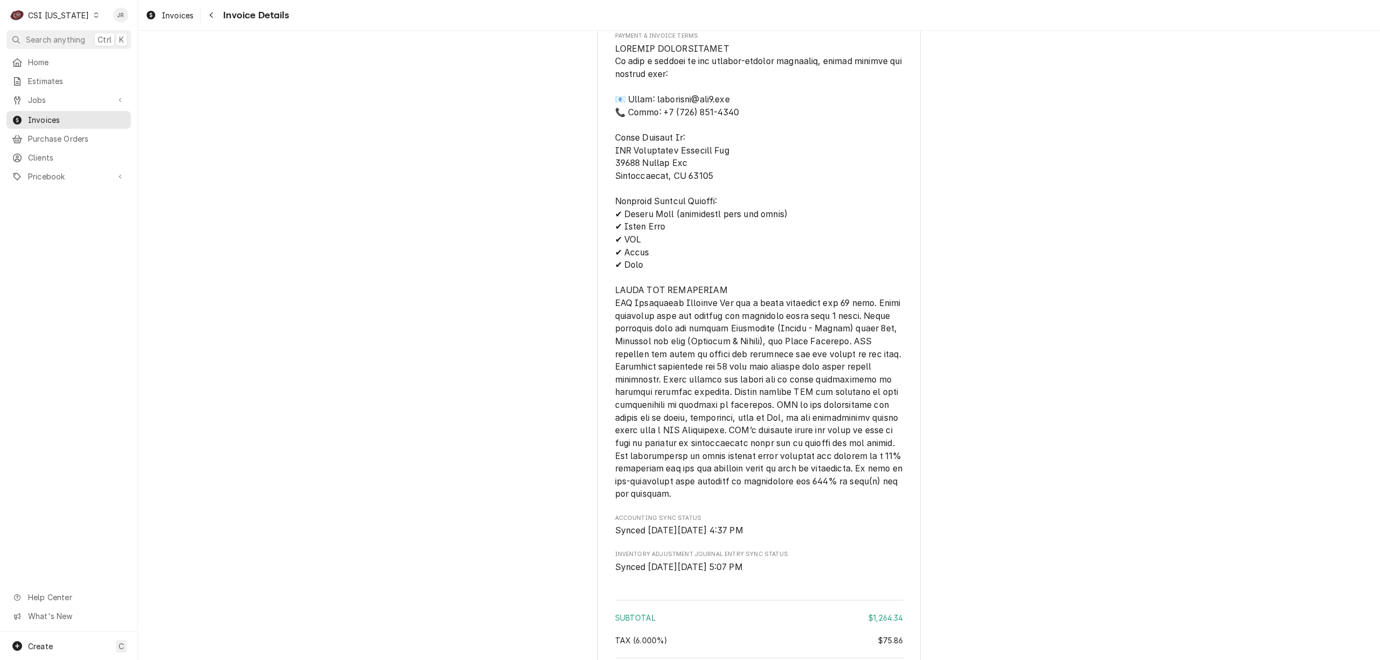
scroll to position [1826, 0]
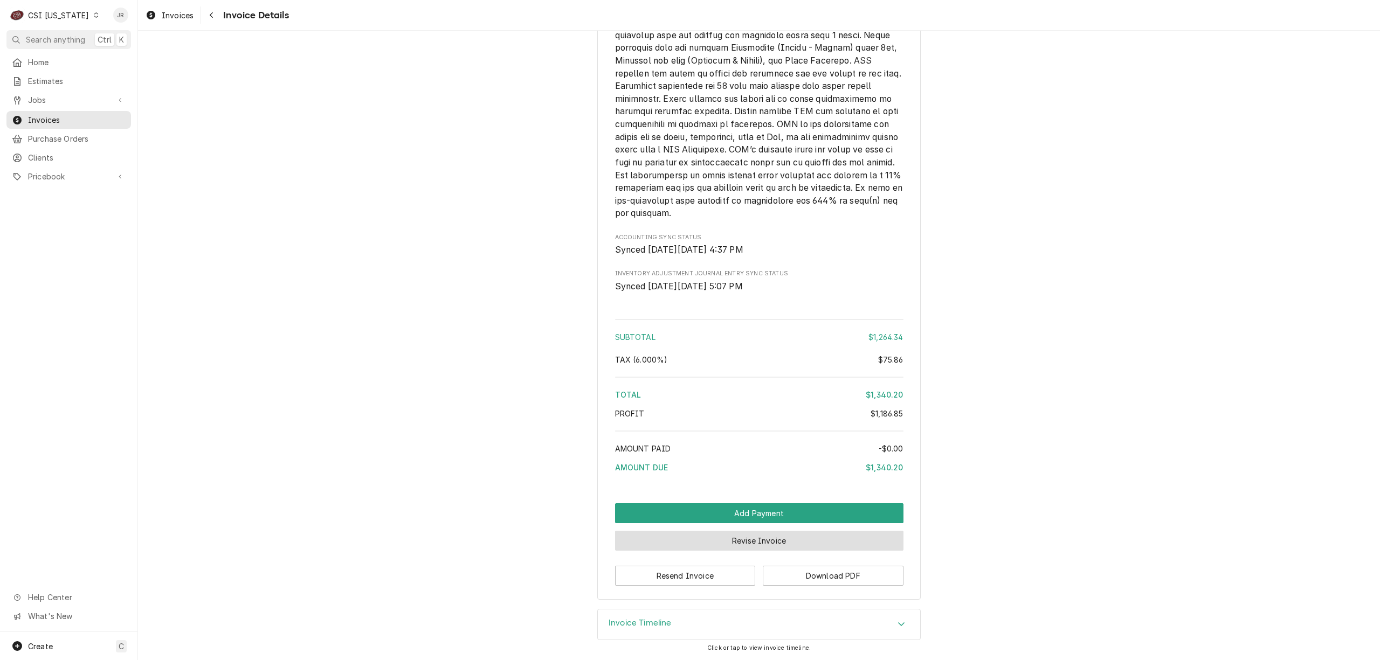
click at [772, 542] on button "Revise Invoice" at bounding box center [759, 541] width 288 height 20
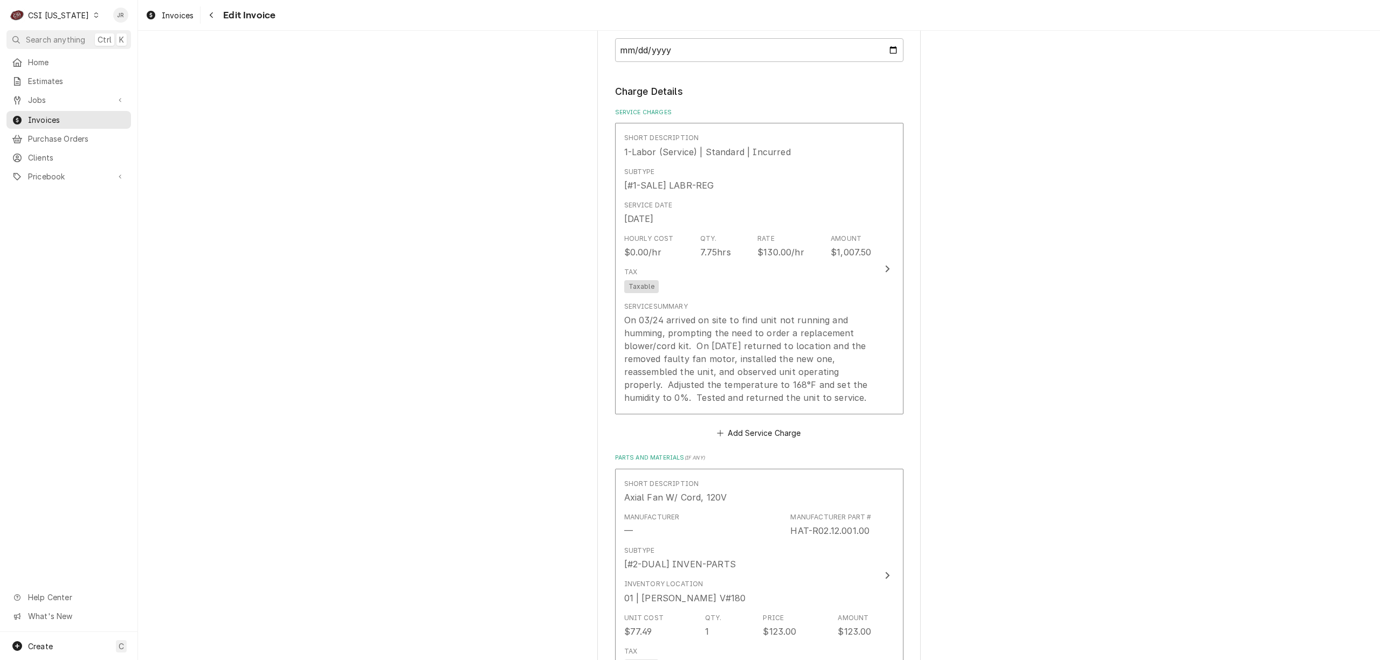
scroll to position [1006, 0]
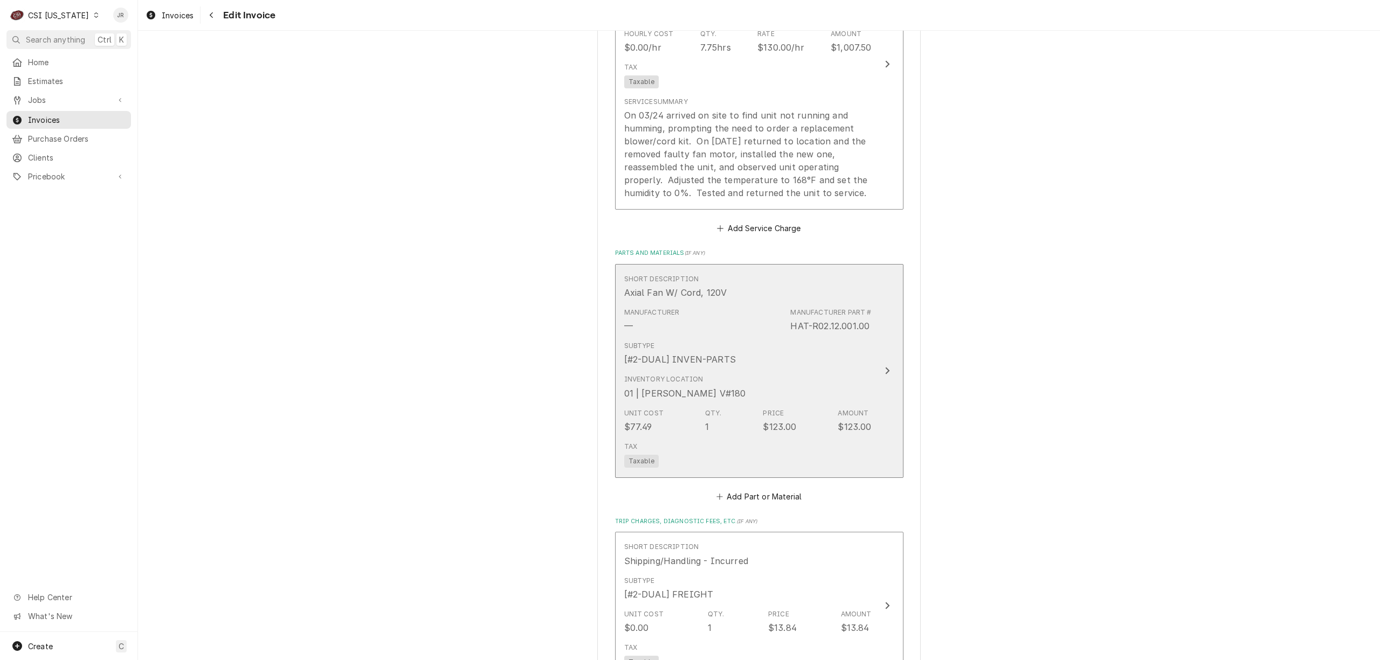
click at [818, 357] on div "Subtype [#2-DUAL] INVEN-PARTS" at bounding box center [747, 353] width 247 height 33
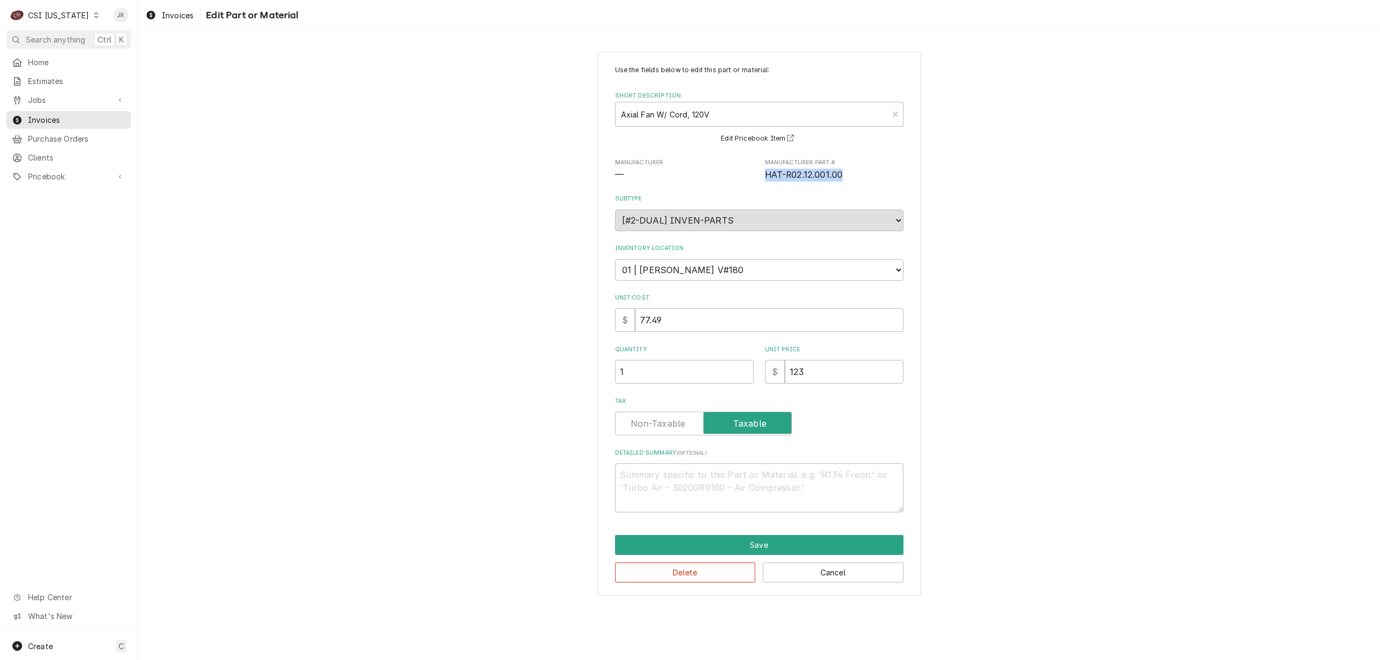
drag, startPoint x: 762, startPoint y: 175, endPoint x: 869, endPoint y: 183, distance: 107.1
click at [869, 183] on div "Use the fields below to edit this part or material: Short Description Axial Fan…" at bounding box center [759, 289] width 288 height 448
copy span "HAT-R02.12.001.00"
click at [851, 572] on button "Cancel" at bounding box center [833, 573] width 141 height 20
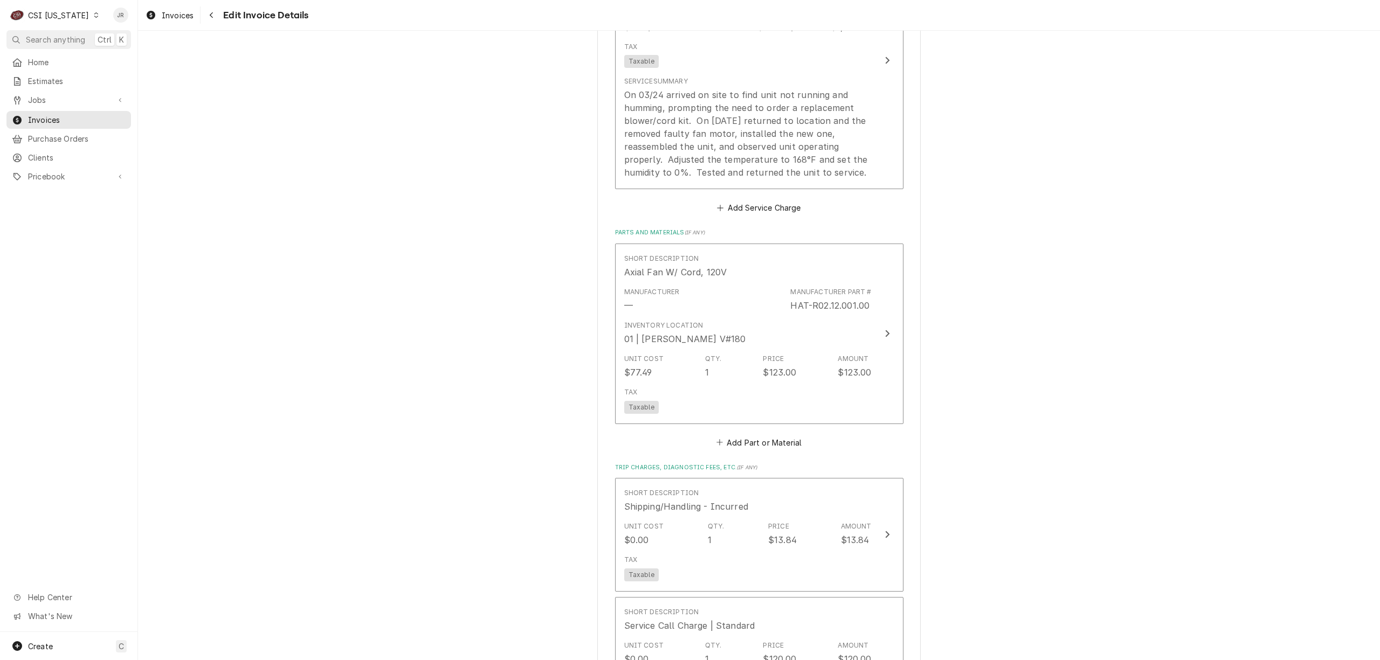
scroll to position [1027, 0]
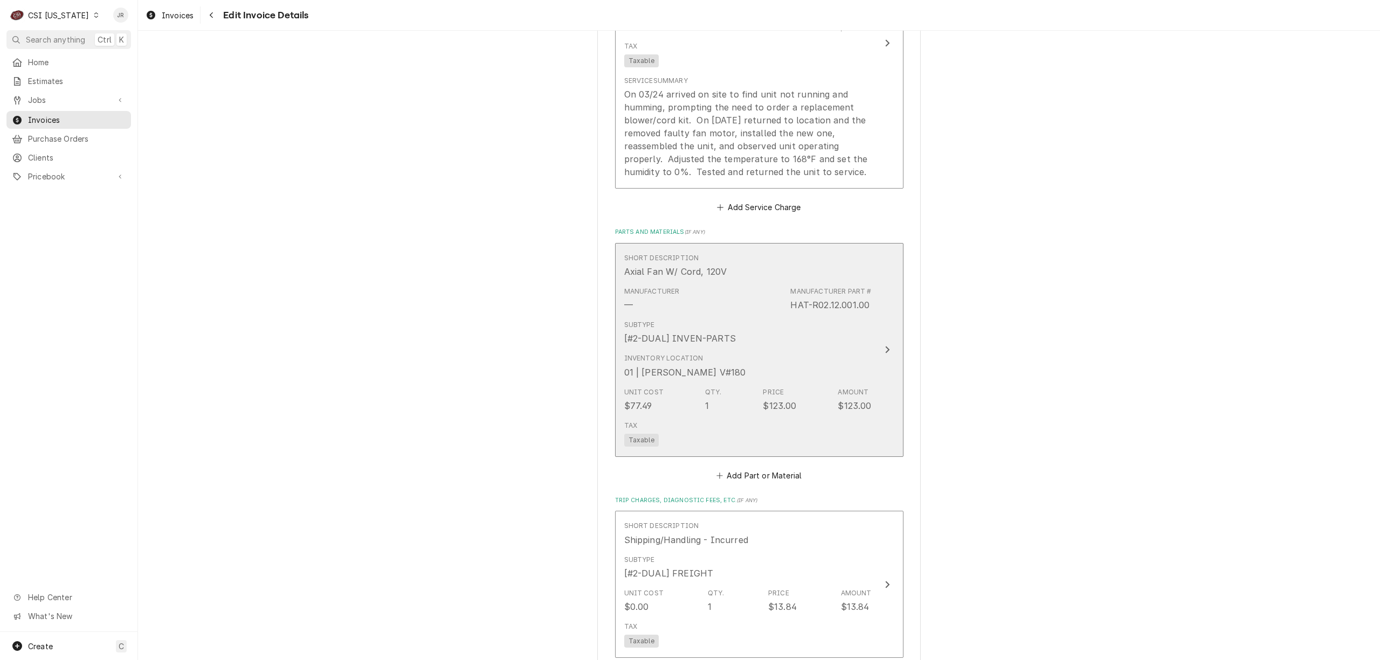
click at [833, 307] on div "HAT-R02.12.001.00" at bounding box center [829, 305] width 79 height 13
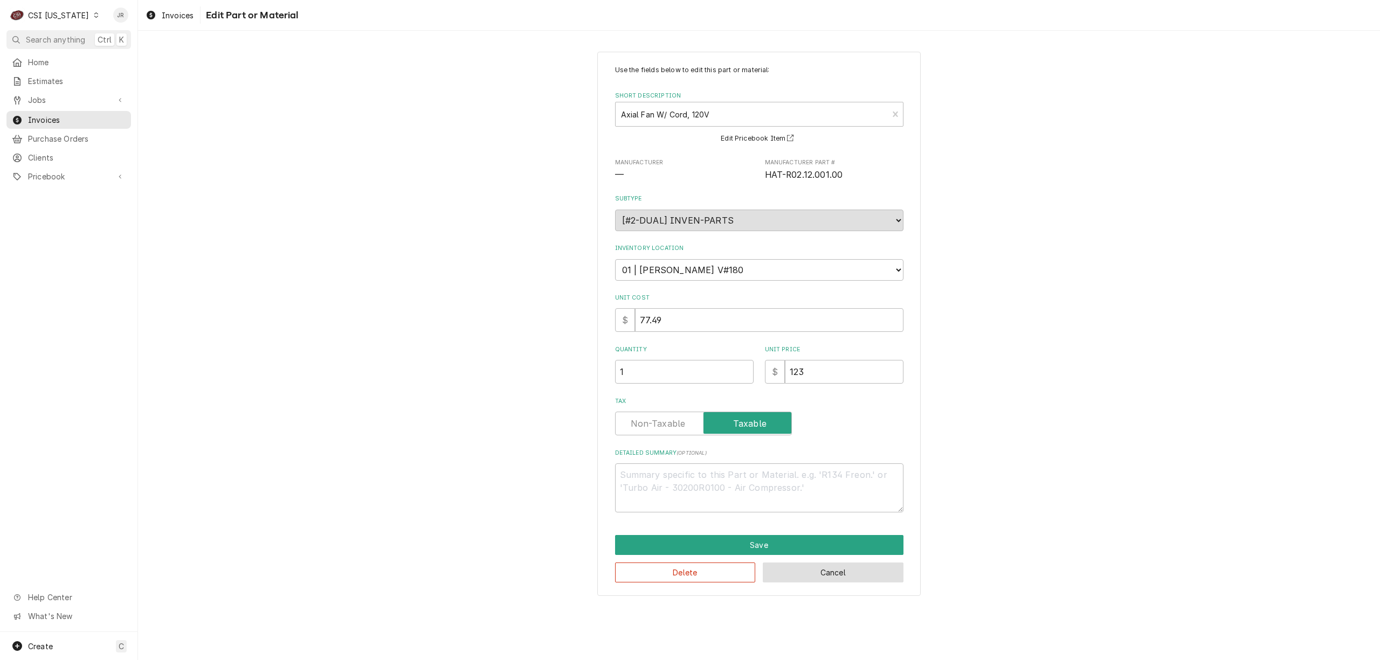
click at [832, 572] on button "Cancel" at bounding box center [833, 573] width 141 height 20
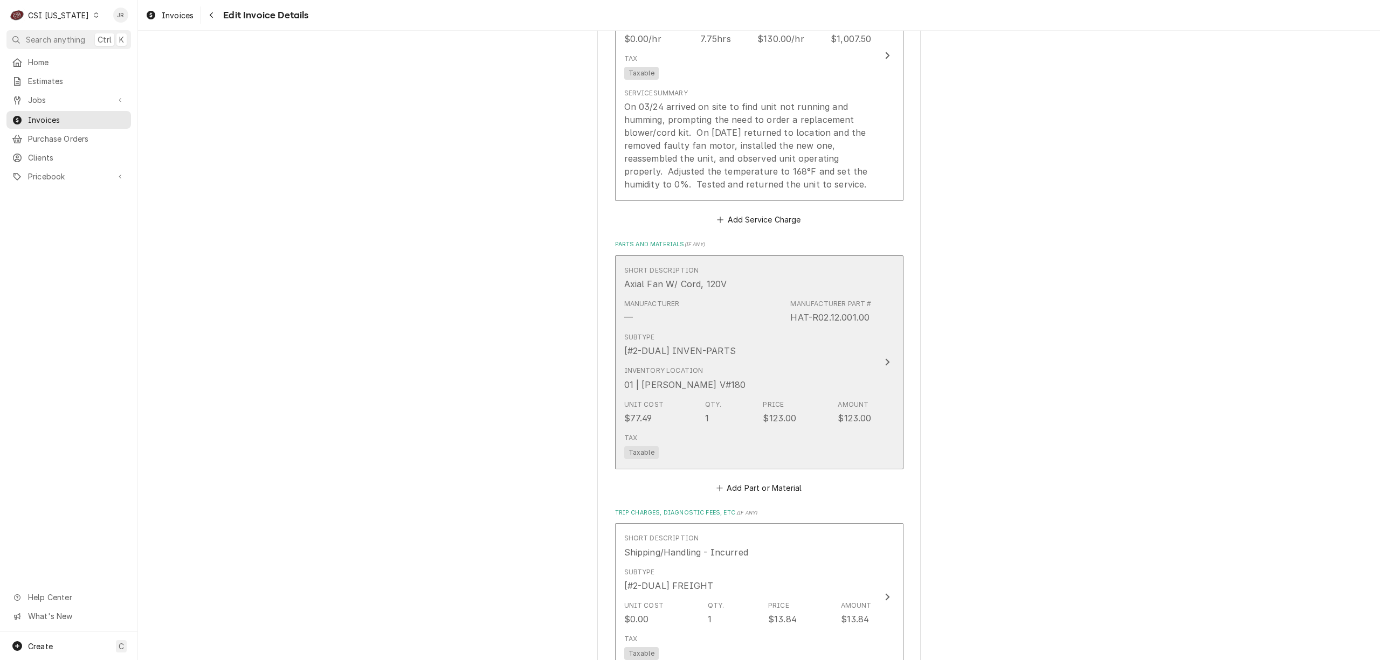
scroll to position [1048, 0]
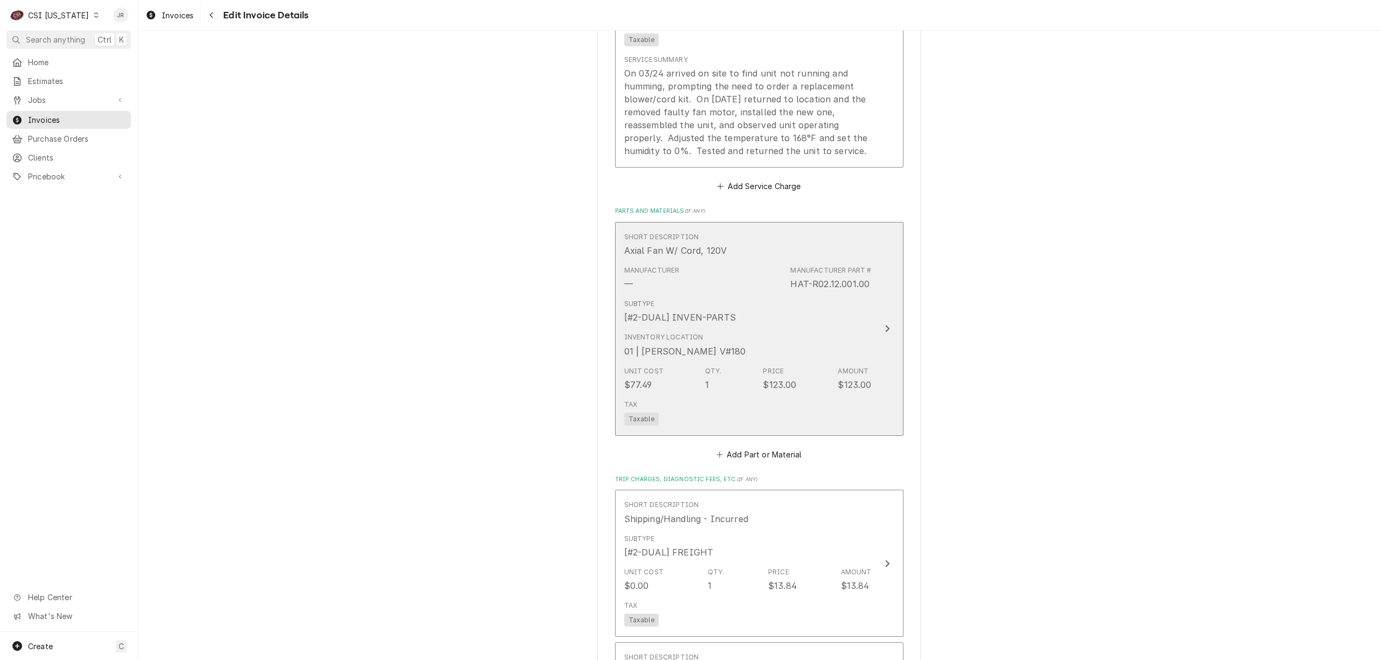
click at [857, 324] on div "Subtype [#2-DUAL] INVEN-PARTS" at bounding box center [747, 311] width 247 height 33
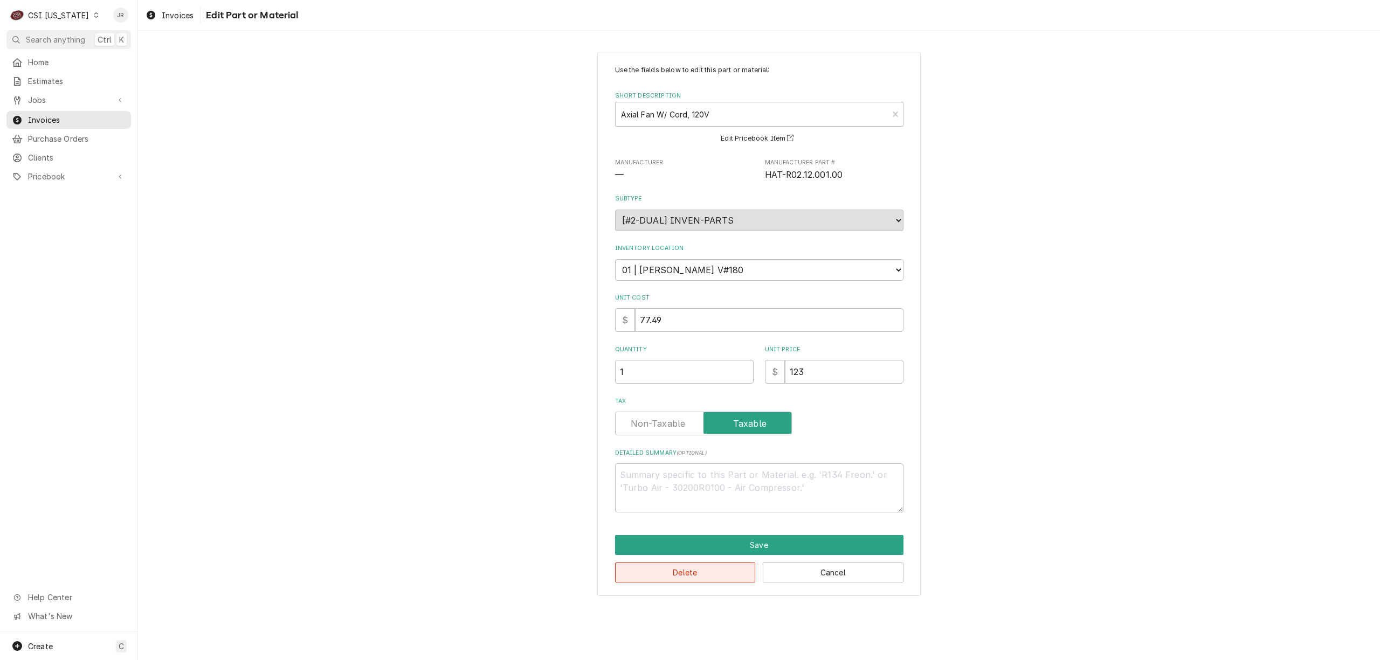
click at [692, 574] on button "Delete" at bounding box center [685, 573] width 141 height 20
type textarea "x"
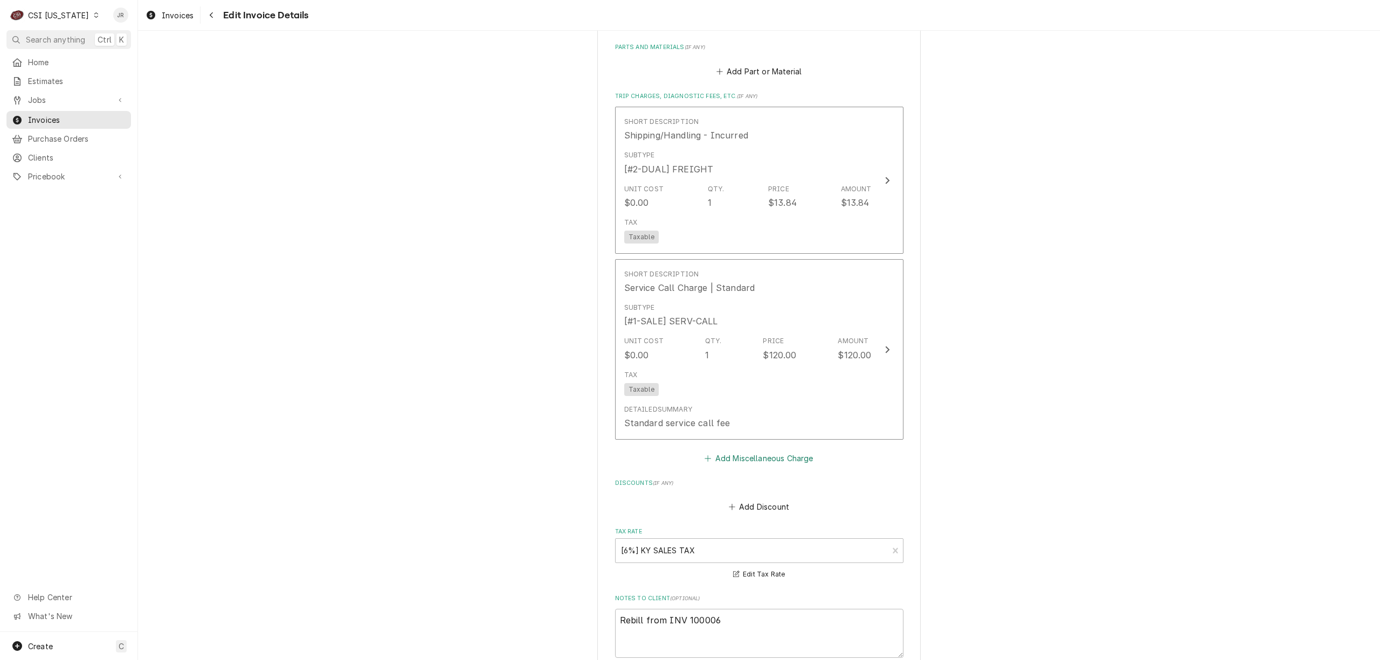
scroll to position [1213, 0]
click at [764, 456] on button "Add Miscellaneous Charge" at bounding box center [759, 457] width 112 height 15
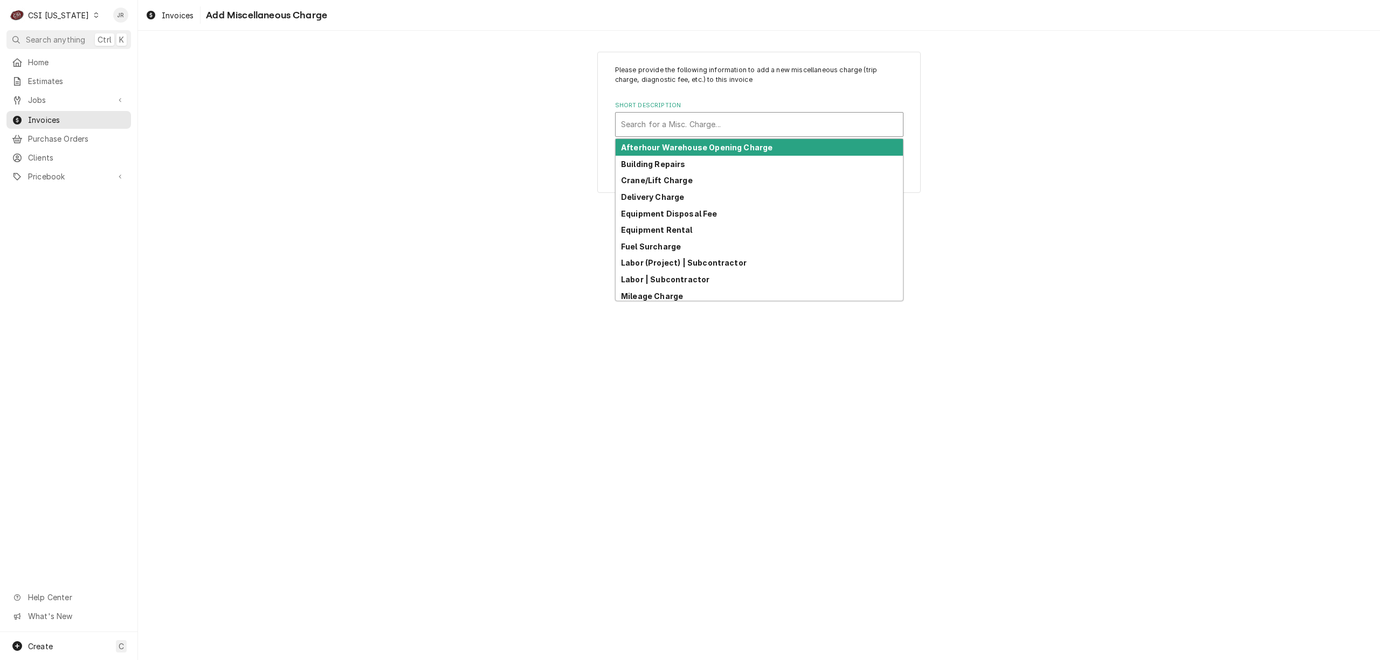
click at [708, 122] on div "Short Description" at bounding box center [759, 124] width 277 height 19
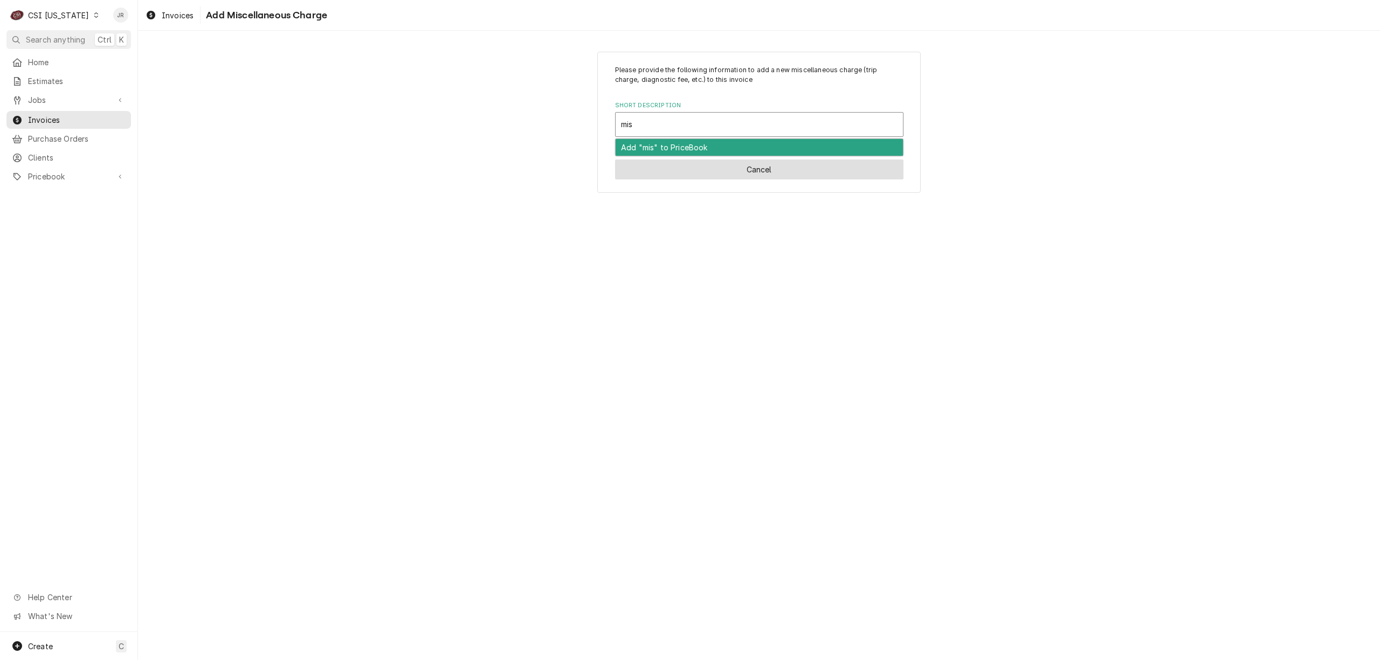
type input "mis"
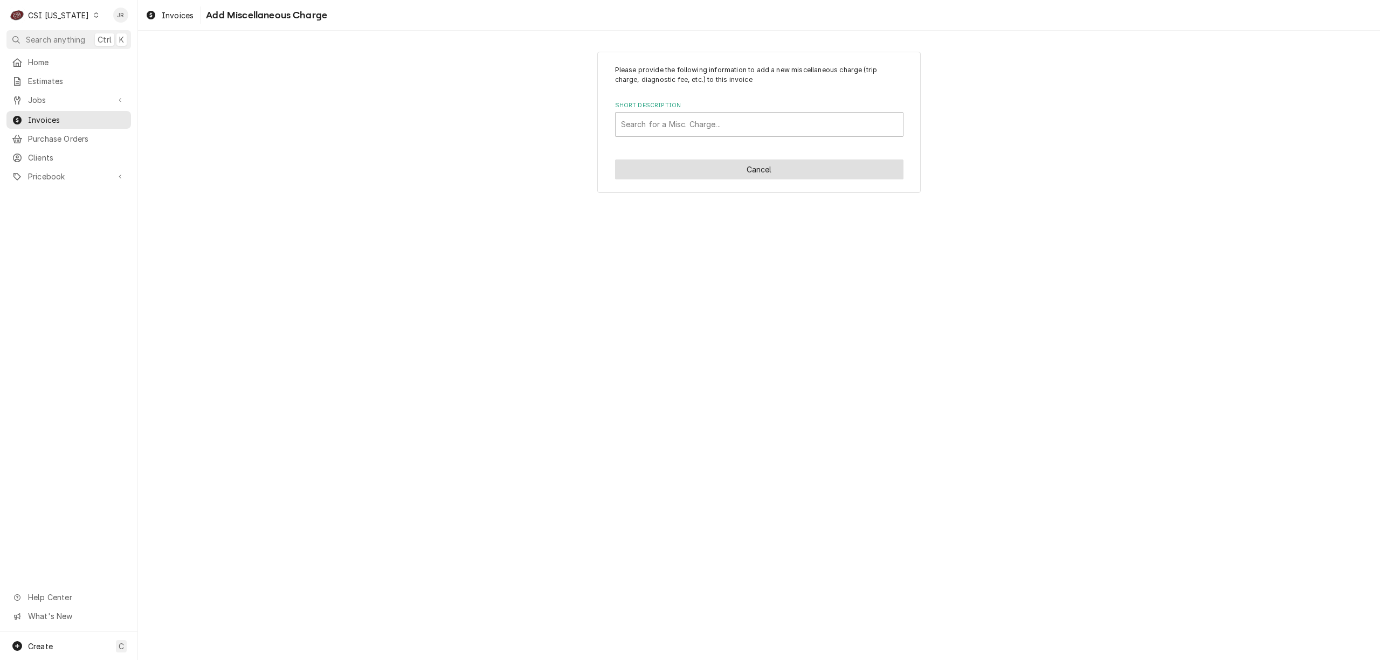
click at [798, 164] on button "Cancel" at bounding box center [759, 170] width 288 height 20
type textarea "x"
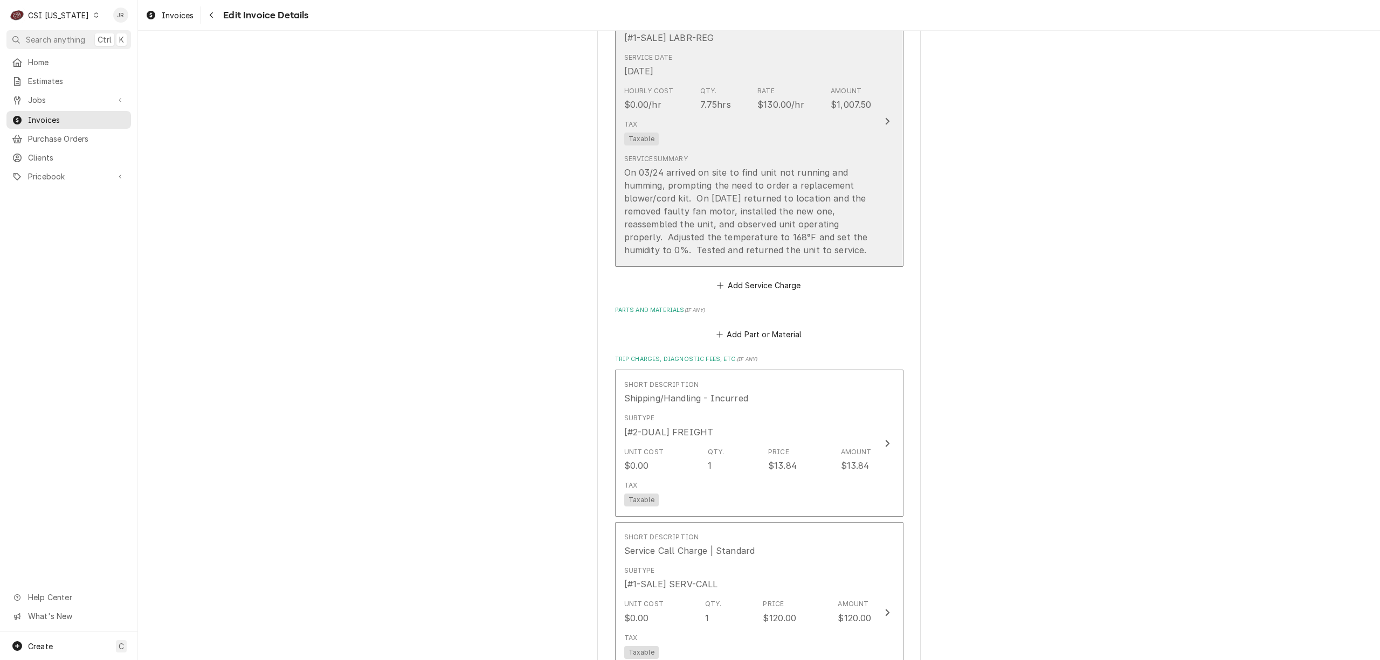
scroll to position [947, 0]
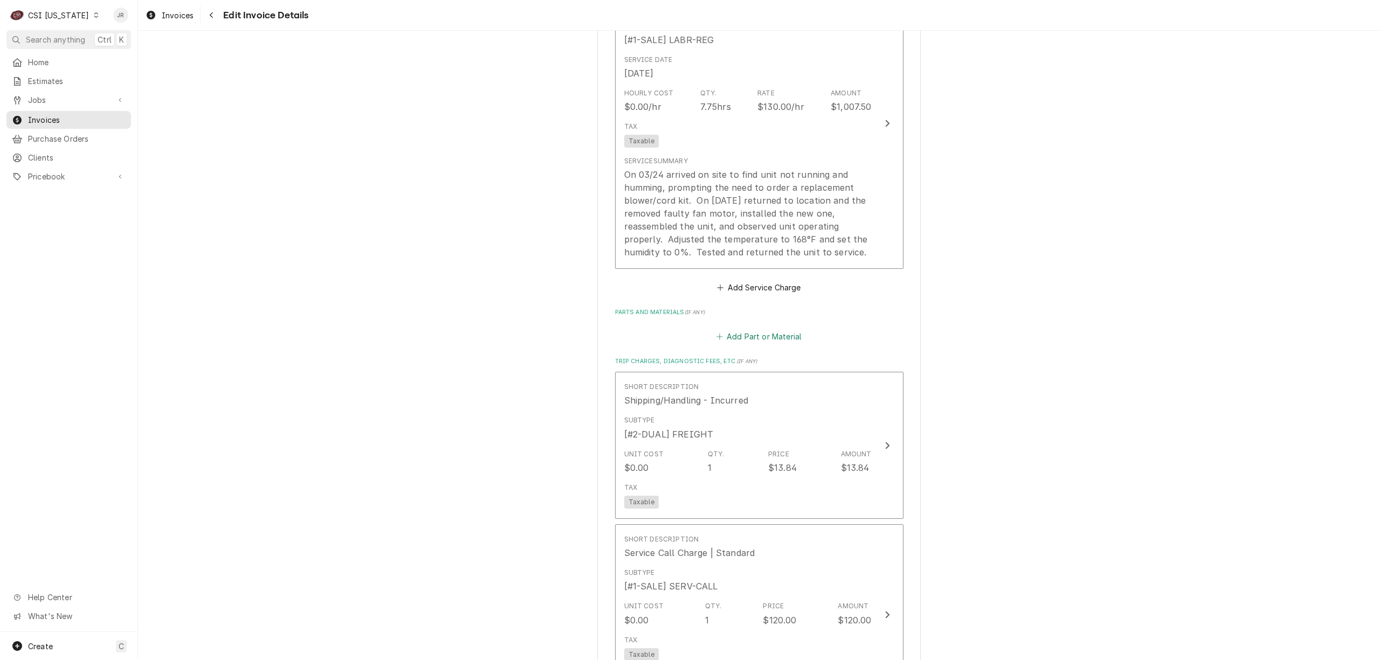
click at [763, 343] on button "Add Part or Material" at bounding box center [758, 336] width 89 height 15
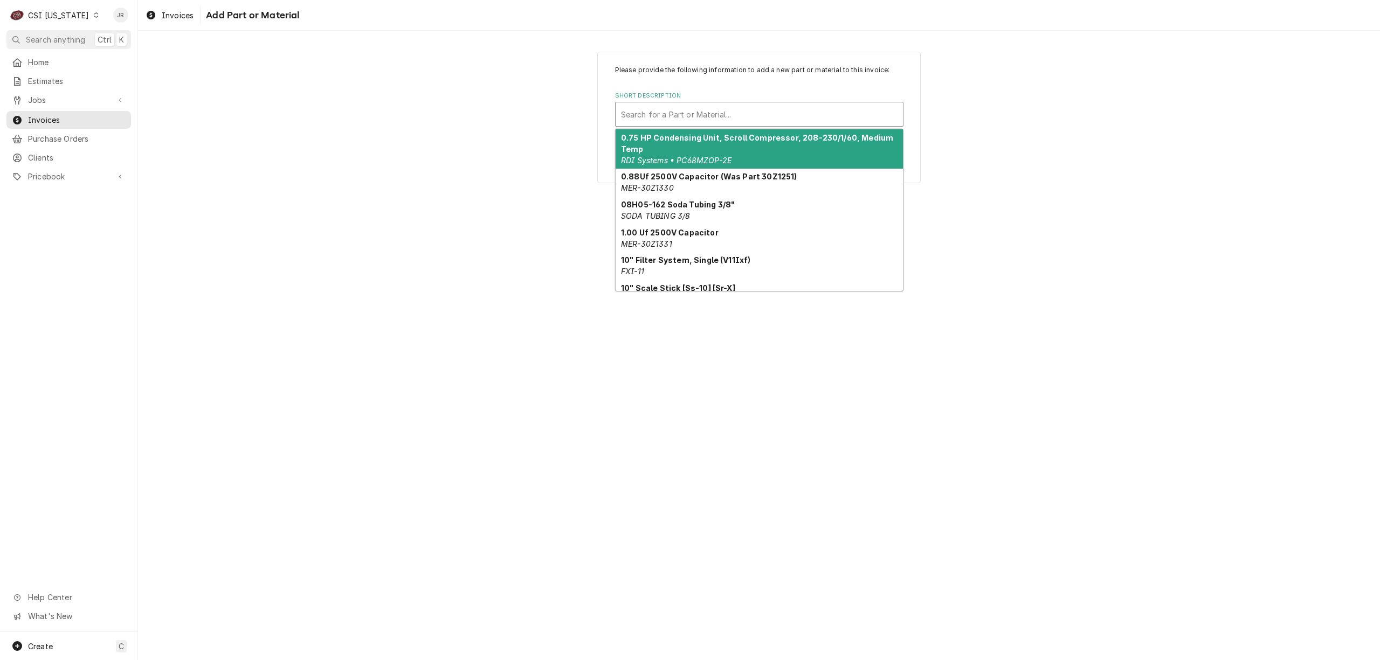
click at [708, 106] on div "Short Description" at bounding box center [759, 114] width 277 height 19
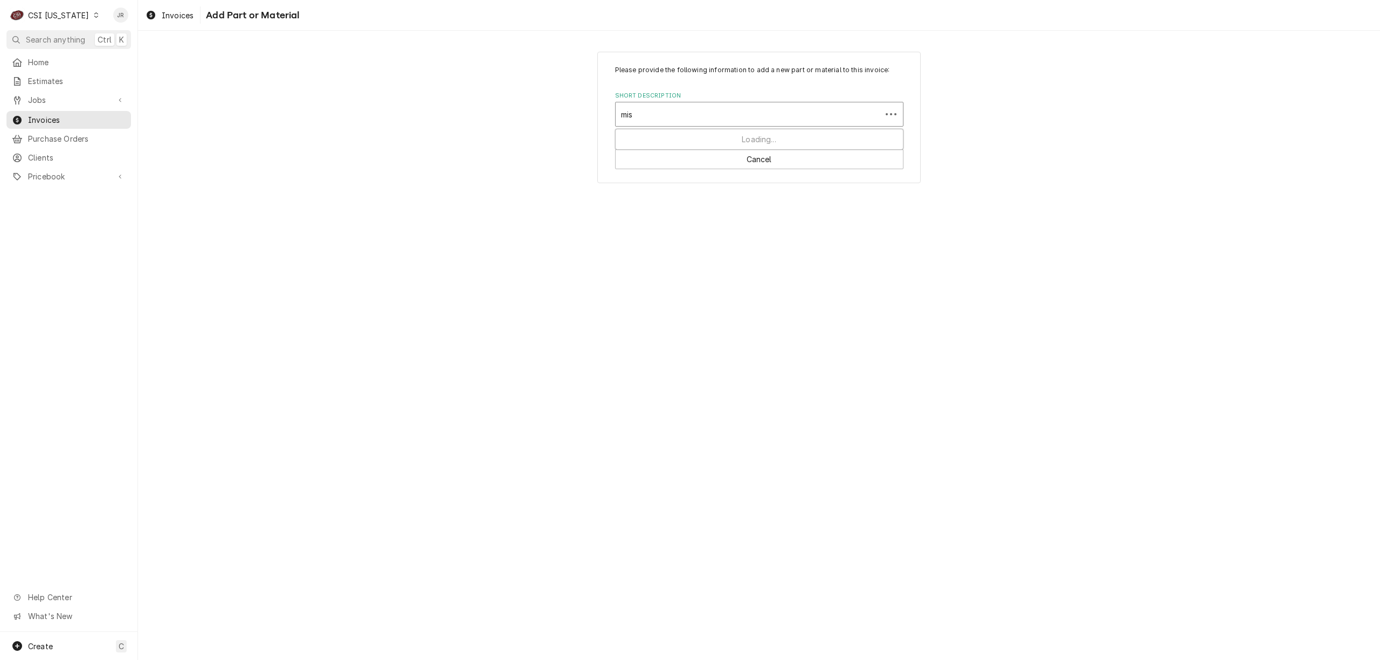
type input "misc"
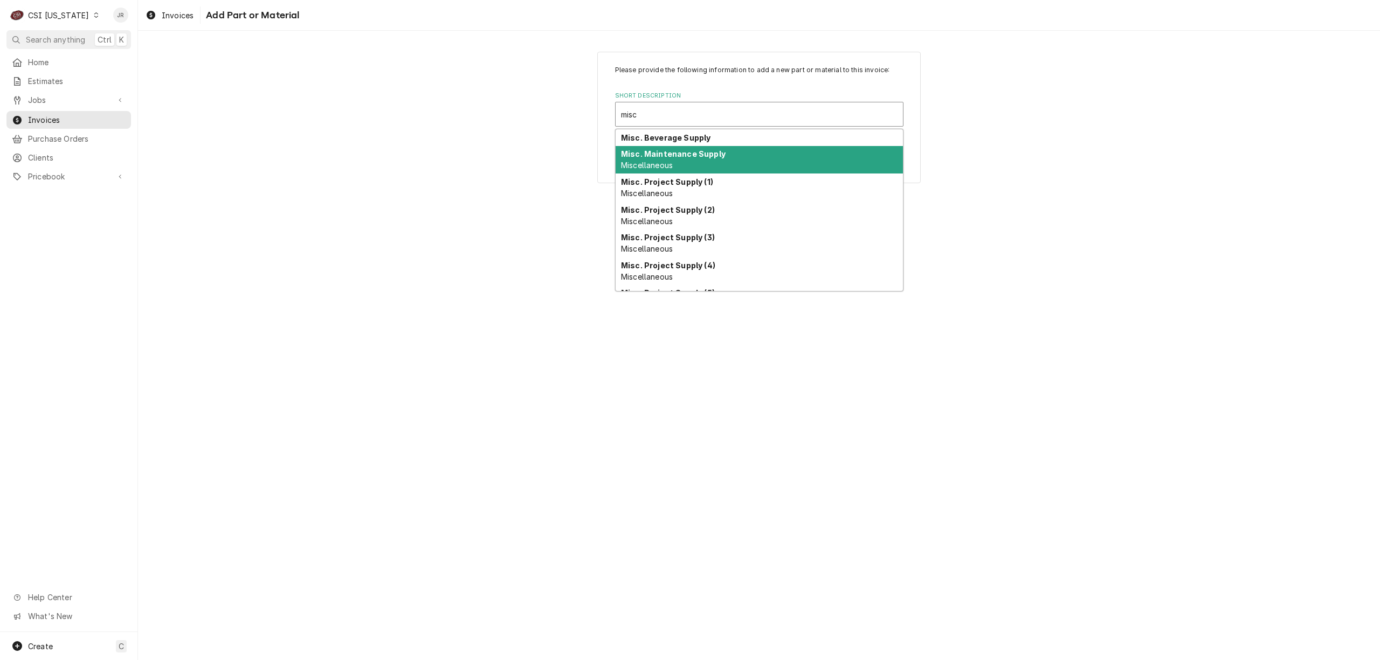
click at [685, 160] on div "Misc. Maintenance Supply Miscellaneous" at bounding box center [759, 160] width 287 height 28
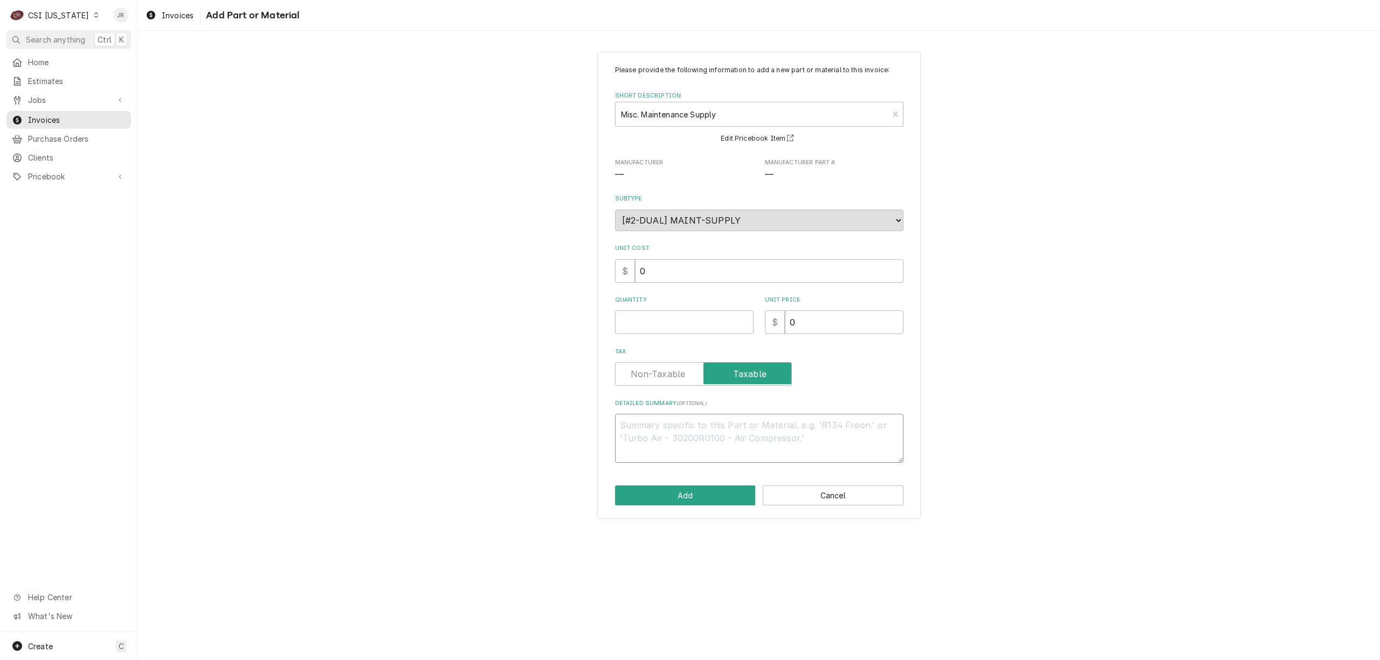
click at [689, 459] on textarea "Detailed Summary ( optional )" at bounding box center [759, 438] width 288 height 49
click at [699, 441] on textarea "Detailed Summary ( optional )" at bounding box center [759, 438] width 288 height 49
paste textarea "H"
type textarea "x"
type textarea "H"
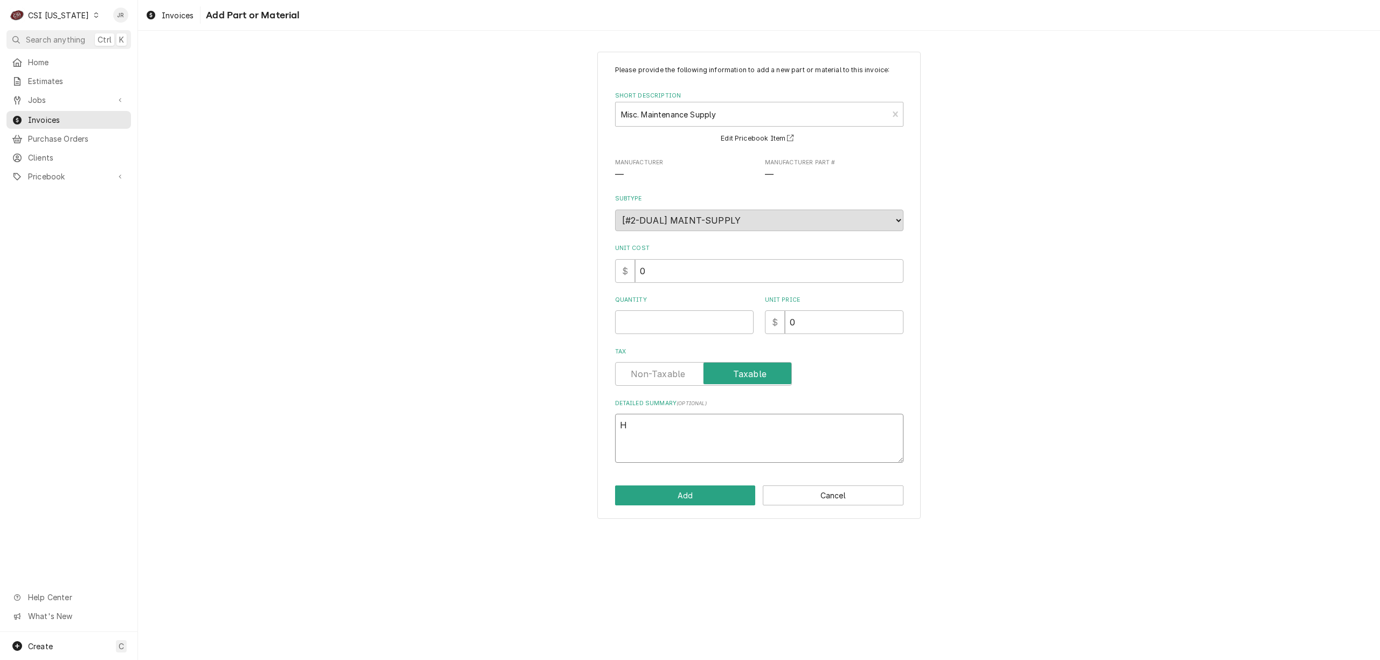
type textarea "x"
type textarea "Ha"
type textarea "x"
type textarea "Hat"
type textarea "x"
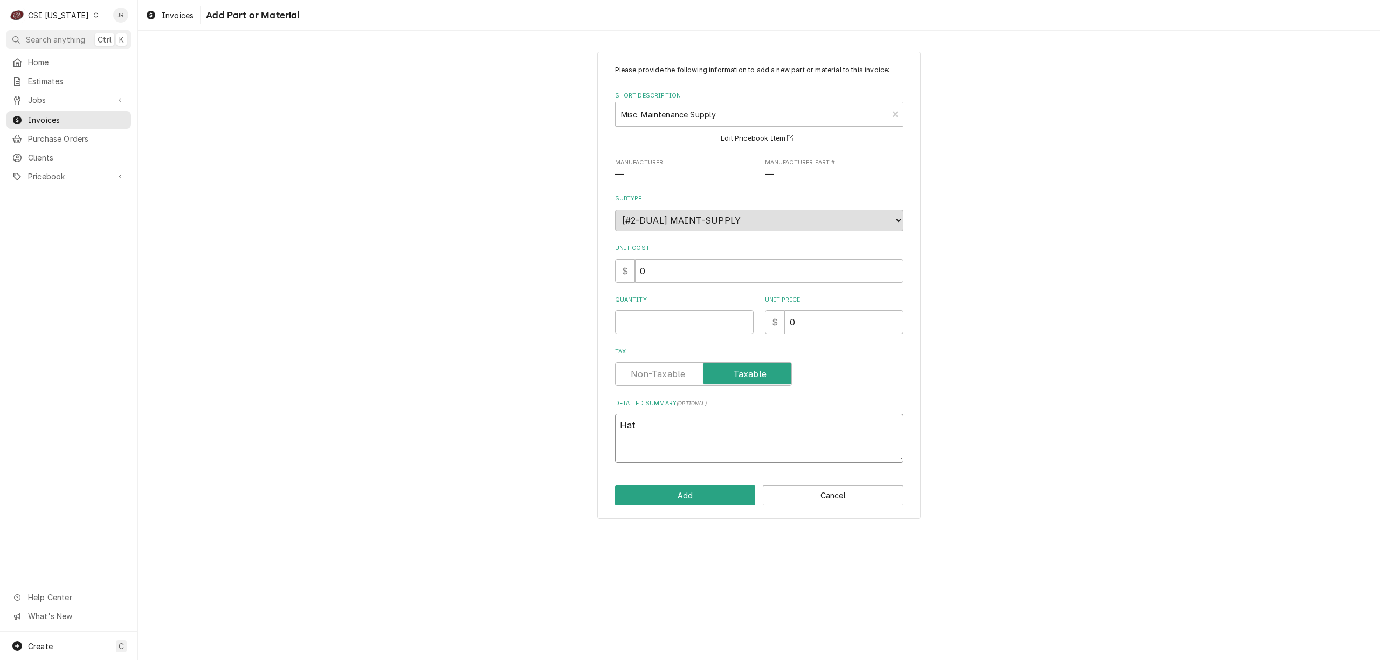
type textarea "Hat*"
type textarea "x"
type textarea "Hat*-"
type textarea "x"
type textarea "Hat*"
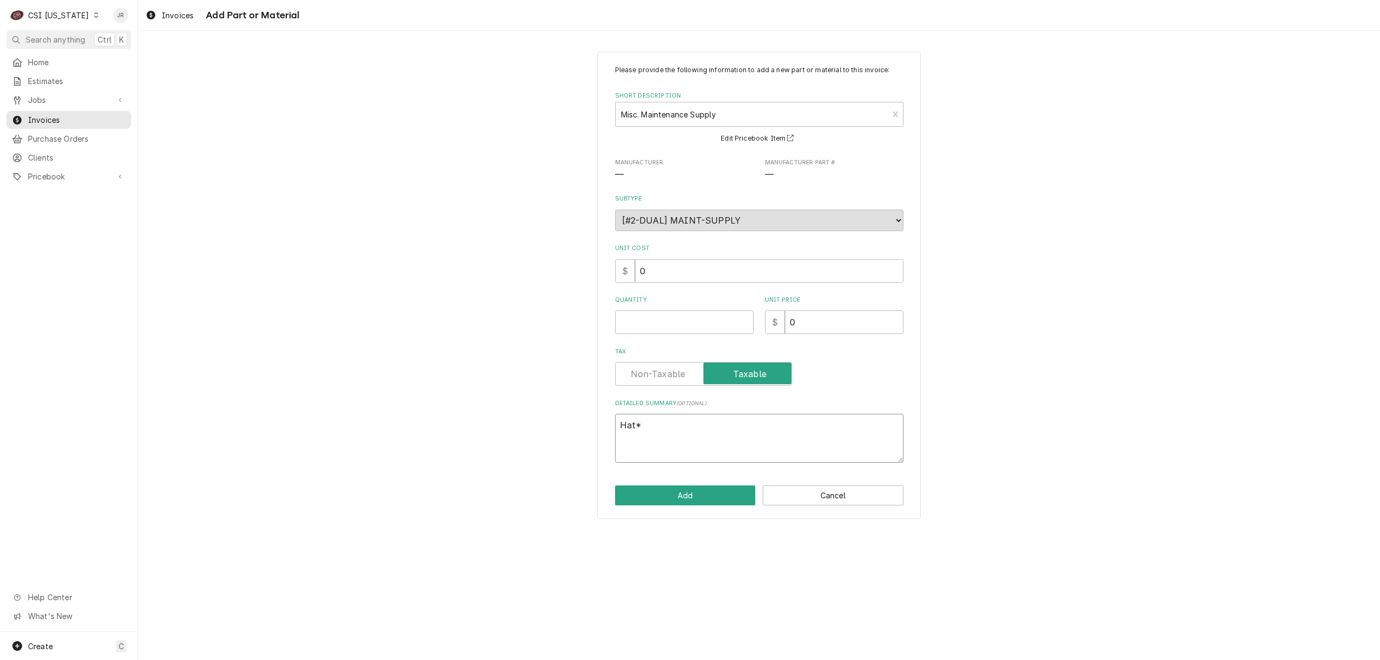
type textarea "x"
type textarea "Hat"
type textarea "x"
type textarea "Hat-"
type textarea "x"
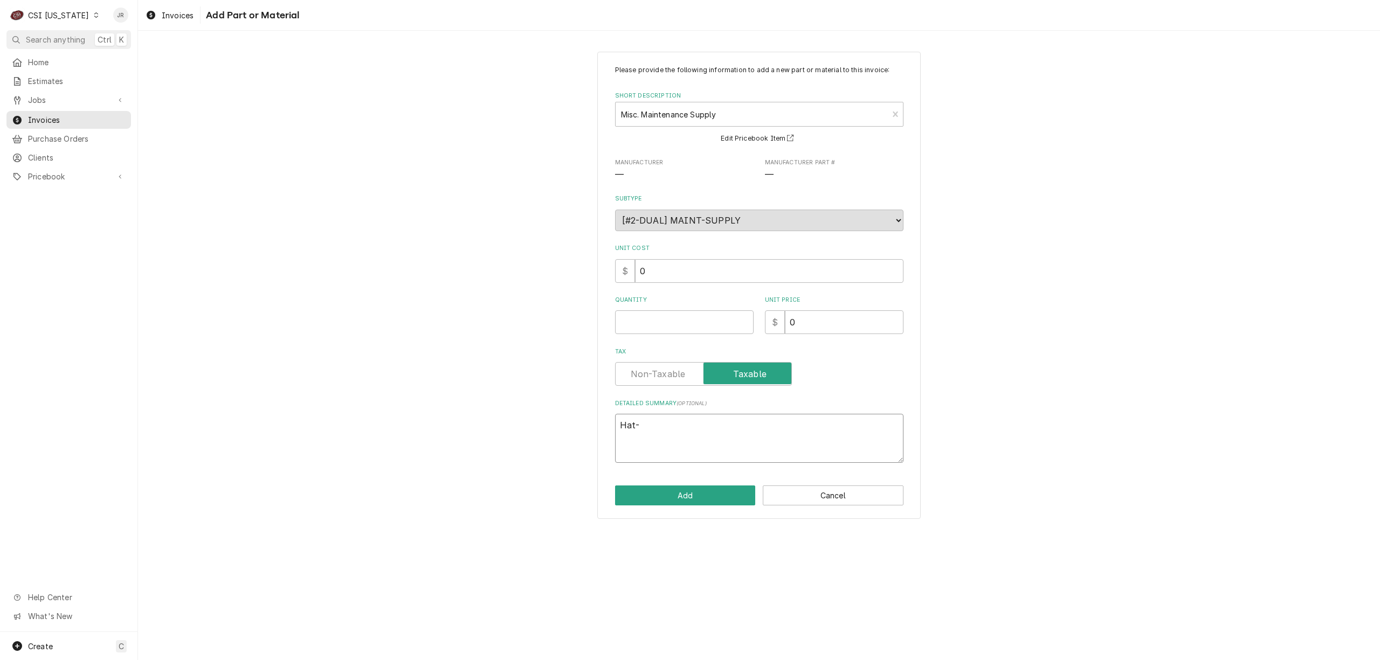
type textarea "Hat-*"
type textarea "x"
type textarea "Hat-"
type textarea "x"
type textarea "Hat-R"
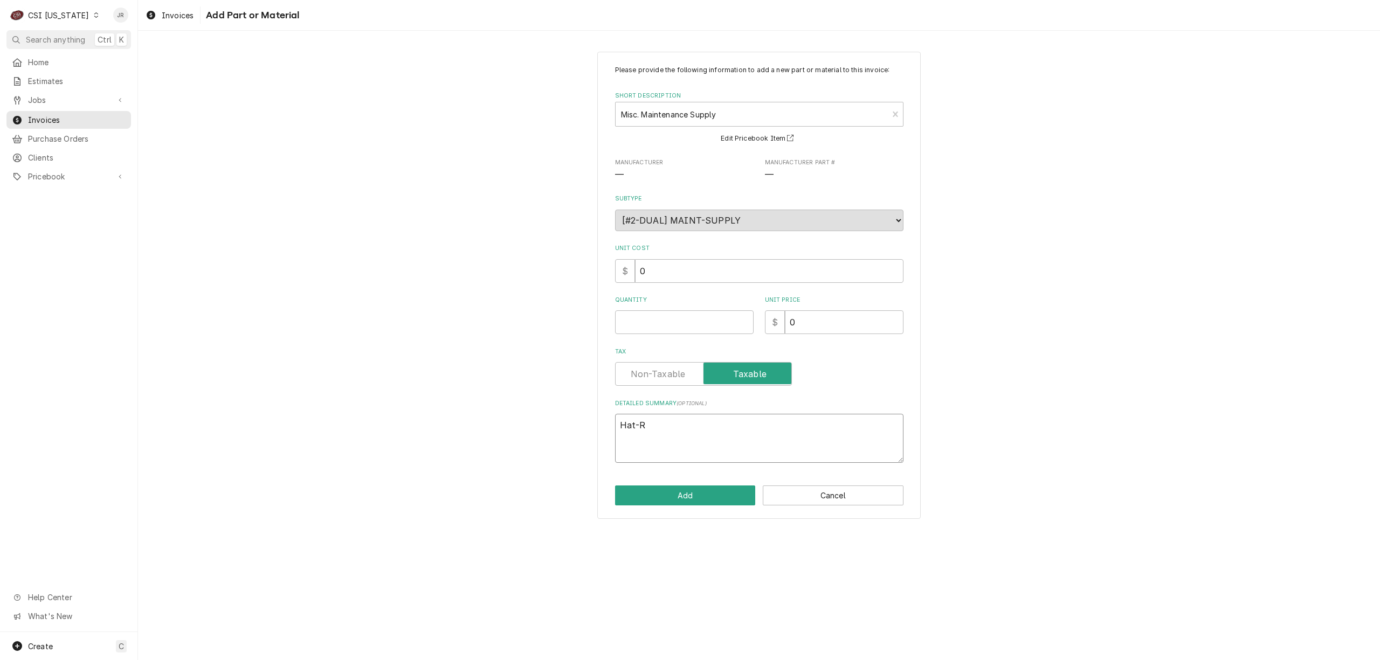
type textarea "x"
type textarea "Hat-R0"
type textarea "x"
type textarea "Hat-R02"
type textarea "x"
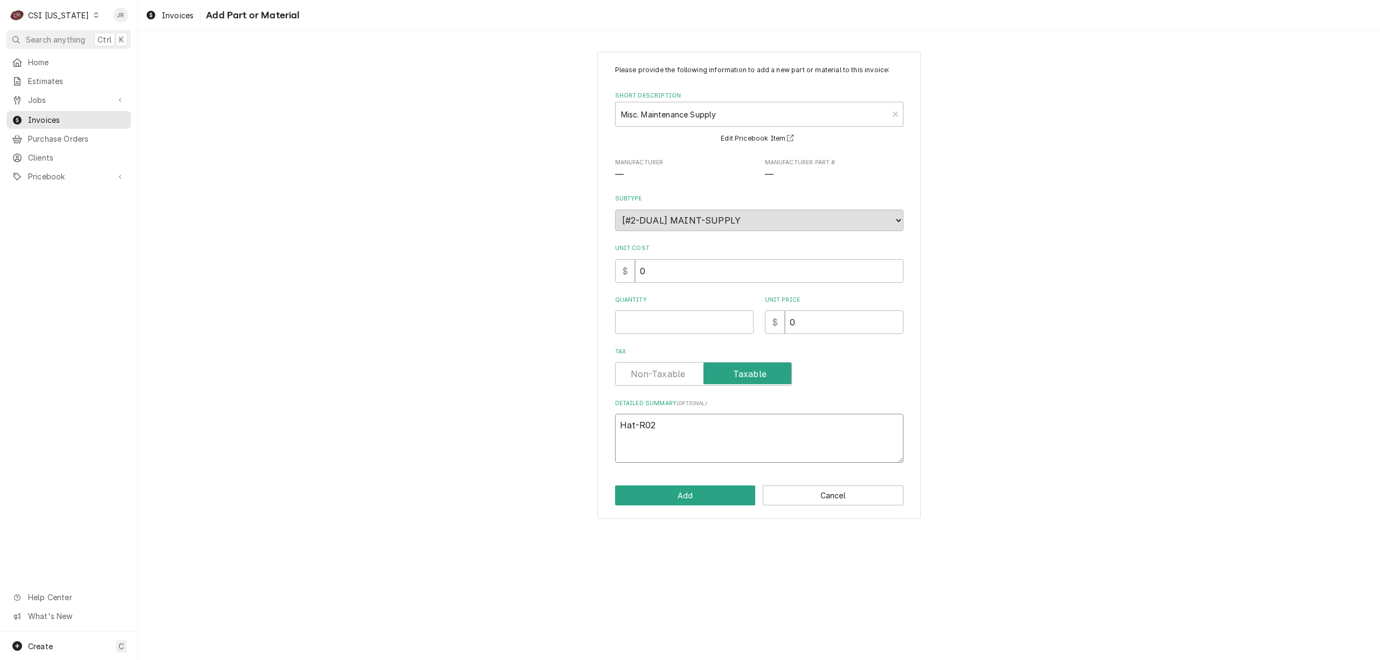
type textarea "Hat-R02."
type textarea "x"
type textarea "Hat-R02.1"
type textarea "x"
type textarea "Hat-R02.12"
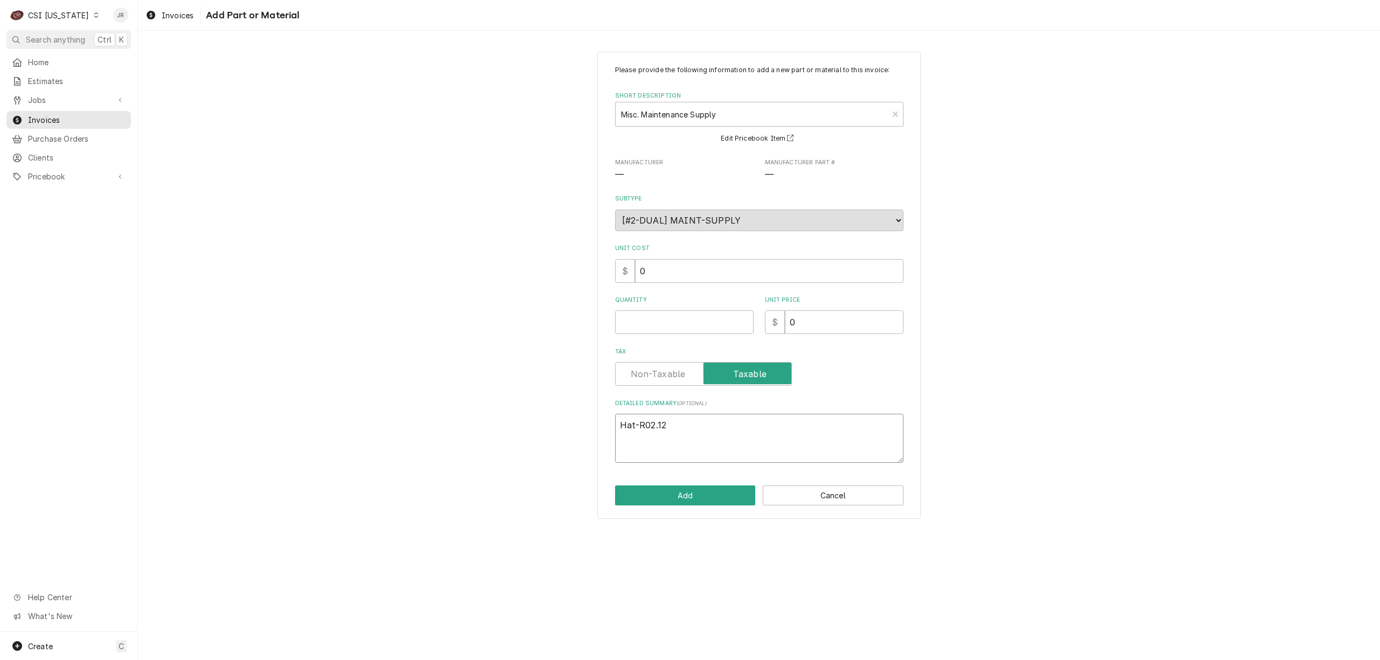
type textarea "x"
type textarea "Hat-R02.12."
type textarea "x"
type textarea "Hat-R02.12.0"
type textarea "x"
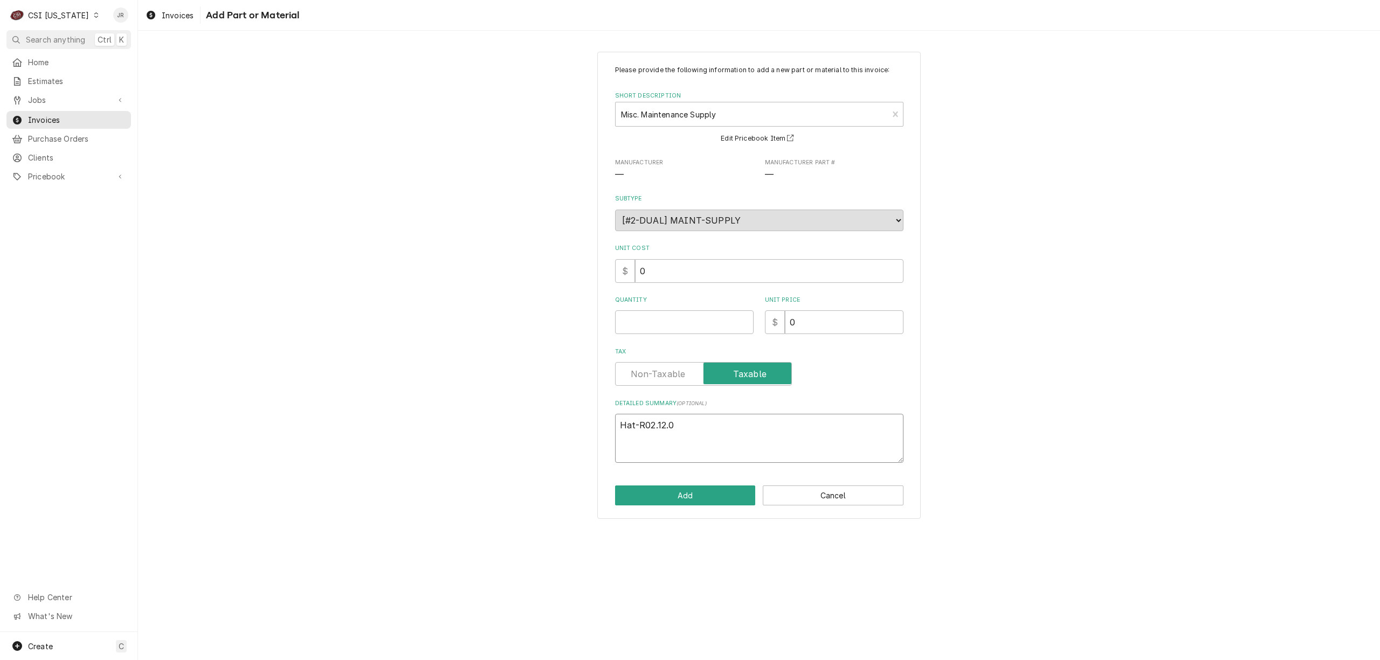
type textarea "Hat-R02.12.00"
type textarea "x"
type textarea "Hat-R02.12.001"
type textarea "x"
type textarea "Hat-R02.12.001."
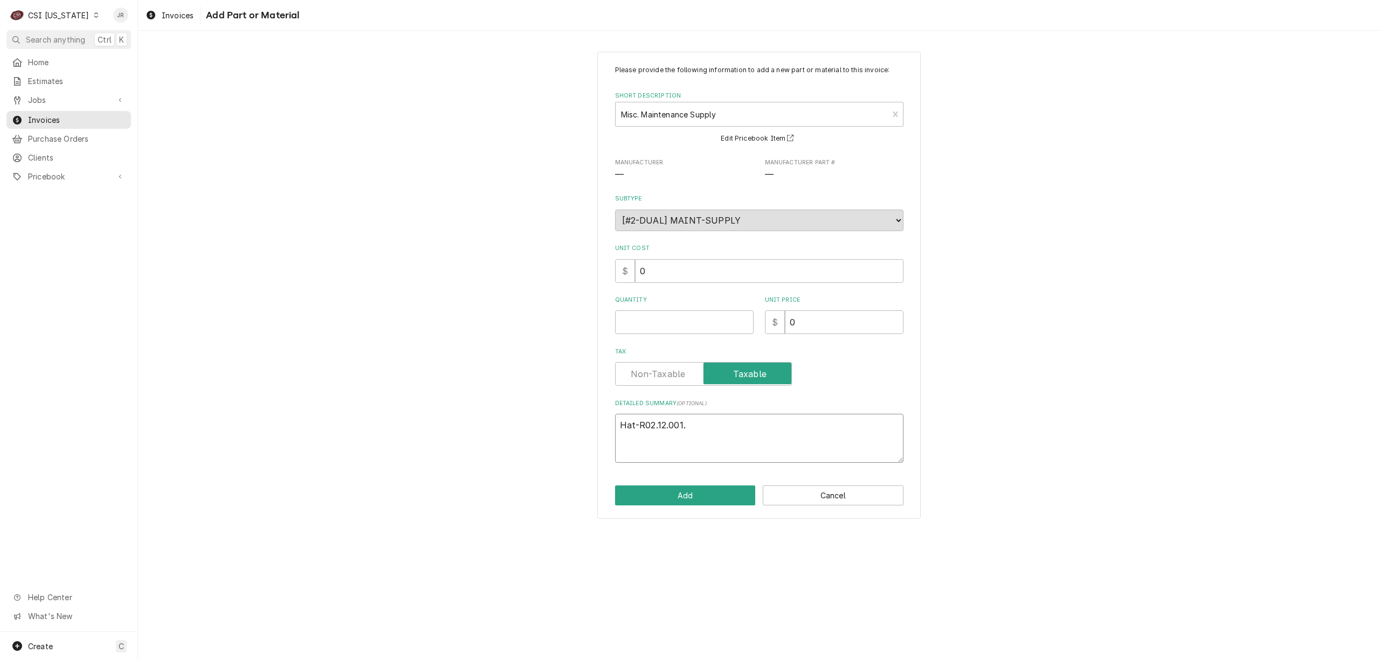
type textarea "x"
type textarea "Hat-R02.12.001.0"
type textarea "x"
type textarea "Hat-R02.12.001.00"
type textarea "x"
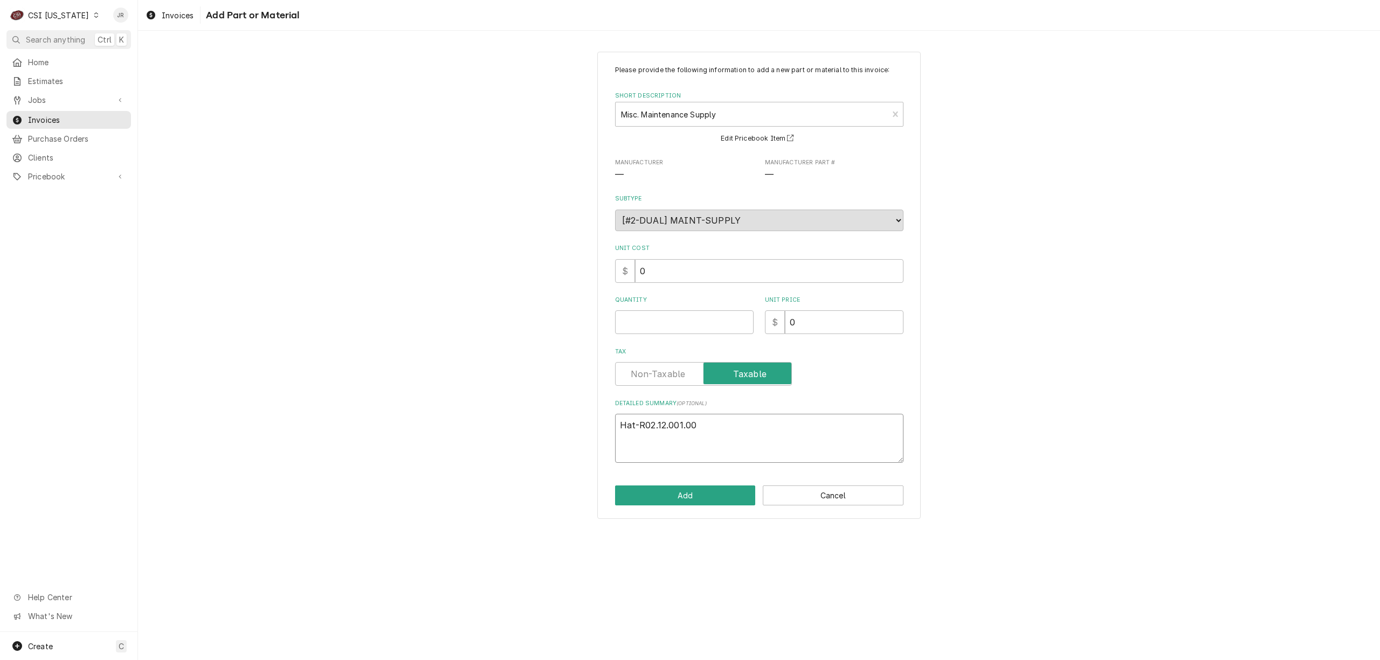
type textarea "Hat-R02.12.001.00"
type textarea "x"
type textarea "Hat-R02.12.001.00"
type textarea "x"
type textarea "Hat-R02.12.001.00 Q"
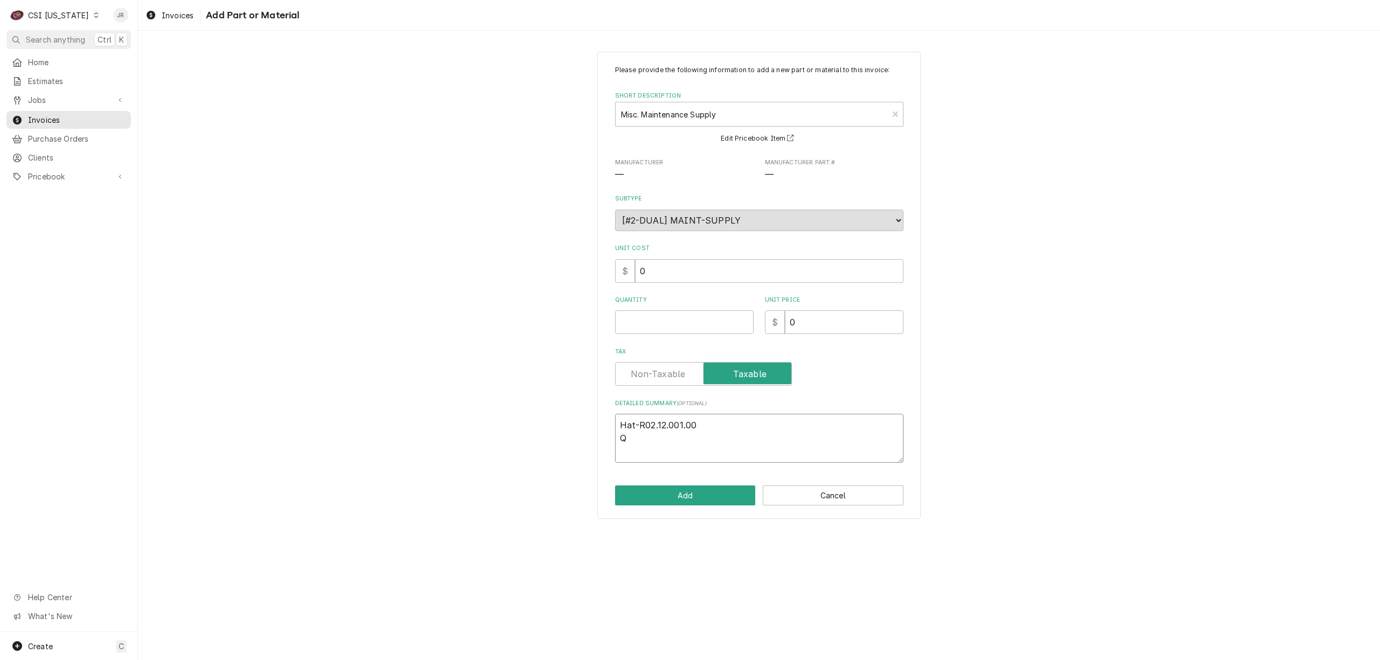
type textarea "x"
type textarea "Hat-R02.12.001.00 Qt"
type textarea "x"
type textarea "Hat-R02.12.001.00 Qty"
type textarea "x"
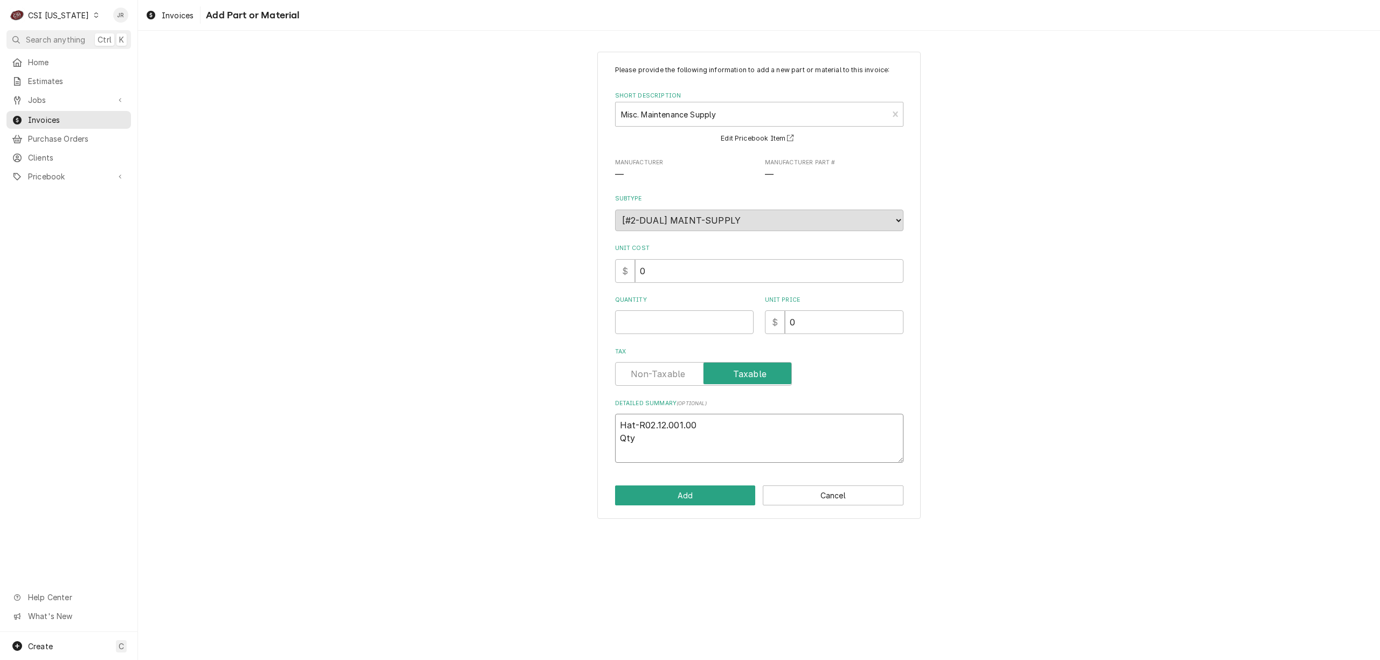
type textarea "Hat-R02.12.001.00 Qty"
type textarea "x"
type textarea "Hat-R02.12.001.00 Qty 1"
type textarea "x"
type textarea "Hat-R02.12.001.00 Qty 1"
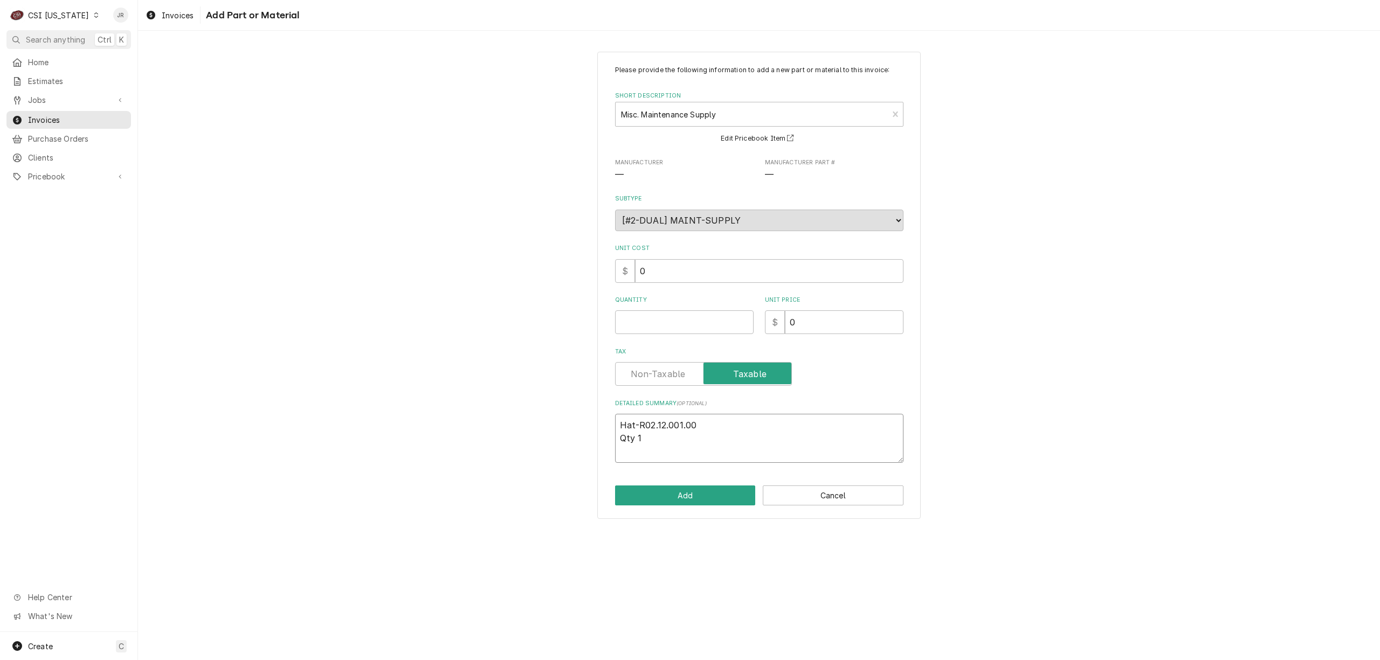
type textarea "x"
type textarea "Hat-R02.12.001.00 Qty 1"
type textarea "x"
type textarea "Hat-R02.12.001.00 Qty 1 T"
type textarea "x"
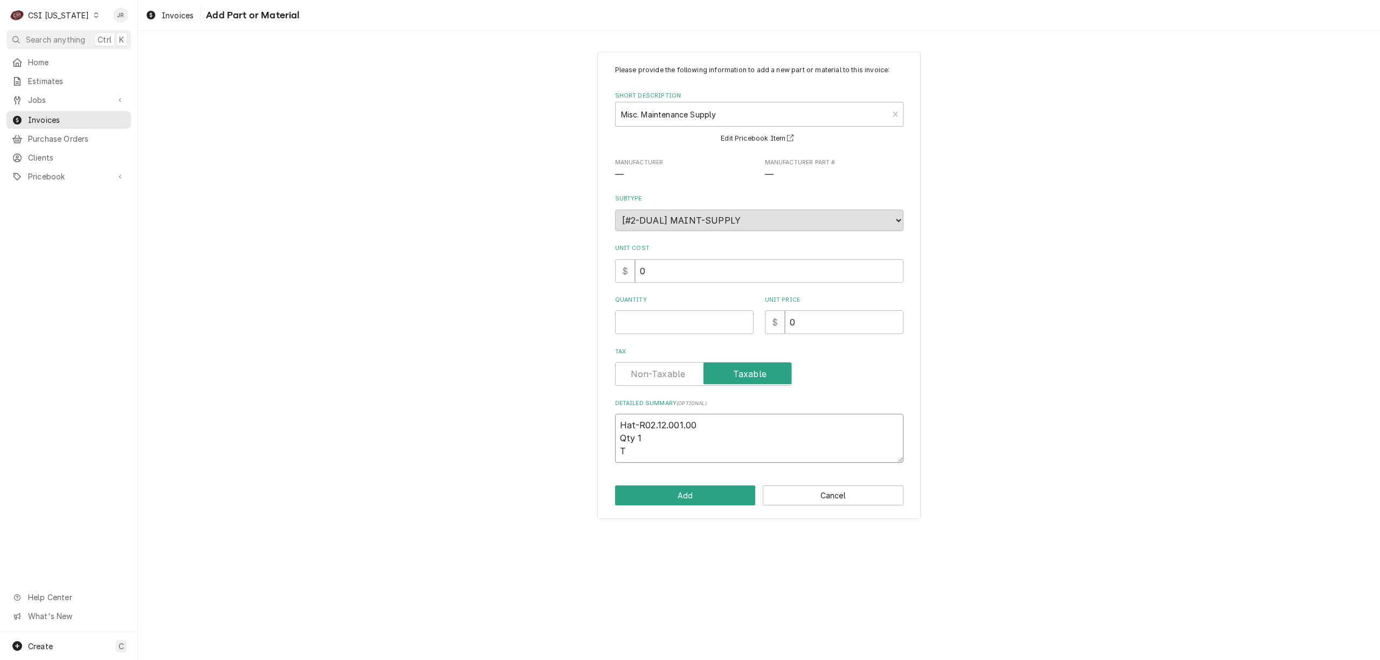
type textarea "Hat-R02.12.001.00 Qty 1 Te"
type textarea "x"
type textarea "Hat-R02.12.001.00 Qty 1 Tec"
type textarea "x"
type textarea "Hat-R02.12.001.00 Qty 1 Tech"
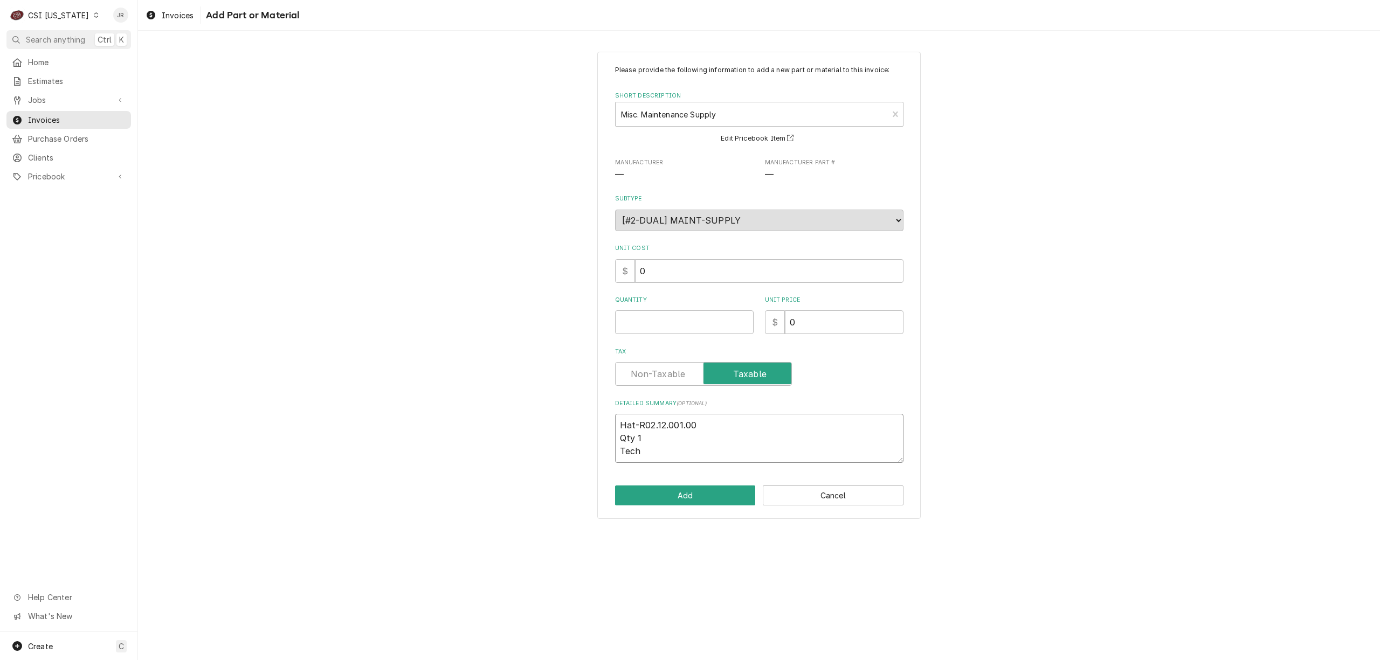
type textarea "x"
type textarea "Hat-R02.12.001.00 Qty 1 Tech:"
type textarea "x"
type textarea "Hat-R02.12.001.00 Qty 1 Tech:"
type textarea "x"
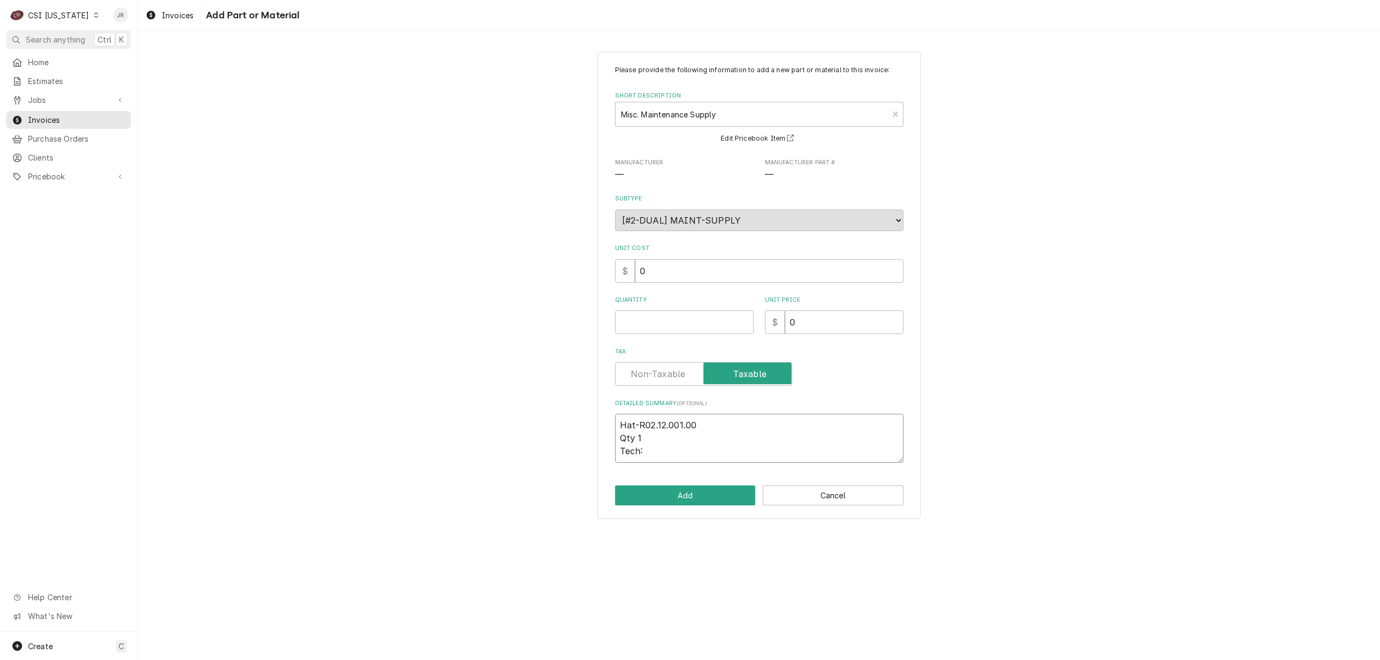
type textarea "Hat-R02.12.001.00 Qty 1 Tech: J"
type textarea "x"
type textarea "Hat-R02.12.001.00 Qty 1 Tech: JH"
type textarea "x"
type textarea "Hat-R02.12.001.00 Qty 1 Tech: JH."
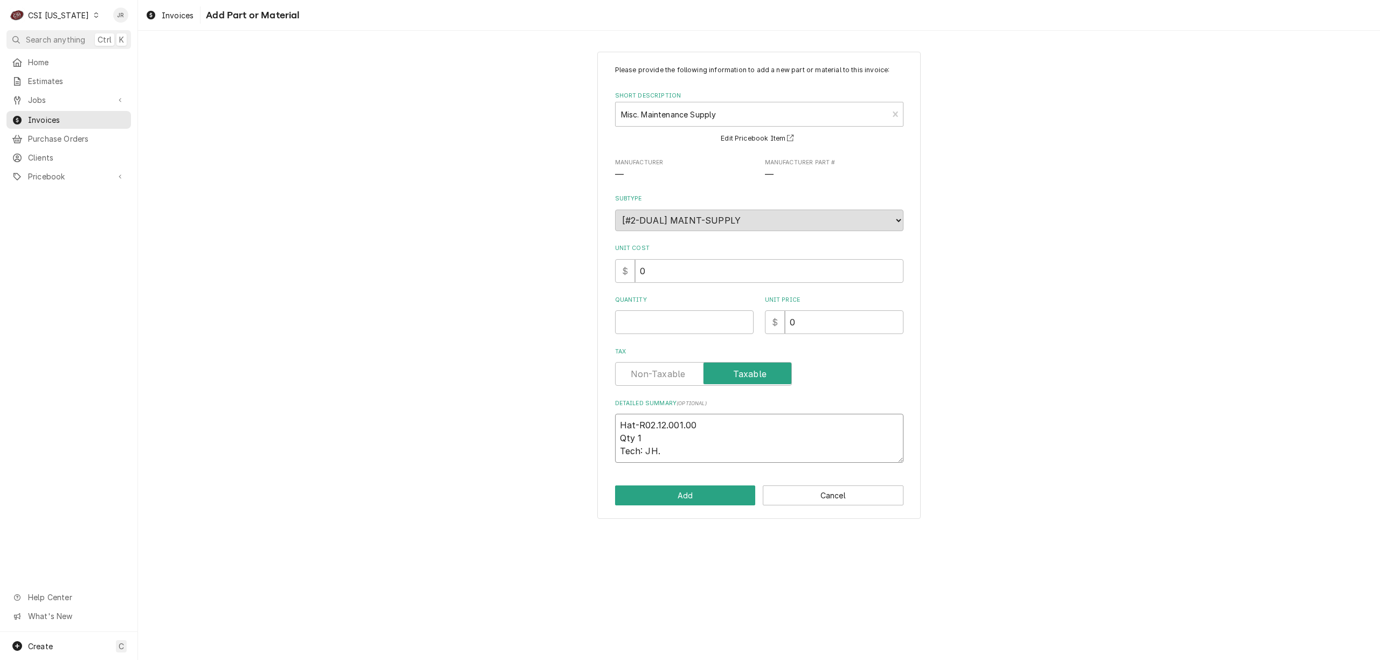
type textarea "x"
type textarea "Hat-R02.12.001.00 Qty 1 Tech: JH"
type textarea "x"
type textarea "Hat-R02.12.001.00 Qty 1 Tech: J"
type textarea "x"
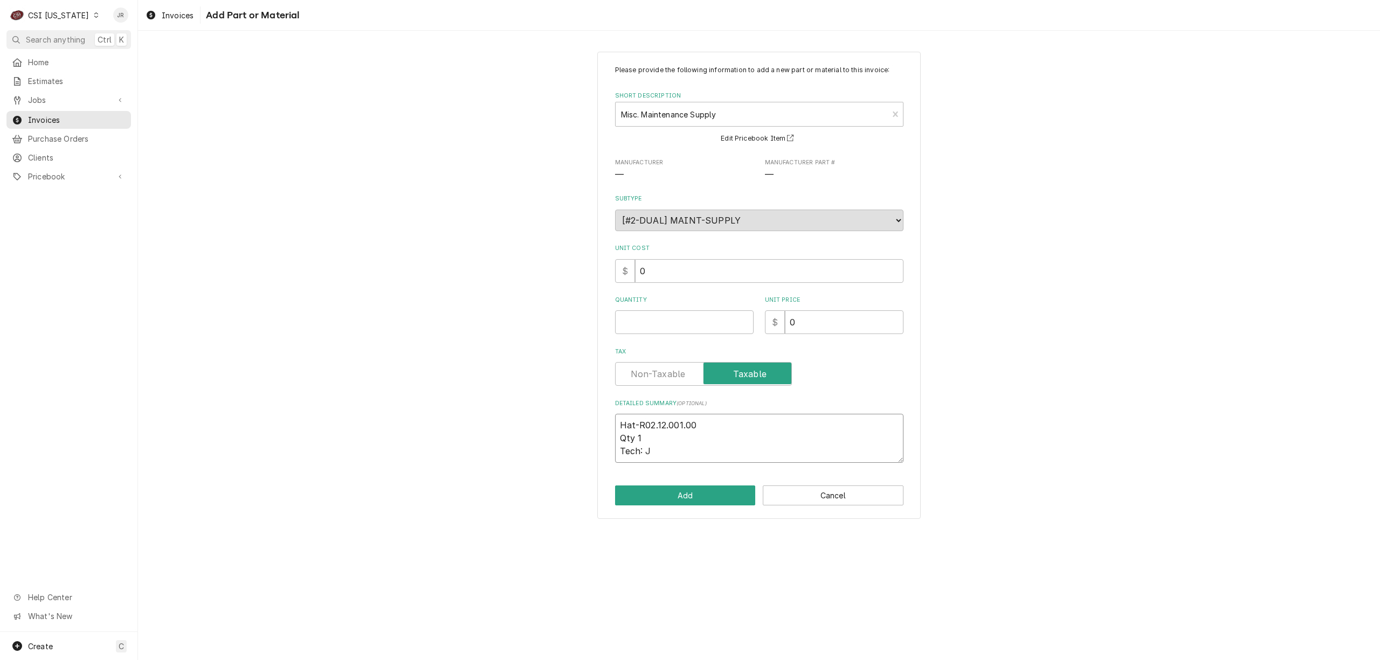
type textarea "Hat-R02.12.001.00 Qty 1 Tech: JH"
type textarea "x"
type textarea "Hat-R02.12.001.00 Qty 1 Tech: J"
type textarea "x"
type textarea "Hat-R02.12.001.00 Qty 1 Tech: J."
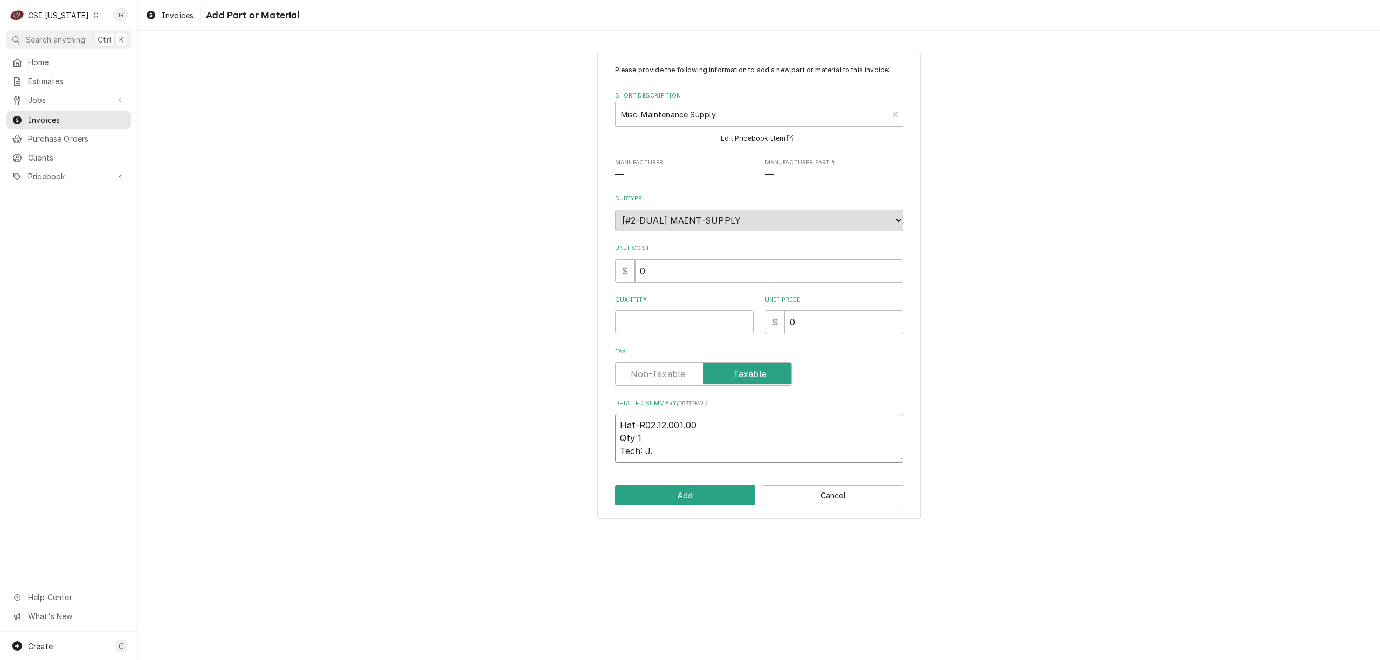
type textarea "x"
type textarea "Hat-R02.12.001.00 Qty 1 Tech: J.H"
type textarea "x"
type textarea "Hat-R02.12.001.00 Qty 1 Tech: J.H."
type textarea "x"
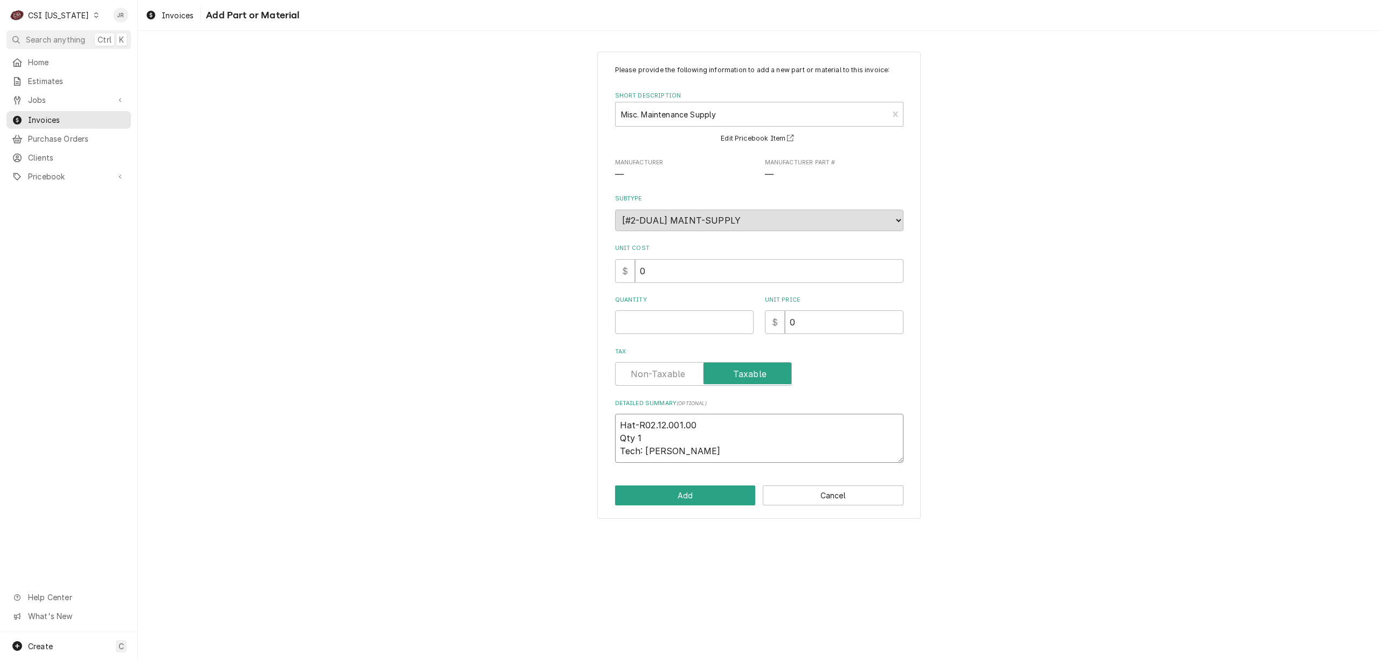
type textarea "Hat-R02.12.001.00 Qty 1 Tech: J.H."
click at [676, 495] on button "Add" at bounding box center [685, 496] width 141 height 20
type textarea "x"
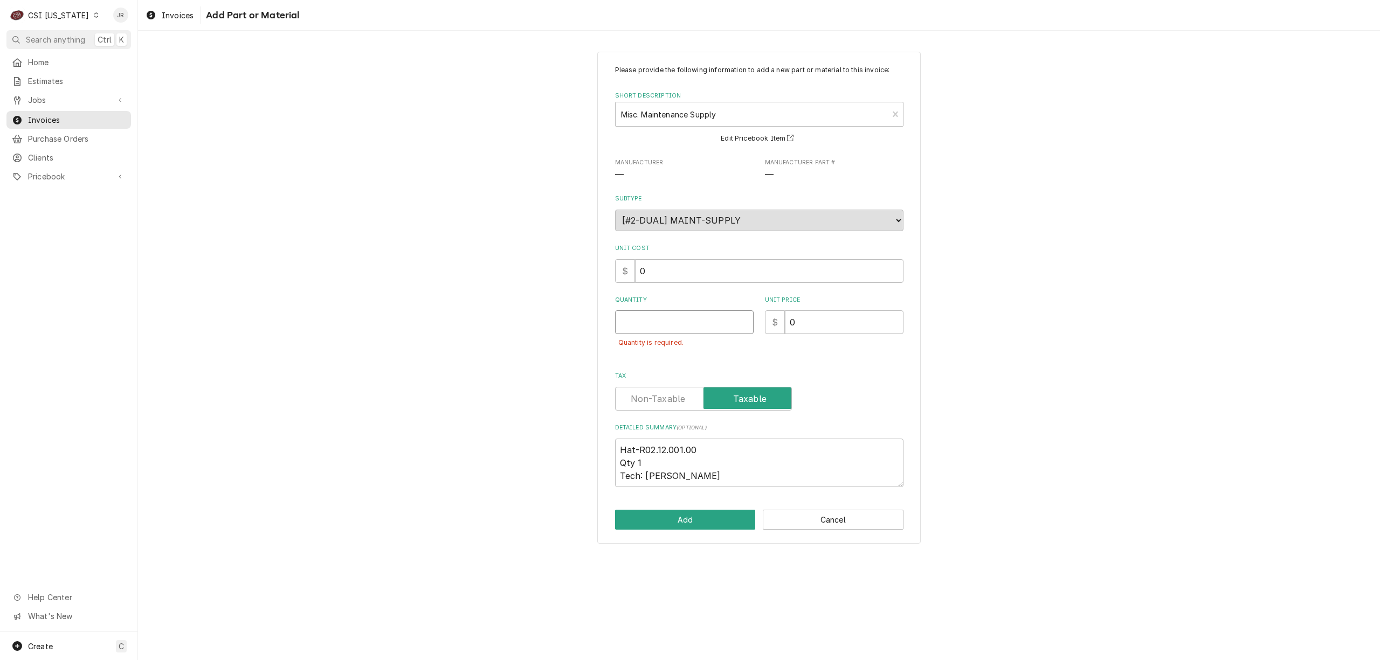
click at [697, 325] on input "Quantity" at bounding box center [684, 323] width 139 height 24
type input "0"
type textarea "x"
type input "01"
type textarea "x"
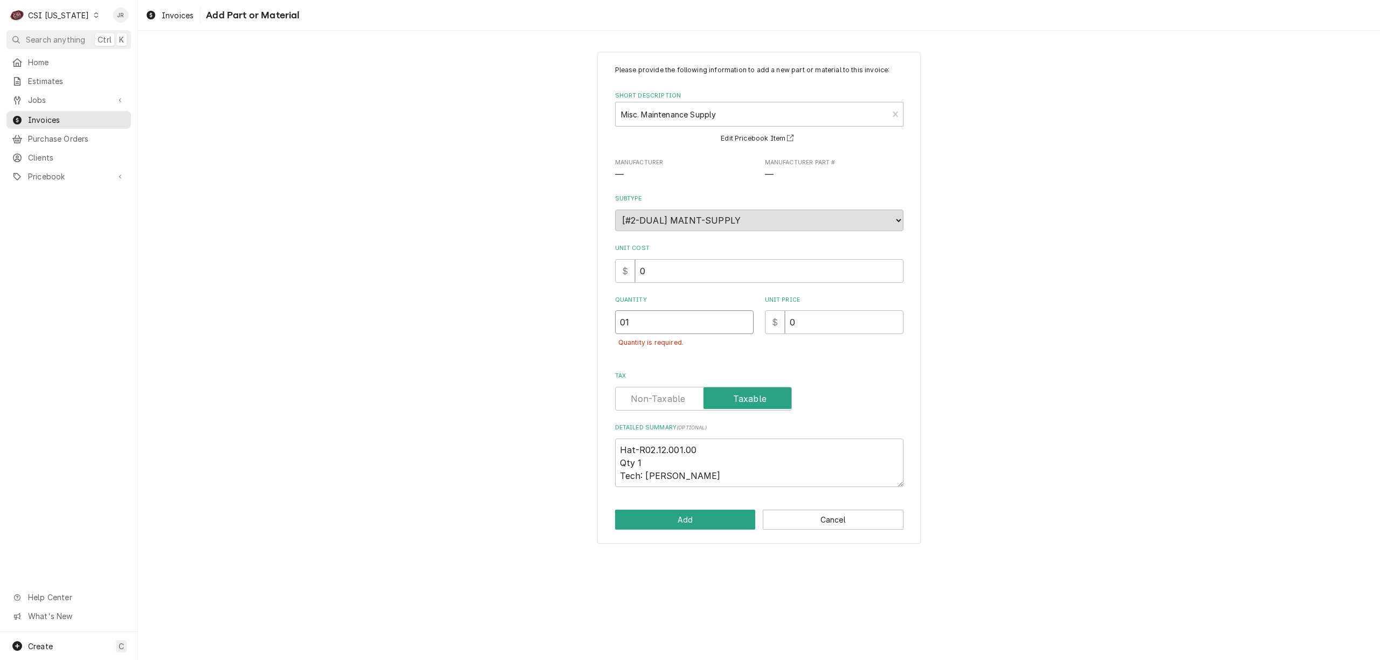
type input "0"
type textarea "x"
type input "2"
click at [692, 515] on button "Add" at bounding box center [685, 520] width 141 height 20
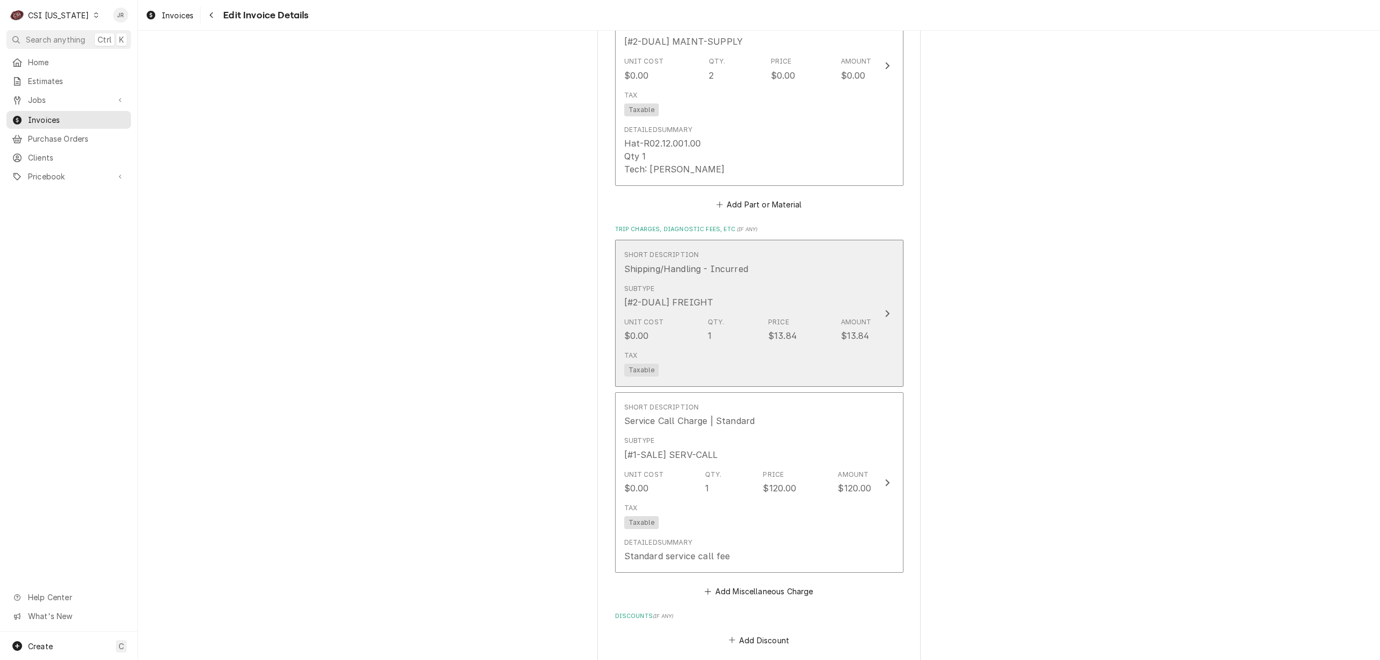
scroll to position [1327, 0]
click at [839, 302] on div "Subtype [#2-DUAL] FREIGHT" at bounding box center [747, 293] width 247 height 33
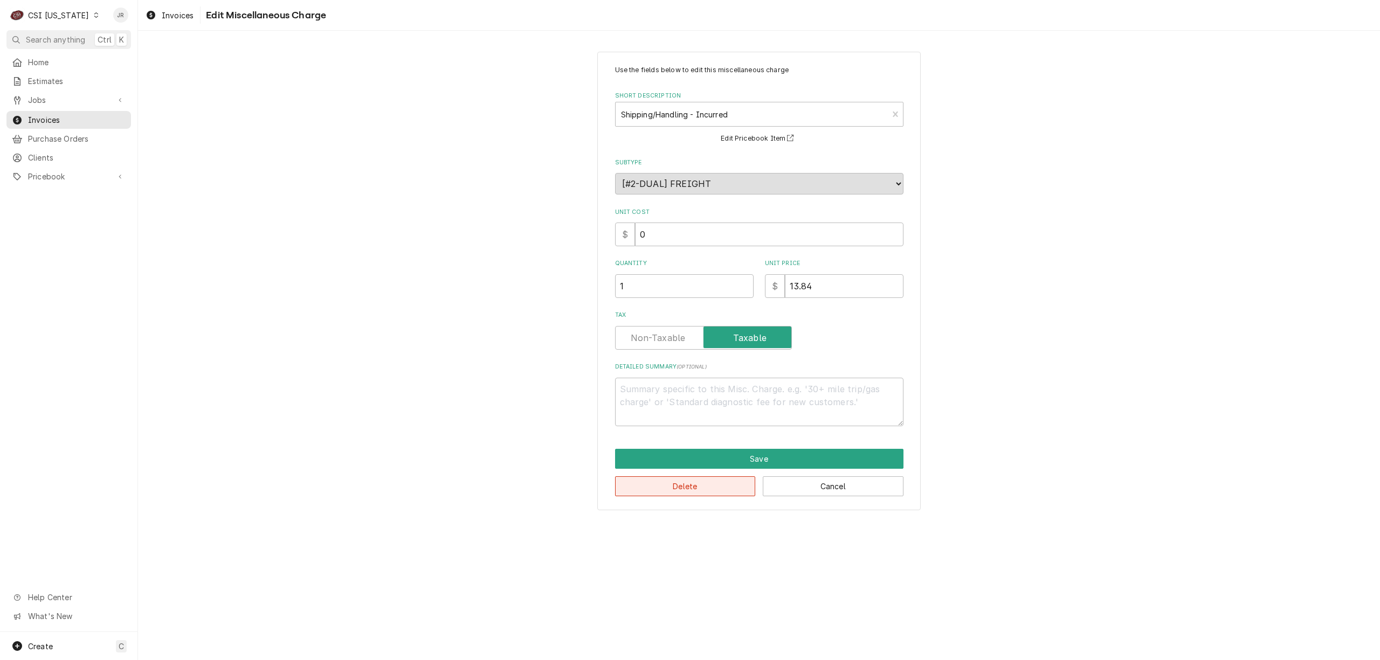
click at [710, 484] on button "Delete" at bounding box center [685, 487] width 141 height 20
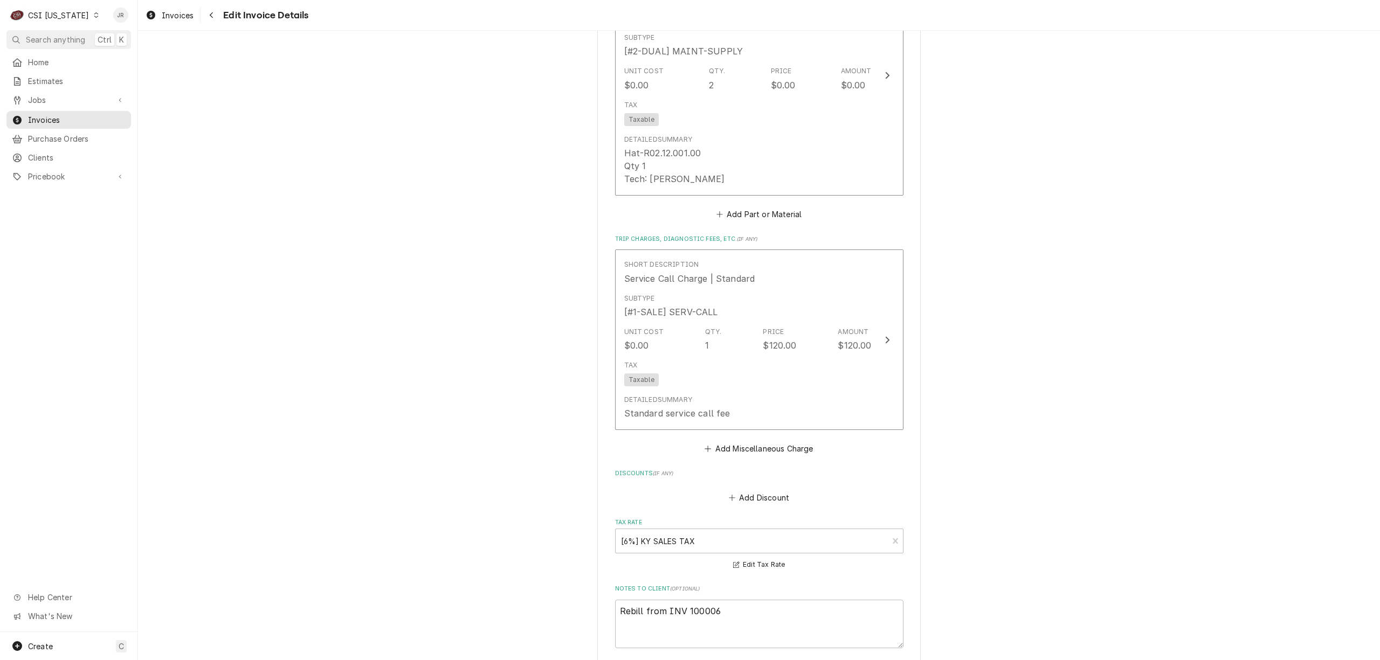
scroll to position [1381, 0]
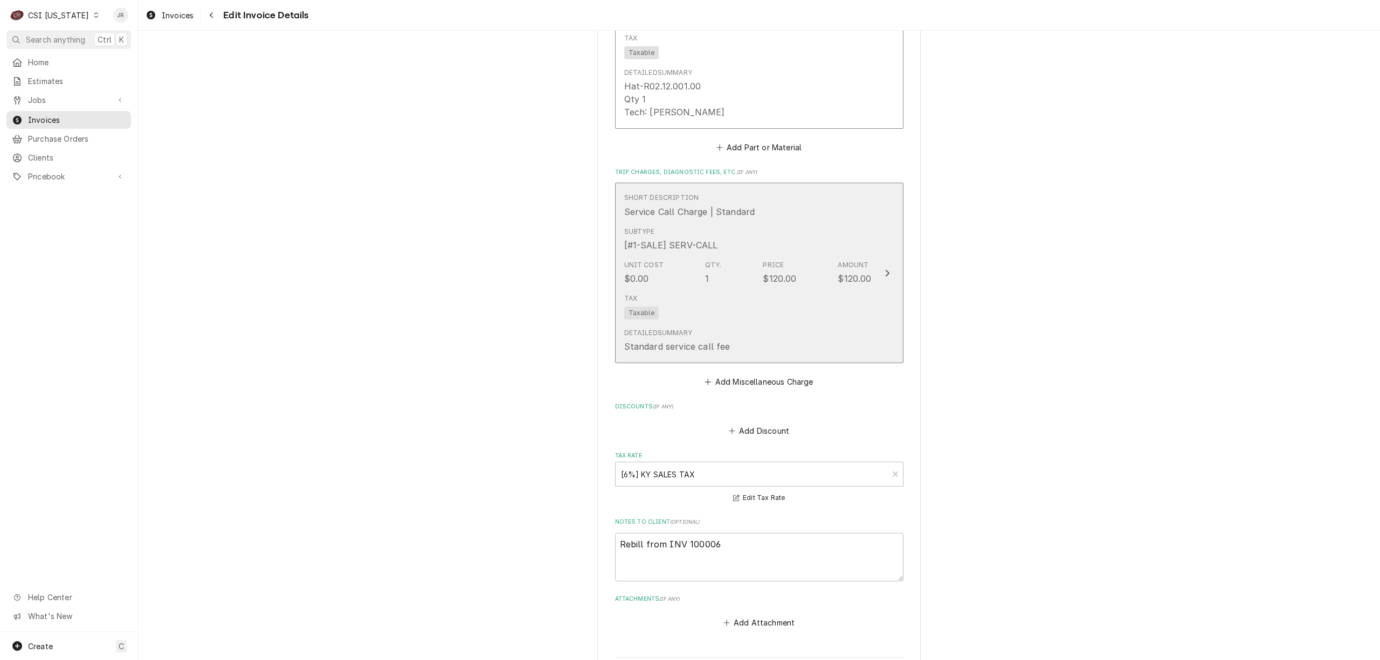
click at [779, 248] on div "Subtype [#1-SALE] SERV-CALL" at bounding box center [747, 239] width 247 height 33
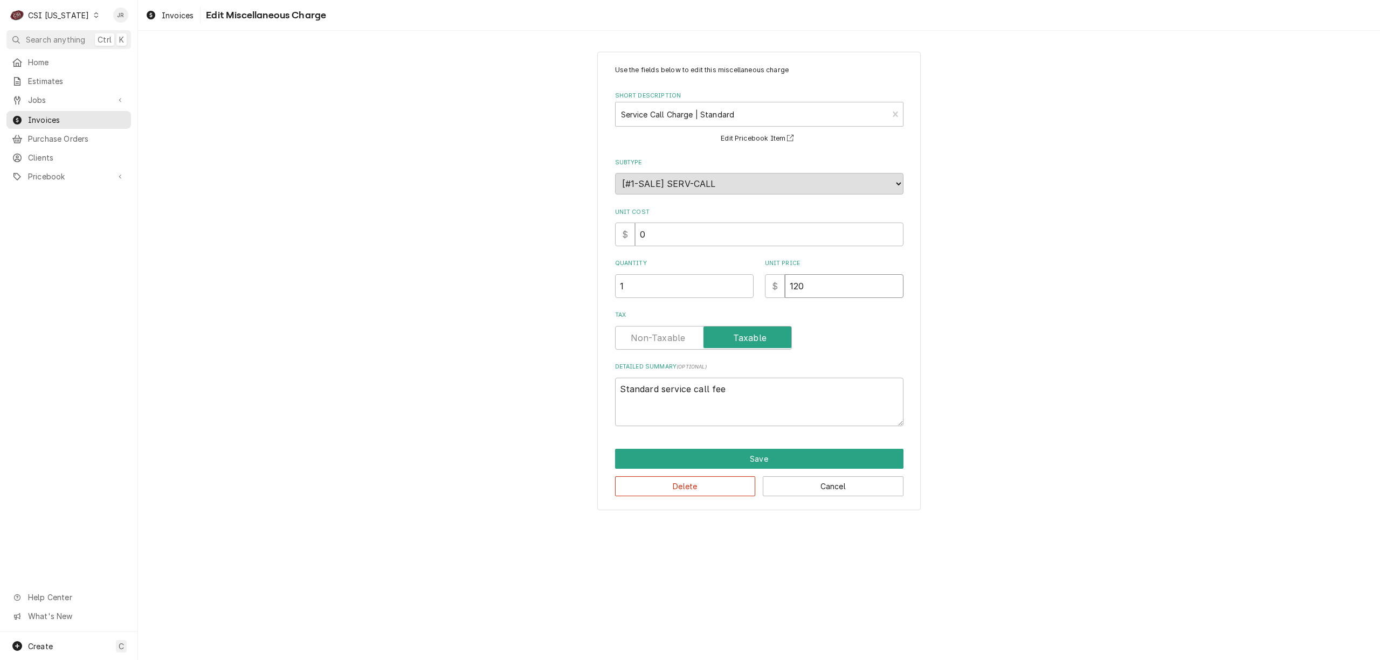
drag, startPoint x: 785, startPoint y: 284, endPoint x: 667, endPoint y: 249, distance: 123.2
click at [667, 250] on div "Use the fields below to edit this miscellaneous charge Short Description Servic…" at bounding box center [759, 245] width 288 height 361
type textarea "x"
type input "0"
click at [742, 460] on button "Save" at bounding box center [759, 459] width 288 height 20
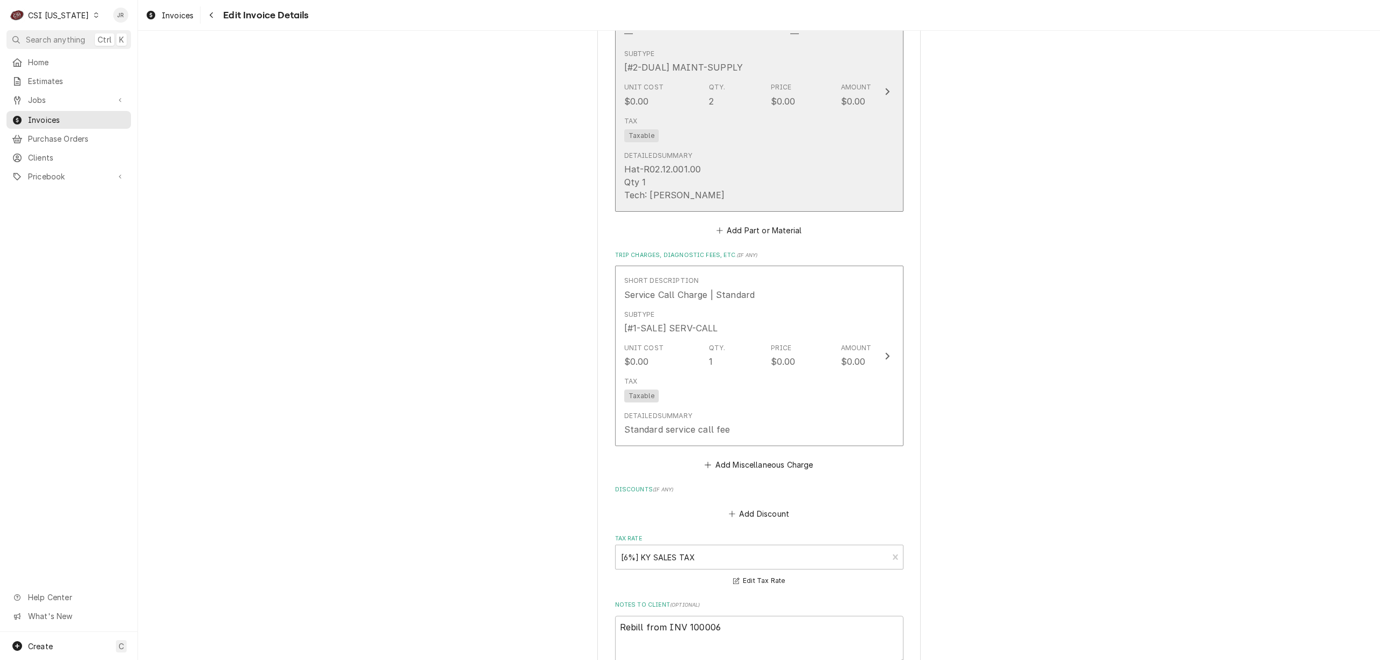
scroll to position [1077, 0]
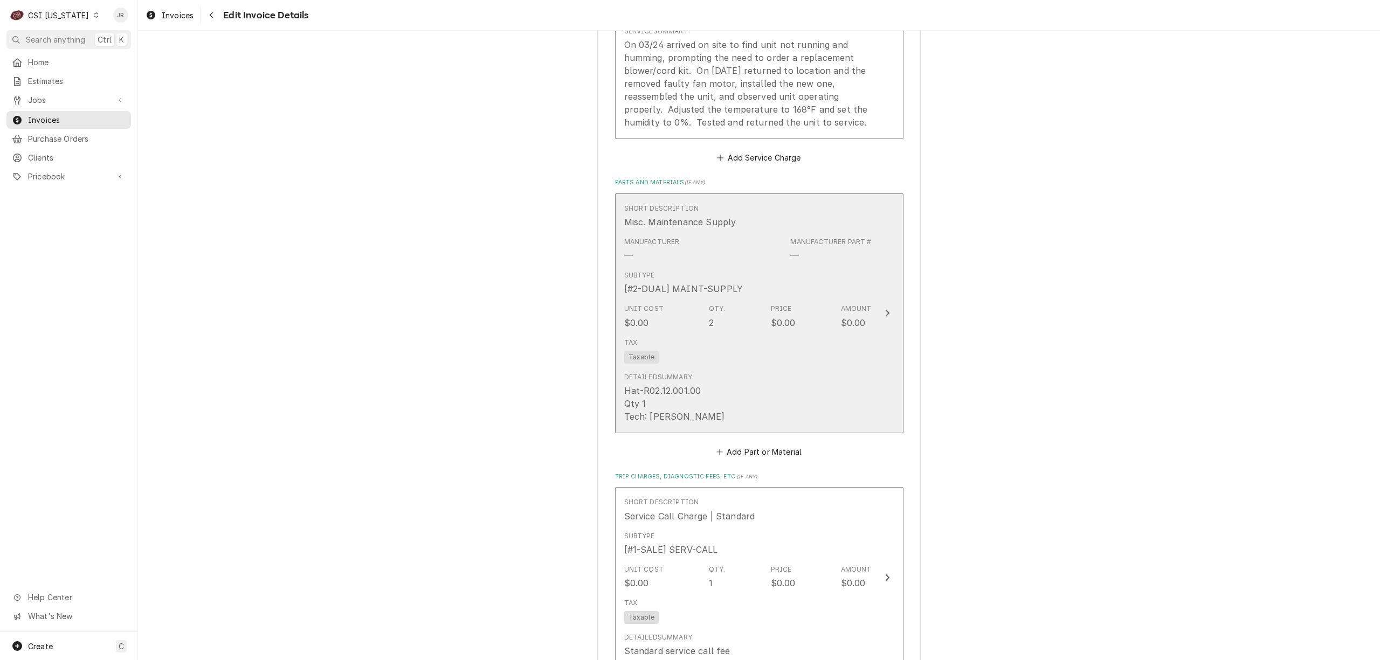
drag, startPoint x: 796, startPoint y: 259, endPoint x: 1154, endPoint y: 286, distance: 359.5
click at [1154, 286] on div "Please provide the following information to create your invoice: Client Details…" at bounding box center [759, 50] width 1242 height 2170
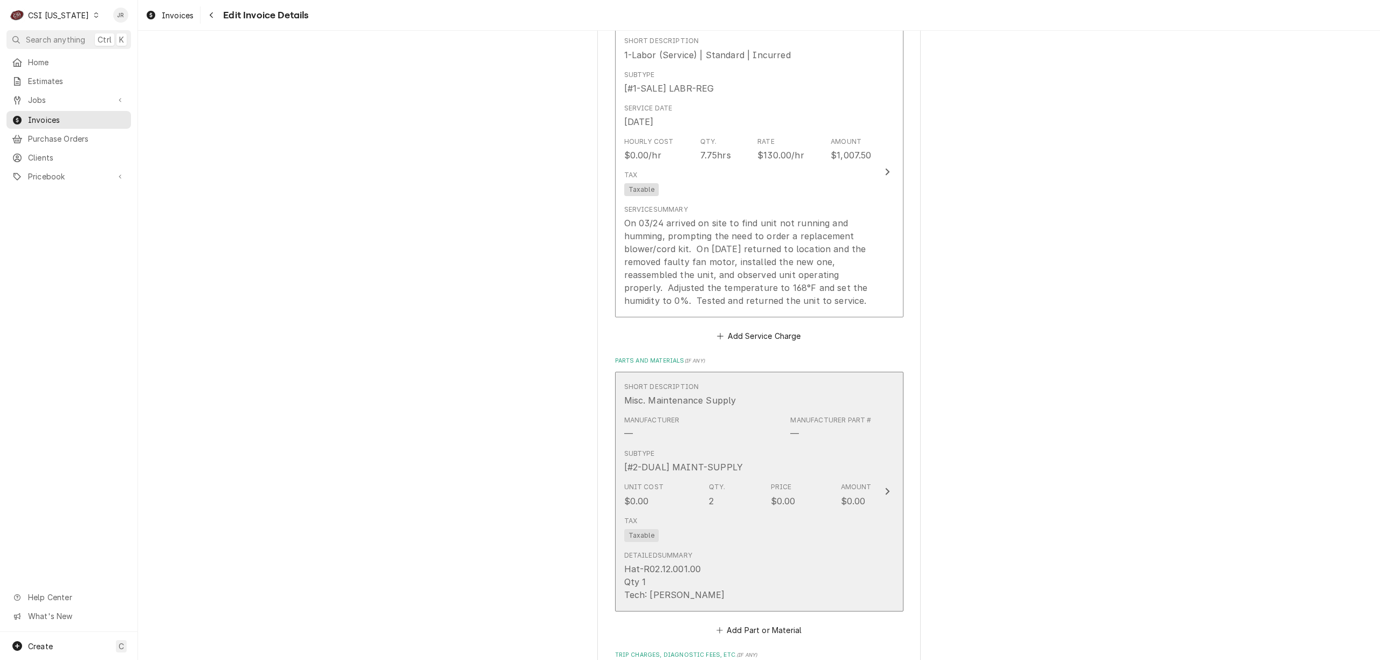
scroll to position [717, 0]
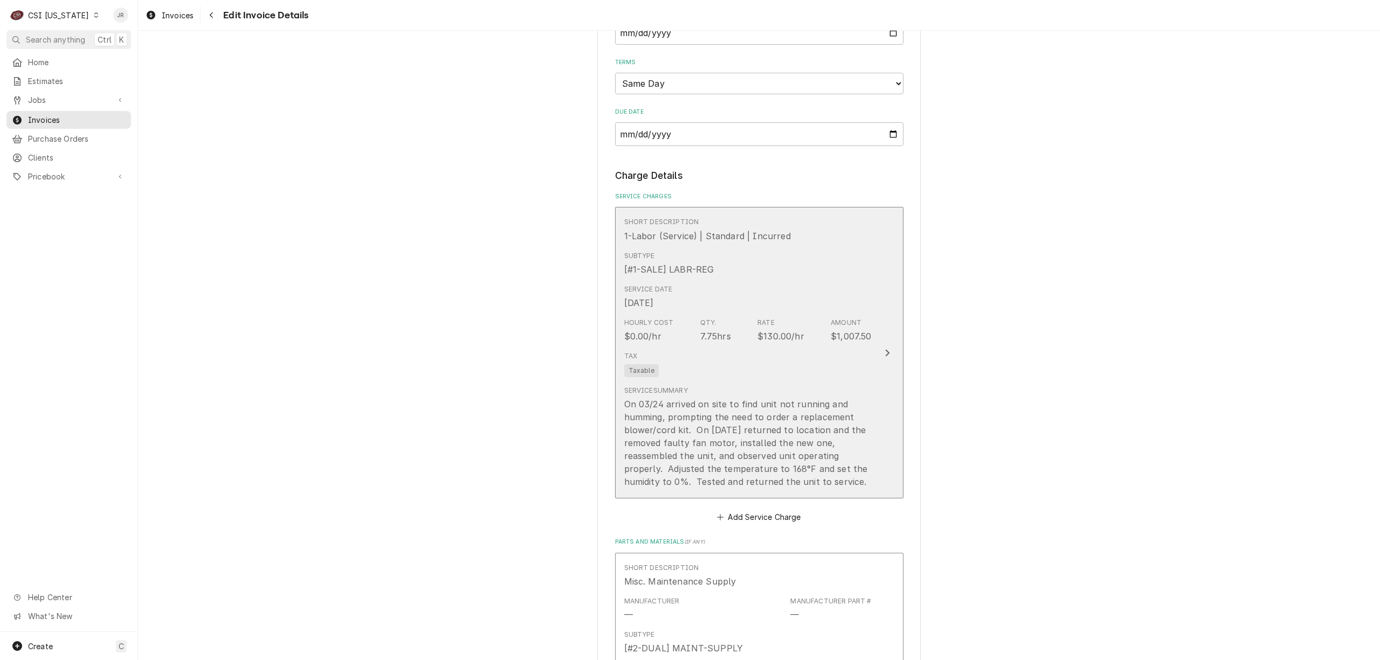
click at [822, 315] on div "Hourly Cost $0.00/hr Qty. 7.75hrs Rate $130.00/hr Amount $1,007.50" at bounding box center [747, 330] width 247 height 33
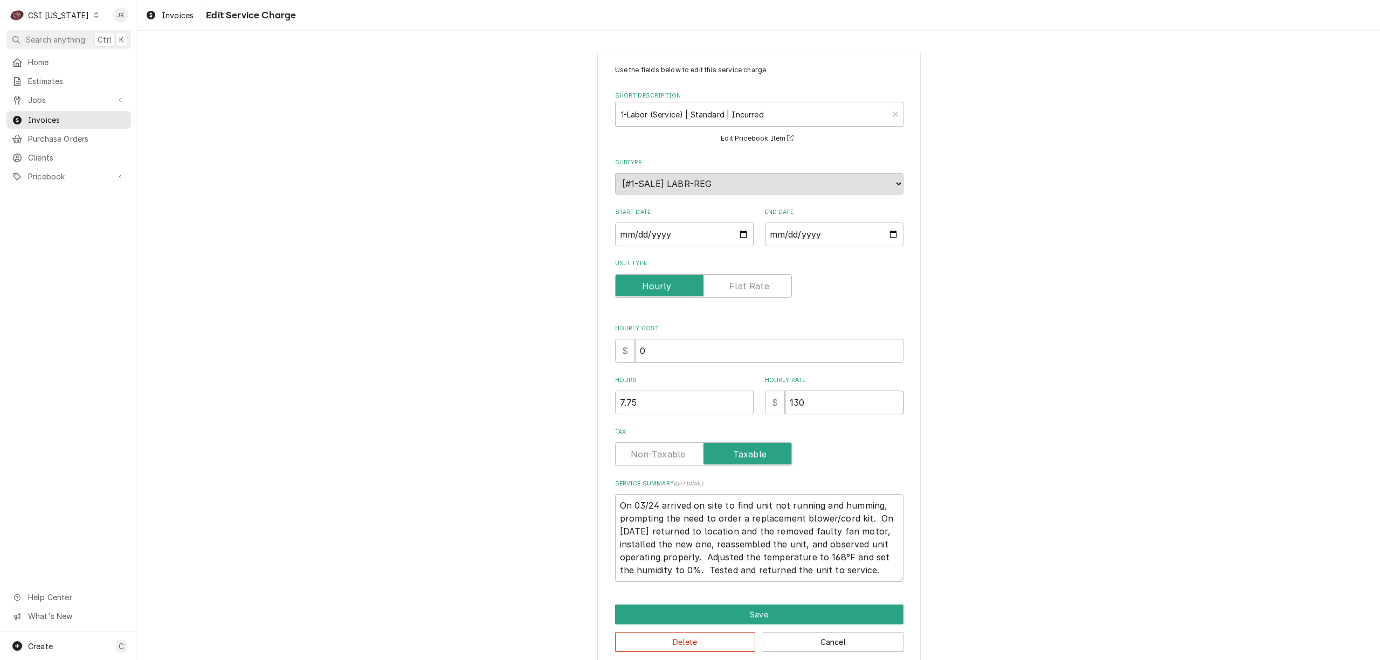
drag, startPoint x: 809, startPoint y: 401, endPoint x: 660, endPoint y: 384, distance: 149.2
click at [660, 384] on div "Hours 7.75 Hourly Rate $ 130" at bounding box center [759, 395] width 288 height 38
type textarea "x"
type input "0"
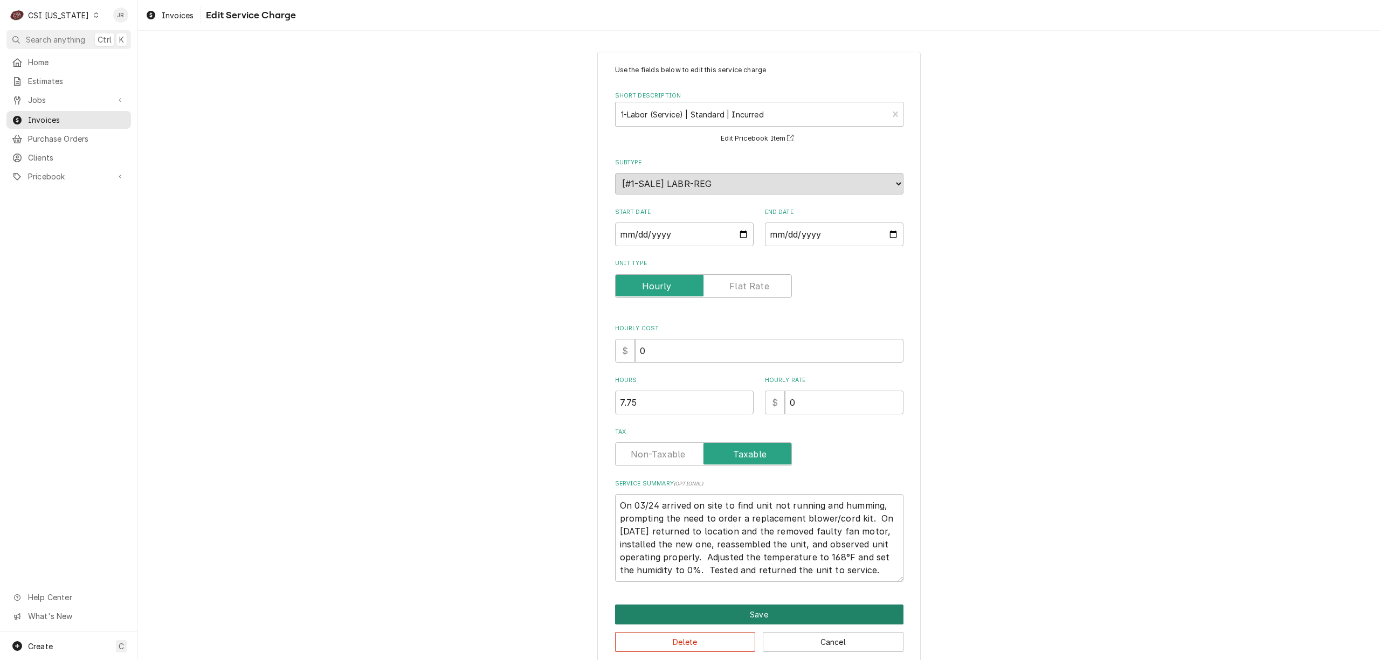
click at [775, 611] on button "Save" at bounding box center [759, 615] width 288 height 20
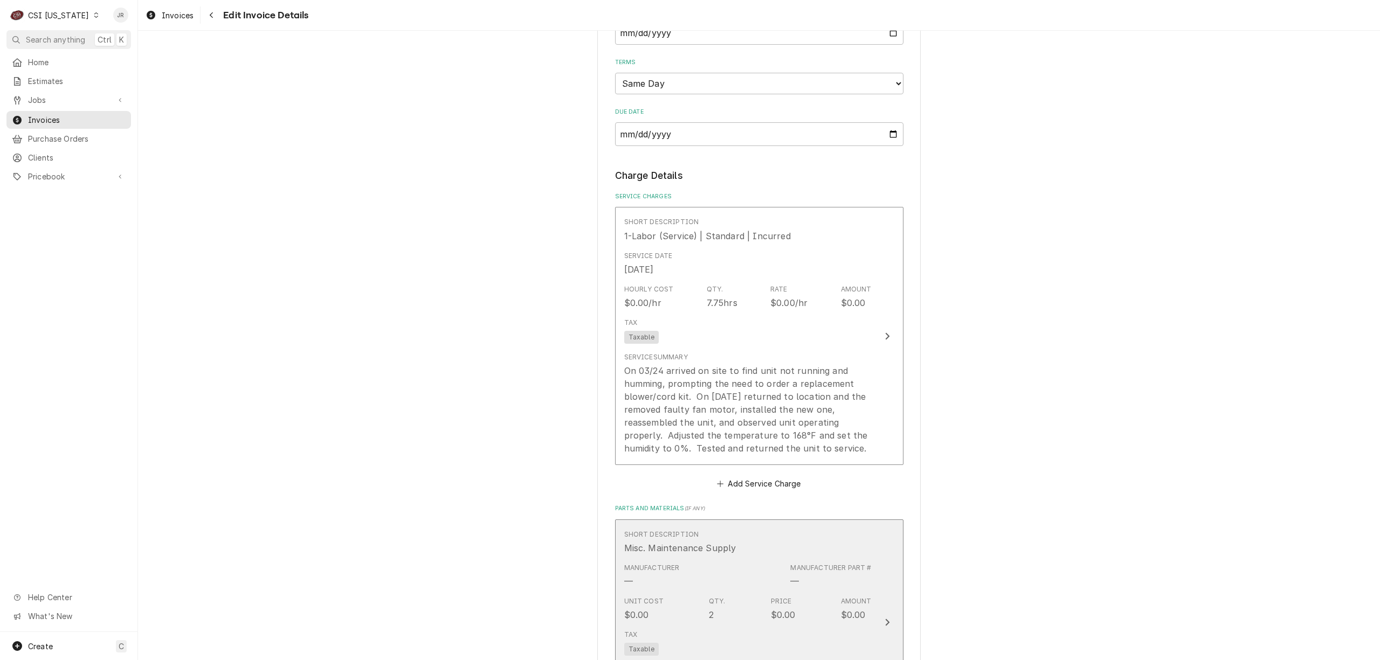
scroll to position [704, 0]
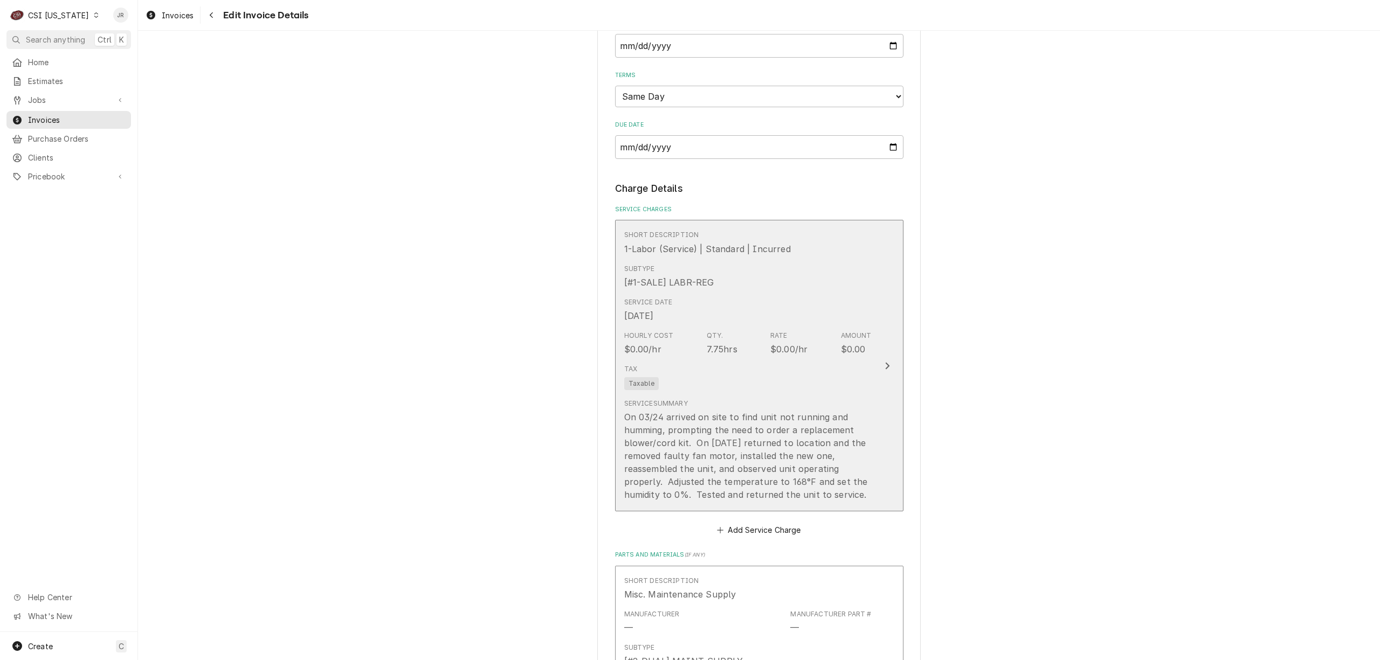
click at [807, 432] on div "On 03/24 arrived on site to find unit not running and humming, prompting the ne…" at bounding box center [747, 456] width 247 height 91
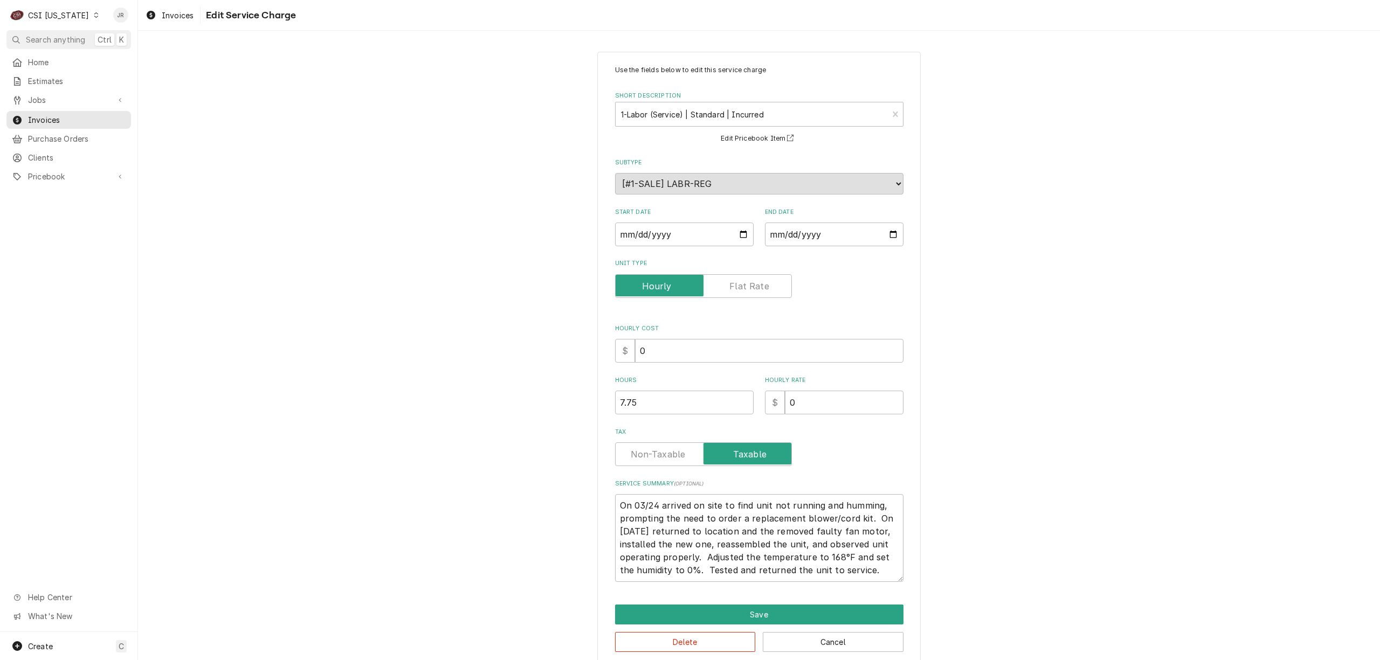
scroll to position [13, 0]
click at [842, 569] on textarea "On 03/24 arrived on site to find unit not running and humming, prompting the ne…" at bounding box center [759, 538] width 288 height 88
type textarea "x"
type textarea "On 03/24 arrived on site to find unit not running and humming, prompting the ne…"
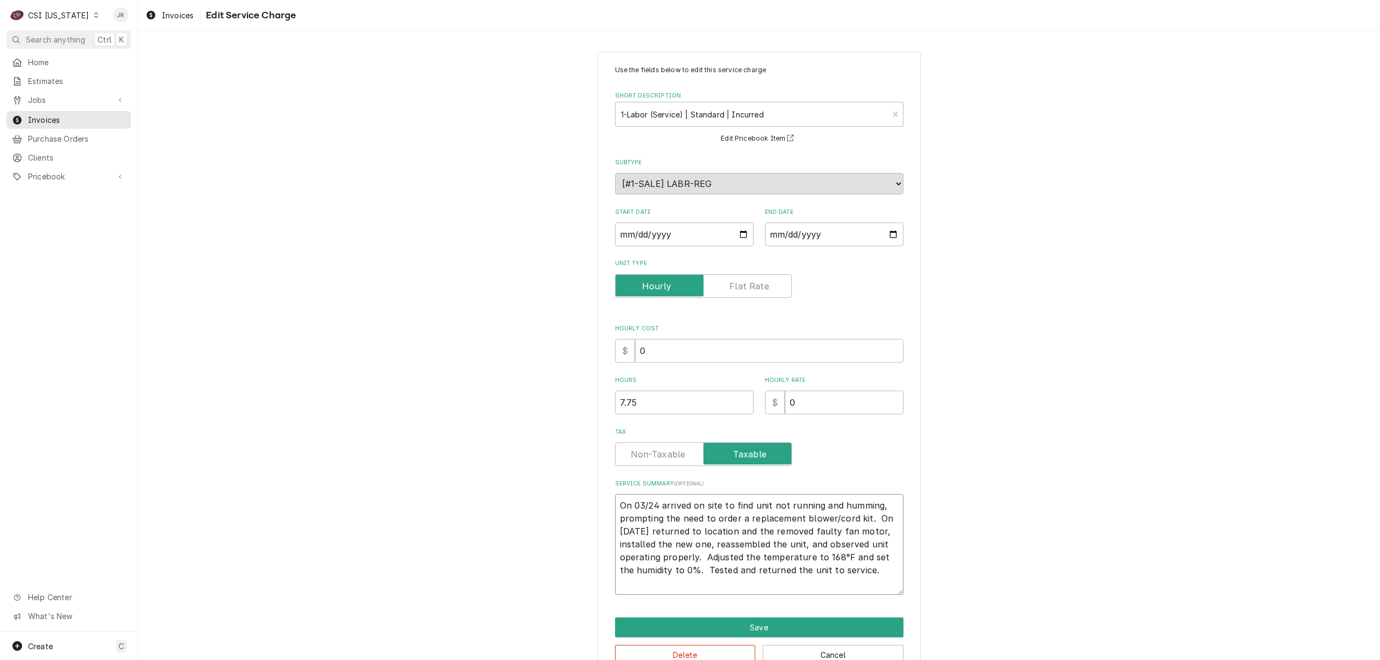
type textarea "x"
type textarea "On 03/24 arrived on site to find unit not running and humming, prompting the ne…"
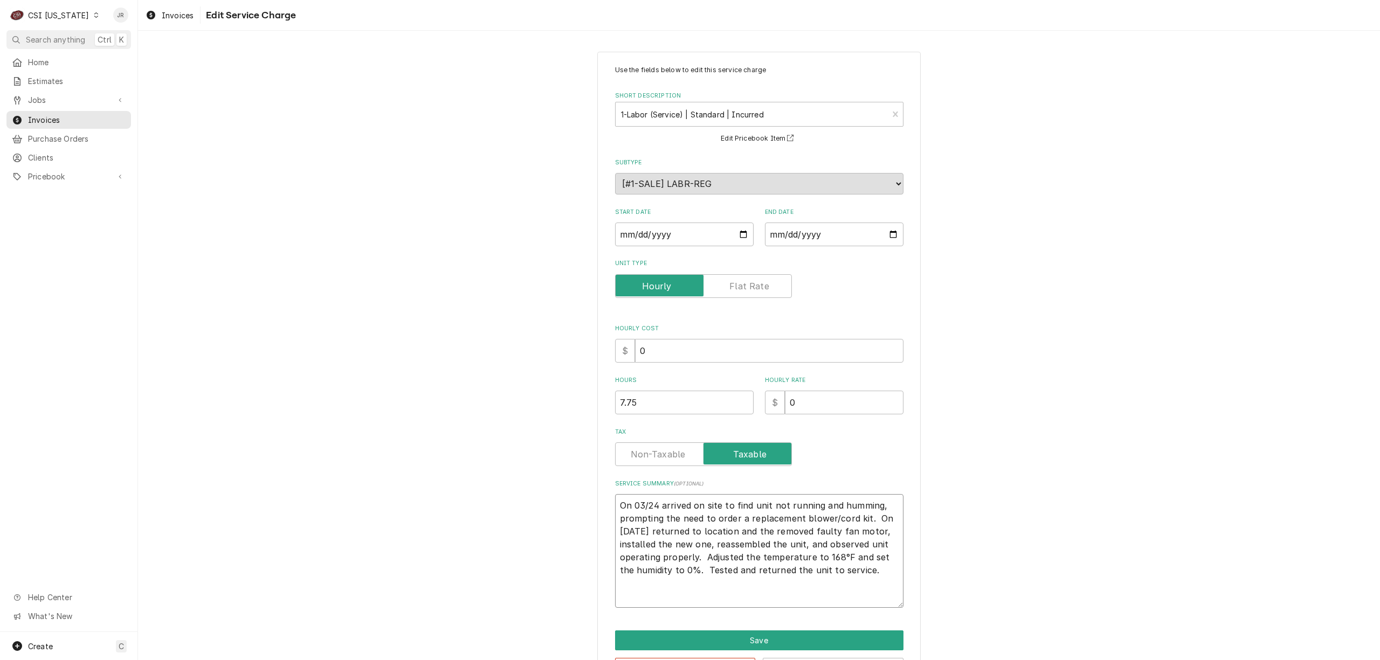
type textarea "x"
type textarea "On 03/24 arrived on site to find unit not running and humming, prompting the ne…"
type textarea "x"
type textarea "On 03/24 arrived on site to find unit not running and humming, prompting the ne…"
type textarea "x"
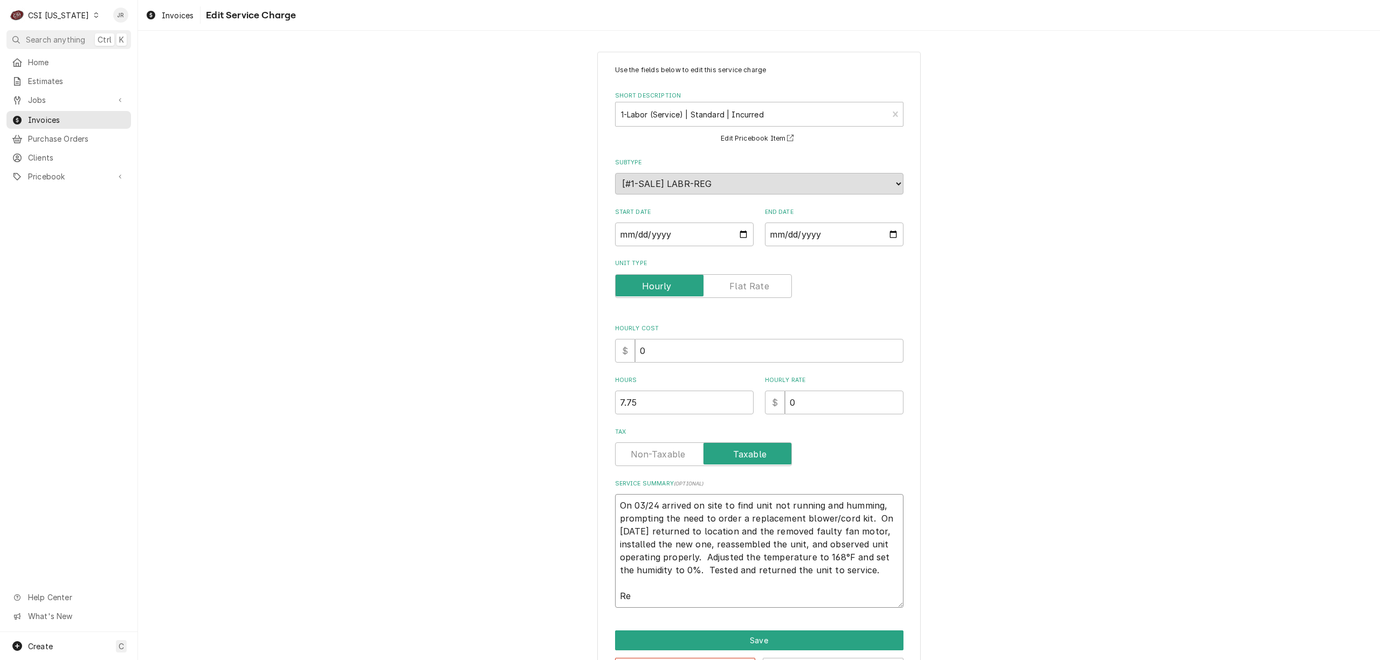
type textarea "On 03/24 arrived on site to find unit not running and humming, prompting the ne…"
type textarea "x"
type textarea "On 03/24 arrived on site to find unit not running and humming, prompting the ne…"
type textarea "x"
type textarea "On 03/24 arrived on site to find unit not running and humming, prompting the ne…"
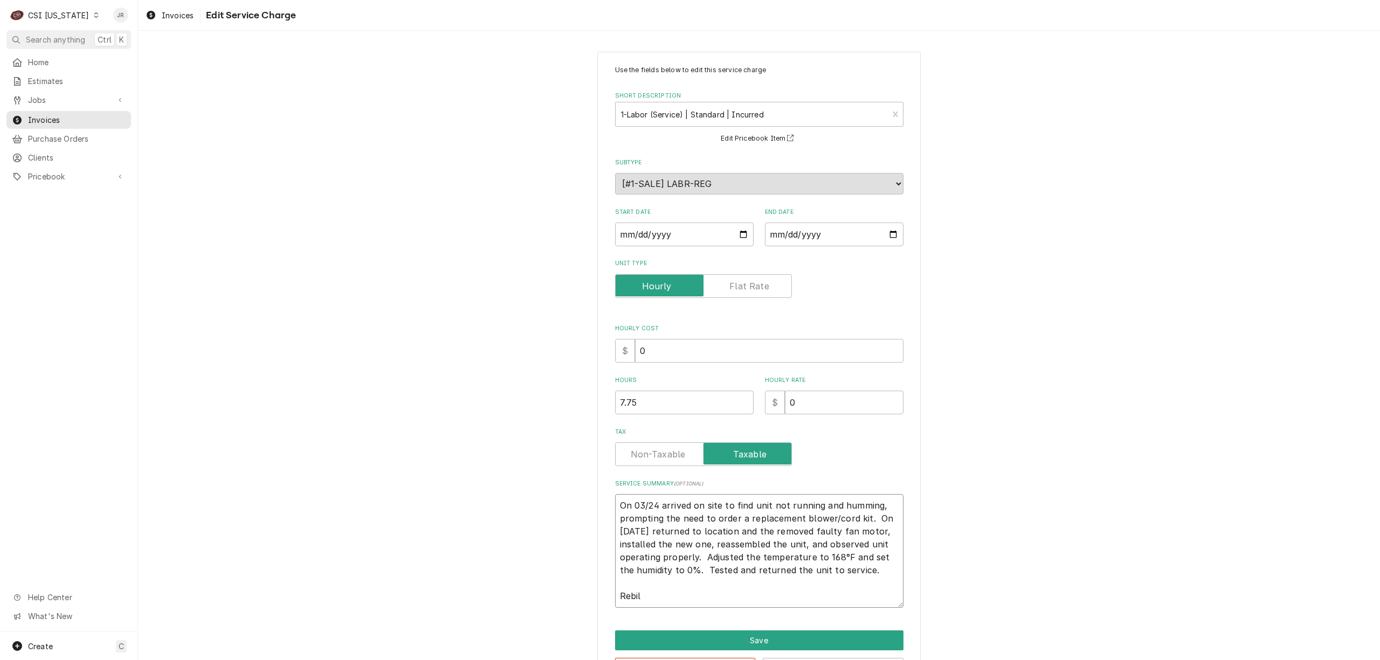
type textarea "x"
type textarea "On 03/24 arrived on site to find unit not running and humming, prompting the ne…"
type textarea "x"
type textarea "On 03/24 arrived on site to find unit not running and humming, prompting the ne…"
type textarea "x"
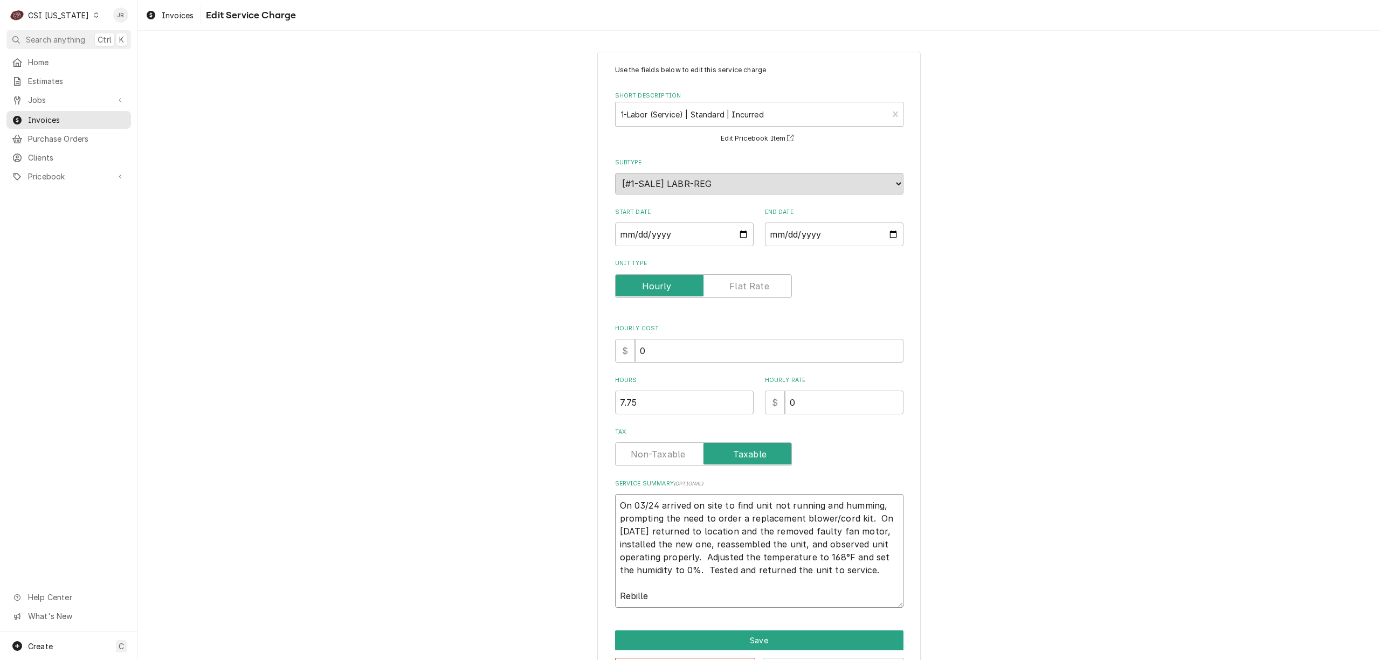
type textarea "On 03/24 arrived on site to find unit not running and humming, prompting the ne…"
type textarea "x"
type textarea "On 03/24 arrived on site to find unit not running and humming, prompting the ne…"
type textarea "x"
type textarea "On 03/24 arrived on site to find unit not running and humming, prompting the ne…"
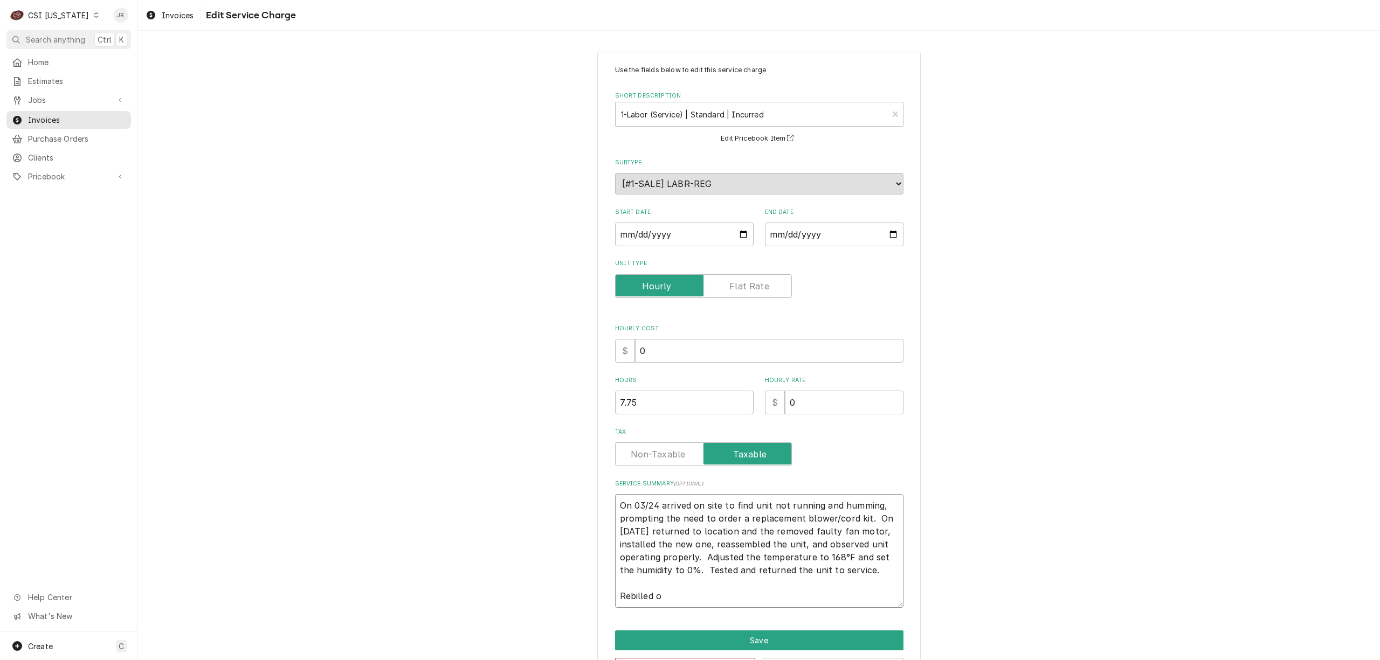
type textarea "x"
type textarea "On 03/24 arrived on site to find unit not running and humming, prompting the ne…"
type textarea "x"
type textarea "On 03/24 arrived on site to find unit not running and humming, prompting the ne…"
type textarea "x"
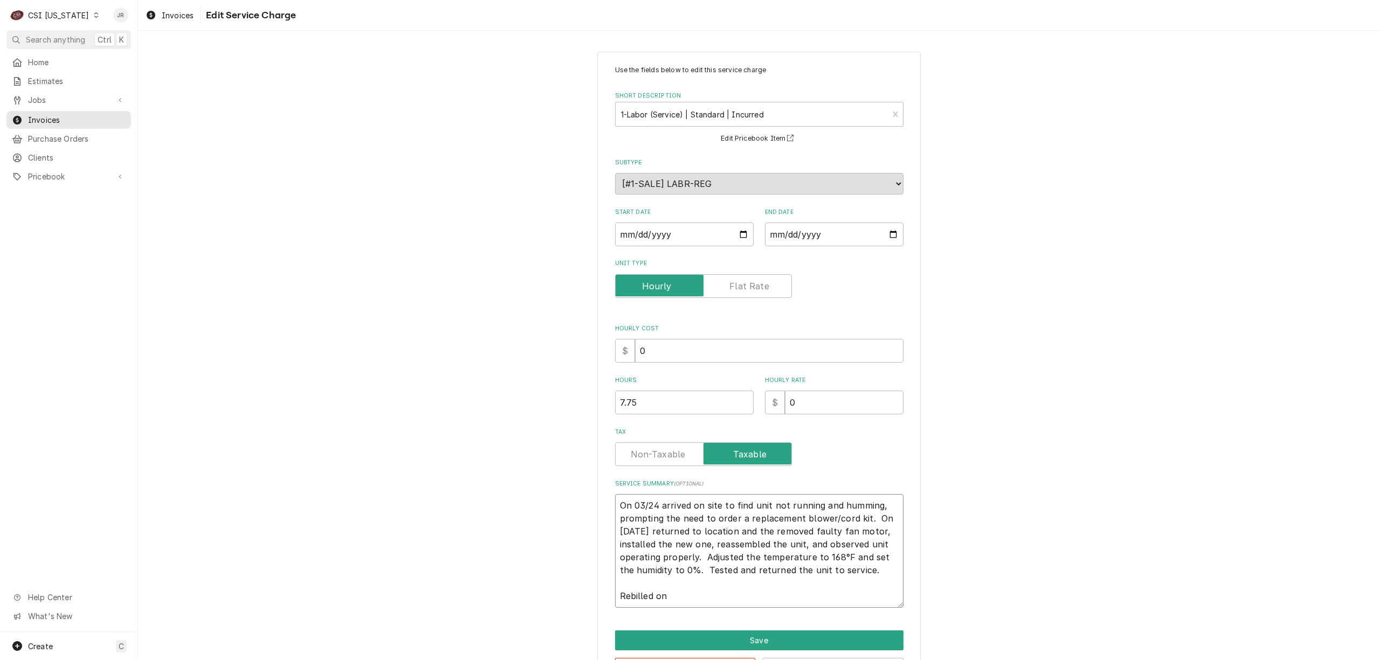
type textarea "On 03/24 arrived on site to find unit not running and humming, prompting the ne…"
type textarea "x"
type textarea "On 03/24 arrived on site to find unit not running and humming, prompting the ne…"
type textarea "x"
type textarea "On 03/24 arrived on site to find unit not running and humming, prompting the ne…"
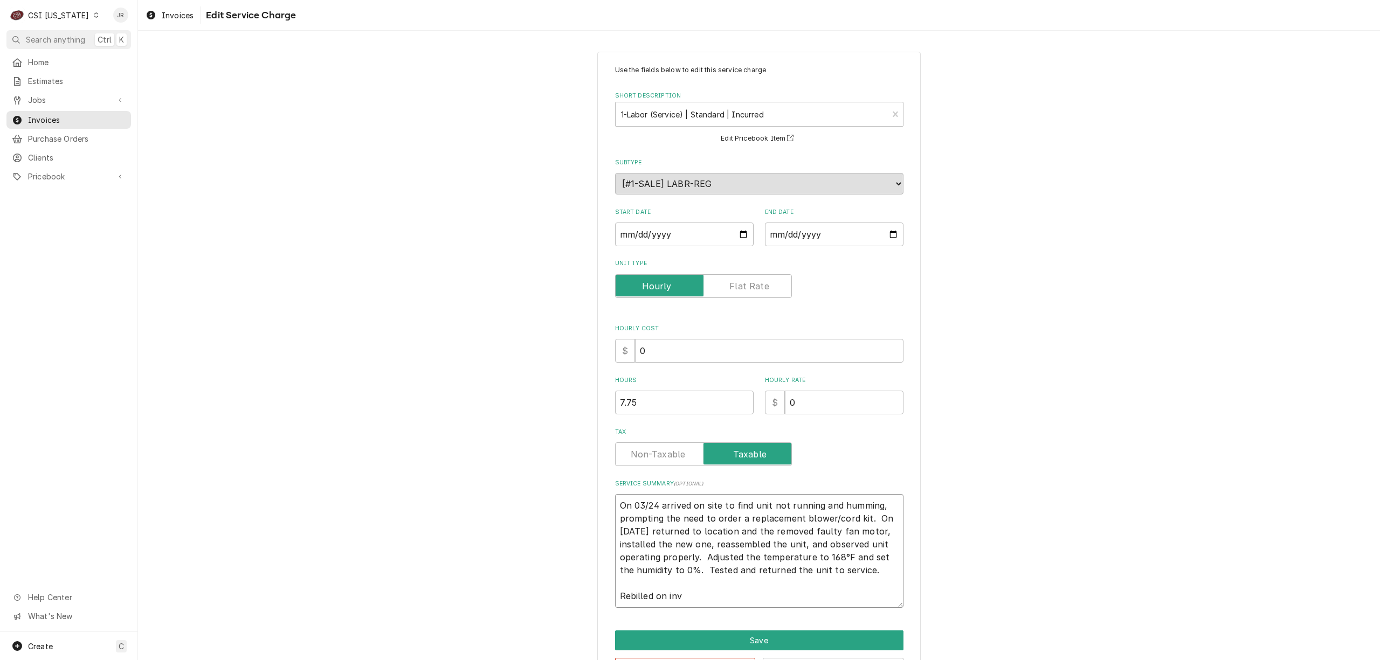
type textarea "x"
type textarea "On 03/24 arrived on site to find unit not running and humming, prompting the ne…"
type textarea "x"
type textarea "On 03/24 arrived on site to find unit not running and humming, prompting the ne…"
paste textarea "100793"
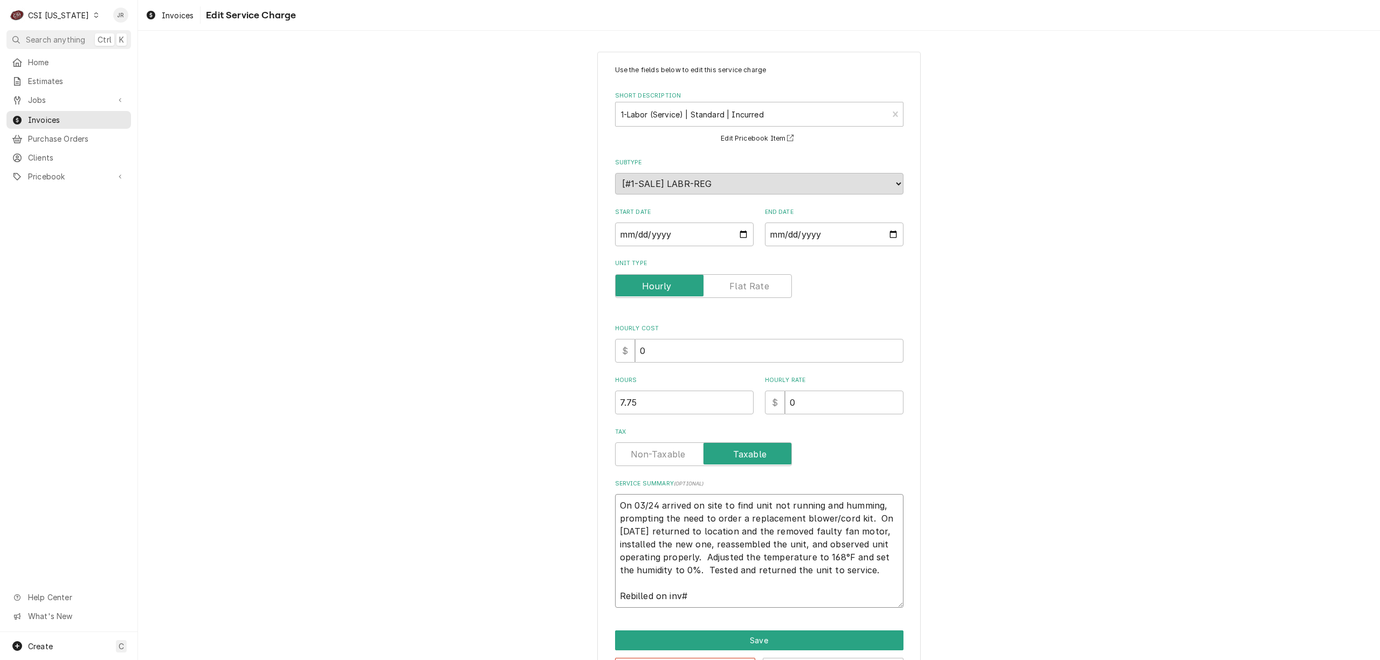
type textarea "x"
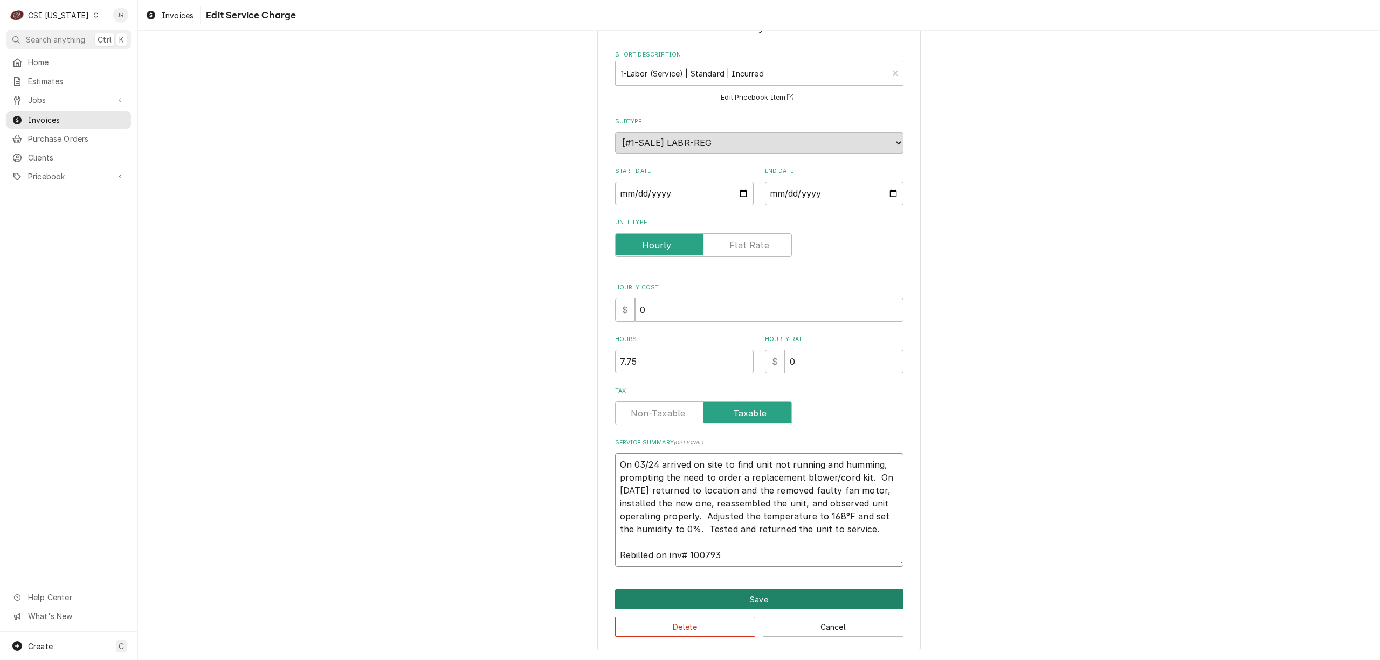
type textarea "On 03/24 arrived on site to find unit not running and humming, prompting the ne…"
click at [789, 596] on button "Save" at bounding box center [759, 600] width 288 height 20
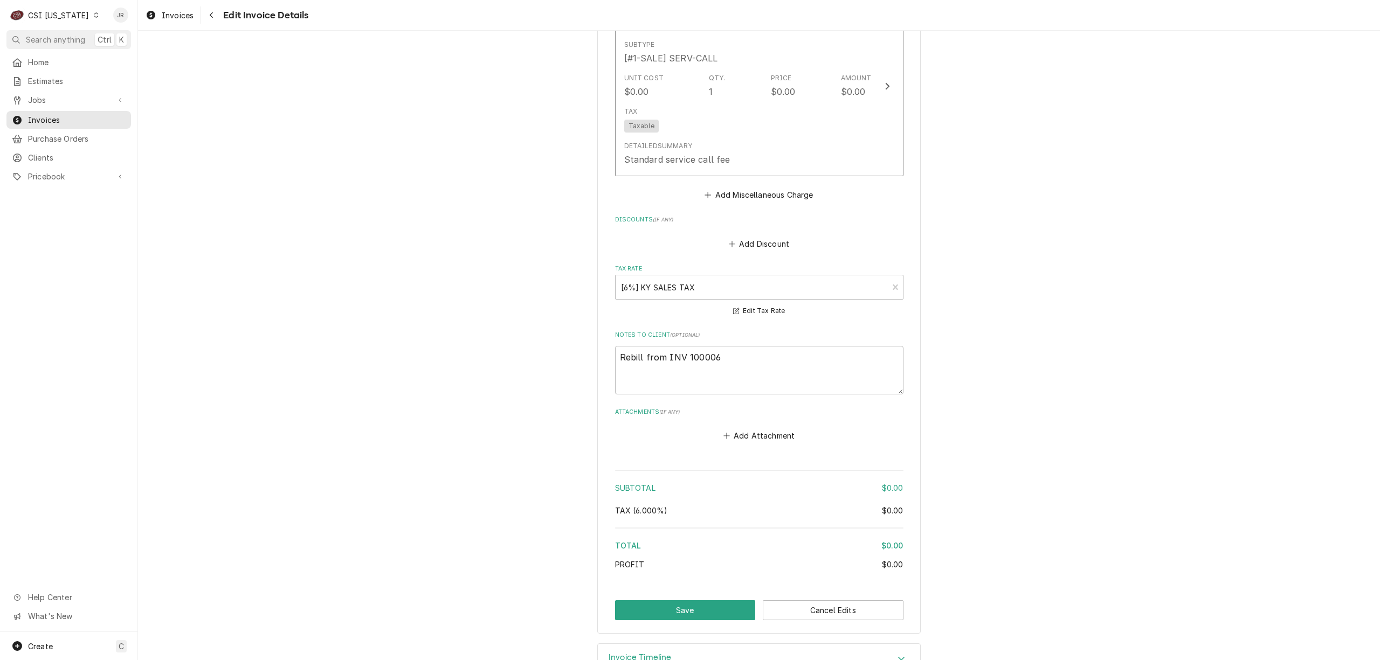
scroll to position [1629, 0]
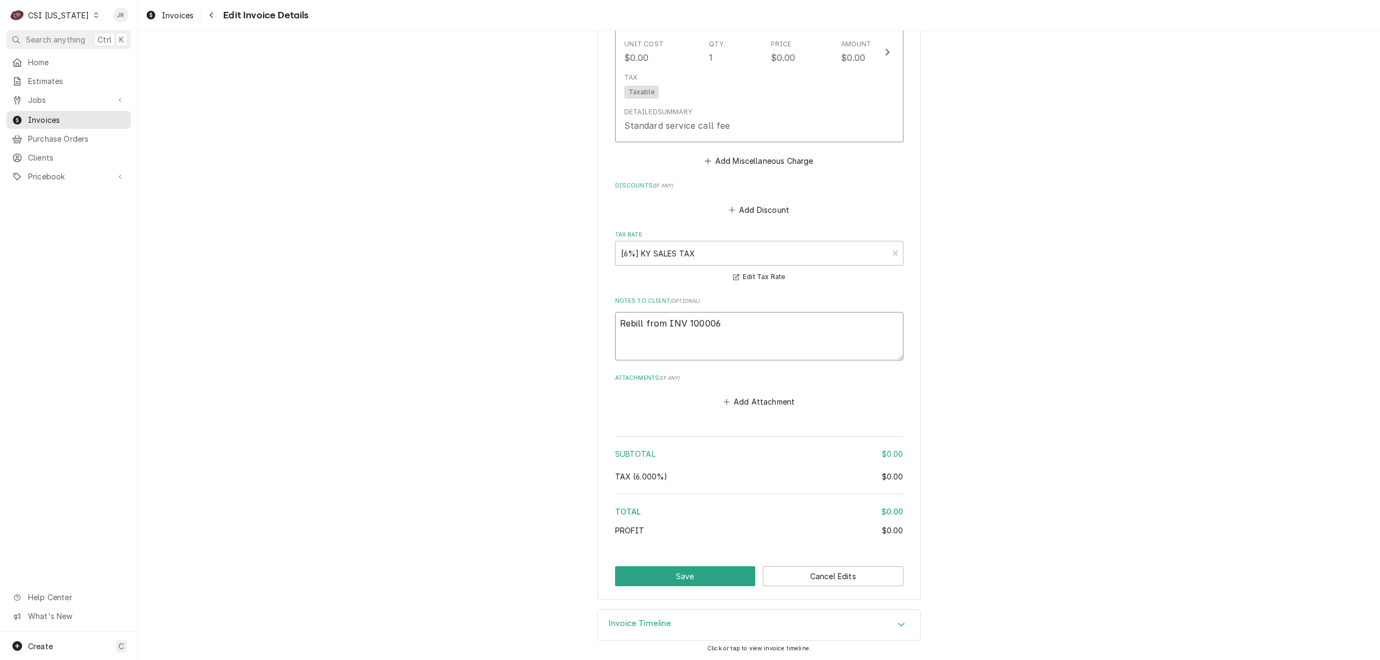
click at [790, 340] on textarea "Rebill from INV 100006" at bounding box center [759, 336] width 288 height 49
type textarea "x"
type textarea "Rebill from INV 100006"
type textarea "x"
type textarea "R Rebill from INV 100006"
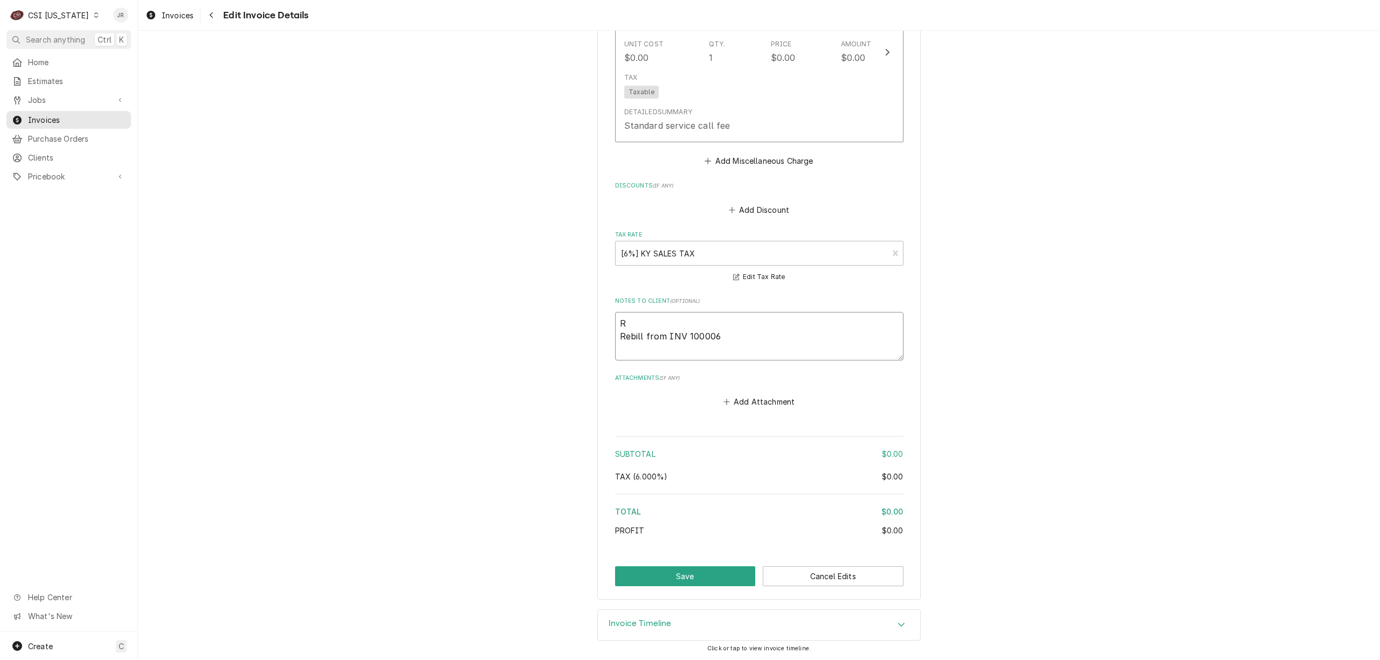
type textarea "x"
type textarea "Re Rebill from INV 100006"
type textarea "x"
type textarea "Rebi Rebill from INV 100006"
type textarea "x"
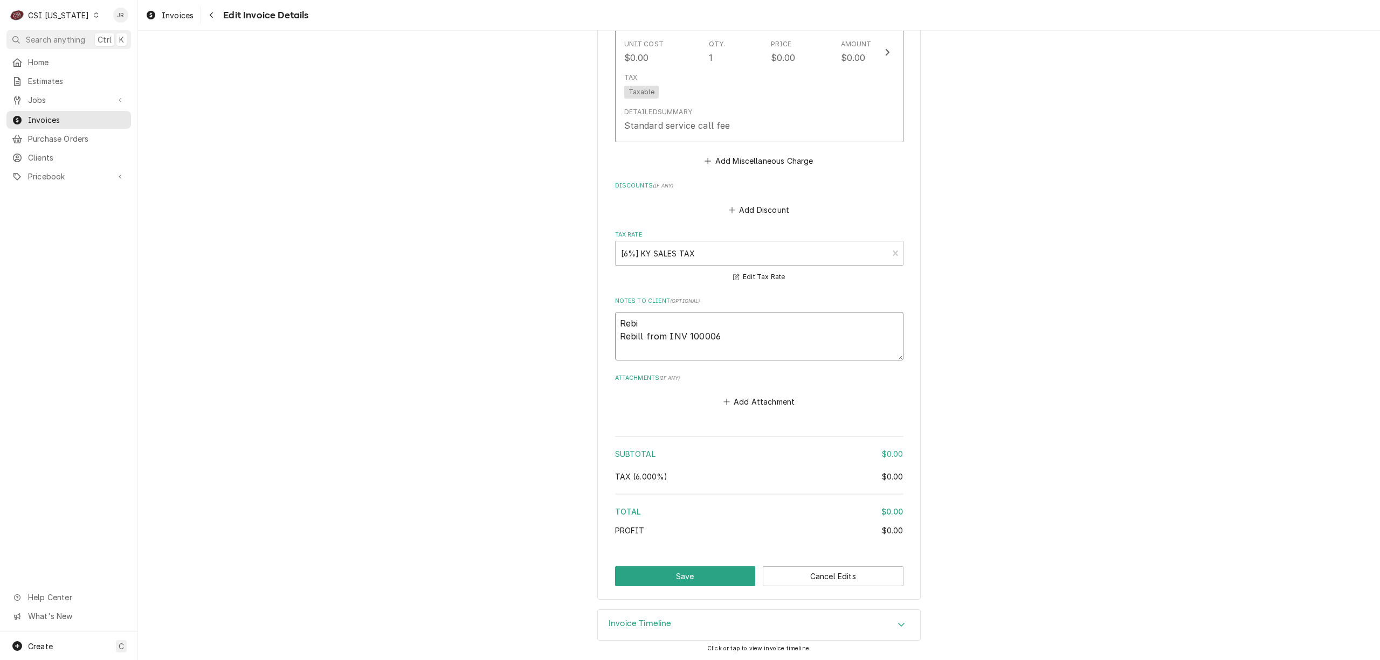
type textarea "Rebil Rebill from INV 100006"
type textarea "x"
type textarea "Rebill Rebill from INV 100006"
type textarea "x"
type textarea "Rebille Rebill from INV 100006"
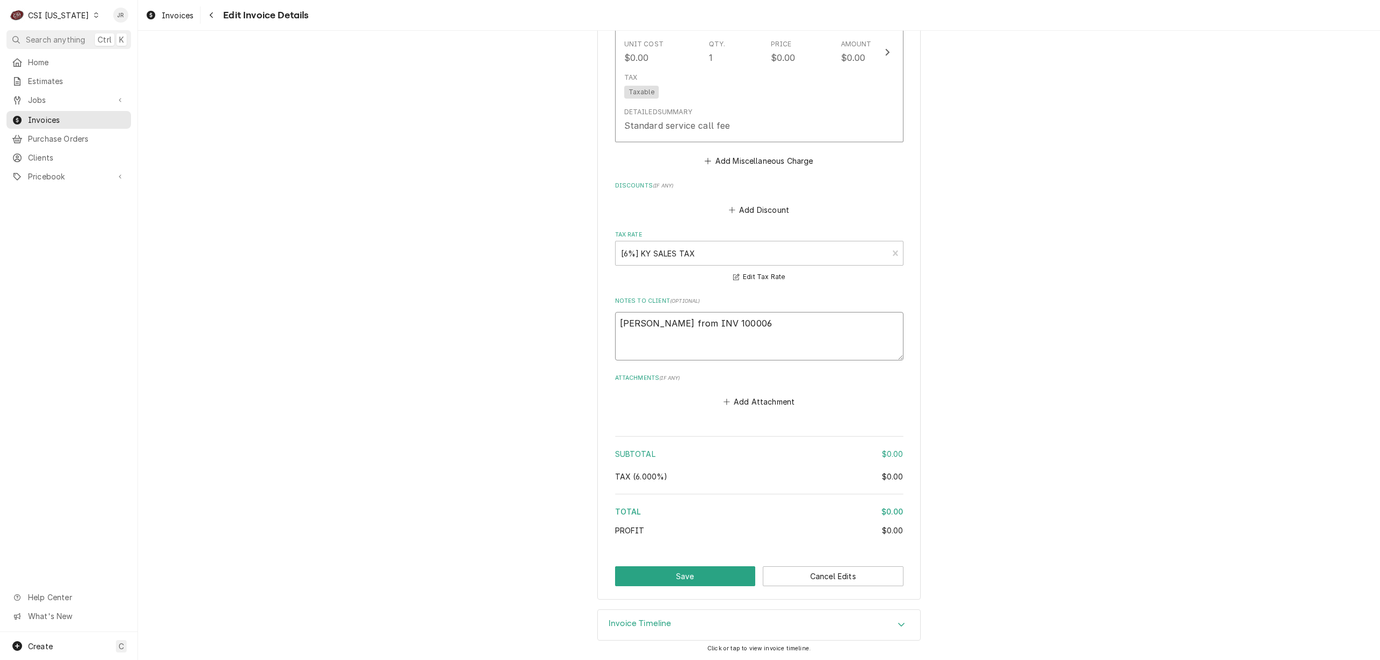
type textarea "x"
type textarea "Rebilled Rebill from INV 100006"
type textarea "x"
type textarea "Rebilled o Rebill from INV 100006"
type textarea "x"
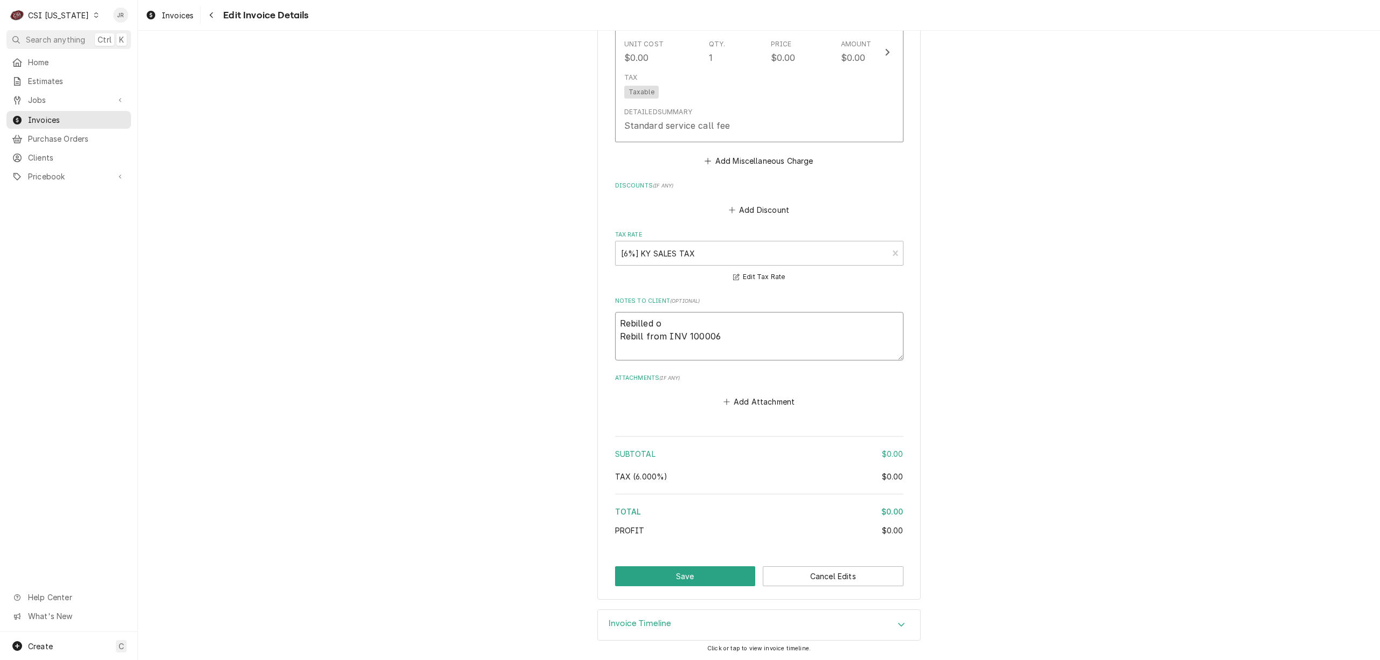
type textarea "Rebilled on Rebill from INV 100006"
type textarea "x"
type textarea "Rebilled on Rebill from INV 100006"
type textarea "x"
type textarea "Rebilled on j Rebill from INV 100006"
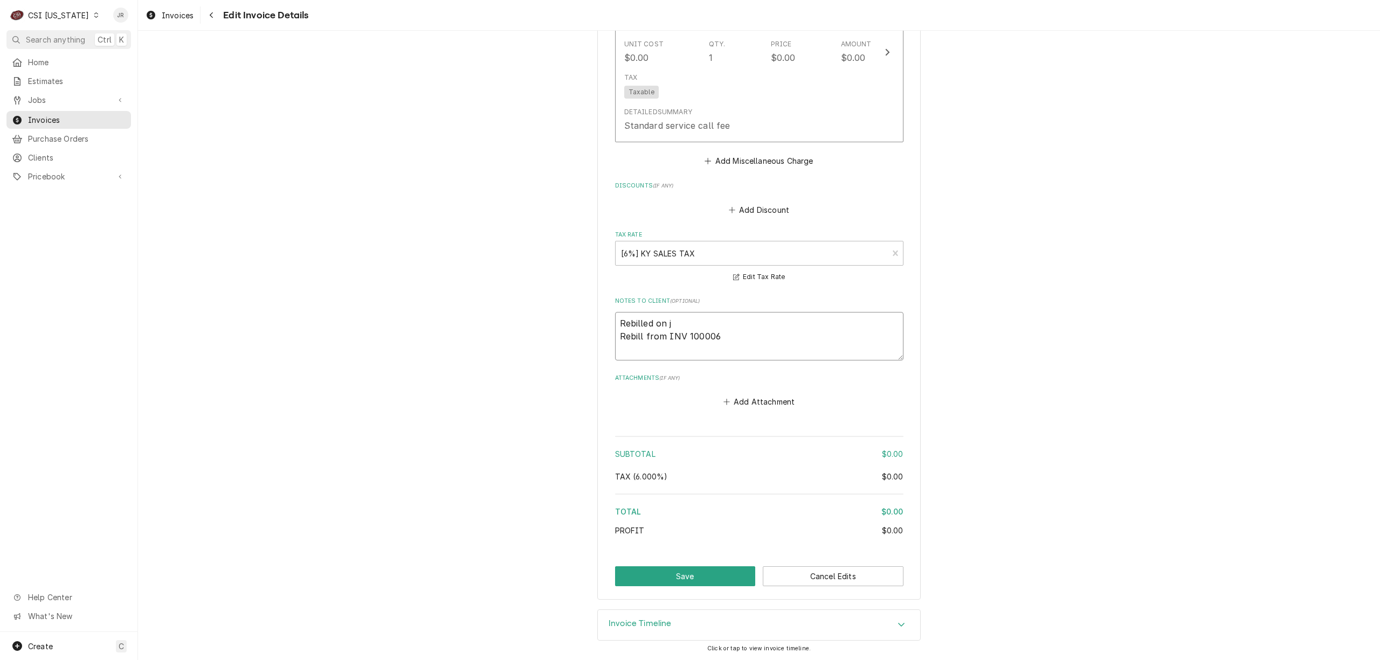
type textarea "x"
type textarea "Rebilled on jo Rebill from INV 100006"
type textarea "x"
type textarea "Rebilled on job Rebill from INV 100006"
type textarea "x"
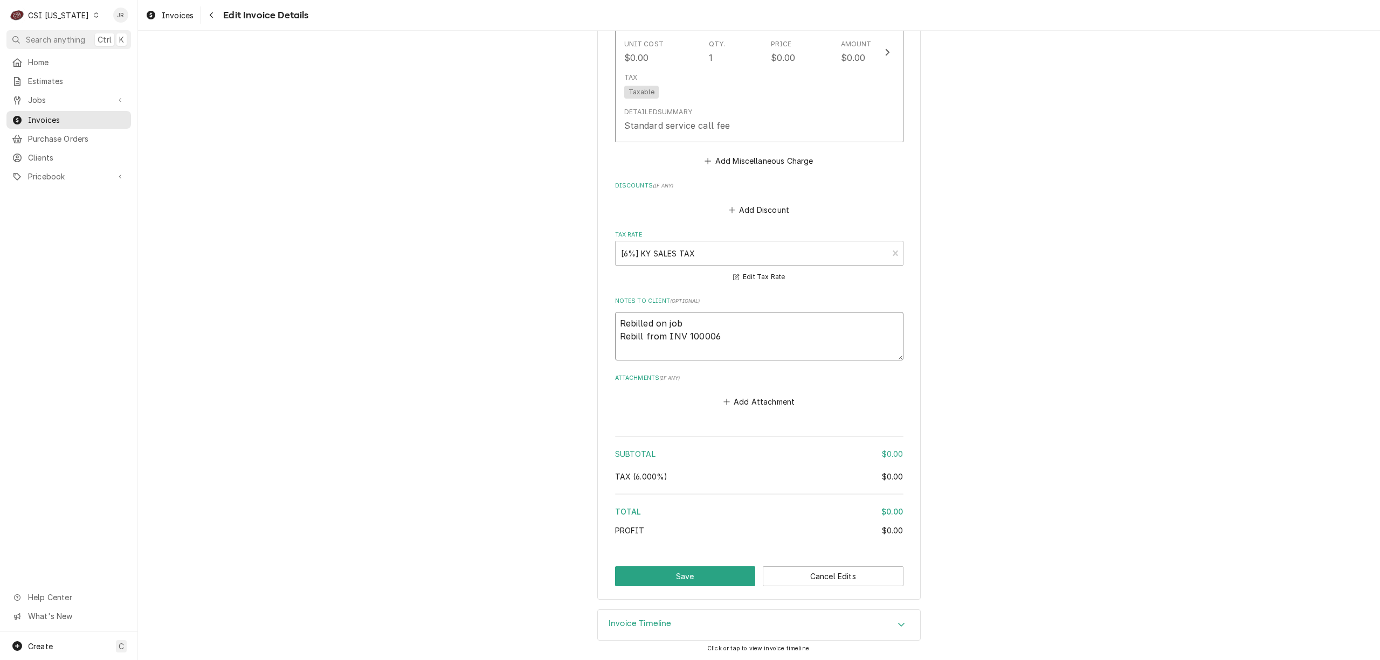
type textarea "Rebilled on job Rebill from INV 100006"
paste textarea "100793"
type textarea "x"
type textarea "Rebilled on job 100793 Rebill from INV 100006"
type textarea "x"
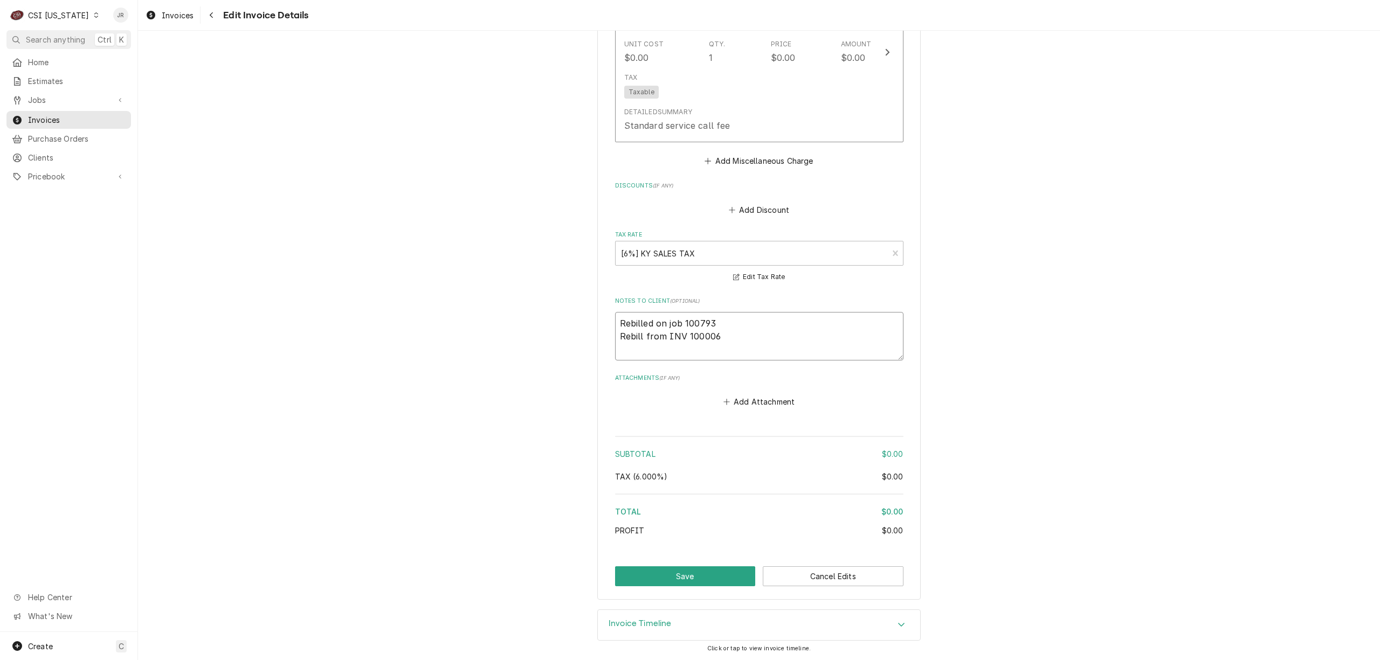
type textarea "Rebilled on job 100793 Rebill from INV 100006"
type textarea "x"
type textarea "Rebilled on job 100793 t Rebill from INV 100006"
type textarea "x"
type textarea "Rebilled on job 100793 to Rebill from INV 100006"
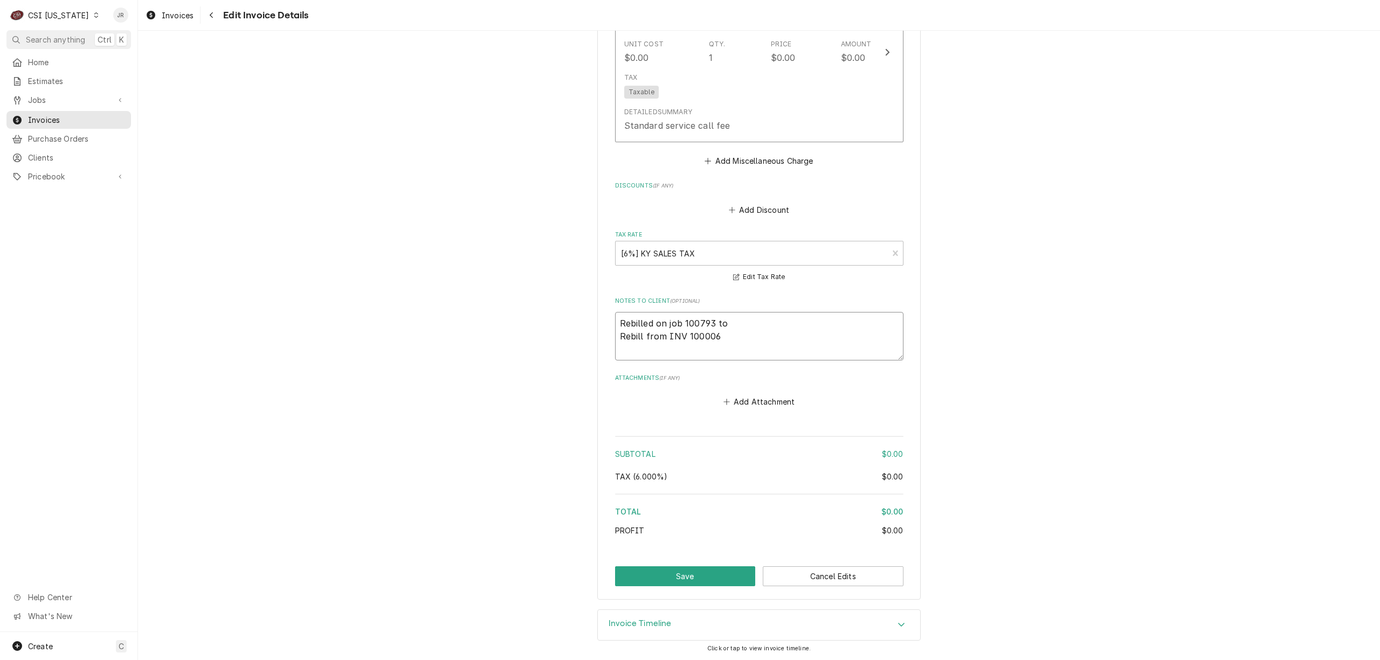
type textarea "x"
type textarea "Rebilled on job 100793 to H Rebill from INV 100006"
type textarea "x"
drag, startPoint x: 699, startPoint y: 567, endPoint x: 706, endPoint y: 580, distance: 15.0
click at [706, 580] on button "Save" at bounding box center [685, 577] width 141 height 20
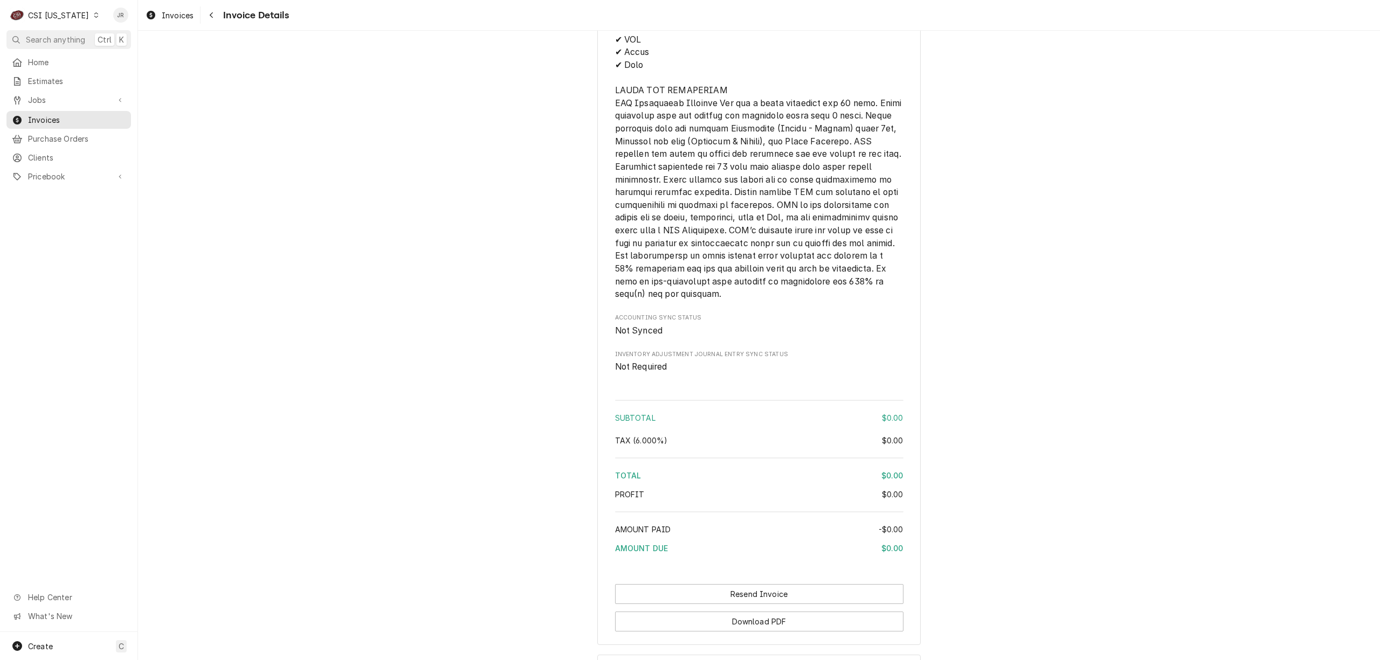
scroll to position [1679, 0]
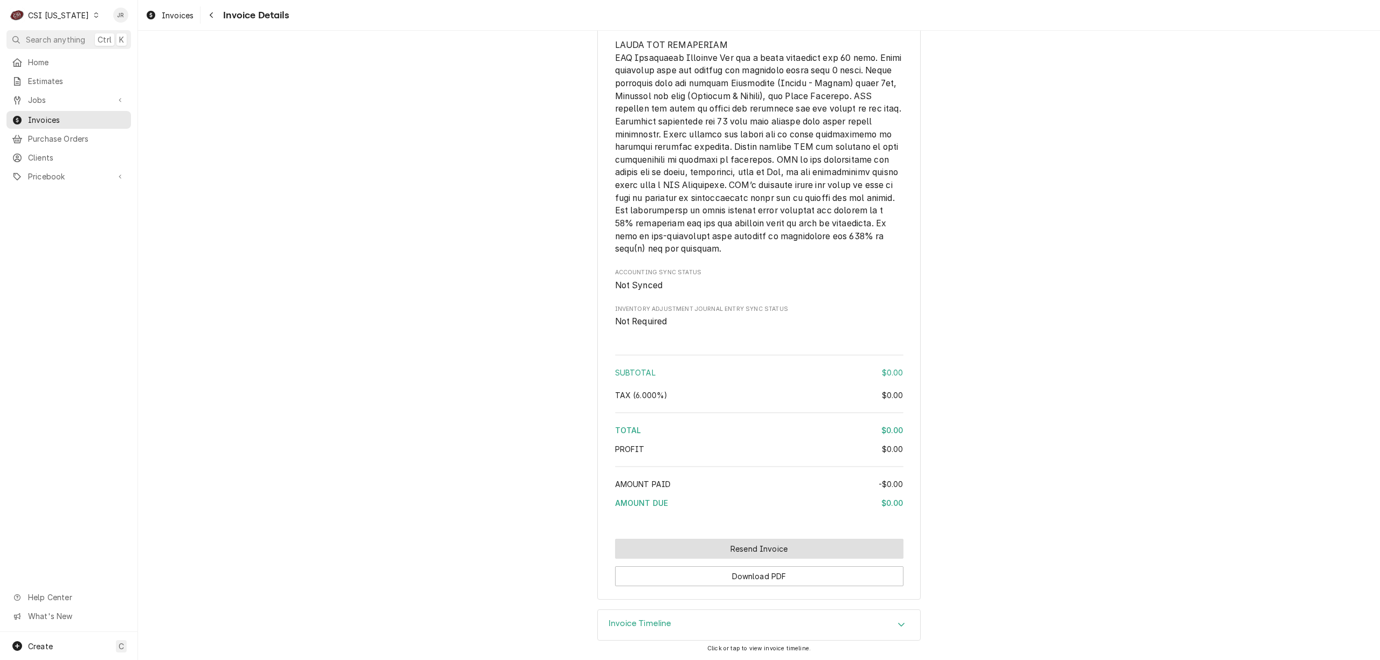
click at [715, 542] on button "Resend Invoice" at bounding box center [759, 549] width 288 height 20
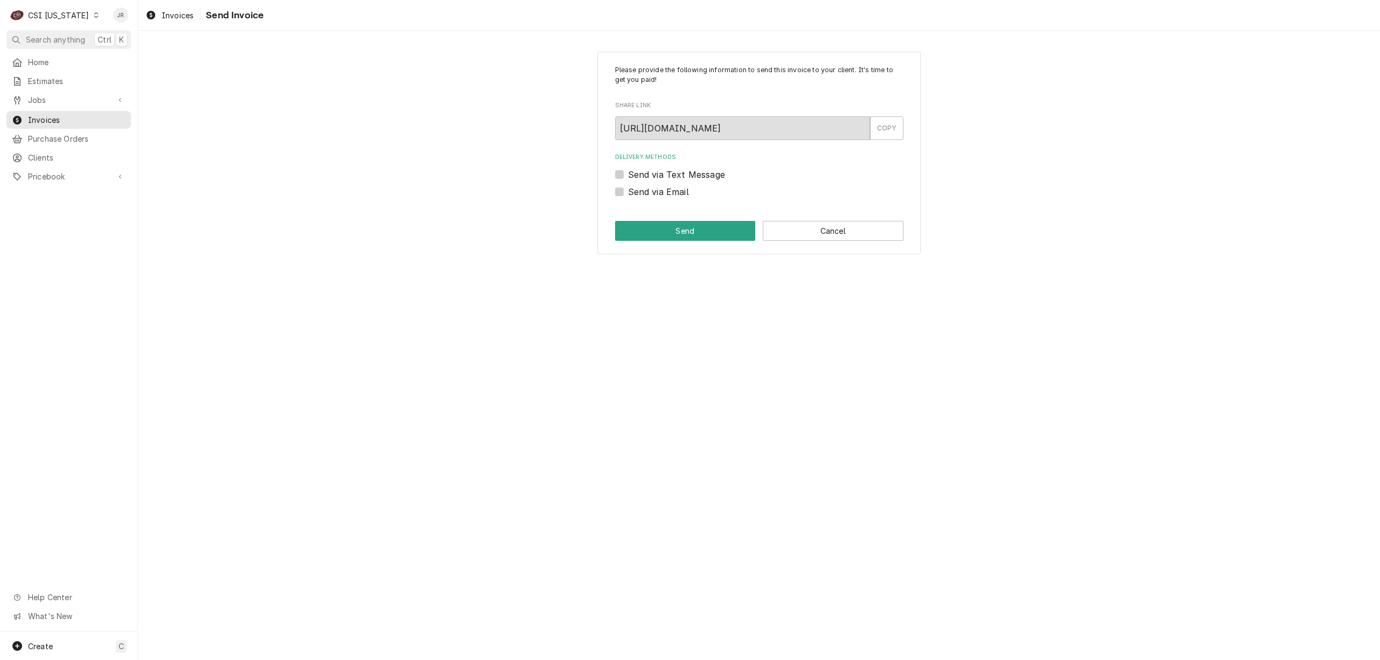
click at [618, 198] on div "Send via Email" at bounding box center [759, 191] width 288 height 13
click at [628, 192] on label "Send via Email" at bounding box center [658, 191] width 61 height 13
click at [628, 192] on input "Send via Email" at bounding box center [772, 197] width 288 height 24
checkbox input "true"
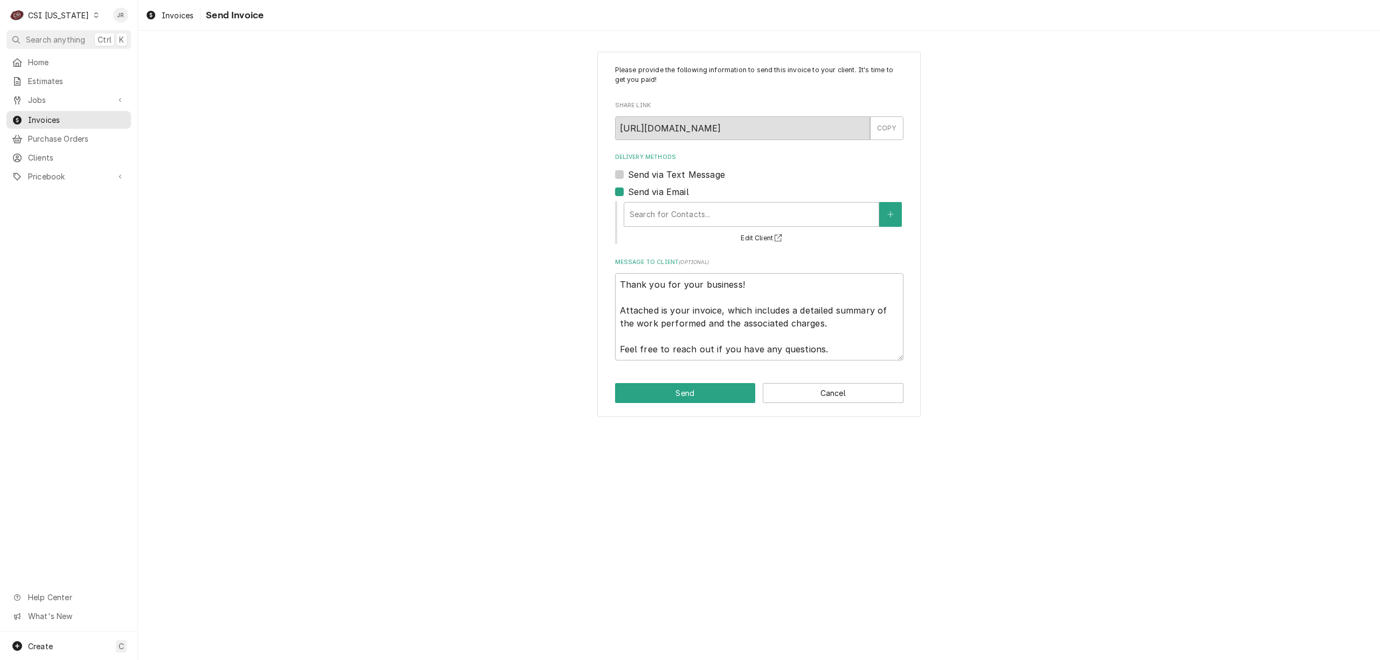
click at [689, 238] on div "Search for Contacts... Edit Client" at bounding box center [763, 222] width 281 height 45
drag, startPoint x: 727, startPoint y: 402, endPoint x: 720, endPoint y: 393, distance: 10.8
click at [724, 397] on button "Send" at bounding box center [685, 393] width 141 height 20
type textarea "x"
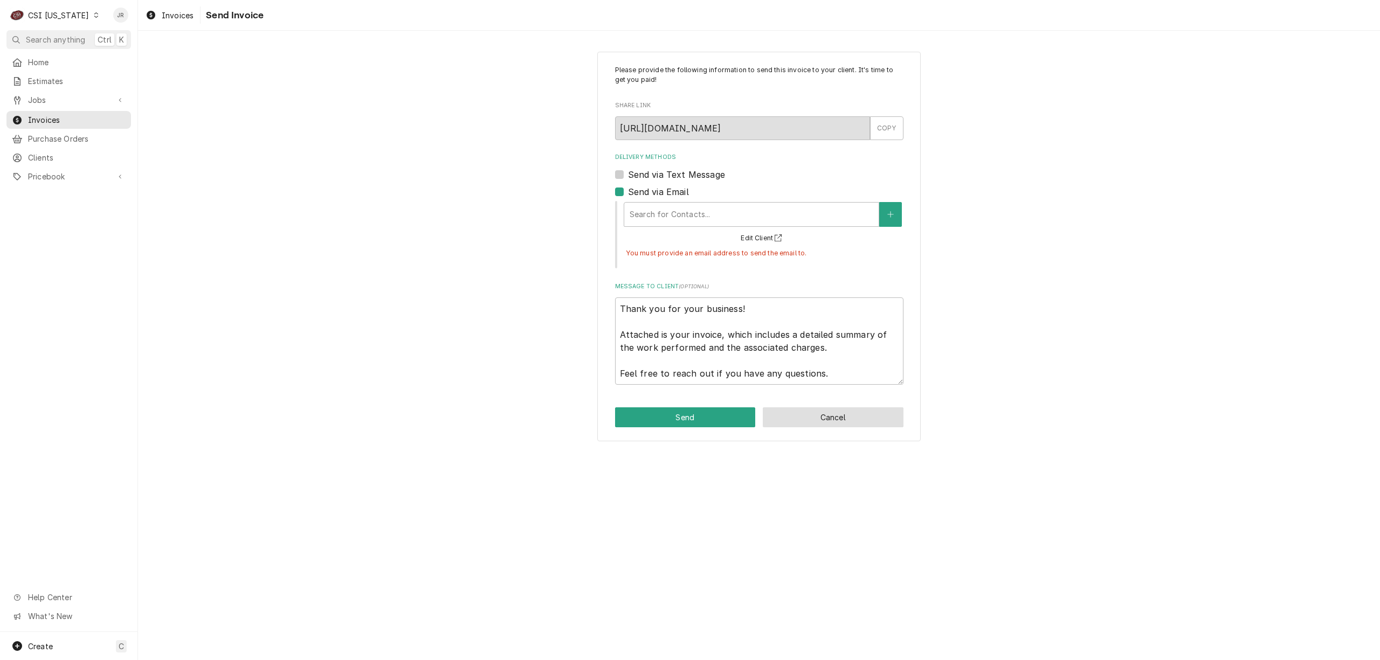
click at [824, 419] on button "Cancel" at bounding box center [833, 418] width 141 height 20
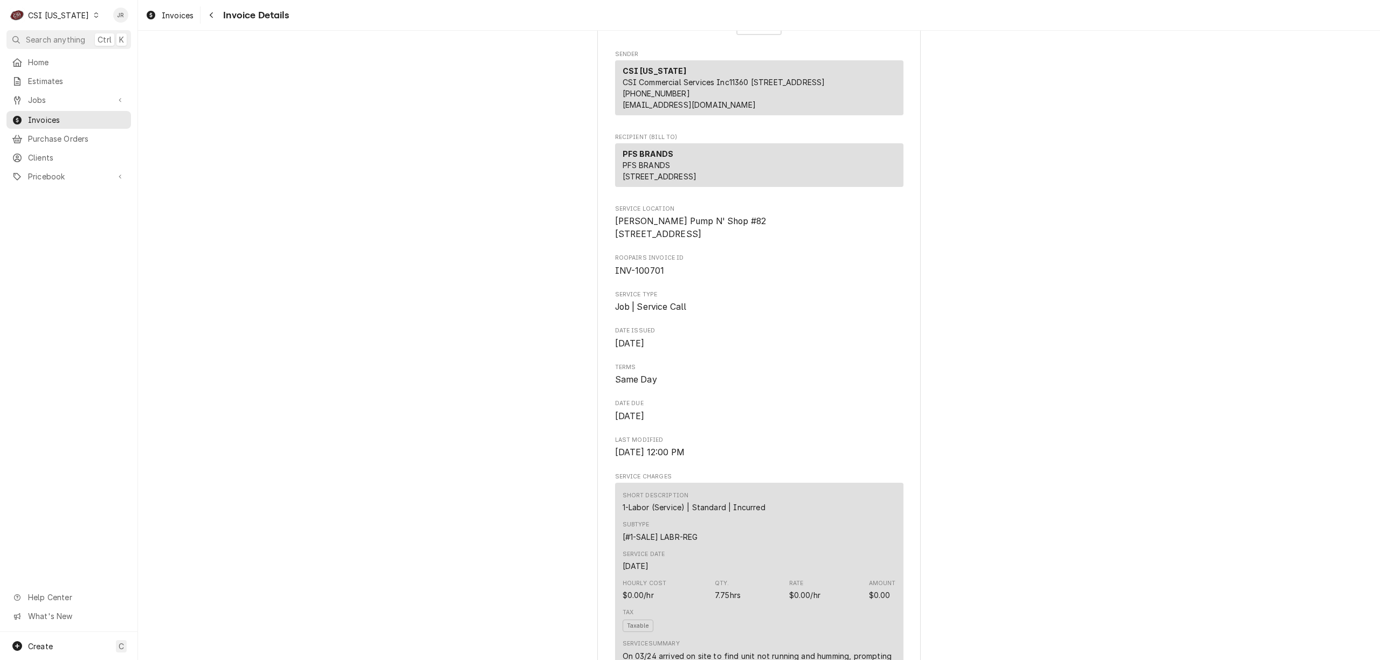
scroll to position [143, 0]
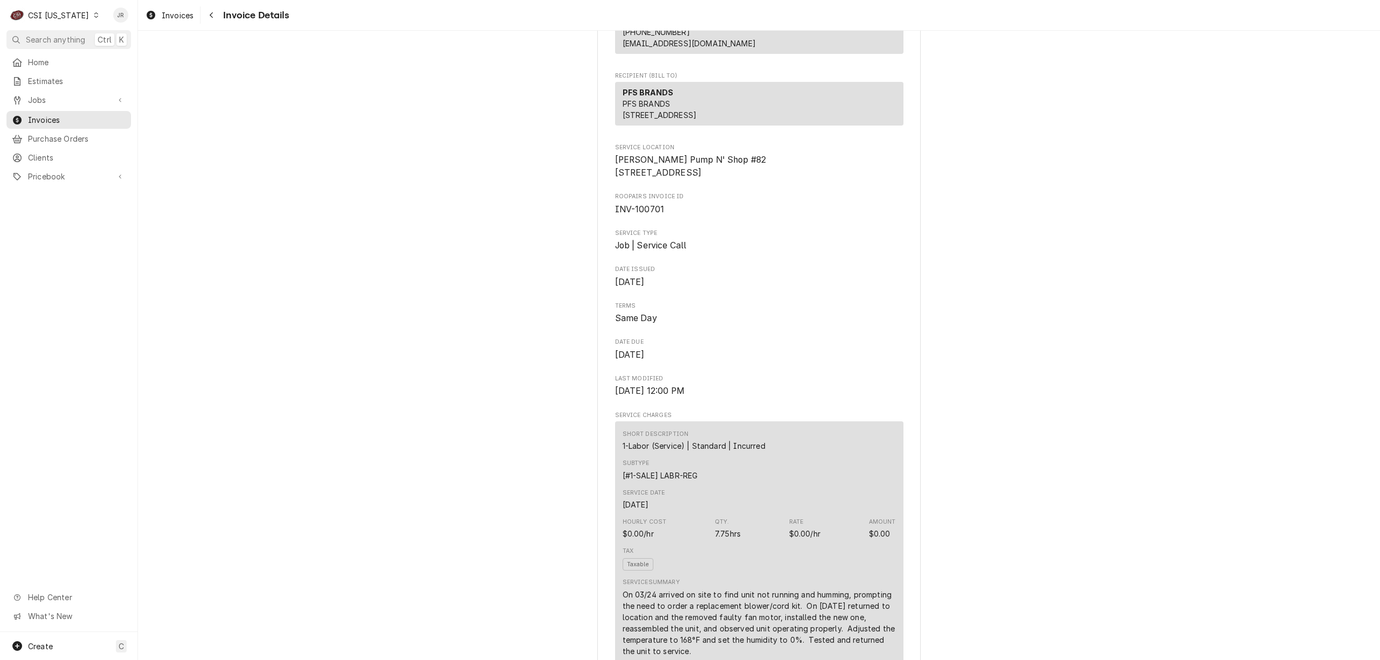
click at [643, 215] on span "INV-100701" at bounding box center [640, 209] width 50 height 10
copy span "100701"
click at [81, 6] on div "C CSI [US_STATE]" at bounding box center [54, 15] width 97 height 22
click at [132, 20] on div "CSI [US_STATE][GEOGRAPHIC_DATA]" at bounding box center [168, 21] width 142 height 11
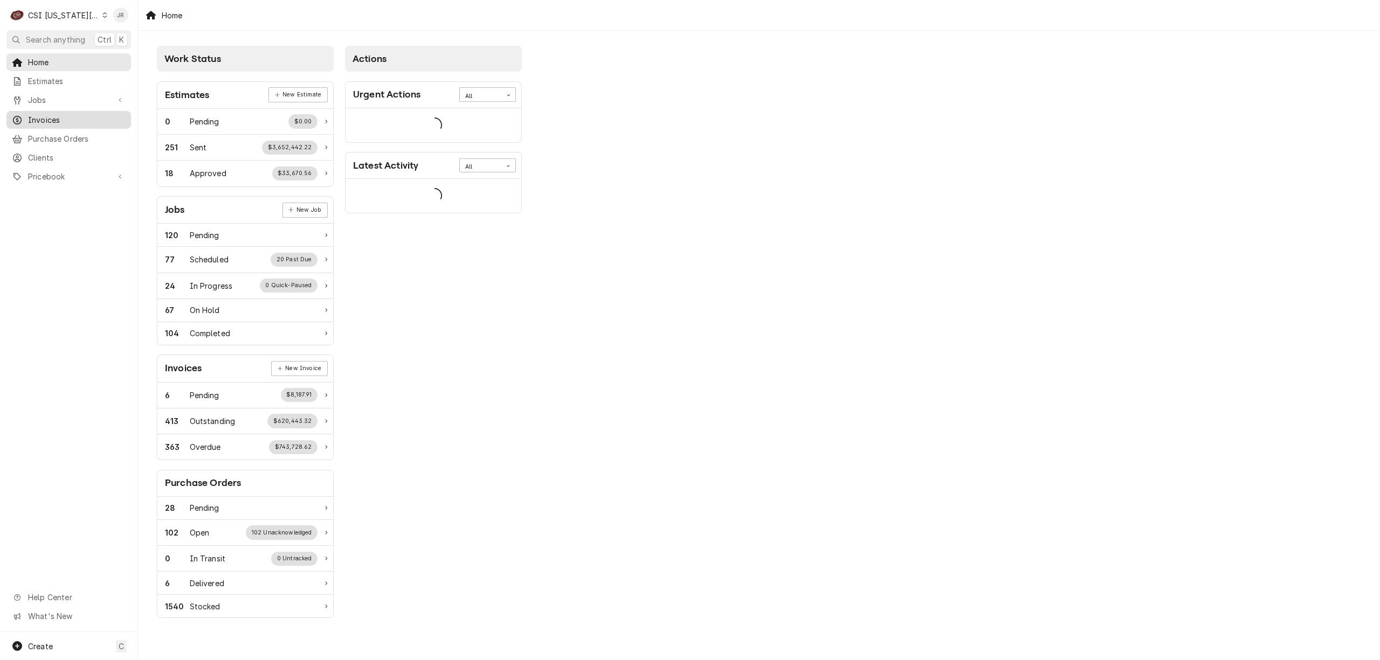
click at [54, 114] on span "Invoices" at bounding box center [77, 119] width 98 height 11
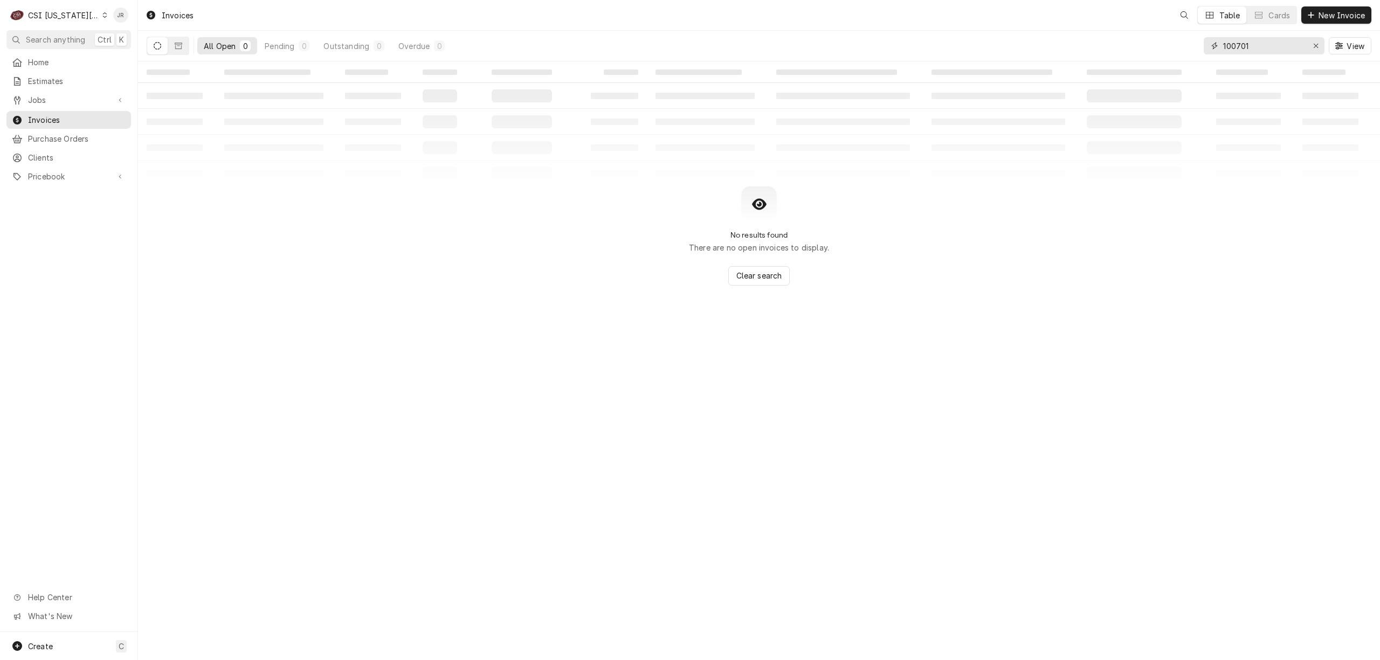
click at [1230, 50] on input "100701" at bounding box center [1263, 45] width 81 height 17
paste input "301964"
type input "301964"
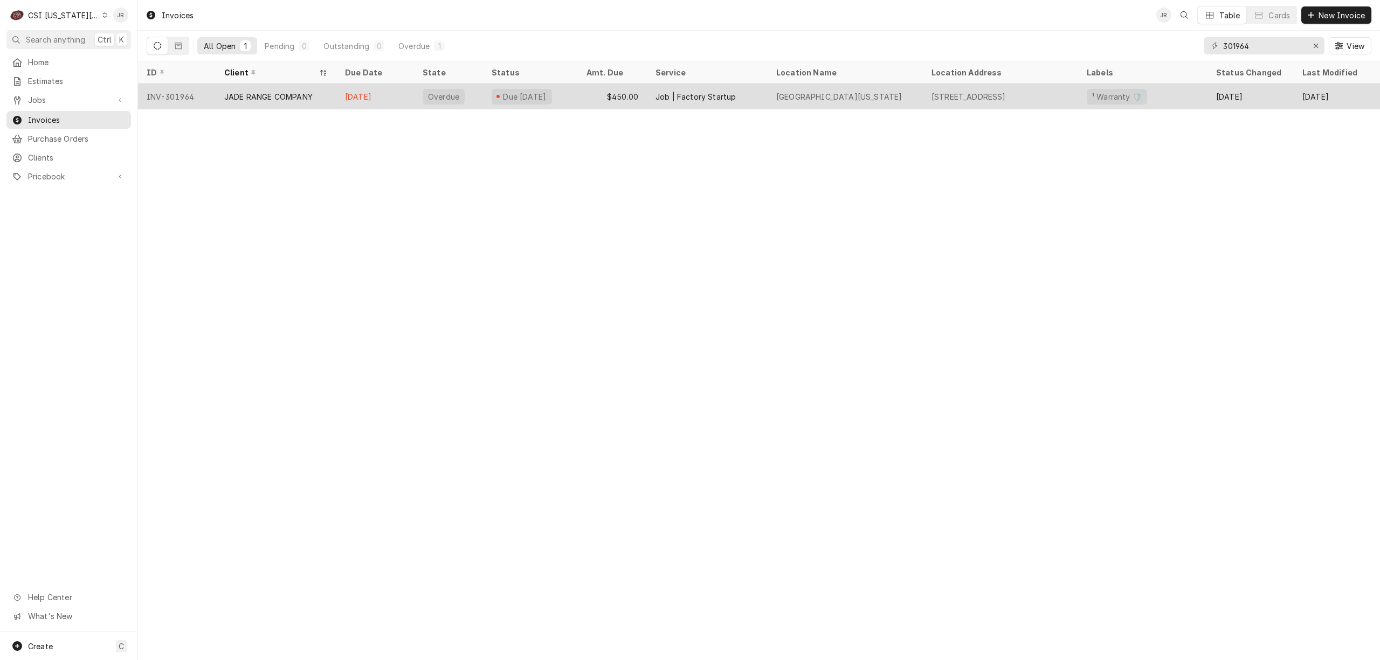
click at [313, 102] on div "JADE RANGE COMPANY" at bounding box center [276, 97] width 121 height 26
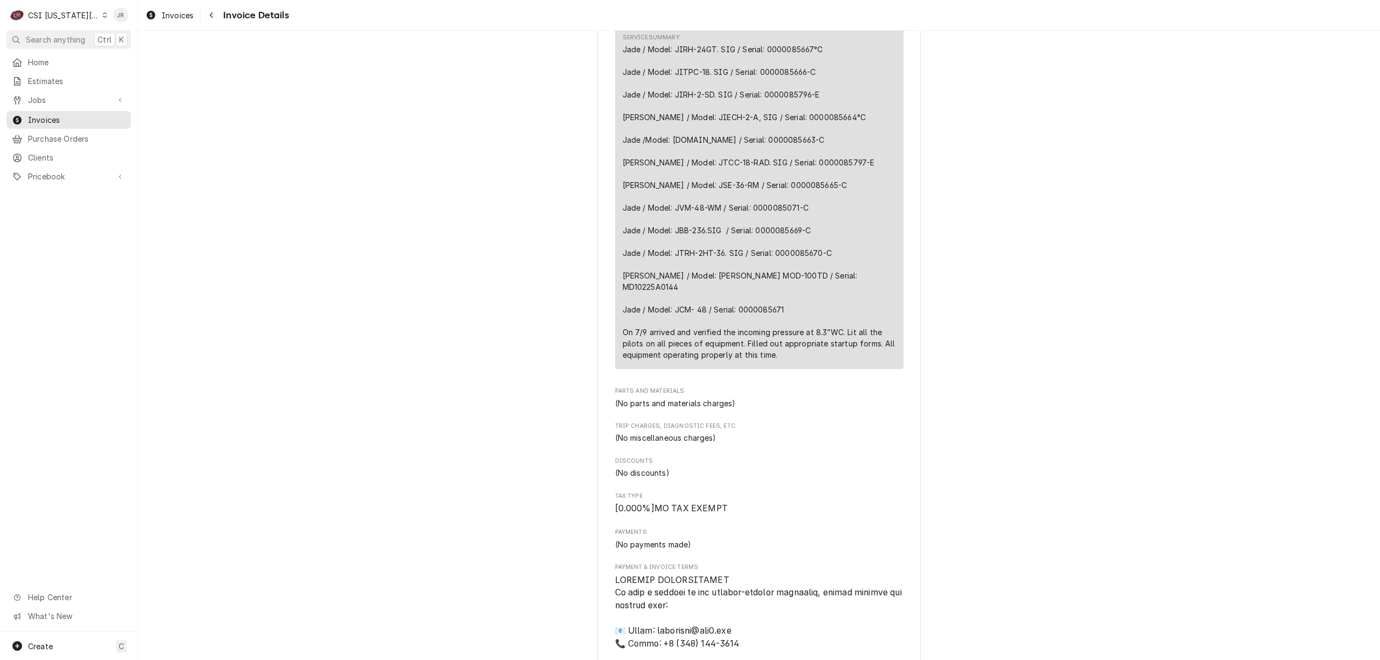
scroll to position [790, 0]
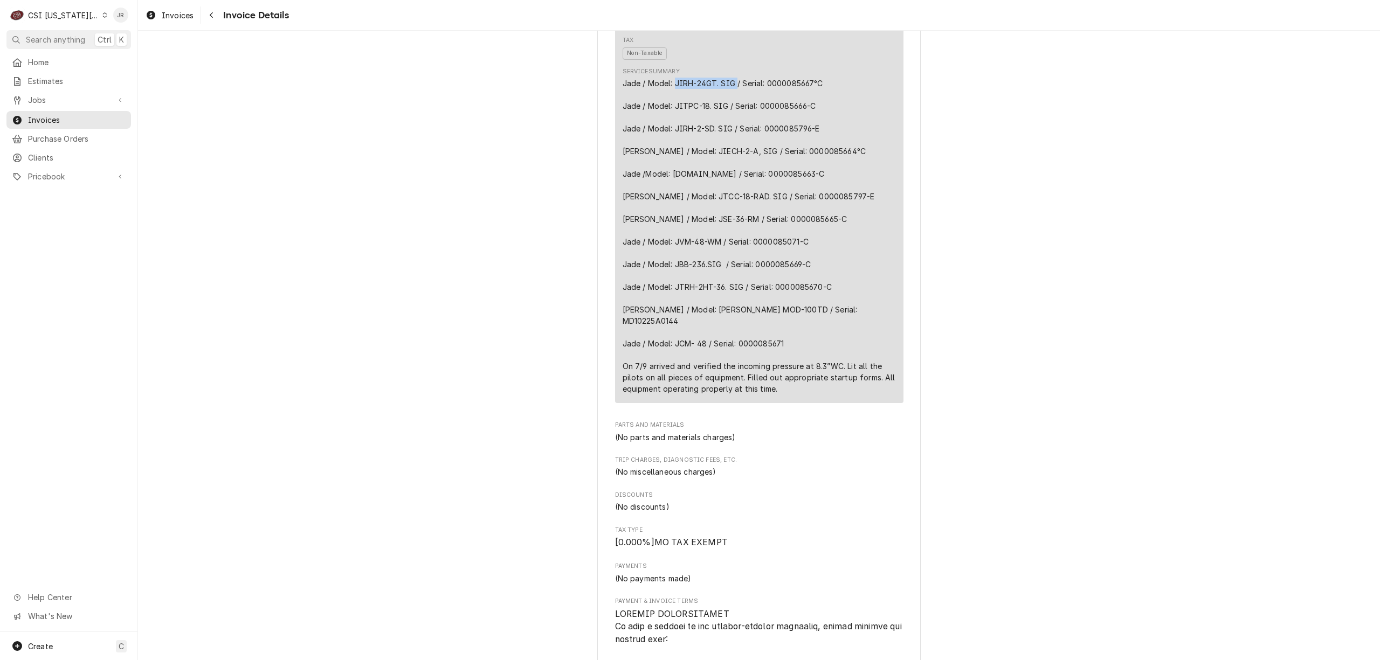
drag, startPoint x: 670, startPoint y: 119, endPoint x: 731, endPoint y: 119, distance: 61.5
click at [731, 119] on div "Jade / Model: JIRH-24GT. SIG / Serial: 0000085667°C Jade / Model: JITPC-18. SIG…" at bounding box center [759, 236] width 273 height 317
copy div "JIRH-24GT. SIG"
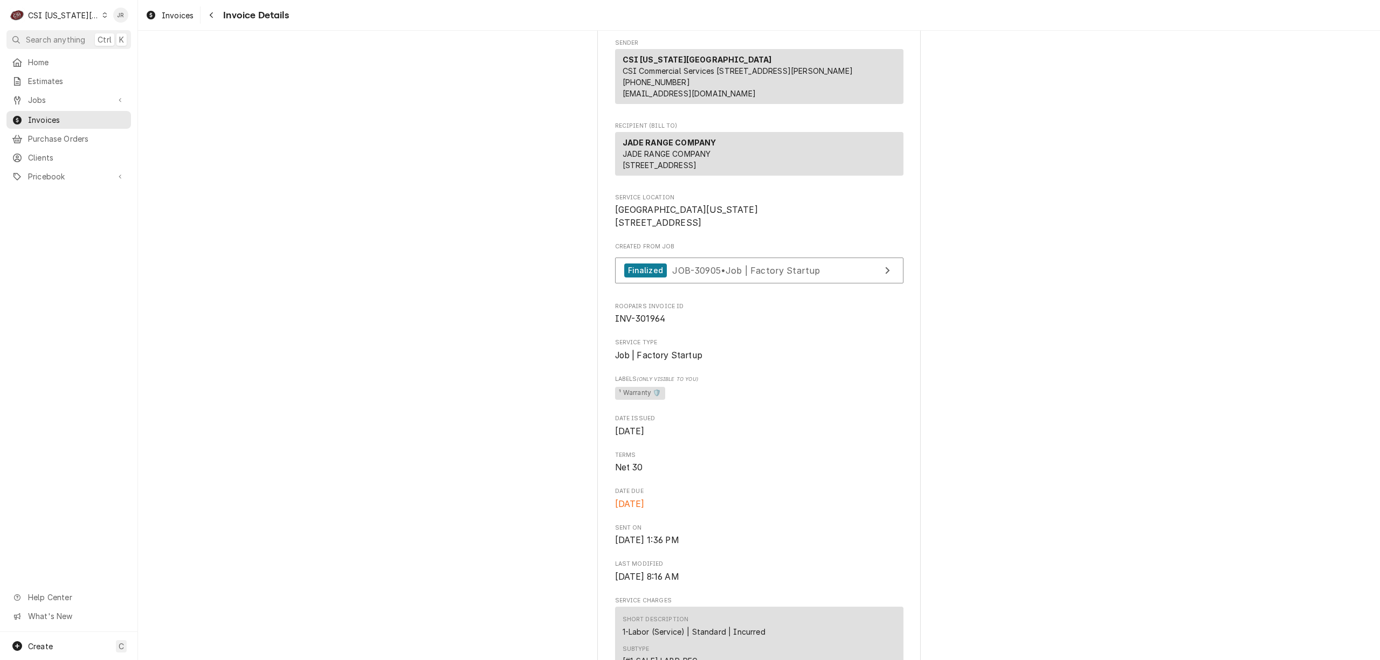
scroll to position [0, 0]
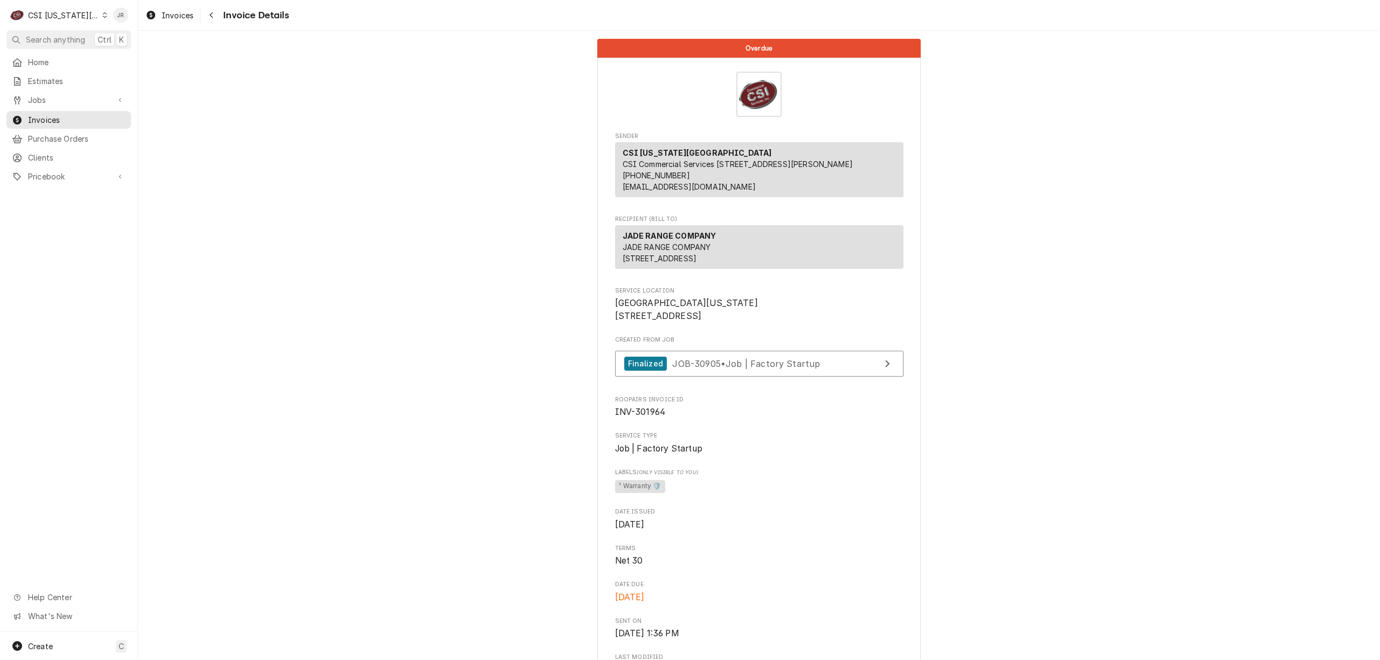
click at [816, 382] on div "Created From Job Finalized JOB-30905 • Job | Factory Startup" at bounding box center [759, 359] width 288 height 46
click at [829, 377] on link "Finalized JOB-30905 • Job | Factory Startup" at bounding box center [759, 364] width 288 height 26
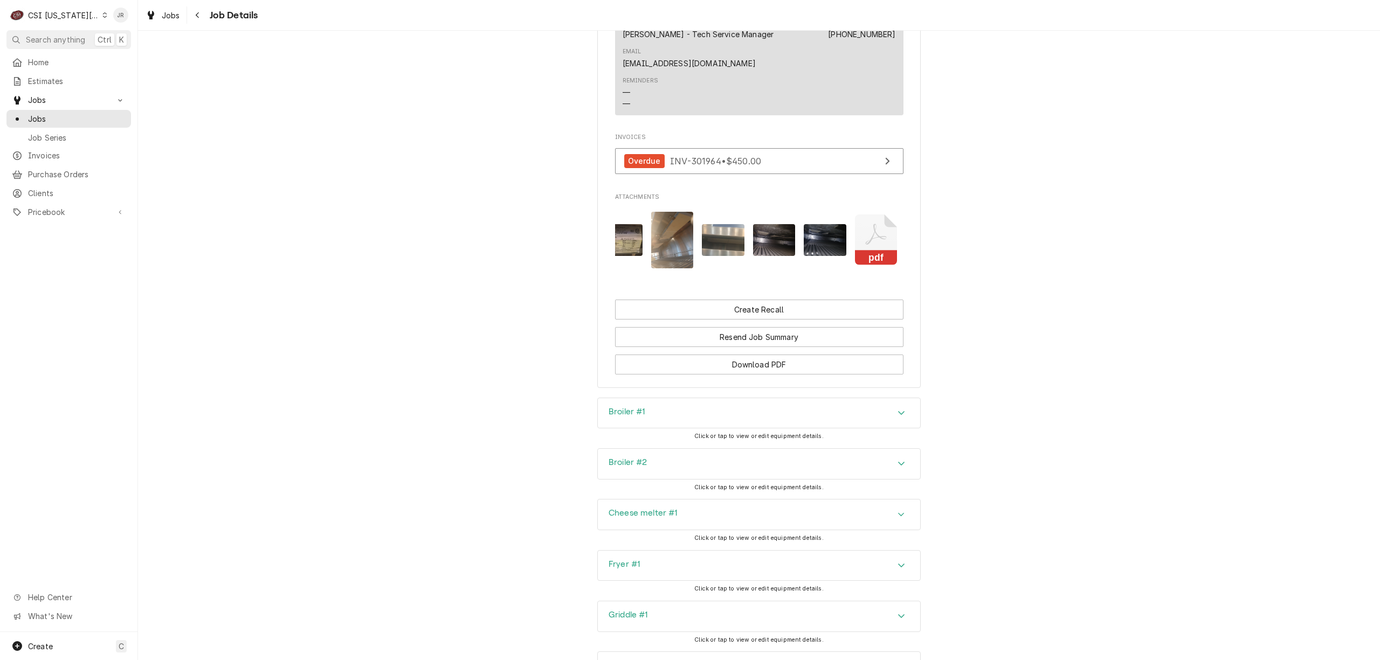
scroll to position [0, 528]
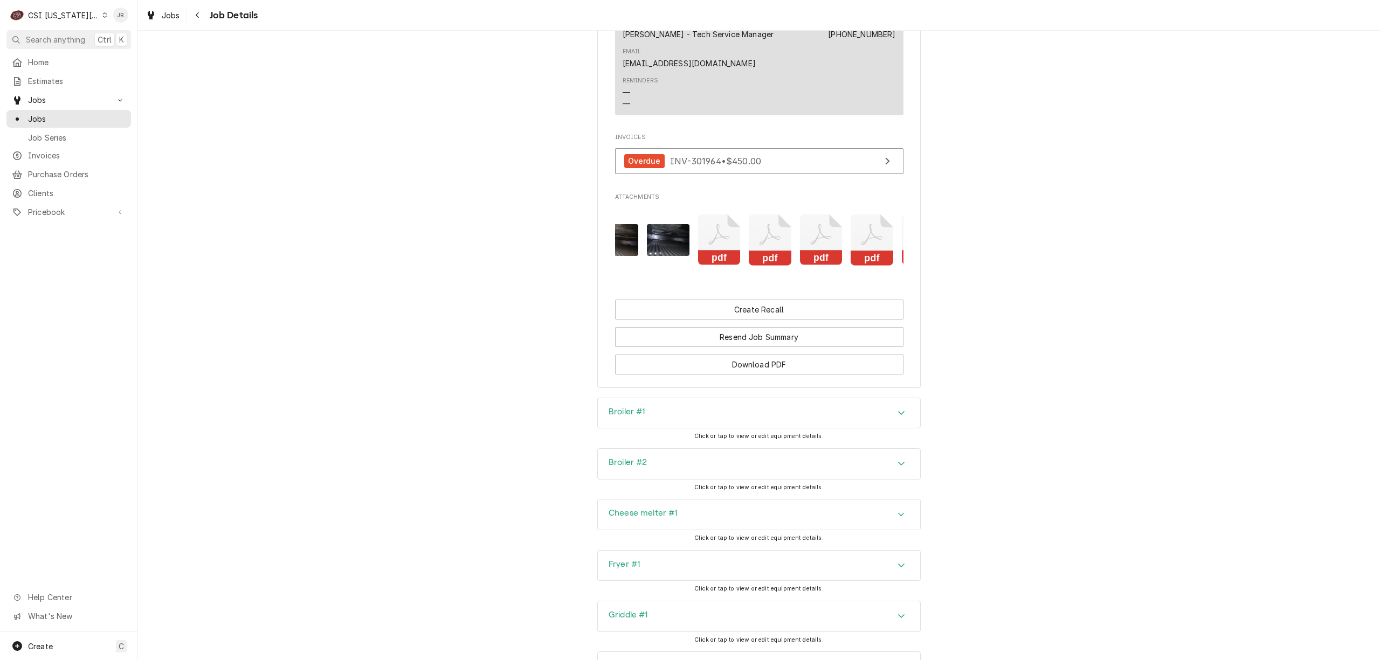
click at [704, 237] on icon "Attachments" at bounding box center [719, 240] width 43 height 51
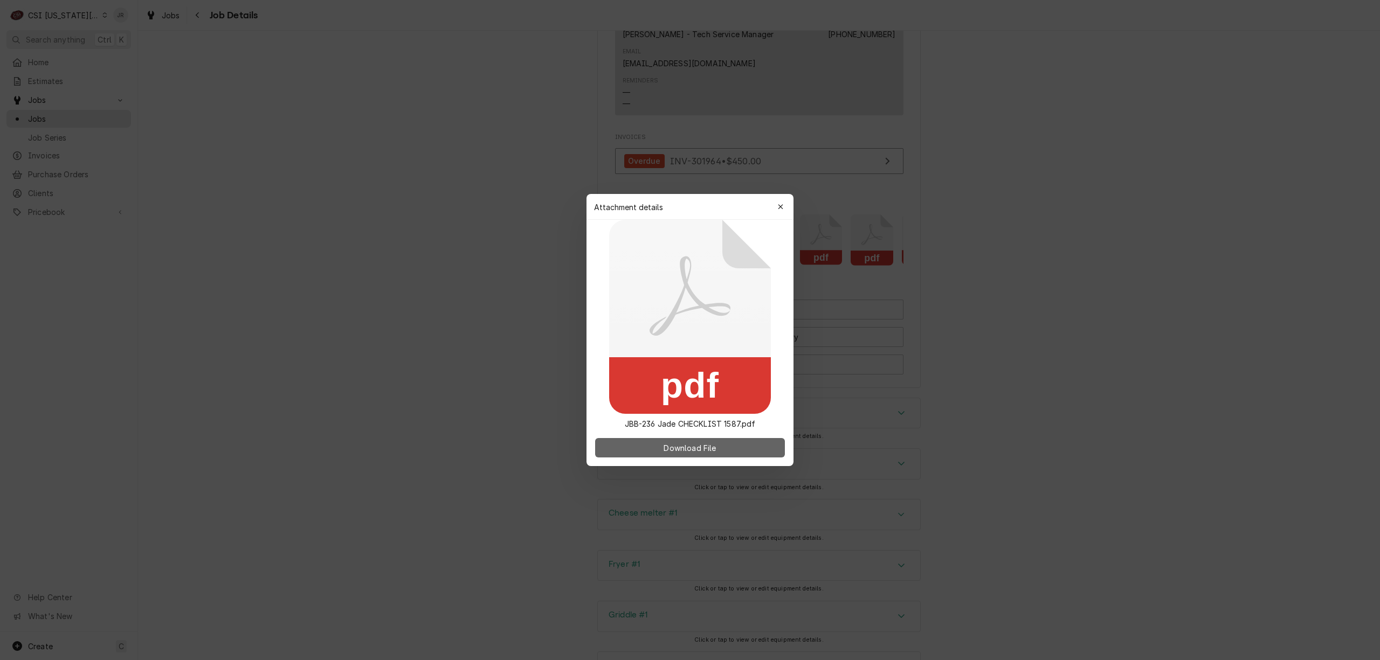
click at [726, 444] on button "Download File" at bounding box center [690, 447] width 190 height 19
click at [785, 202] on div "button" at bounding box center [780, 207] width 11 height 11
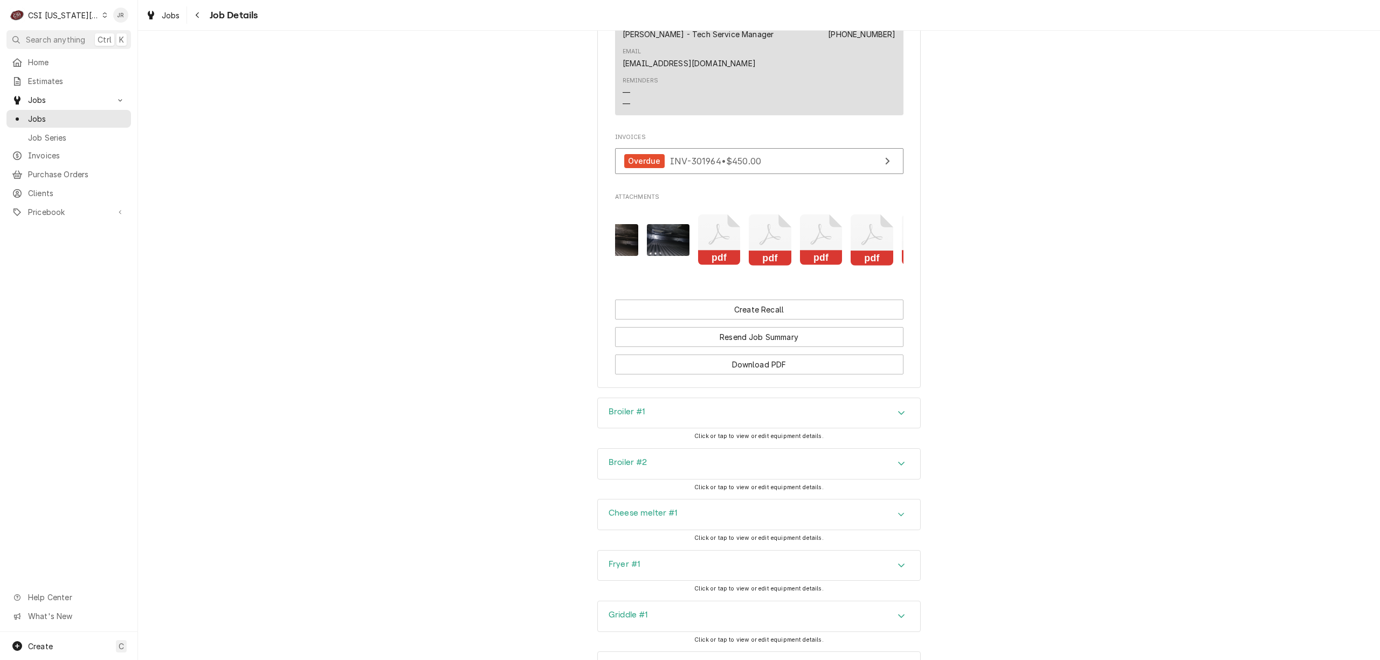
click at [770, 229] on icon "Attachments" at bounding box center [770, 240] width 43 height 51
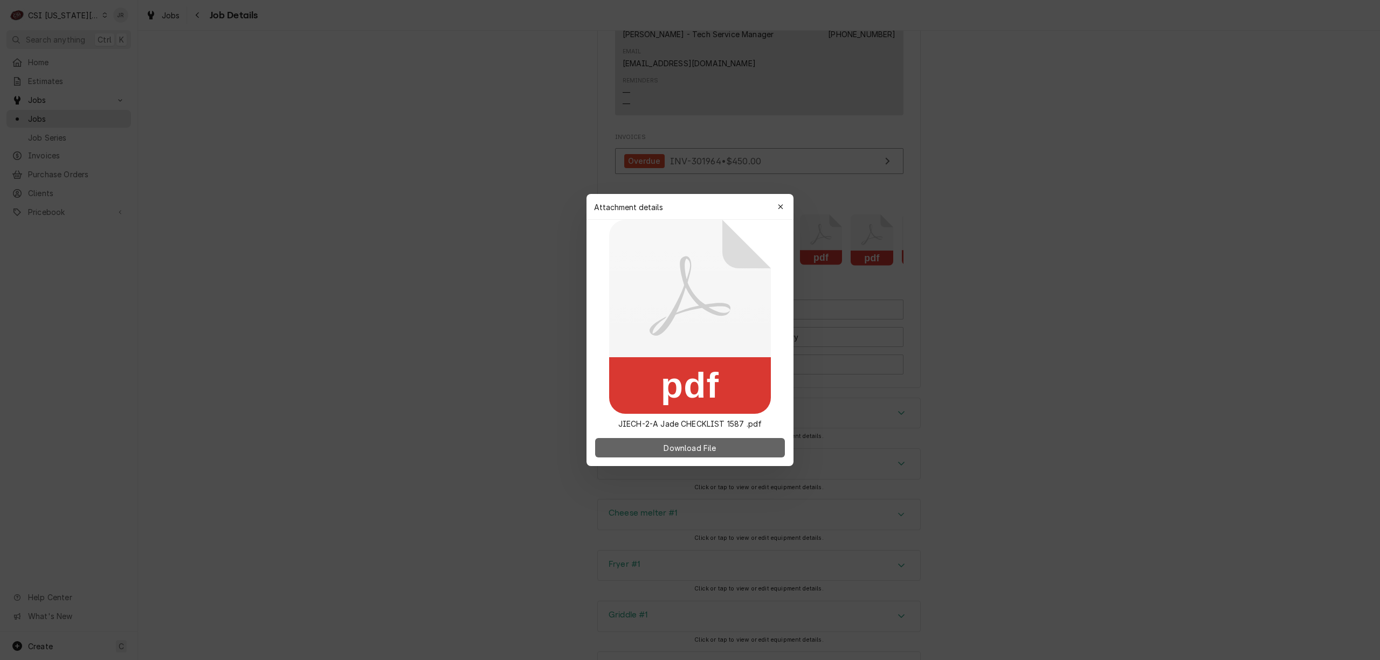
click at [717, 445] on span "Download File" at bounding box center [690, 448] width 57 height 11
click at [781, 203] on icon "button" at bounding box center [781, 207] width 6 height 8
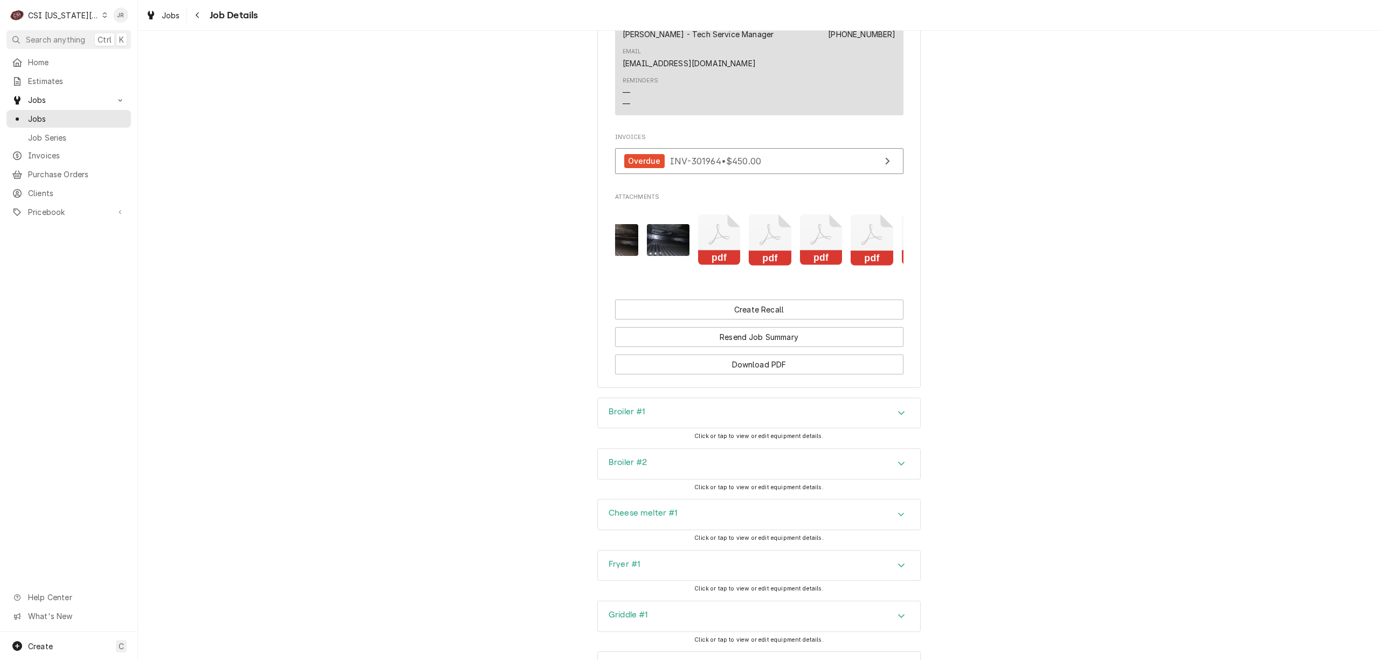
click at [823, 247] on icon "Attachments" at bounding box center [821, 240] width 43 height 51
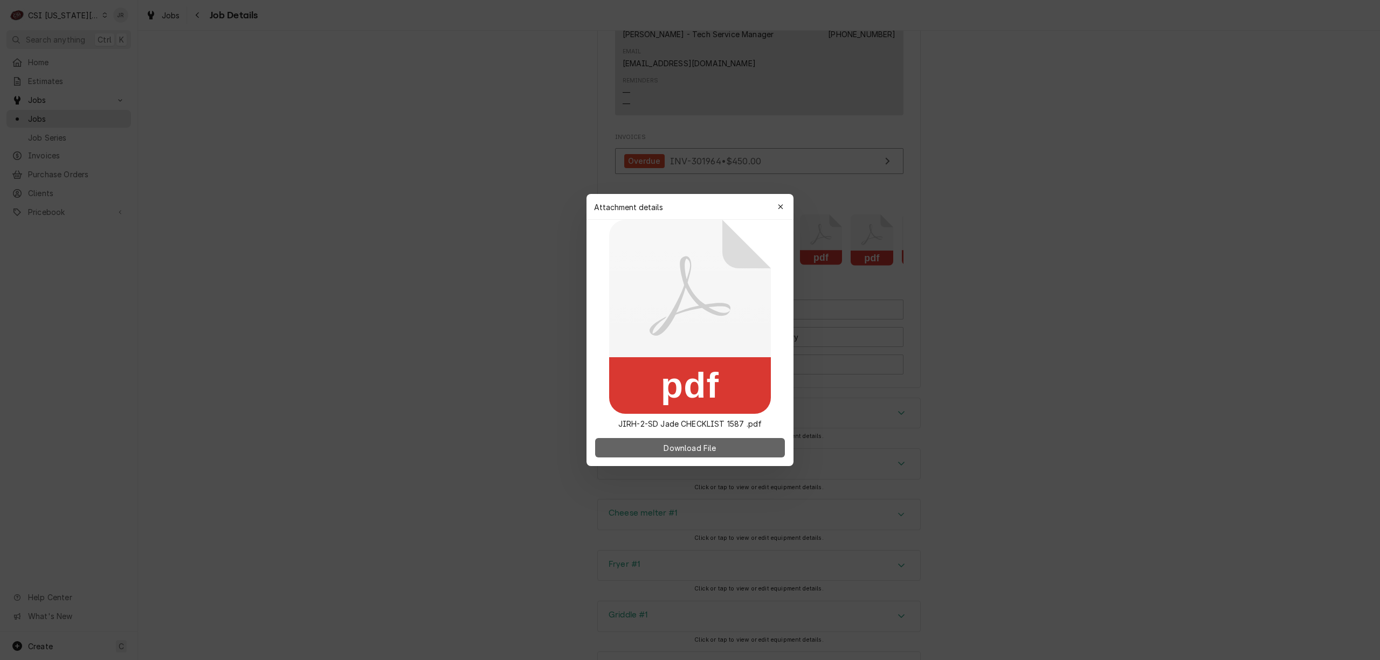
click at [734, 452] on button "Download File" at bounding box center [690, 447] width 190 height 19
click at [780, 201] on button "button" at bounding box center [780, 206] width 17 height 17
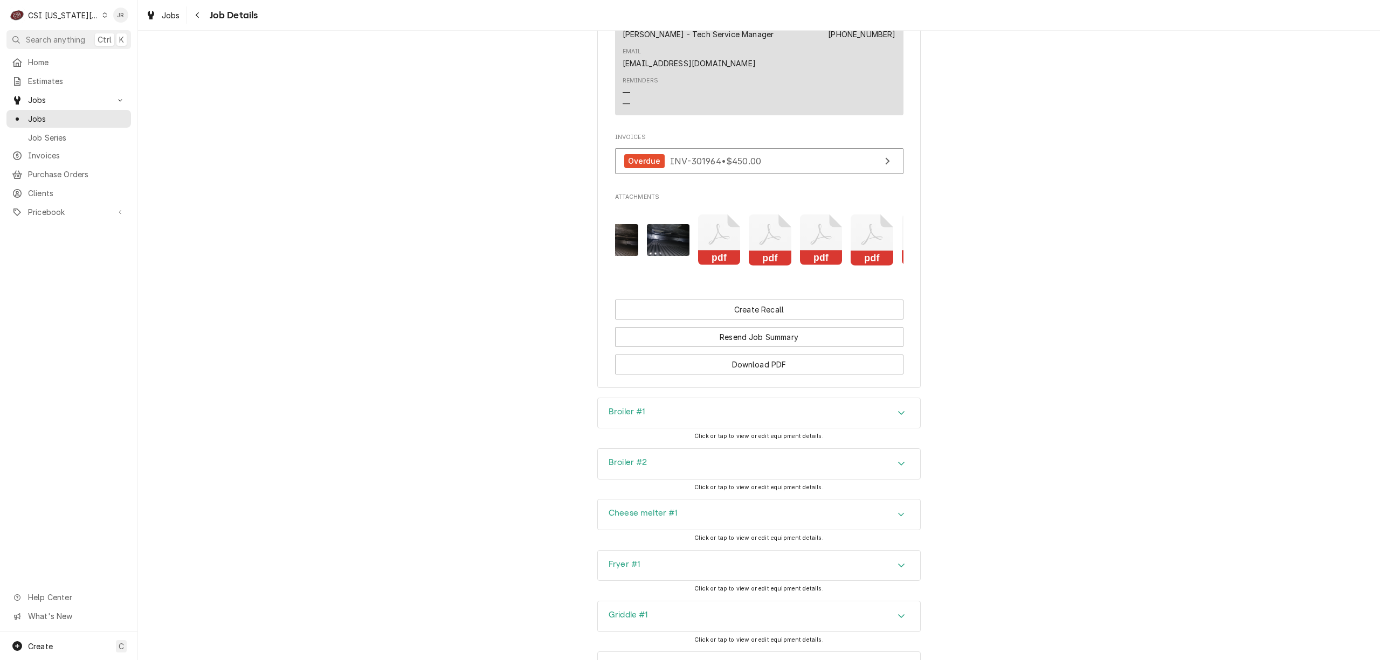
click at [861, 246] on icon "Attachments" at bounding box center [872, 240] width 43 height 51
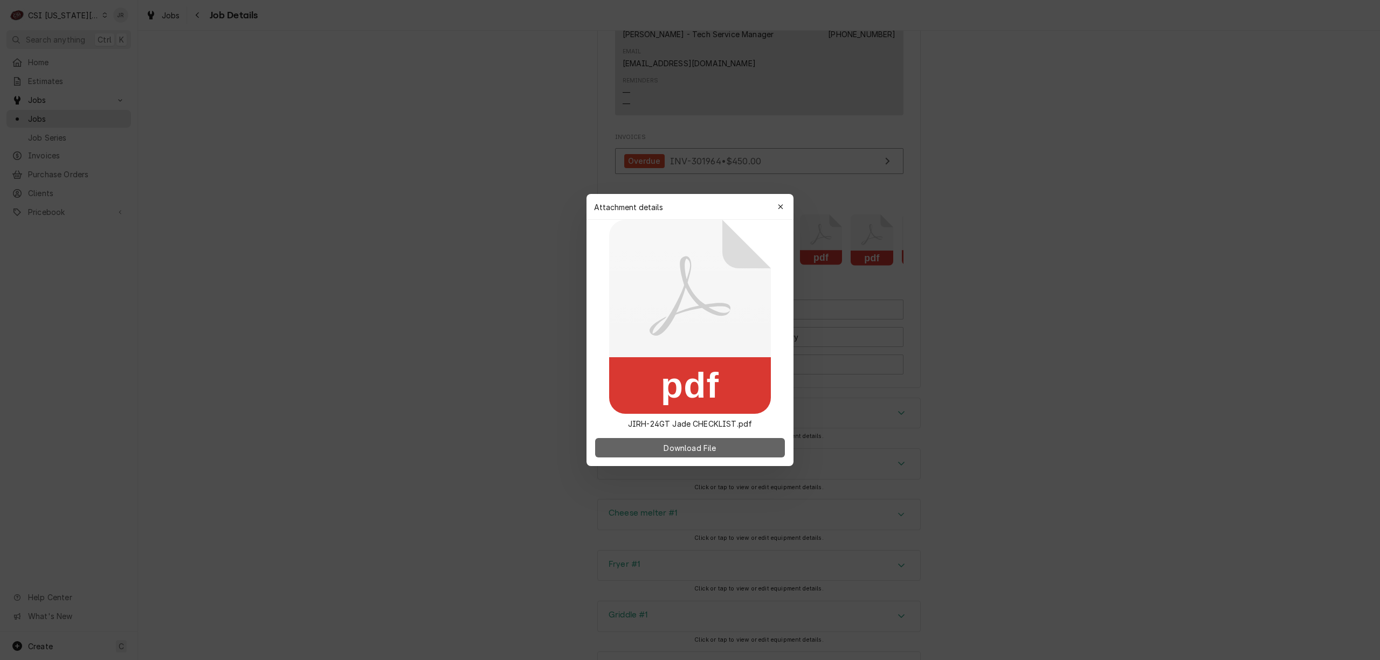
click at [751, 454] on button "Download File" at bounding box center [690, 447] width 190 height 19
drag, startPoint x: 783, startPoint y: 196, endPoint x: 781, endPoint y: 212, distance: 15.9
click at [783, 197] on div "Attachment details Close" at bounding box center [690, 207] width 207 height 26
click at [777, 209] on div "button" at bounding box center [780, 207] width 11 height 11
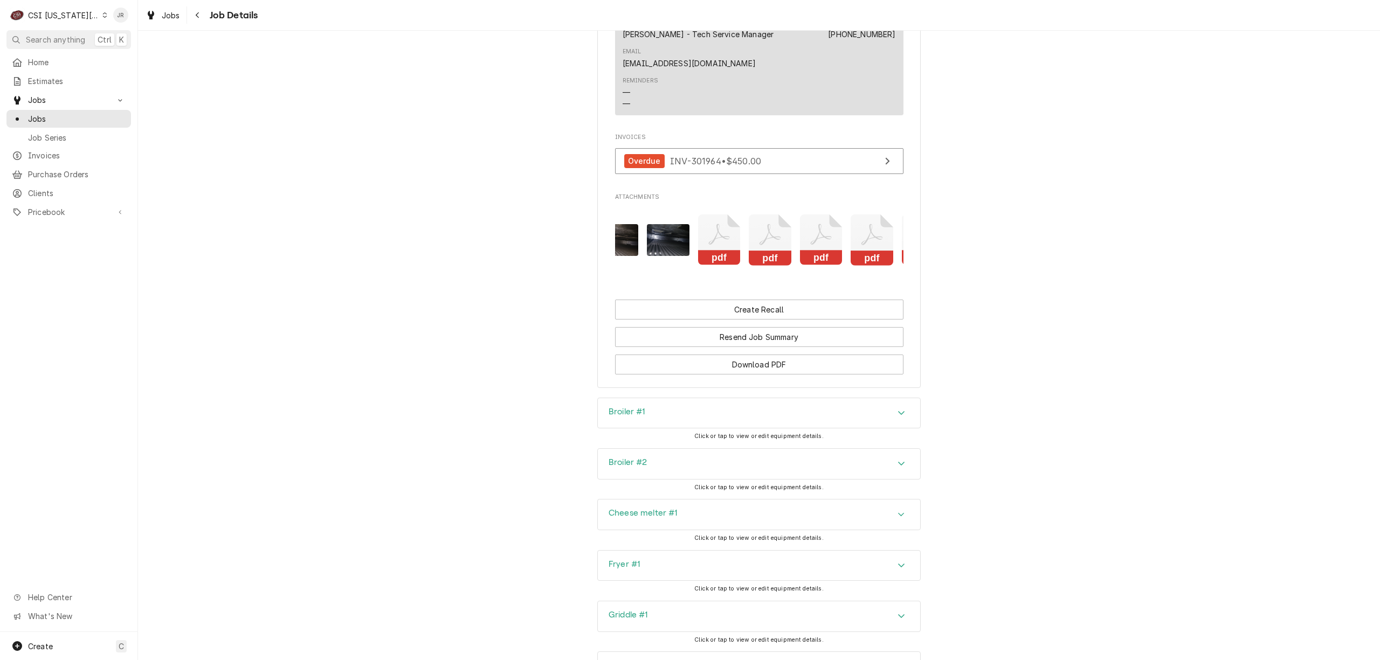
click at [868, 251] on rect "Attachments" at bounding box center [872, 258] width 43 height 15
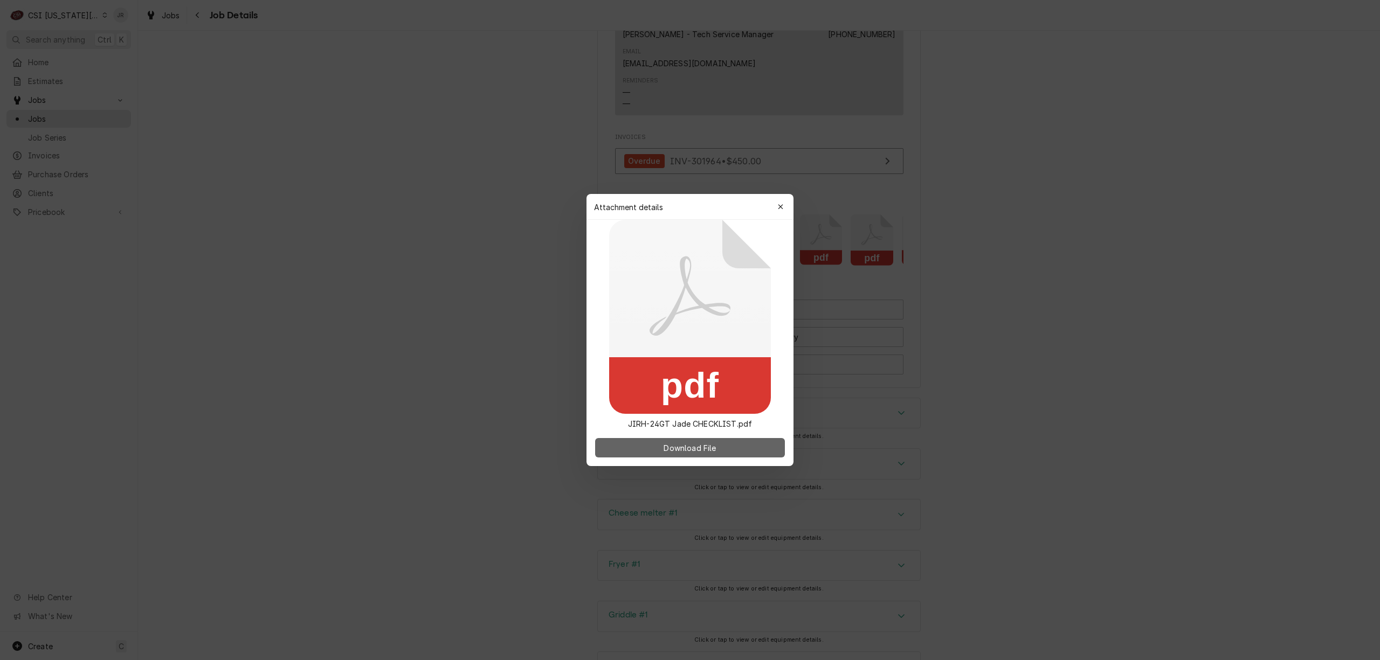
click at [739, 439] on button "Download File" at bounding box center [690, 447] width 190 height 19
click at [779, 202] on div "button" at bounding box center [780, 207] width 11 height 11
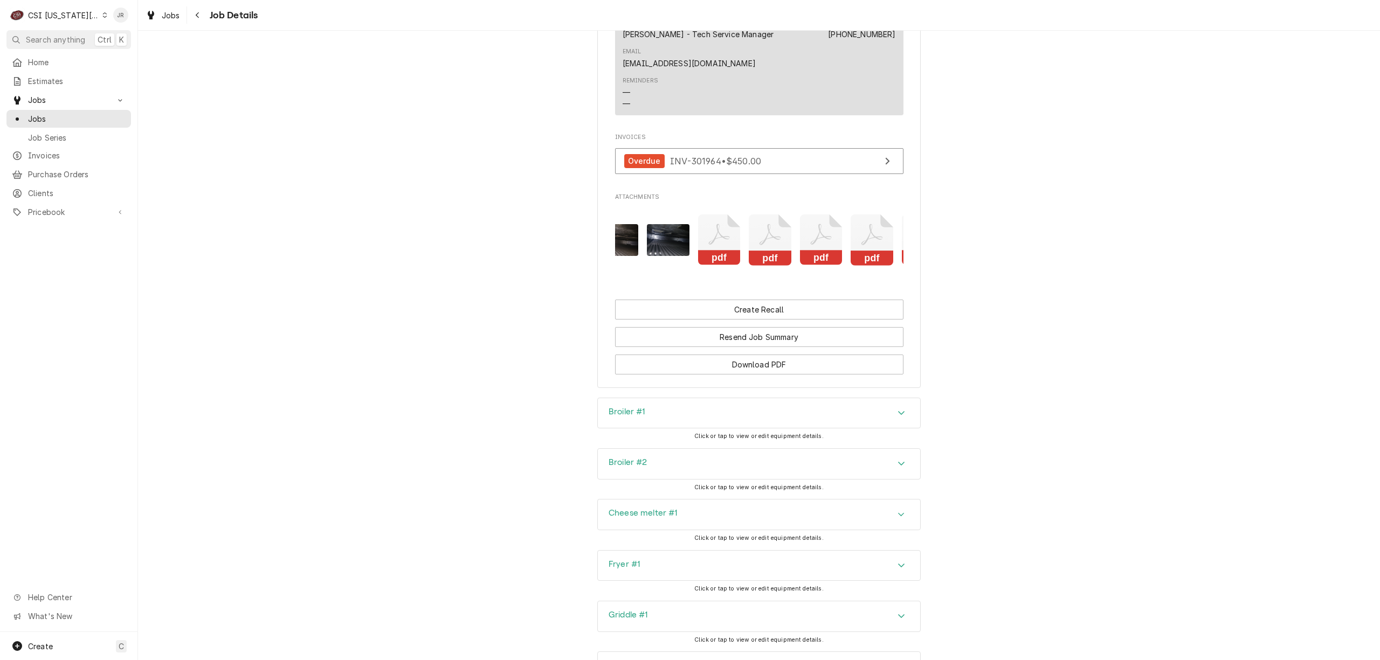
click at [827, 246] on icon "Attachments" at bounding box center [821, 240] width 43 height 51
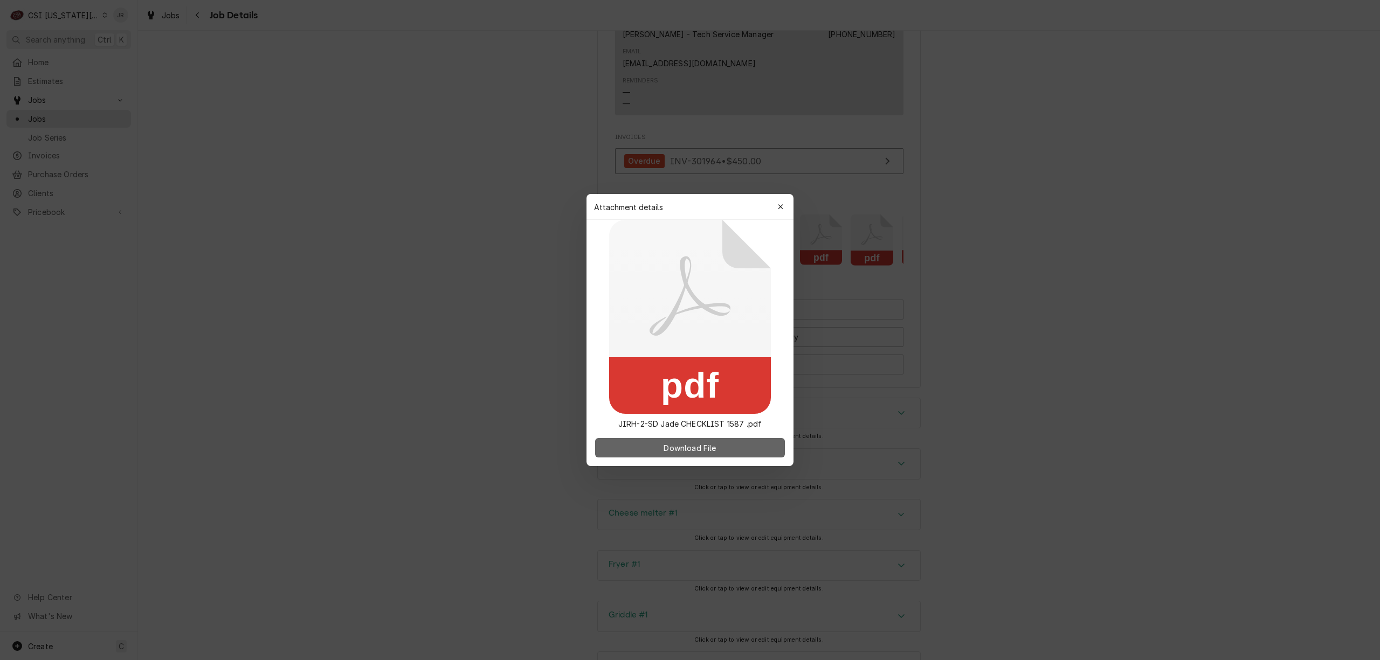
click at [749, 443] on button "Download File" at bounding box center [690, 447] width 190 height 19
click at [783, 205] on div "button" at bounding box center [780, 207] width 11 height 11
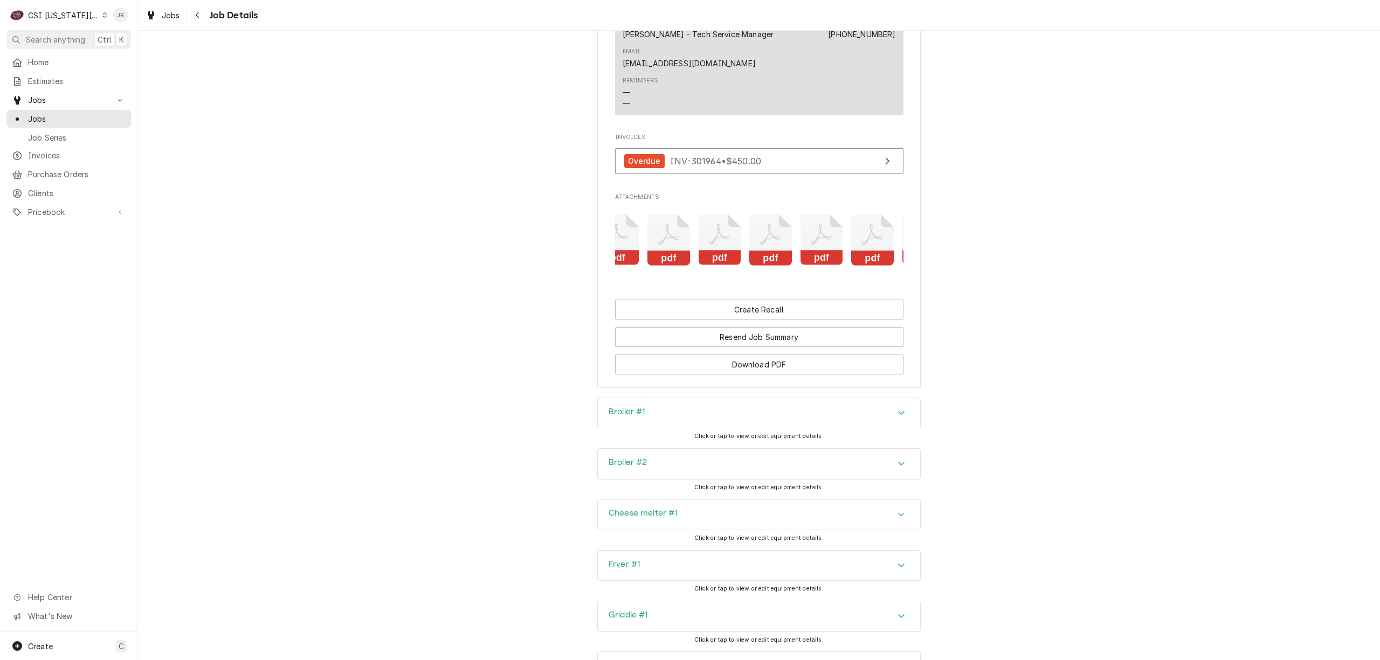
scroll to position [0, 676]
click at [846, 240] on div "pdf pdf pdf pdf pdf pdf pdf pdf pdf pdf pdf" at bounding box center [759, 240] width 288 height 74
click at [768, 238] on icon "Attachments" at bounding box center [776, 240] width 43 height 51
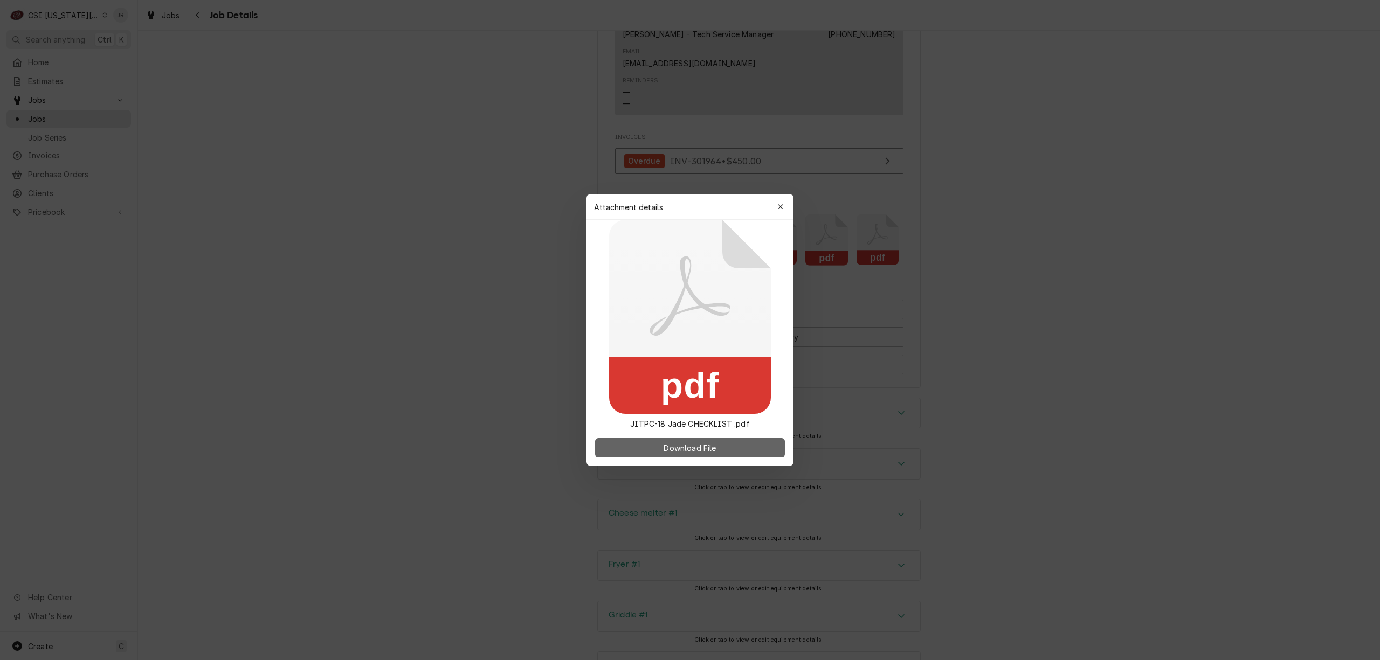
click at [699, 443] on span "Download File" at bounding box center [690, 448] width 57 height 11
